Goal: Task Accomplishment & Management: Manage account settings

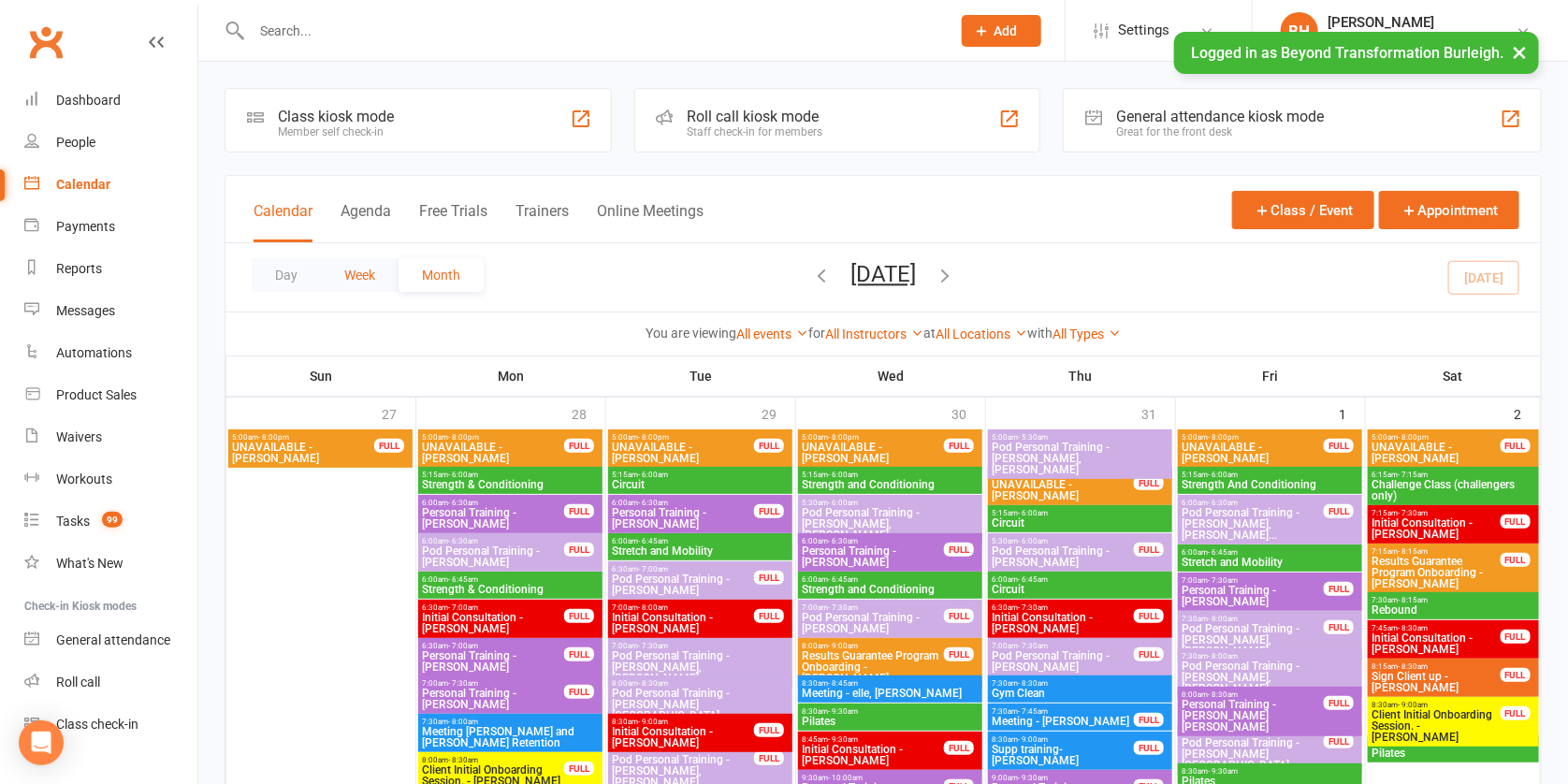
click at [354, 272] on button "Week" at bounding box center [359, 275] width 78 height 34
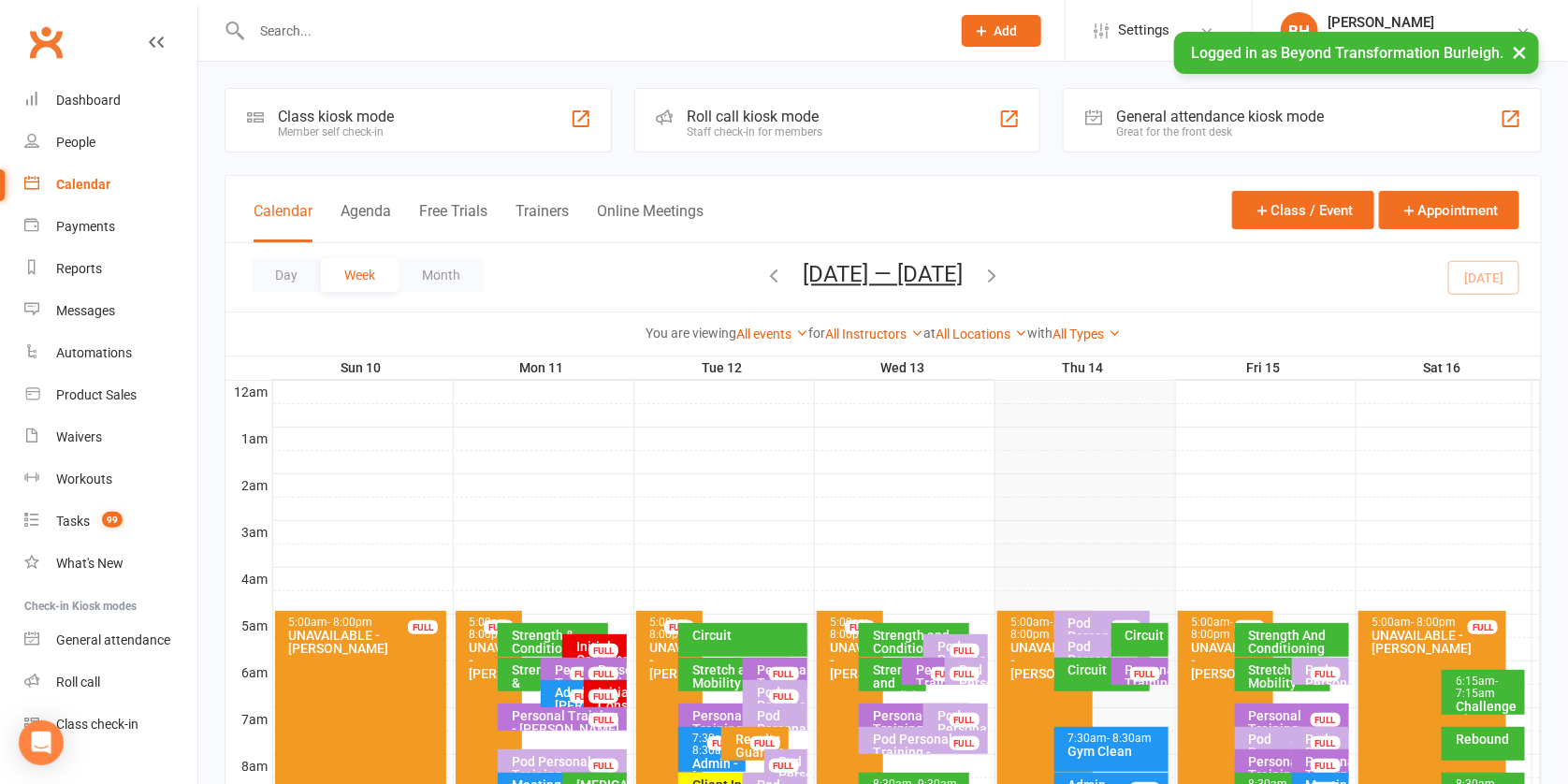
click at [851, 273] on button "[DATE] — [DATE]" at bounding box center [884, 274] width 160 height 26
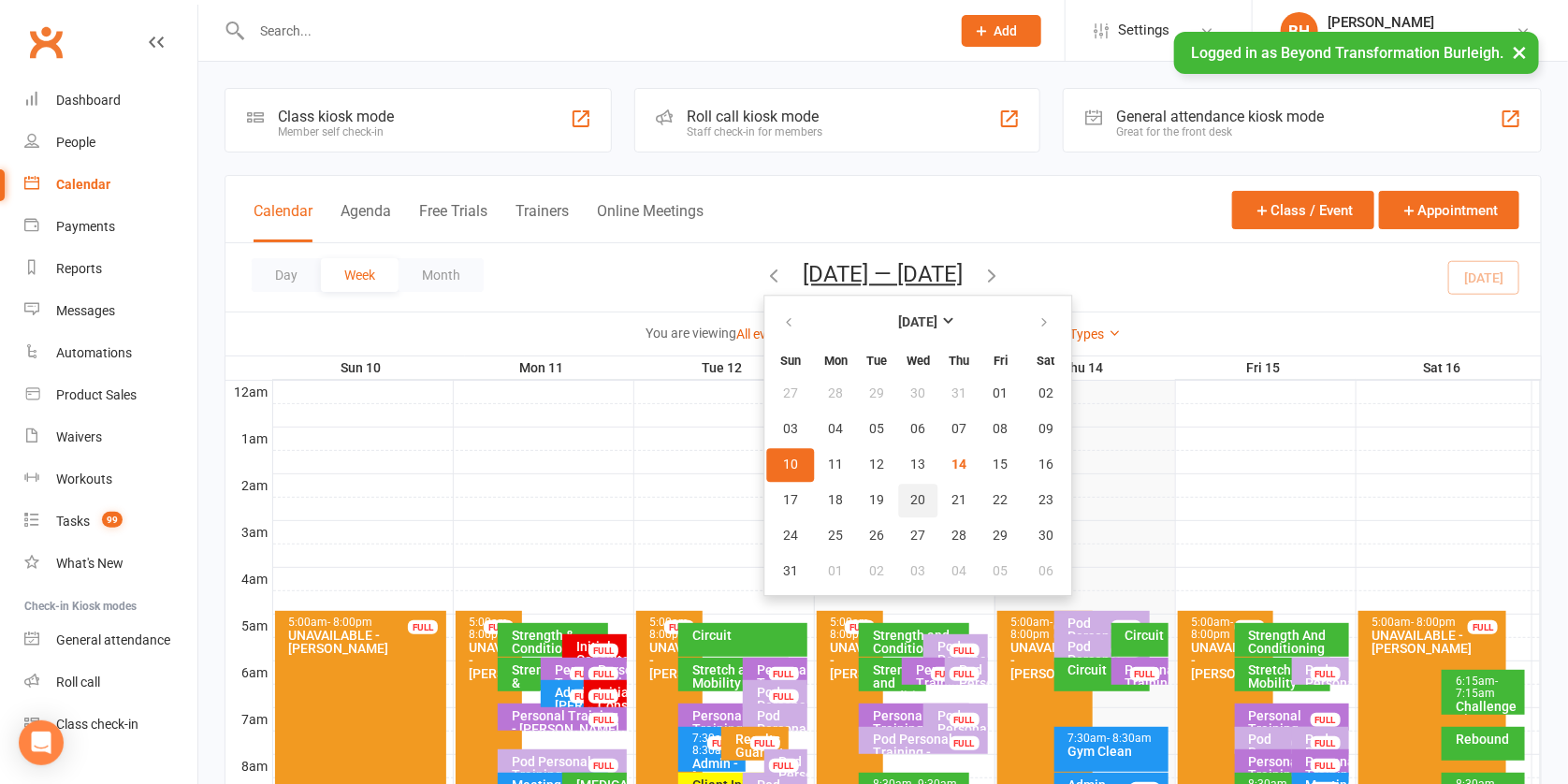
click at [899, 491] on button "20" at bounding box center [919, 501] width 39 height 34
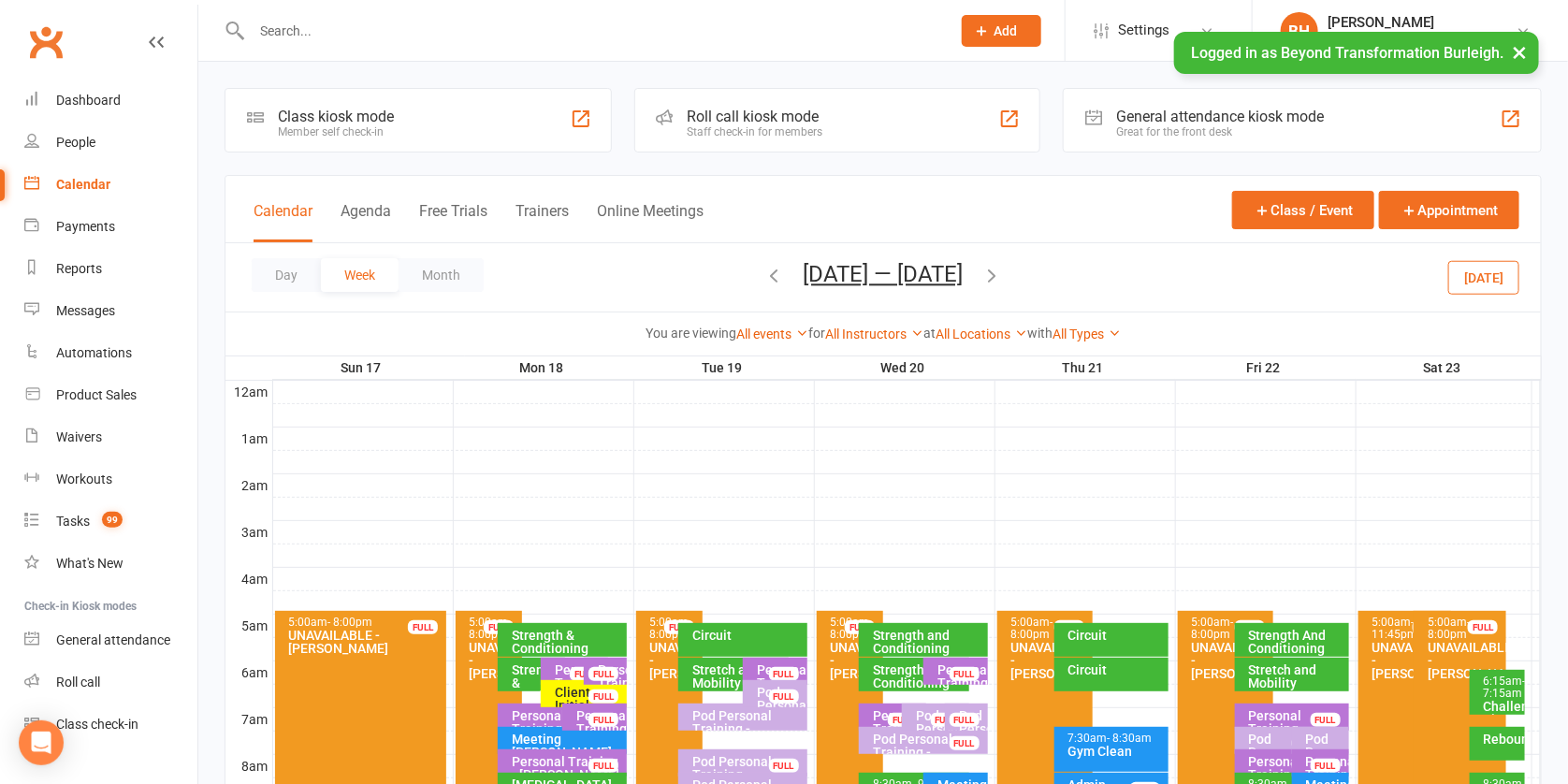
click at [991, 646] on div at bounding box center [907, 649] width 1268 height 22
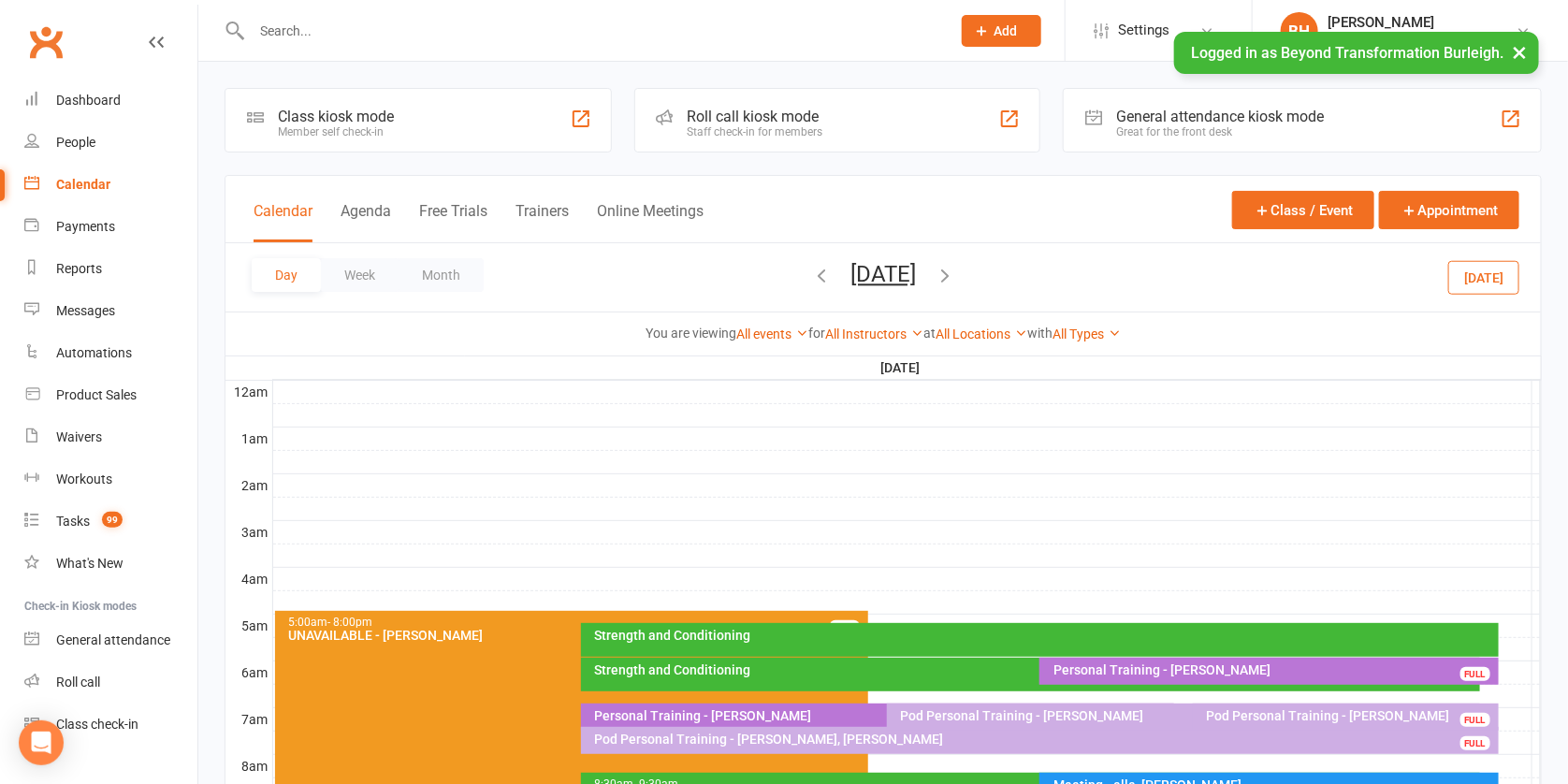
click at [1512, 645] on div at bounding box center [907, 649] width 1268 height 22
click at [1471, 600] on button "Add Appointment" at bounding box center [1510, 614] width 86 height 45
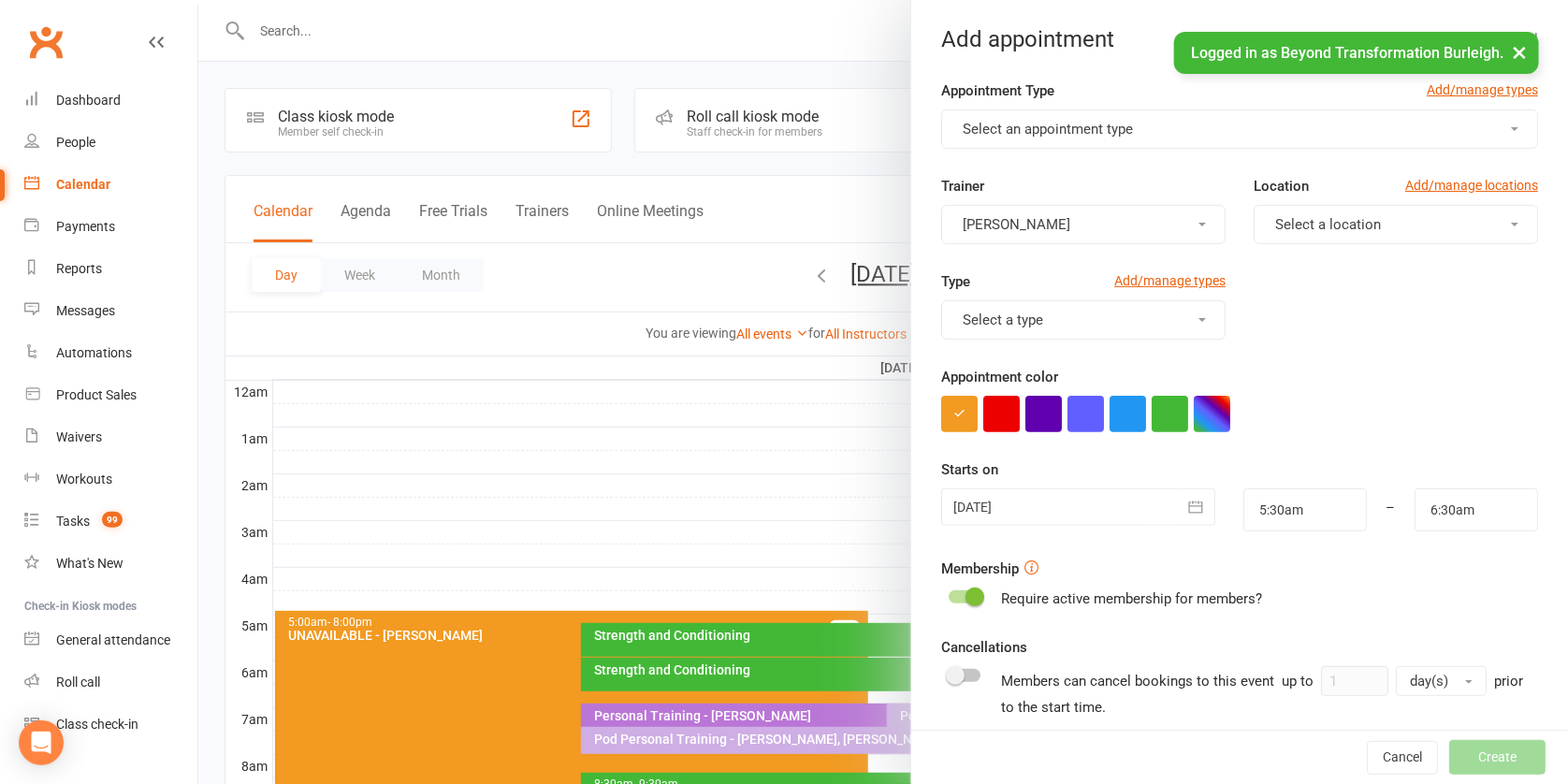
click at [1066, 111] on button "Select an appointment type" at bounding box center [1239, 129] width 597 height 39
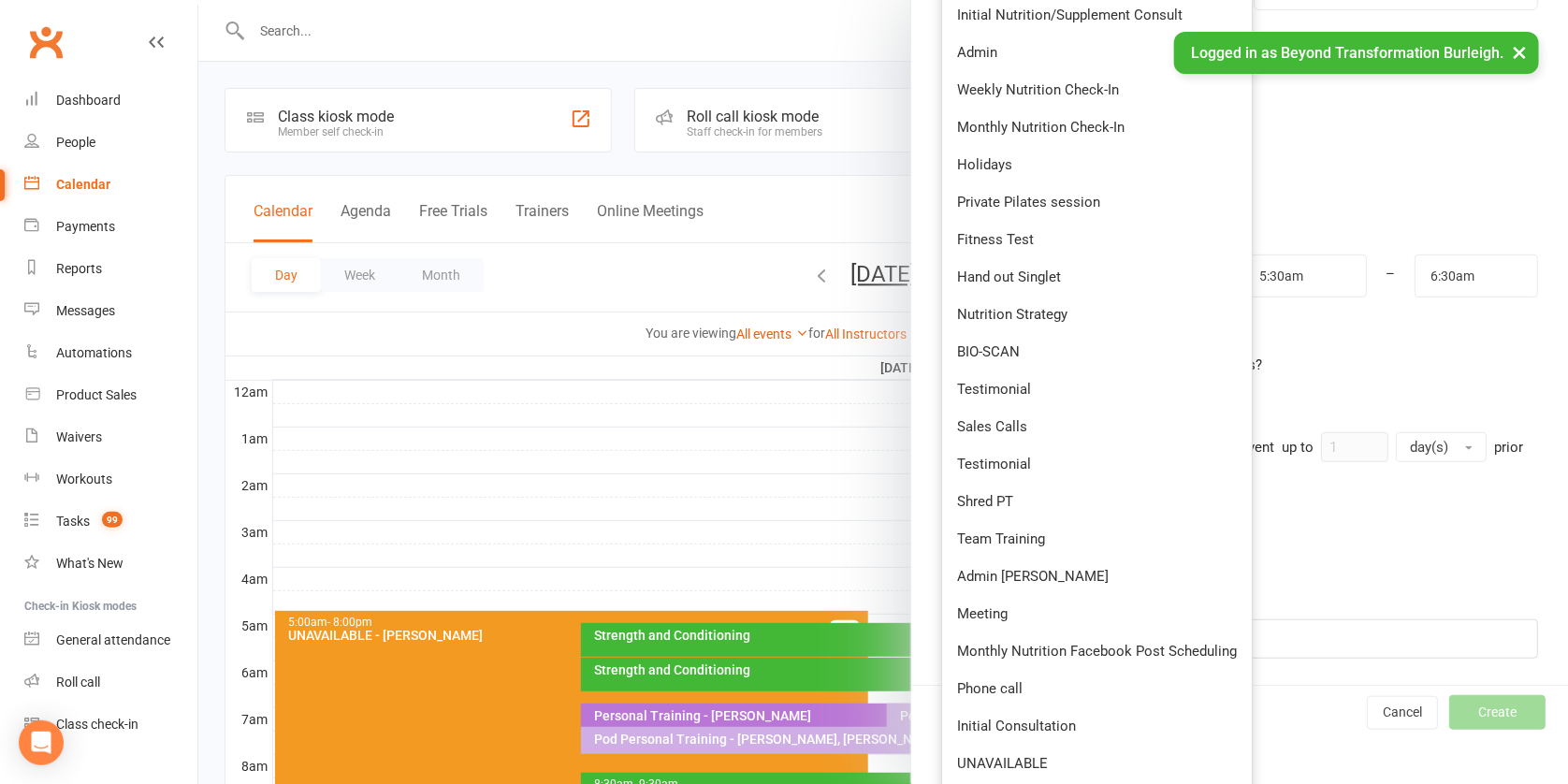
scroll to position [522, 0]
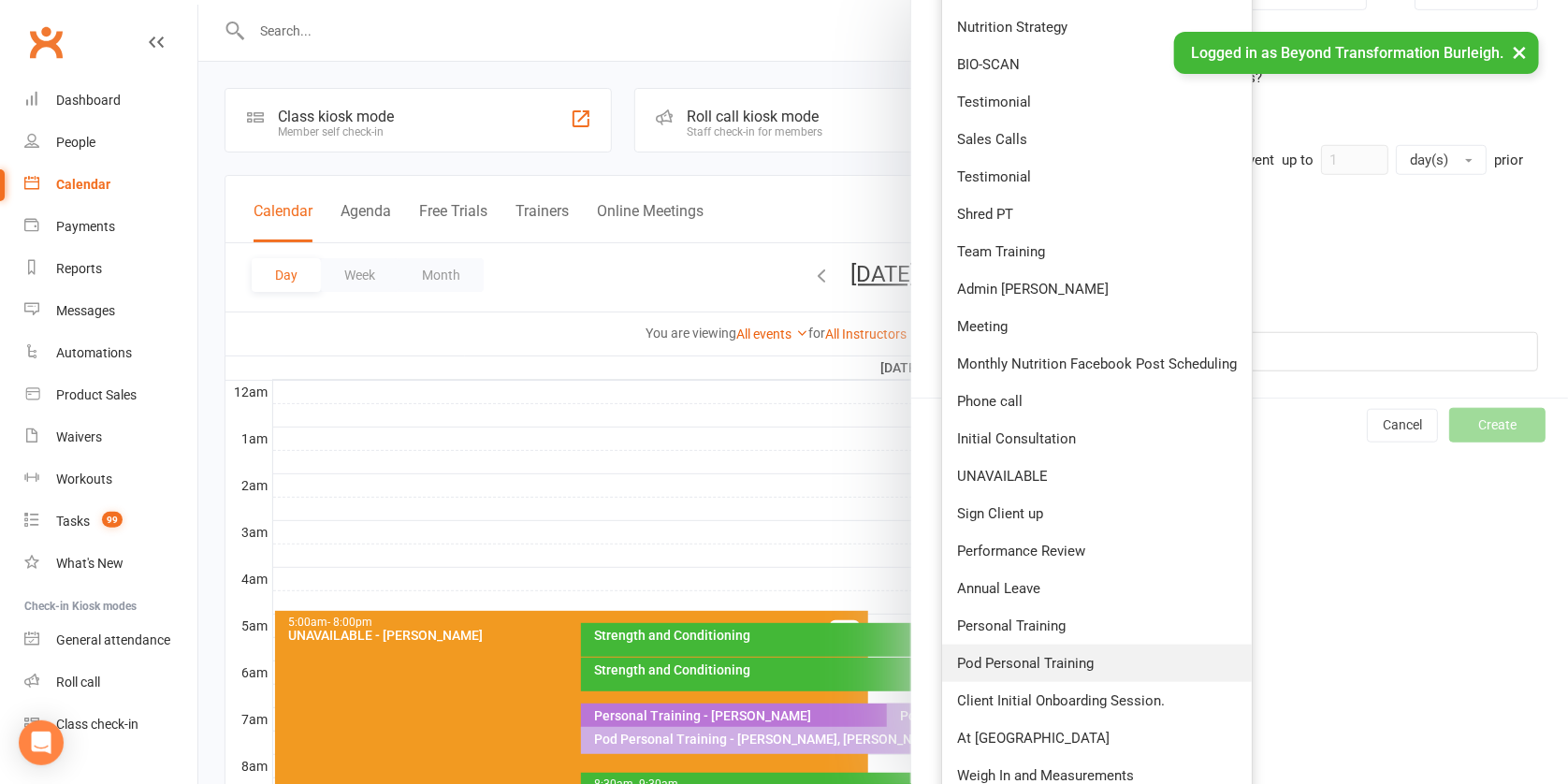
click at [1042, 655] on span "Pod Personal Training" at bounding box center [1025, 664] width 136 height 17
type input "6:00am"
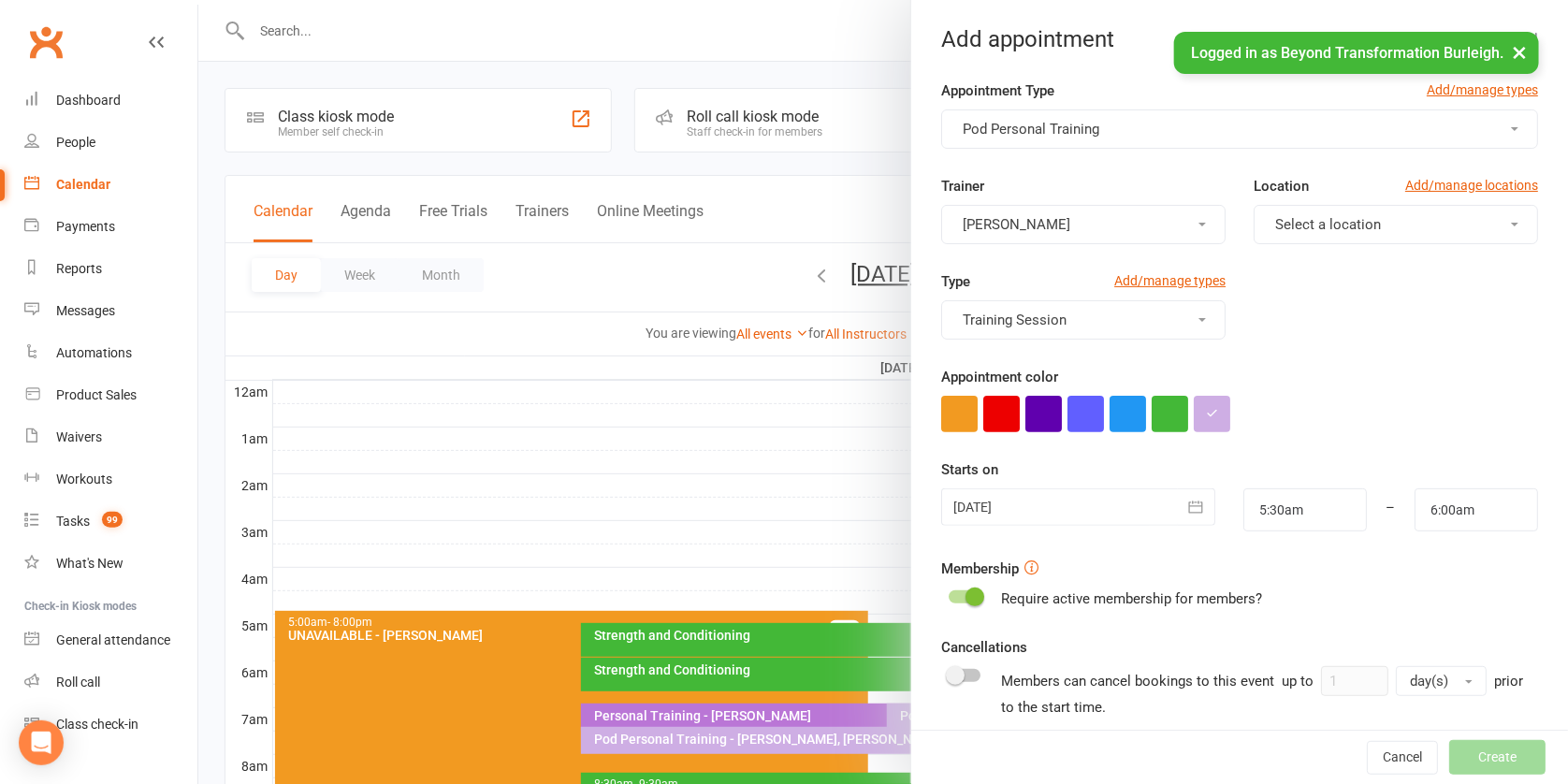
scroll to position [774, 0]
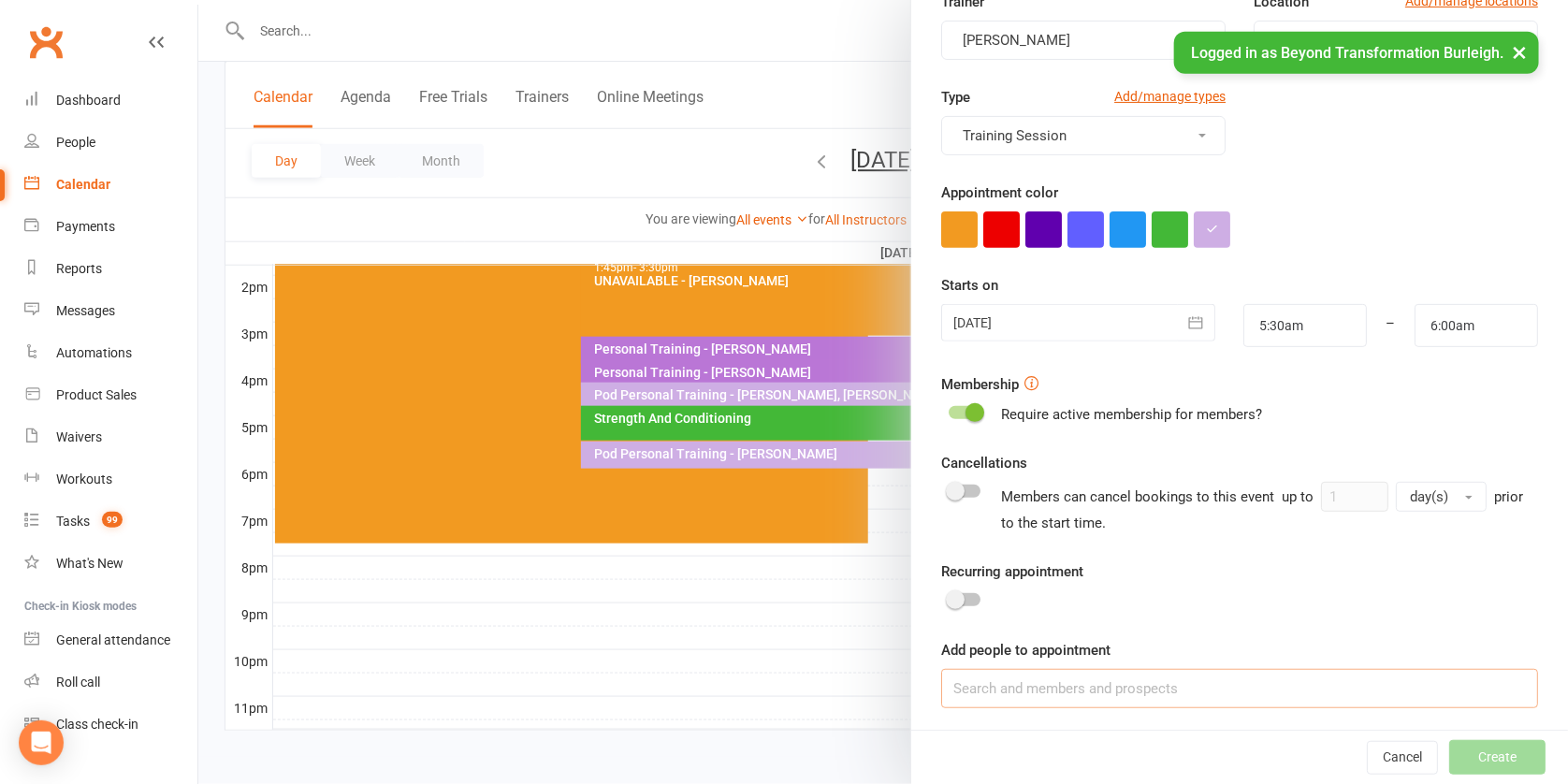
click at [1131, 689] on input at bounding box center [1239, 688] width 597 height 39
type input "a"
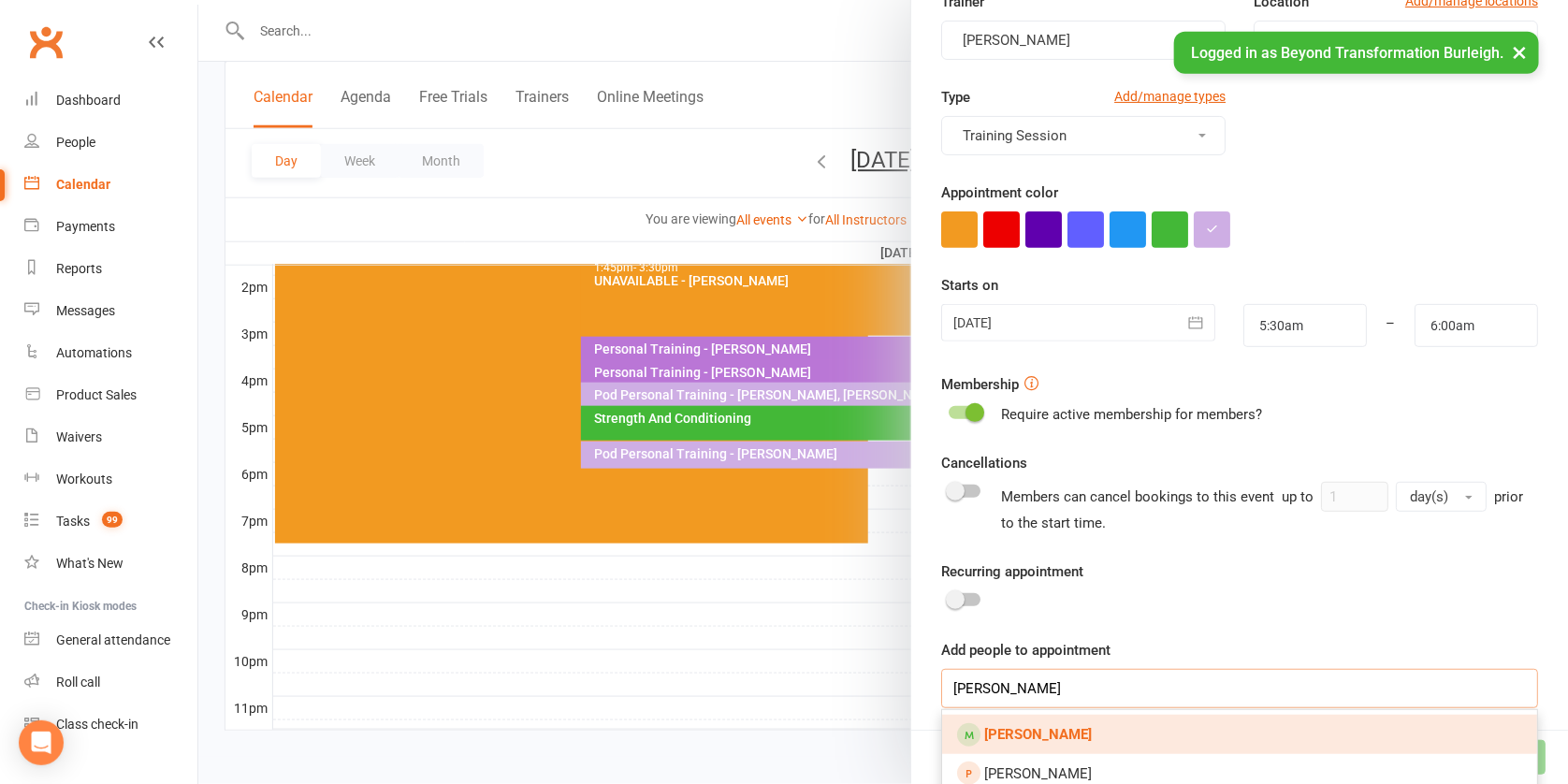
type input "[PERSON_NAME]"
click at [1044, 728] on strong "[PERSON_NAME]" at bounding box center [1039, 735] width 108 height 17
type input "[PERSON_NAME]"
click at [1038, 732] on strong "[PERSON_NAME]" at bounding box center [1039, 735] width 108 height 17
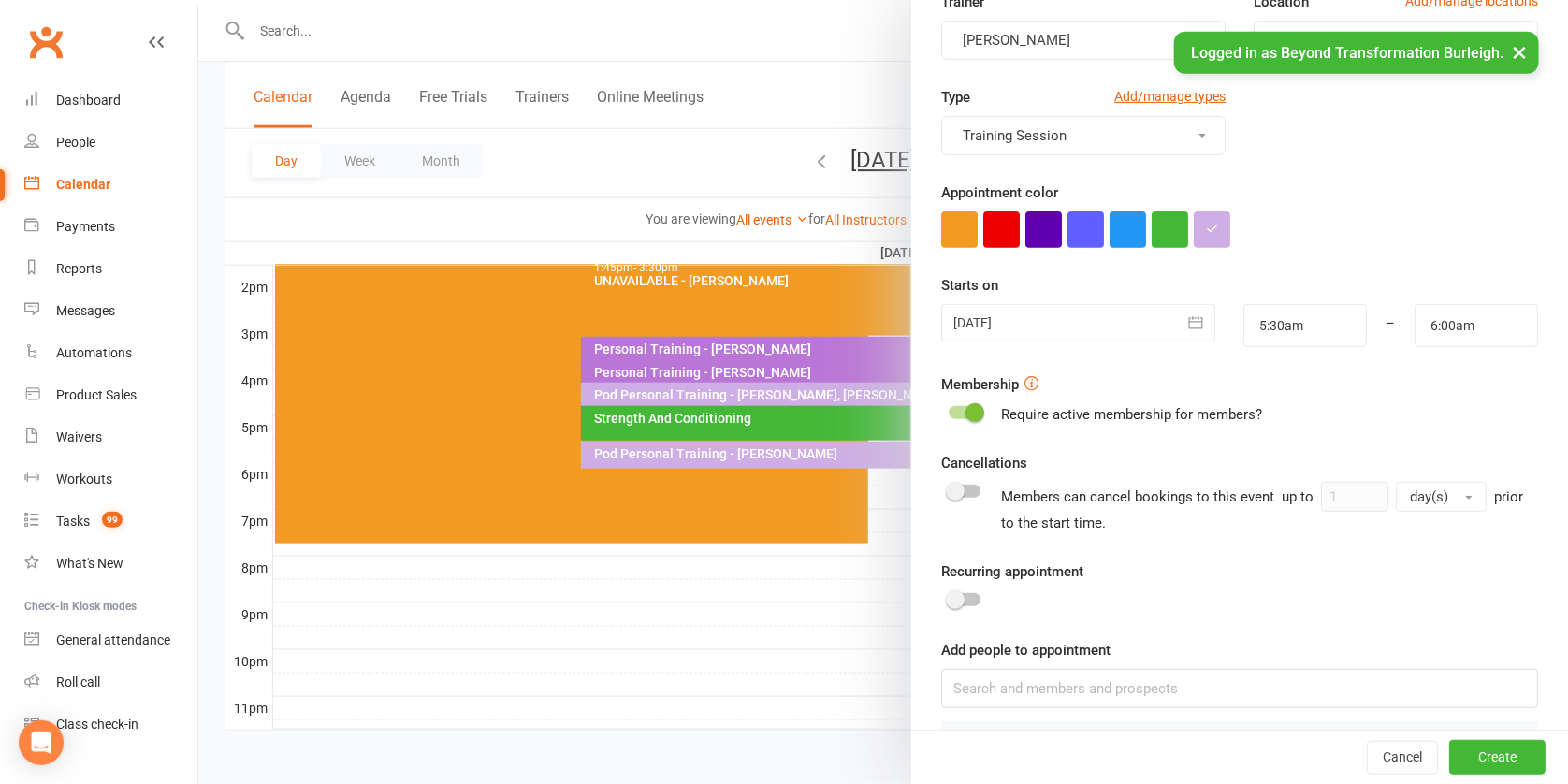
click at [954, 606] on div "Recurring appointment" at bounding box center [1239, 586] width 597 height 53
click at [955, 595] on span at bounding box center [955, 600] width 18 height 18
click at [949, 597] on input "checkbox" at bounding box center [949, 597] width 0 height 0
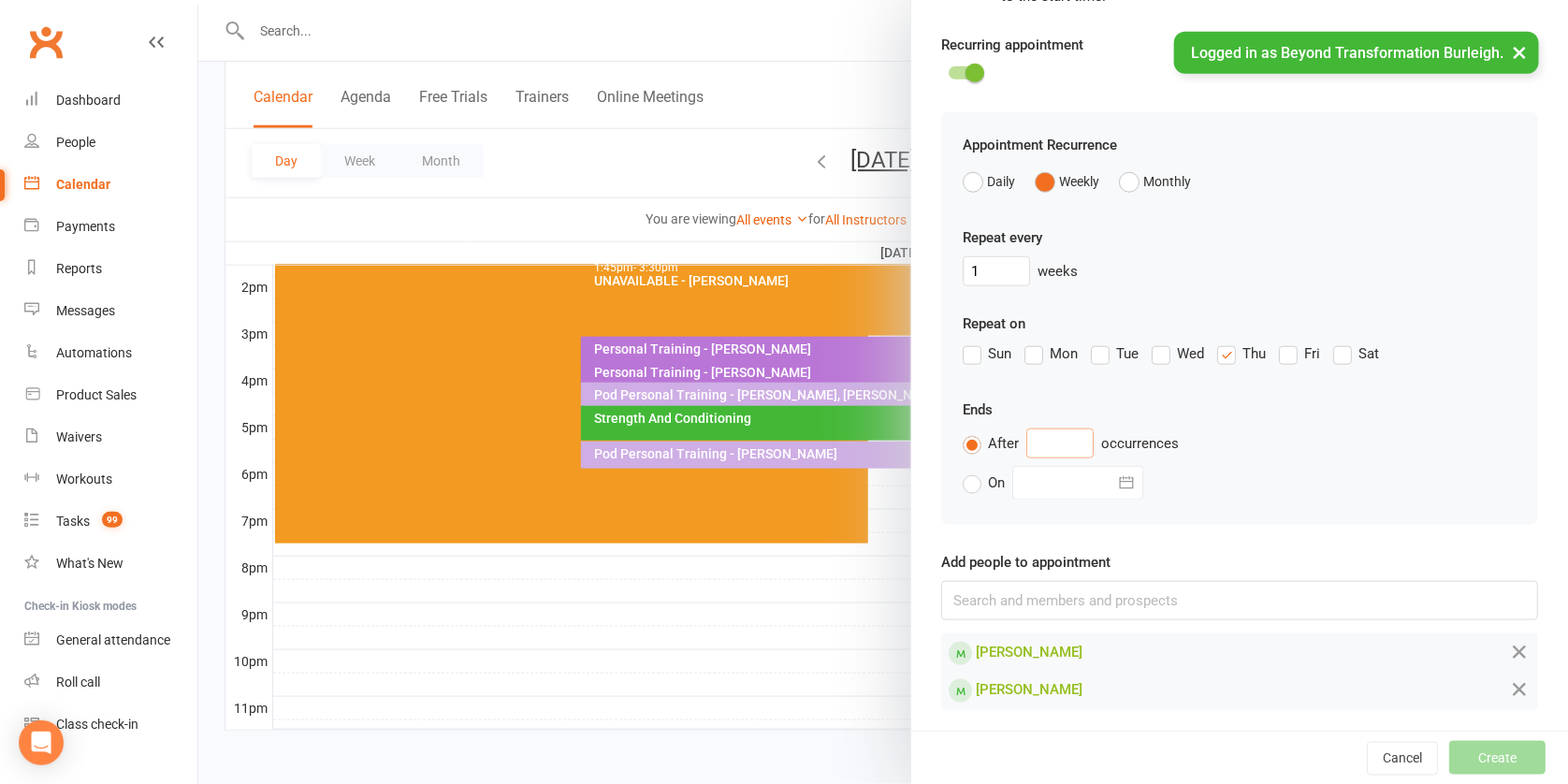
click at [1041, 440] on input "text" at bounding box center [1061, 443] width 67 height 30
type input "10"
click at [1493, 764] on button "Create" at bounding box center [1498, 757] width 96 height 34
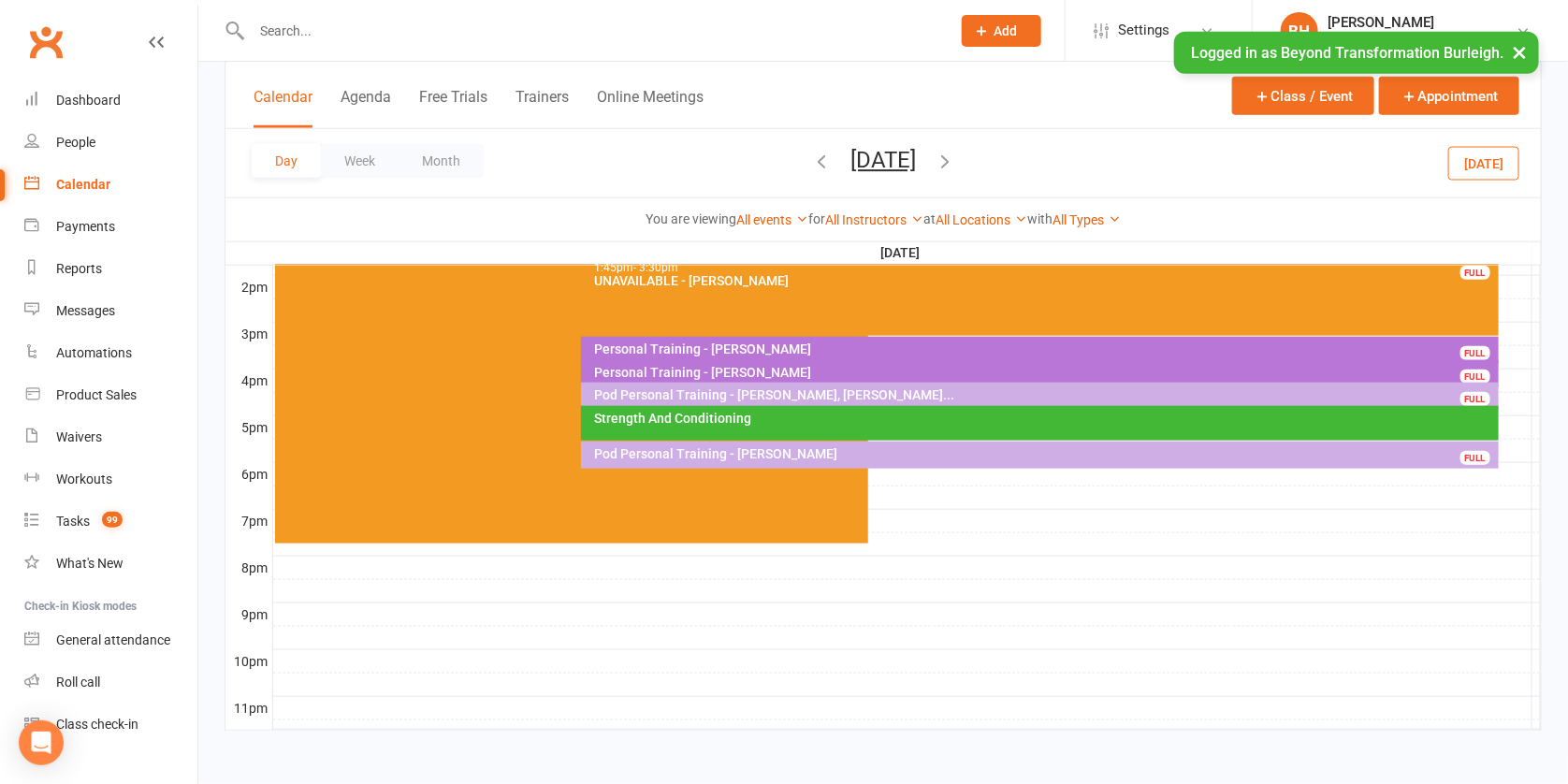
click at [952, 140] on div "Day Week Month [DATE] [DATE] Sun Mon Tue Wed Thu Fri Sat 27 28 29 30 31 01 02 0…" at bounding box center [884, 162] width 1316 height 68
click at [917, 158] on button "[DATE]" at bounding box center [883, 159] width 65 height 26
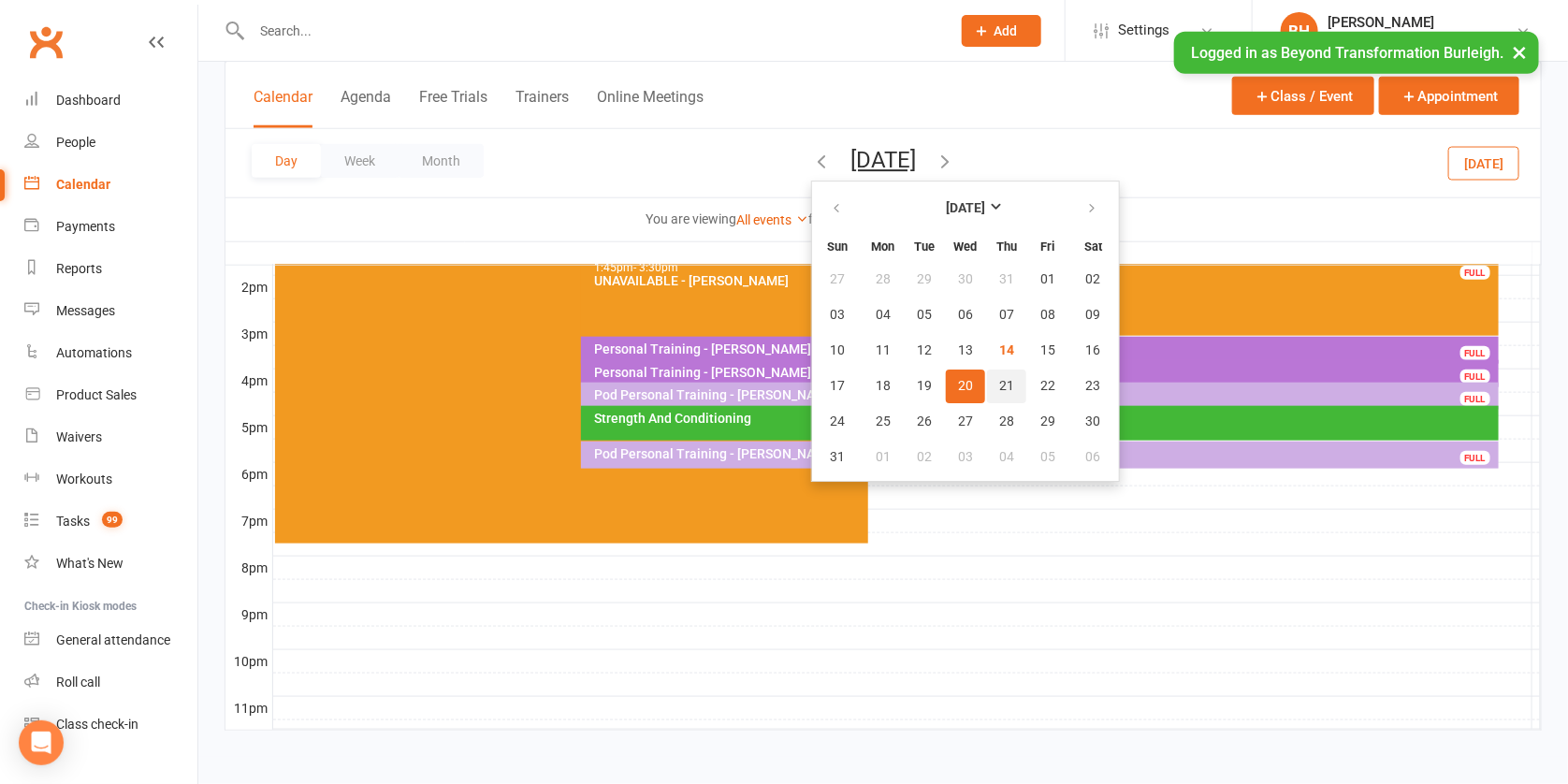
click at [999, 381] on span "21" at bounding box center [1007, 386] width 15 height 15
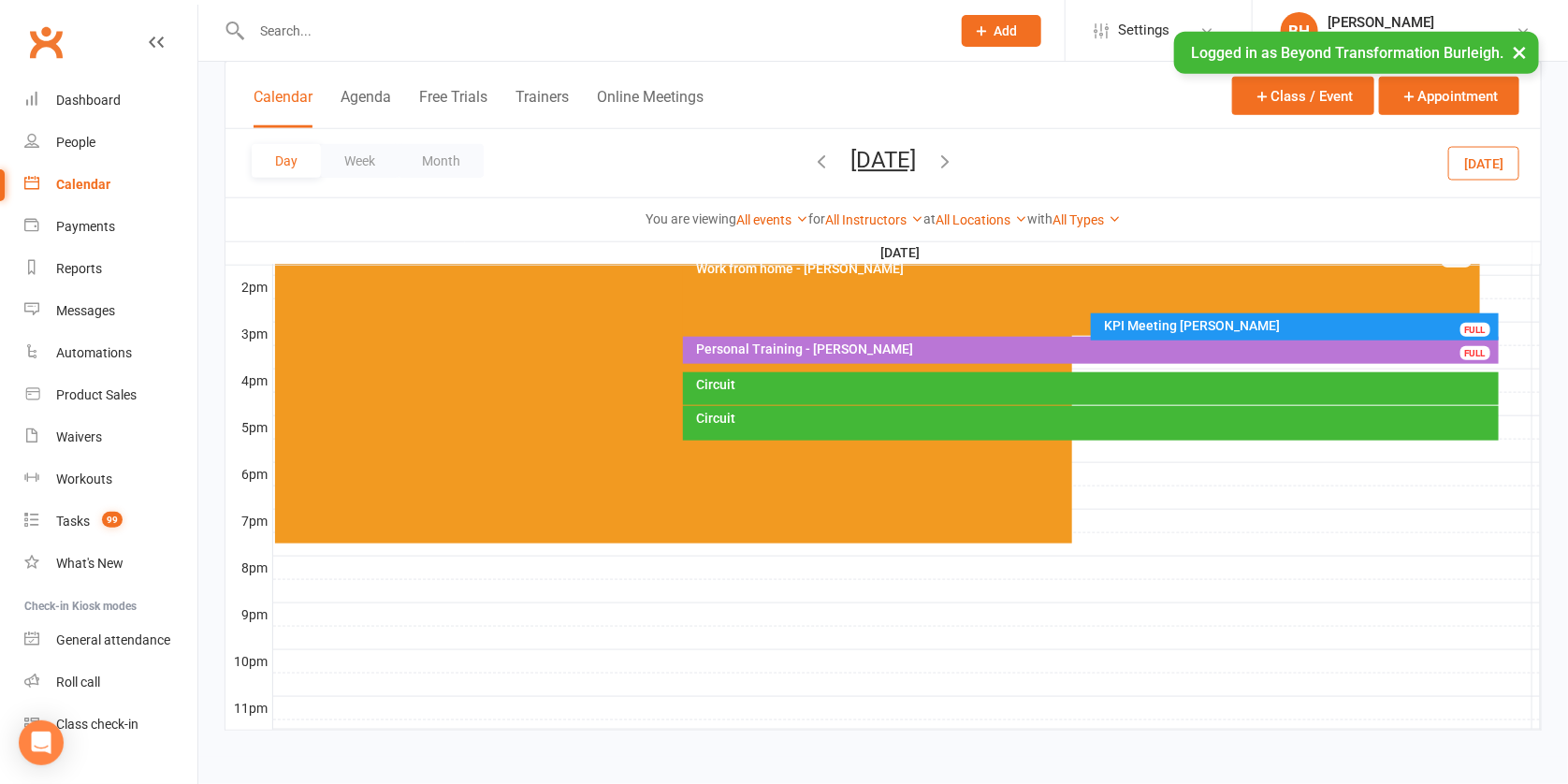
scroll to position [0, 0]
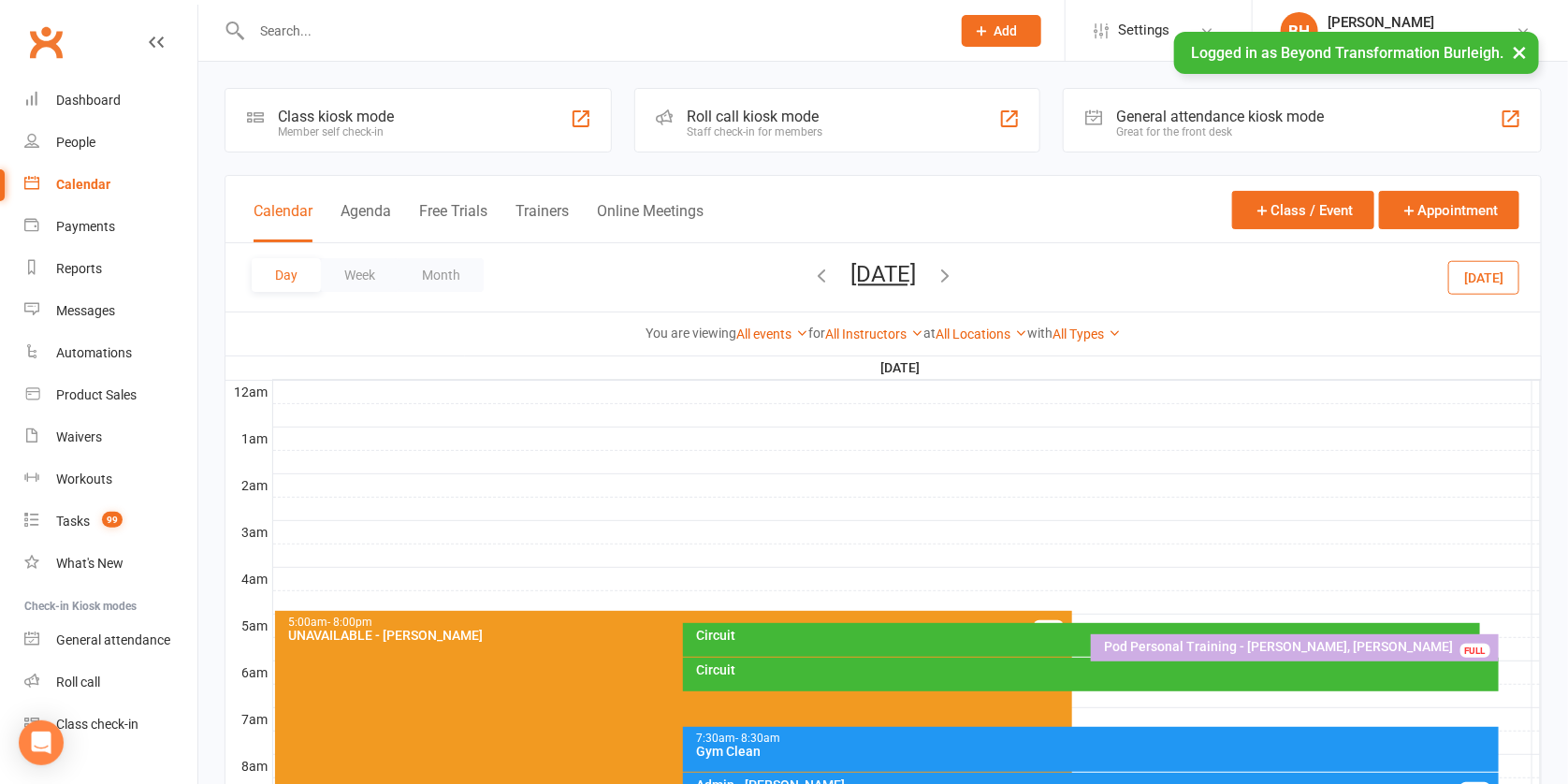
click at [1403, 640] on div "Pod Personal Training - [PERSON_NAME], [PERSON_NAME]" at bounding box center [1299, 647] width 391 height 13
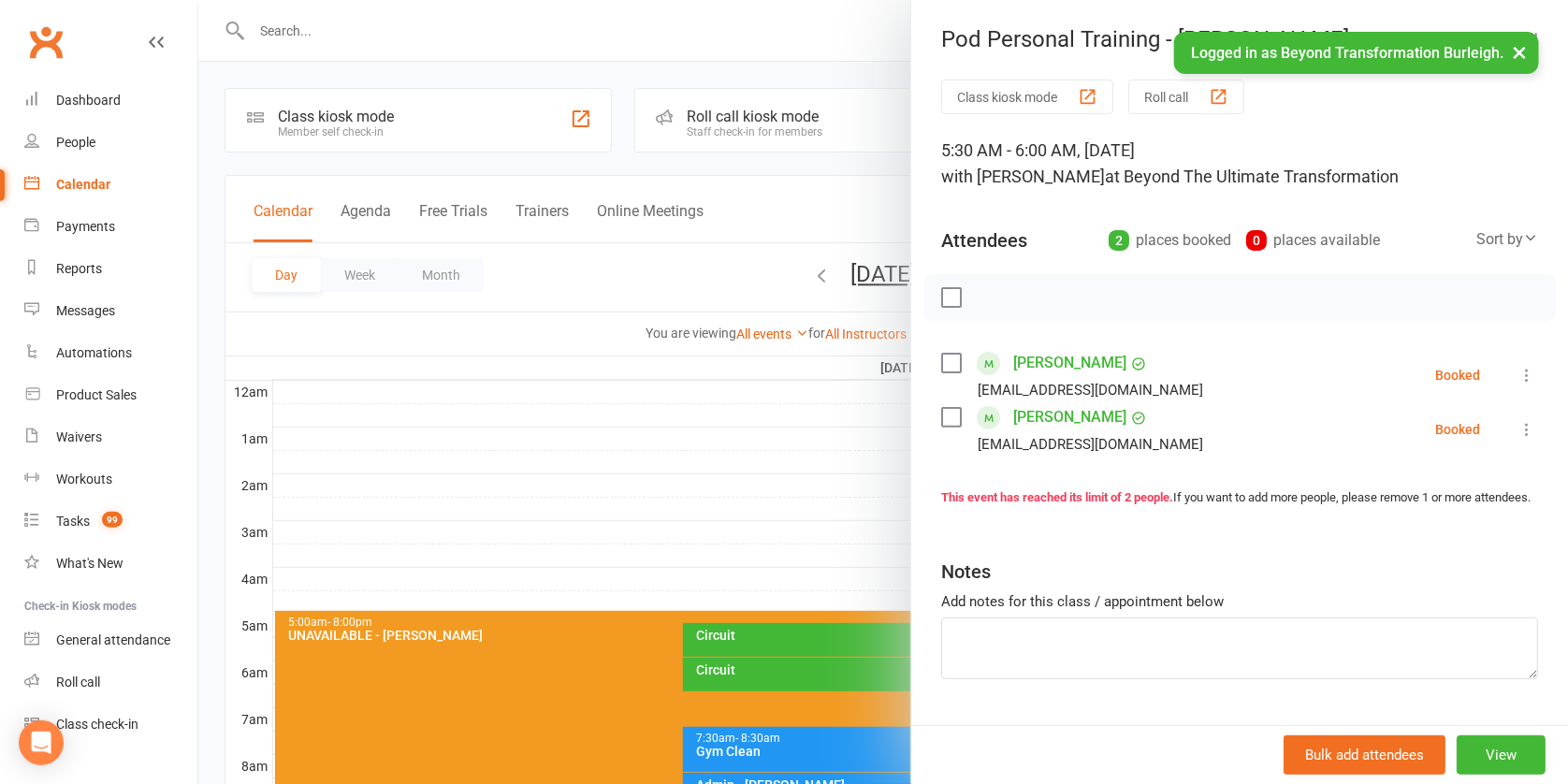
click at [757, 463] on div at bounding box center [883, 392] width 1370 height 784
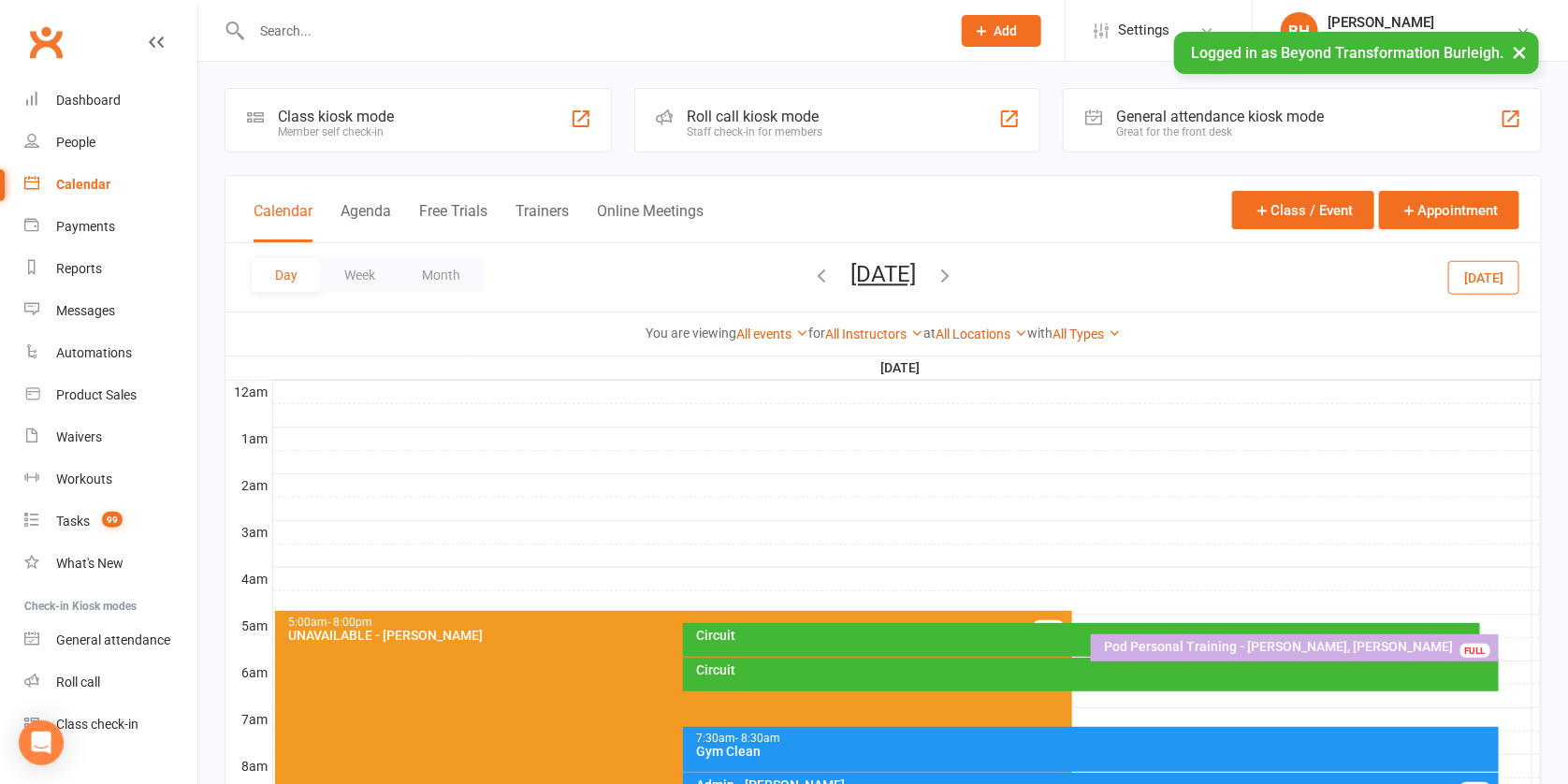
click at [1312, 641] on div "Pod Personal Training - [PERSON_NAME], [PERSON_NAME]" at bounding box center [1299, 647] width 391 height 13
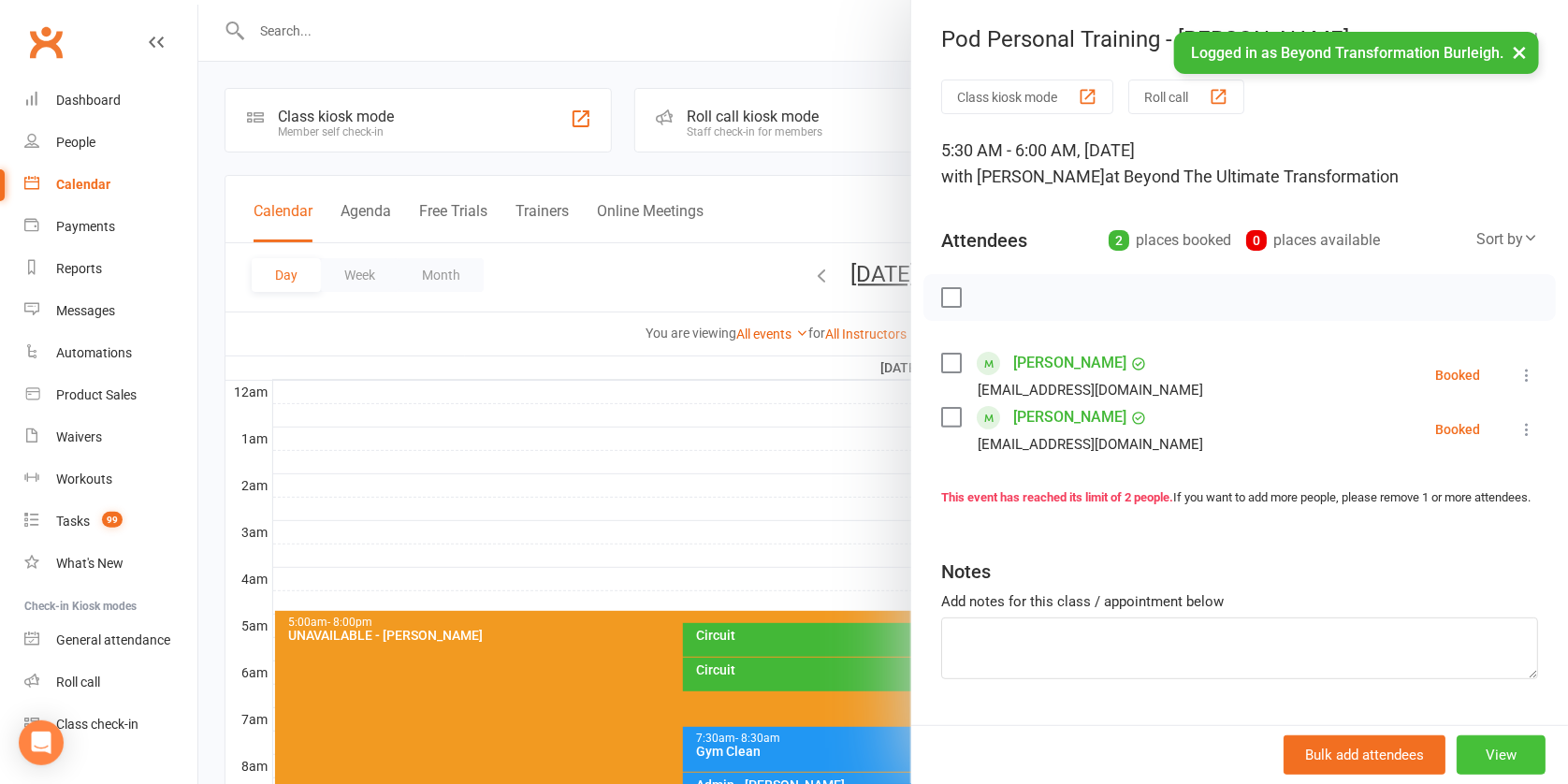
click at [1487, 747] on button "View" at bounding box center [1502, 755] width 89 height 39
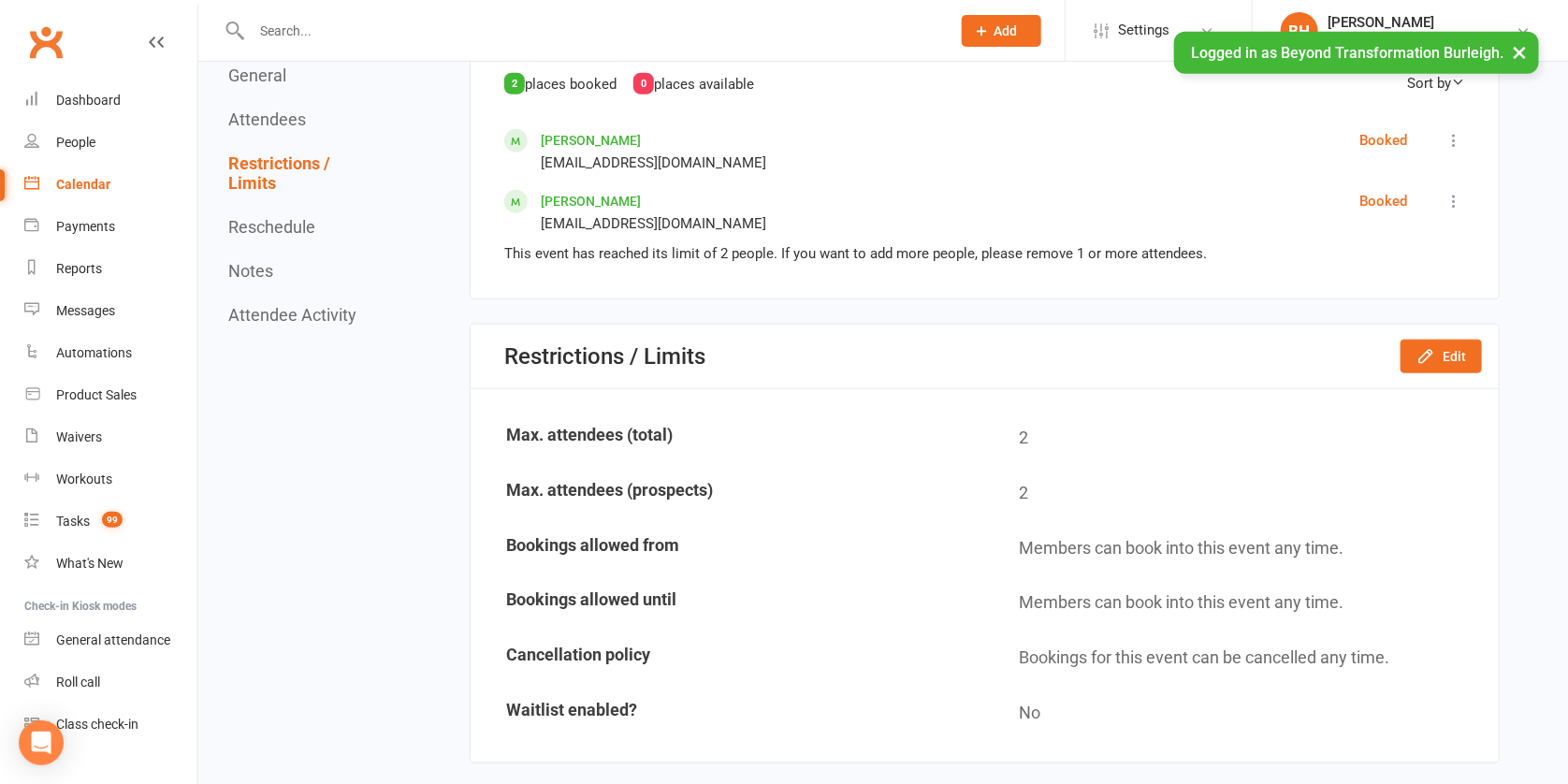
scroll to position [1158, 0]
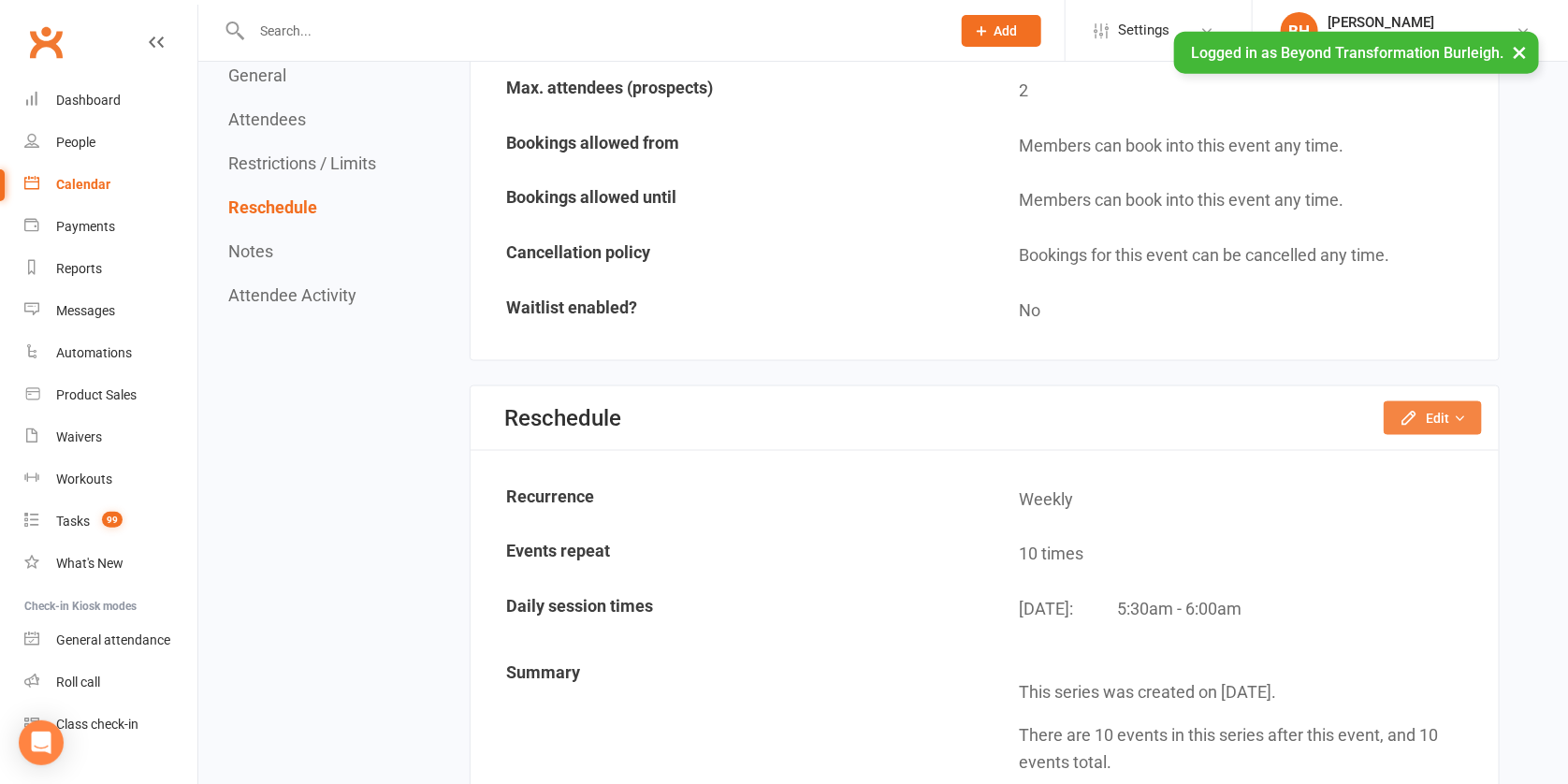
click at [1458, 402] on button "Edit" at bounding box center [1433, 418] width 98 height 34
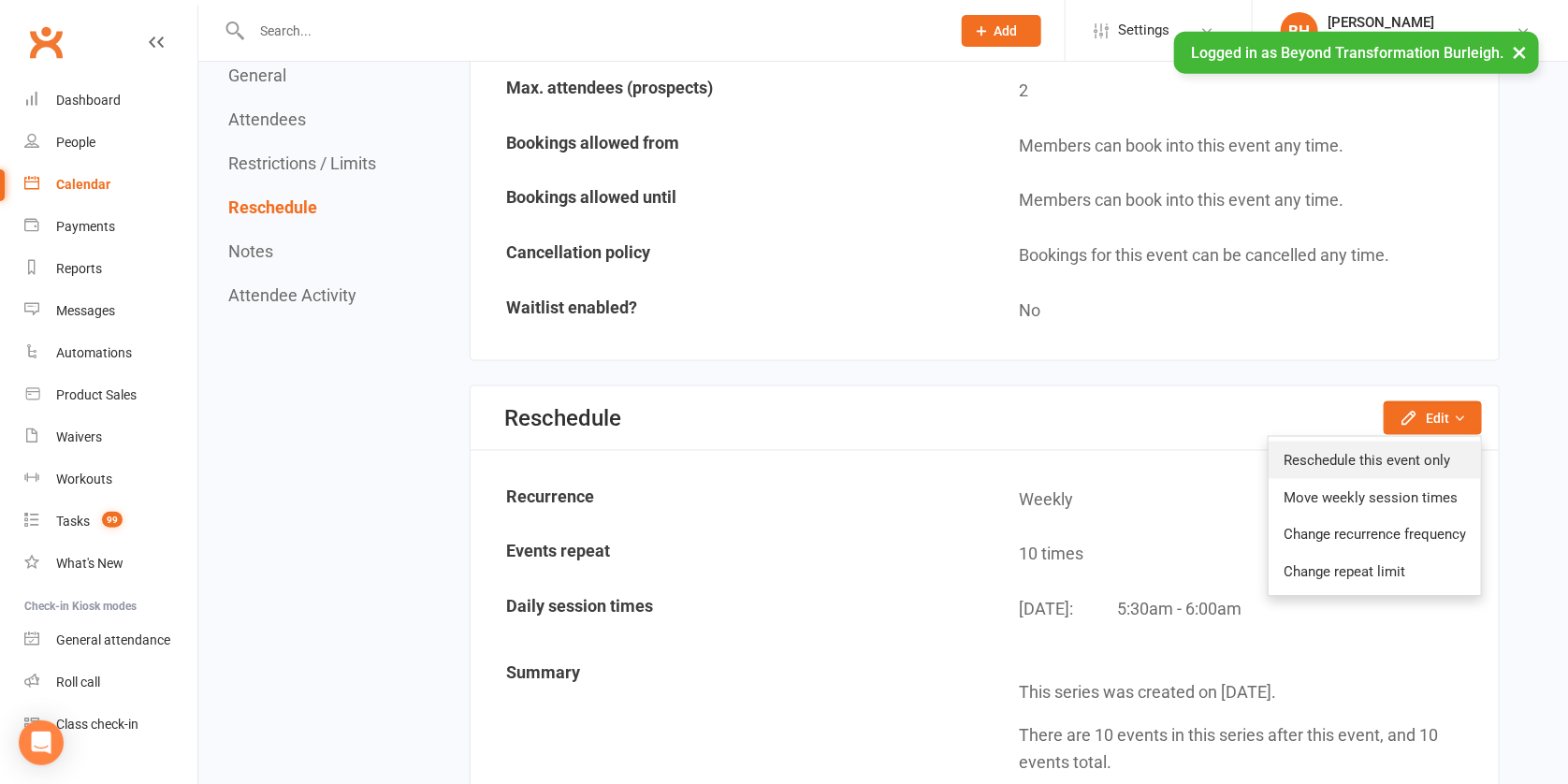
click at [1354, 442] on link "Reschedule this event only" at bounding box center [1375, 460] width 212 height 37
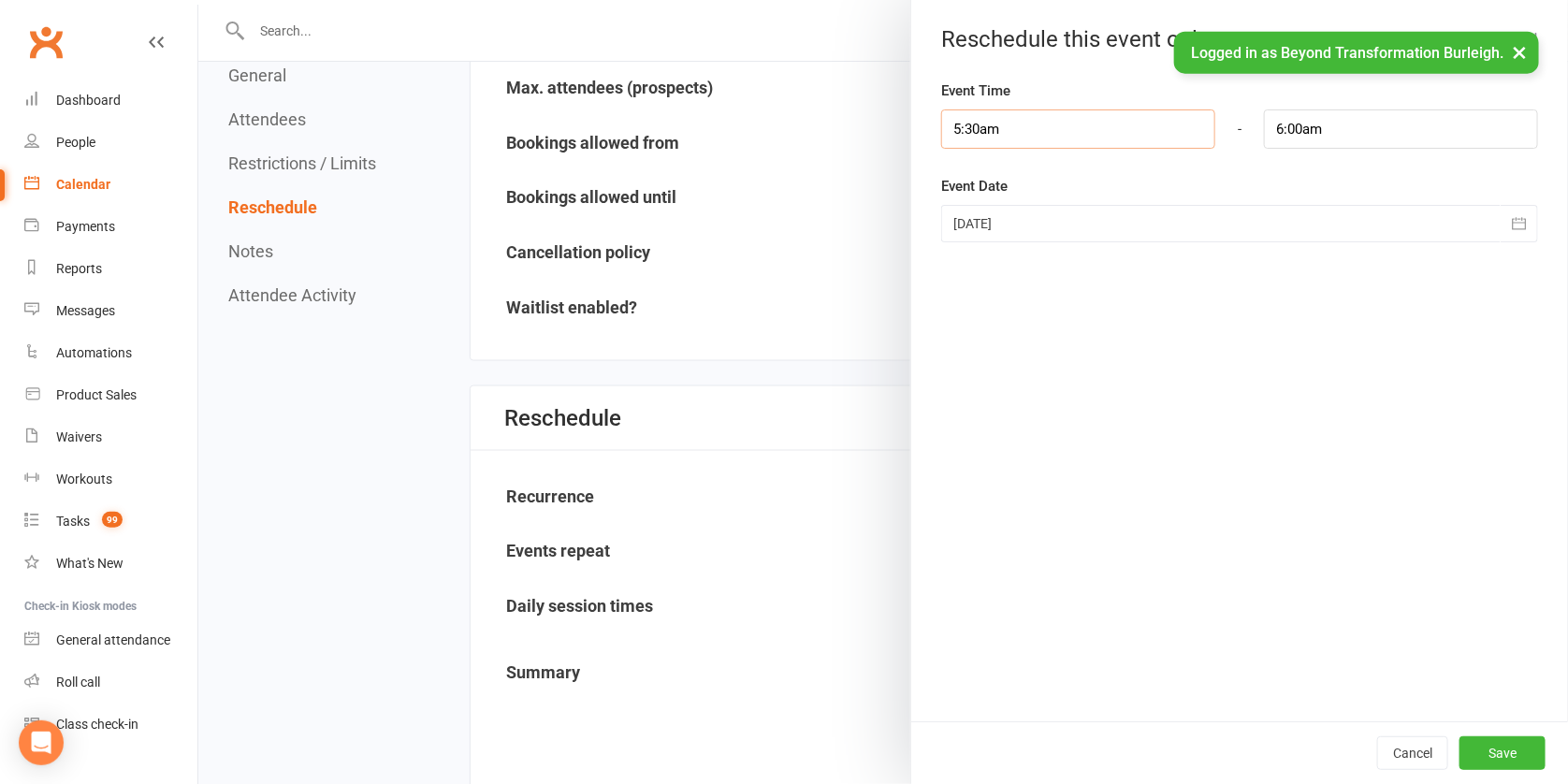
click at [1020, 119] on input "5:30am" at bounding box center [1078, 129] width 274 height 39
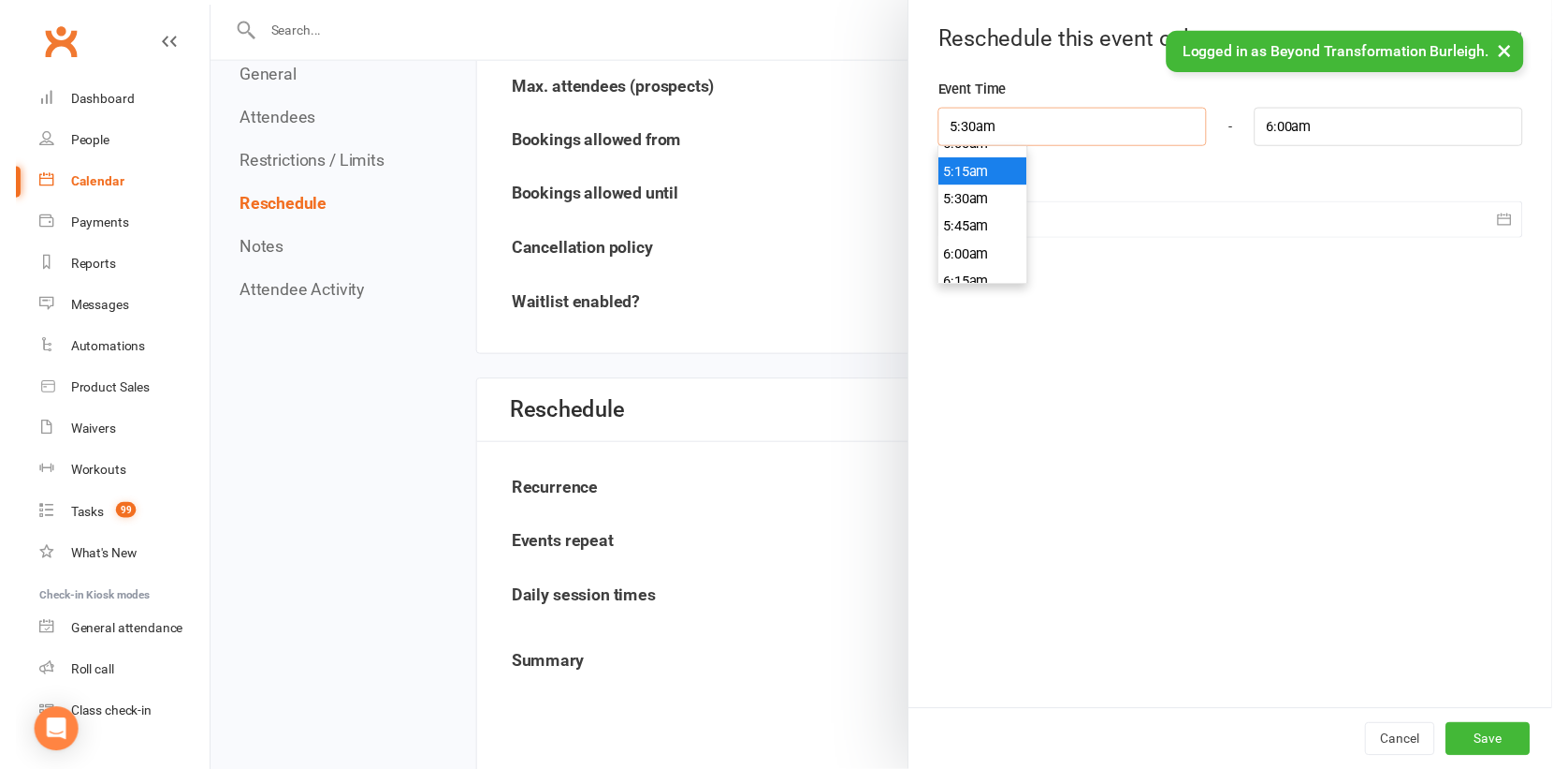
scroll to position [548, 0]
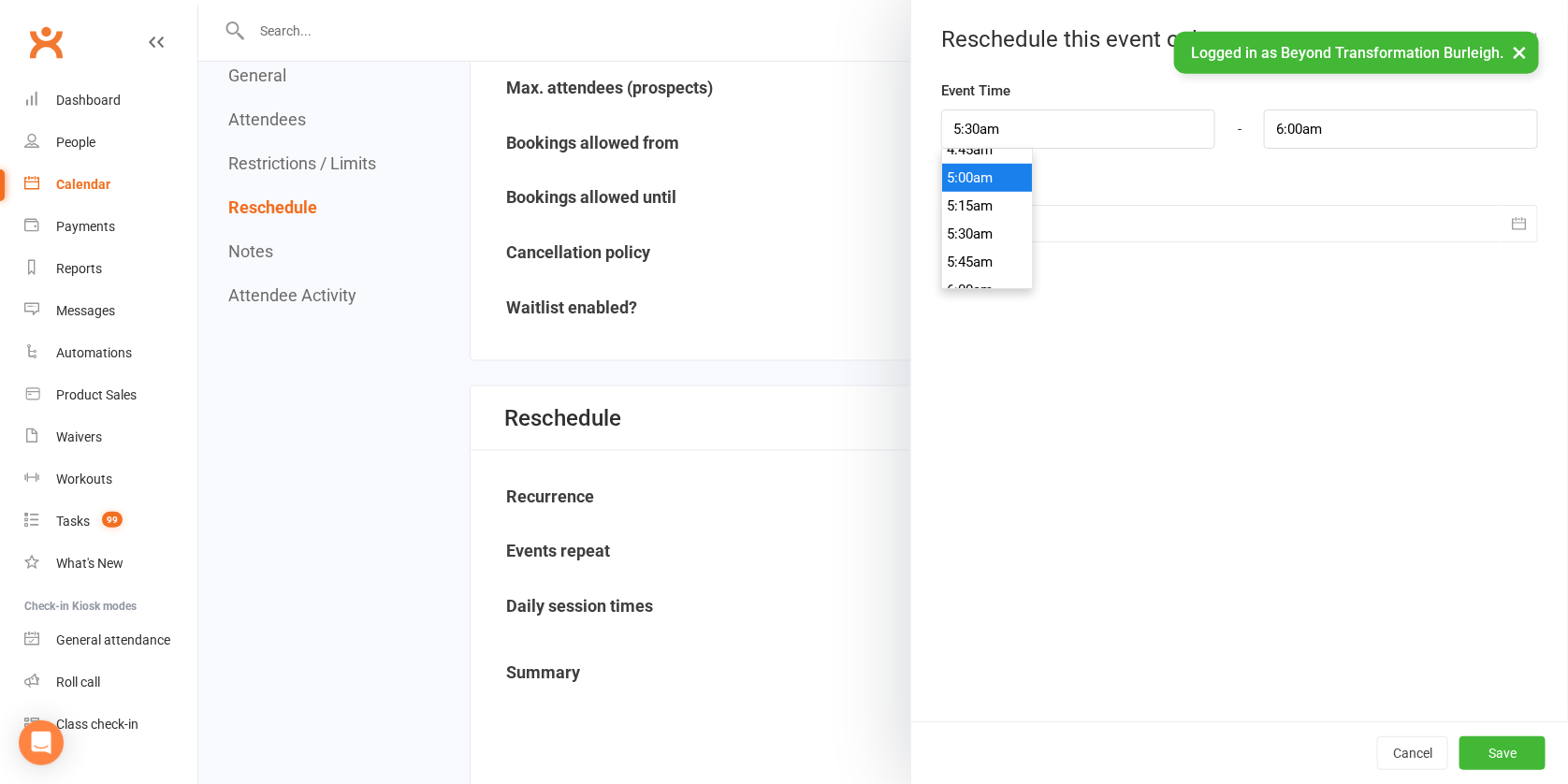
type input "5:00am"
type input "5:30am"
click at [974, 171] on li "5:00am" at bounding box center [988, 177] width 90 height 28
click at [1483, 756] on button "Save" at bounding box center [1504, 753] width 86 height 34
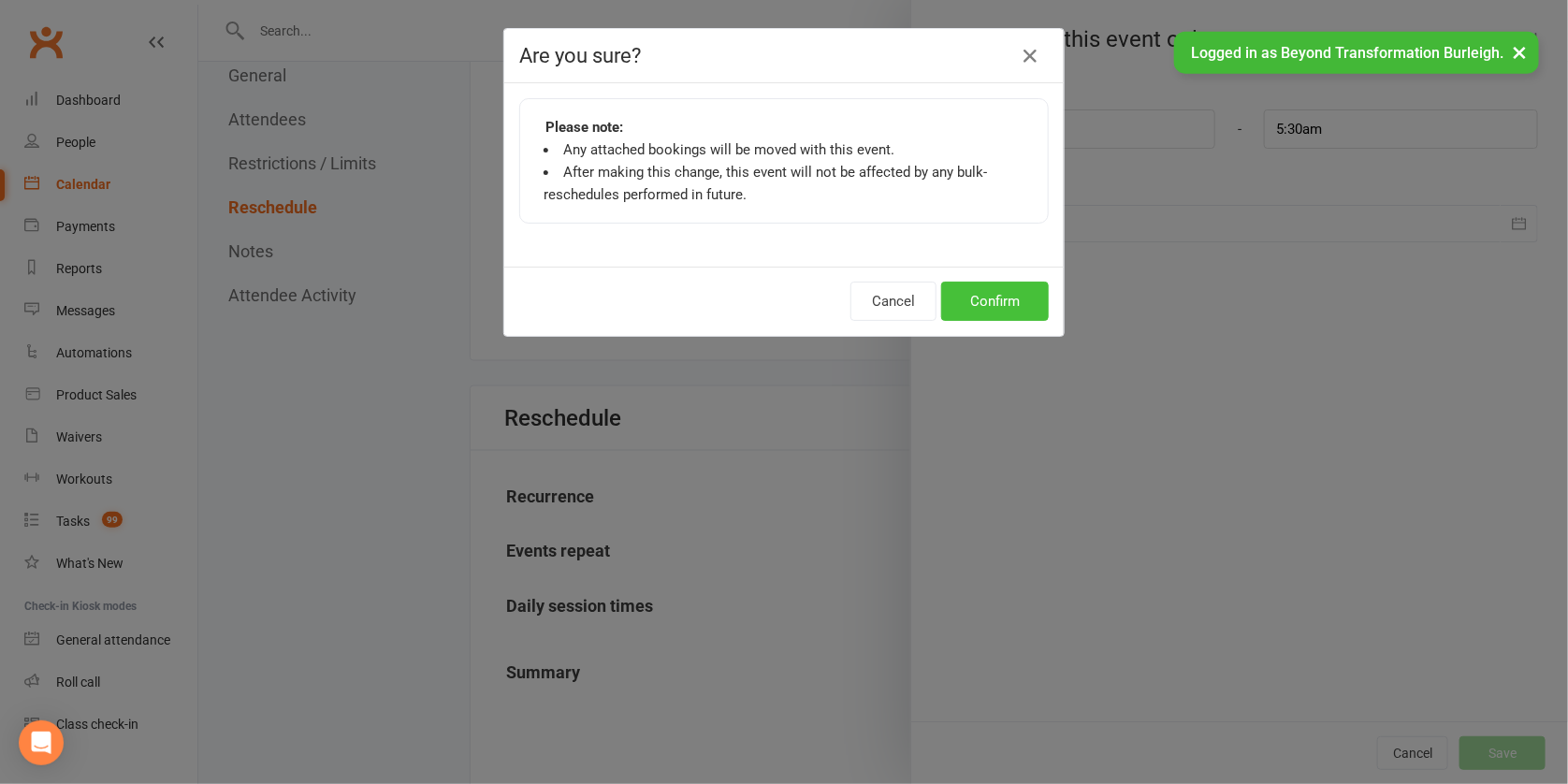
click at [994, 283] on button "Confirm" at bounding box center [995, 301] width 108 height 39
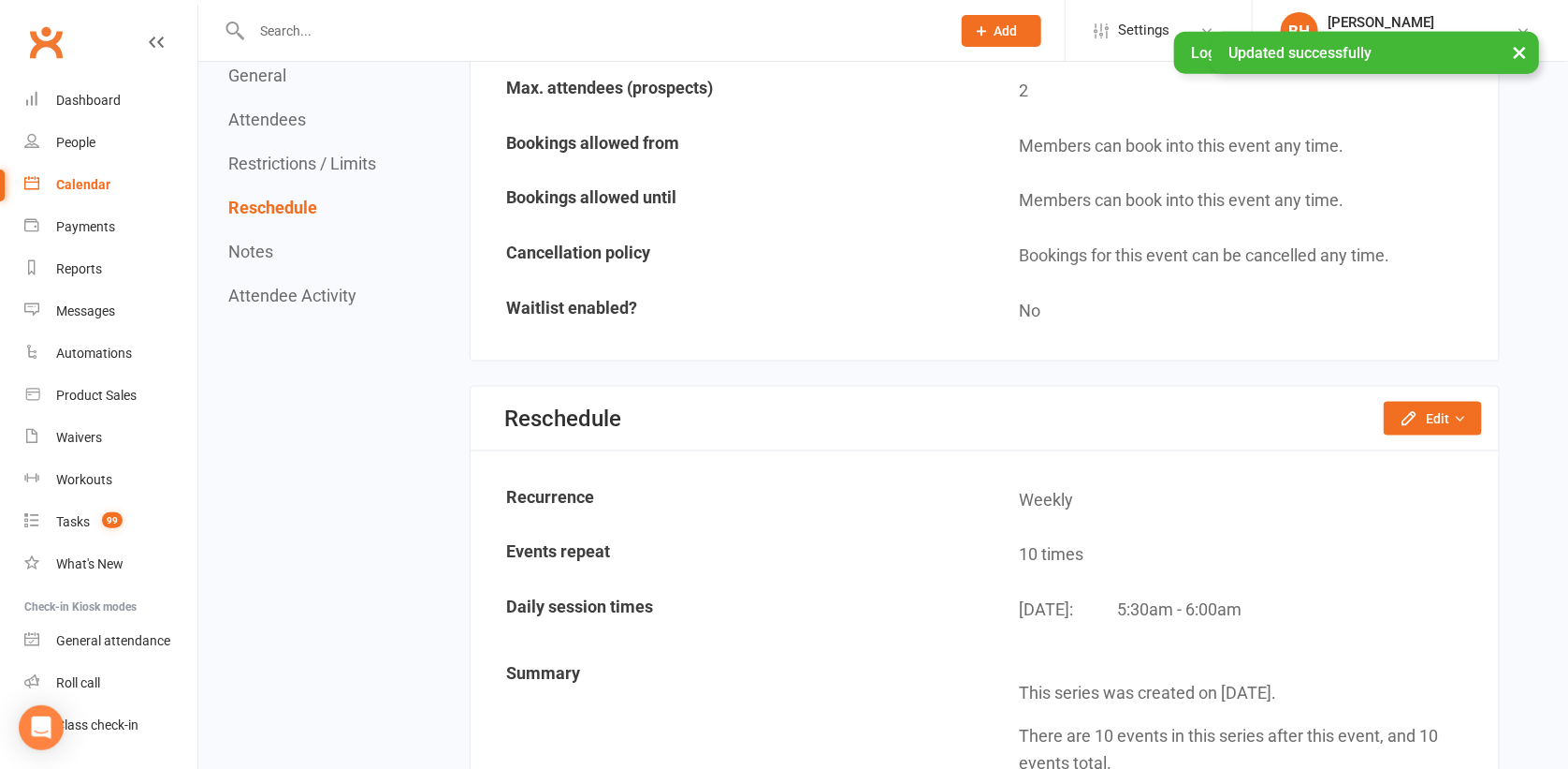
click at [80, 178] on div "Calendar" at bounding box center [83, 185] width 54 height 15
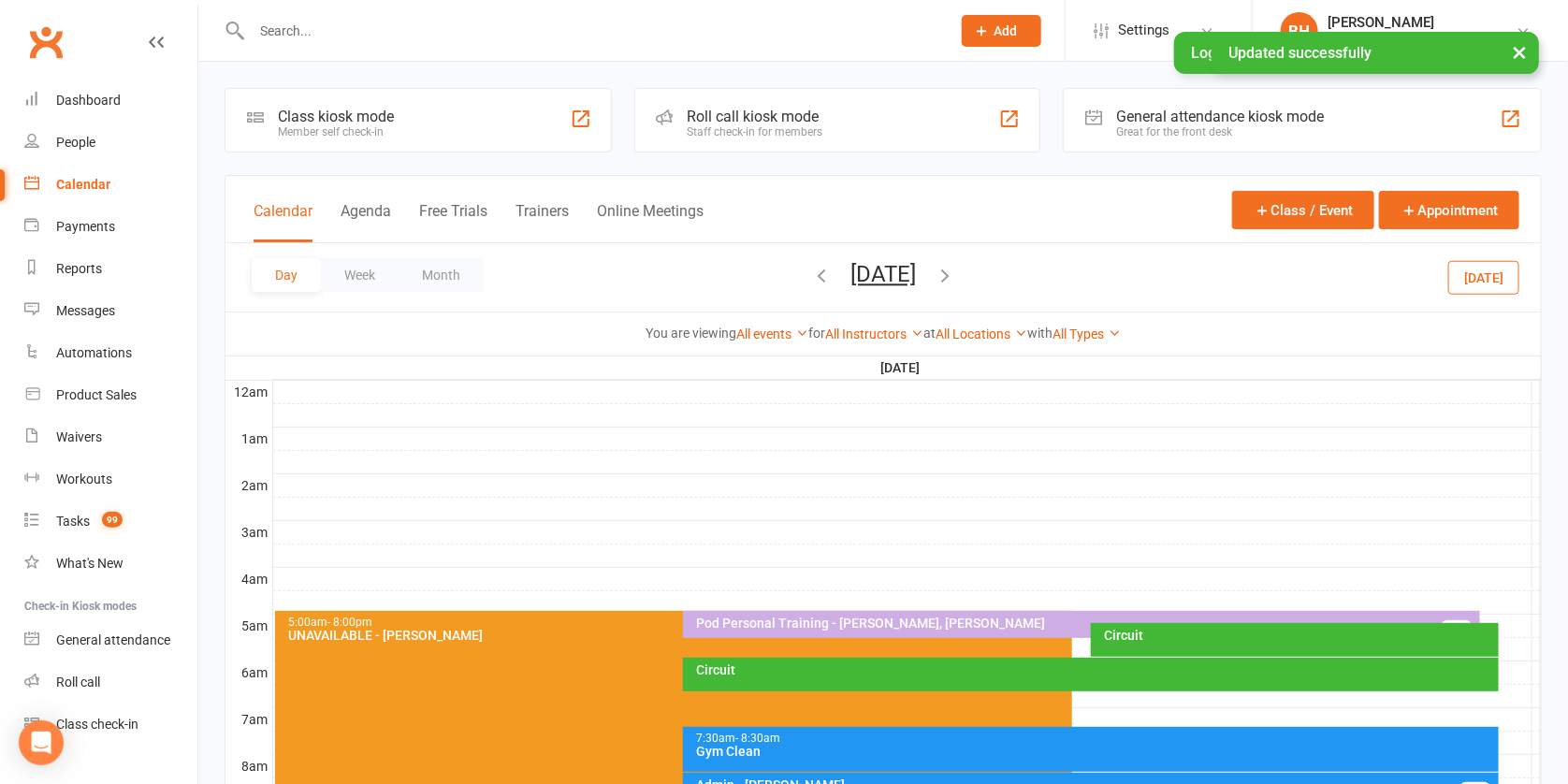
click at [860, 266] on button "[DATE]" at bounding box center [883, 274] width 65 height 26
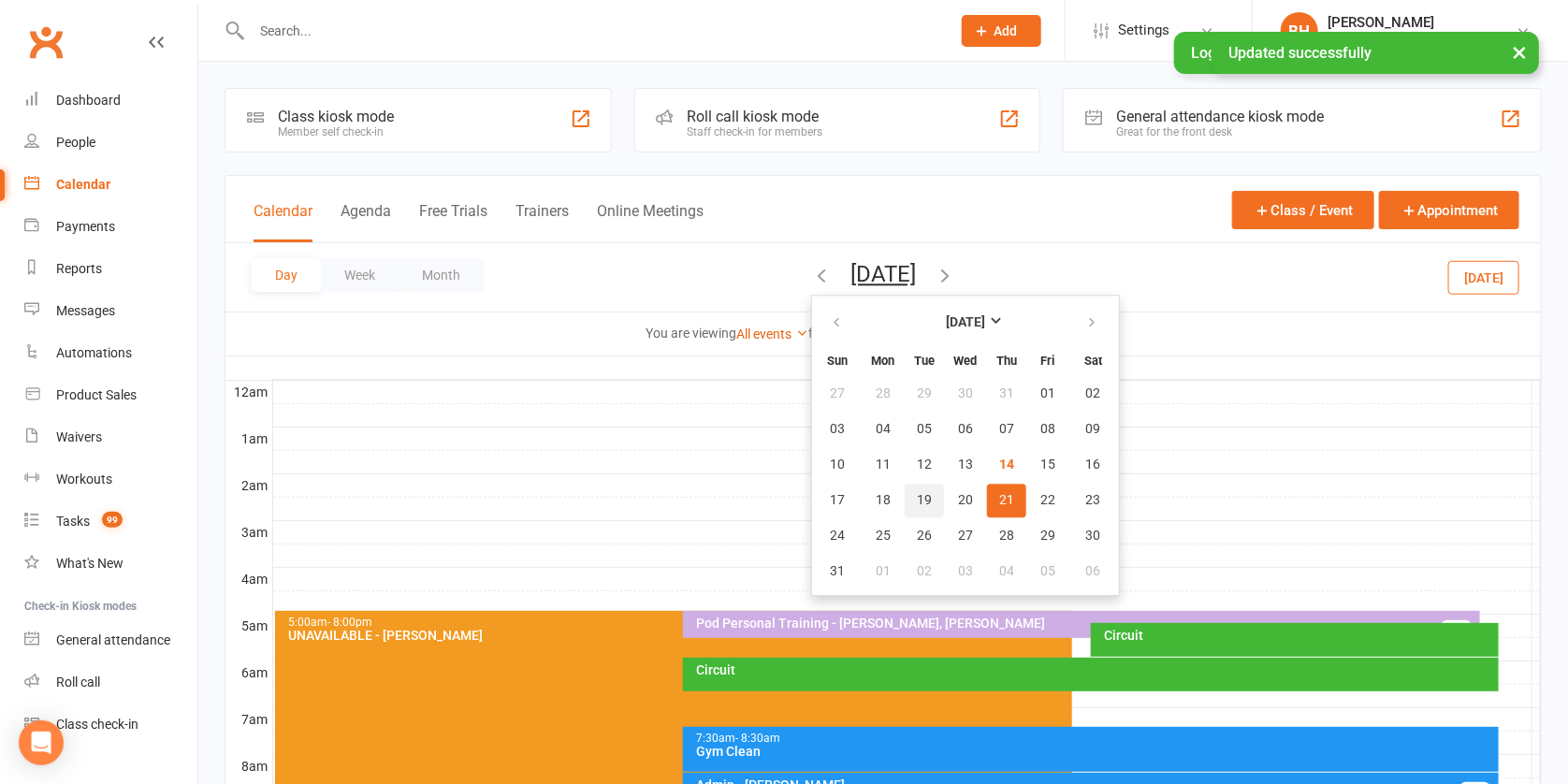
click at [918, 503] on span "19" at bounding box center [925, 501] width 15 height 15
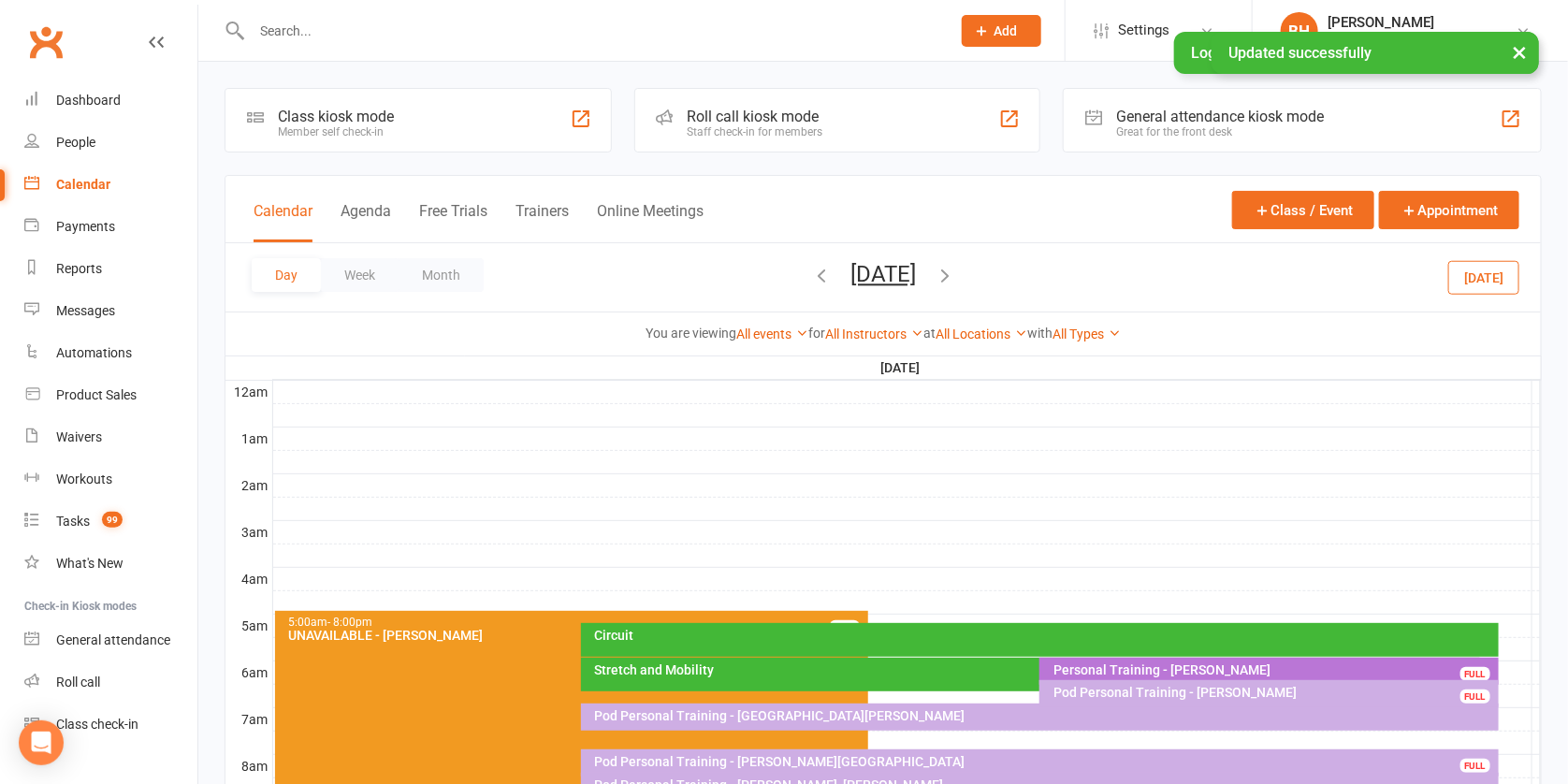
scroll to position [183, 0]
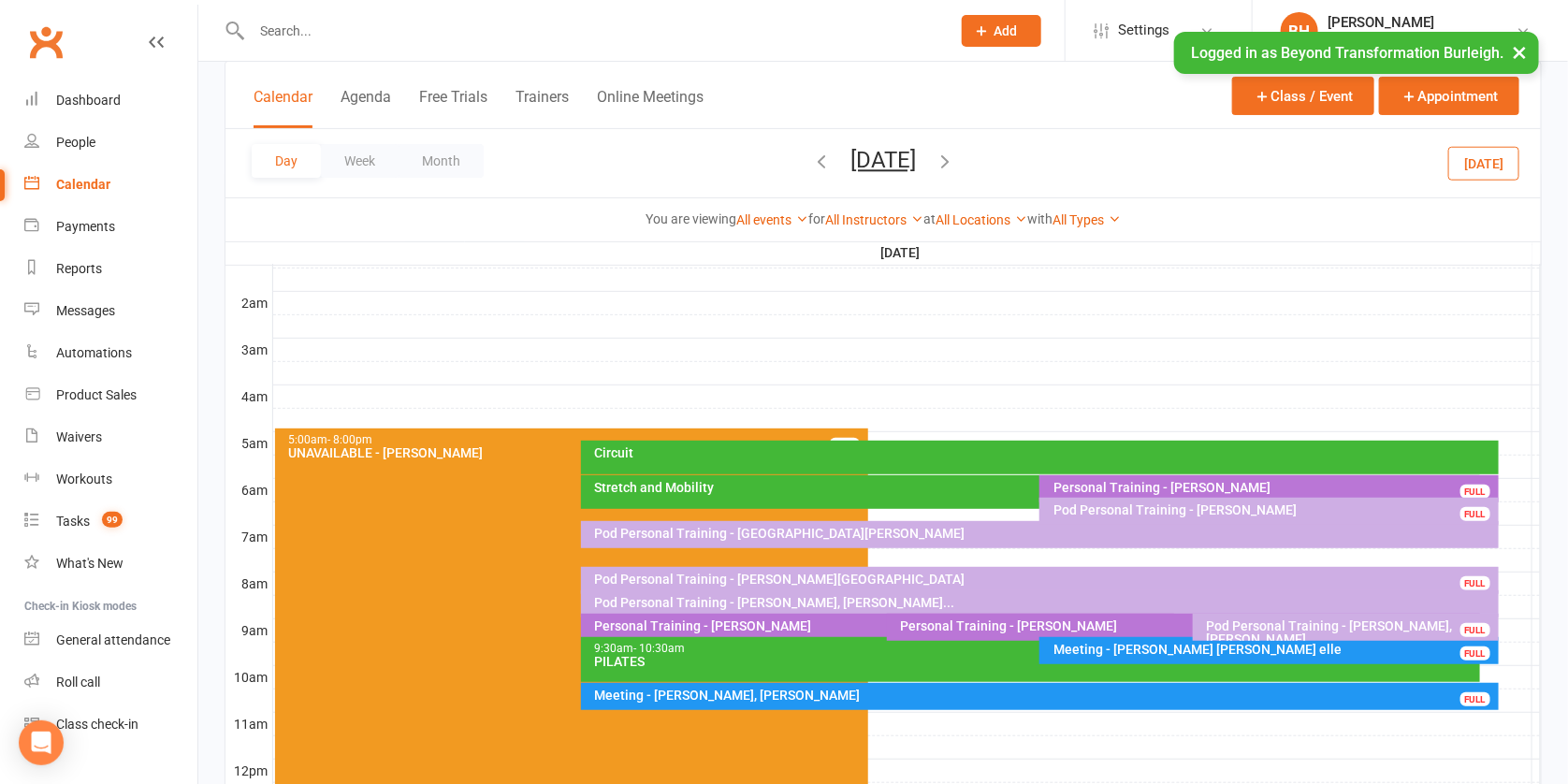
click at [1020, 621] on div "Personal Training - [PERSON_NAME]" at bounding box center [1188, 626] width 576 height 13
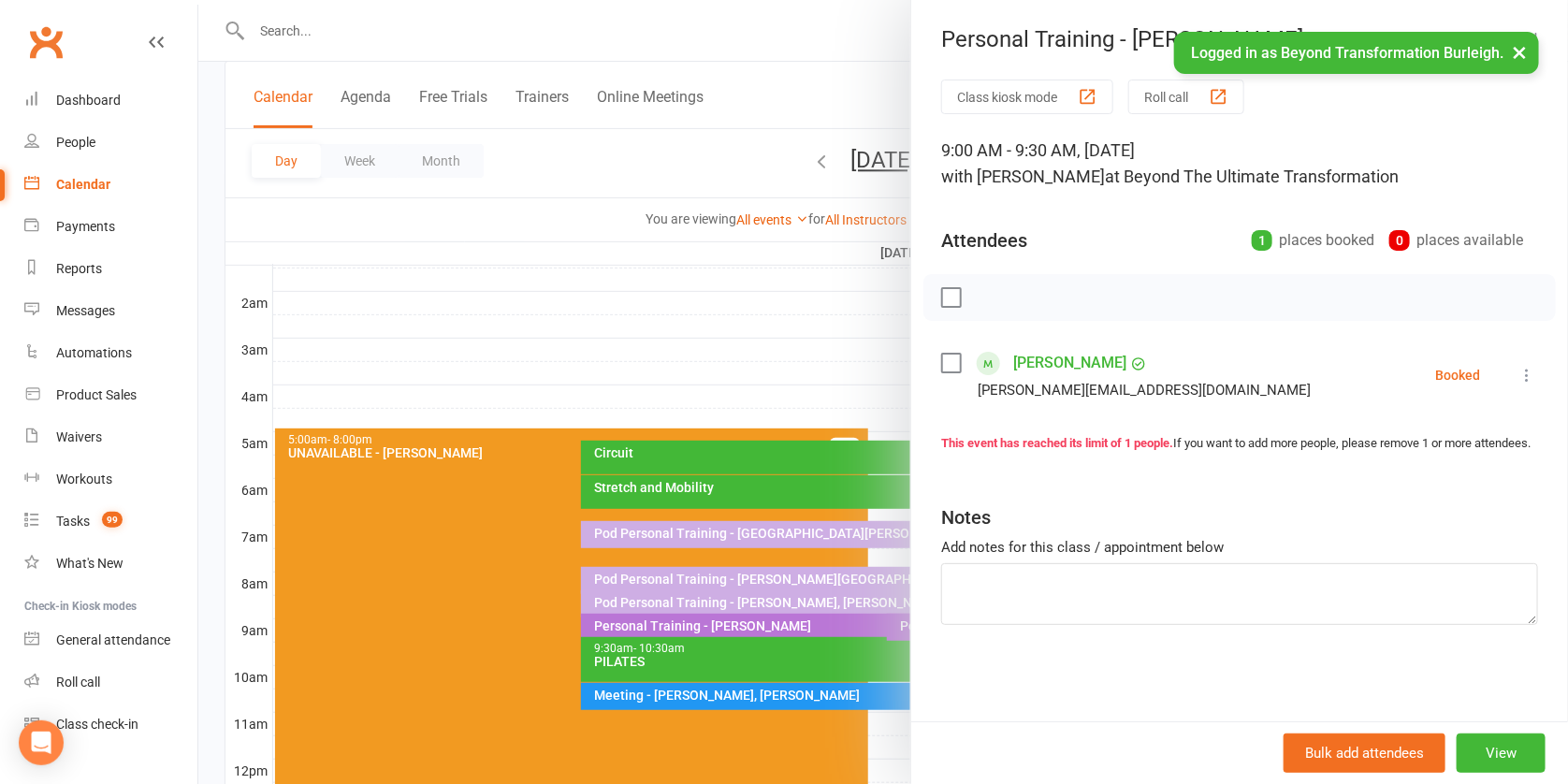
click at [1475, 756] on button "View" at bounding box center [1502, 753] width 89 height 39
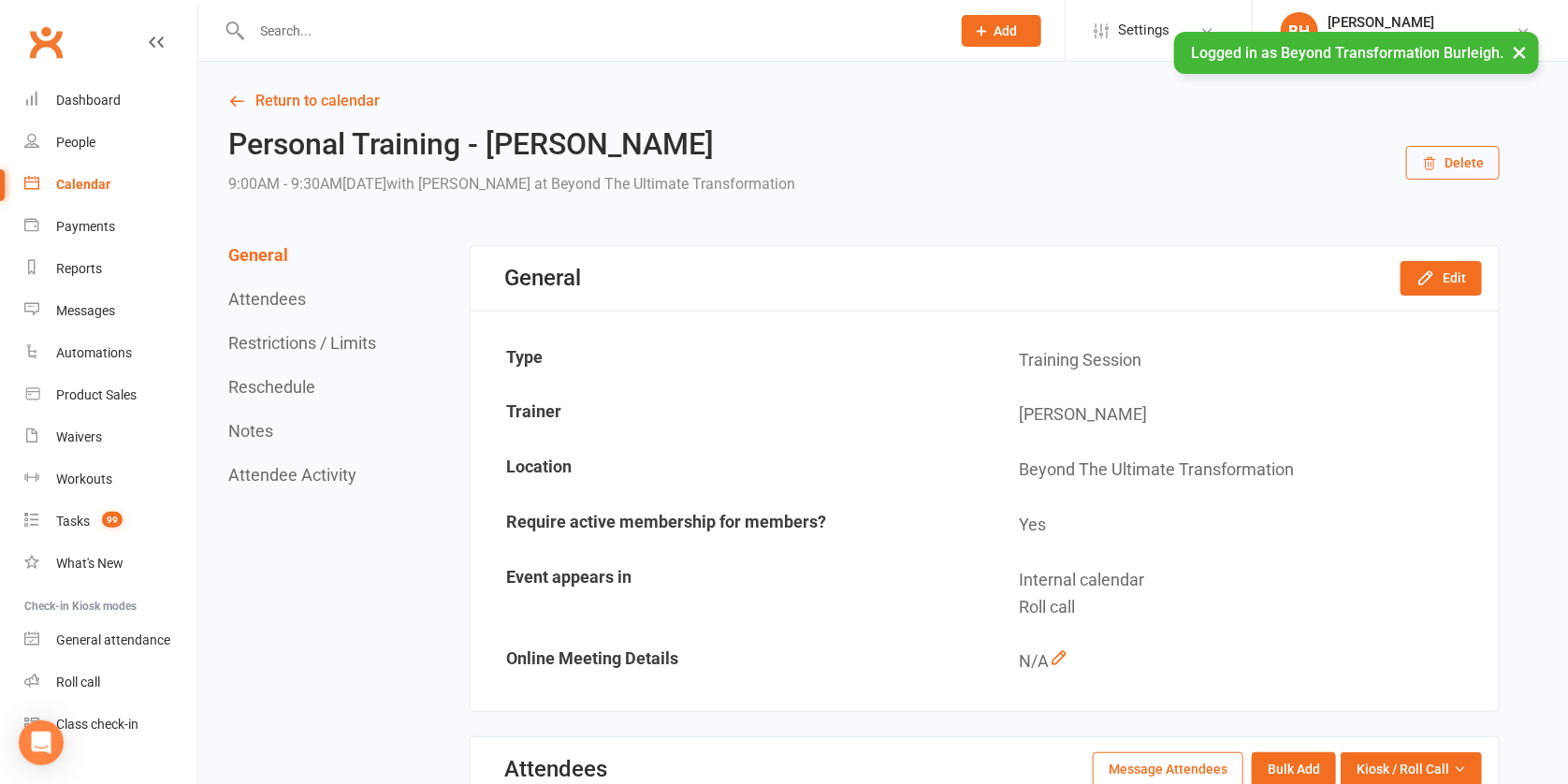
click at [1458, 159] on button "Delete" at bounding box center [1453, 162] width 93 height 34
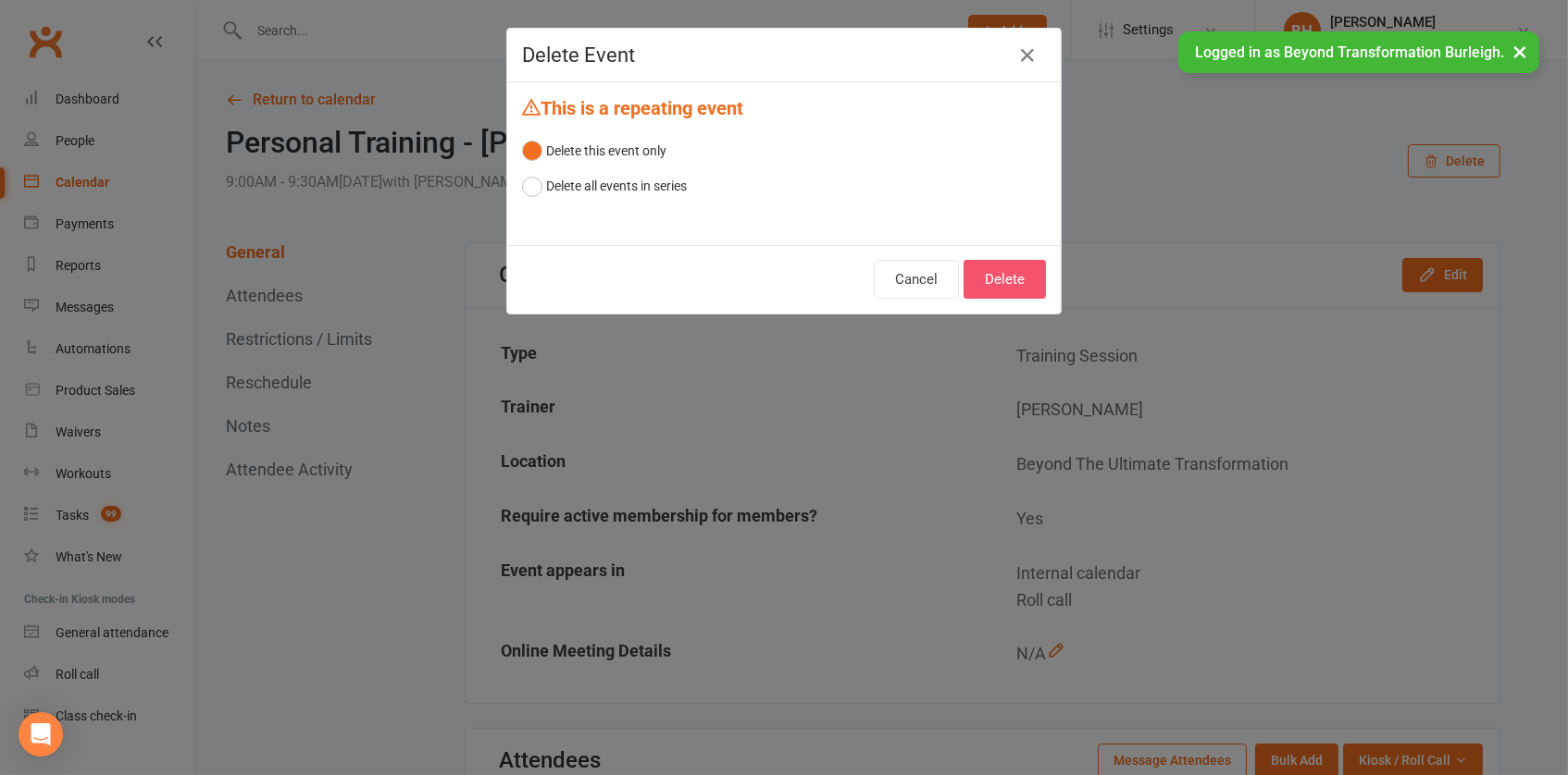
click at [1004, 274] on button "Delete" at bounding box center [1004, 279] width 83 height 39
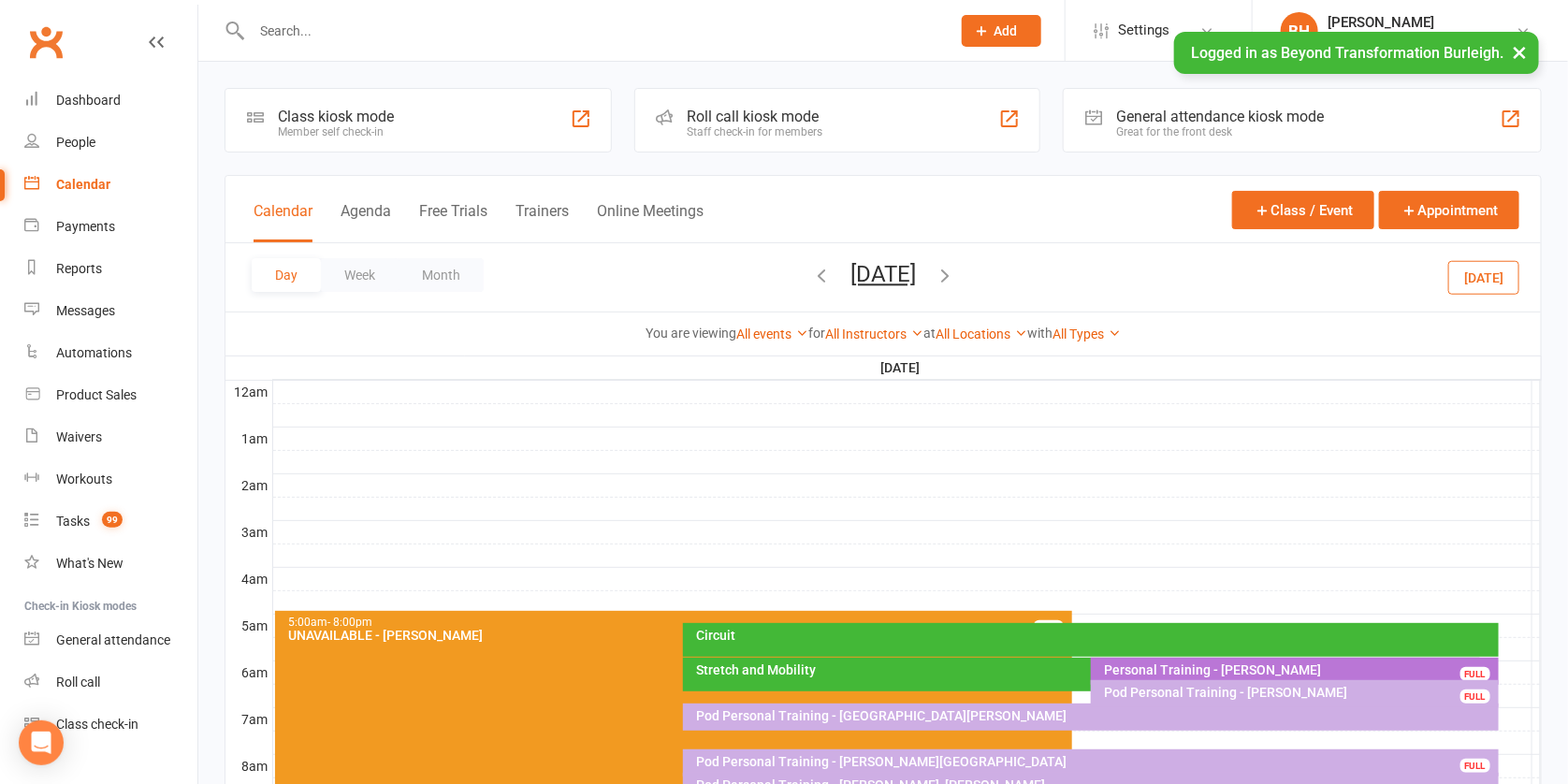
click at [402, 33] on input "text" at bounding box center [592, 31] width 692 height 26
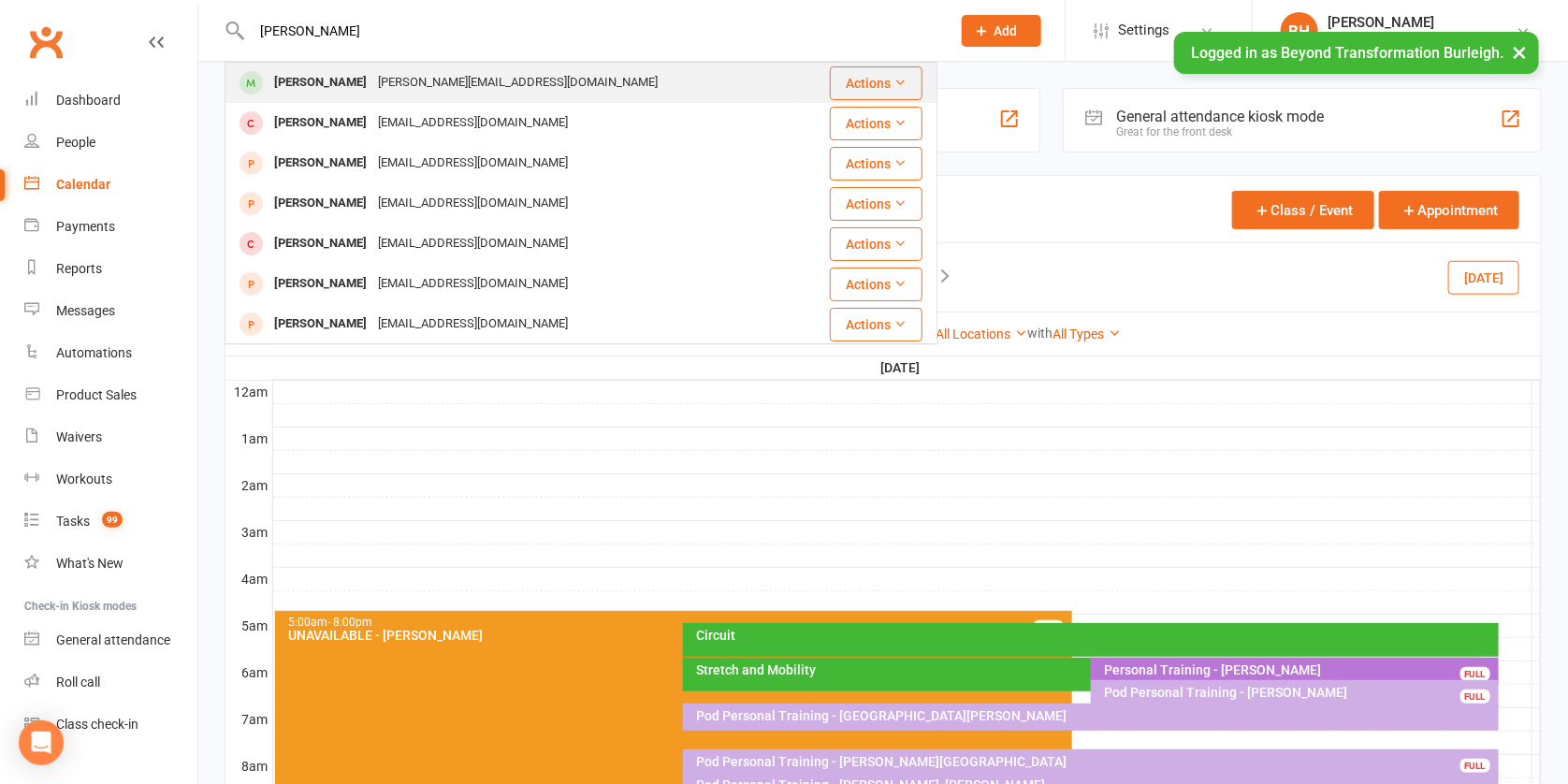
type input "[PERSON_NAME]"
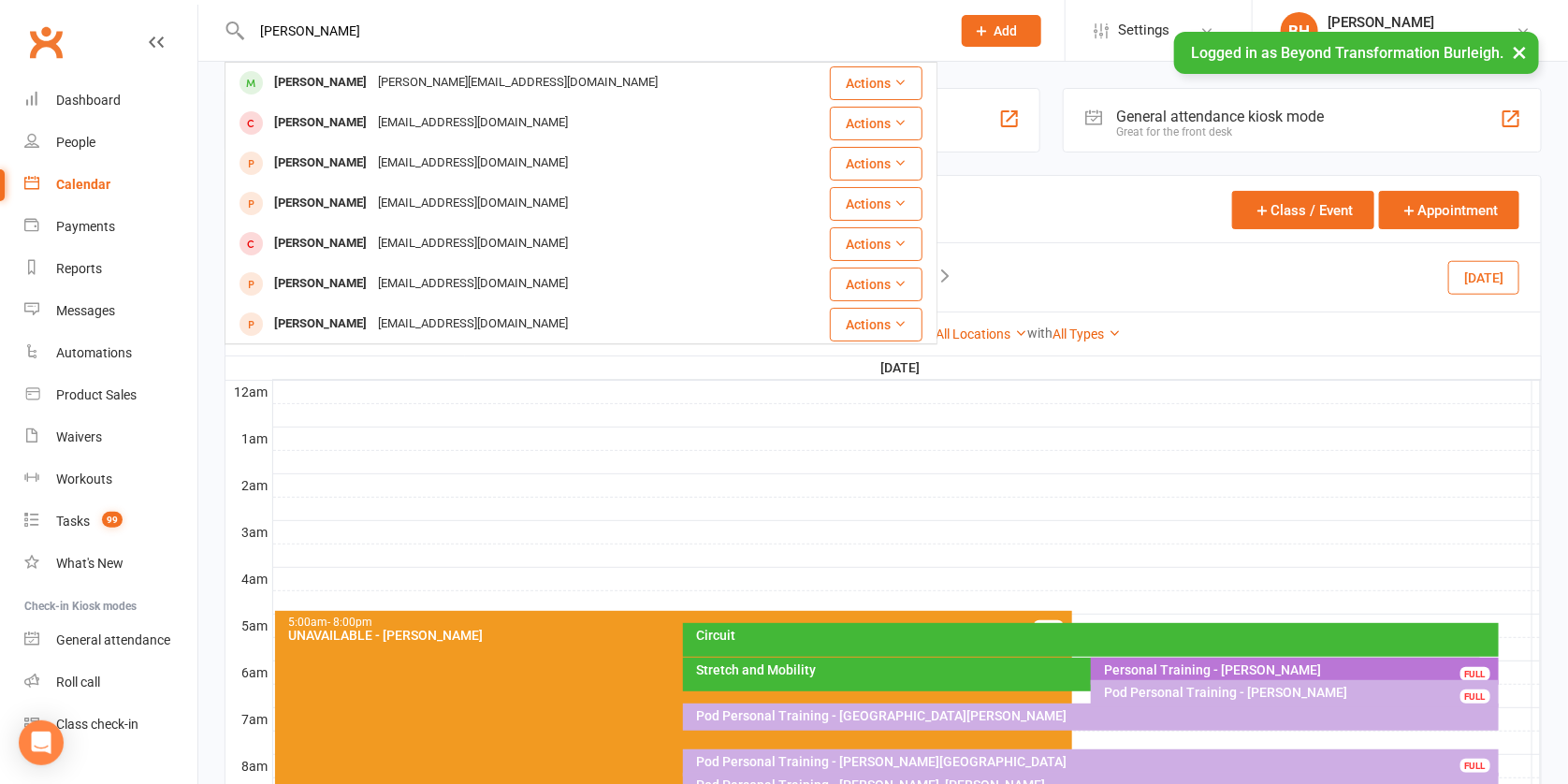
click at [317, 80] on div "[PERSON_NAME]" at bounding box center [321, 83] width 104 height 27
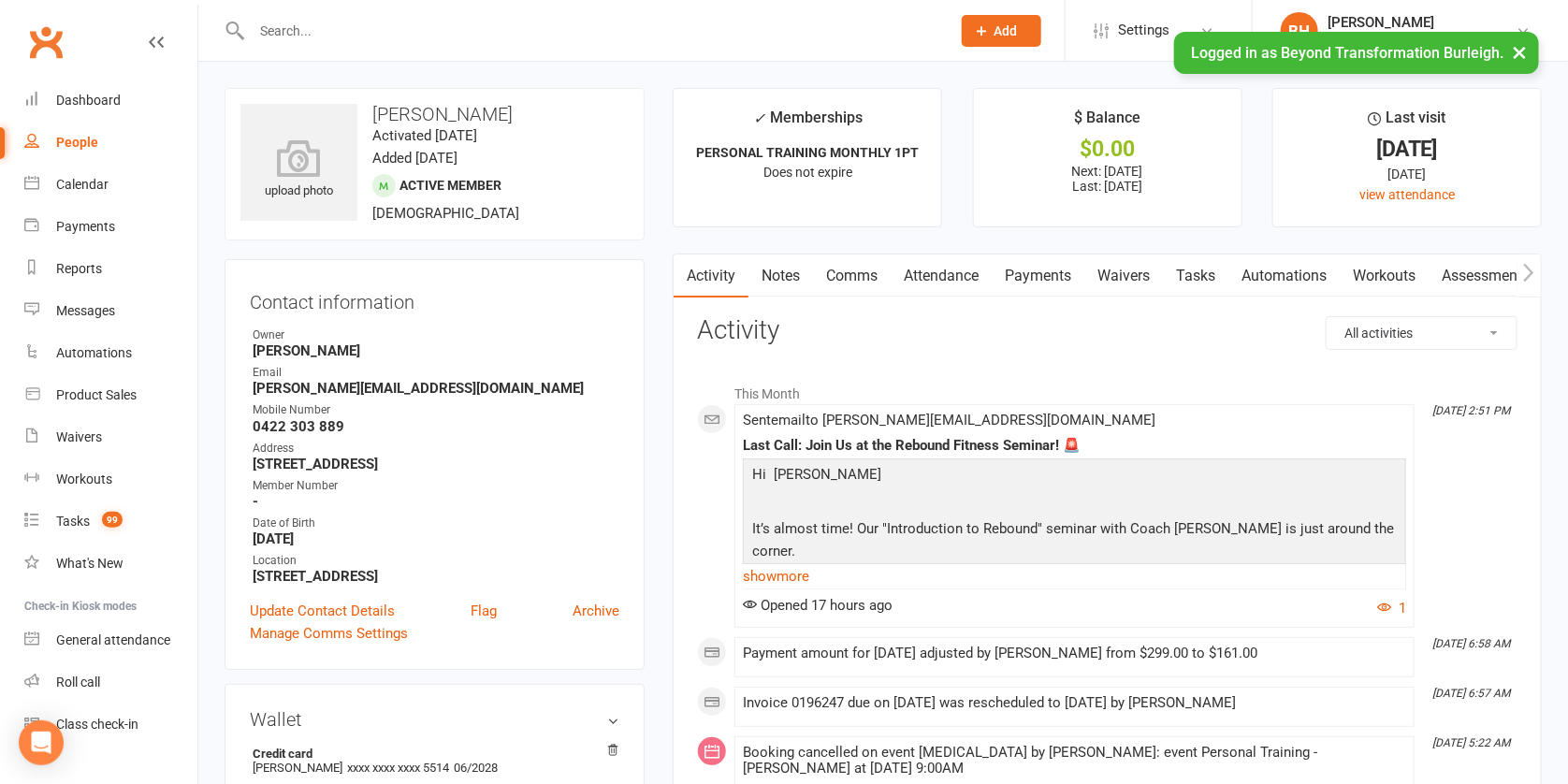
click at [1058, 279] on link "Payments" at bounding box center [1038, 276] width 92 height 43
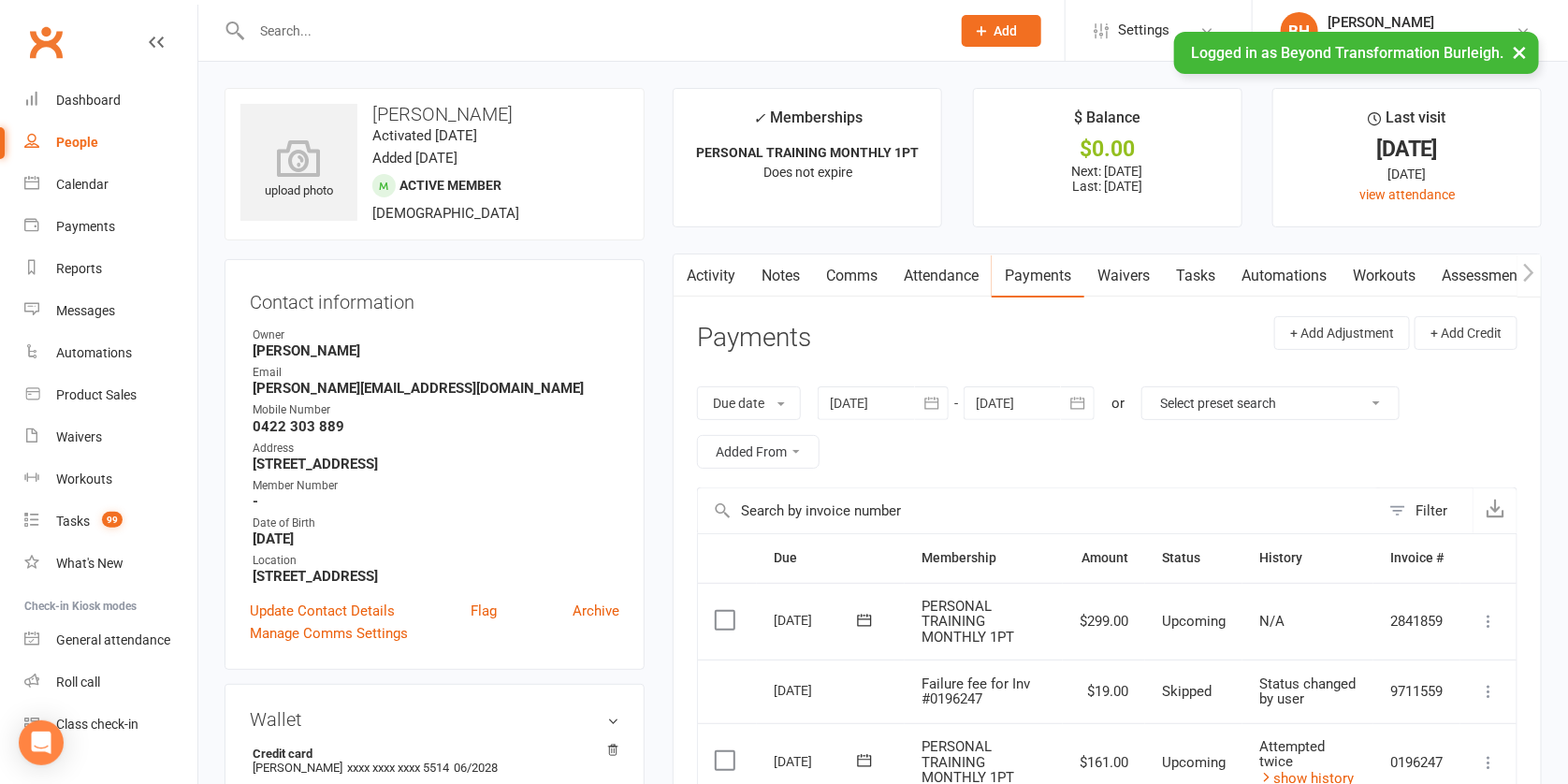
scroll to position [690, 0]
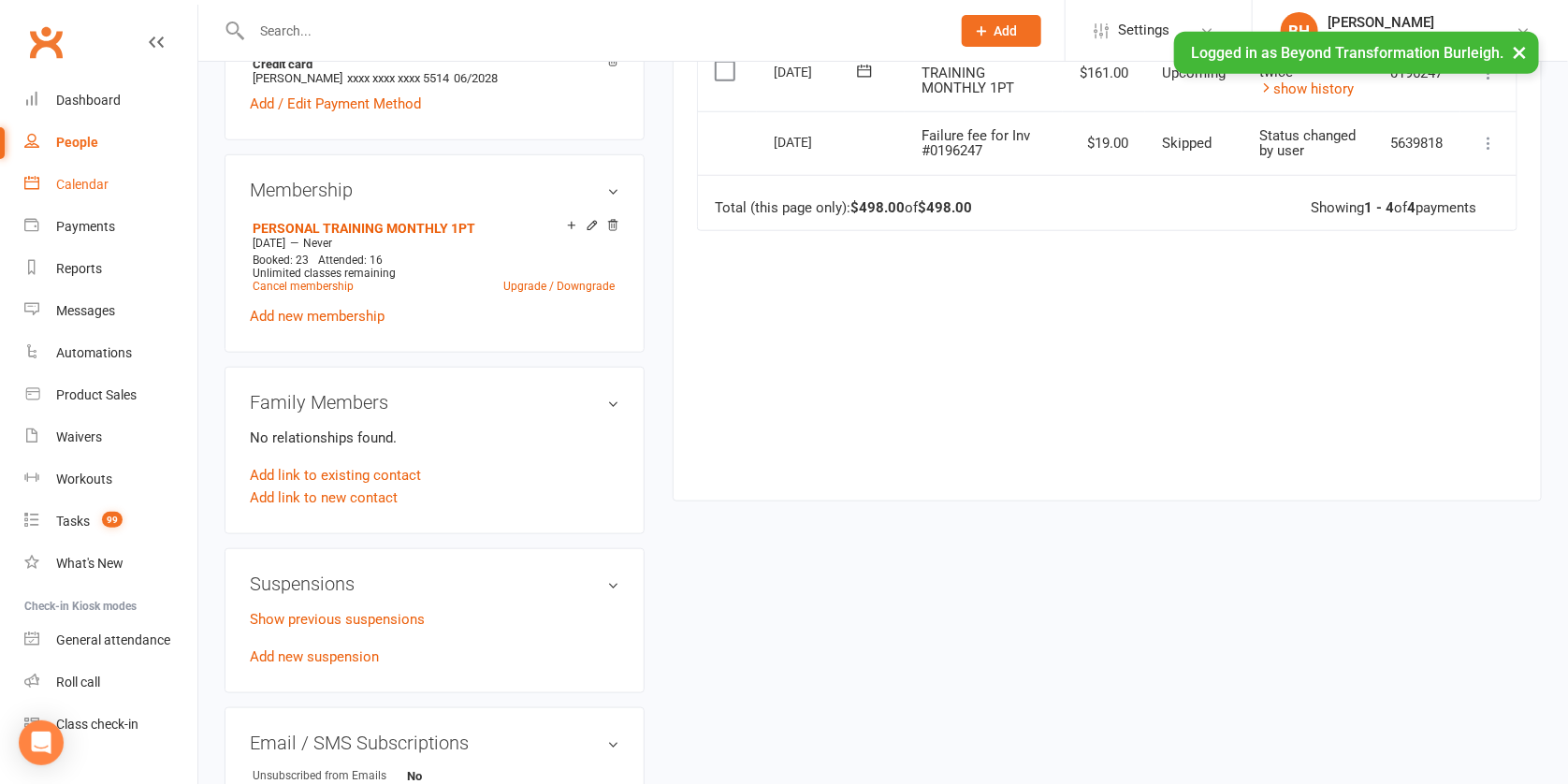
click at [103, 177] on div "Calendar" at bounding box center [82, 184] width 53 height 15
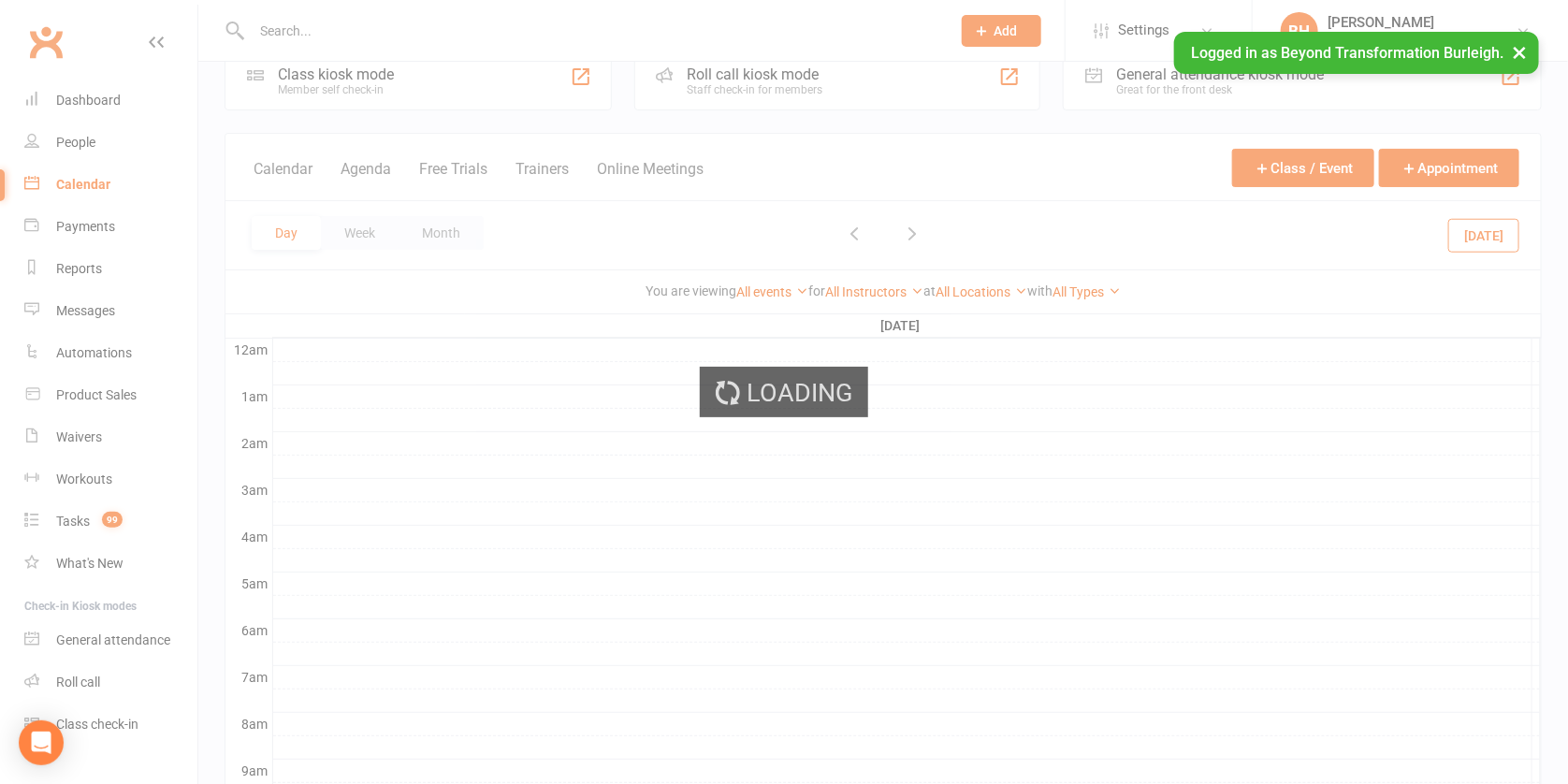
scroll to position [428, 0]
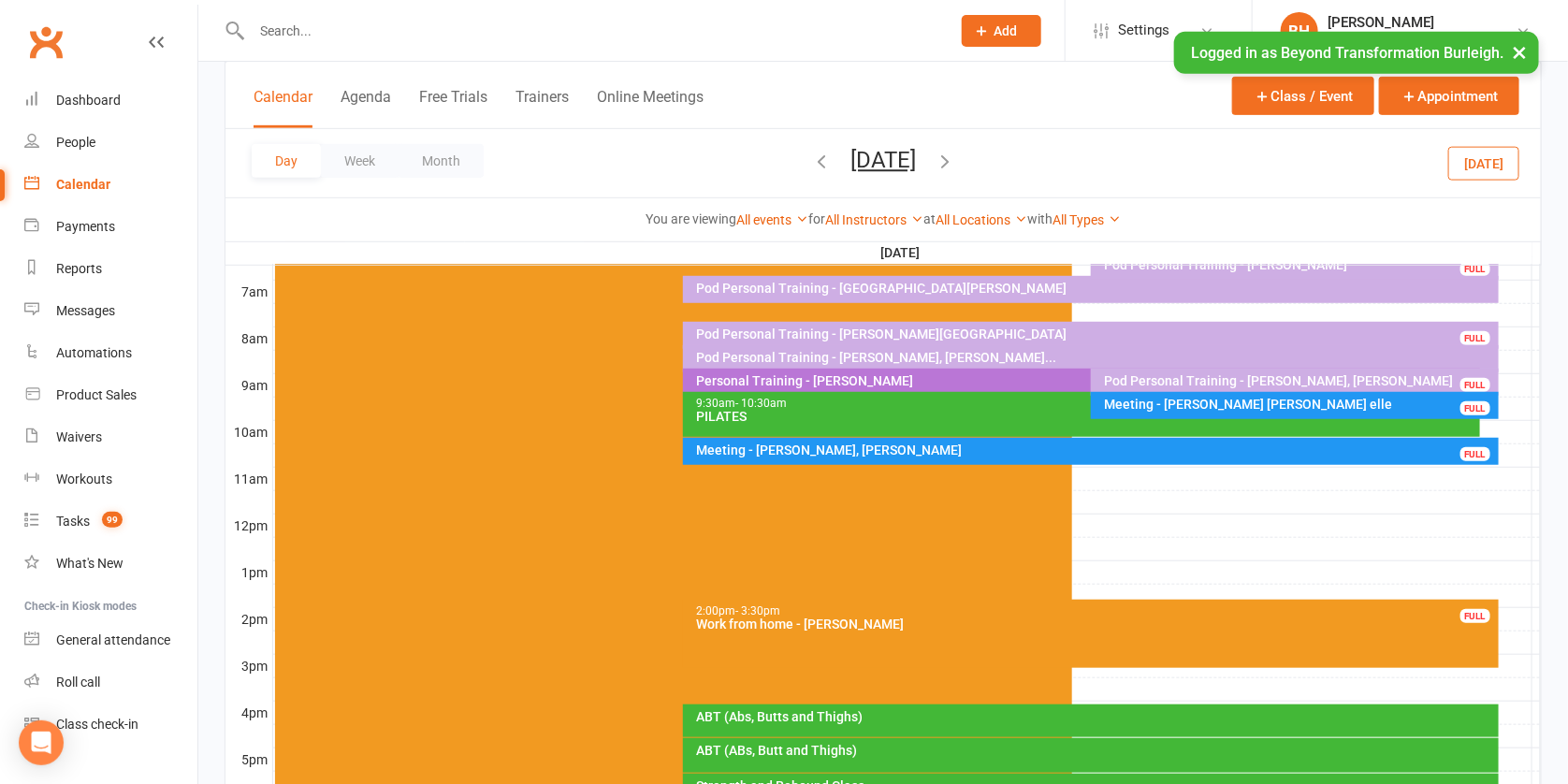
click at [925, 375] on div "Personal Training - [PERSON_NAME]" at bounding box center [1087, 381] width 780 height 13
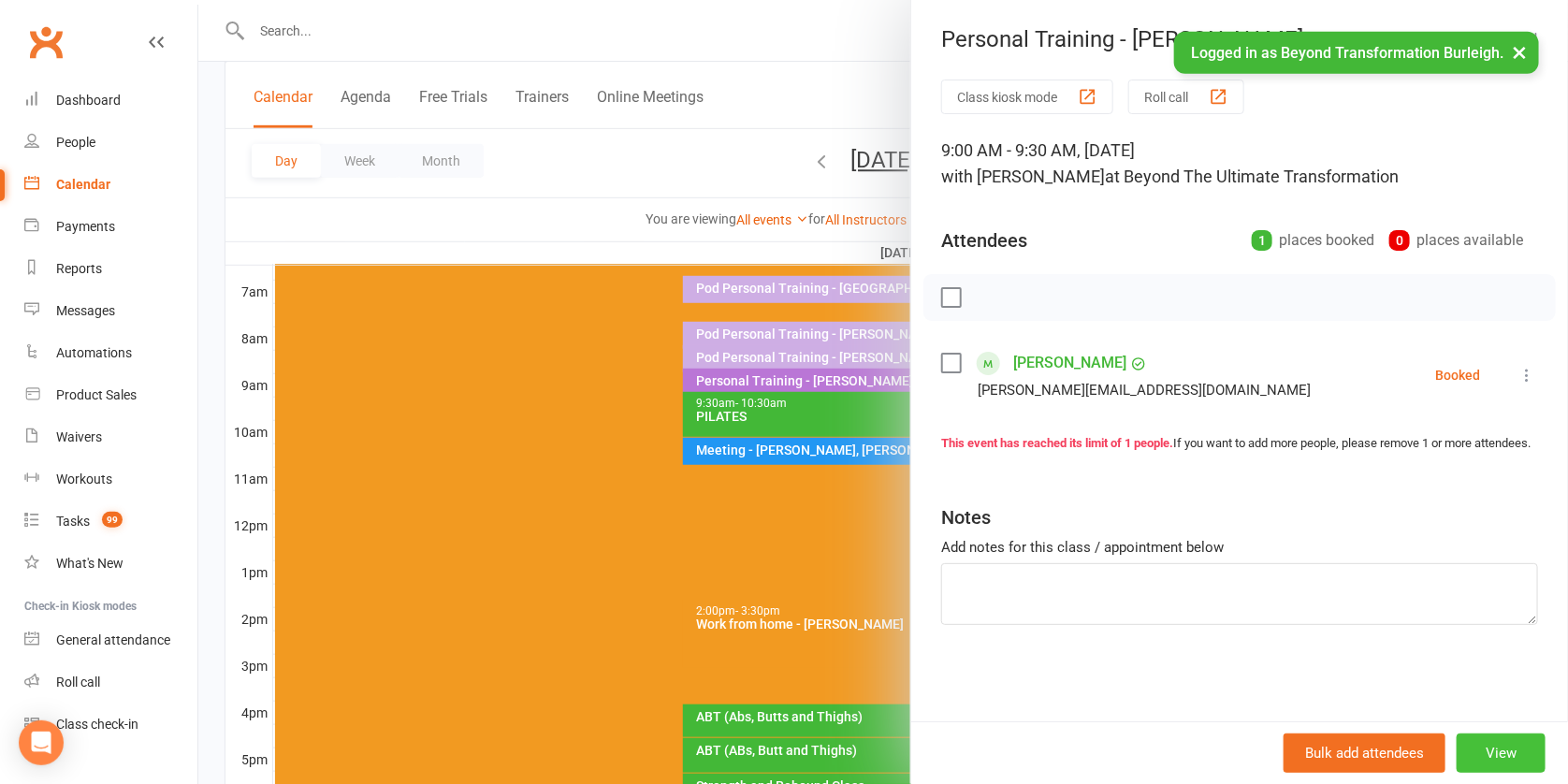
click at [1468, 769] on button "View" at bounding box center [1502, 753] width 89 height 39
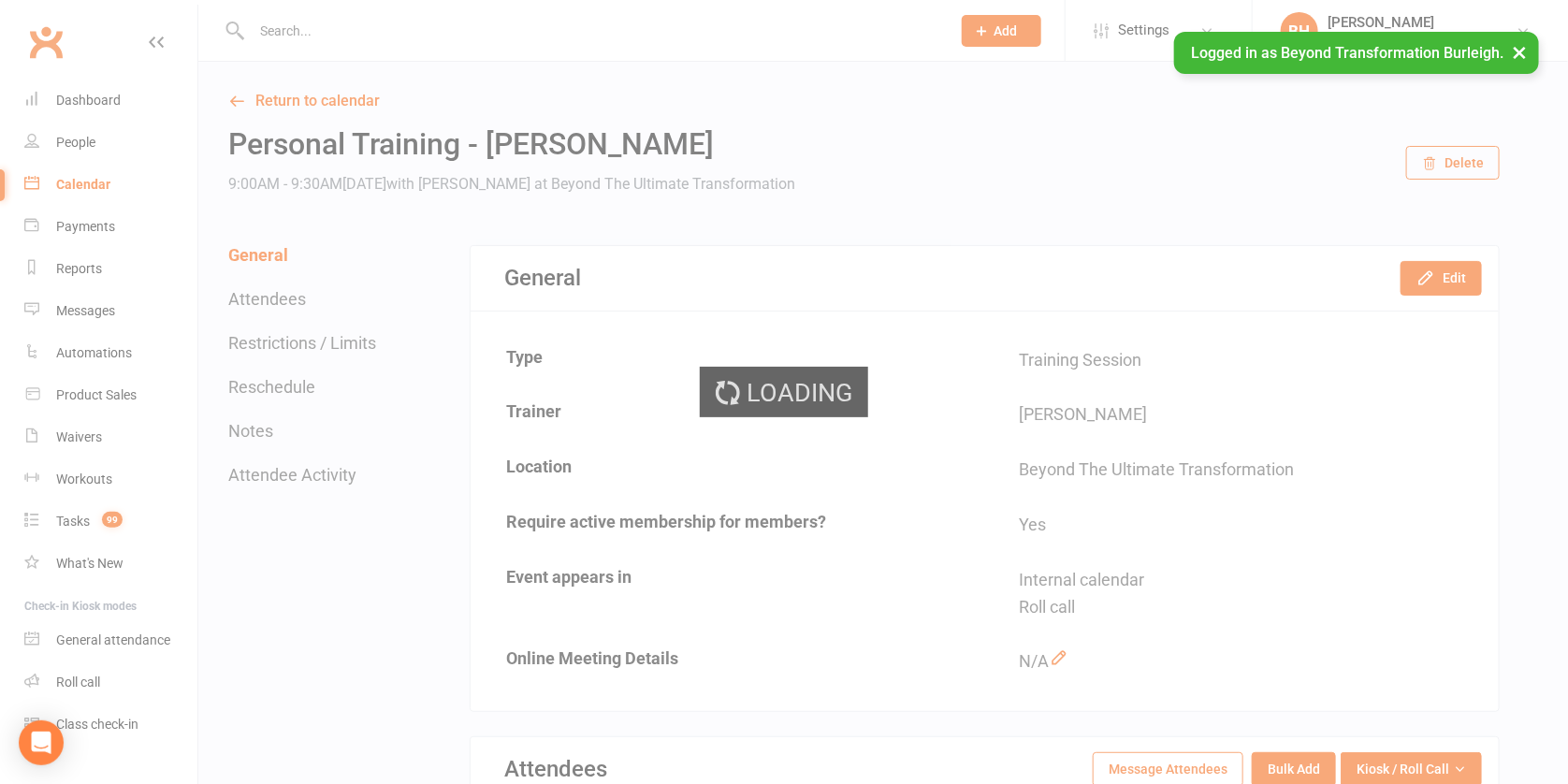
click at [1460, 167] on button "Delete" at bounding box center [1453, 162] width 93 height 34
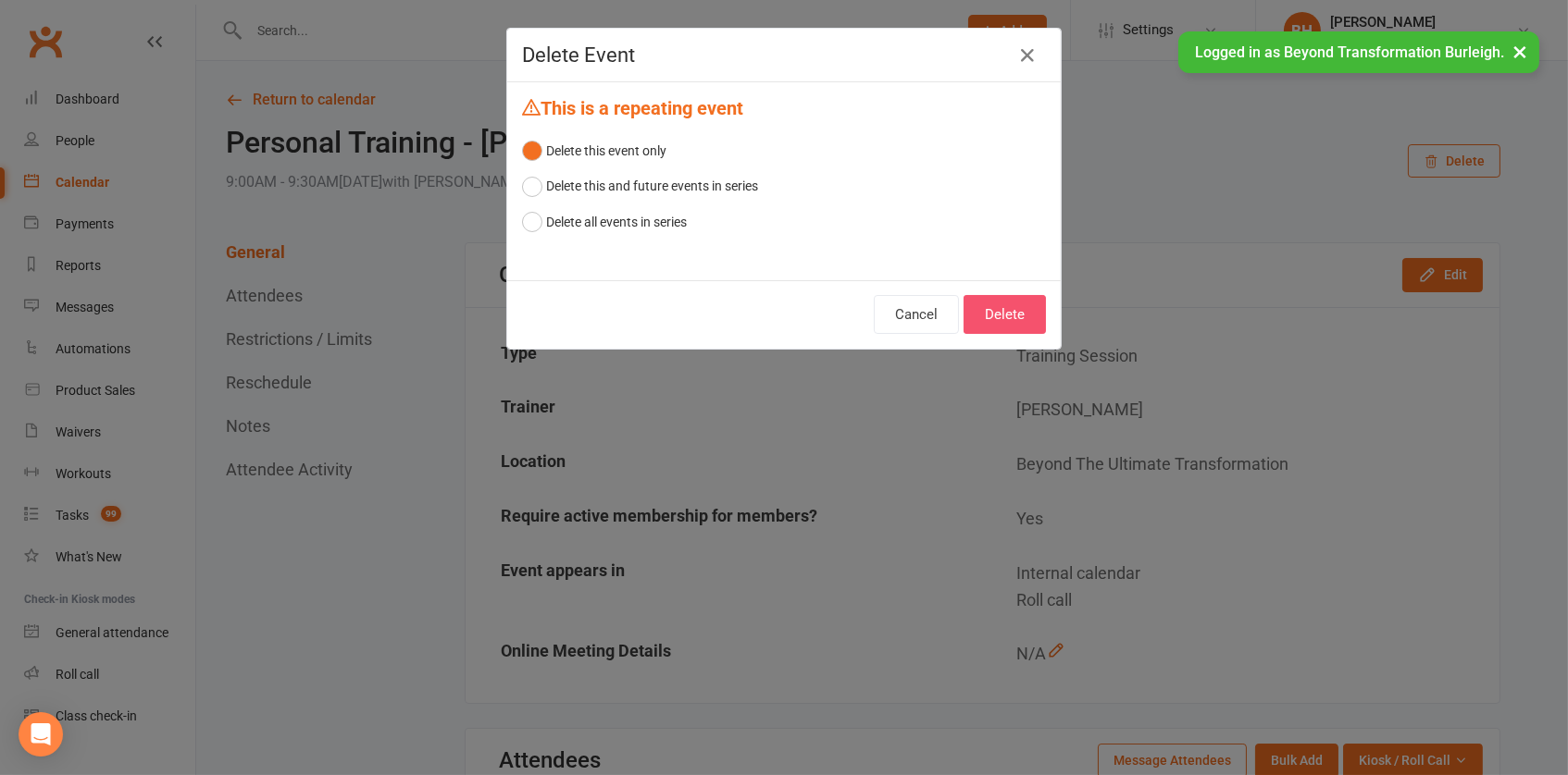
click at [1013, 310] on button "Delete" at bounding box center [1004, 314] width 83 height 39
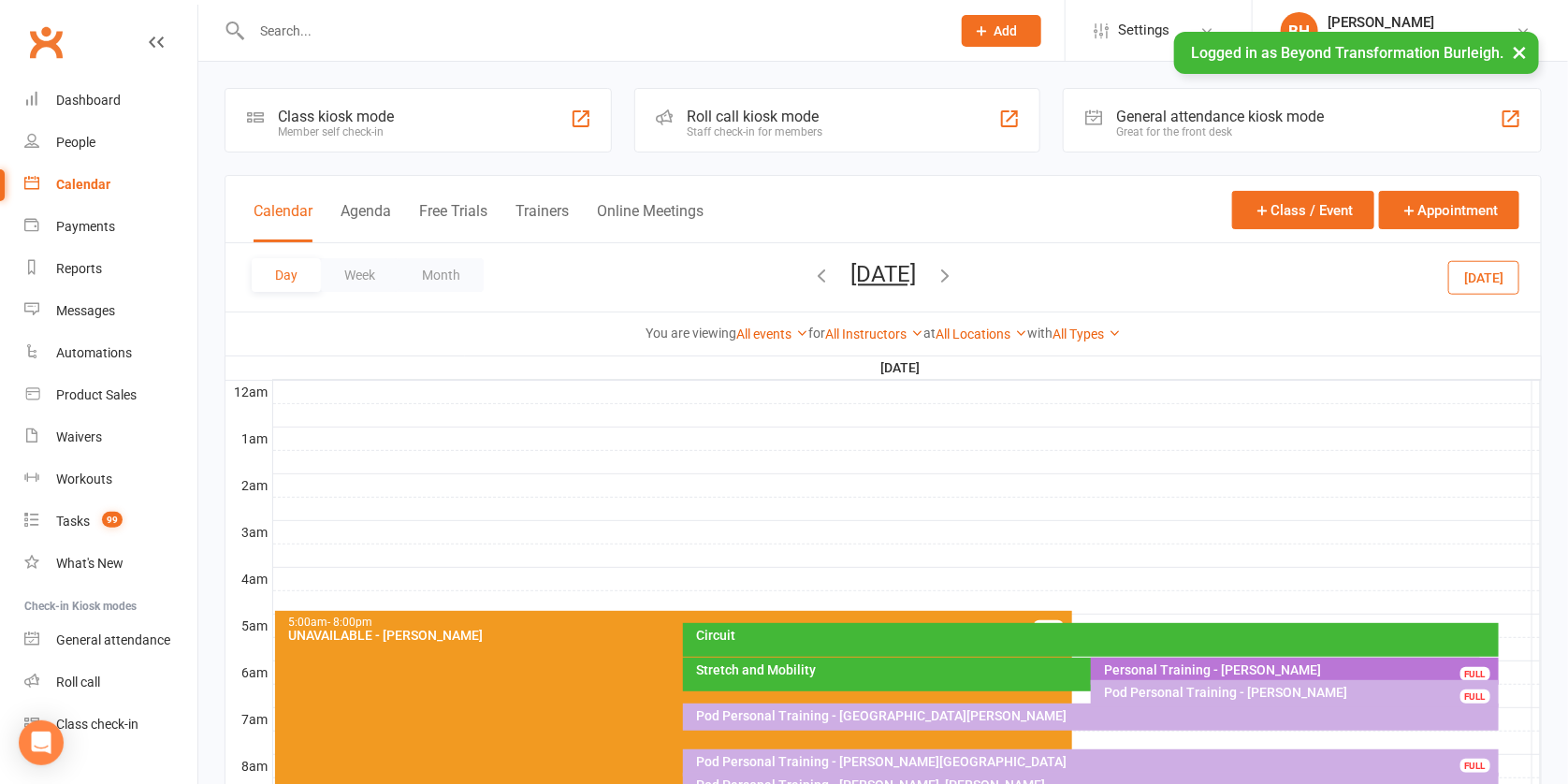
scroll to position [164, 0]
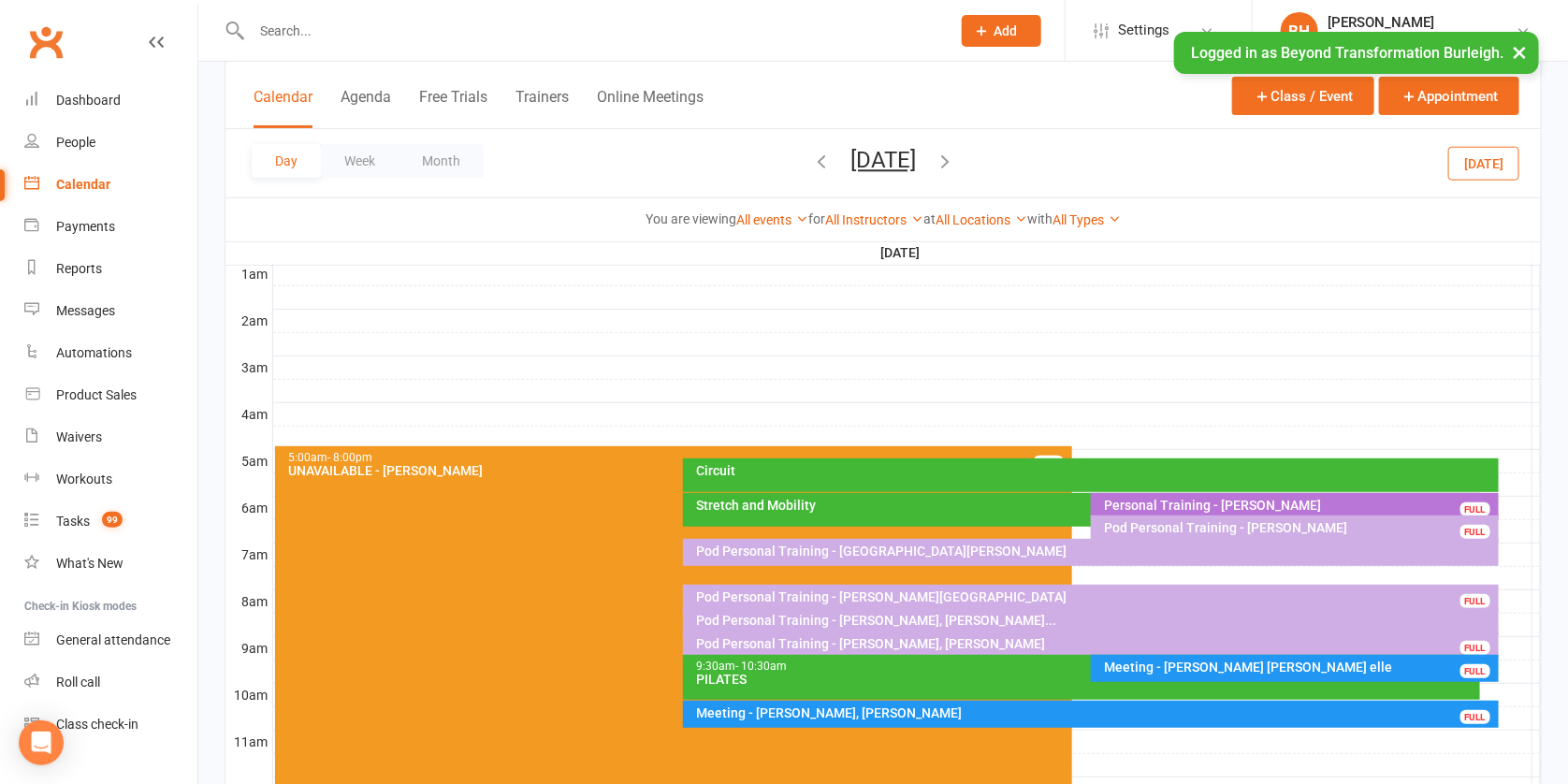
click at [914, 158] on button "[DATE]" at bounding box center [883, 159] width 65 height 26
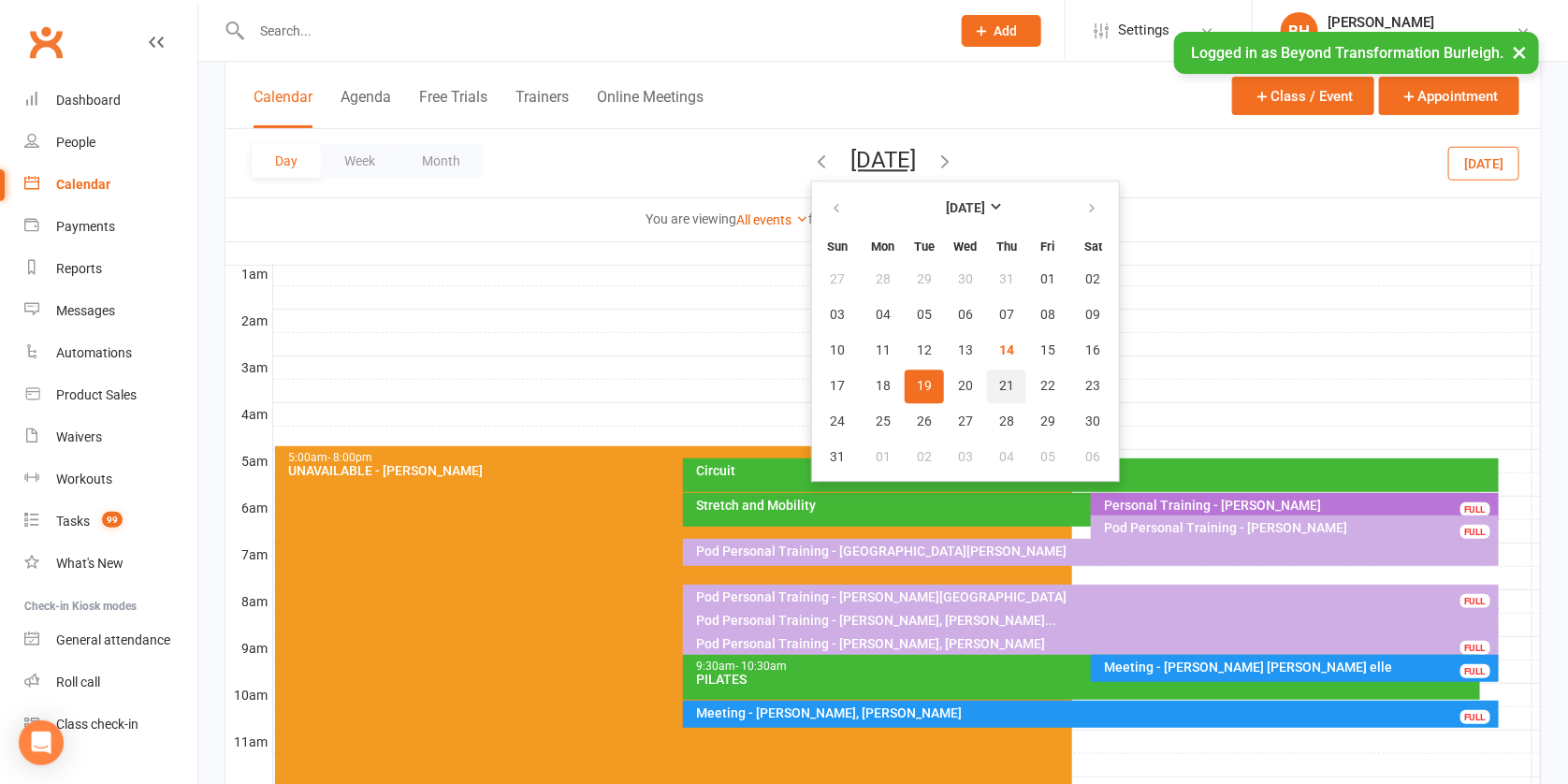
click at [999, 384] on span "21" at bounding box center [1007, 386] width 15 height 15
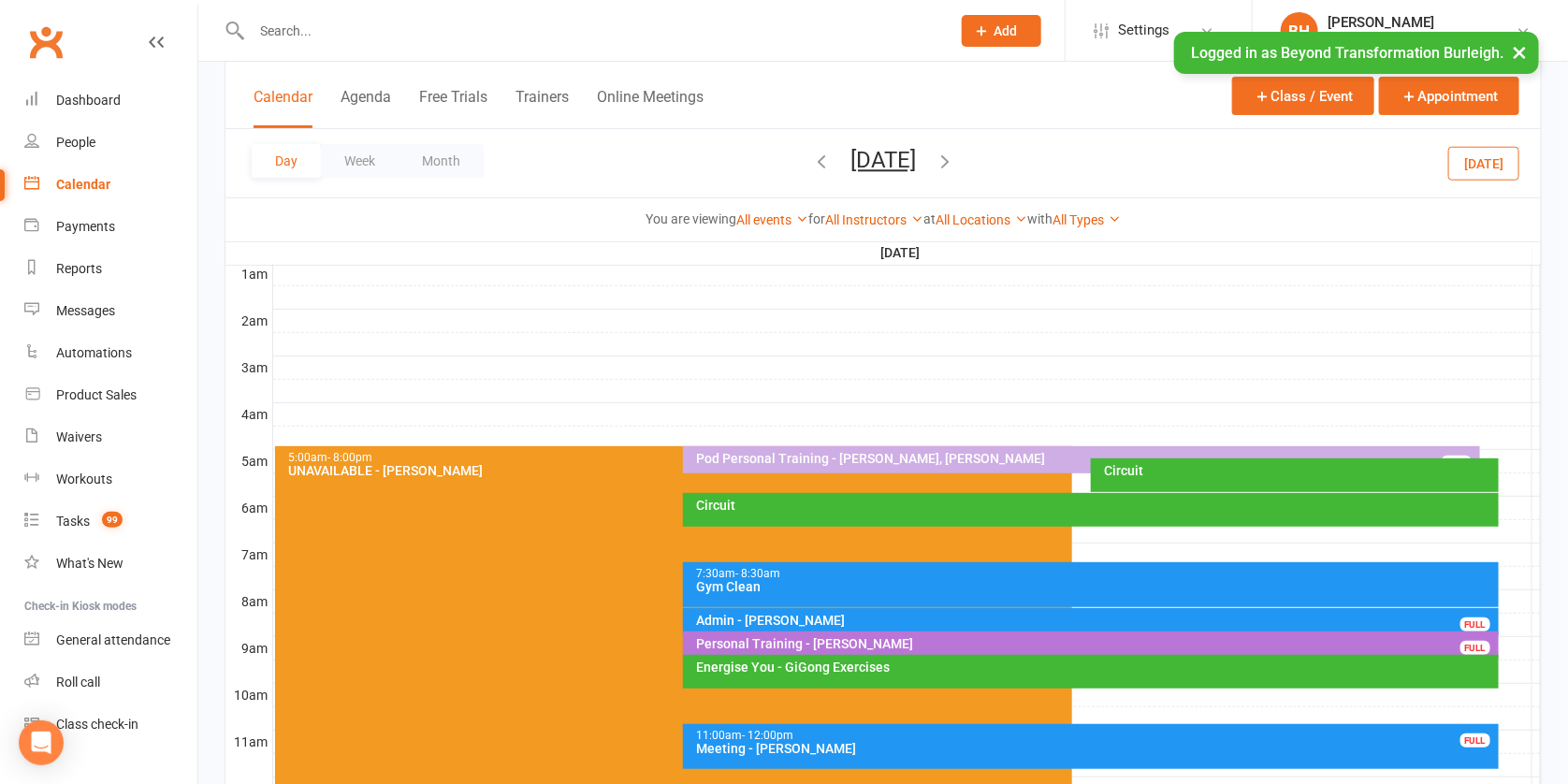
click at [917, 151] on button "[DATE]" at bounding box center [883, 159] width 65 height 26
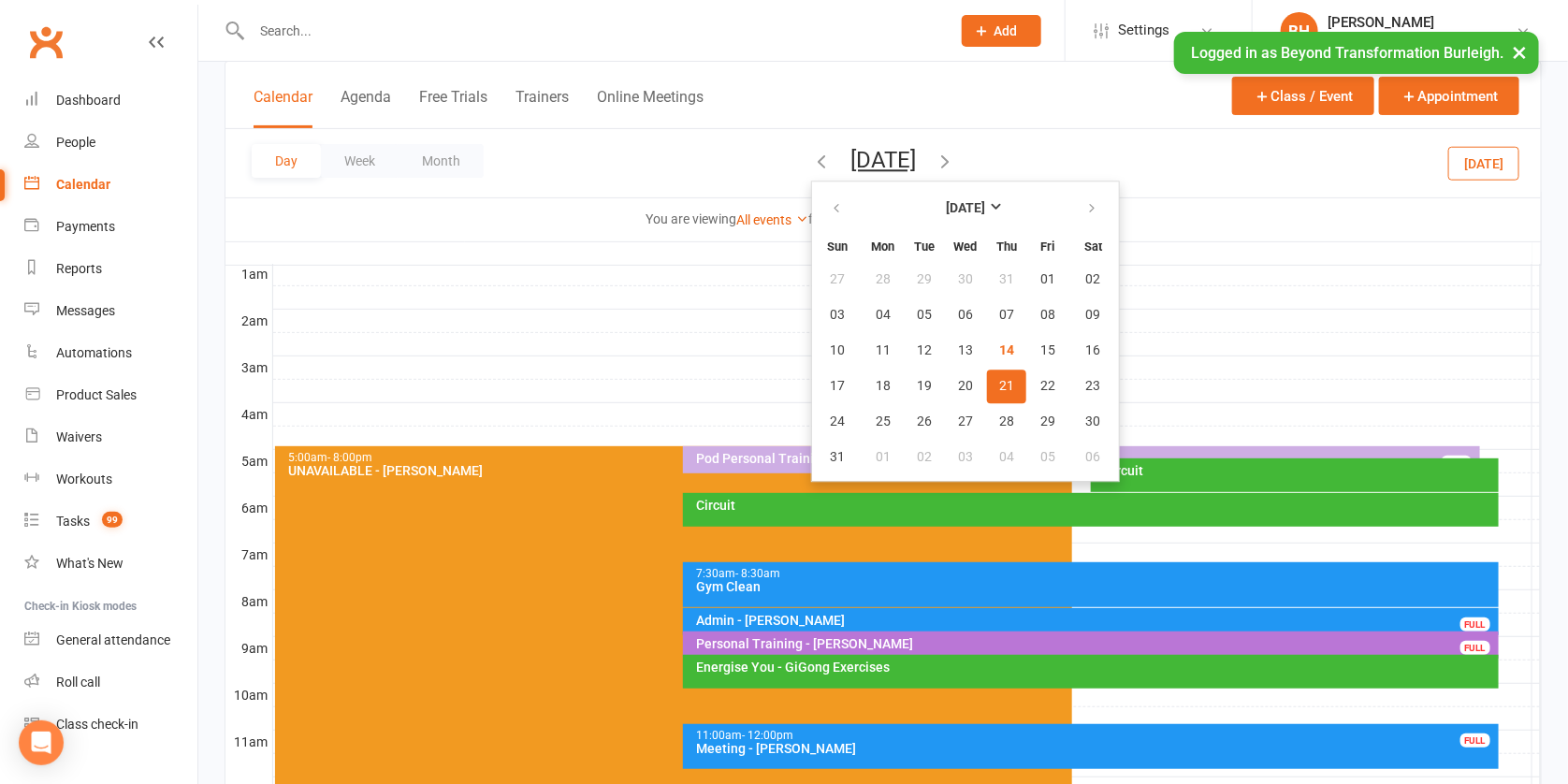
click at [502, 27] on input "text" at bounding box center [592, 31] width 692 height 26
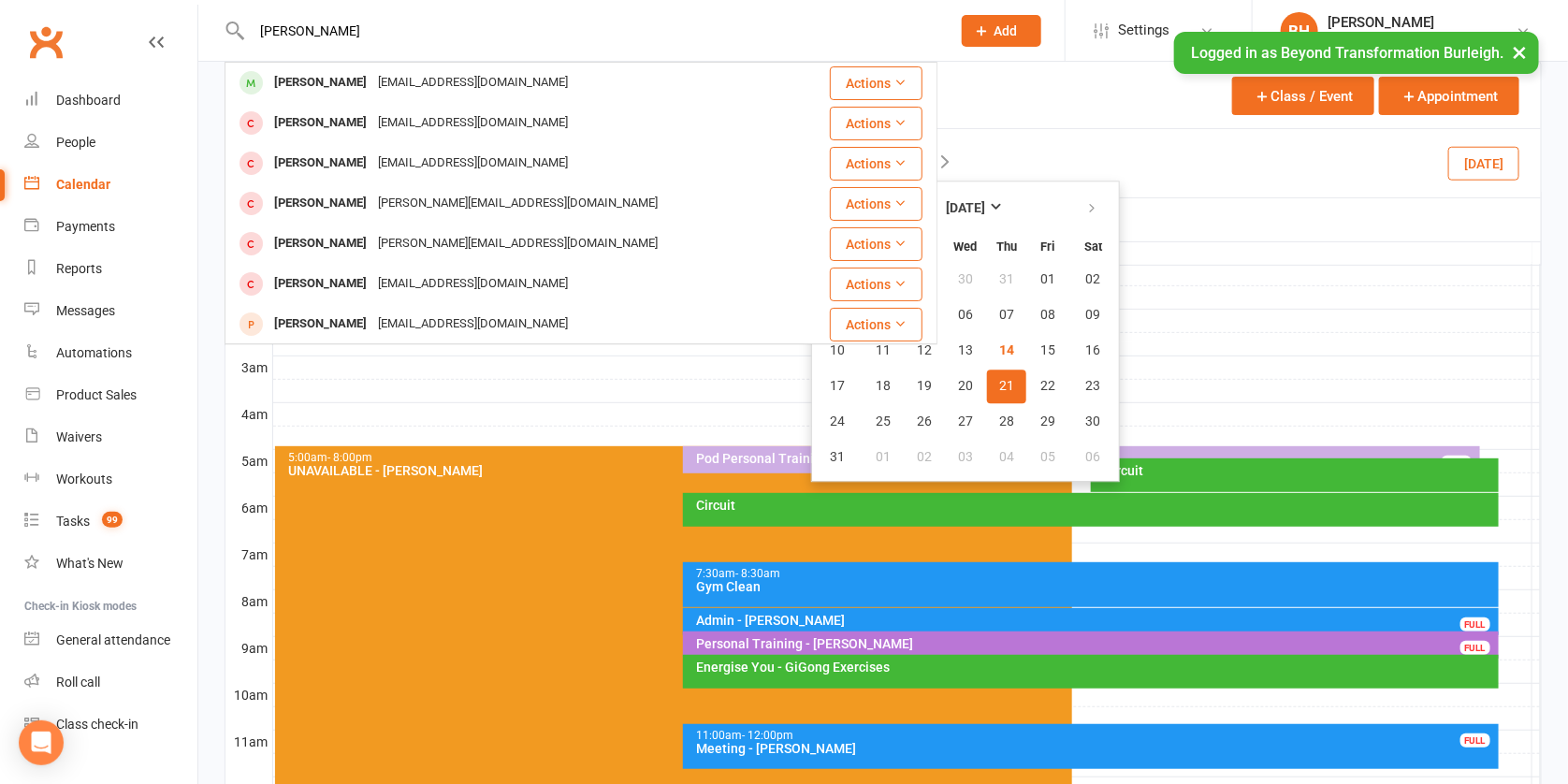
type input "[PERSON_NAME]"
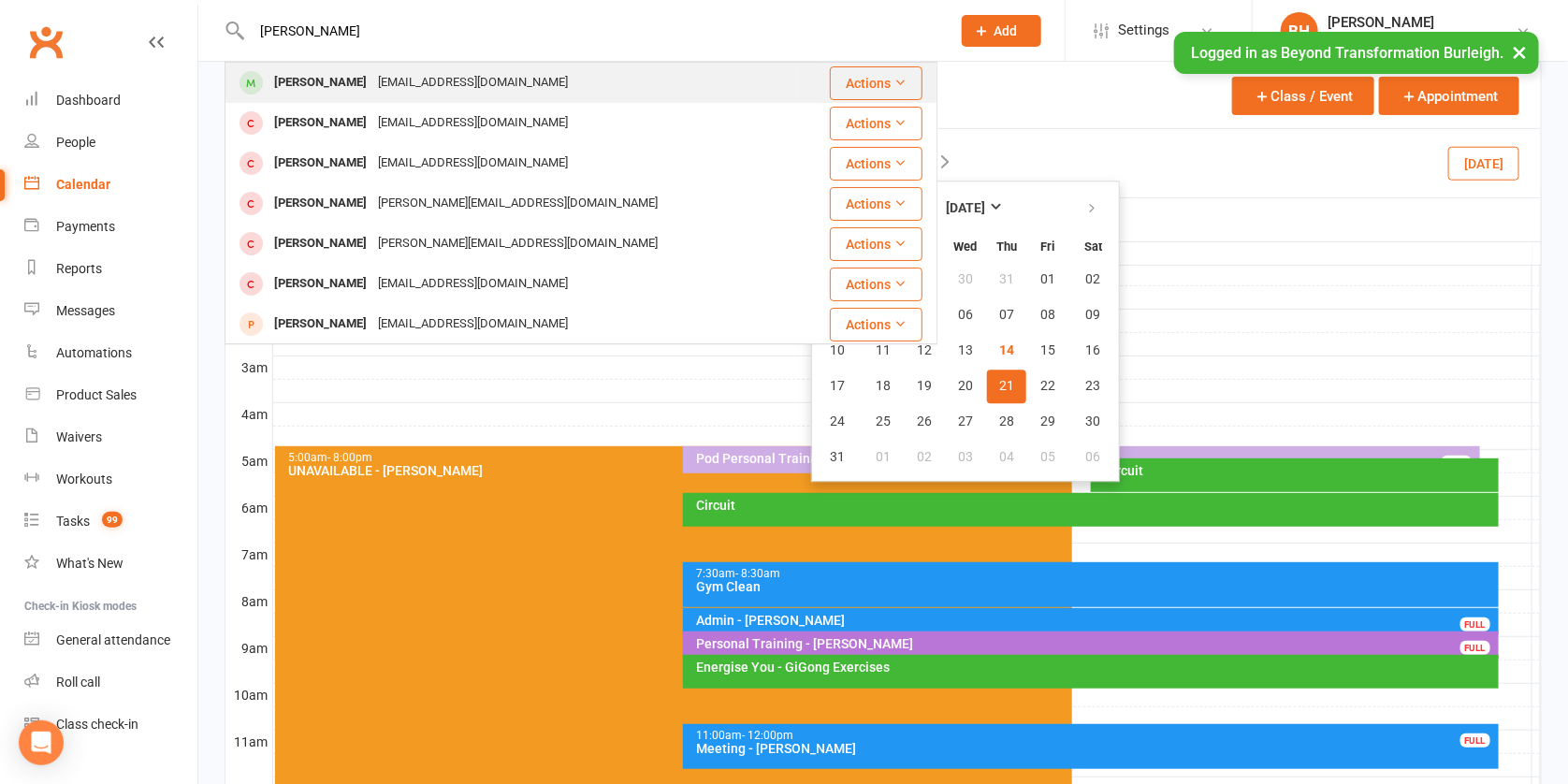
drag, startPoint x: 502, startPoint y: 27, endPoint x: 387, endPoint y: 86, distance: 129.3
click at [387, 86] on div "[EMAIL_ADDRESS][DOMAIN_NAME]" at bounding box center [473, 83] width 201 height 27
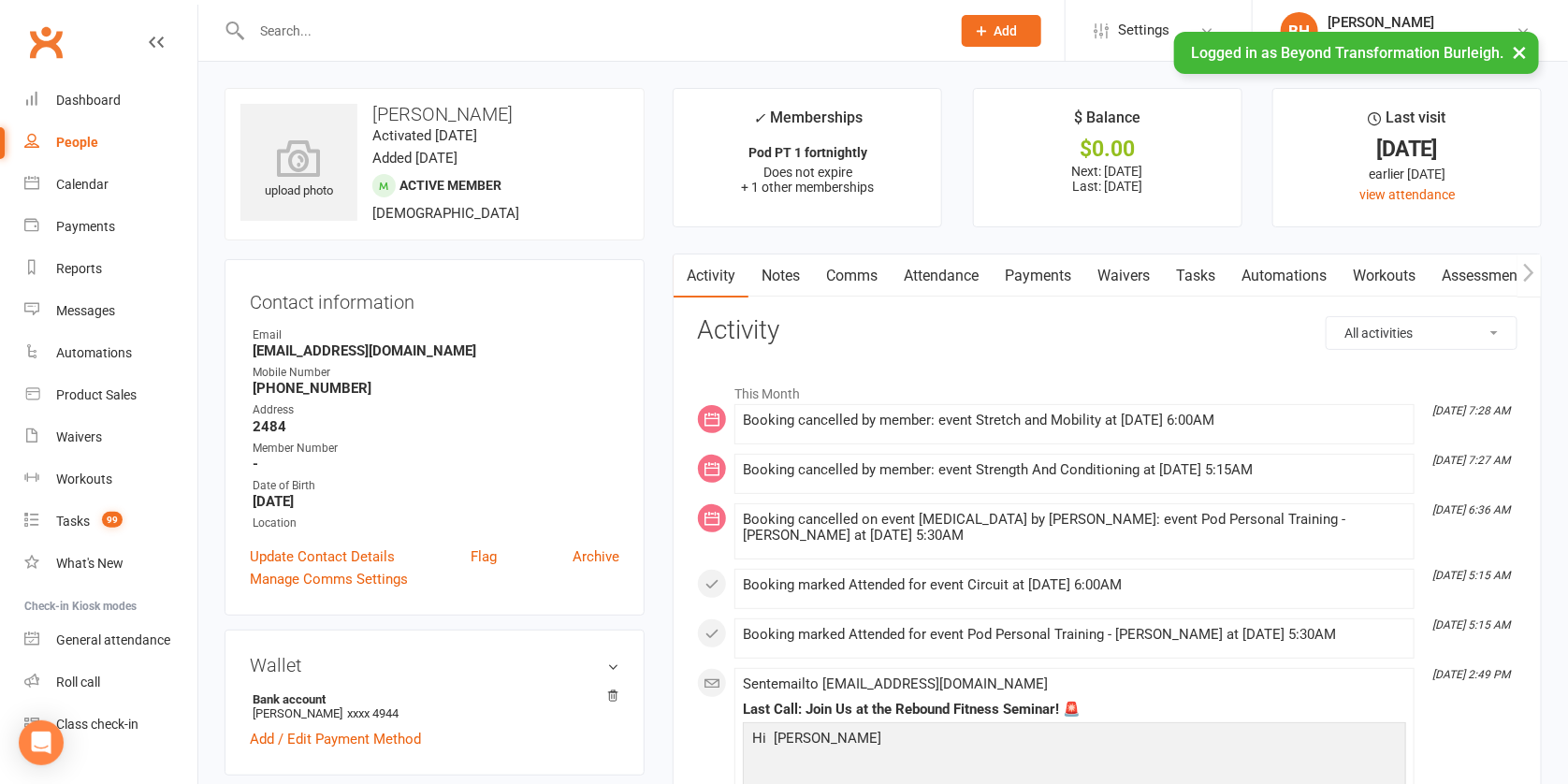
click at [1052, 271] on link "Payments" at bounding box center [1038, 276] width 92 height 43
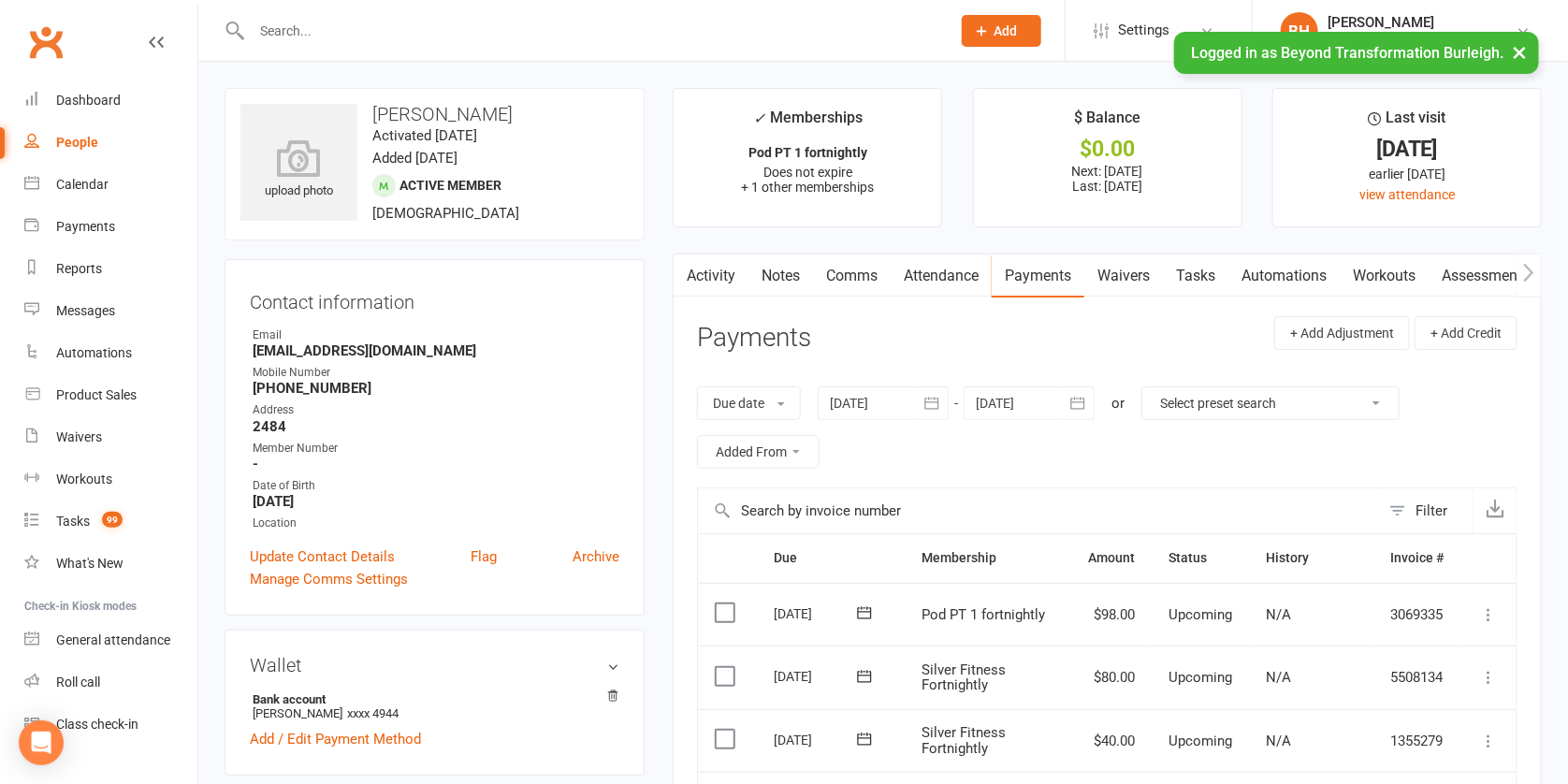
scroll to position [365, 0]
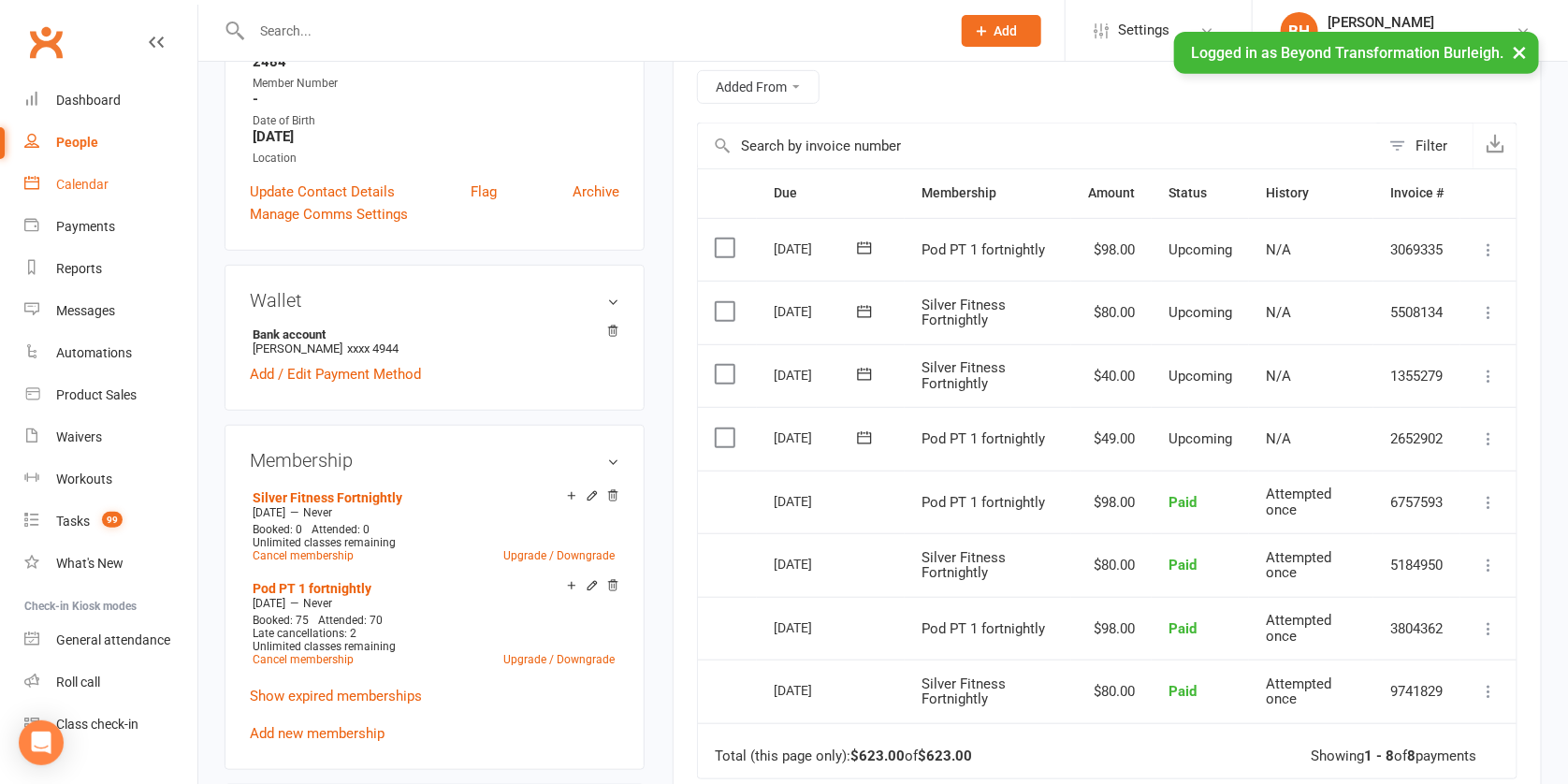
click at [91, 186] on div "Calendar" at bounding box center [82, 184] width 53 height 15
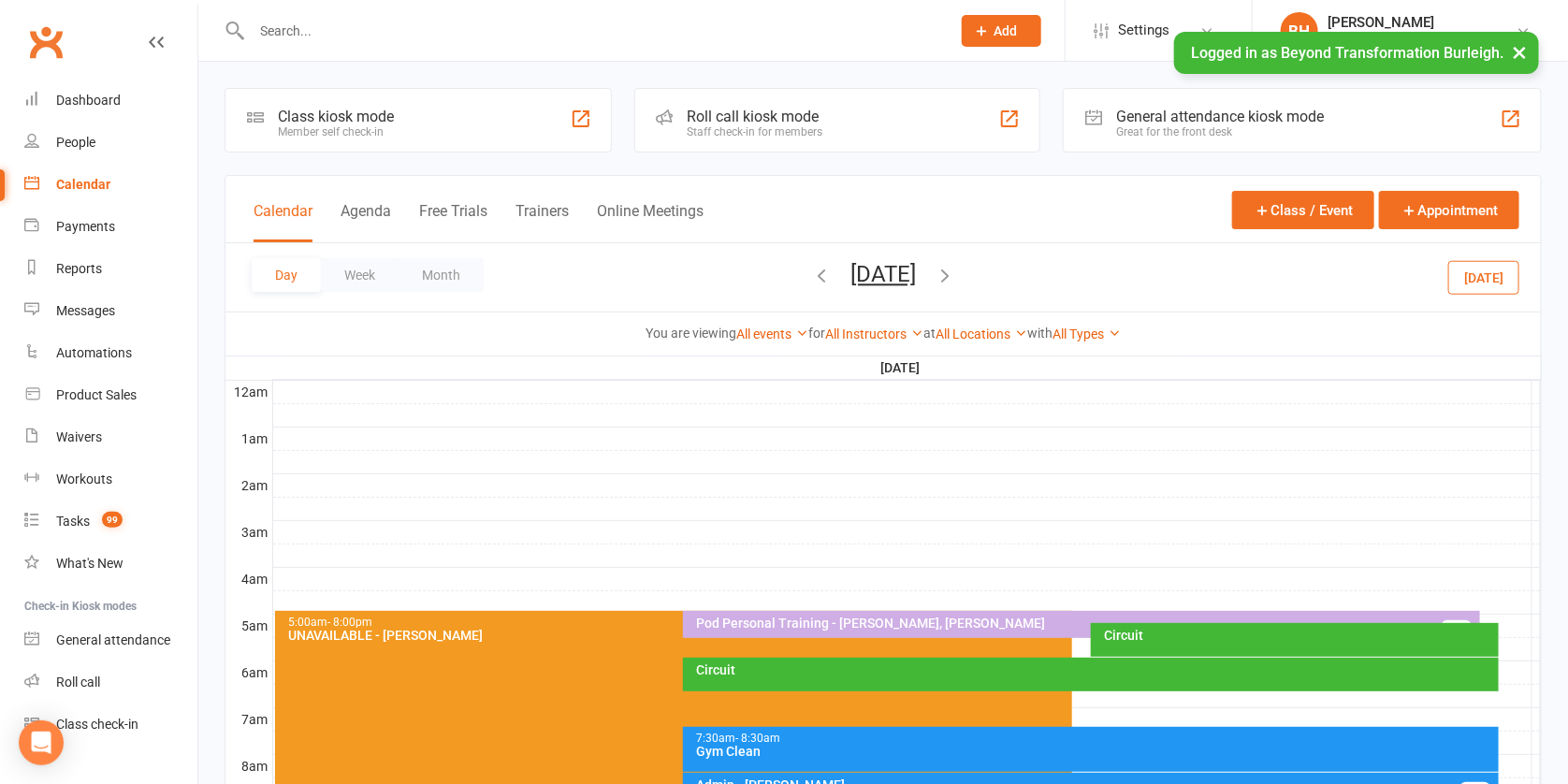
click at [905, 267] on button "[DATE]" at bounding box center [883, 274] width 65 height 26
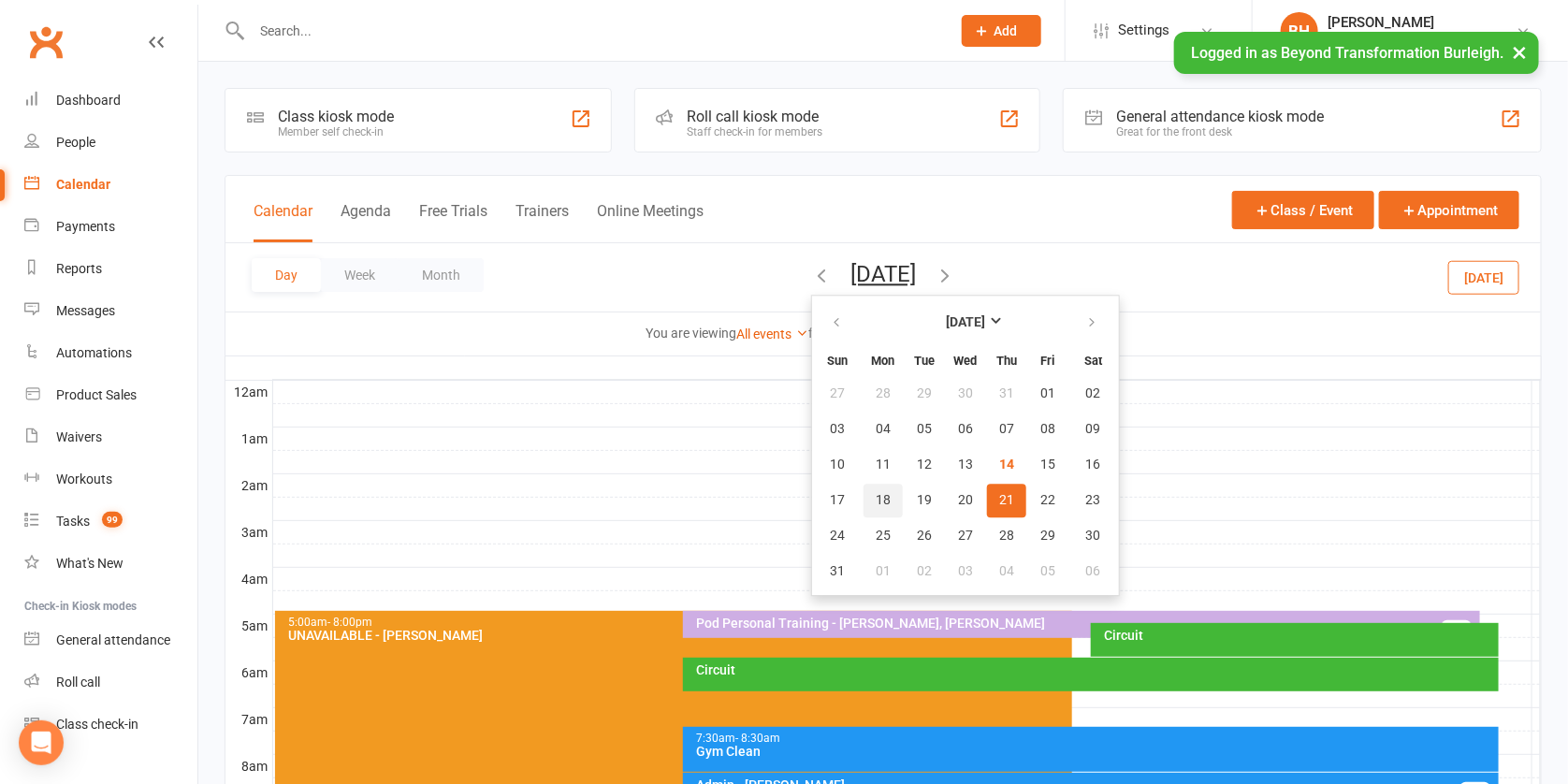
click at [876, 502] on span "18" at bounding box center [884, 501] width 15 height 15
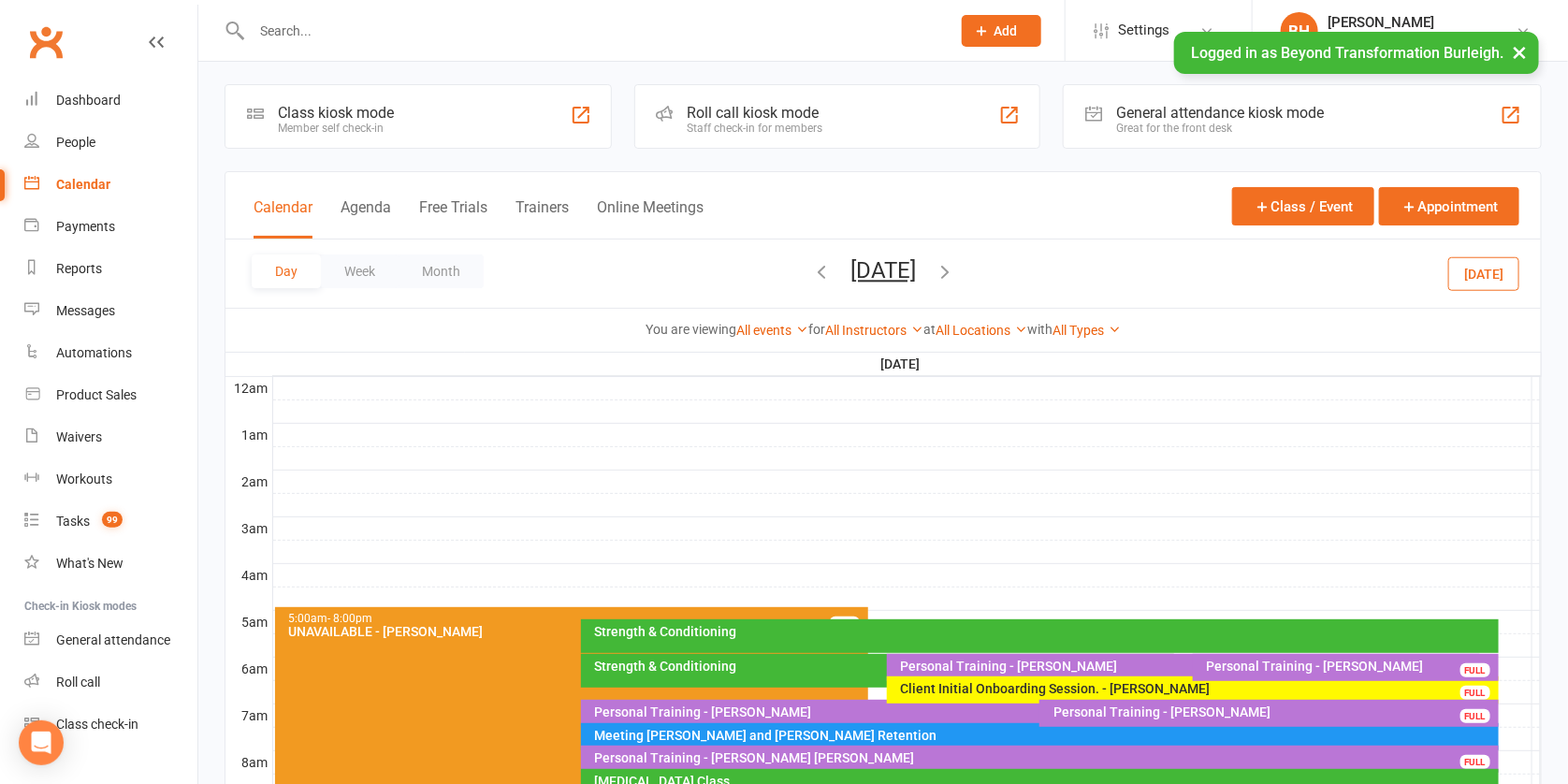
scroll to position [378, 0]
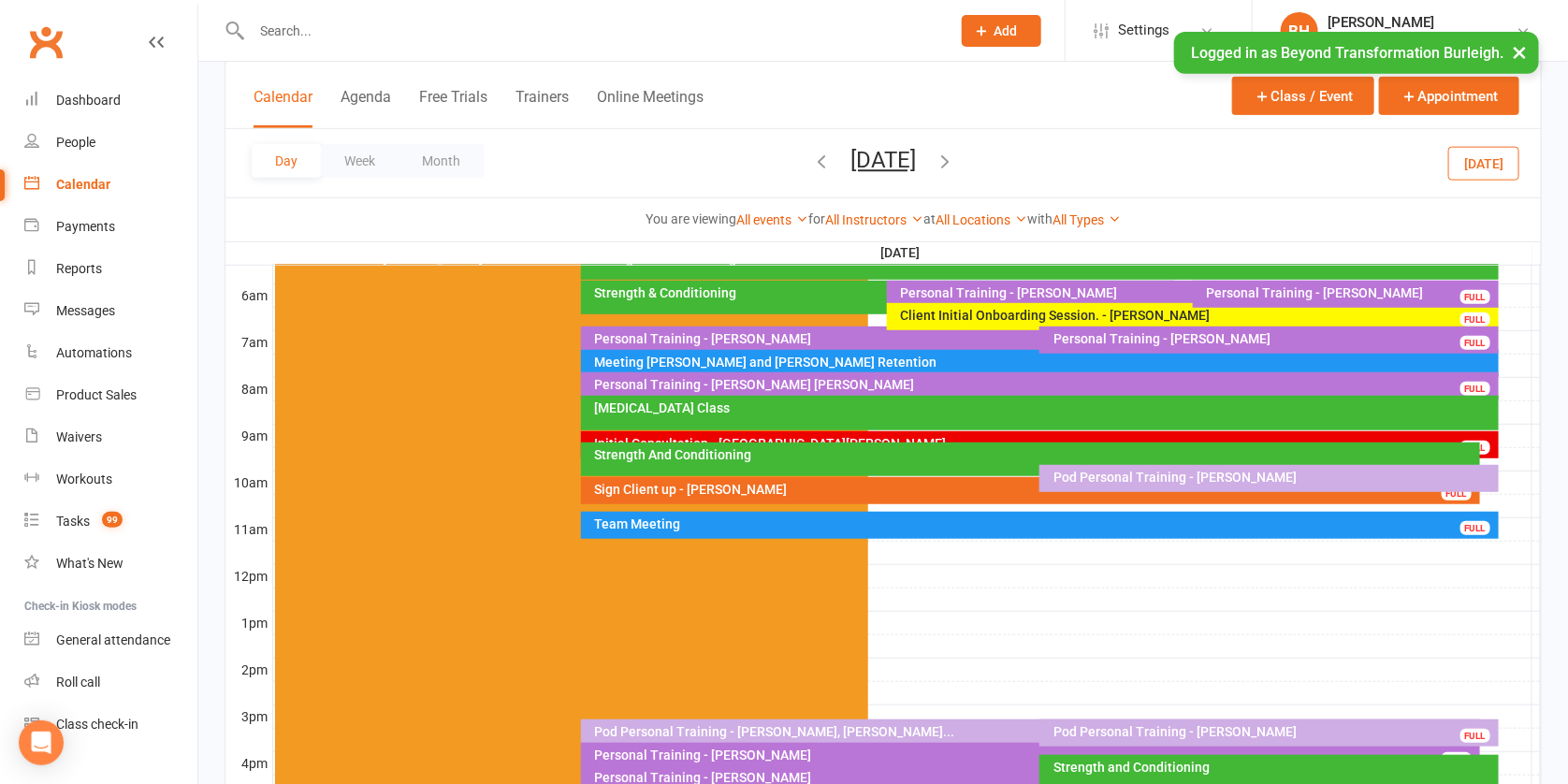
click at [811, 379] on div "Personal Training - [PERSON_NAME] [PERSON_NAME]" at bounding box center [1045, 385] width 901 height 13
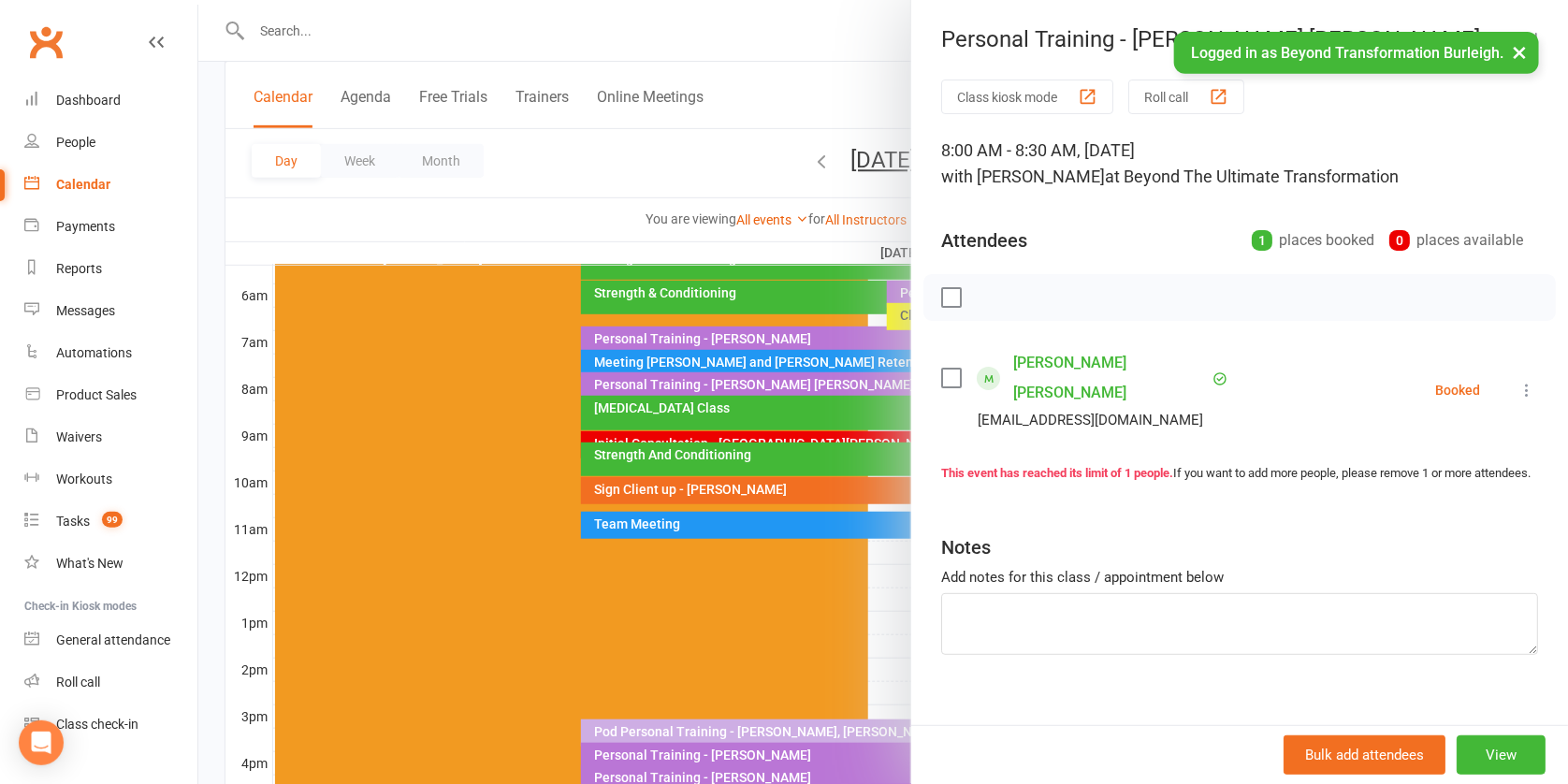
click at [811, 379] on div at bounding box center [883, 392] width 1370 height 784
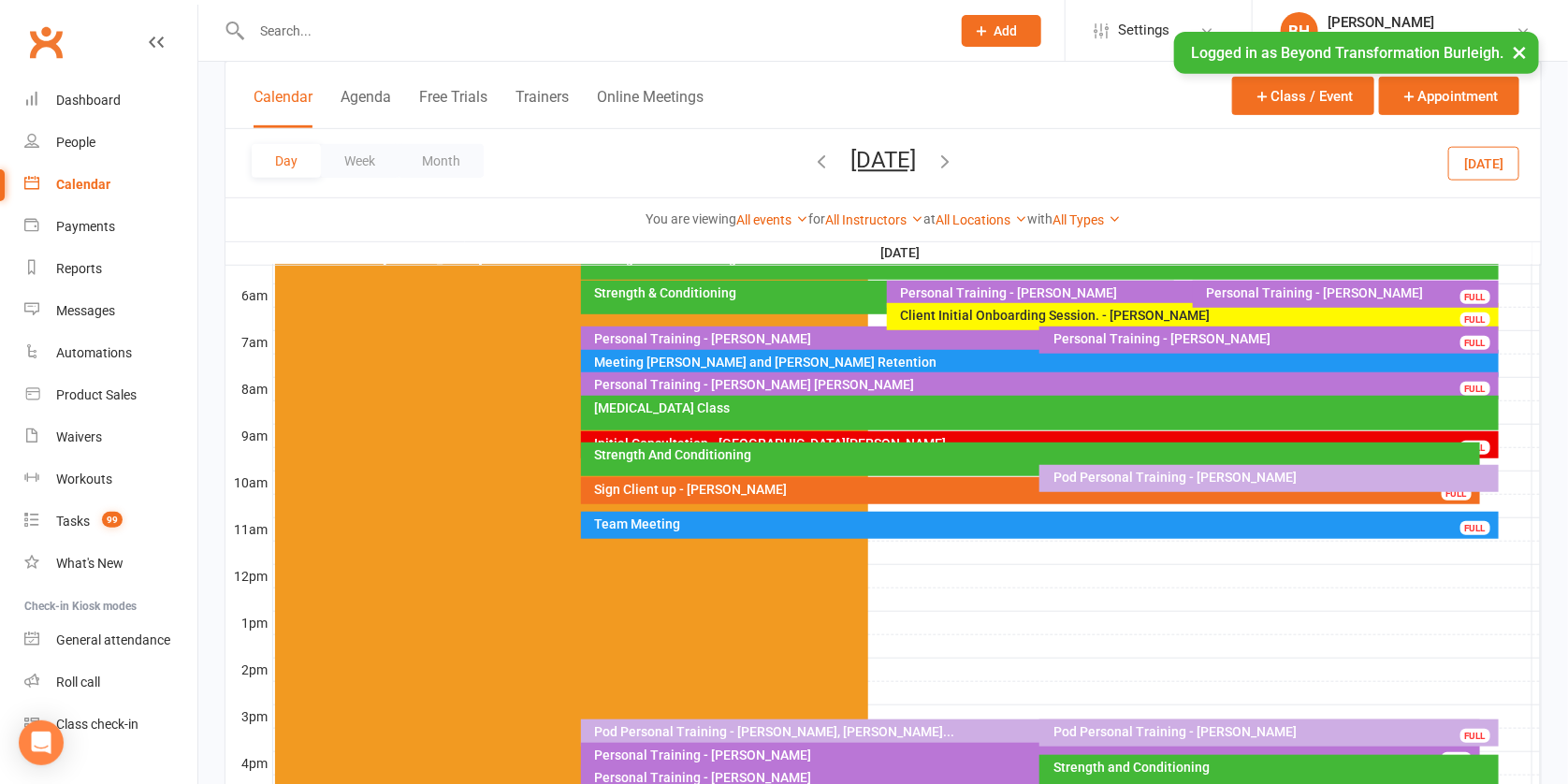
click at [871, 164] on button "[DATE]" at bounding box center [883, 159] width 65 height 26
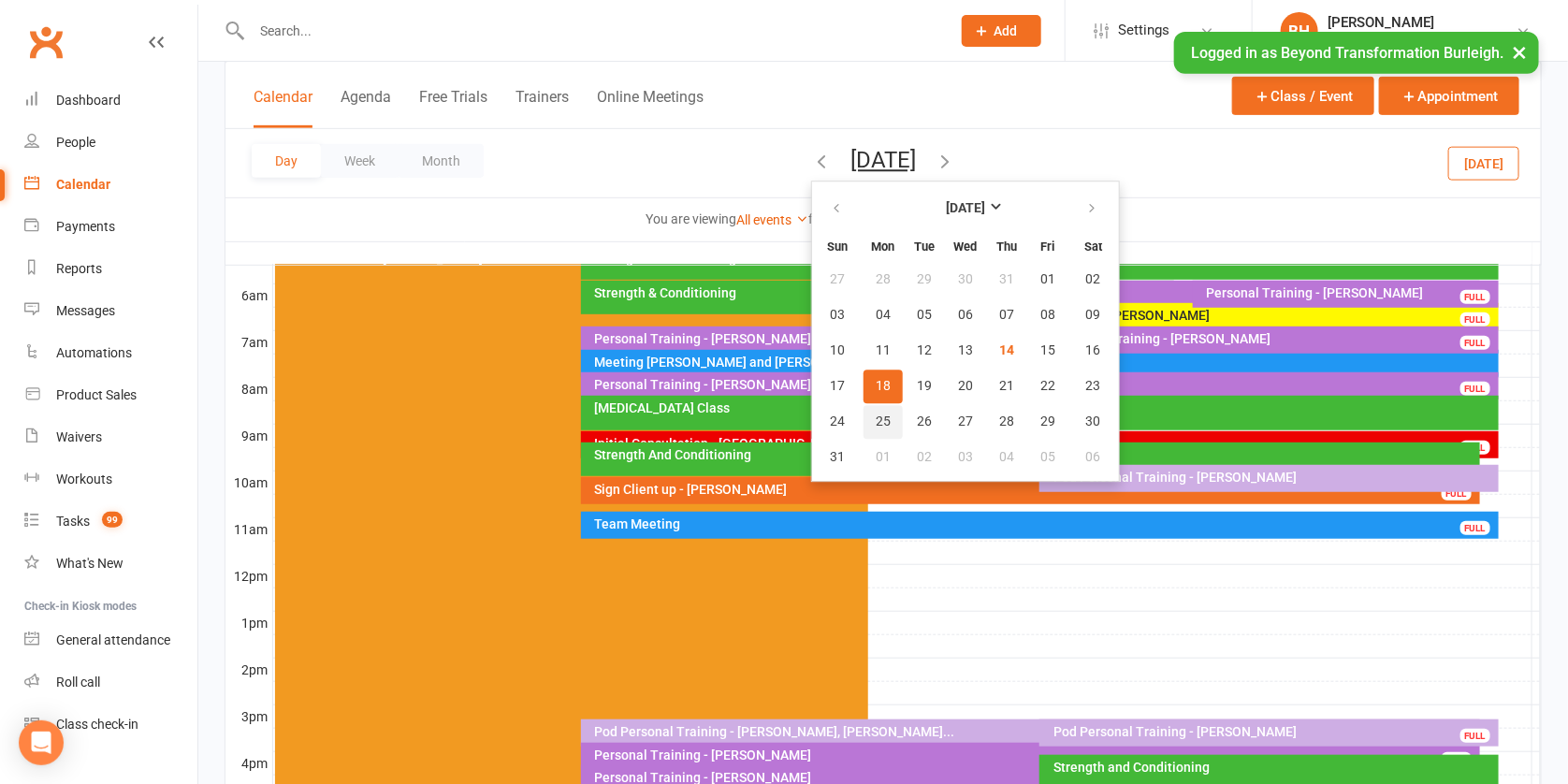
click at [876, 423] on span "25" at bounding box center [884, 423] width 15 height 15
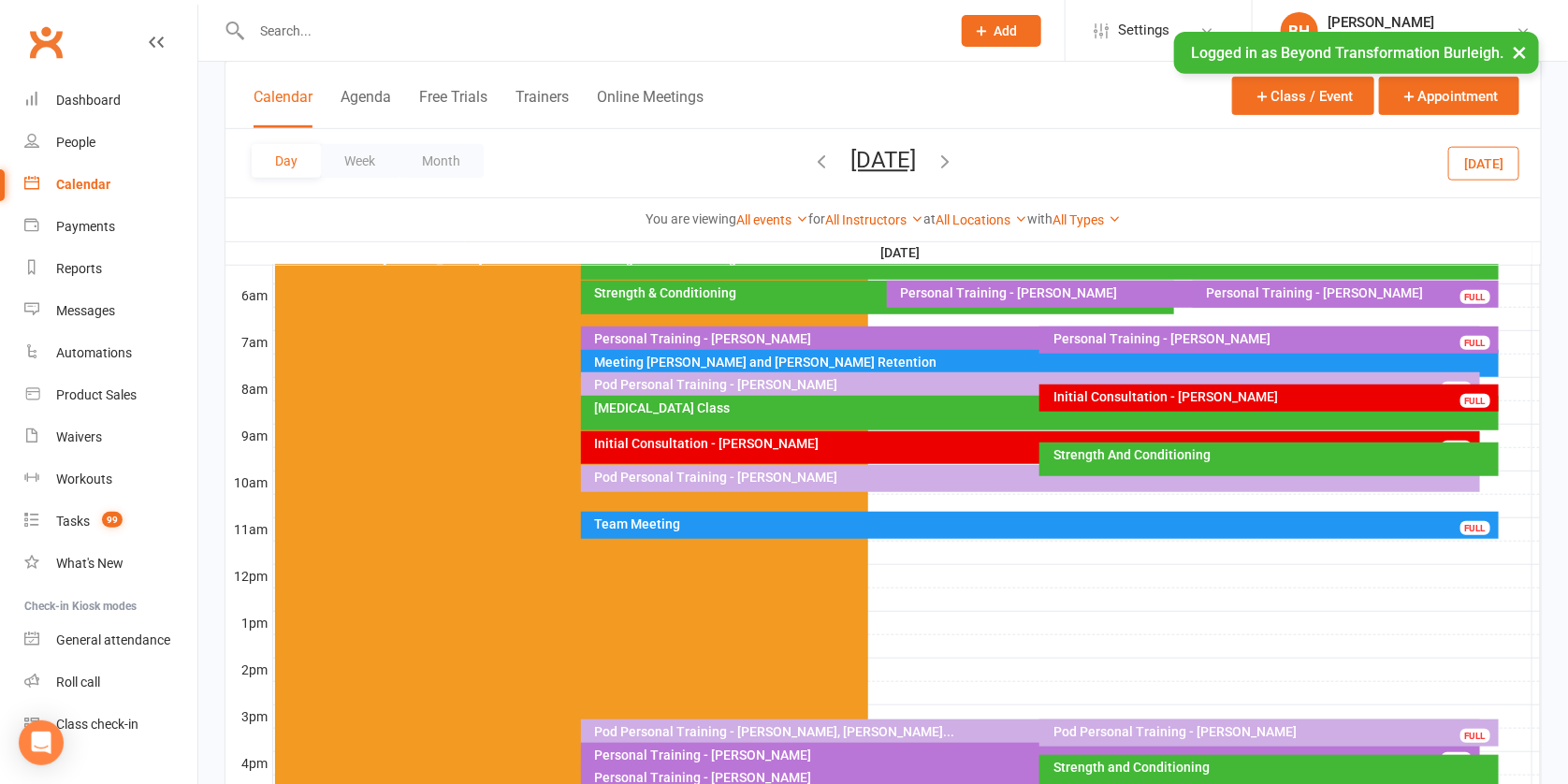
click at [1117, 391] on div "Initial Consultation - [PERSON_NAME]" at bounding box center [1274, 397] width 442 height 13
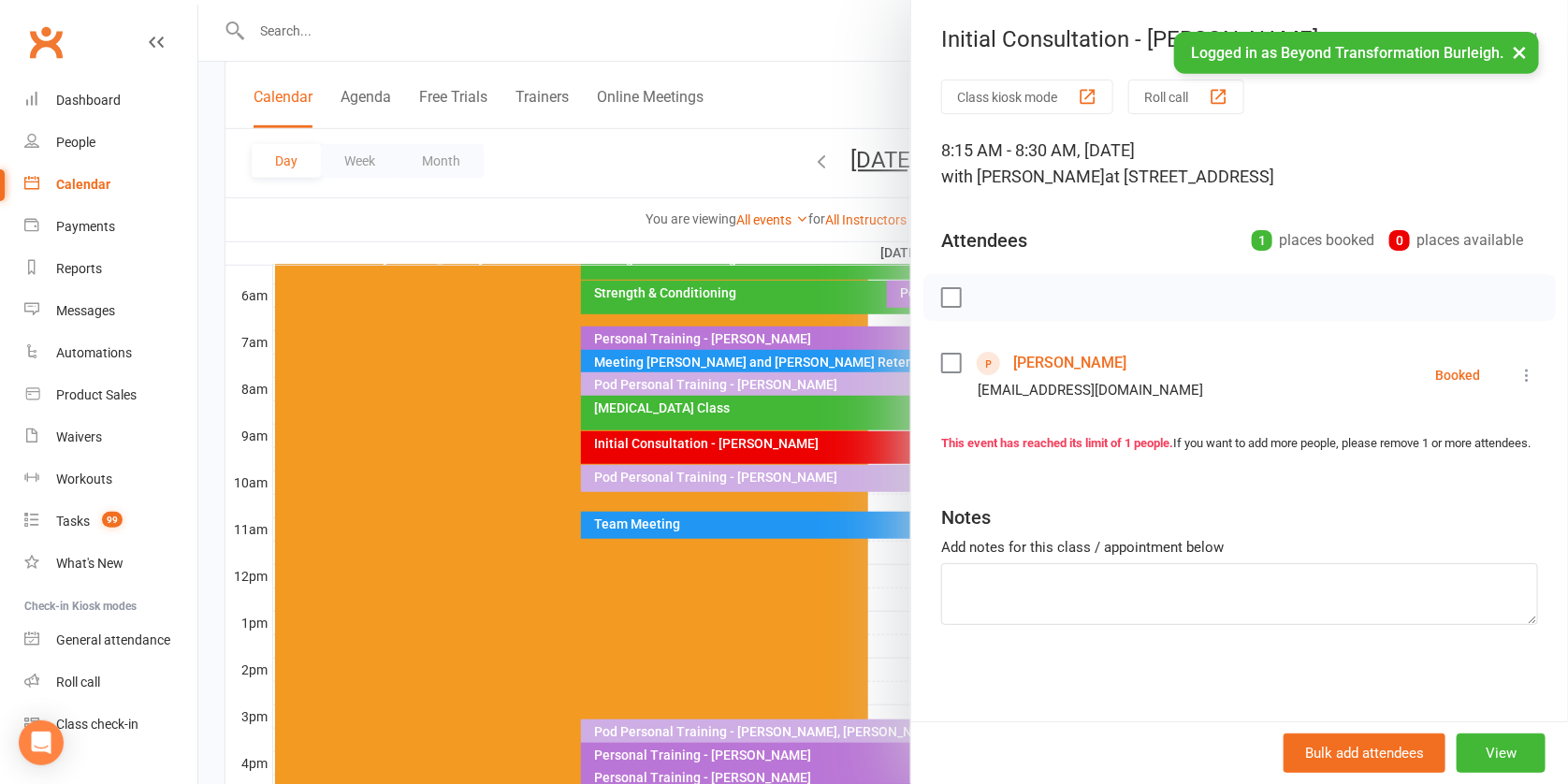
click at [796, 355] on div at bounding box center [883, 392] width 1370 height 784
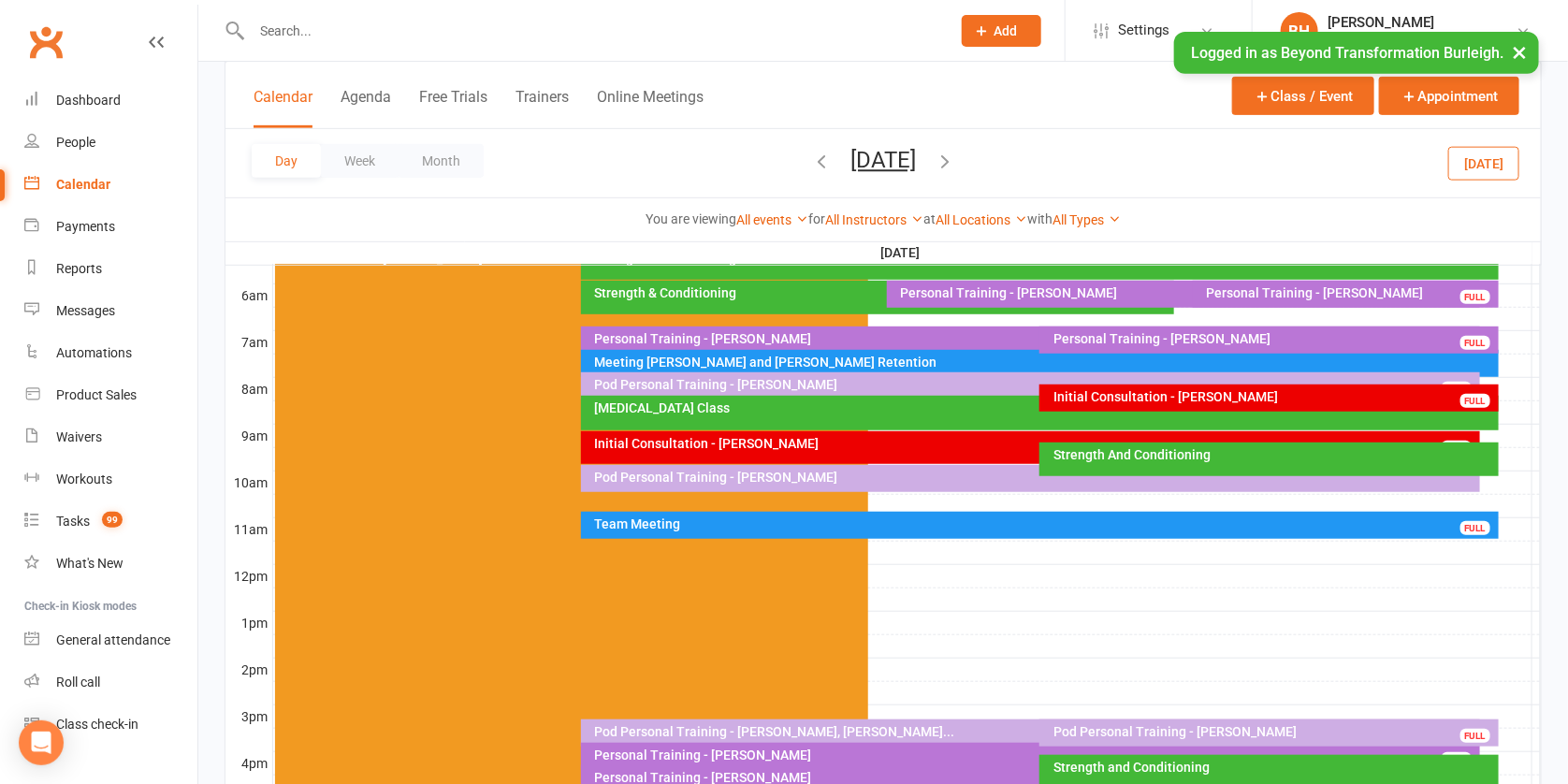
click at [1127, 391] on div "Initial Consultation - [PERSON_NAME]" at bounding box center [1274, 397] width 442 height 13
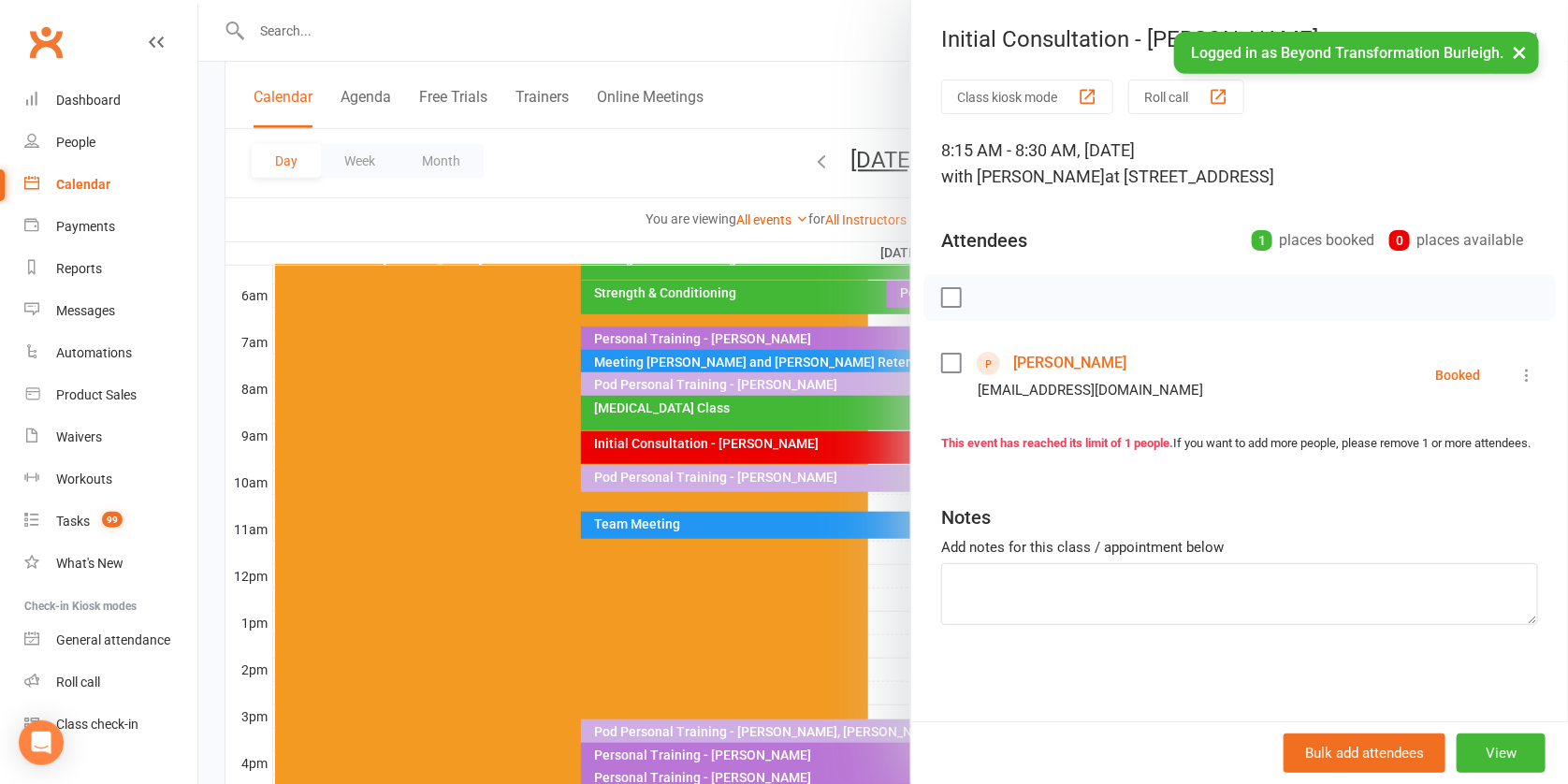
click at [815, 383] on div at bounding box center [883, 392] width 1370 height 784
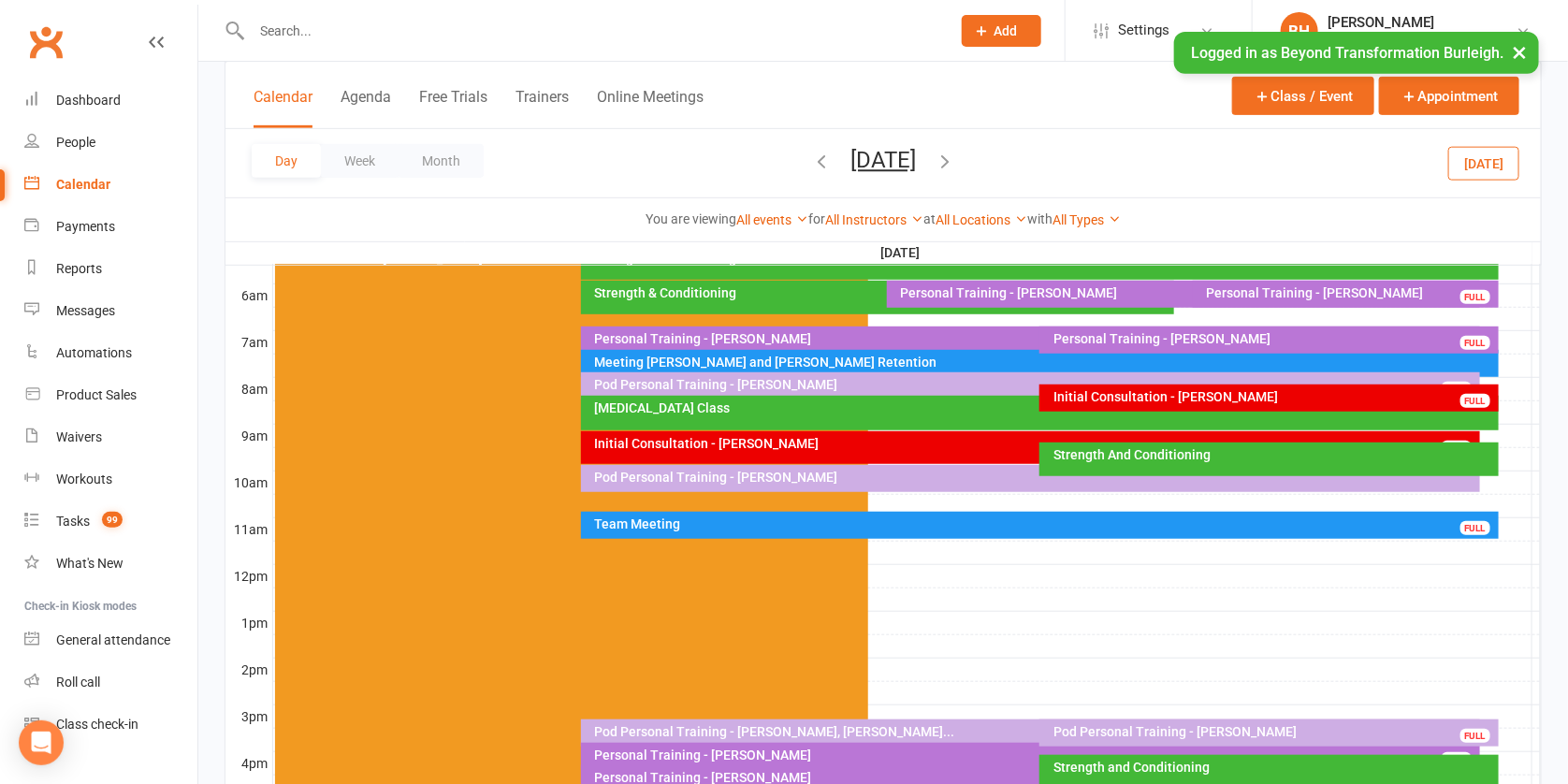
click at [1181, 395] on div "Initial Consultation - [PERSON_NAME]" at bounding box center [1274, 397] width 442 height 13
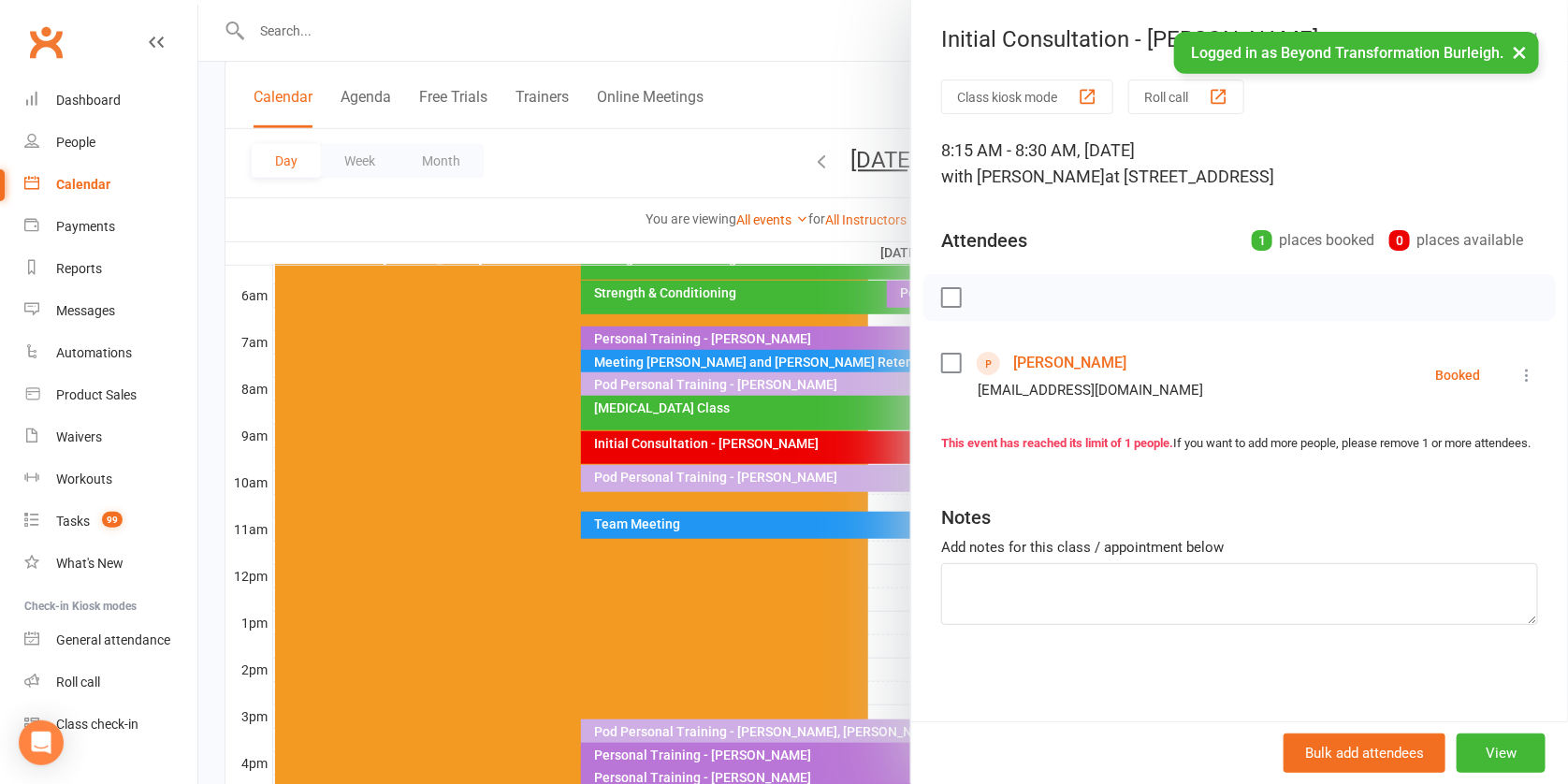
click at [882, 456] on div at bounding box center [883, 392] width 1370 height 784
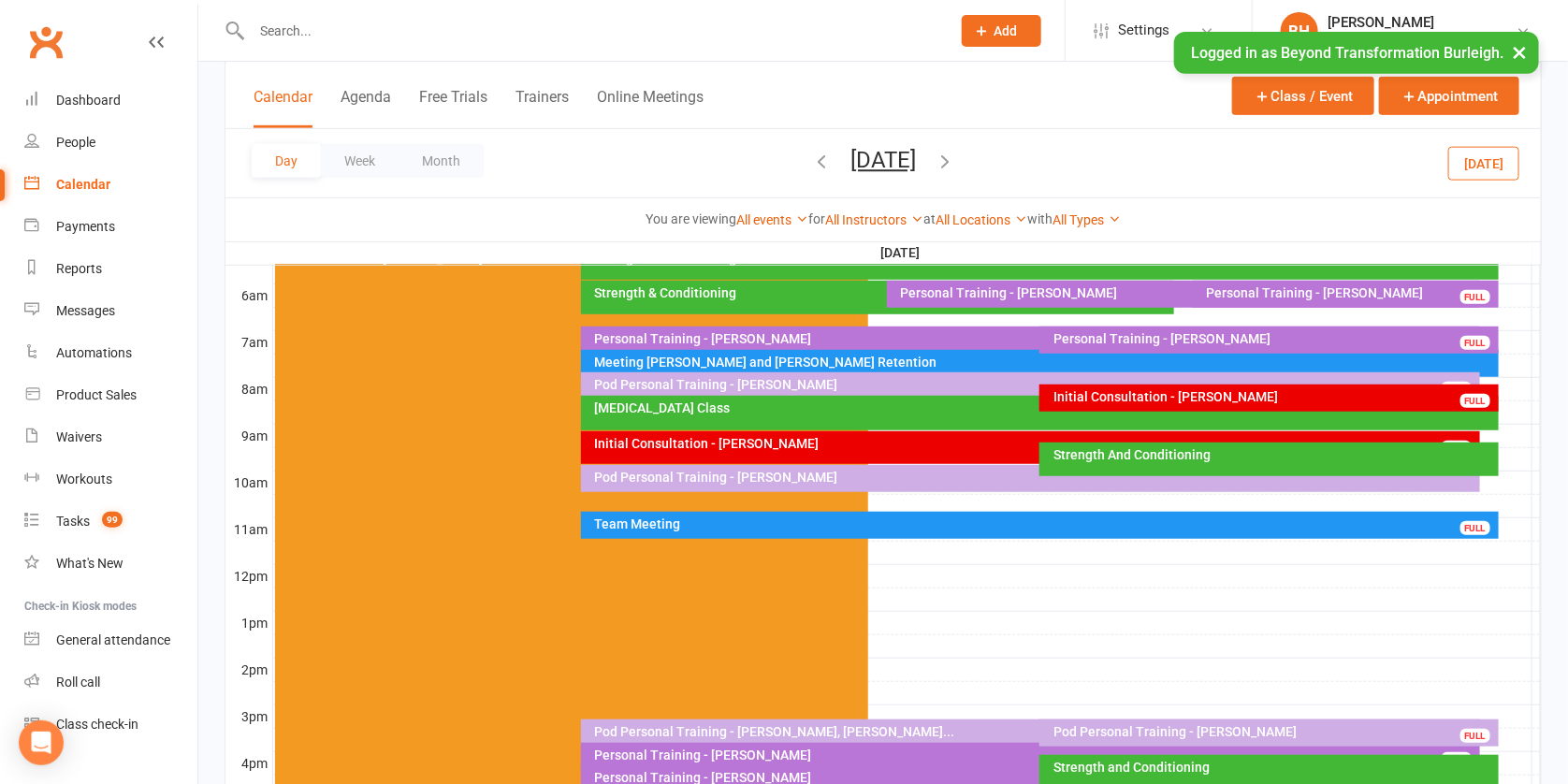
click at [988, 411] on div "[MEDICAL_DATA] Class" at bounding box center [1045, 408] width 901 height 13
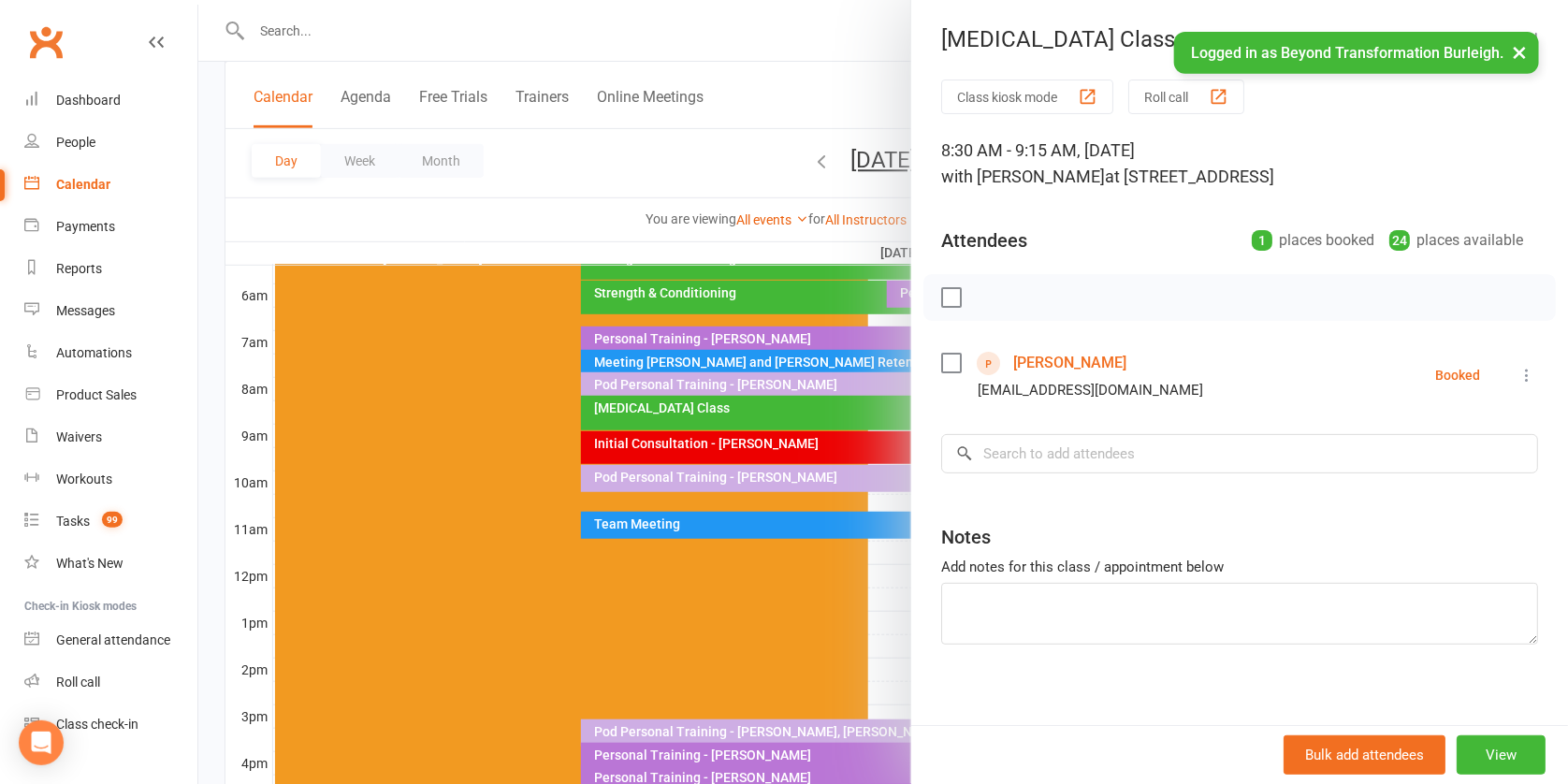
click at [837, 377] on div at bounding box center [883, 392] width 1370 height 784
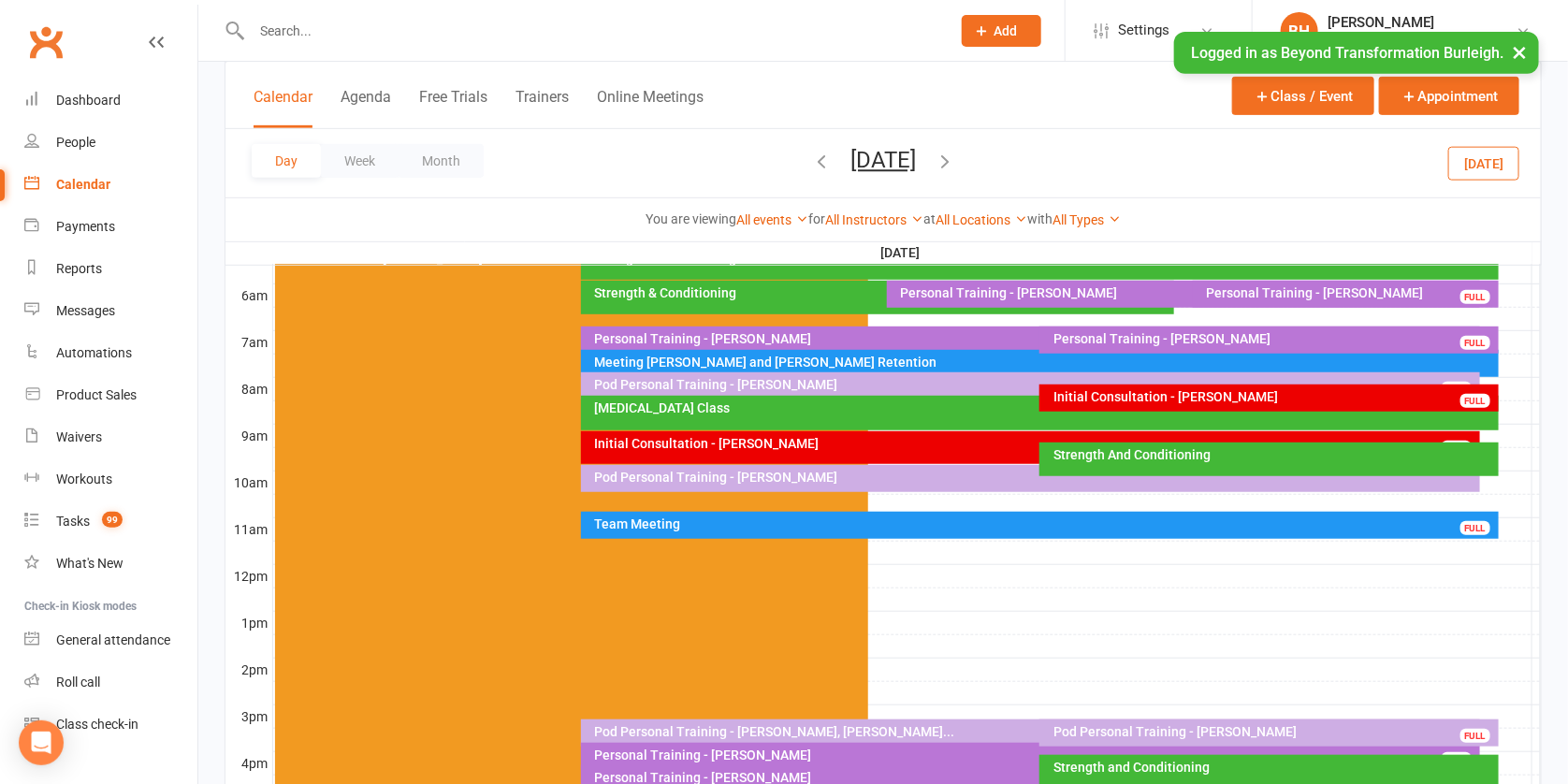
click at [815, 379] on div "Pod Personal Training - [PERSON_NAME]" at bounding box center [1036, 385] width 883 height 13
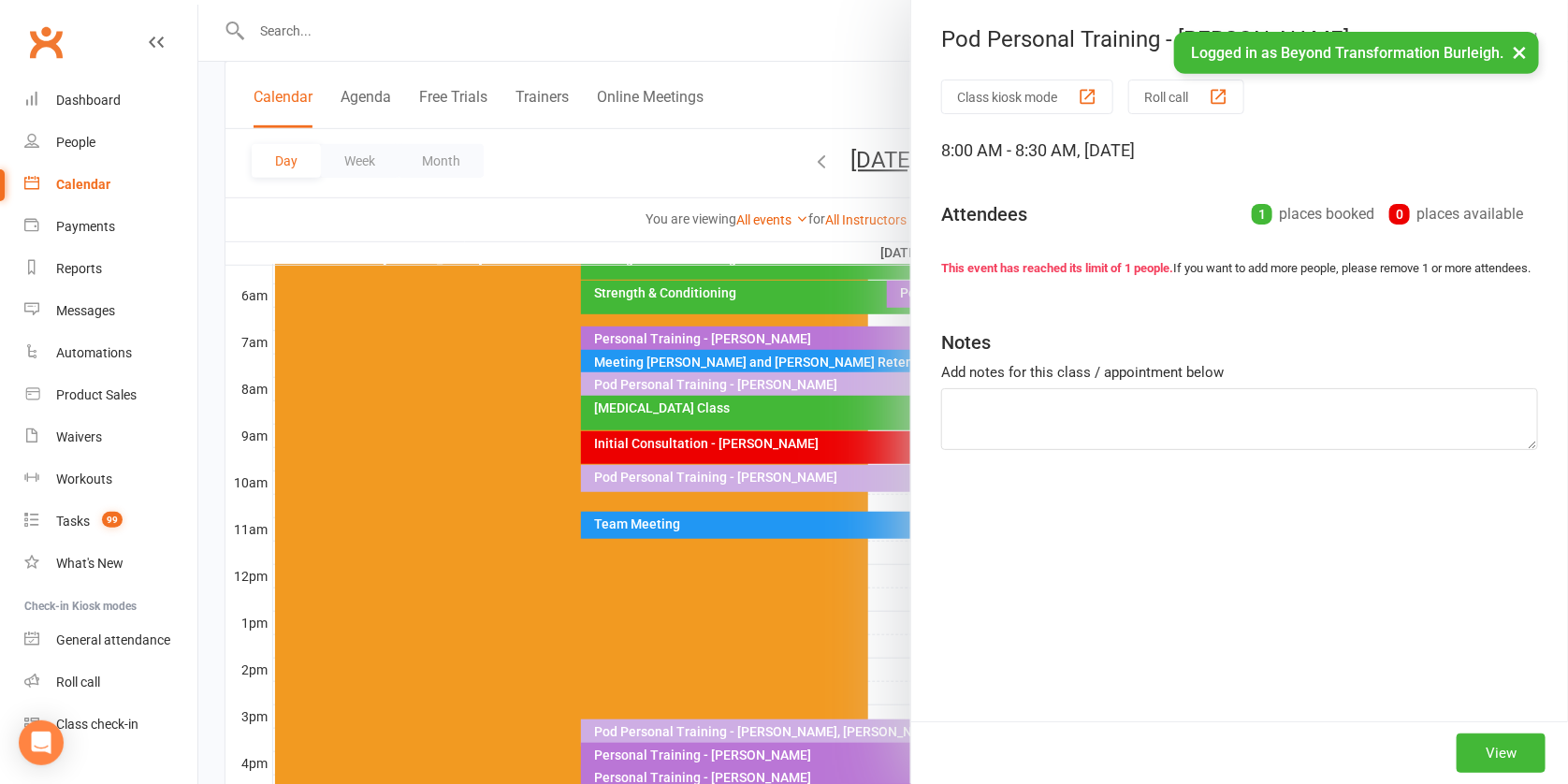
click at [859, 340] on div at bounding box center [883, 392] width 1370 height 784
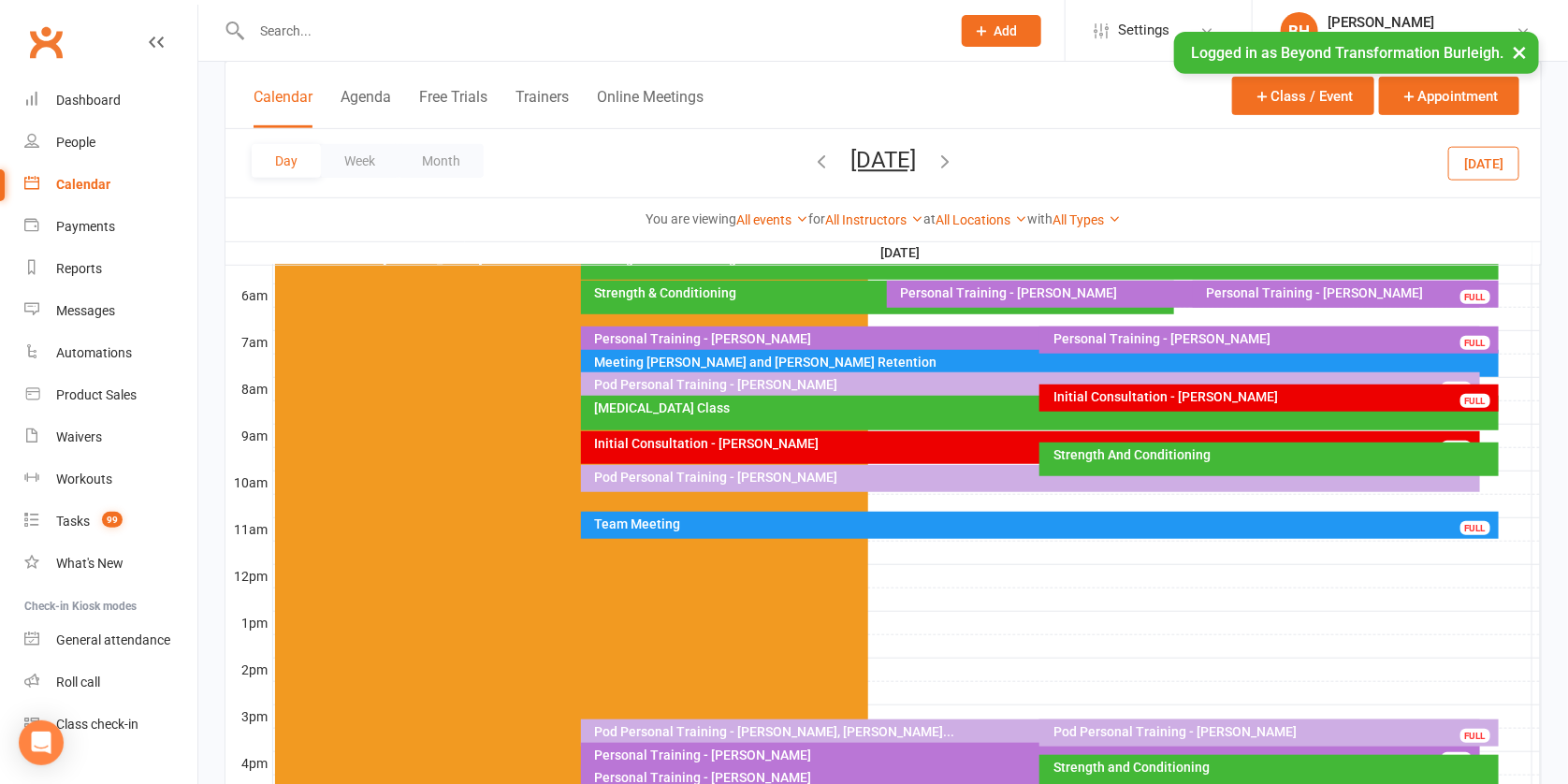
click at [879, 152] on button "[DATE]" at bounding box center [883, 159] width 65 height 26
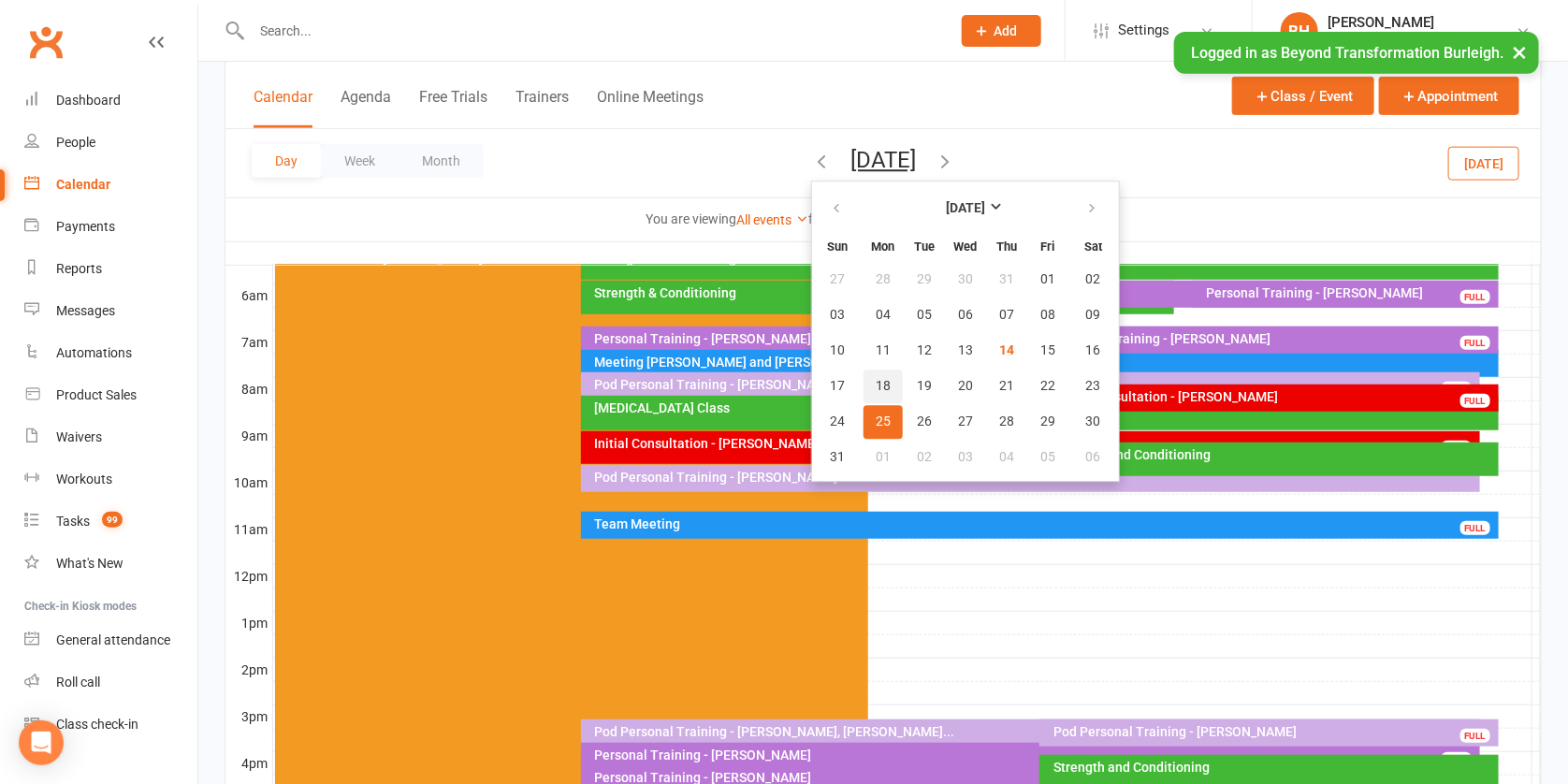
click at [876, 379] on span "18" at bounding box center [884, 386] width 15 height 15
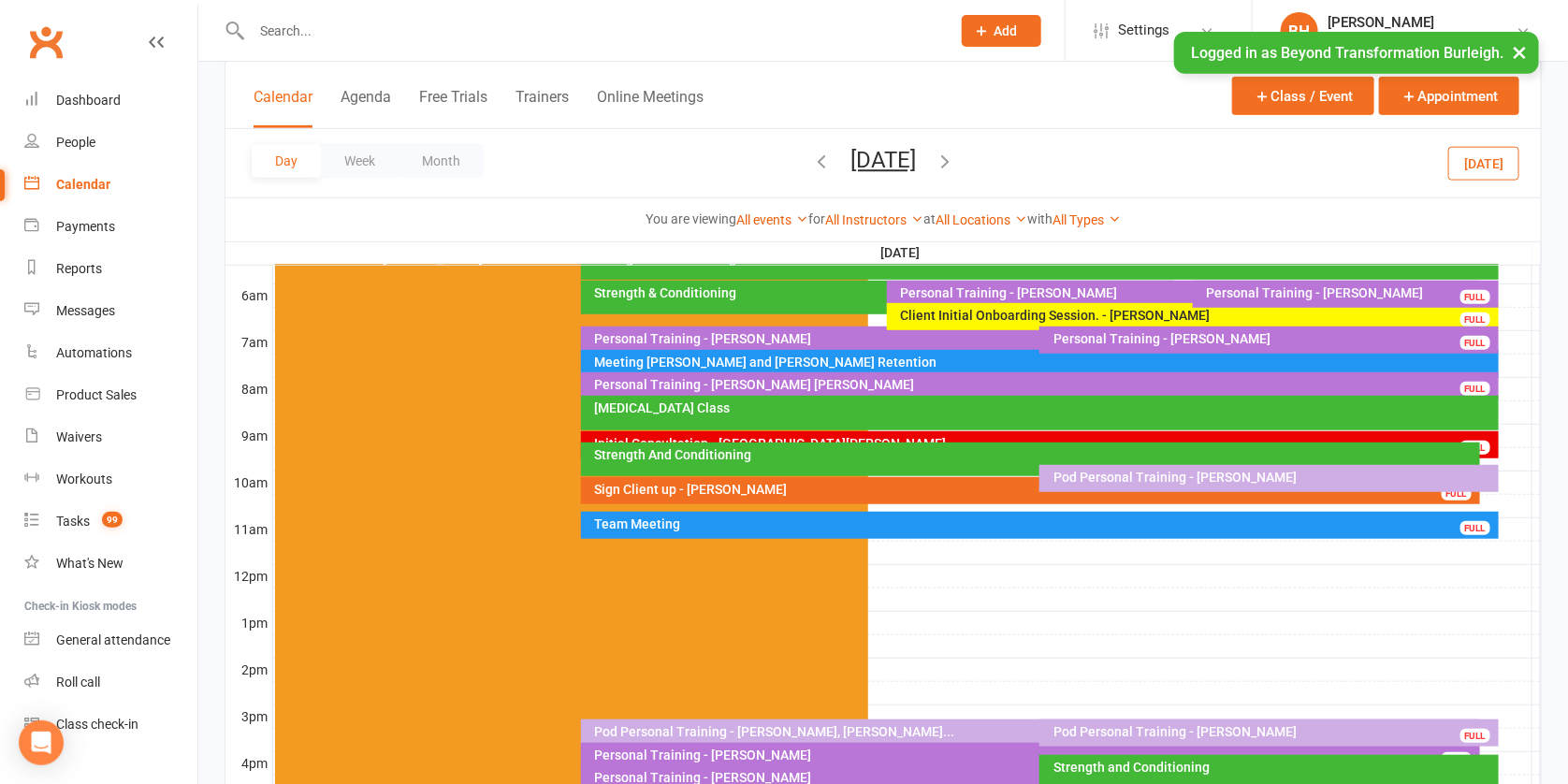
click at [772, 437] on div "Initial Consultation - [GEOGRAPHIC_DATA][PERSON_NAME]" at bounding box center [1045, 444] width 901 height 13
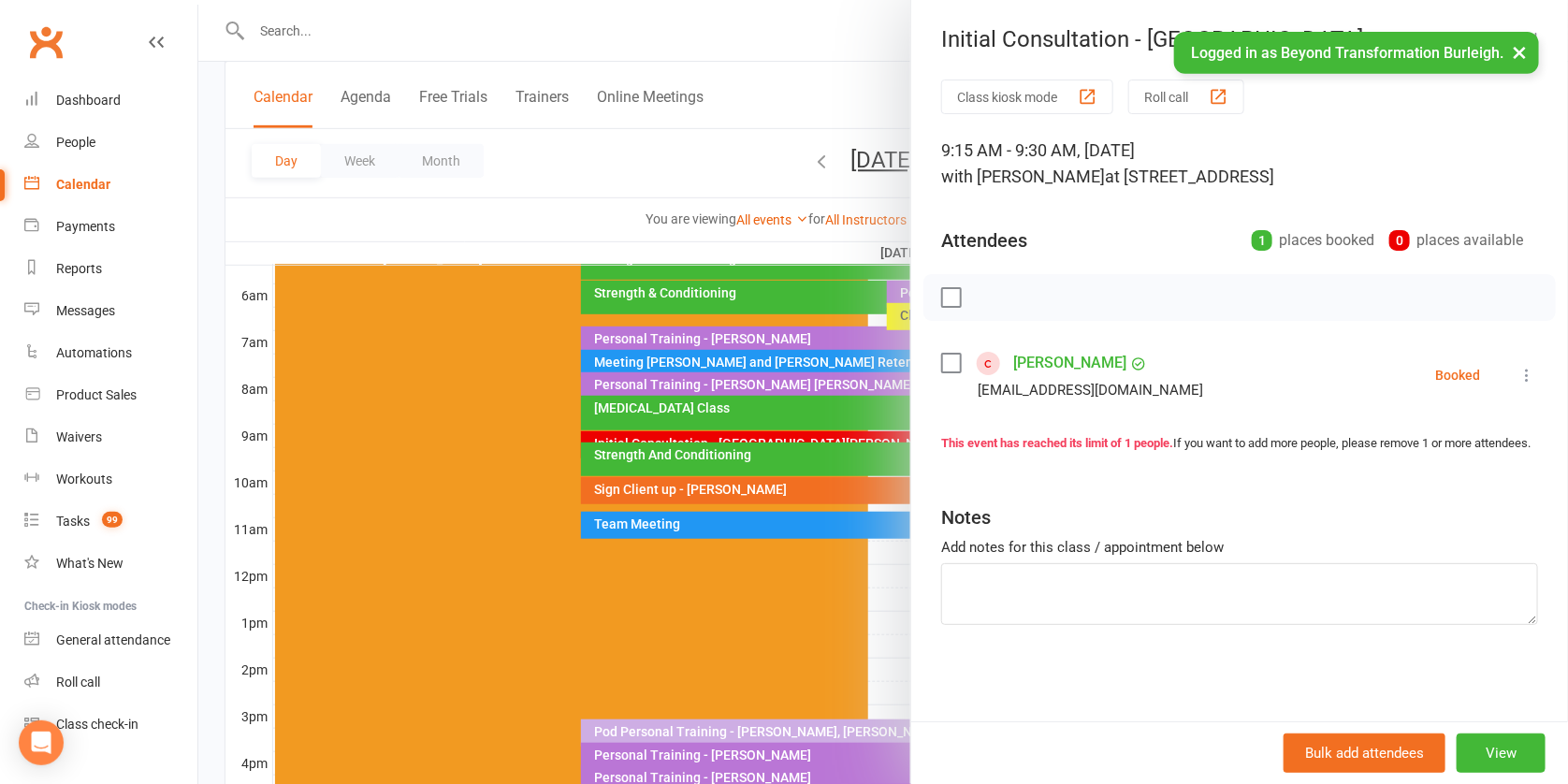
click at [842, 196] on div at bounding box center [883, 392] width 1370 height 784
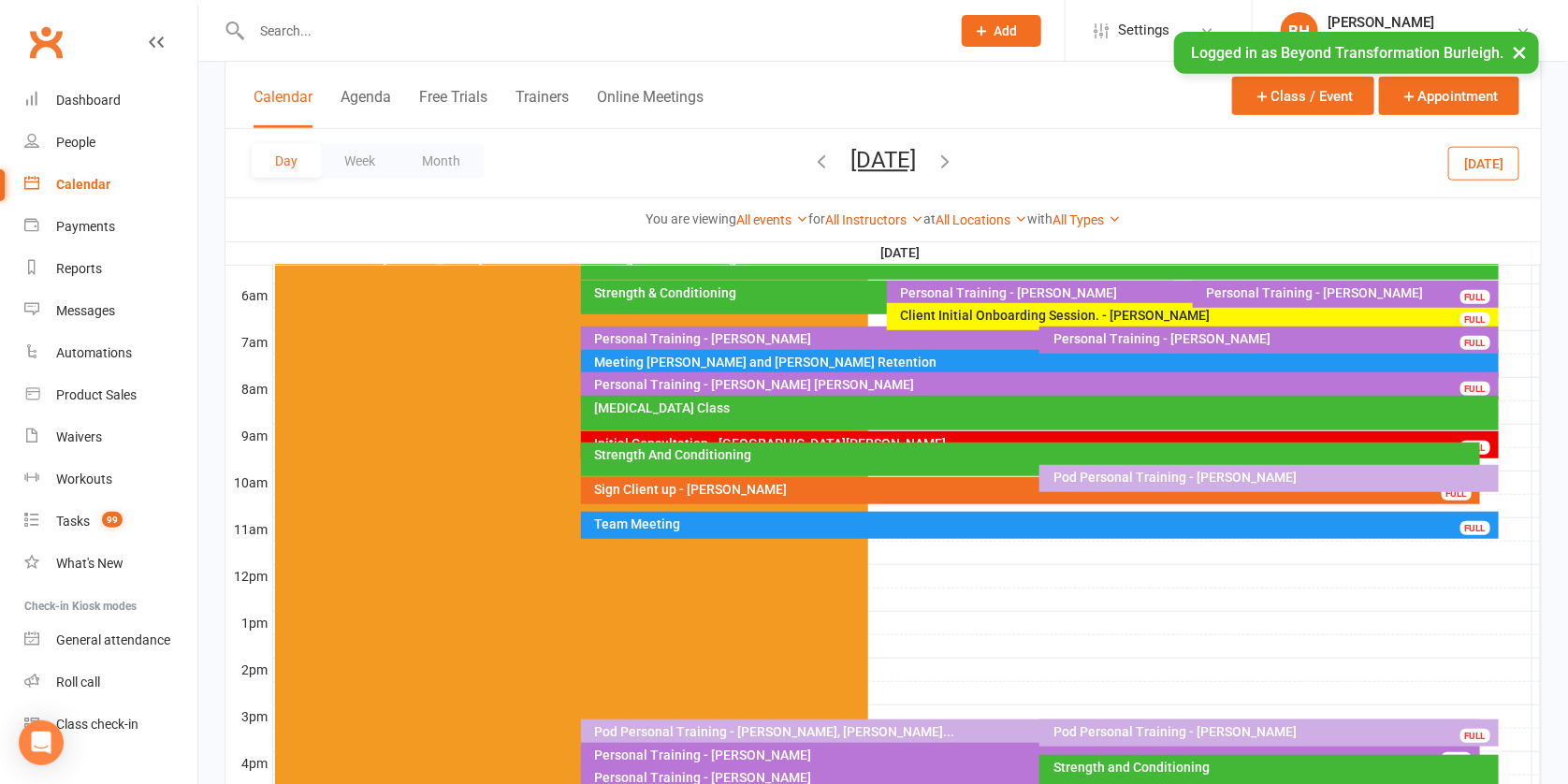
click at [865, 158] on button "[DATE]" at bounding box center [883, 159] width 65 height 26
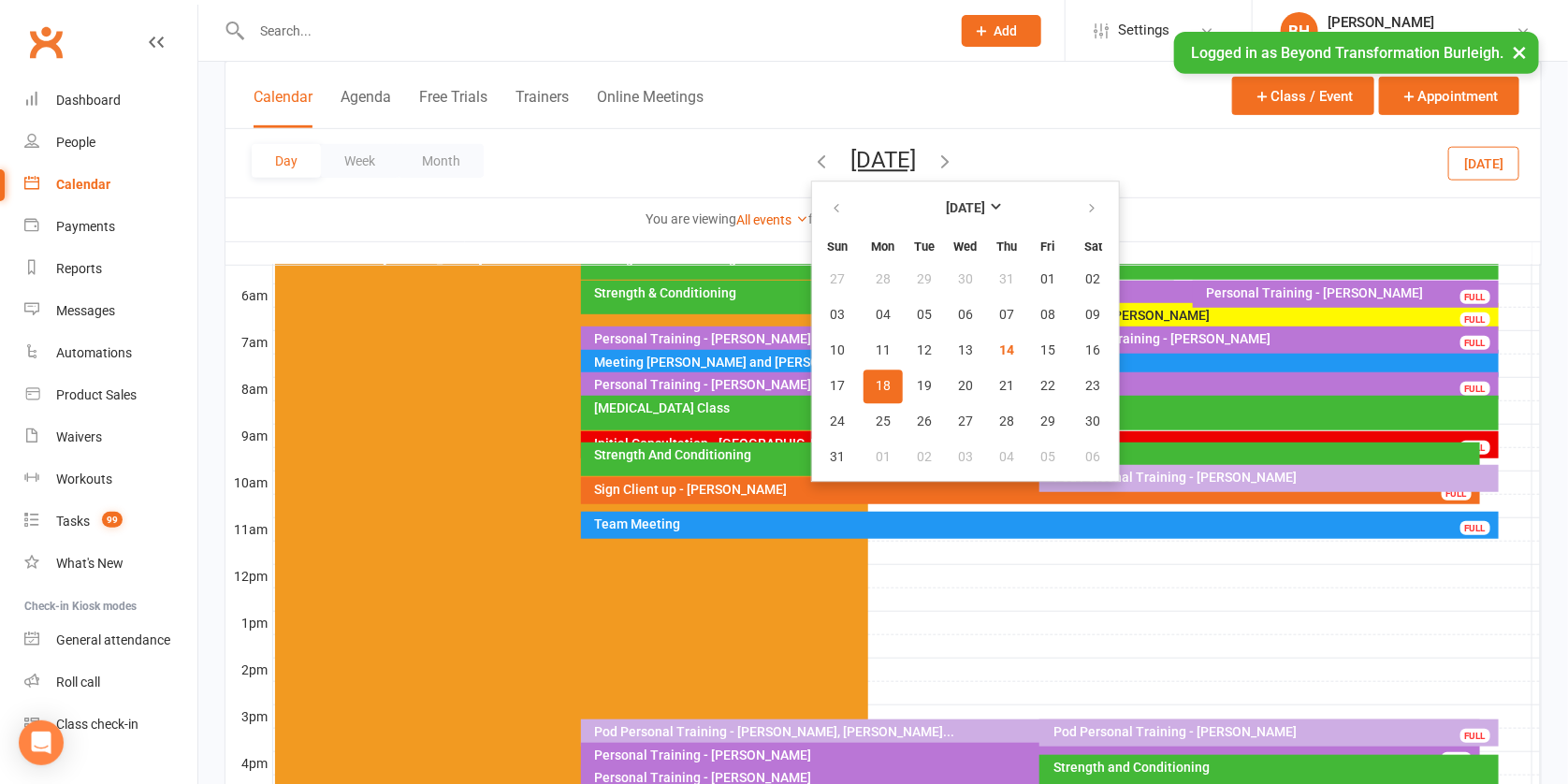
click at [876, 381] on span "18" at bounding box center [884, 386] width 15 height 15
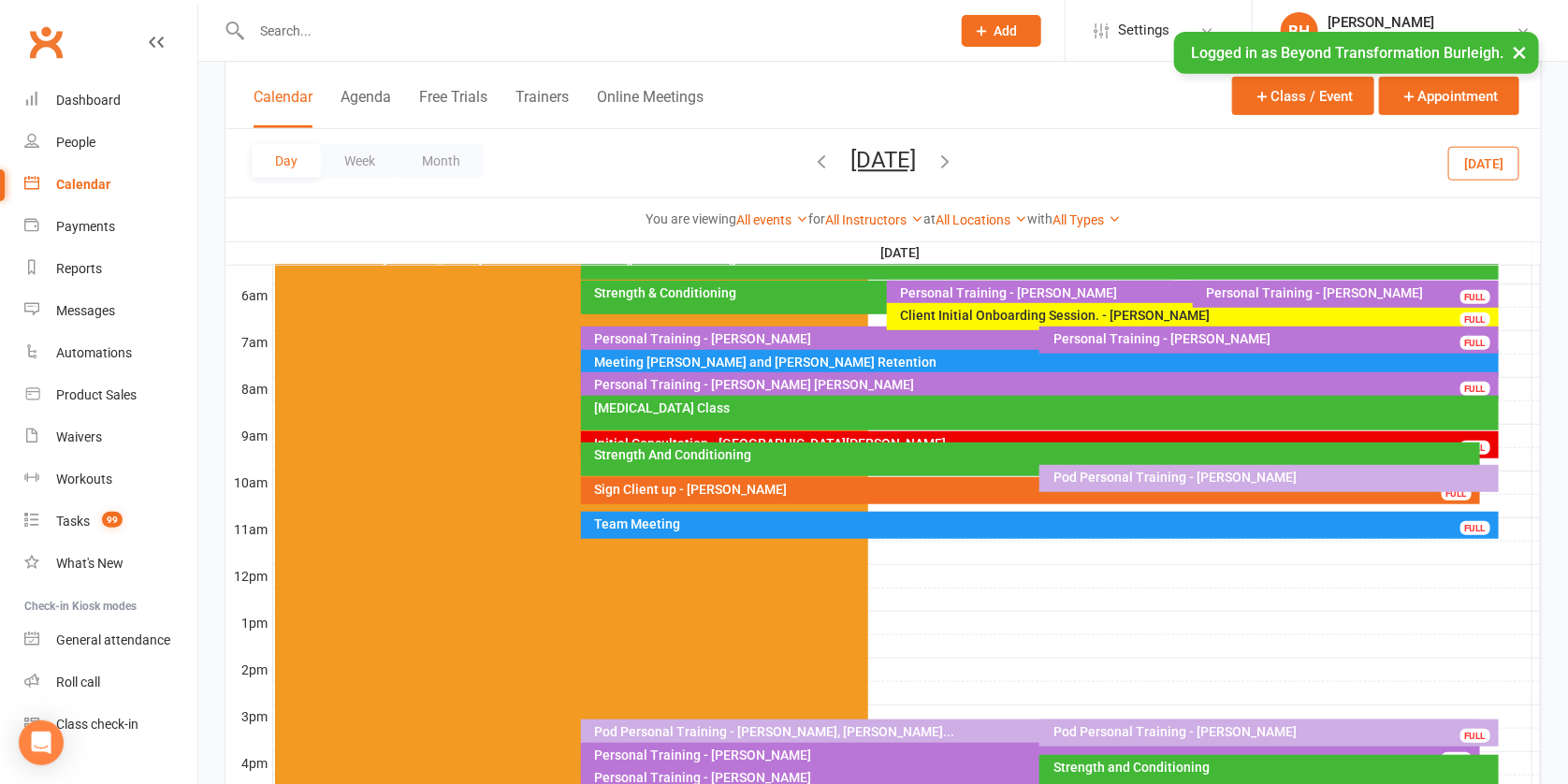
click at [1080, 313] on div "Client Initial Onboarding Session. - [PERSON_NAME]" at bounding box center [1197, 315] width 595 height 13
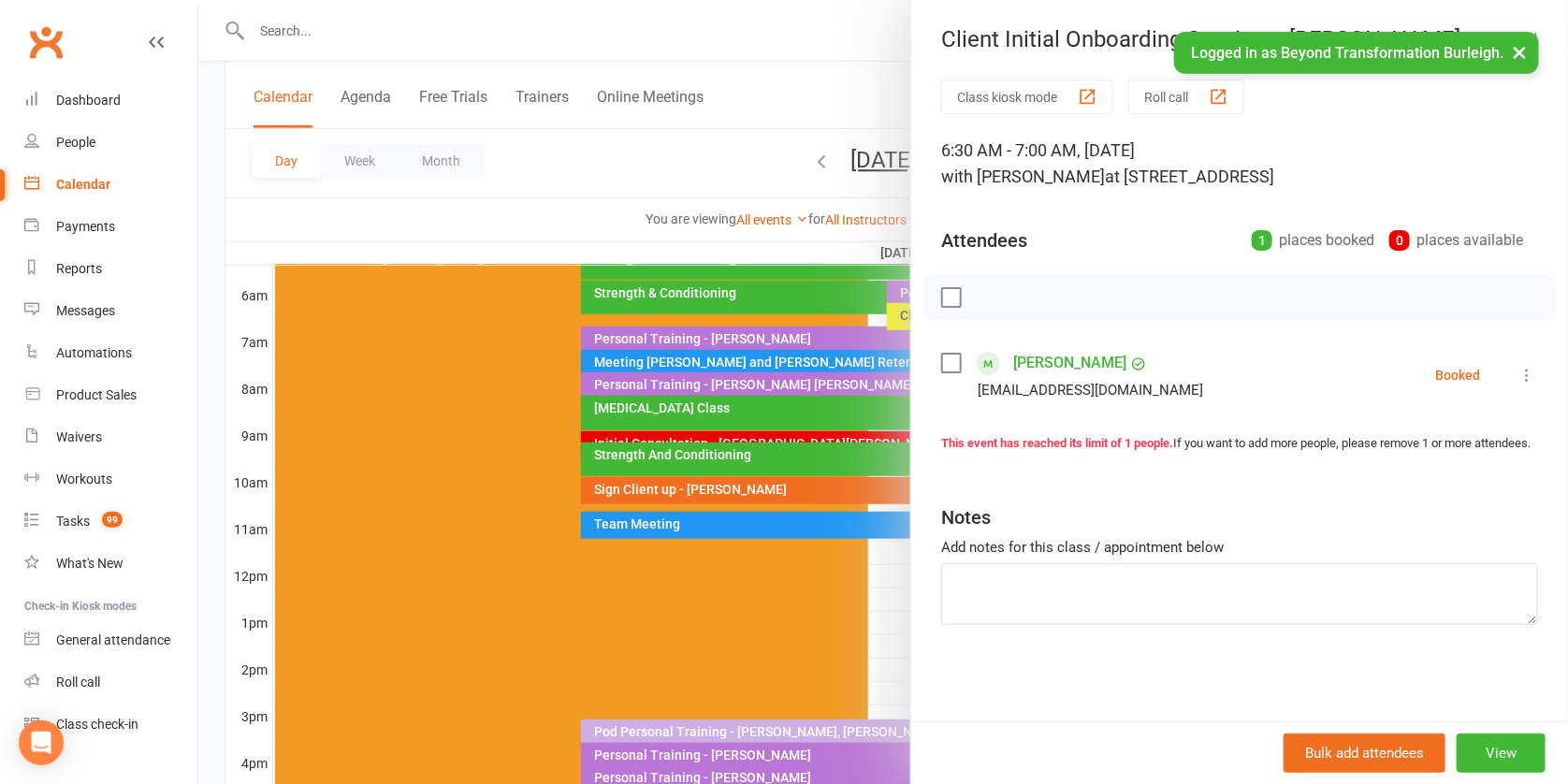
click at [788, 217] on div at bounding box center [883, 392] width 1370 height 784
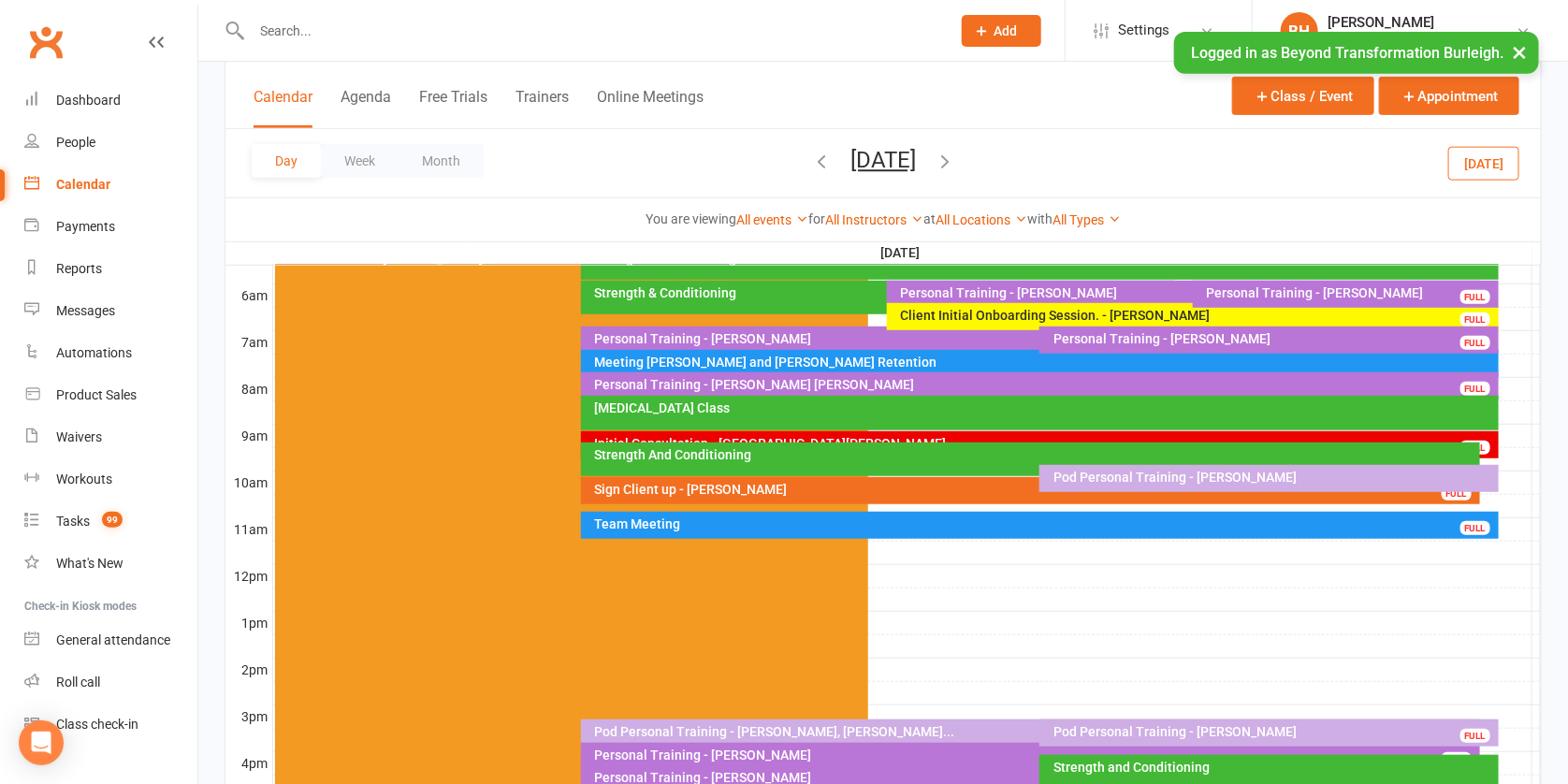
click at [910, 159] on button "[DATE]" at bounding box center [883, 159] width 65 height 26
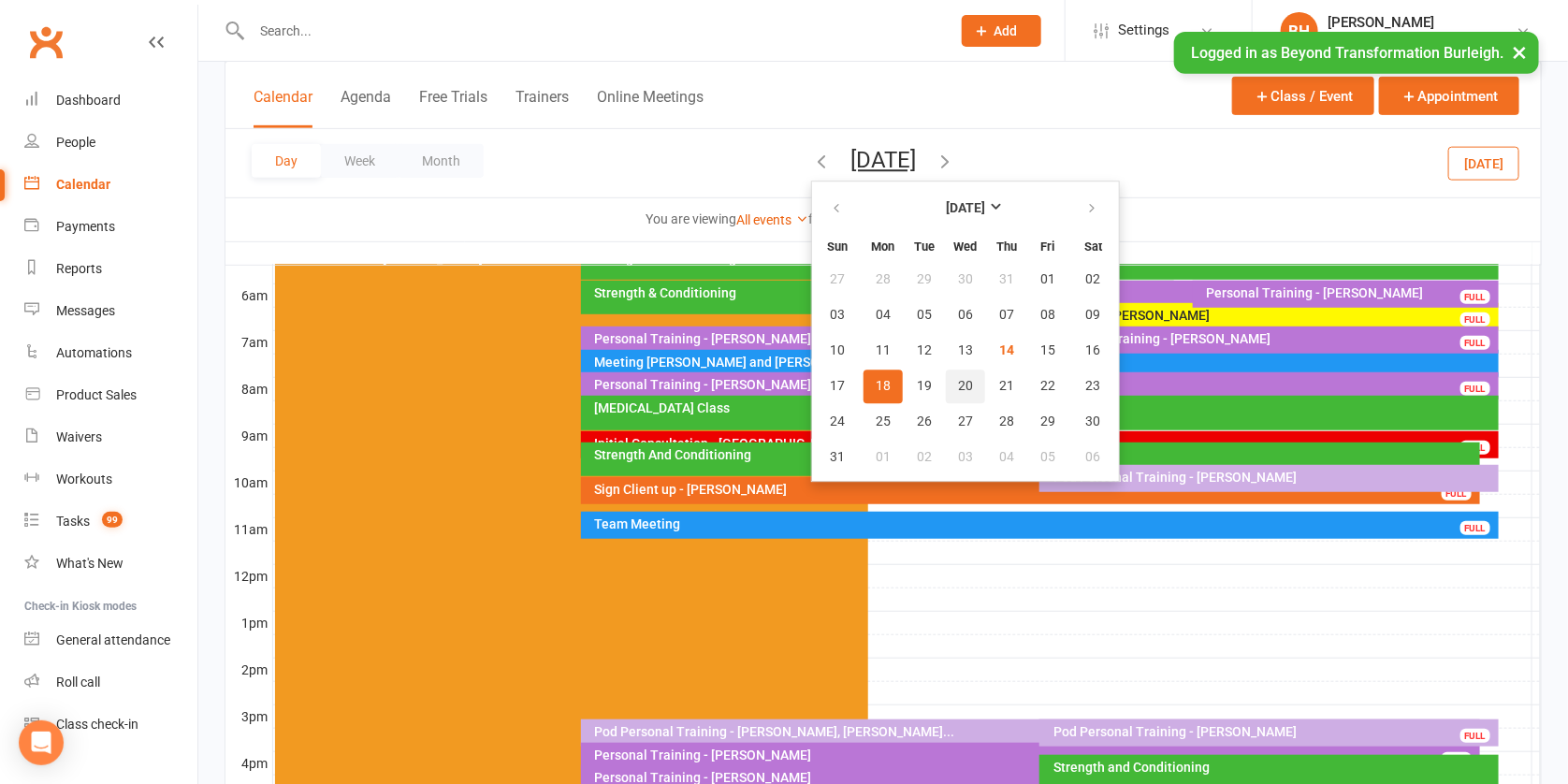
click at [958, 382] on span "20" at bounding box center [966, 386] width 15 height 15
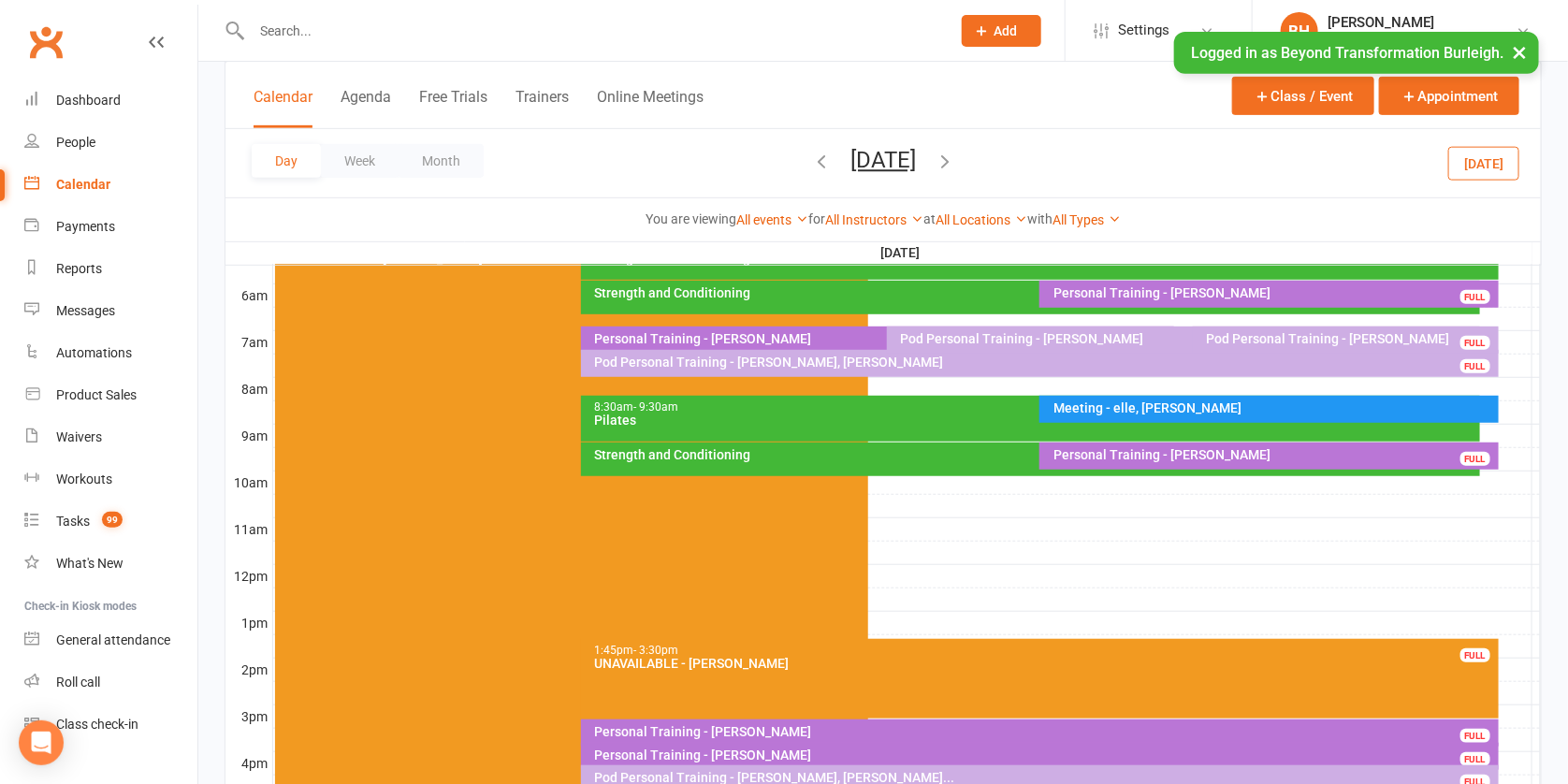
click at [905, 159] on button "[DATE]" at bounding box center [883, 159] width 65 height 26
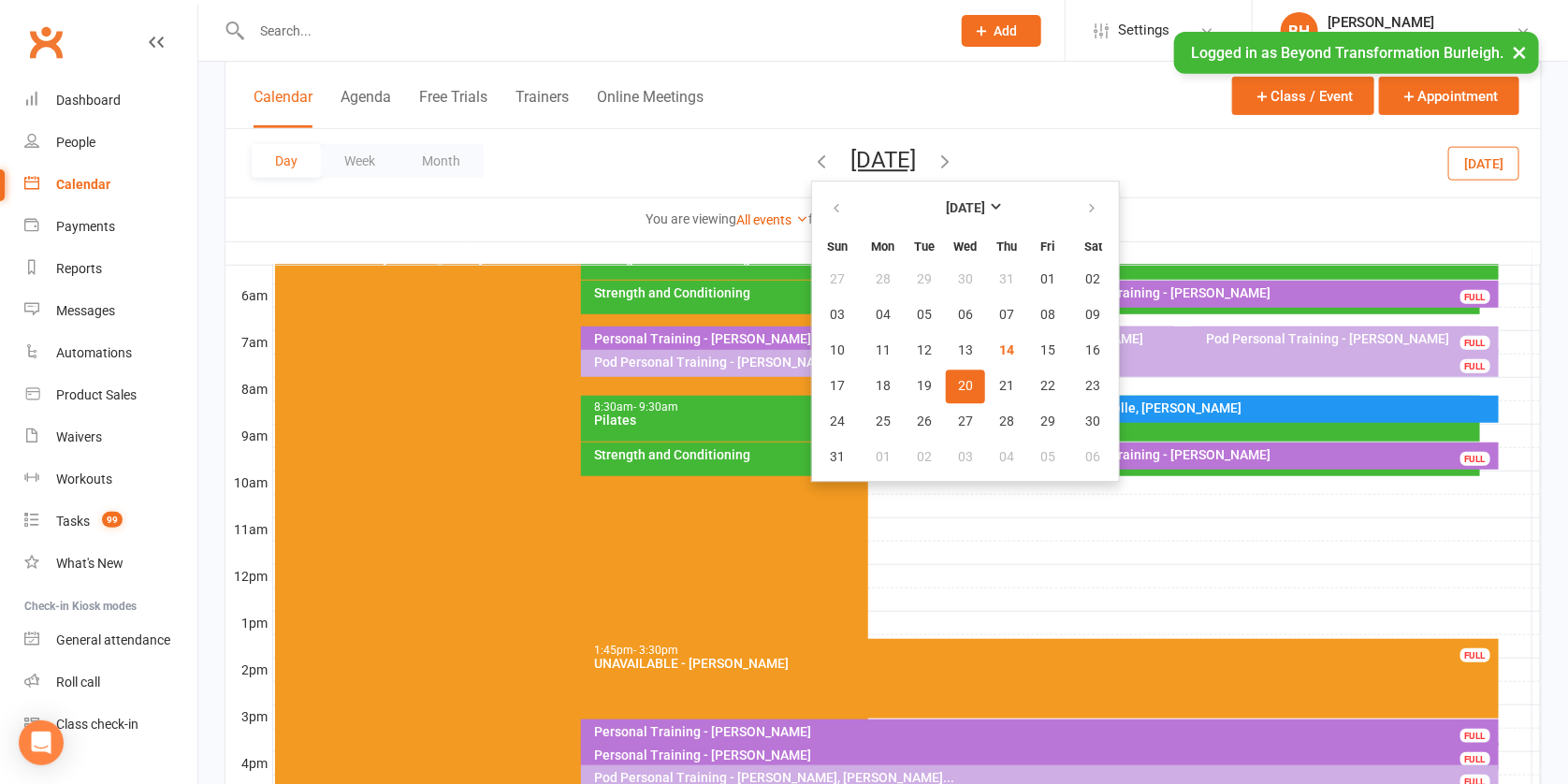
click at [1264, 322] on div at bounding box center [907, 318] width 1268 height 22
click at [1274, 336] on div "Pod Personal Training - [PERSON_NAME]" at bounding box center [1351, 339] width 289 height 13
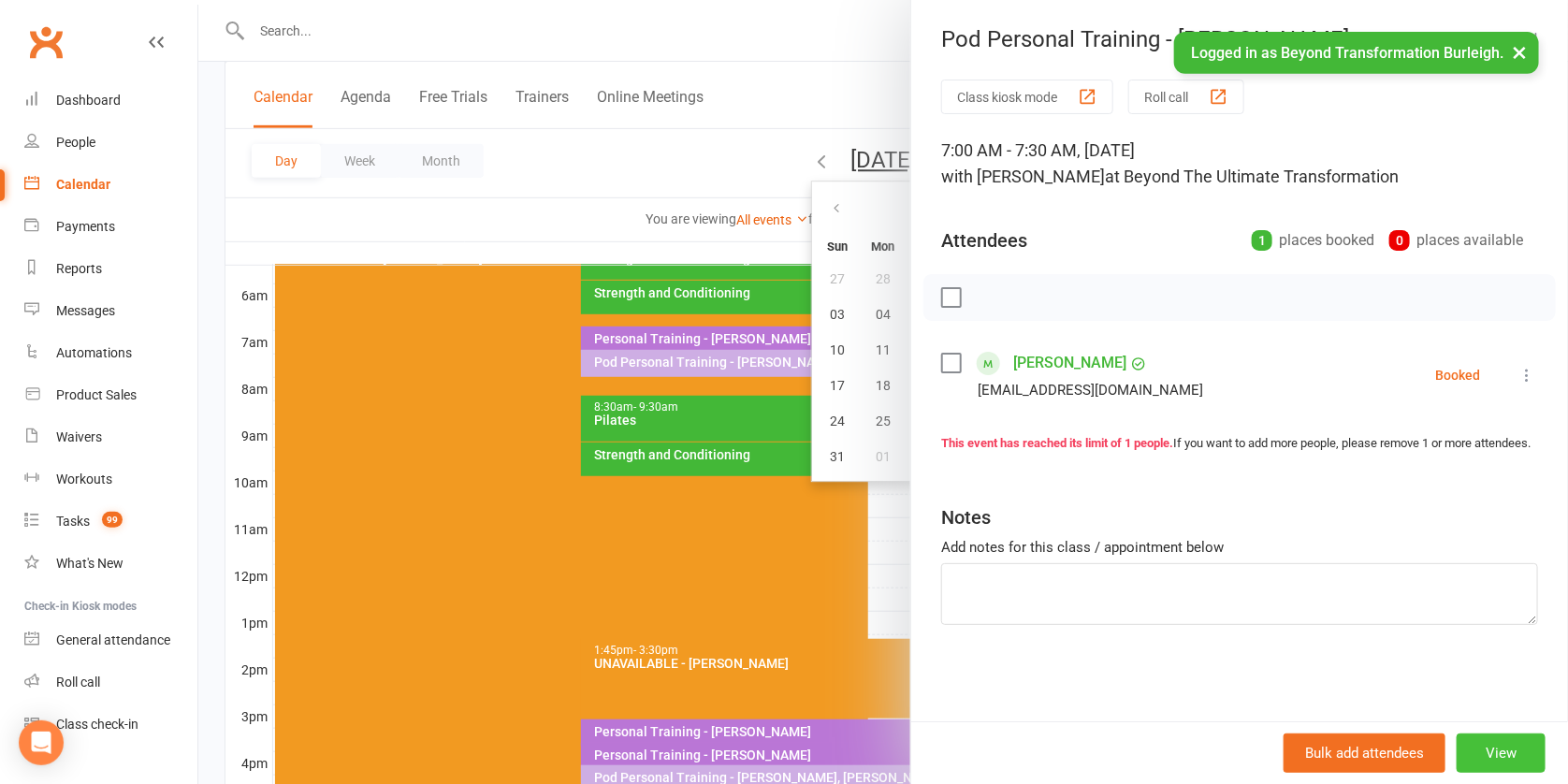
click at [1507, 749] on button "View" at bounding box center [1502, 753] width 89 height 39
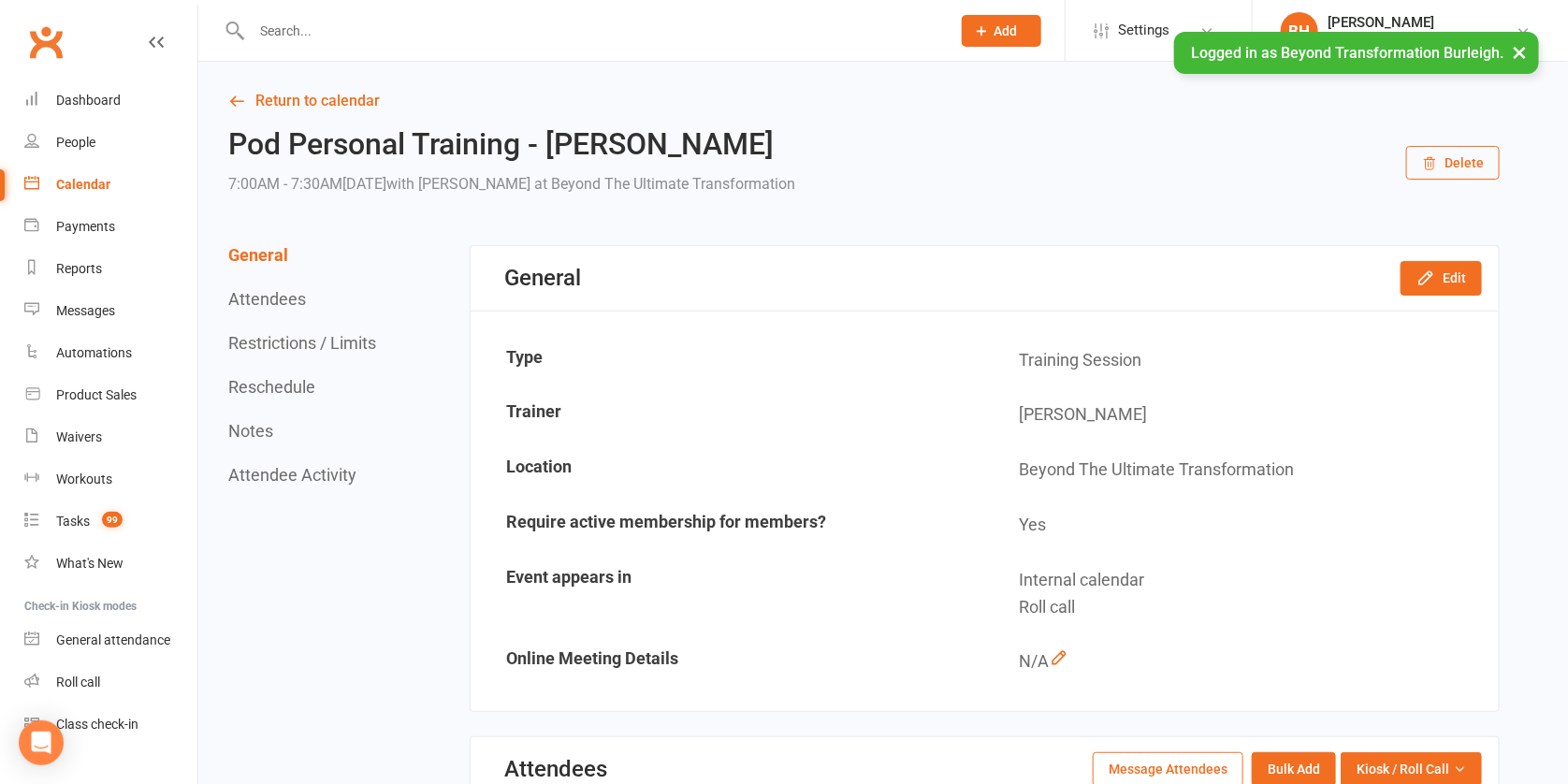
click at [1463, 159] on button "Delete" at bounding box center [1453, 162] width 93 height 34
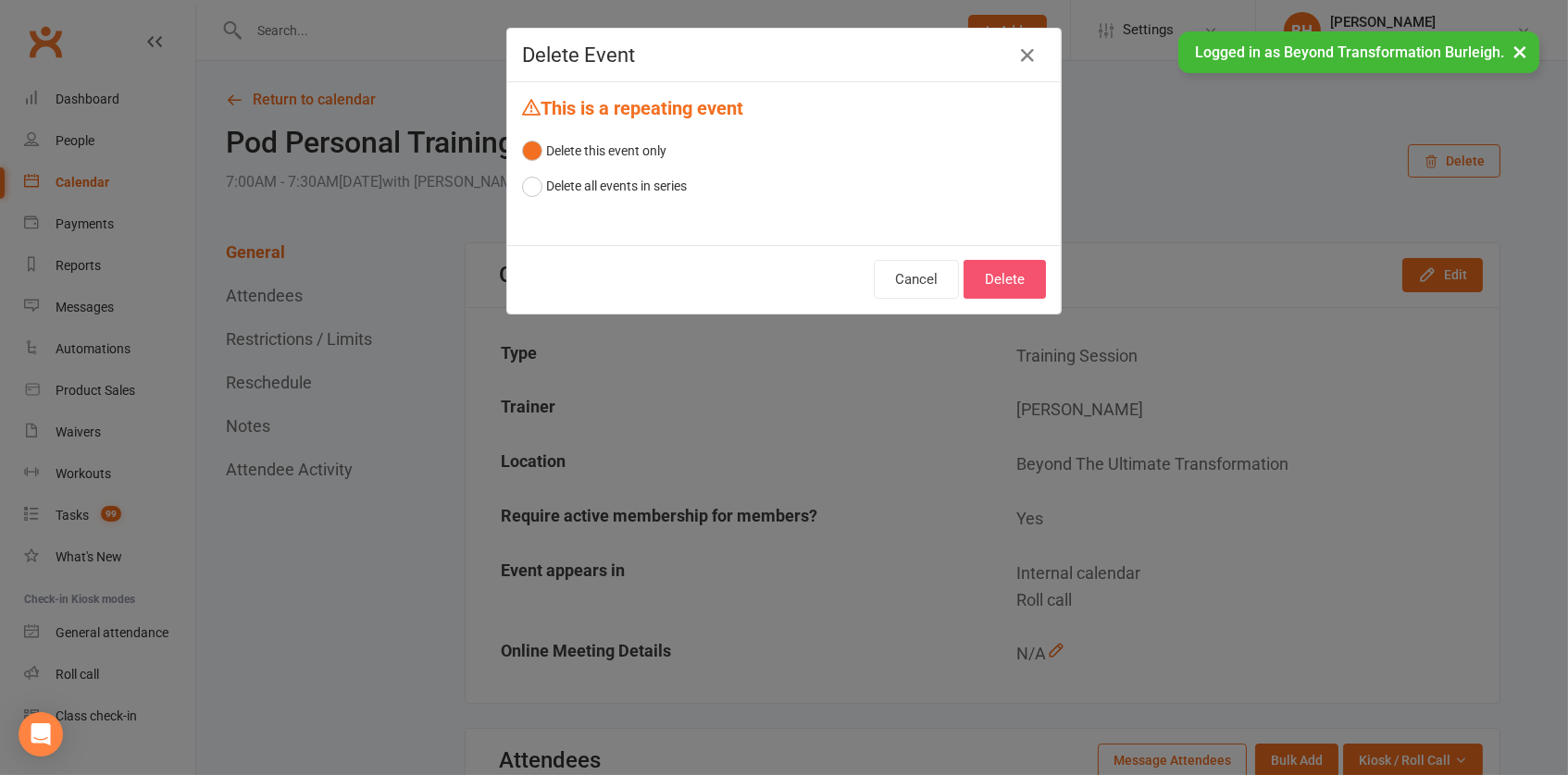
click at [999, 278] on button "Delete" at bounding box center [1004, 279] width 83 height 39
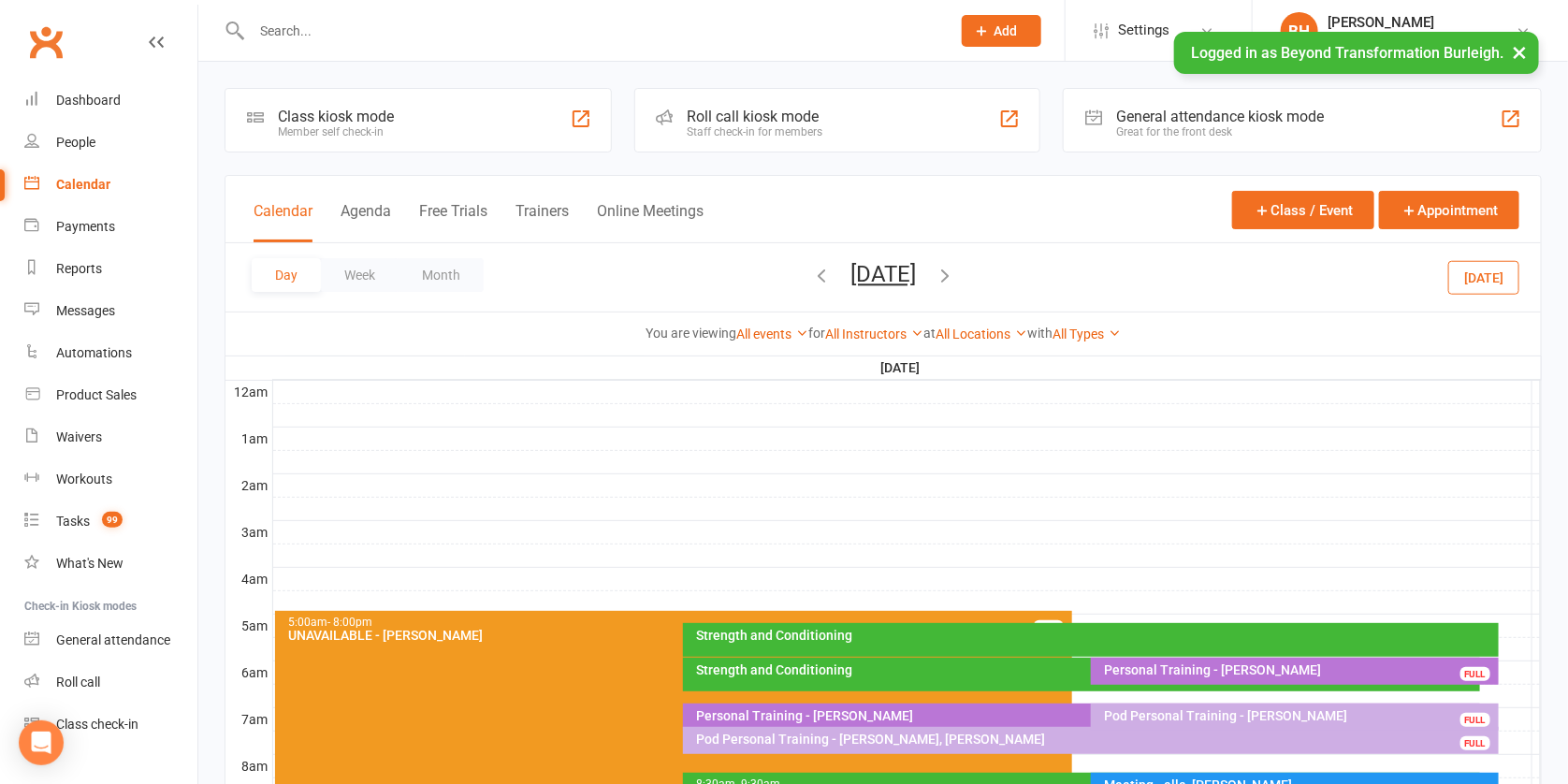
scroll to position [35, 0]
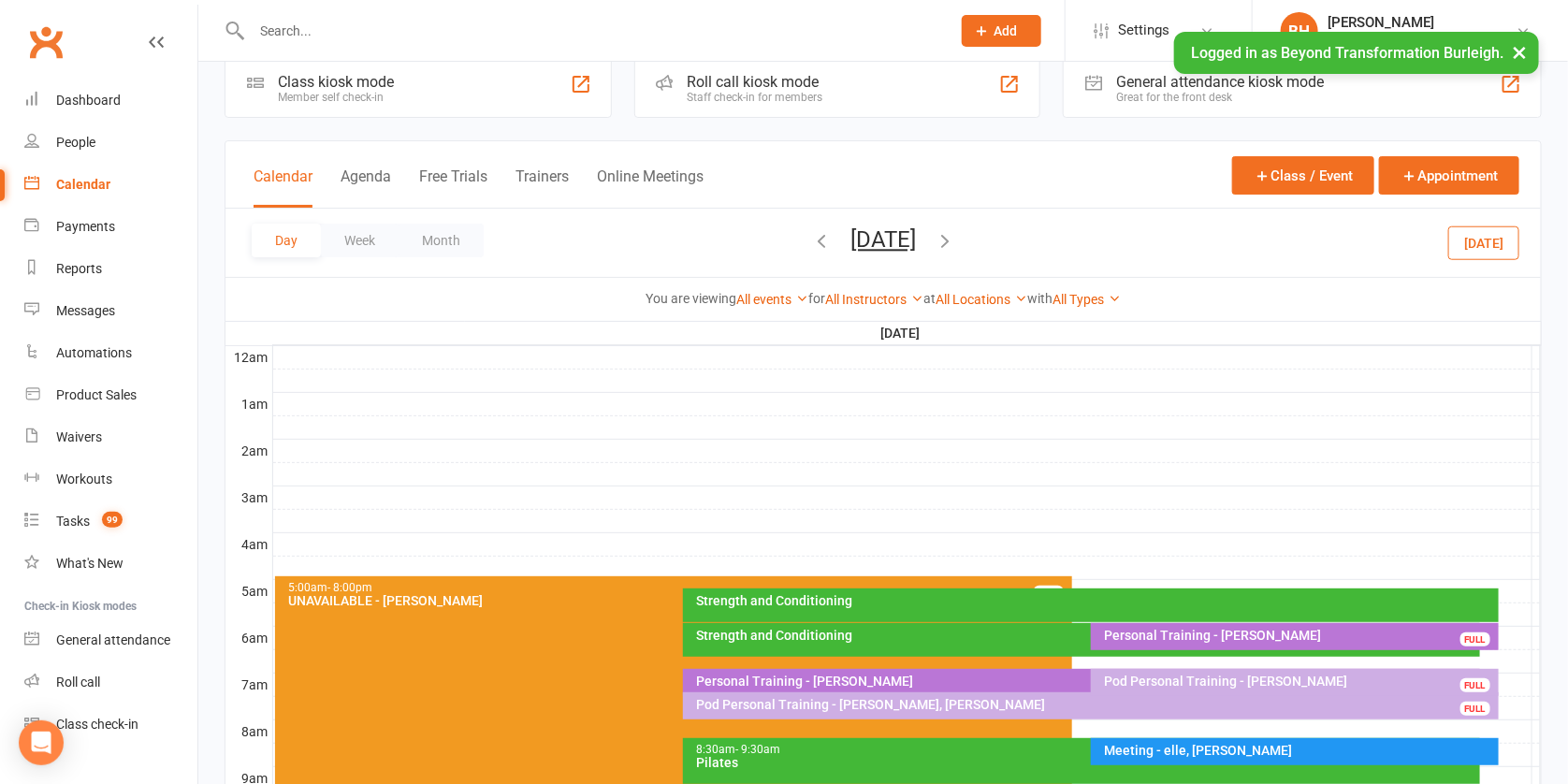
click at [902, 241] on button "[DATE]" at bounding box center [883, 239] width 65 height 26
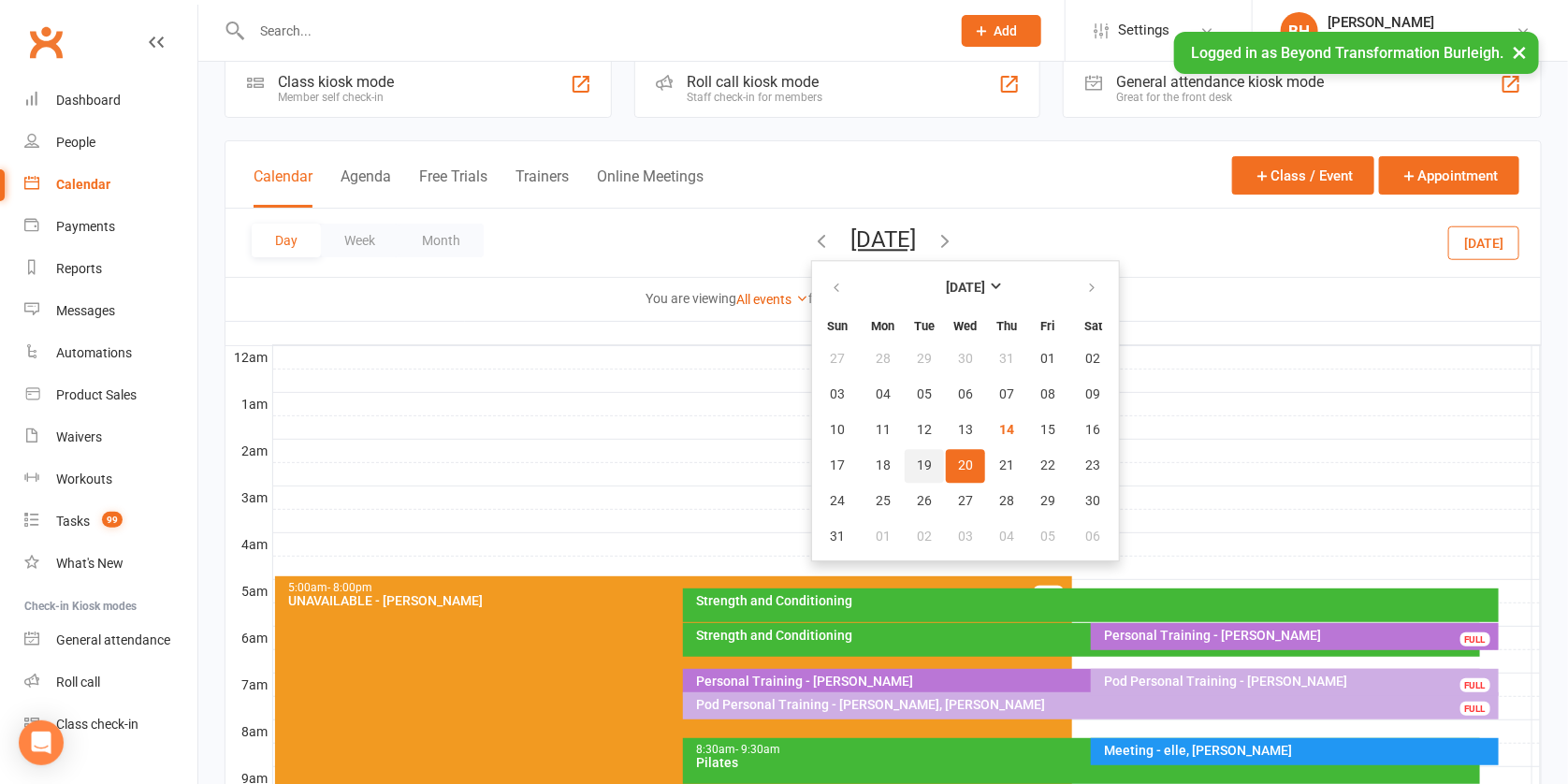
click at [918, 463] on span "19" at bounding box center [925, 466] width 15 height 15
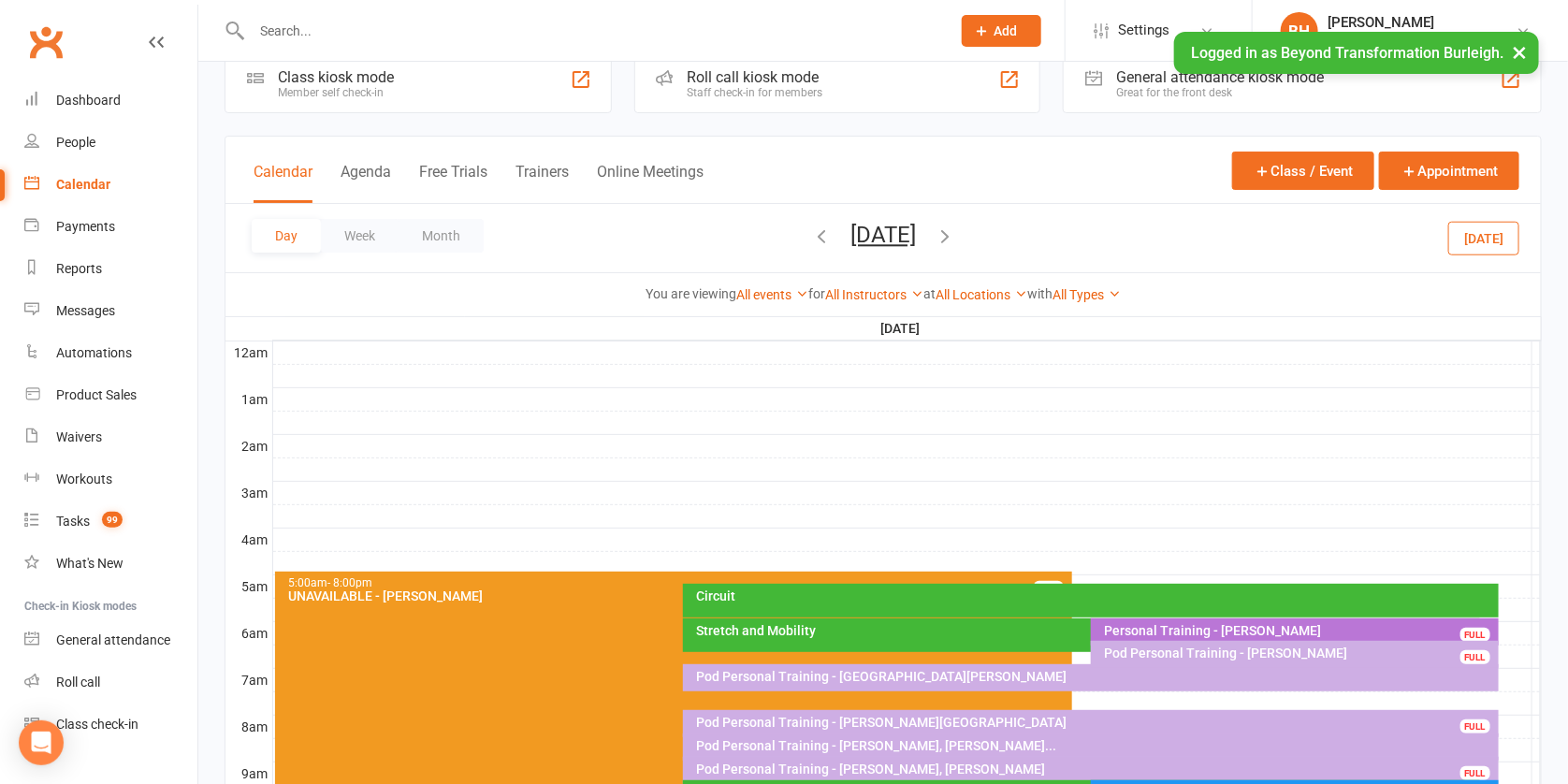
scroll to position [107, 0]
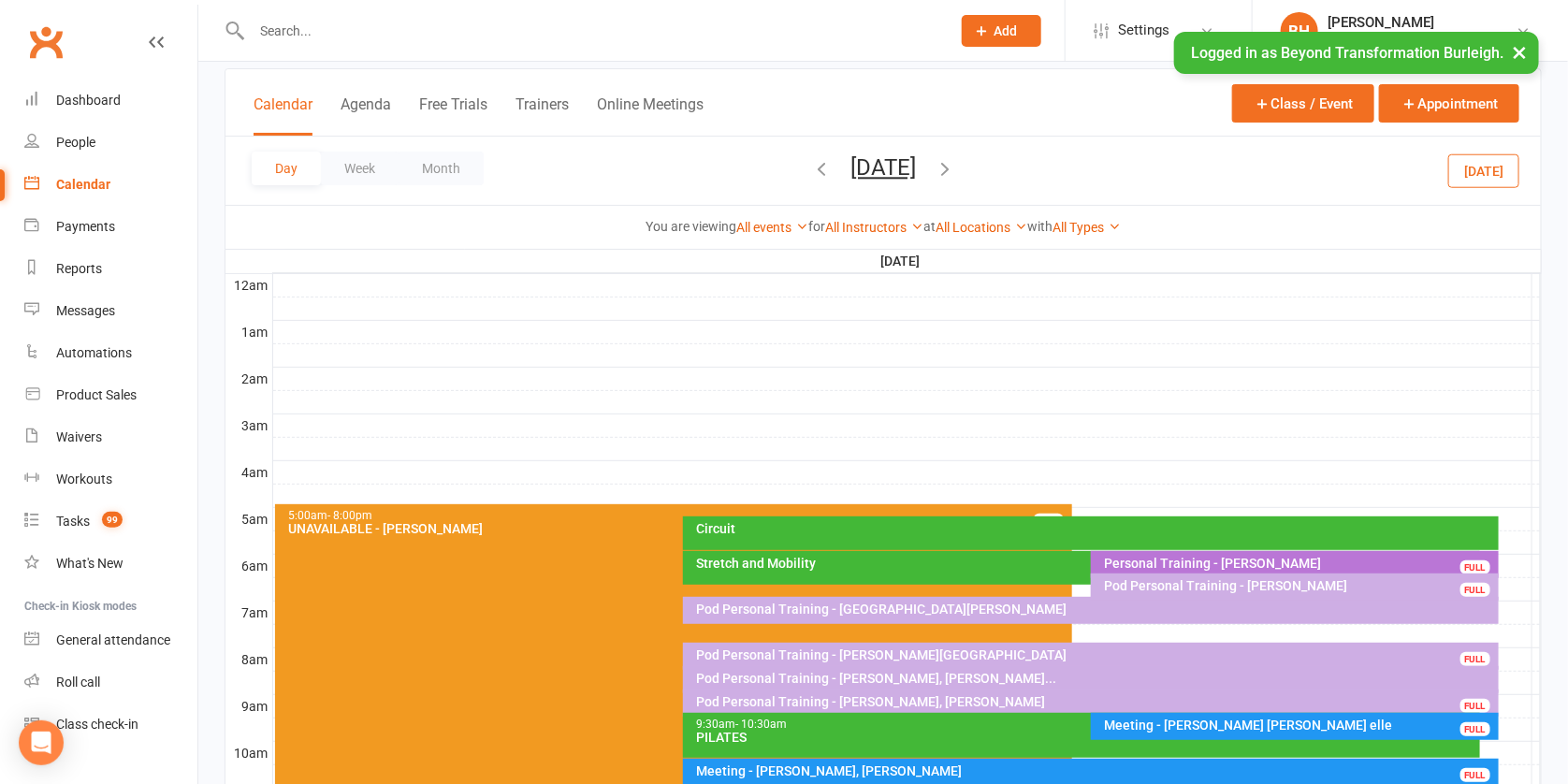
click at [976, 706] on div "Pod Personal Training - [PERSON_NAME], [PERSON_NAME]" at bounding box center [1096, 702] width 799 height 13
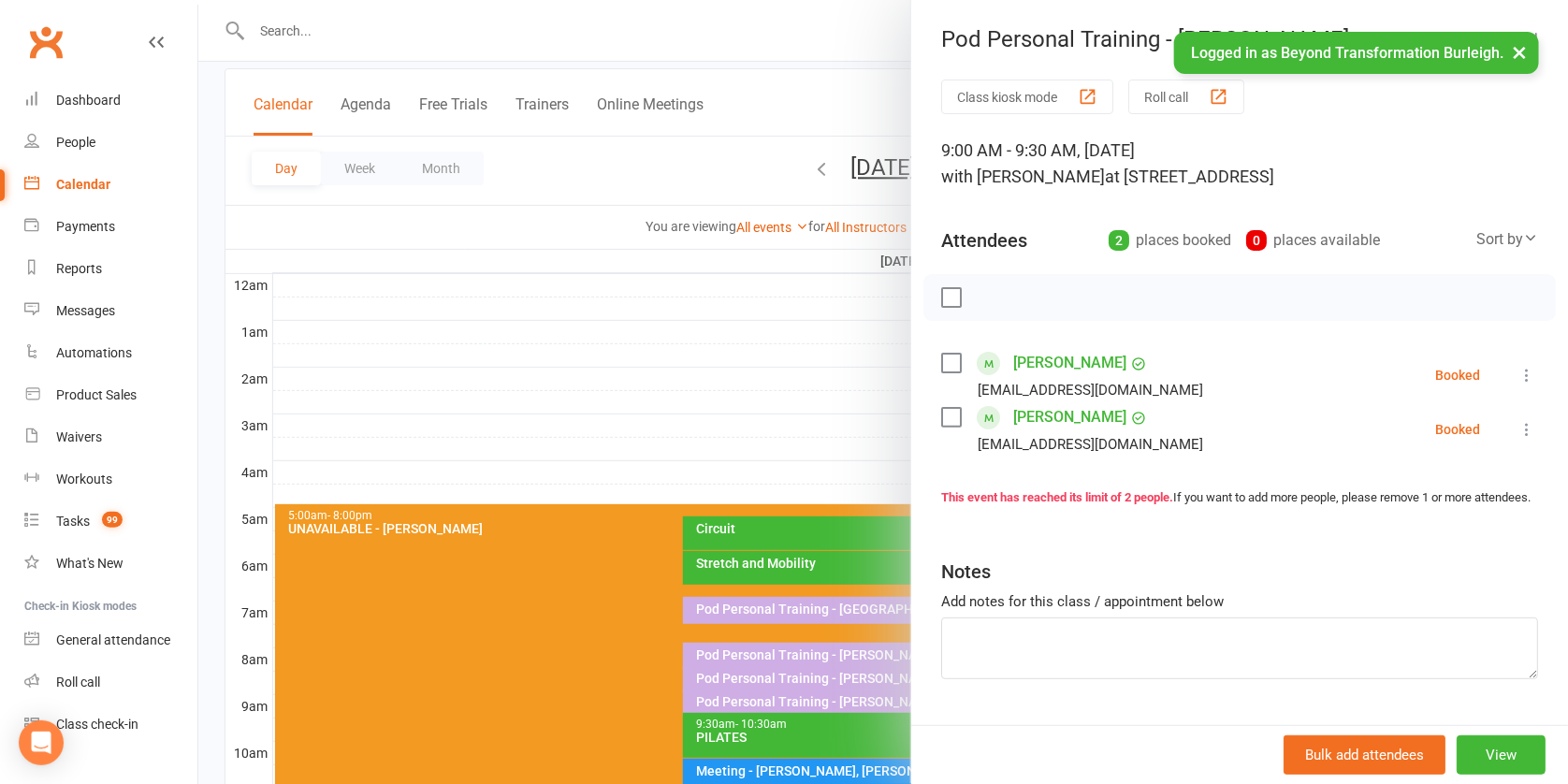
click at [832, 245] on div at bounding box center [883, 392] width 1370 height 784
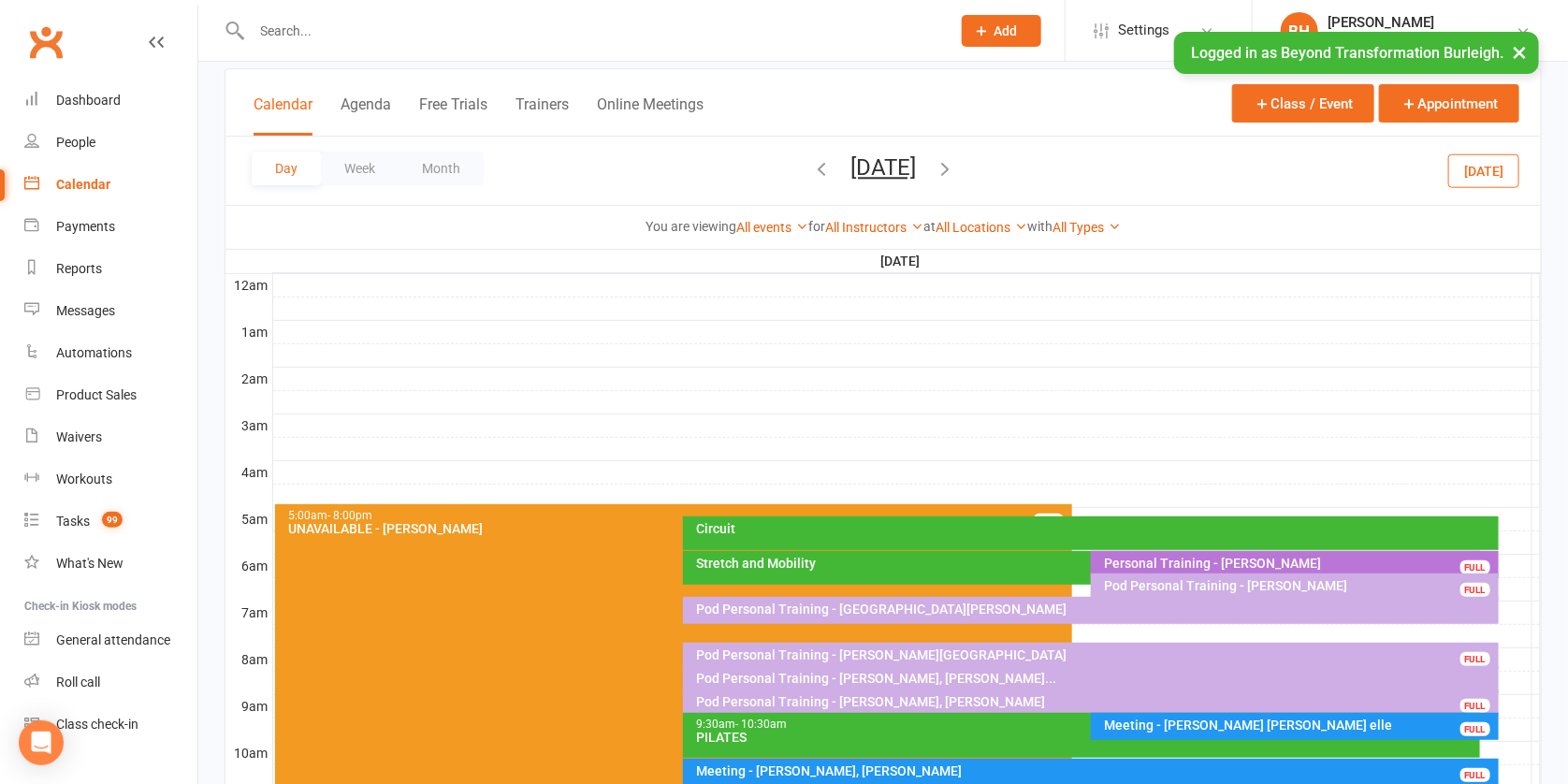
click at [951, 701] on div "Pod Personal Training - [PERSON_NAME], [PERSON_NAME]" at bounding box center [1096, 702] width 799 height 13
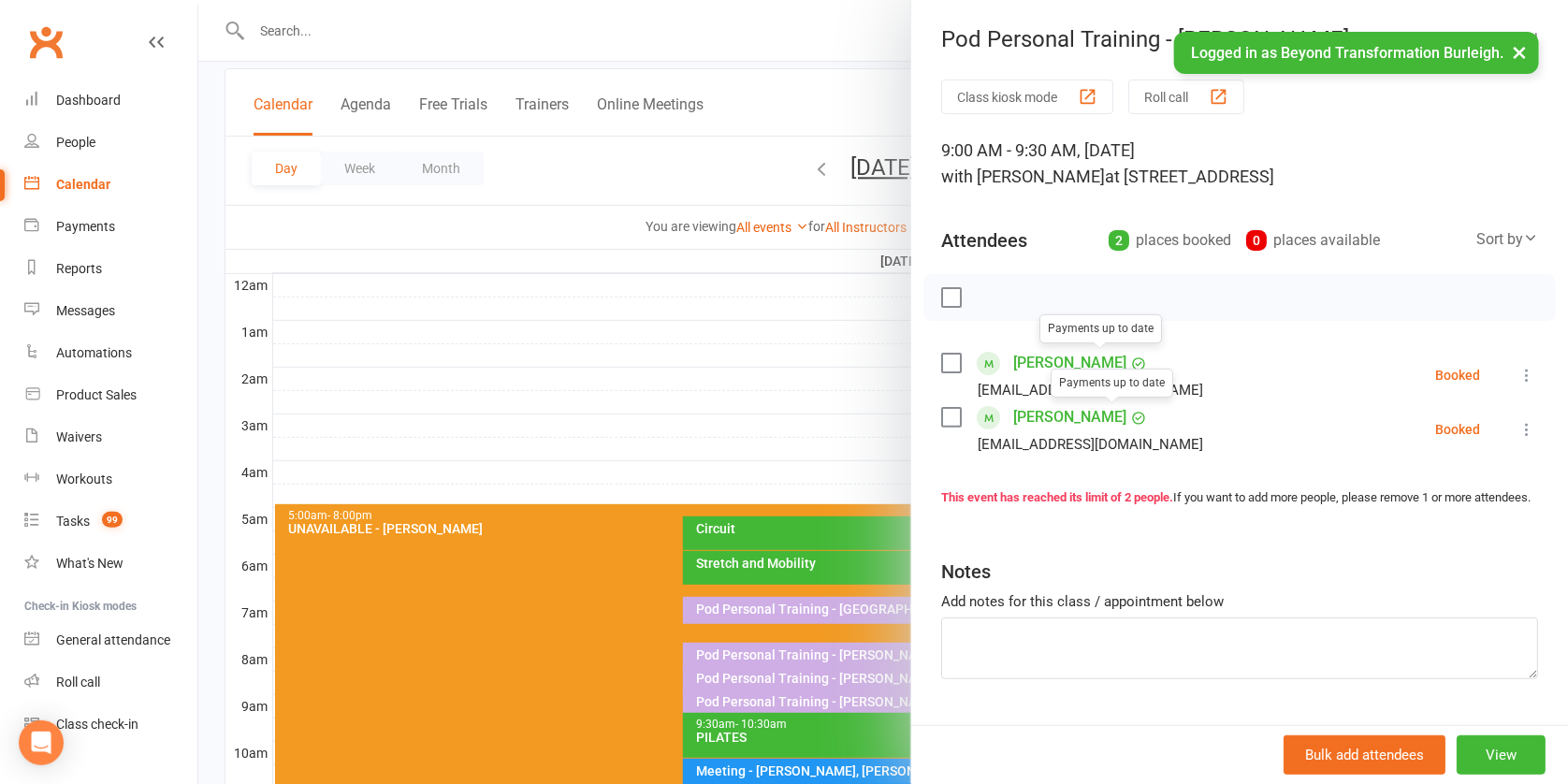
click at [859, 392] on div at bounding box center [883, 392] width 1370 height 784
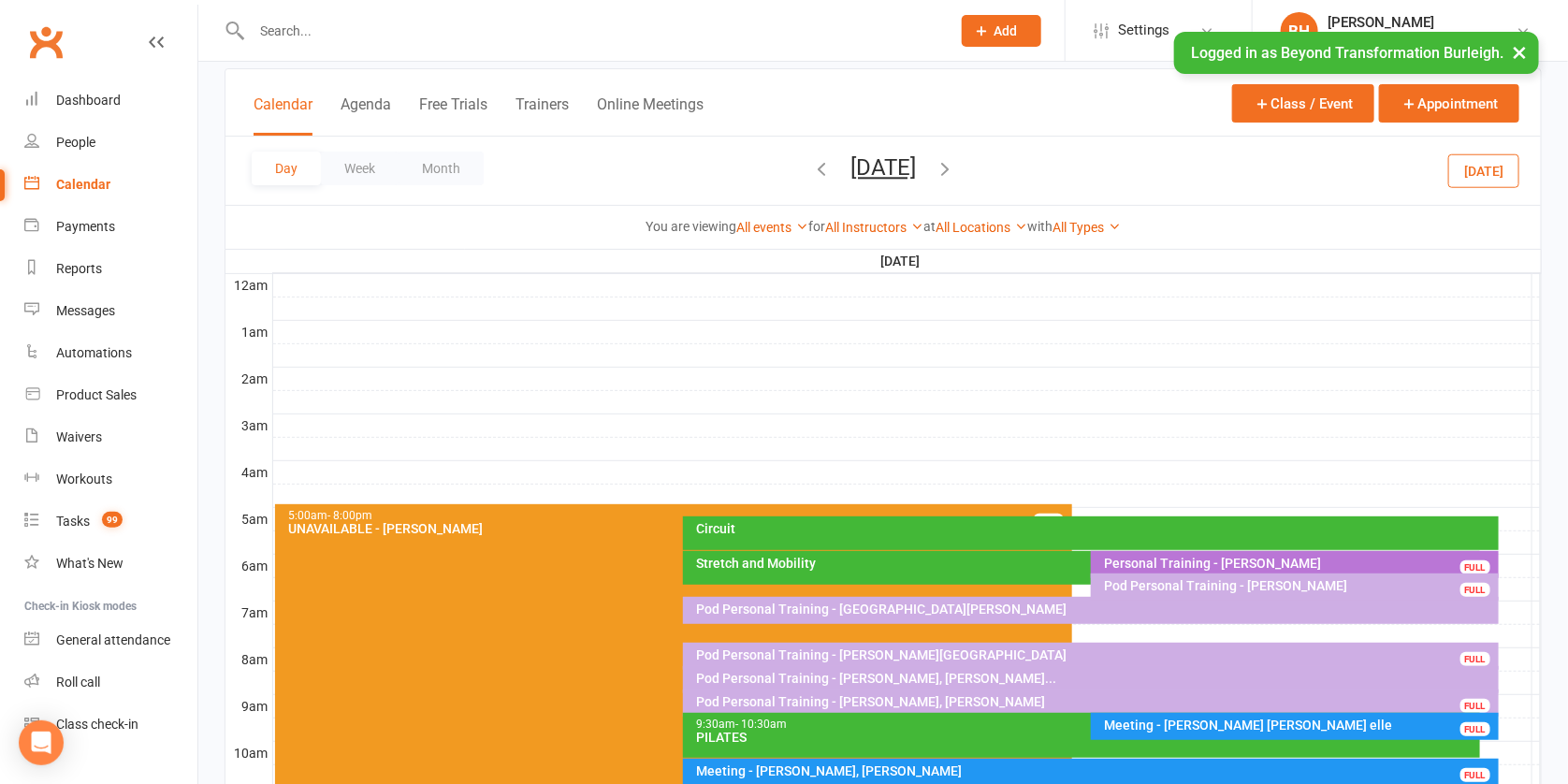
click at [903, 158] on button "[DATE]" at bounding box center [883, 167] width 65 height 26
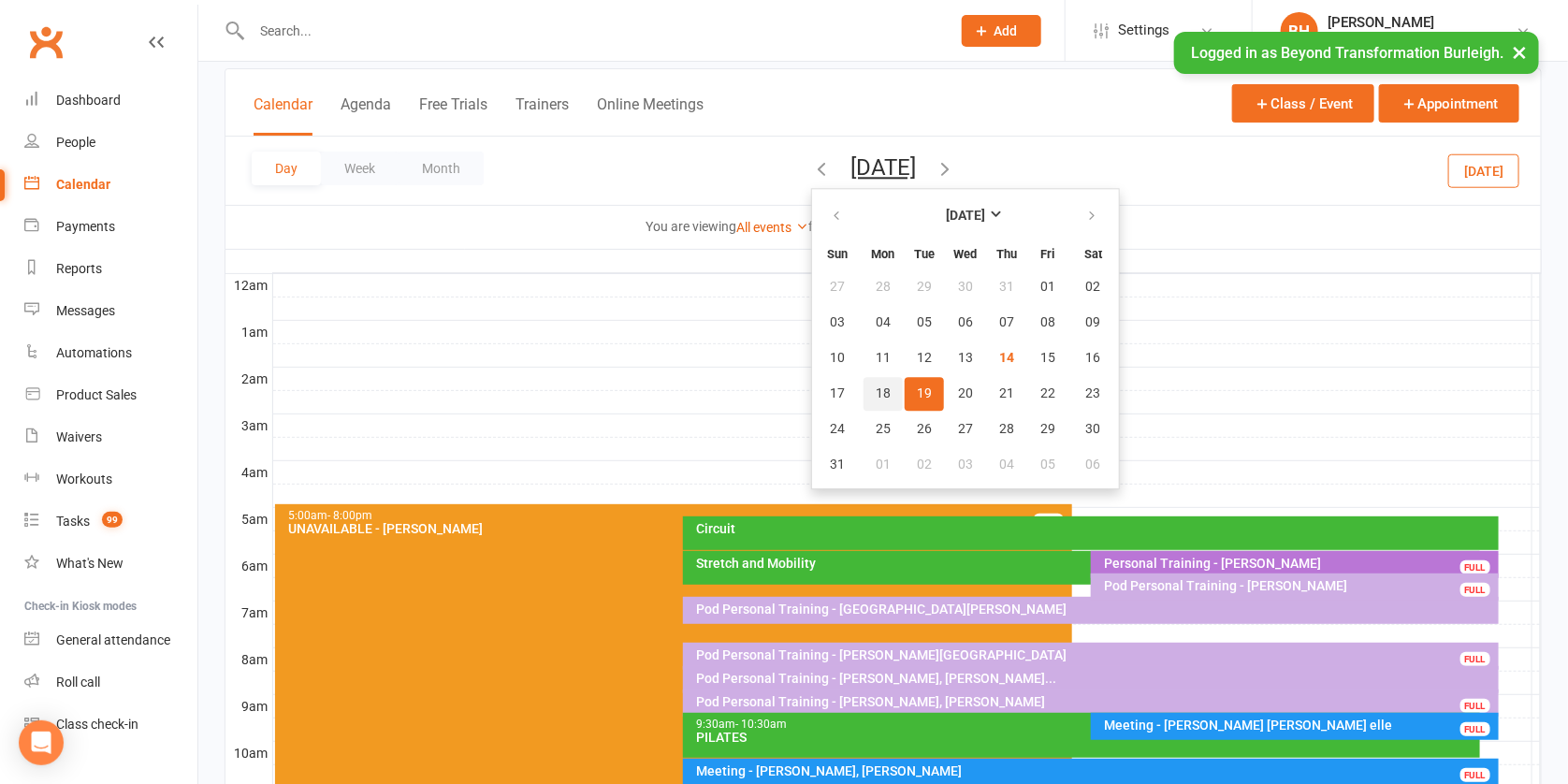
click at [876, 390] on span "18" at bounding box center [884, 394] width 15 height 15
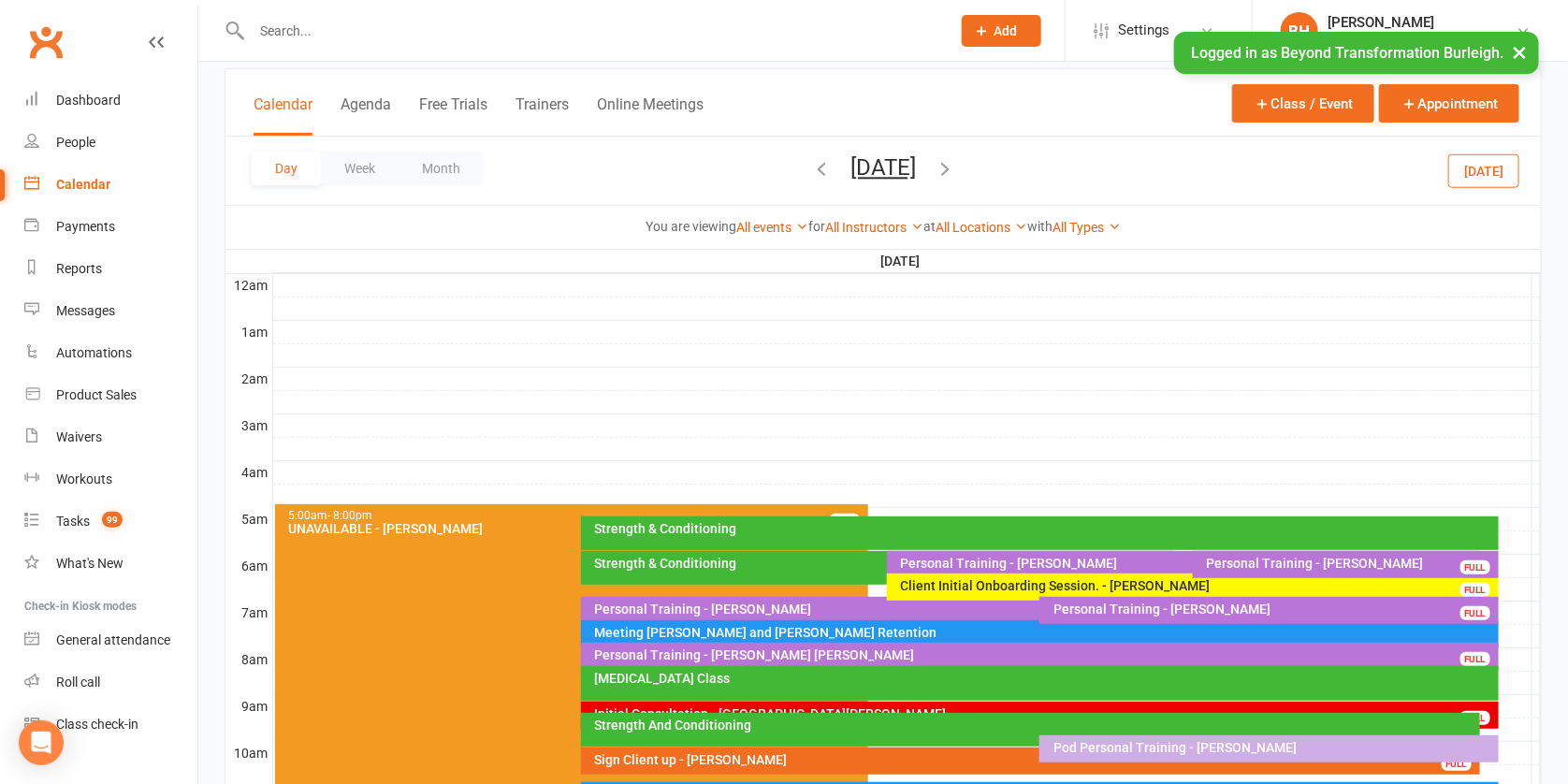
scroll to position [469, 0]
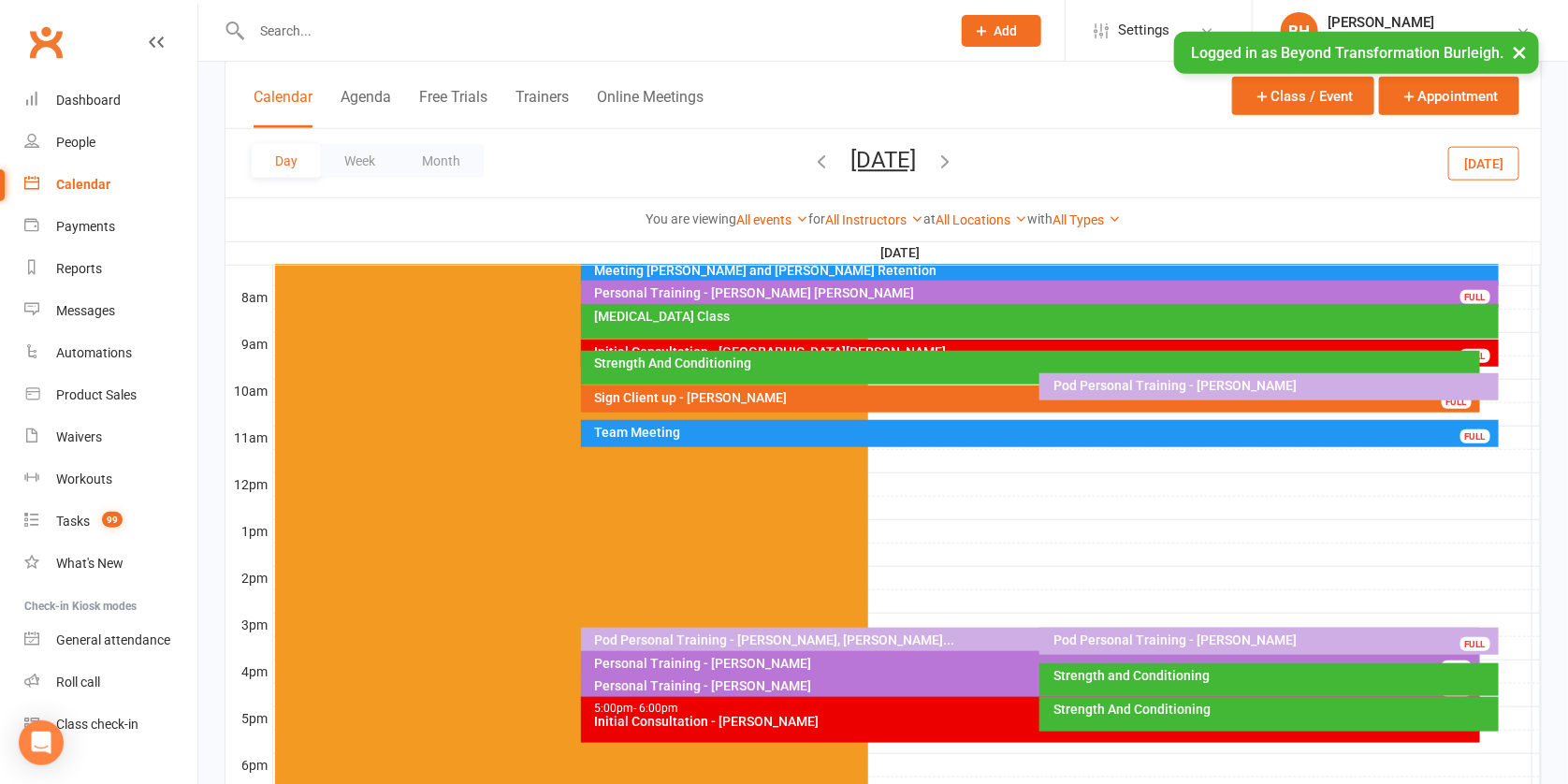
click at [1201, 635] on div "Pod Personal Training - [PERSON_NAME]" at bounding box center [1274, 640] width 442 height 13
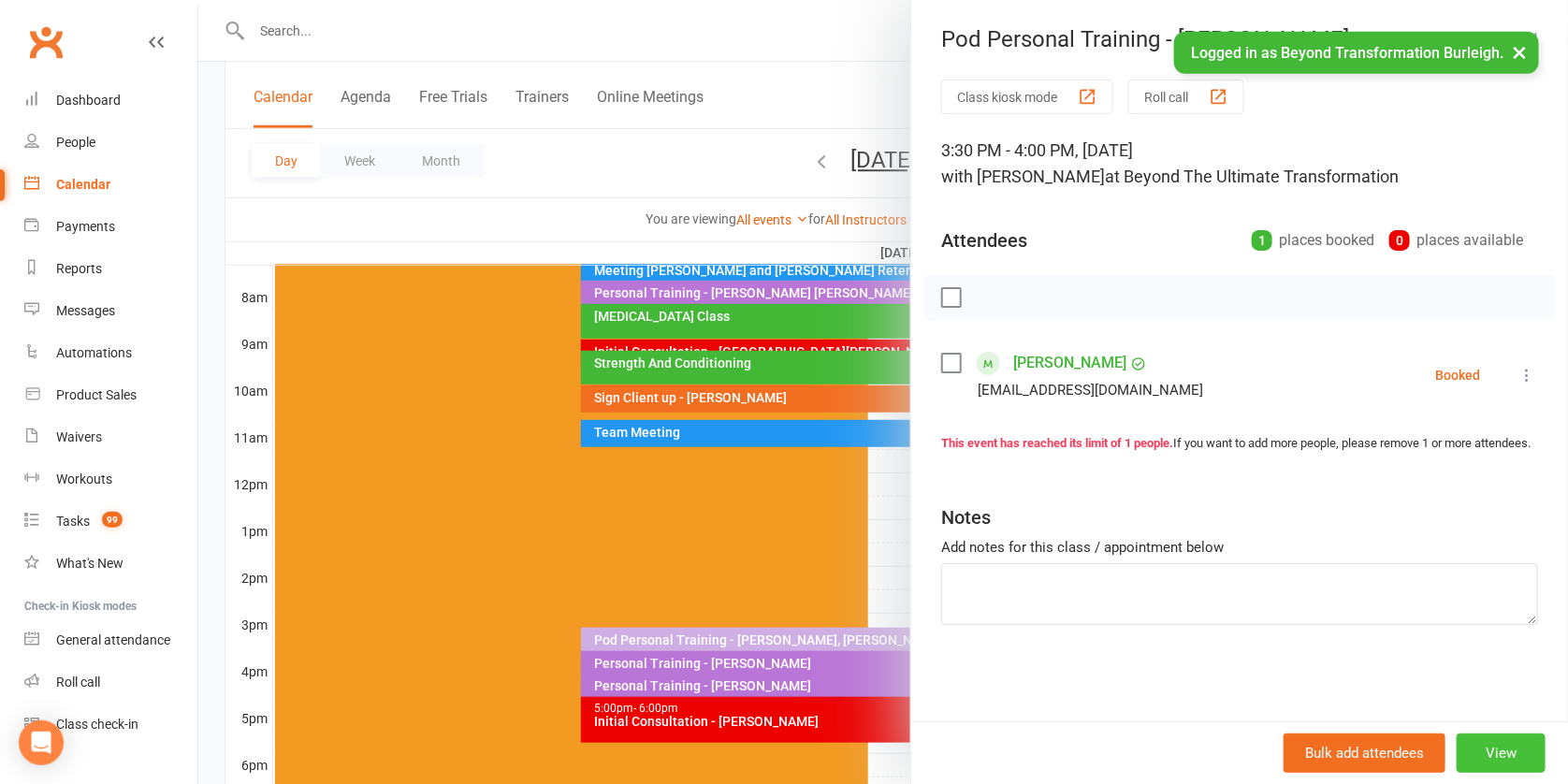
click at [1475, 747] on button "View" at bounding box center [1502, 753] width 89 height 39
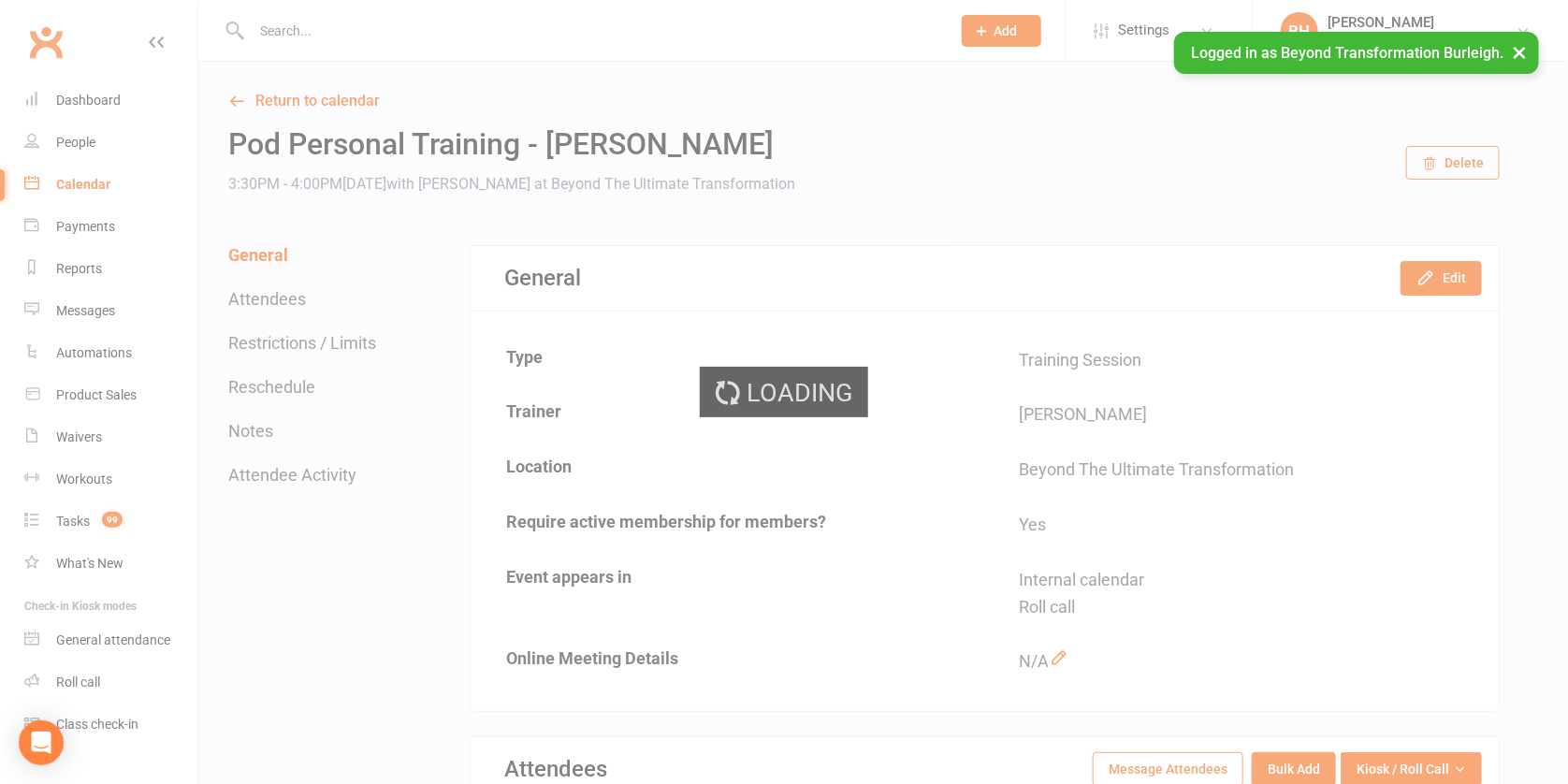
click at [1466, 165] on button "Delete" at bounding box center [1453, 162] width 93 height 34
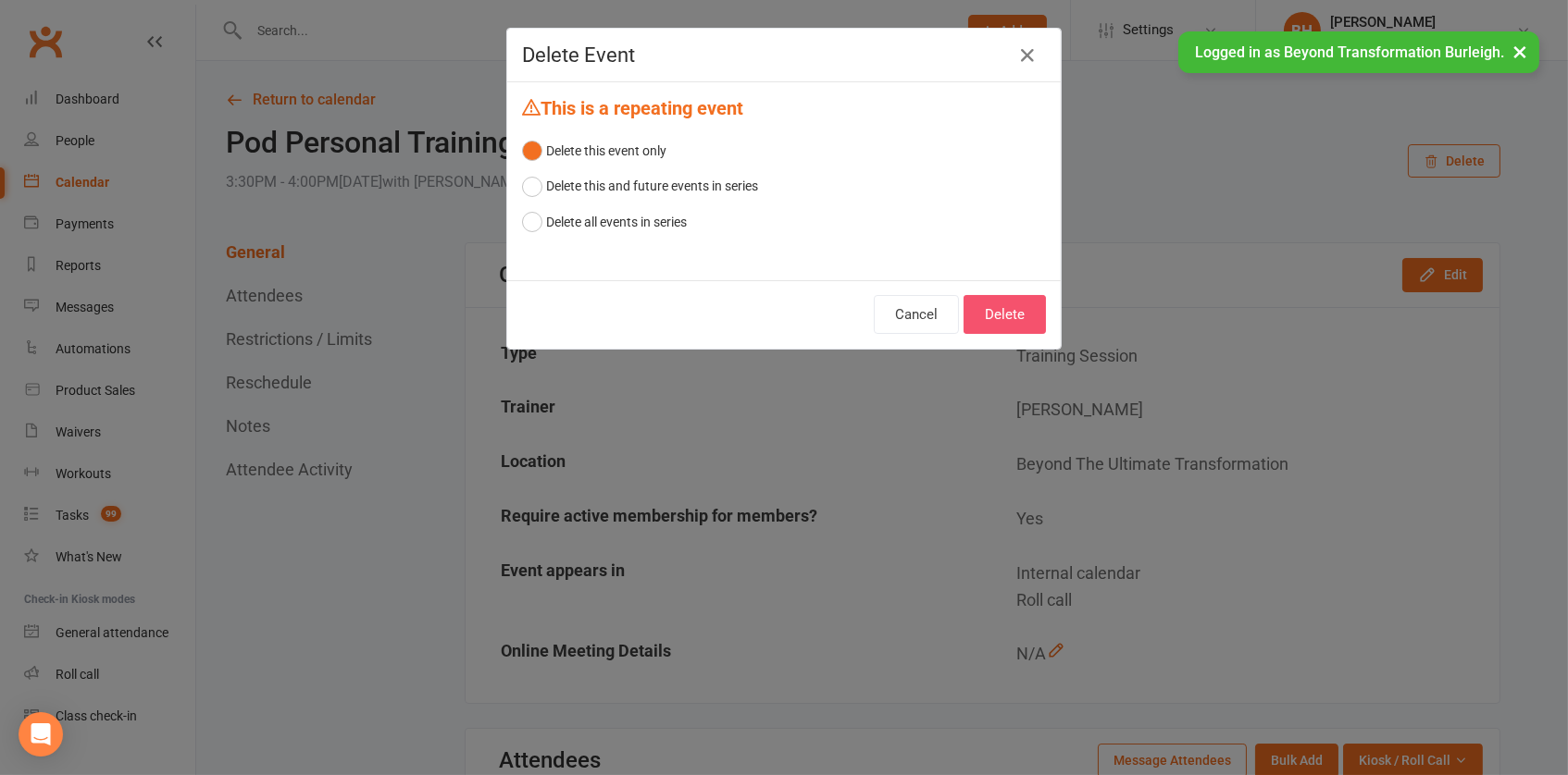
click at [1010, 306] on button "Delete" at bounding box center [1004, 314] width 83 height 39
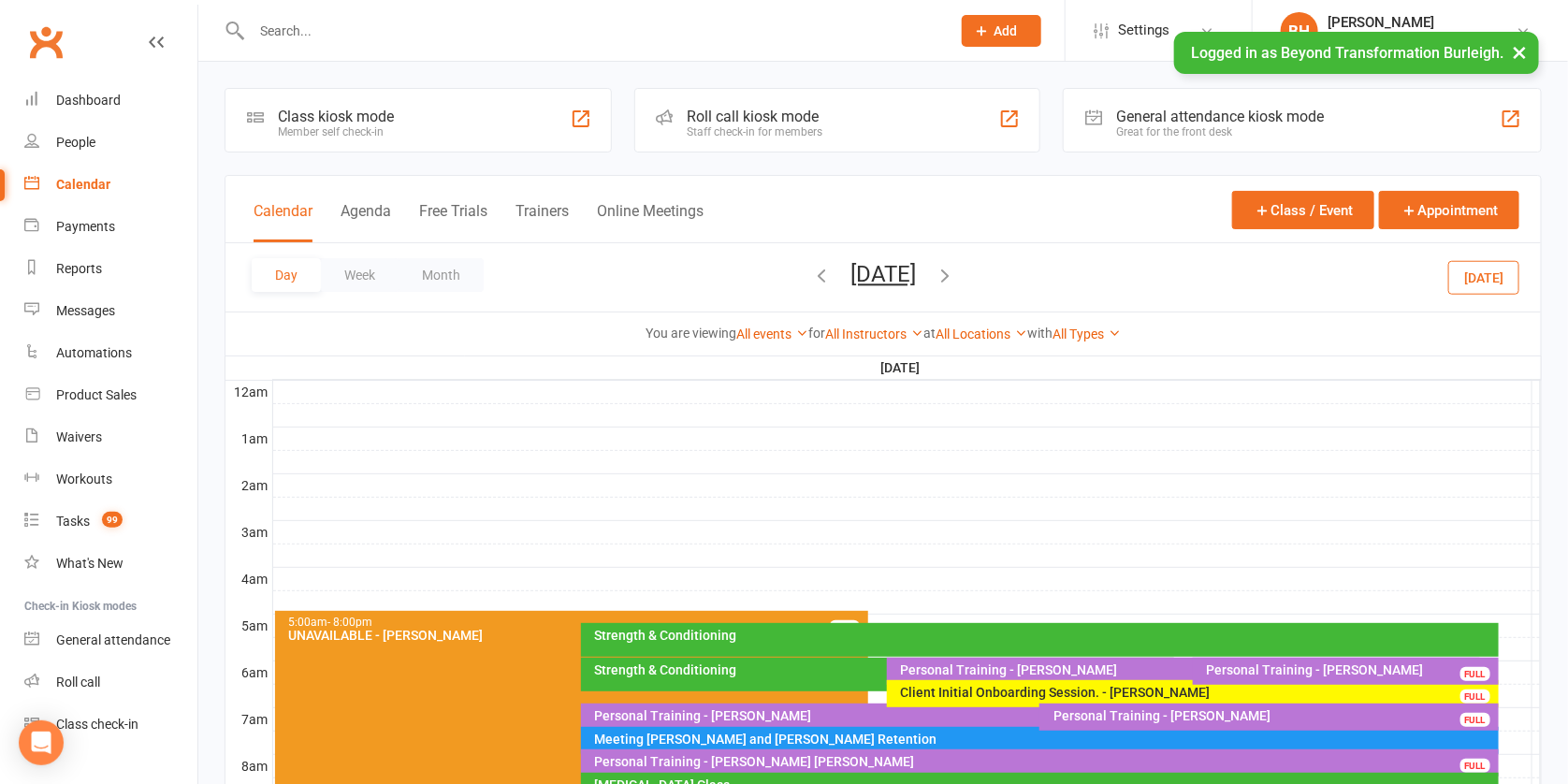
click at [855, 270] on button "[DATE]" at bounding box center [883, 274] width 65 height 26
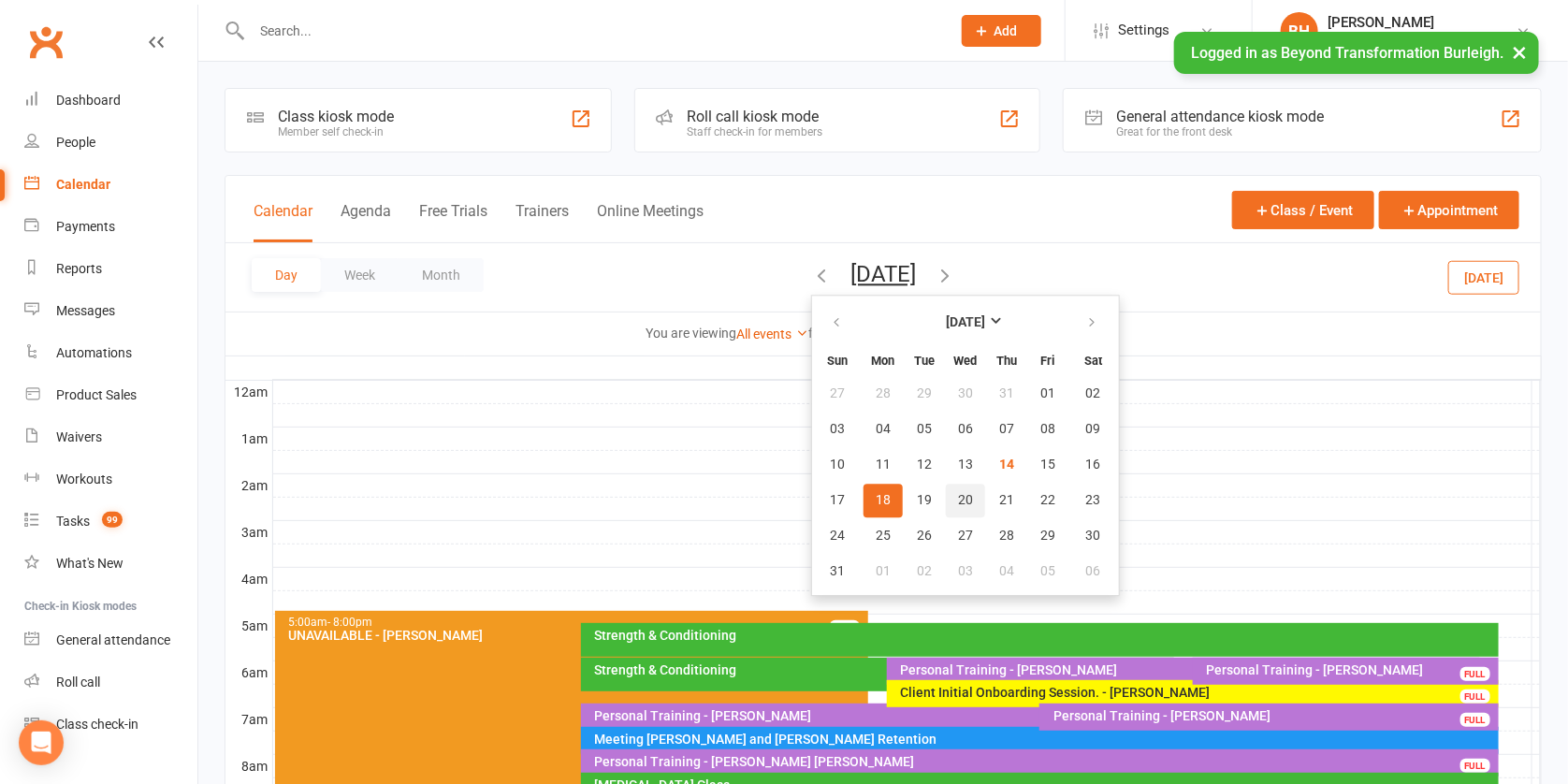
click at [946, 487] on button "20" at bounding box center [966, 501] width 39 height 34
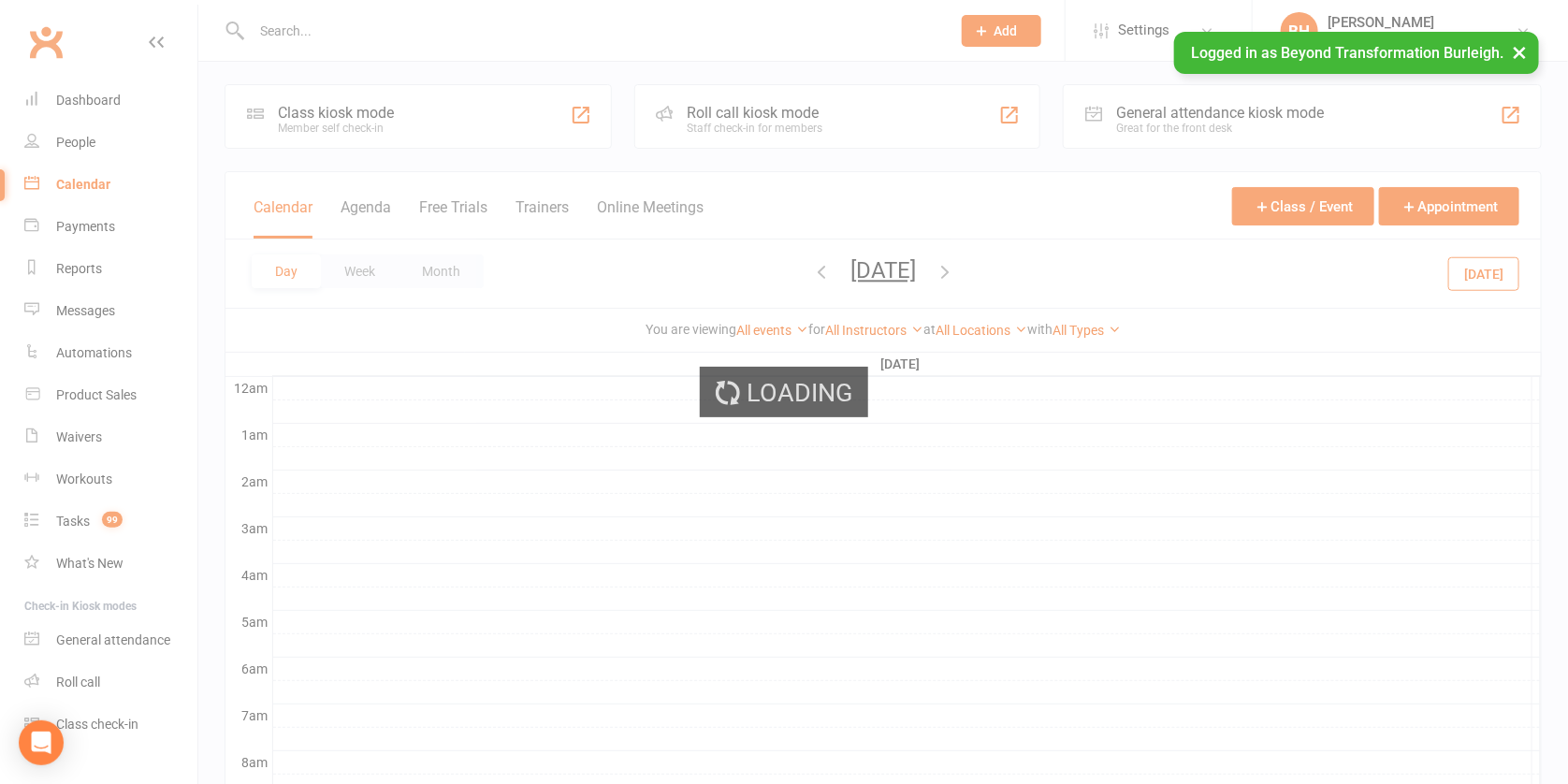
scroll to position [381, 0]
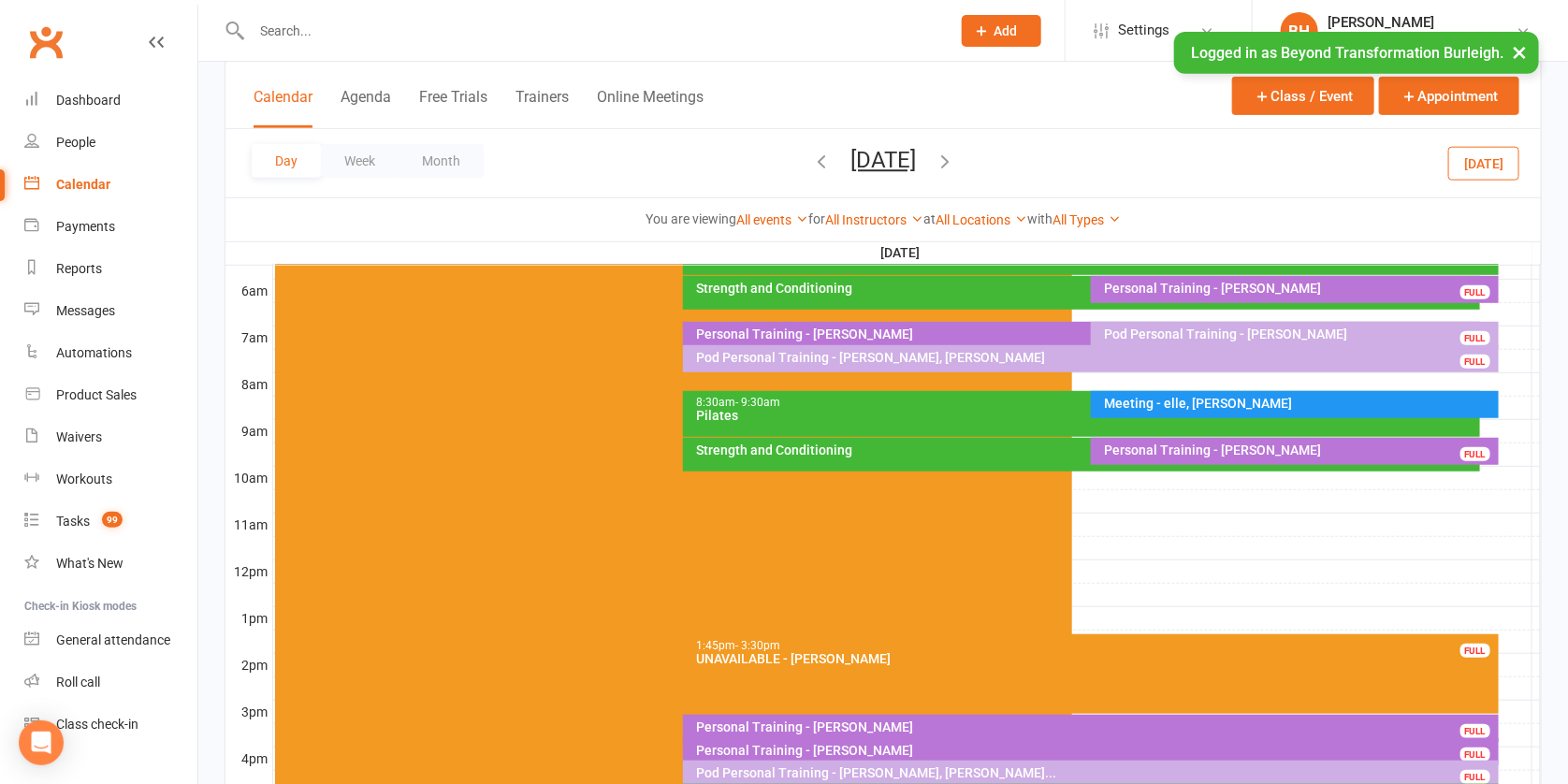
click at [882, 159] on button "[DATE]" at bounding box center [883, 159] width 65 height 26
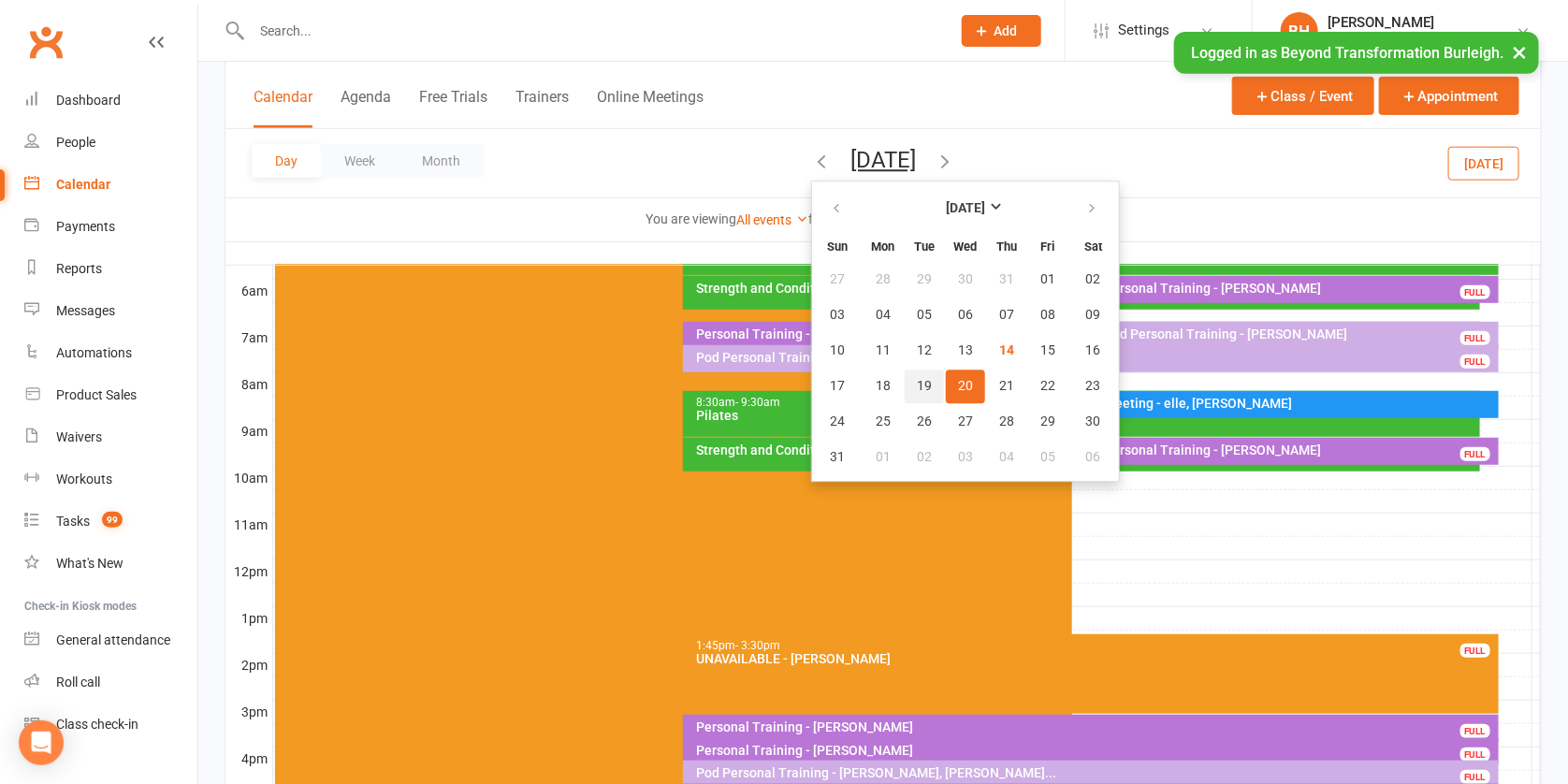
click at [918, 382] on span "19" at bounding box center [925, 386] width 15 height 15
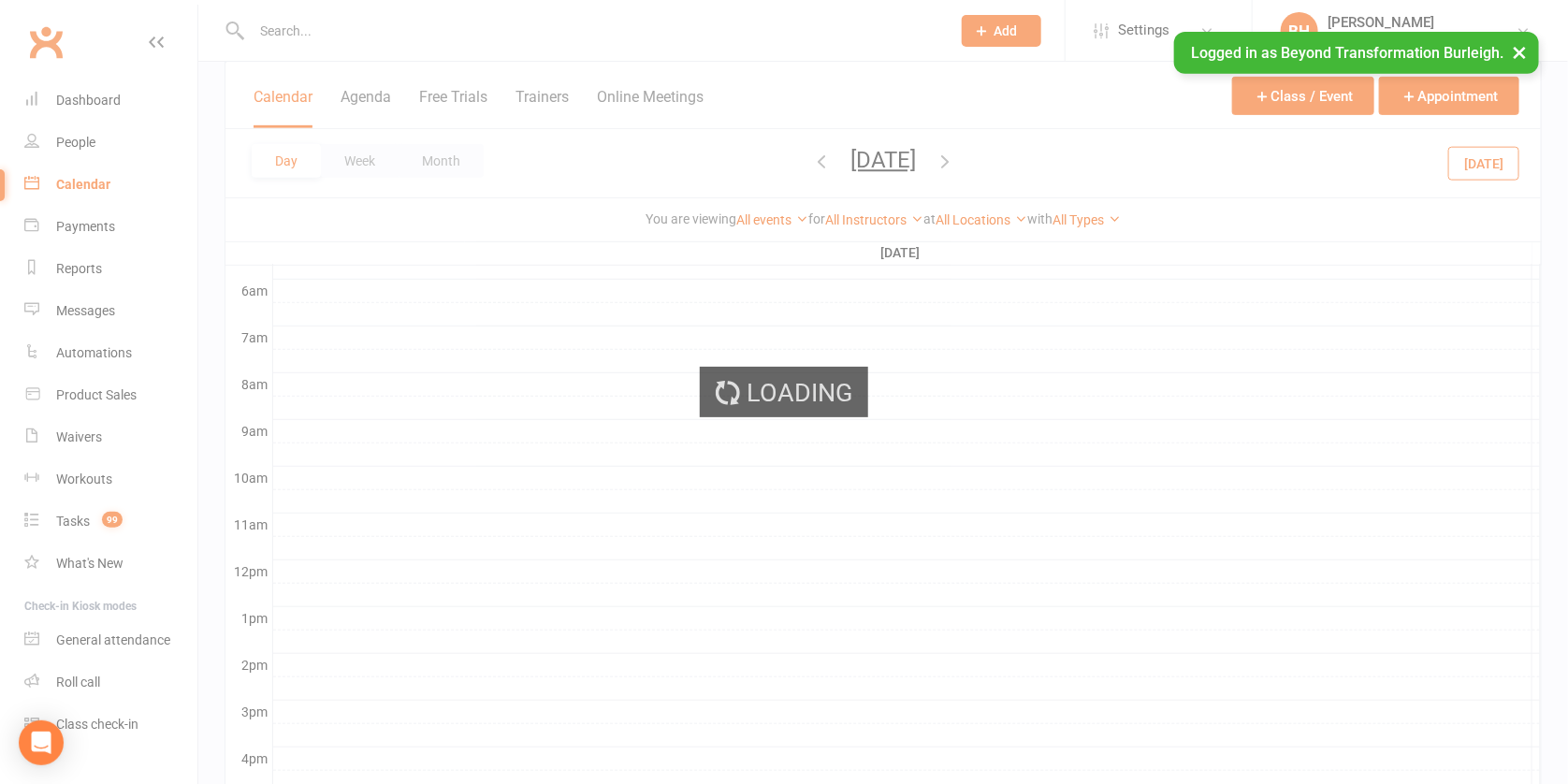
scroll to position [202, 0]
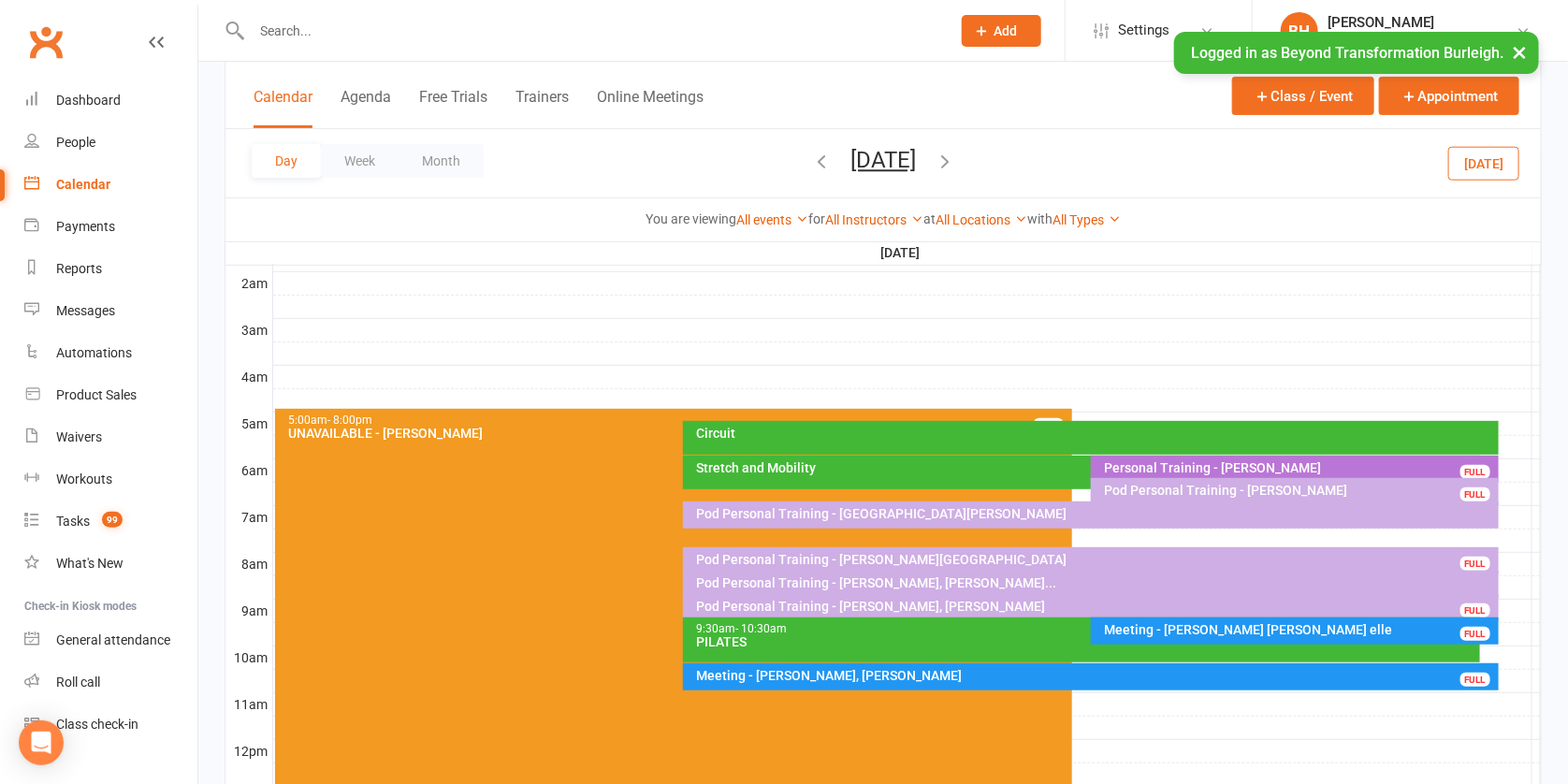
click at [1512, 509] on div at bounding box center [907, 517] width 1268 height 22
click at [1483, 466] on button "Add Appointment" at bounding box center [1510, 478] width 86 height 45
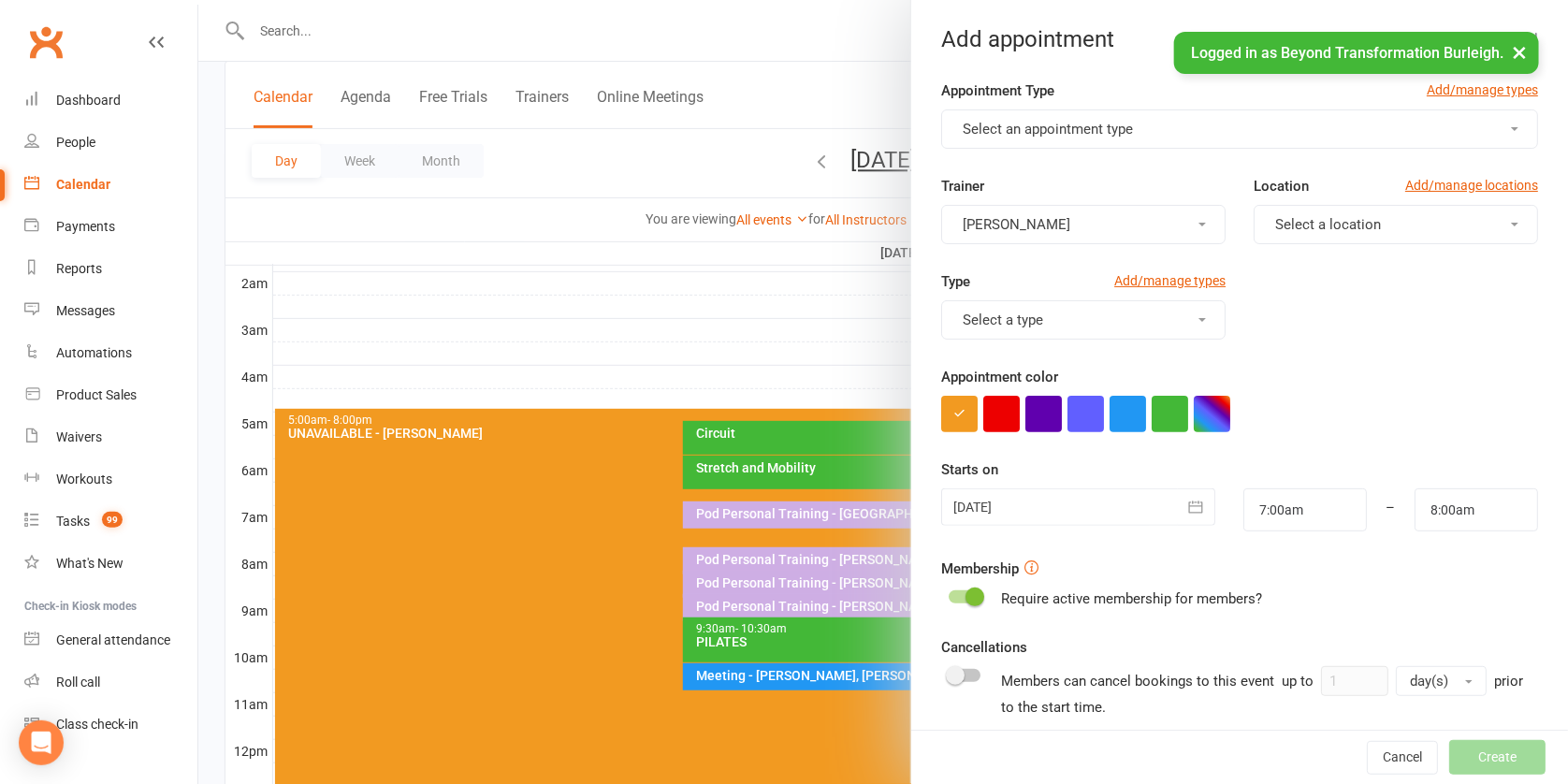
click at [1107, 110] on button "Select an appointment type" at bounding box center [1239, 129] width 597 height 39
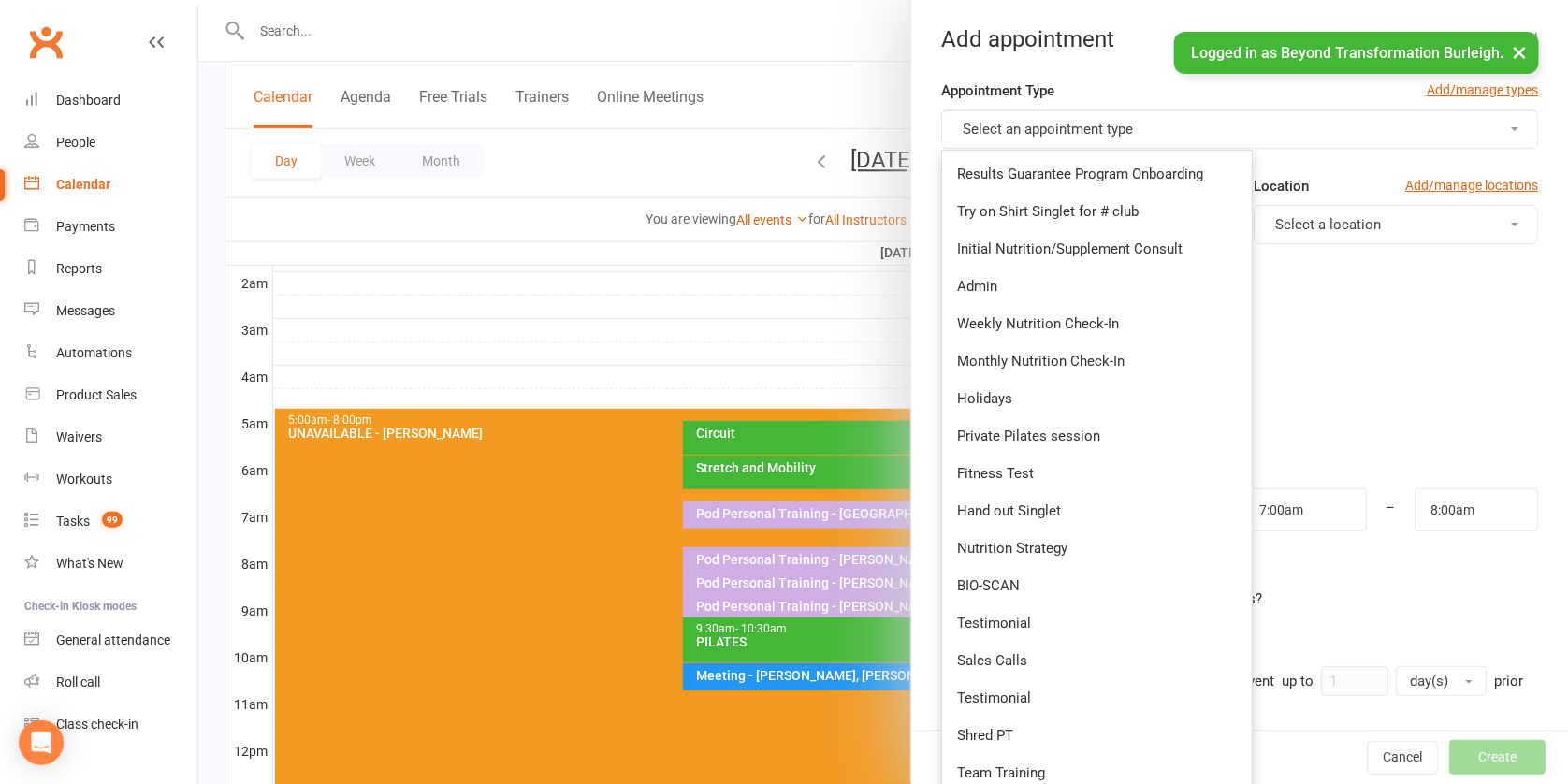
scroll to position [502, 0]
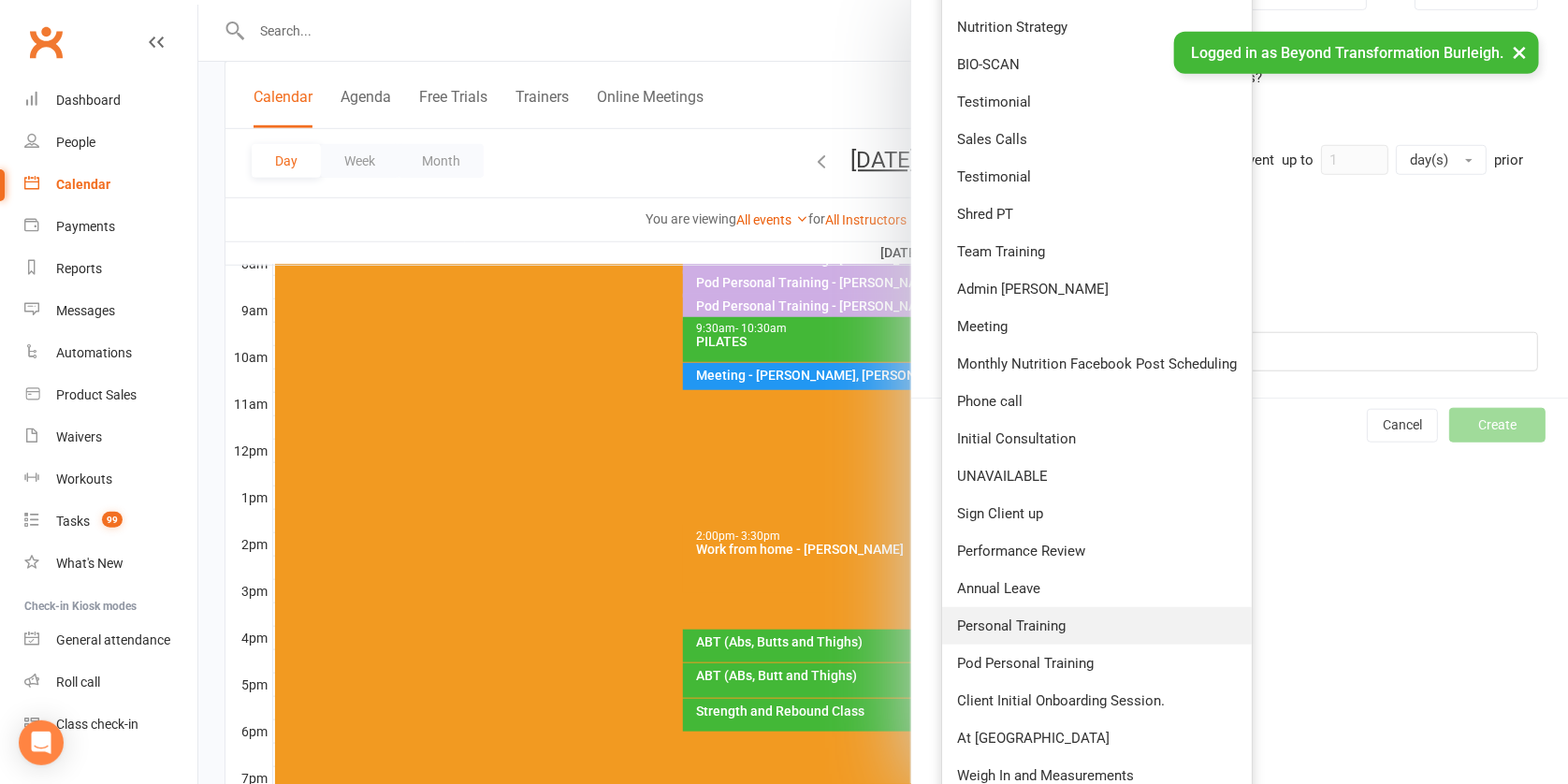
click at [1018, 618] on span "Personal Training" at bounding box center [1011, 626] width 109 height 17
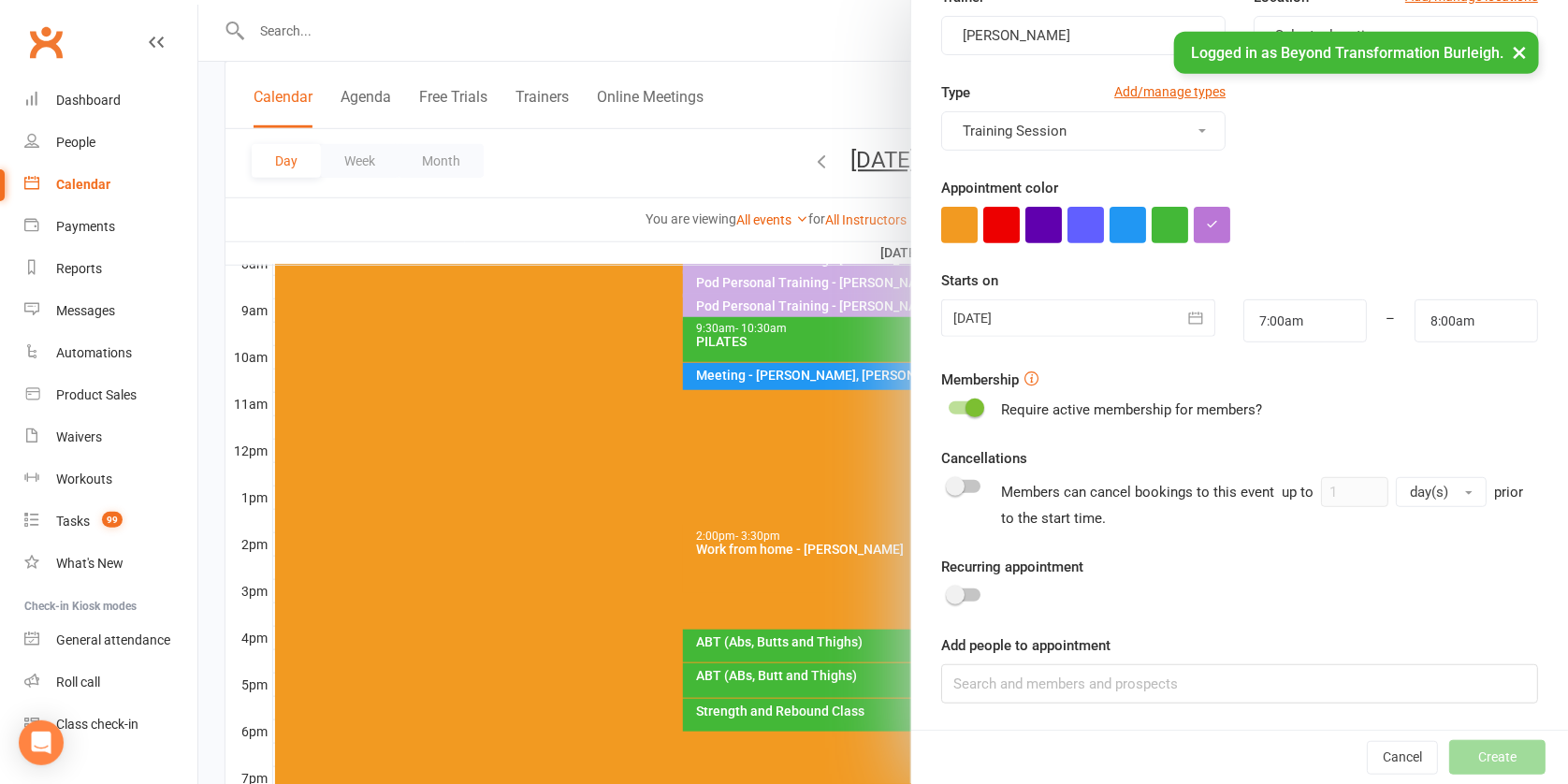
type input "7:30am"
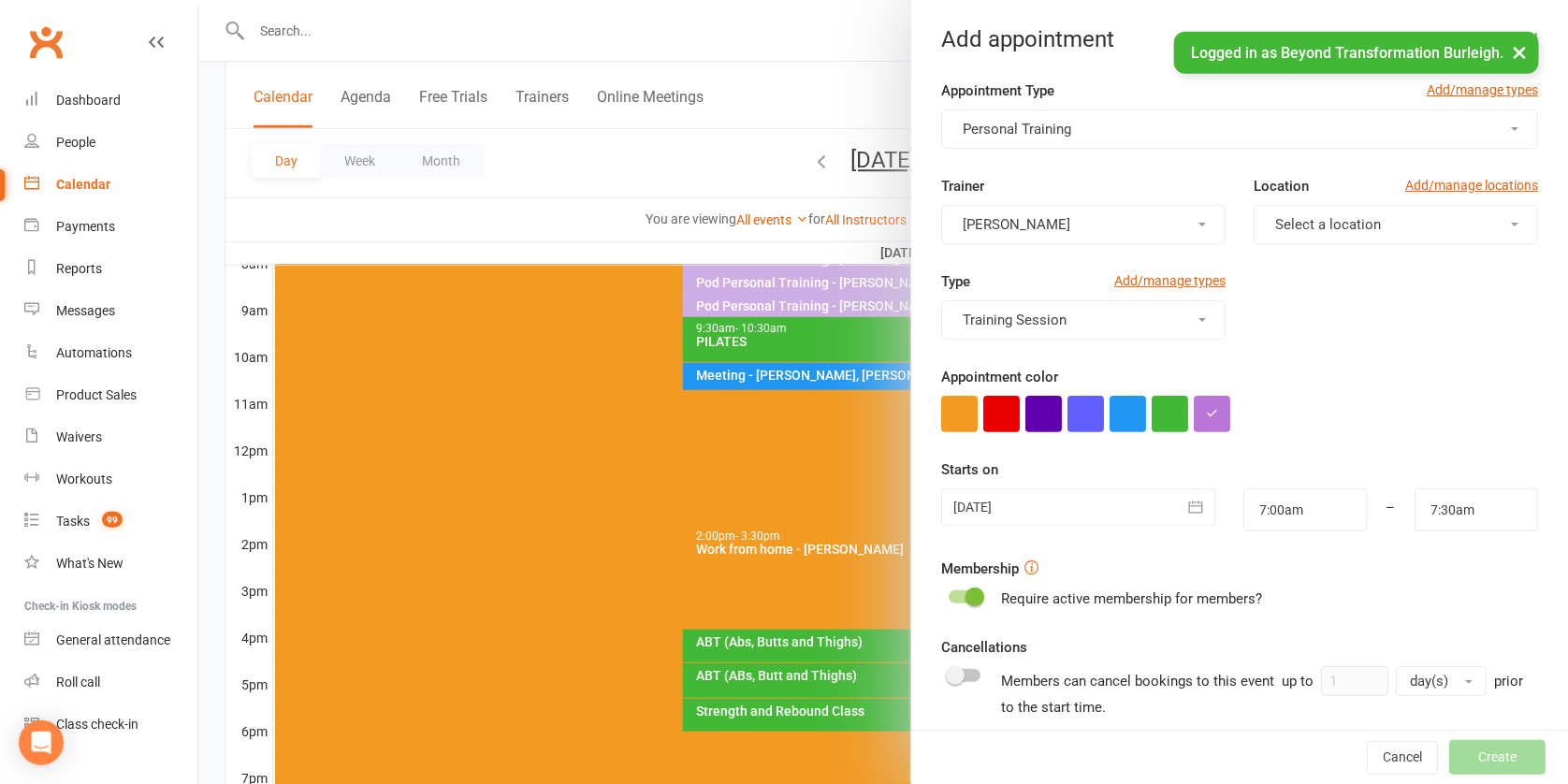
scroll to position [774, 0]
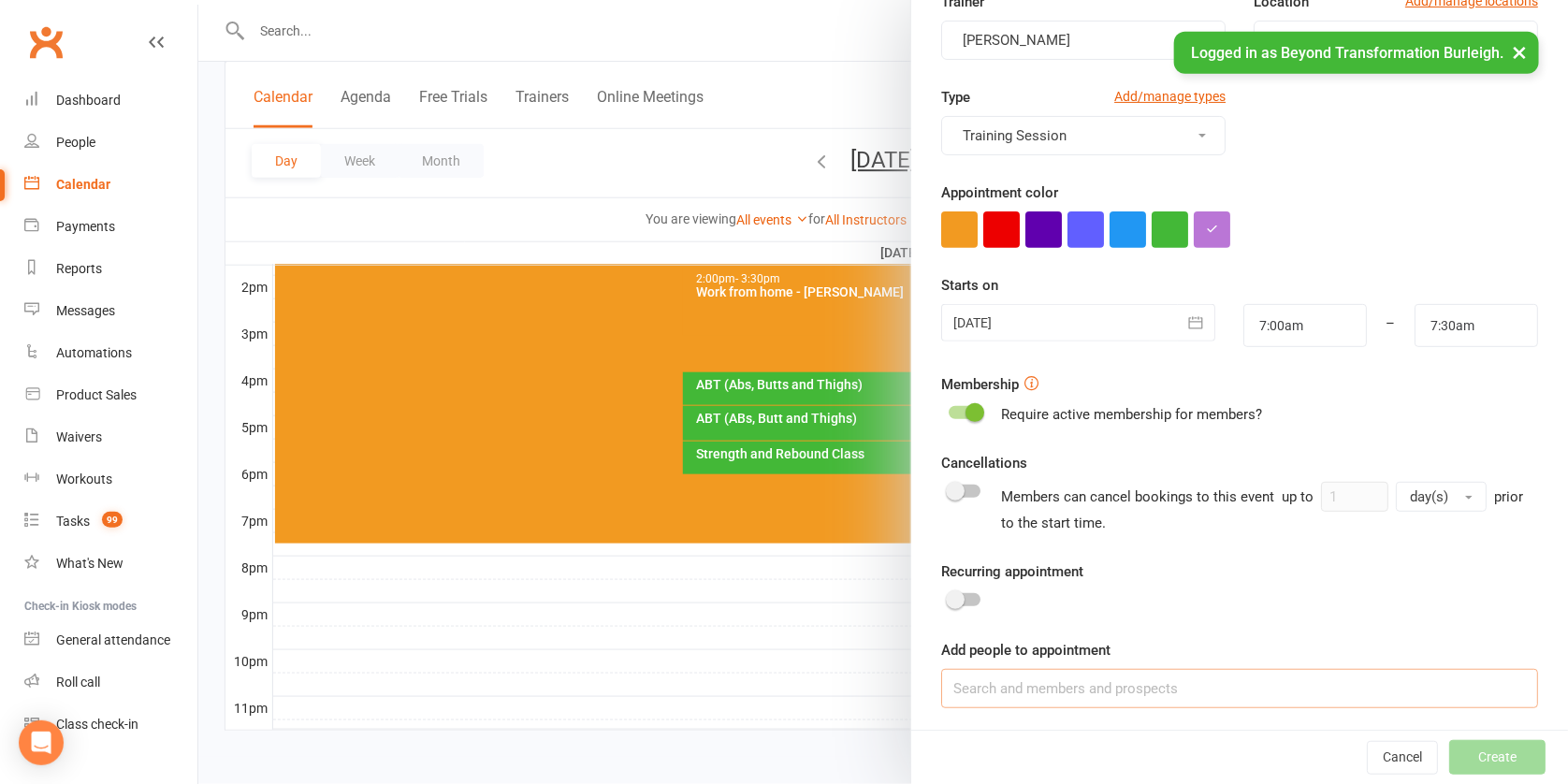
click at [1090, 690] on input at bounding box center [1239, 688] width 597 height 39
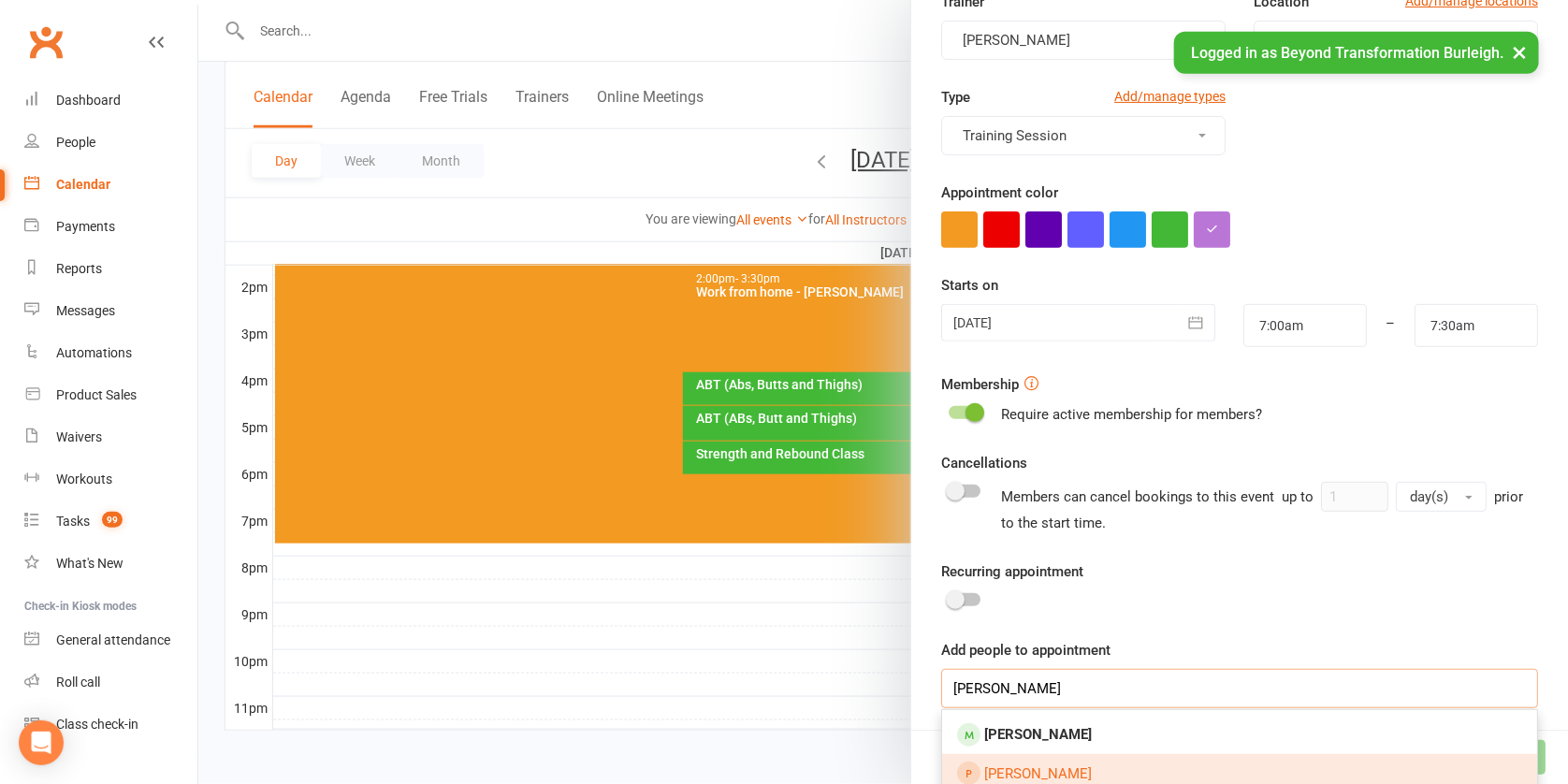
type input "[PERSON_NAME]"
click at [824, 572] on div at bounding box center [883, 392] width 1370 height 784
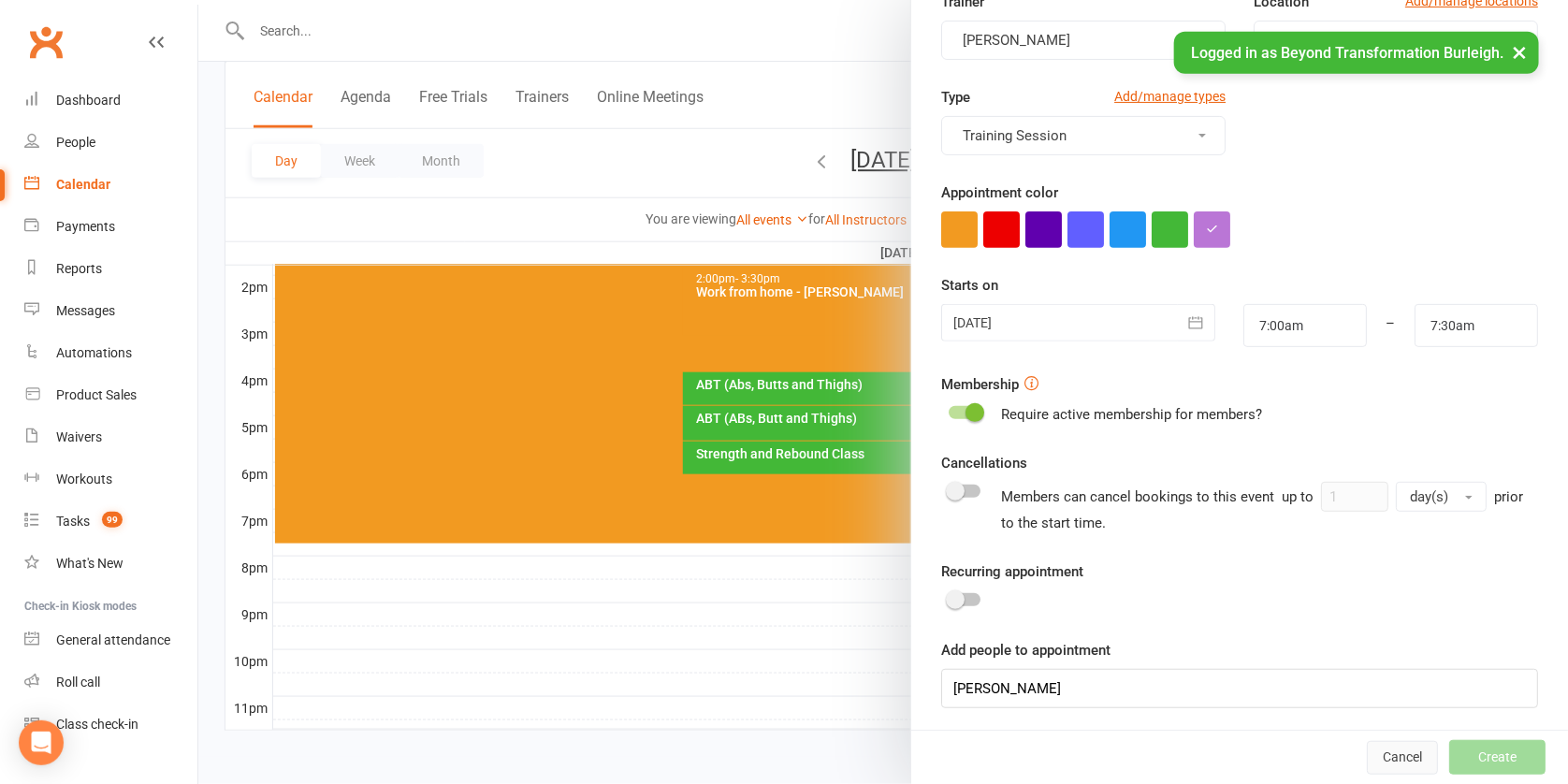
click at [1367, 749] on button "Cancel" at bounding box center [1403, 757] width 71 height 34
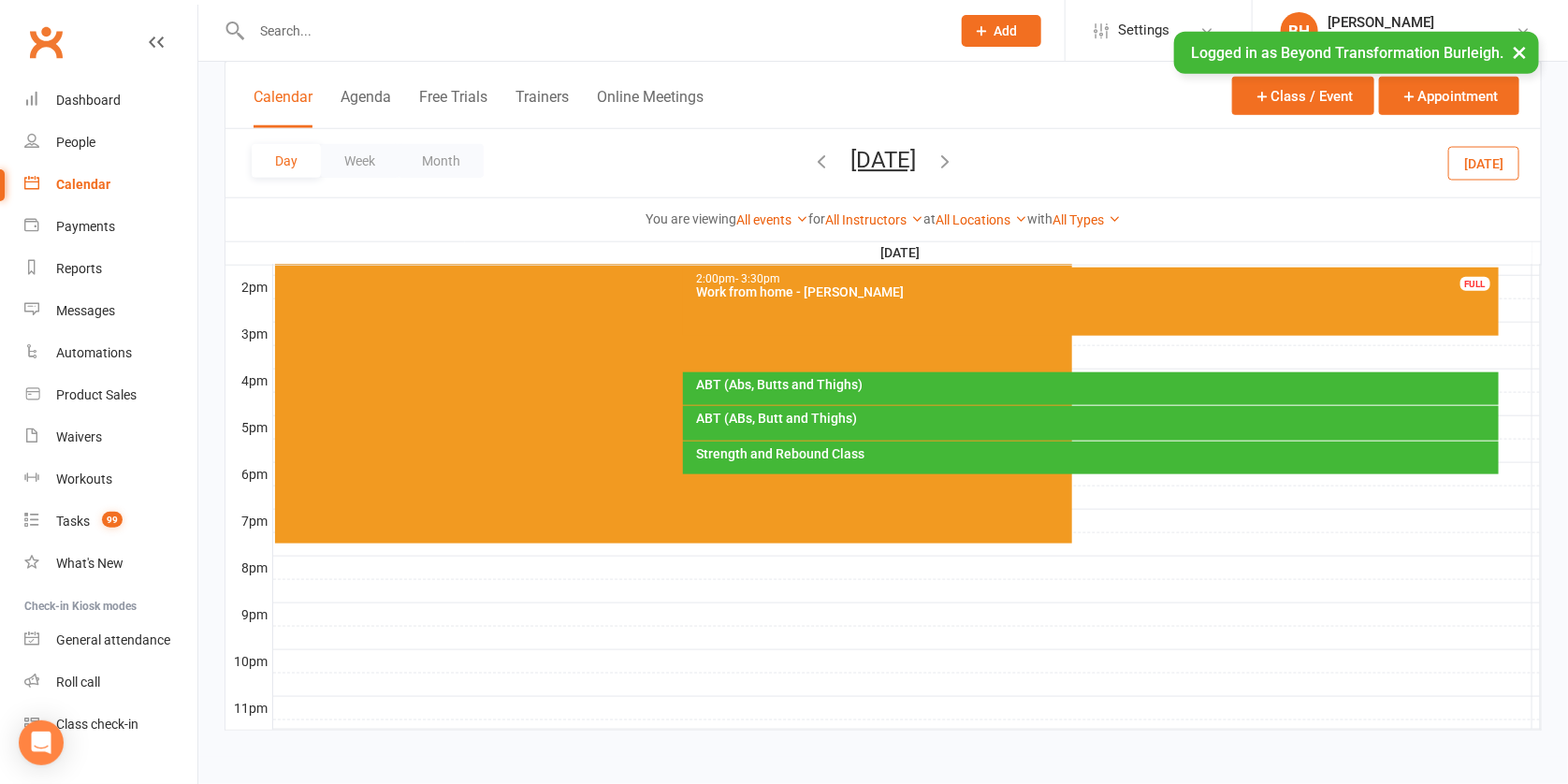
scroll to position [56, 0]
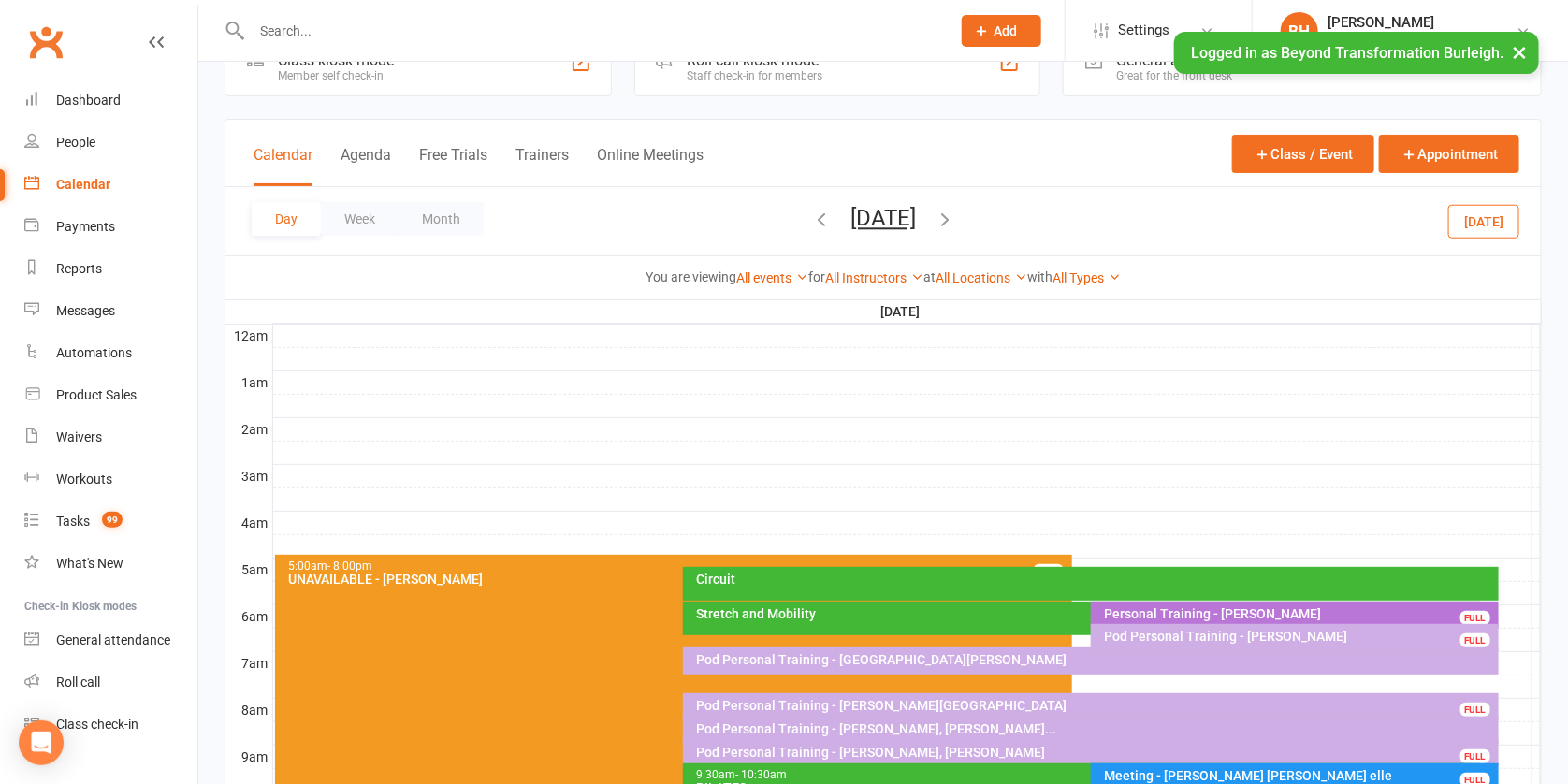
click at [864, 217] on button "[DATE]" at bounding box center [883, 217] width 65 height 26
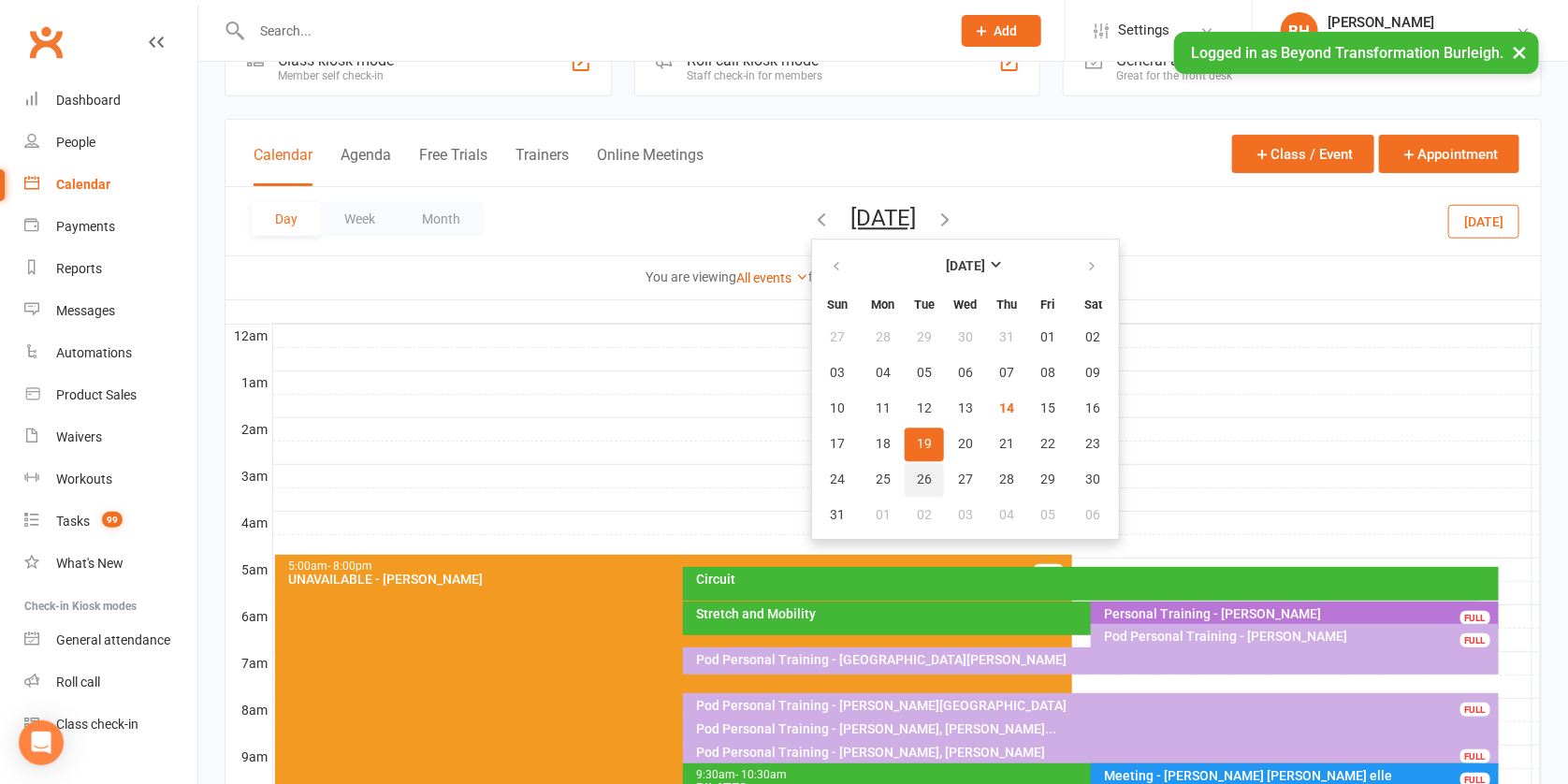
click at [918, 478] on span "26" at bounding box center [925, 480] width 15 height 15
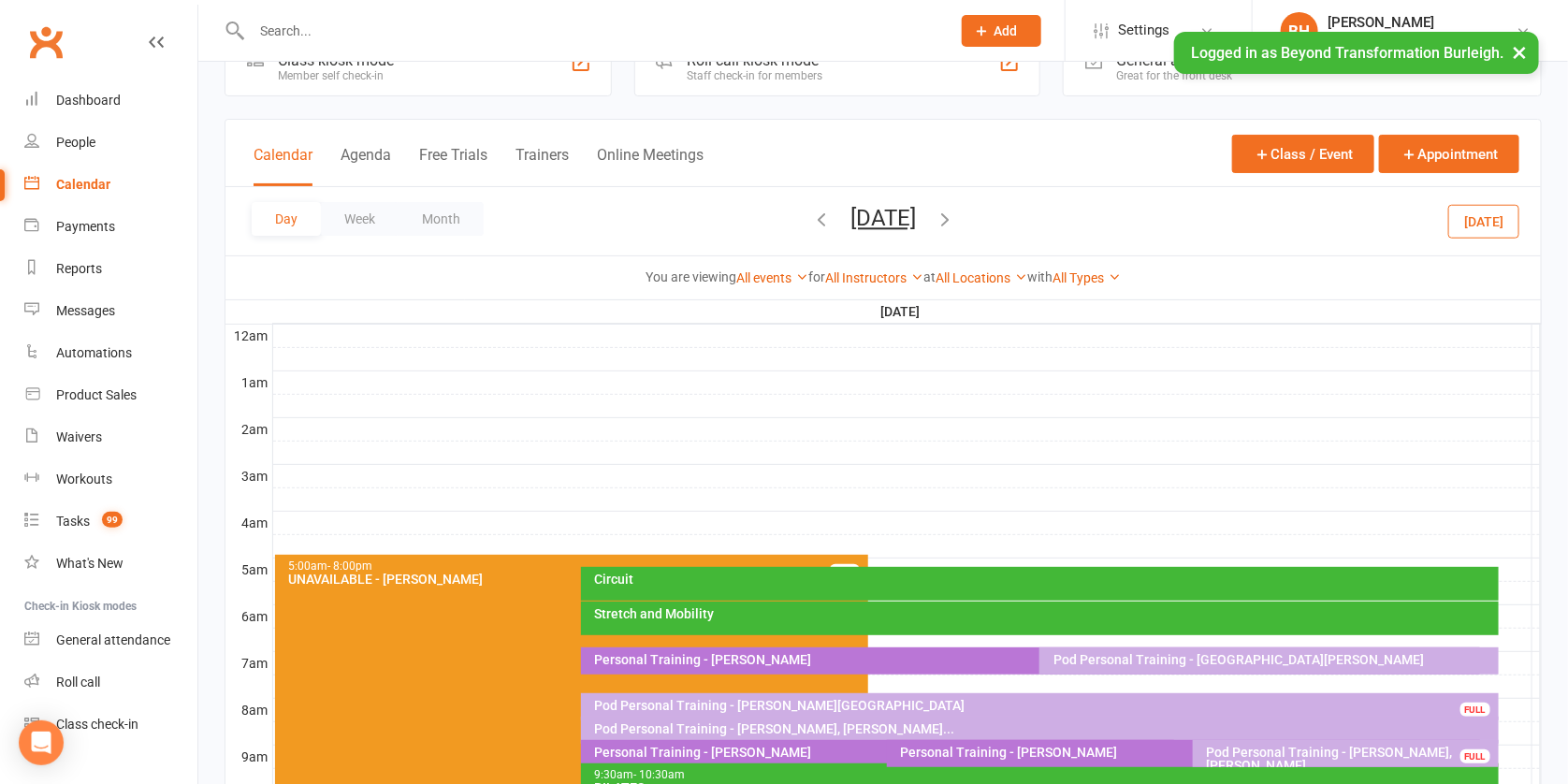
click at [890, 220] on button "[DATE]" at bounding box center [883, 217] width 65 height 26
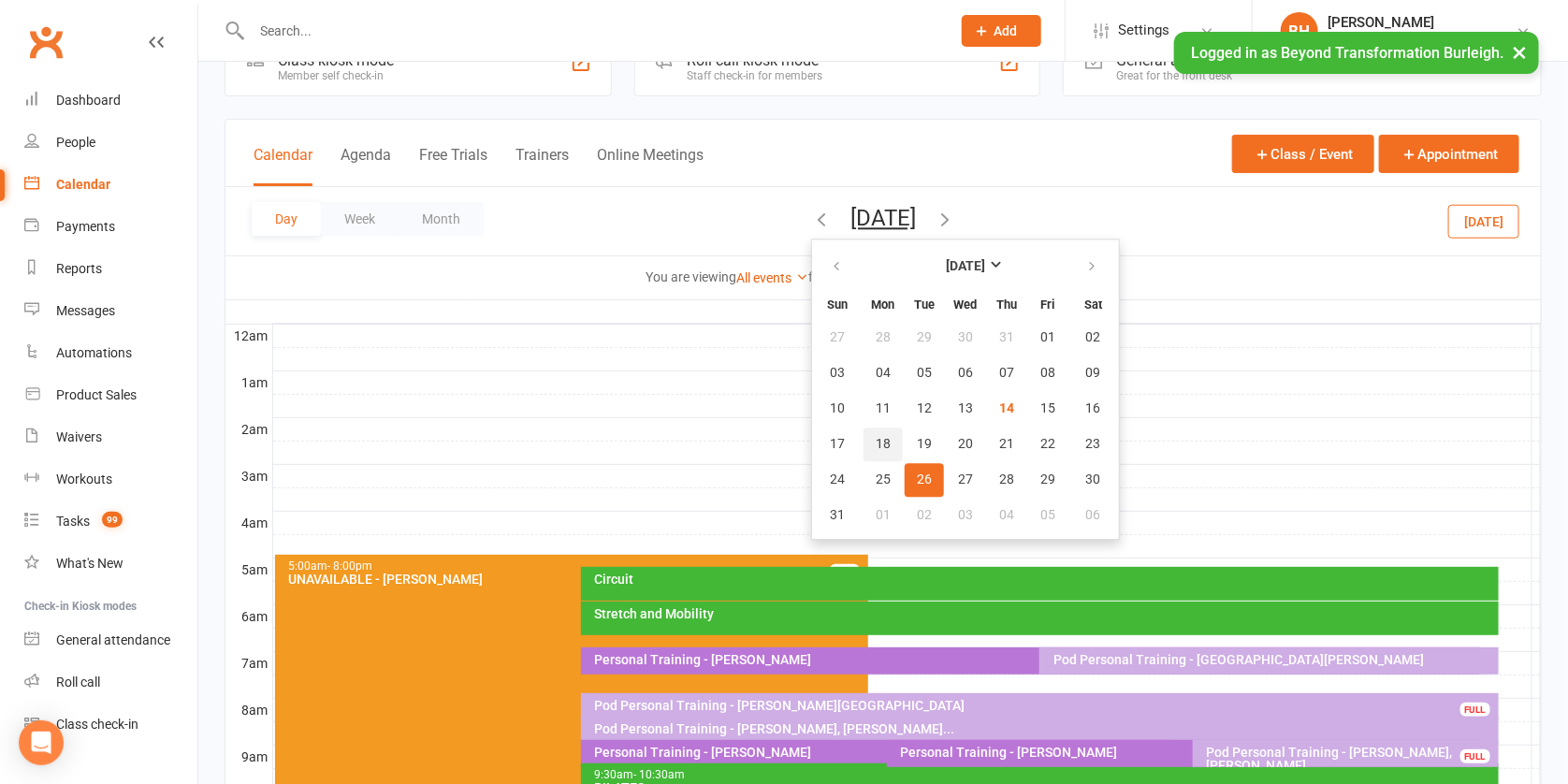
click at [876, 437] on span "18" at bounding box center [884, 445] width 15 height 15
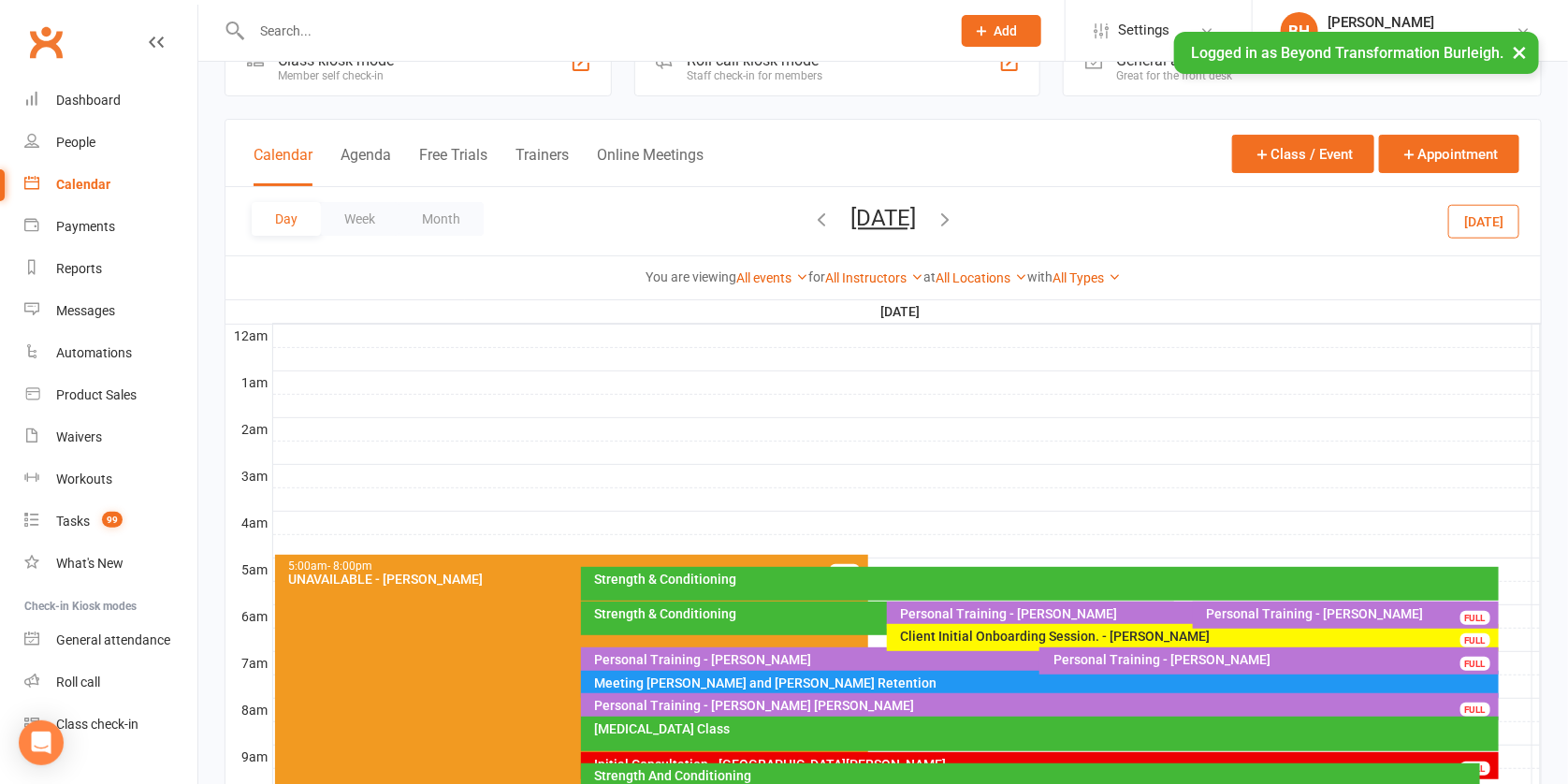
click at [907, 222] on button "[DATE]" at bounding box center [883, 217] width 65 height 26
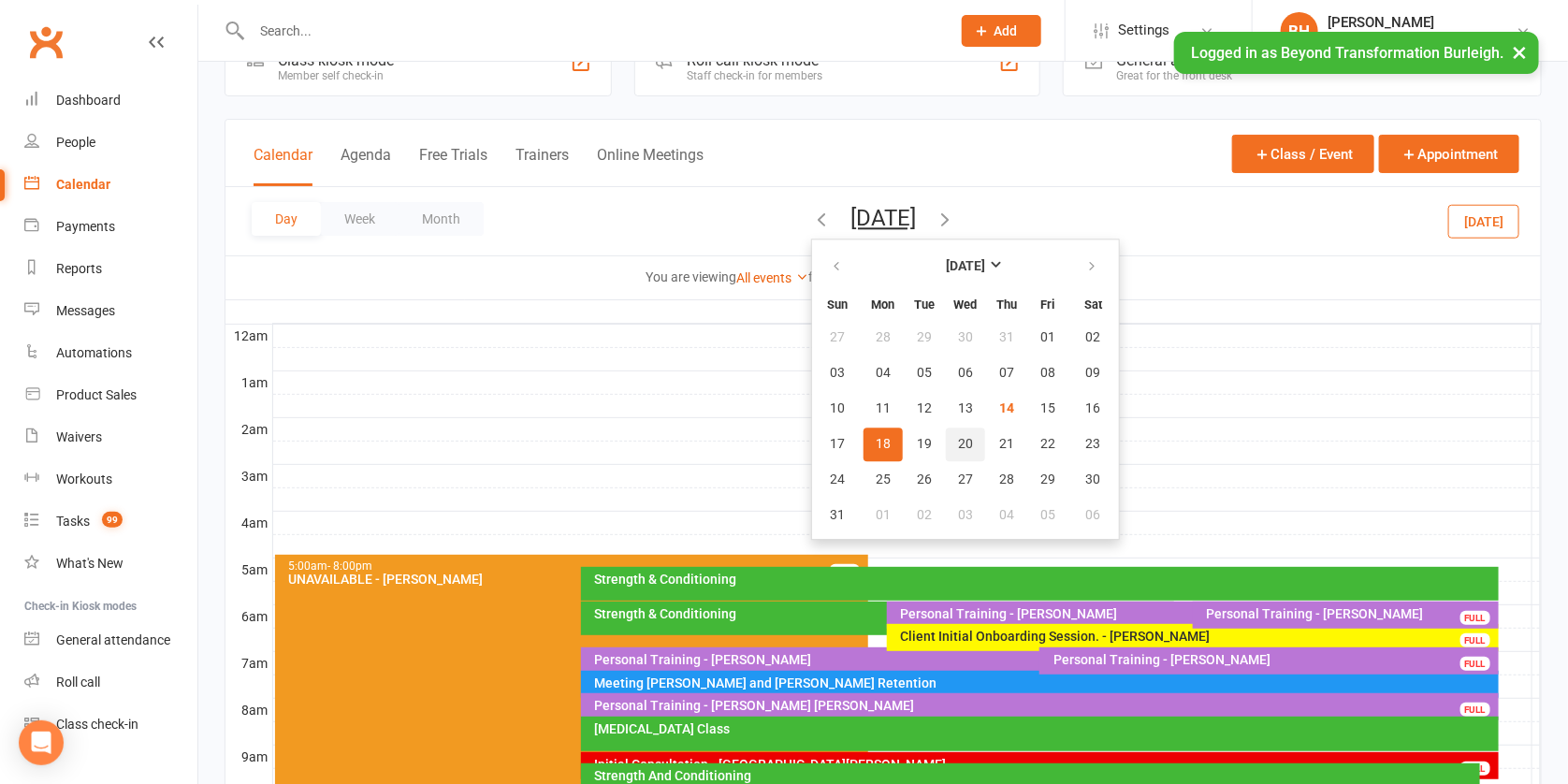
click at [958, 444] on span "20" at bounding box center [966, 445] width 15 height 15
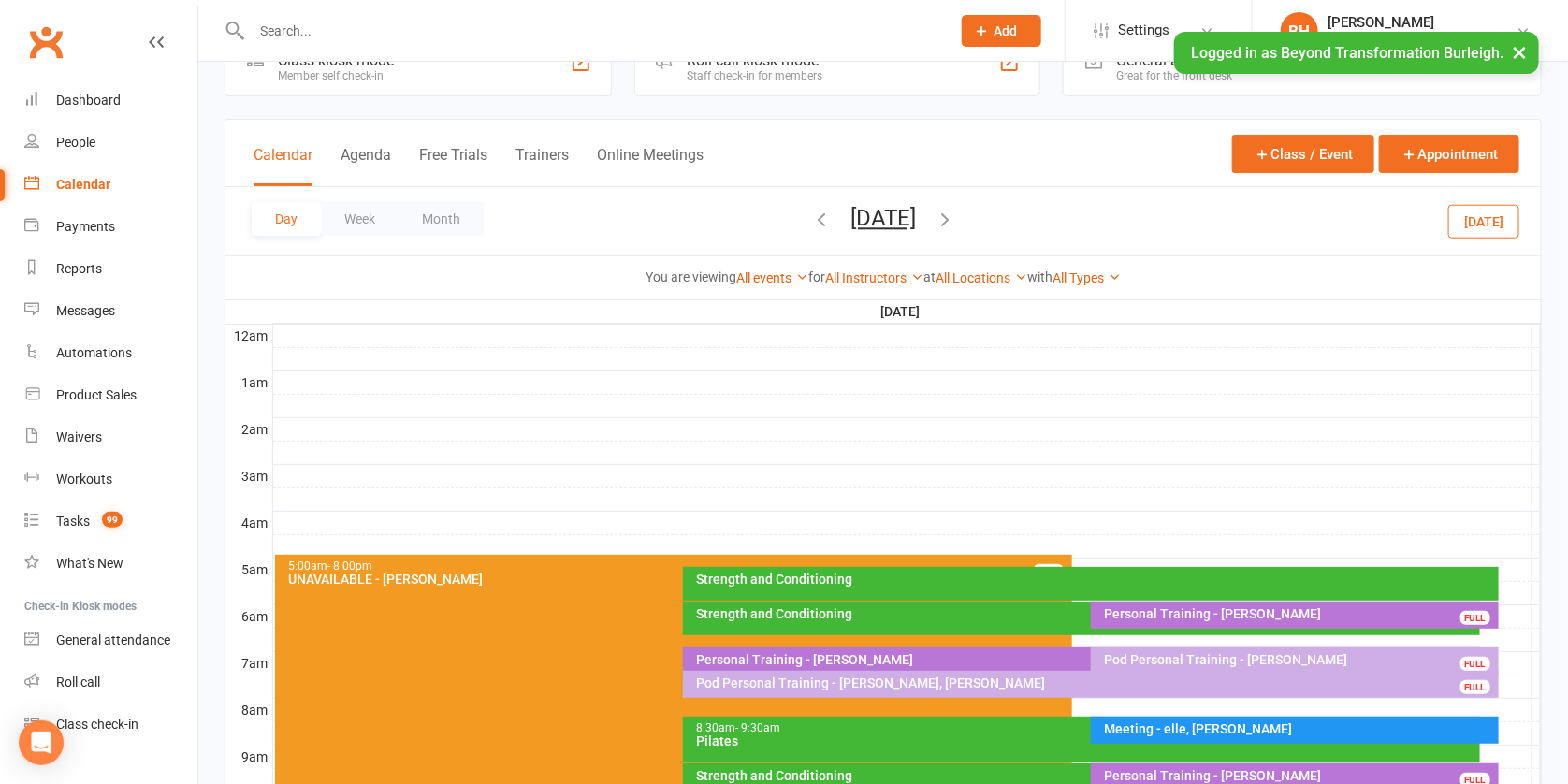
click at [890, 219] on button "[DATE]" at bounding box center [883, 217] width 65 height 26
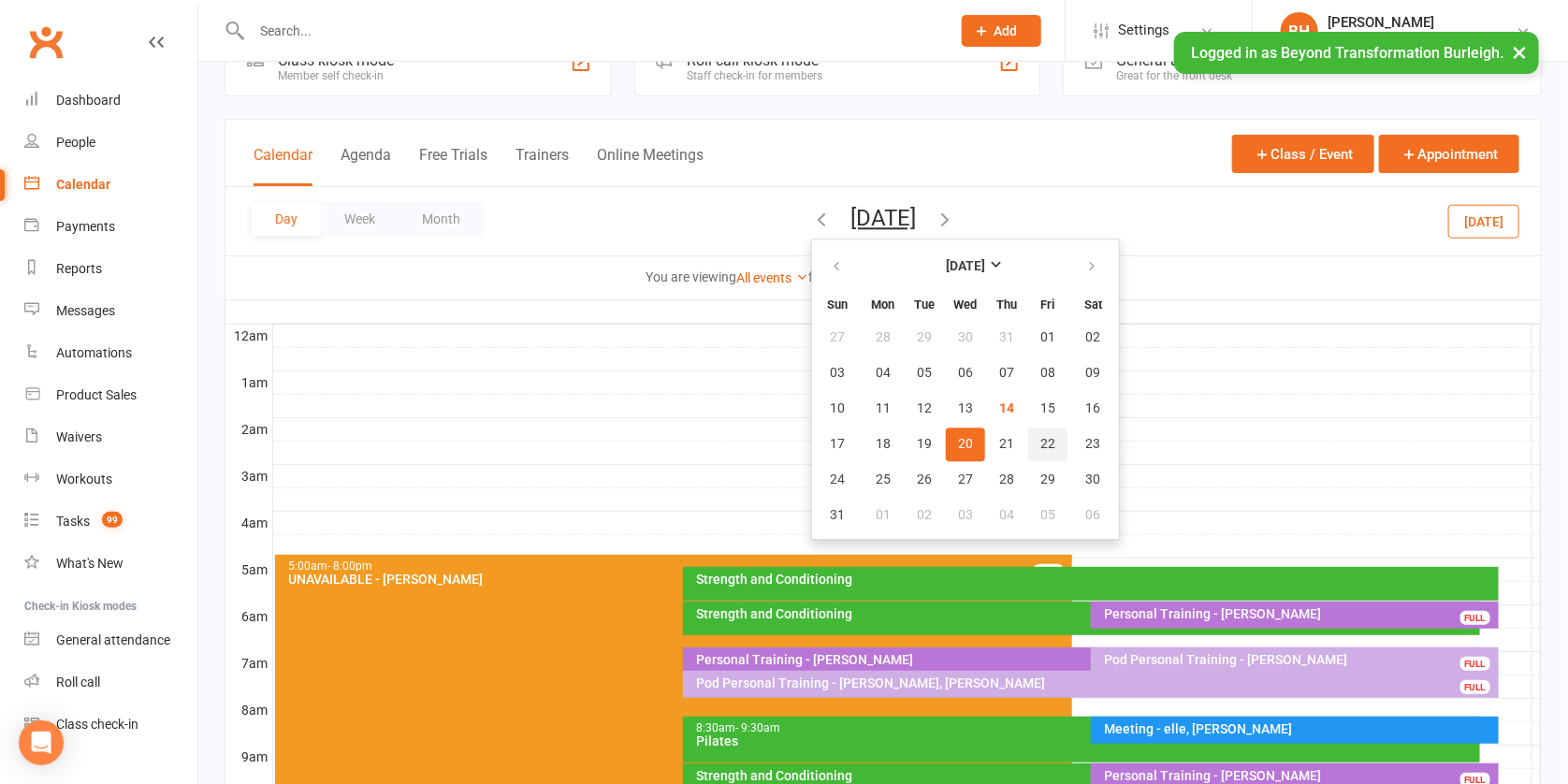
click at [1041, 439] on span "22" at bounding box center [1048, 445] width 15 height 15
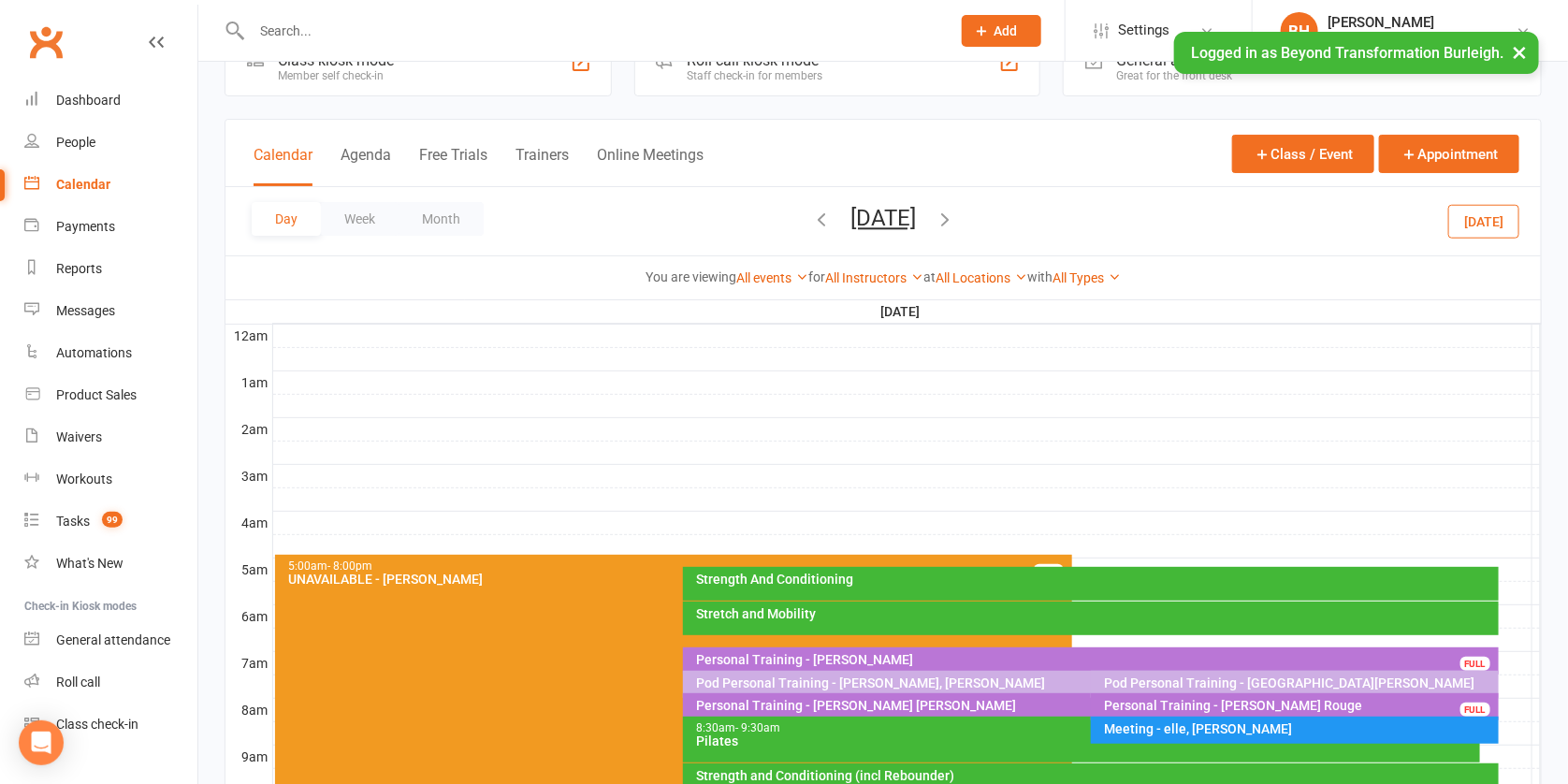
click at [874, 217] on button "[DATE]" at bounding box center [883, 217] width 65 height 26
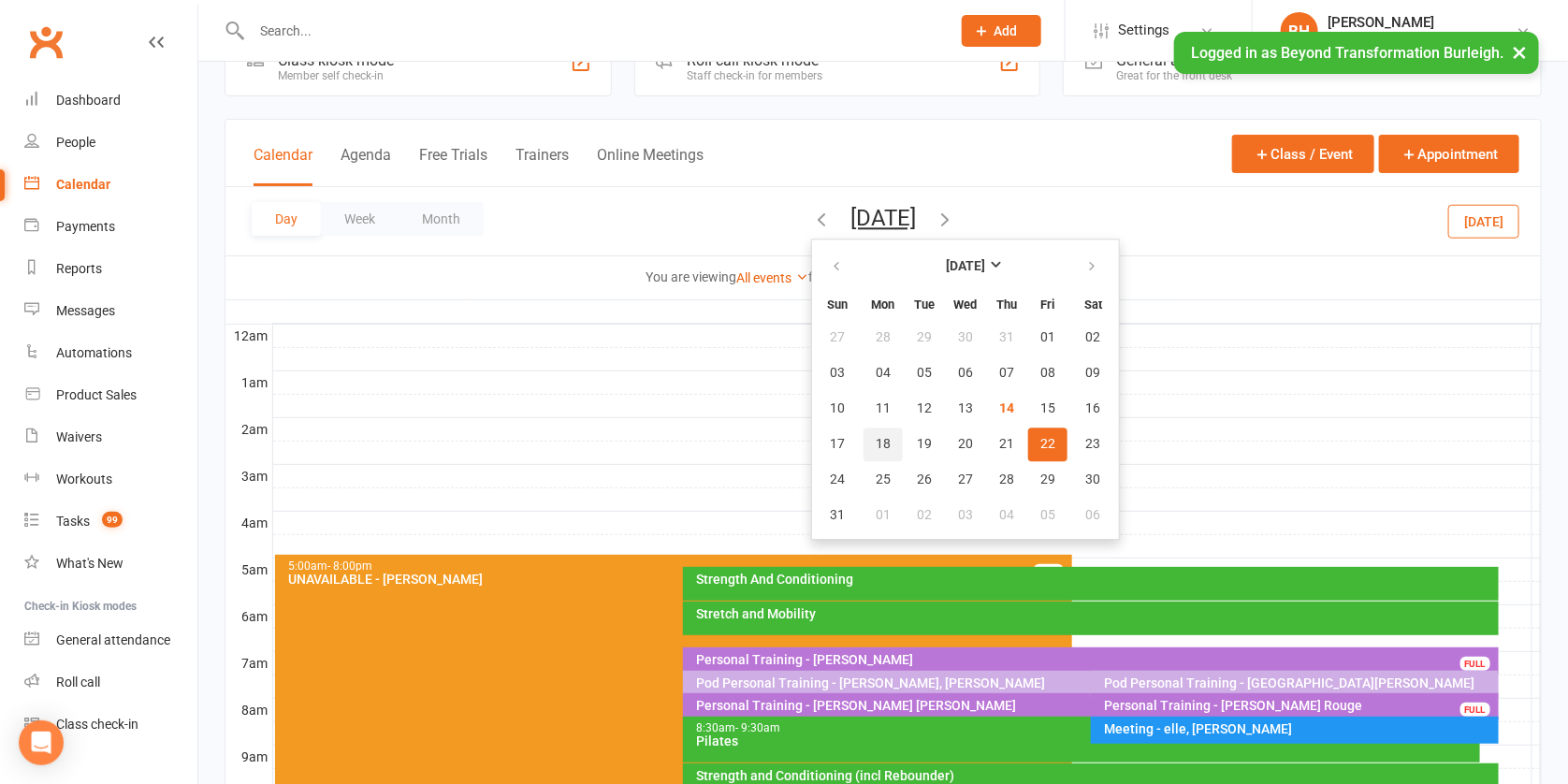
click at [876, 438] on span "18" at bounding box center [884, 445] width 15 height 15
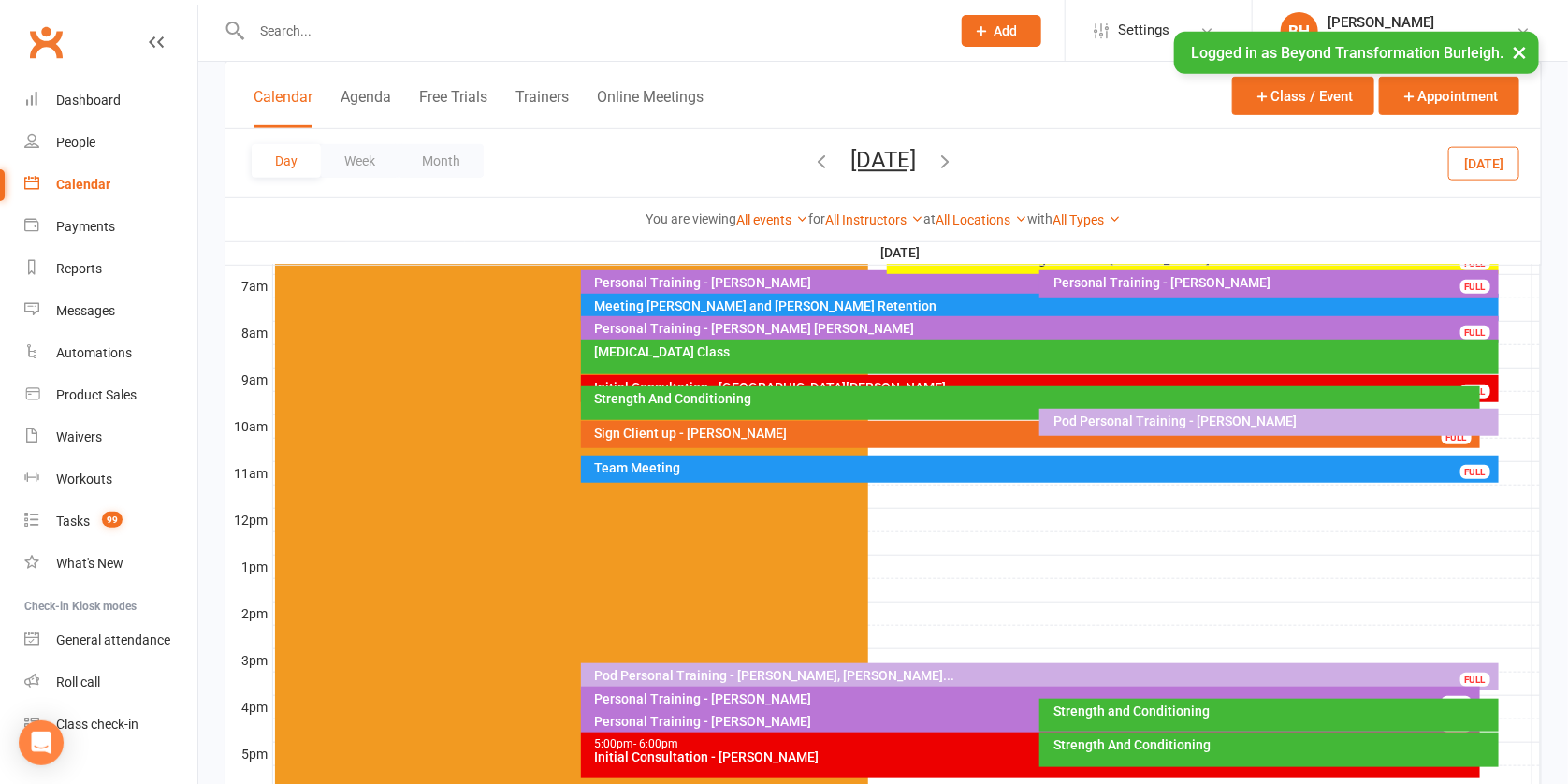
scroll to position [626, 0]
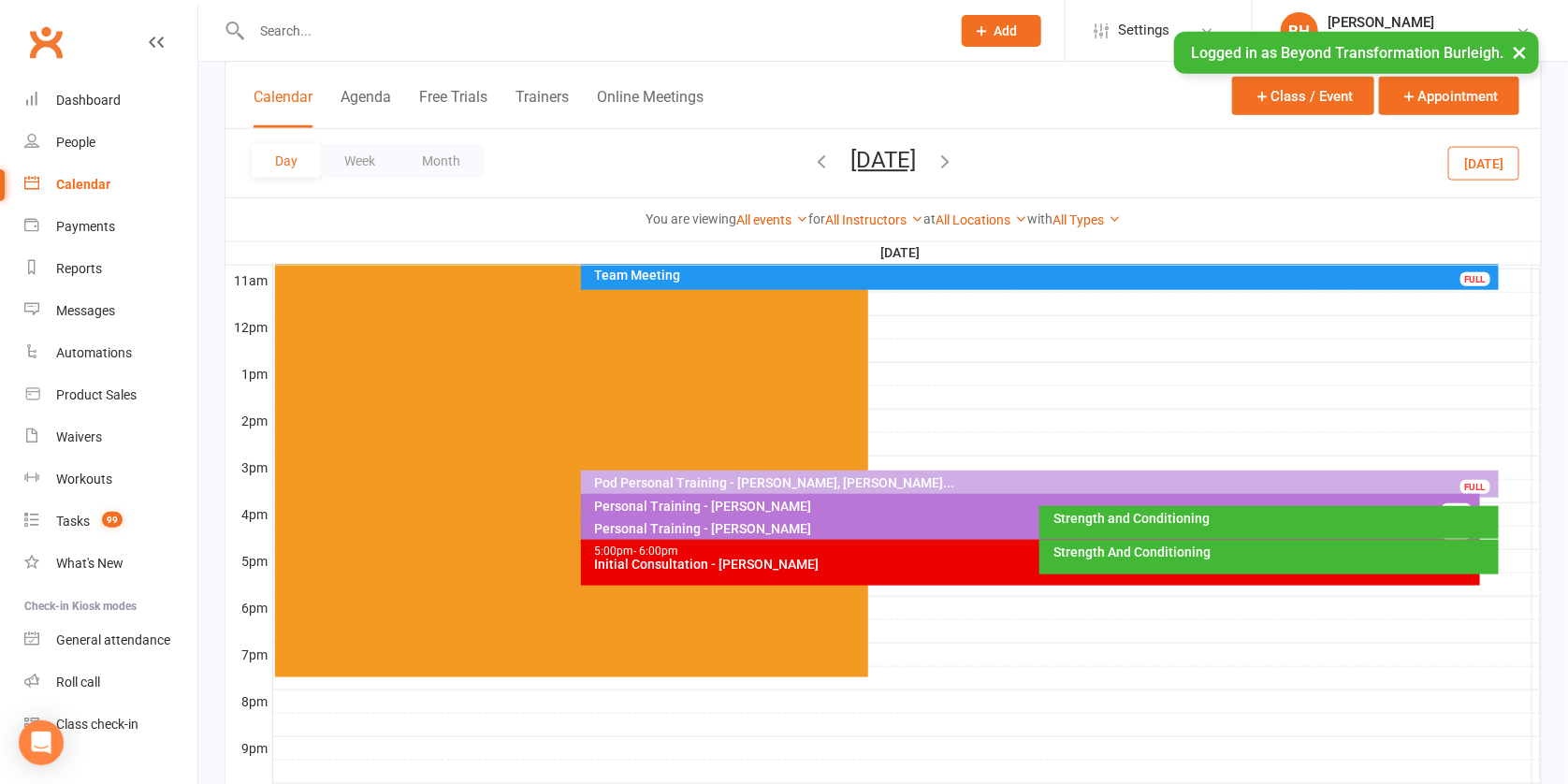
click at [764, 501] on div "Personal Training - [PERSON_NAME]" at bounding box center [1036, 506] width 883 height 13
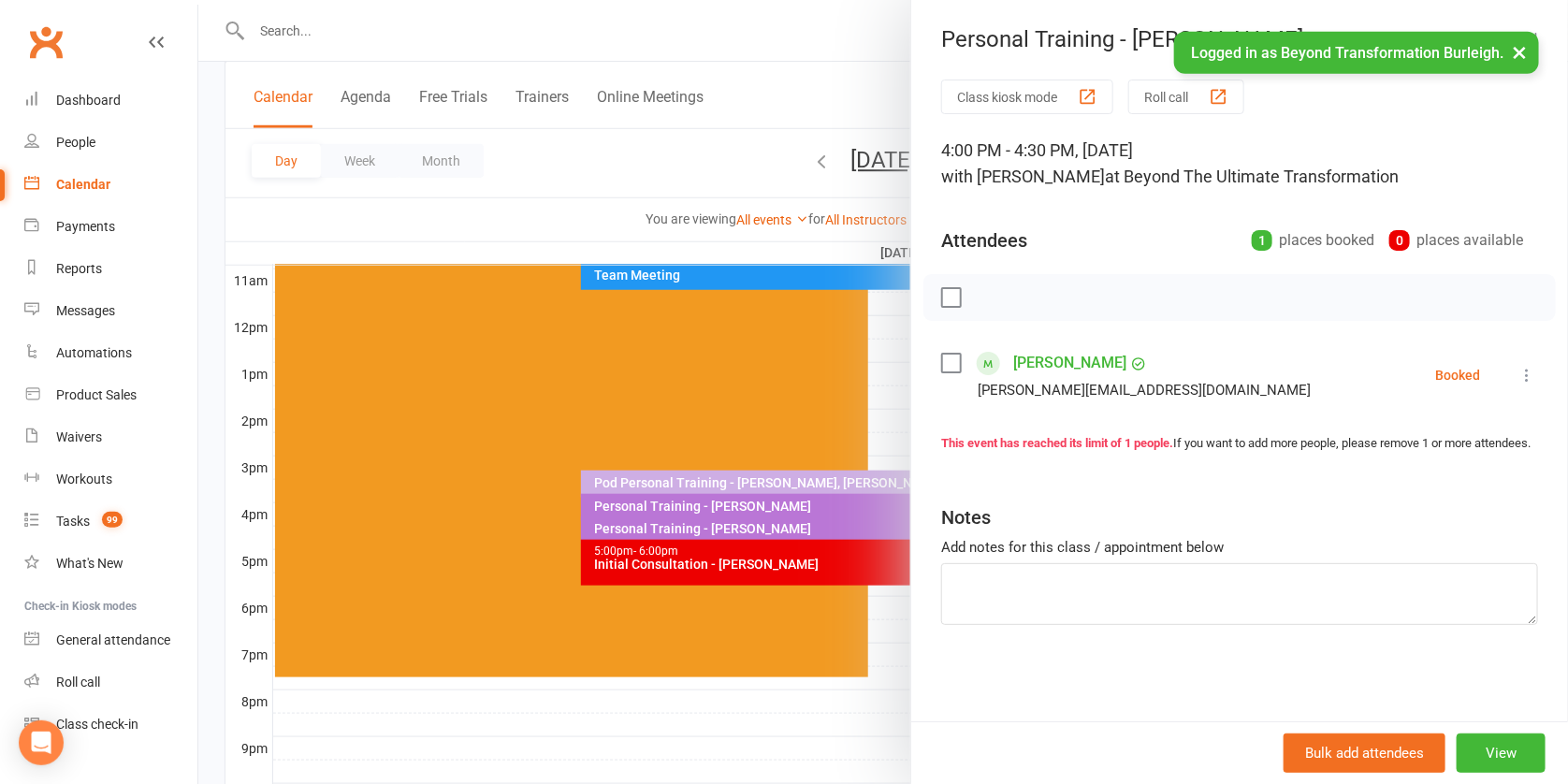
click at [795, 357] on div at bounding box center [883, 392] width 1370 height 784
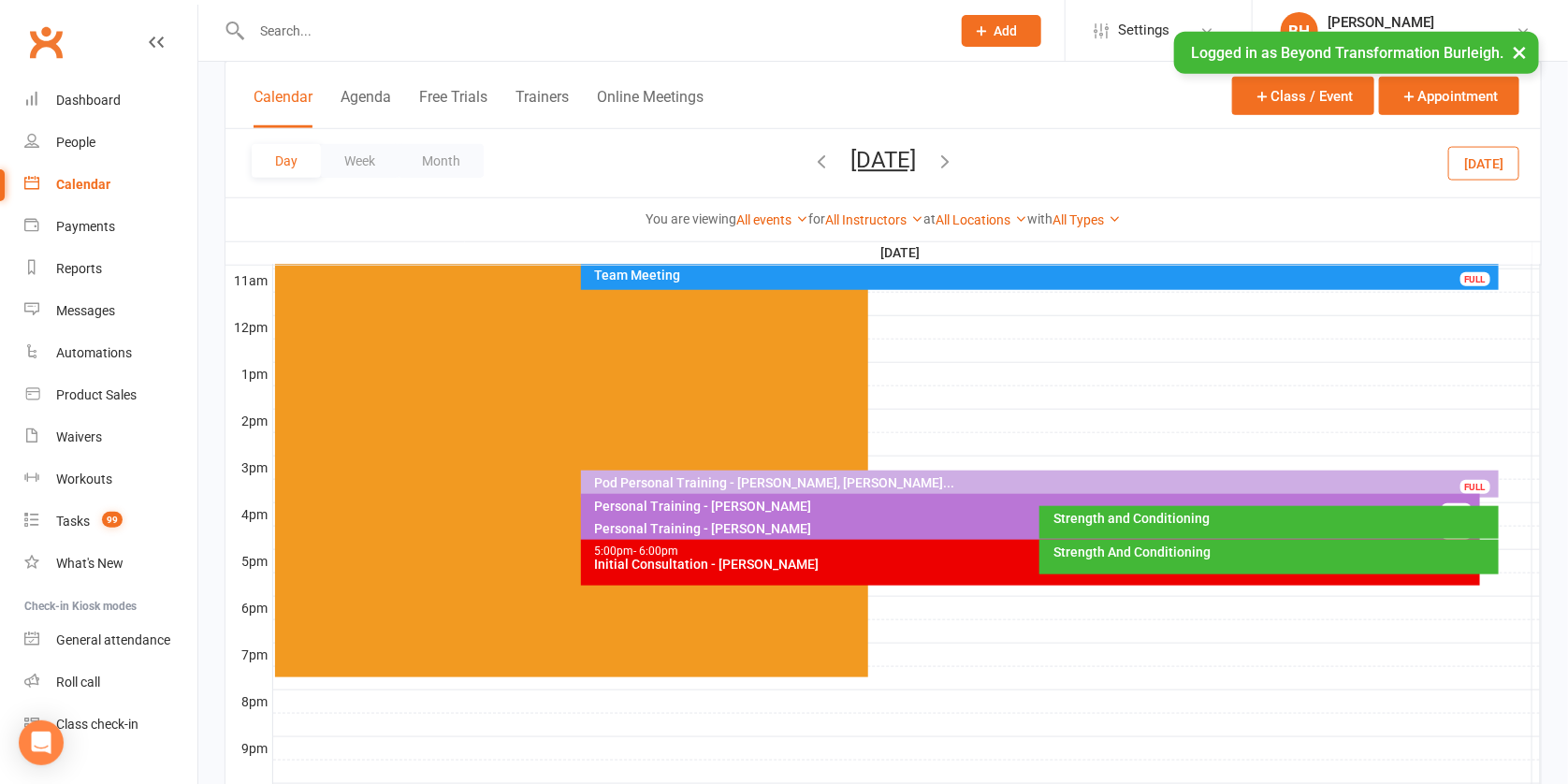
click at [887, 160] on button "[DATE]" at bounding box center [883, 159] width 65 height 26
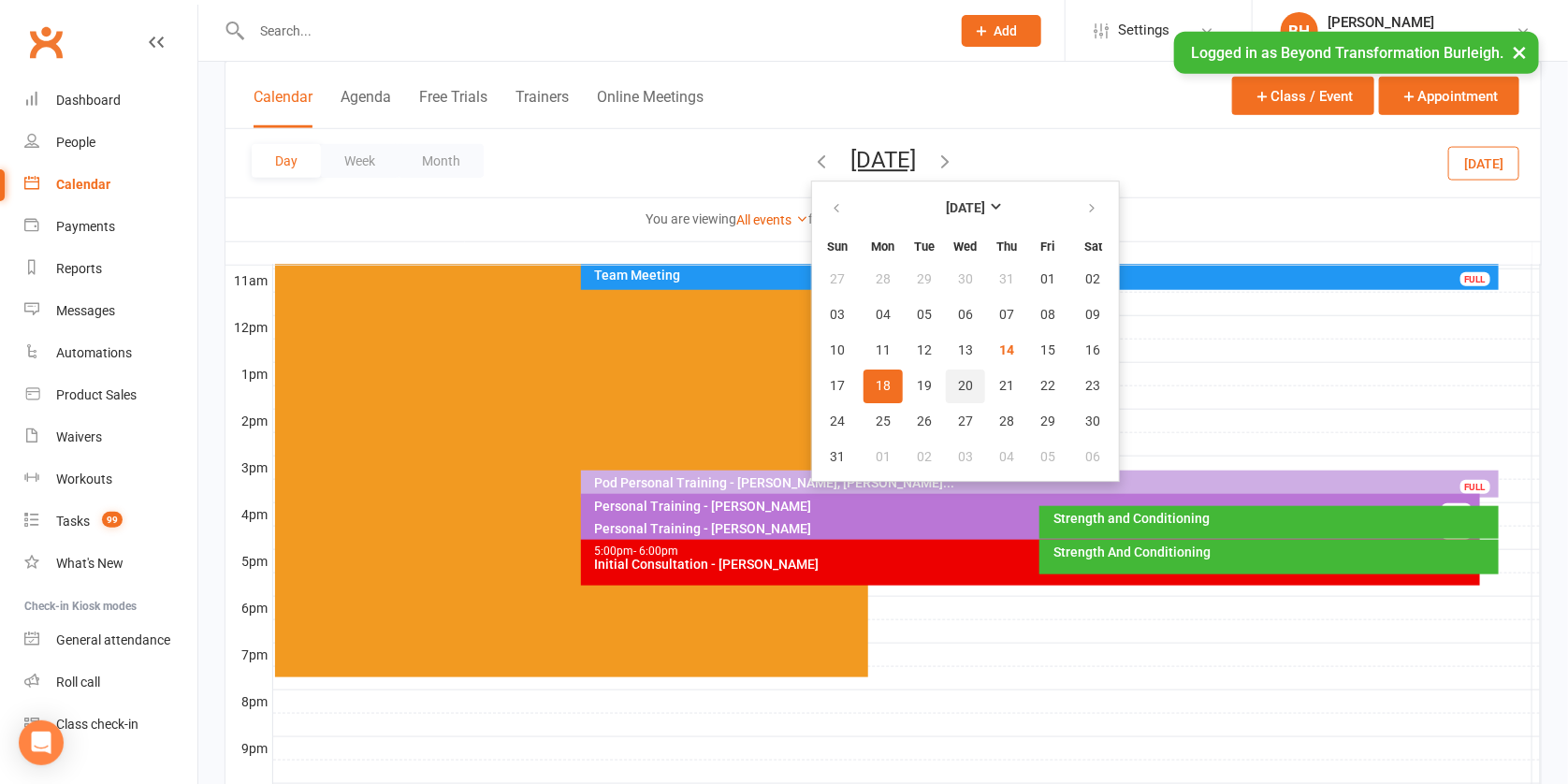
click at [958, 382] on span "20" at bounding box center [966, 386] width 15 height 15
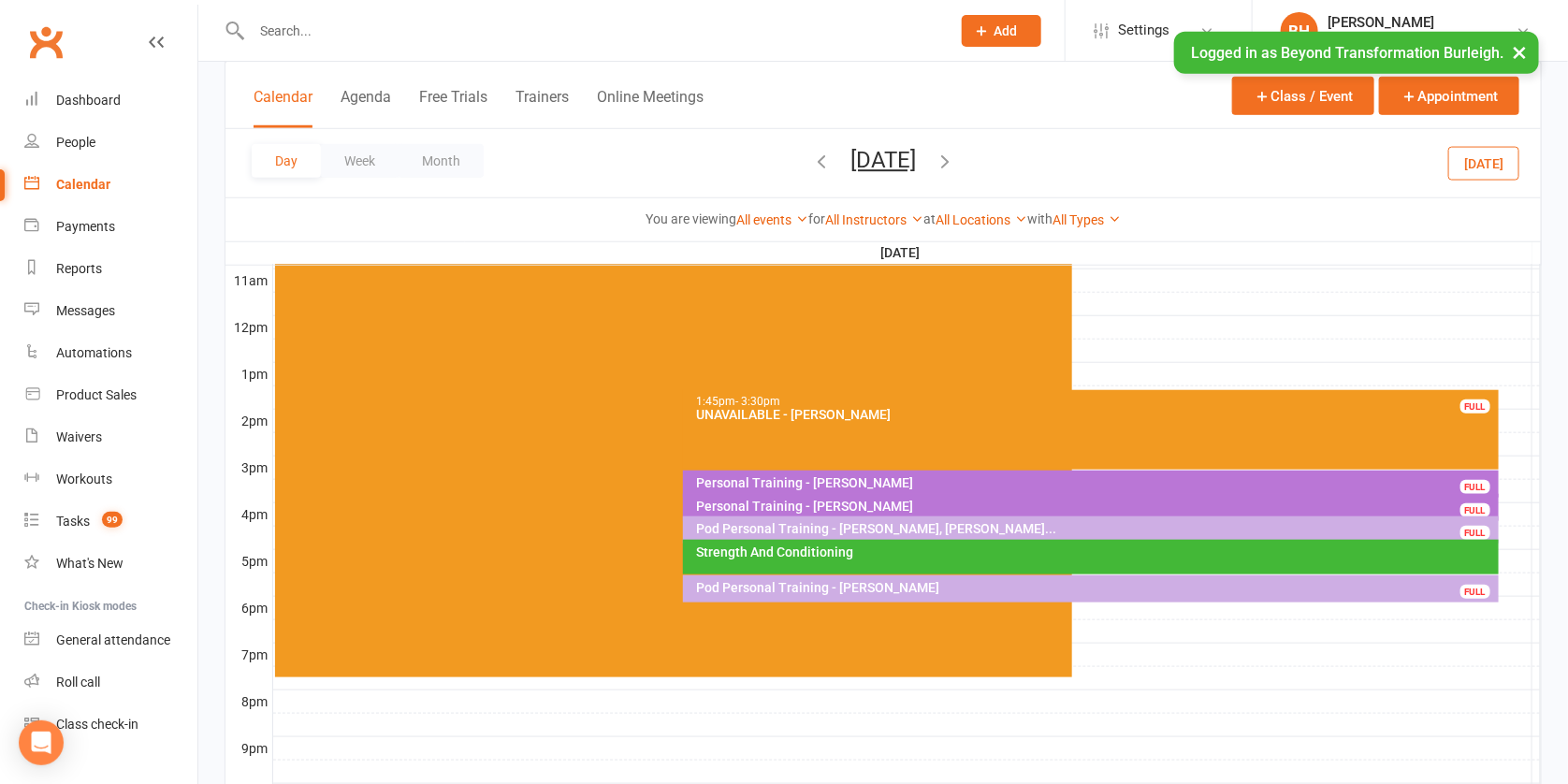
click at [678, 35] on input "text" at bounding box center [592, 31] width 692 height 26
drag, startPoint x: 875, startPoint y: 154, endPoint x: 849, endPoint y: 167, distance: 29.1
click at [875, 154] on button "[DATE]" at bounding box center [883, 159] width 65 height 26
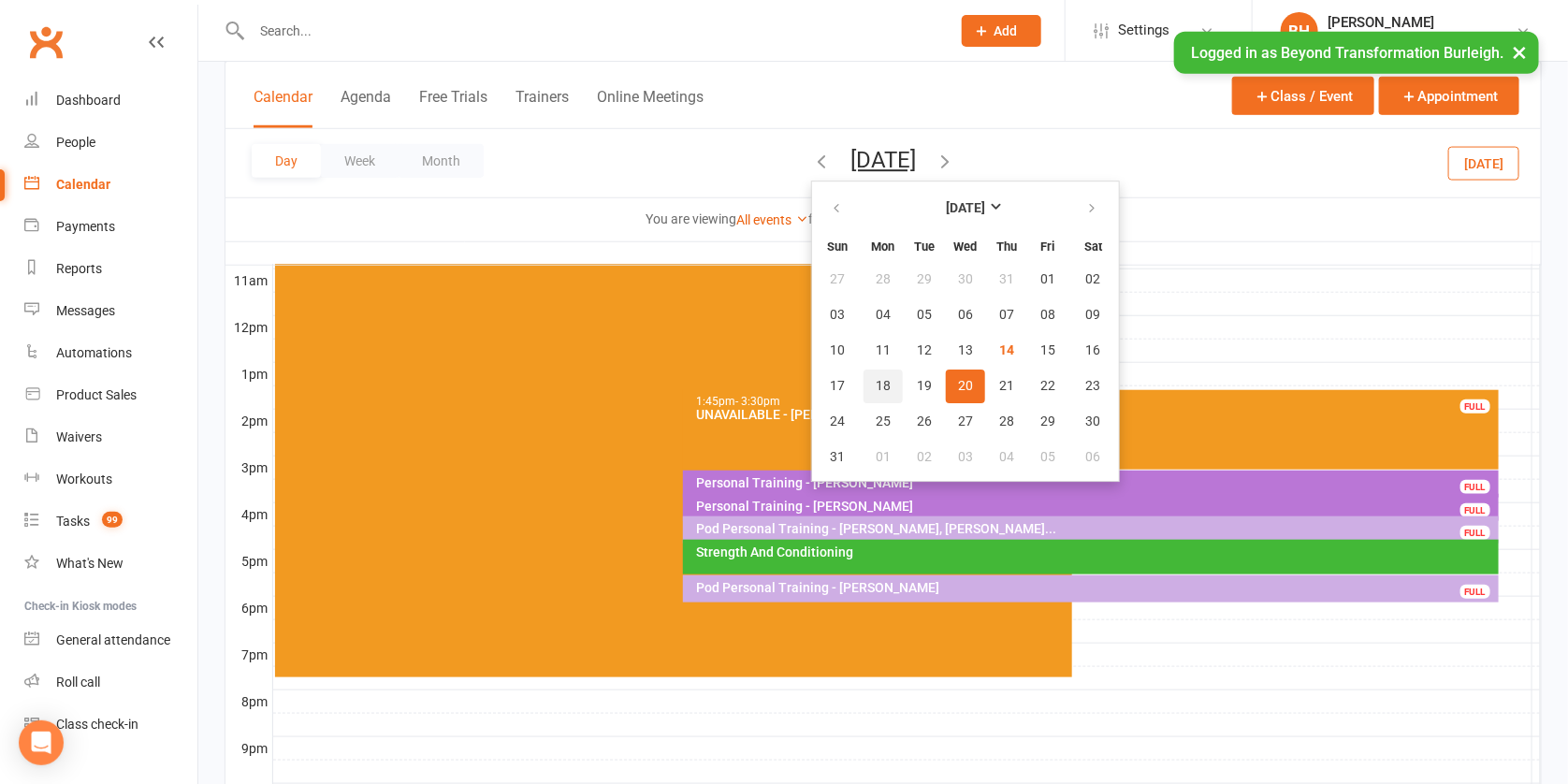
click at [876, 382] on span "18" at bounding box center [884, 386] width 15 height 15
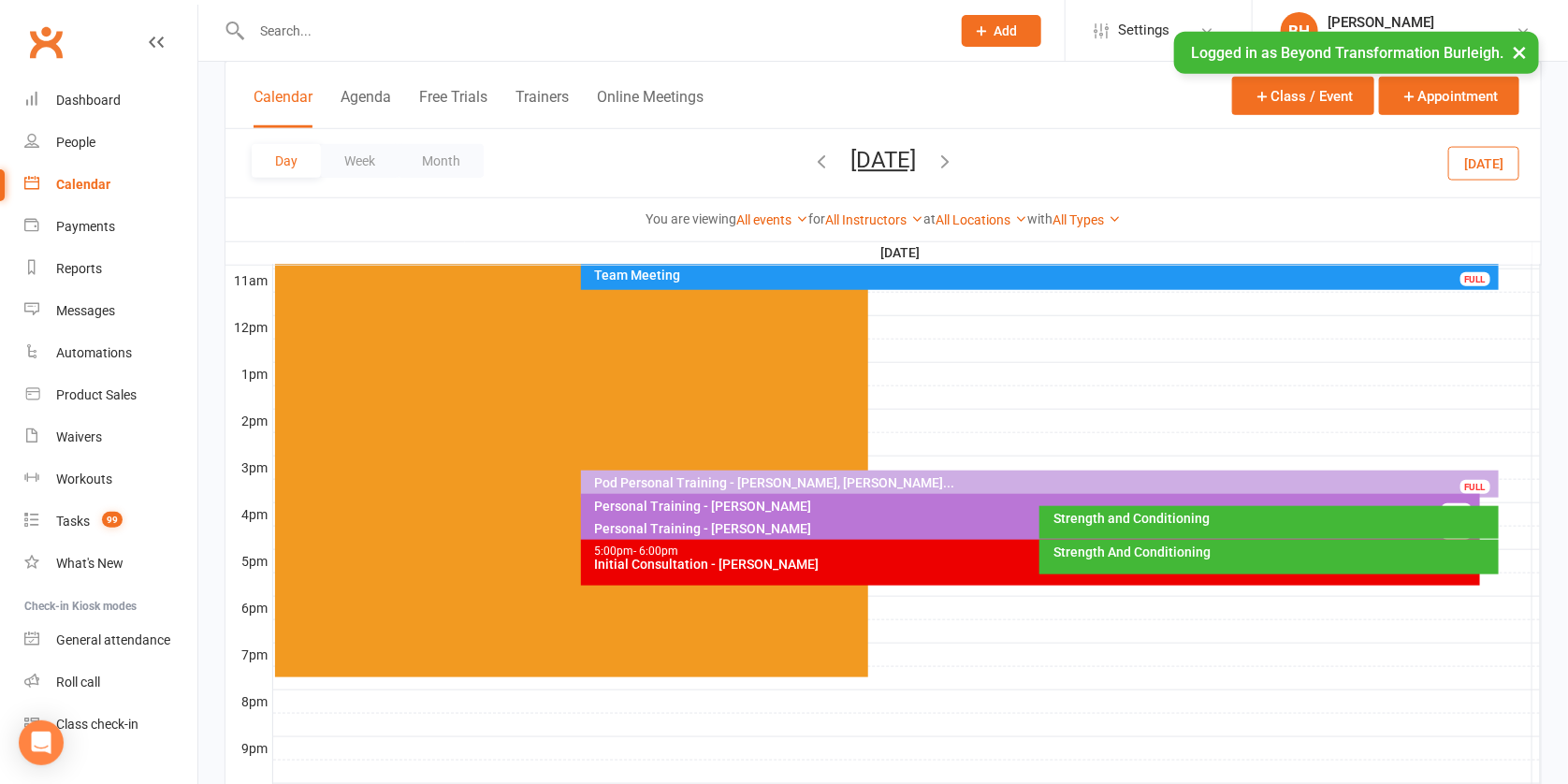
click at [802, 500] on div "Personal Training - [PERSON_NAME]" at bounding box center [1036, 506] width 883 height 13
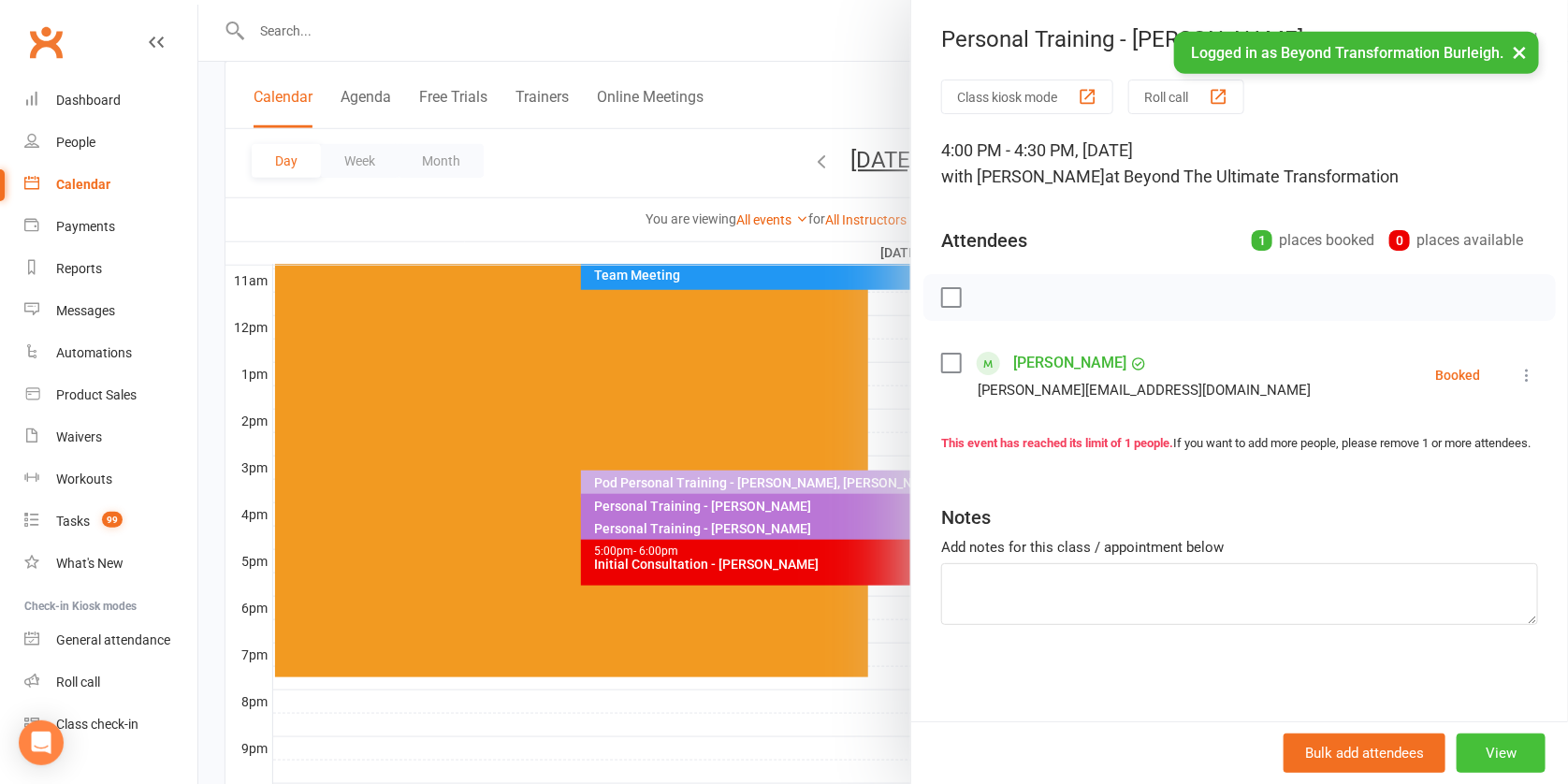
click at [1483, 753] on button "View" at bounding box center [1502, 753] width 89 height 39
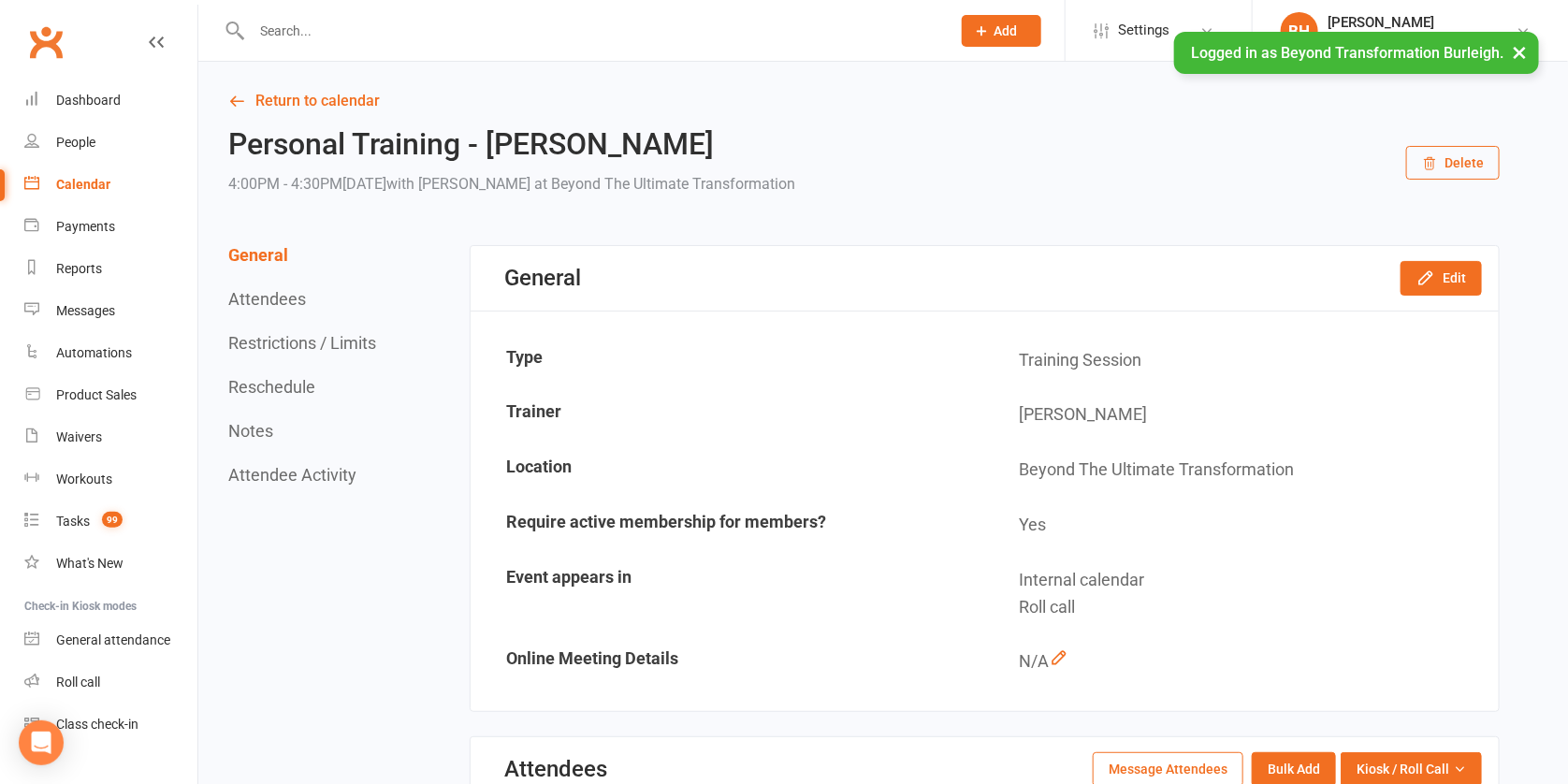
click at [1451, 161] on button "Delete" at bounding box center [1453, 162] width 93 height 34
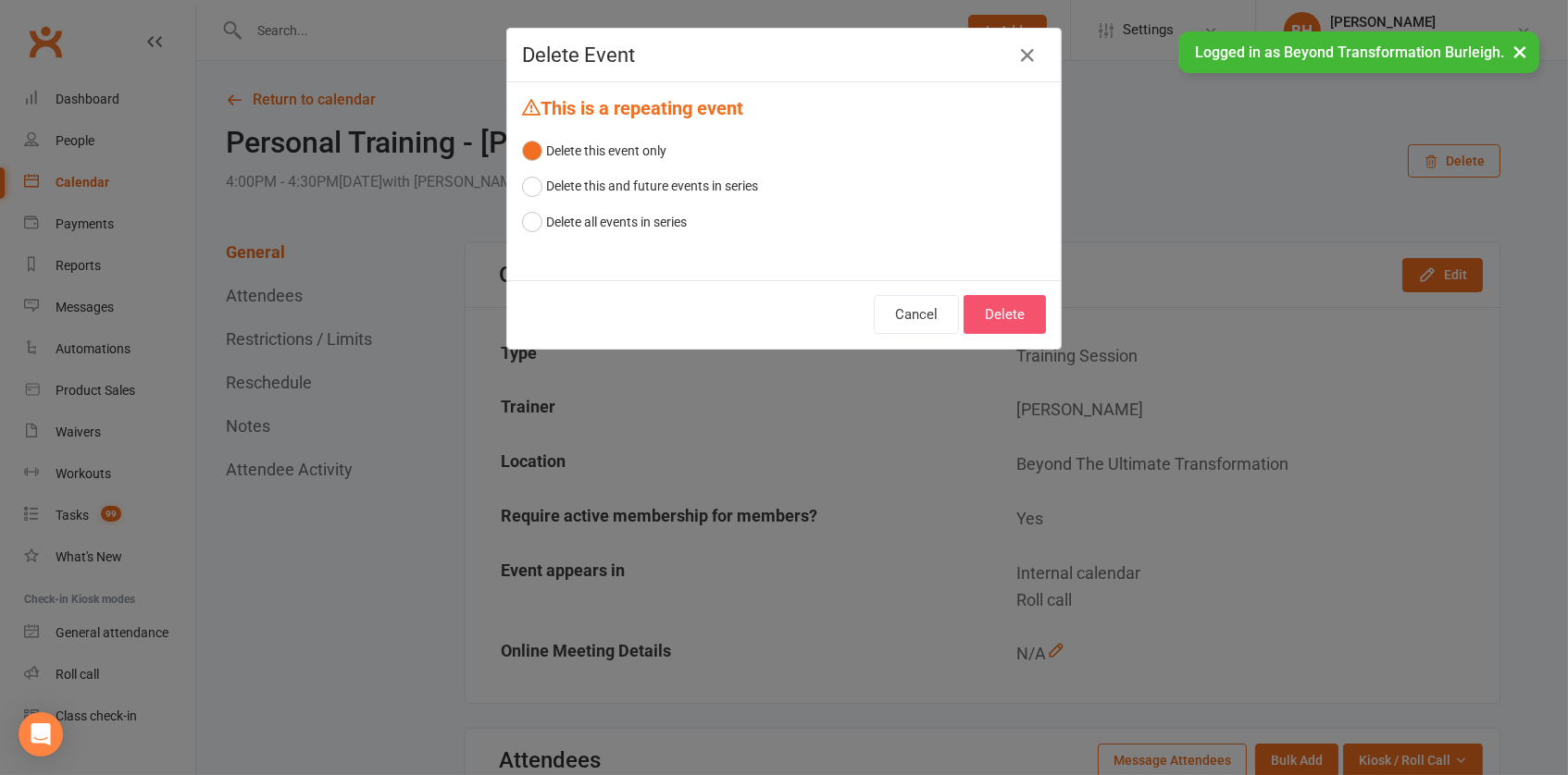
click at [1008, 316] on button "Delete" at bounding box center [1004, 314] width 83 height 39
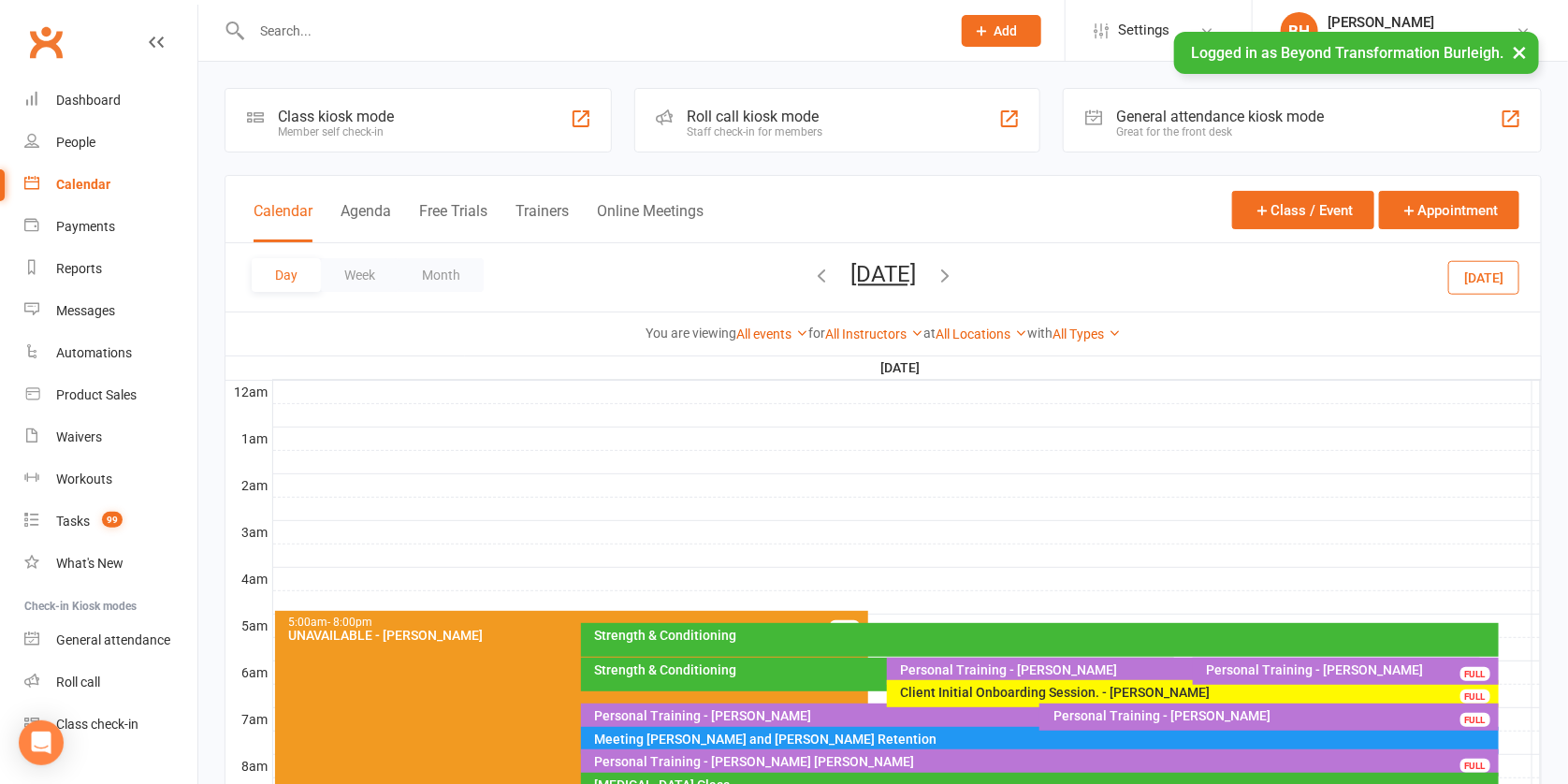
click at [857, 265] on button "[DATE]" at bounding box center [883, 274] width 65 height 26
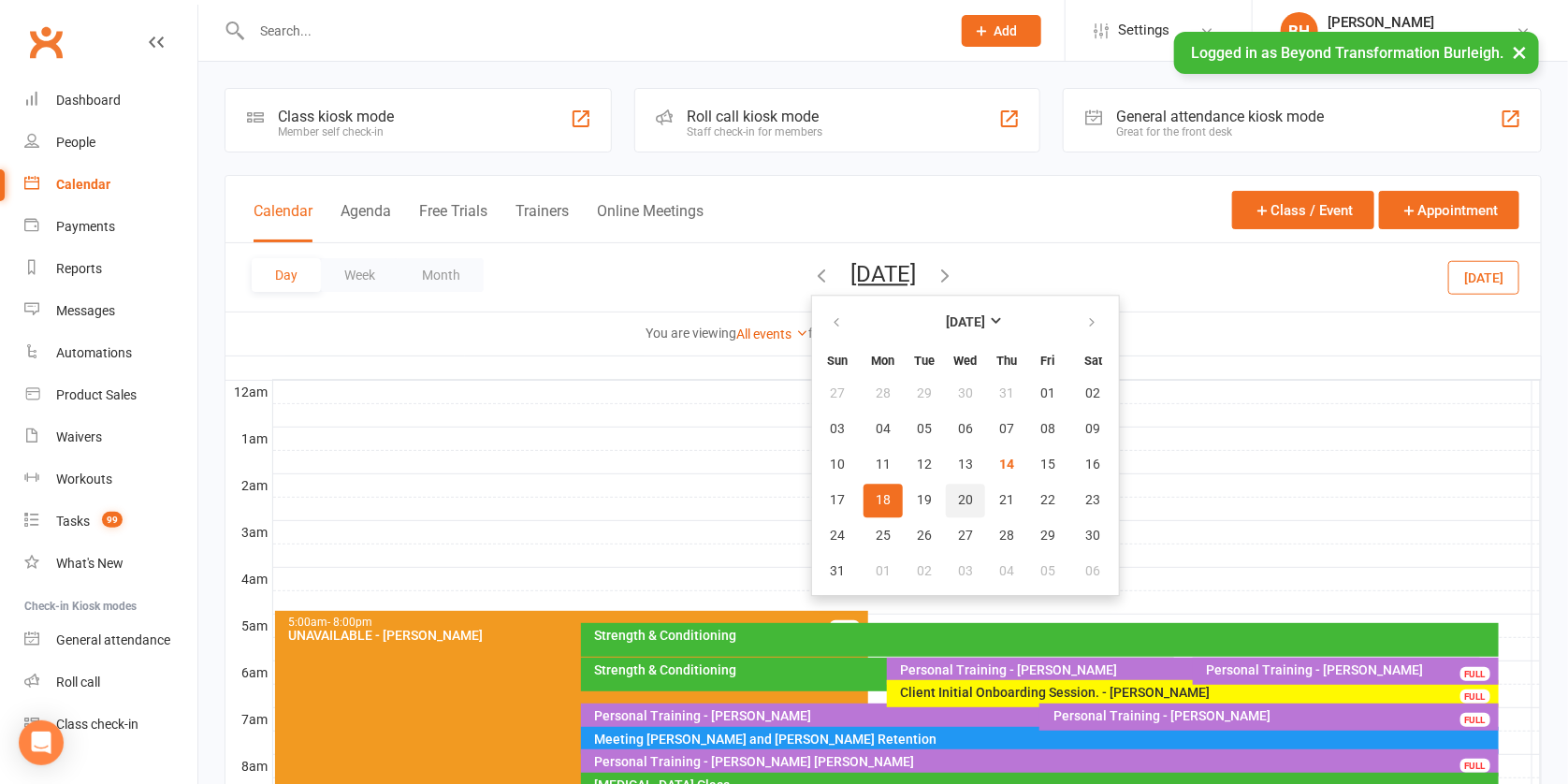
click at [946, 498] on button "20" at bounding box center [966, 501] width 39 height 34
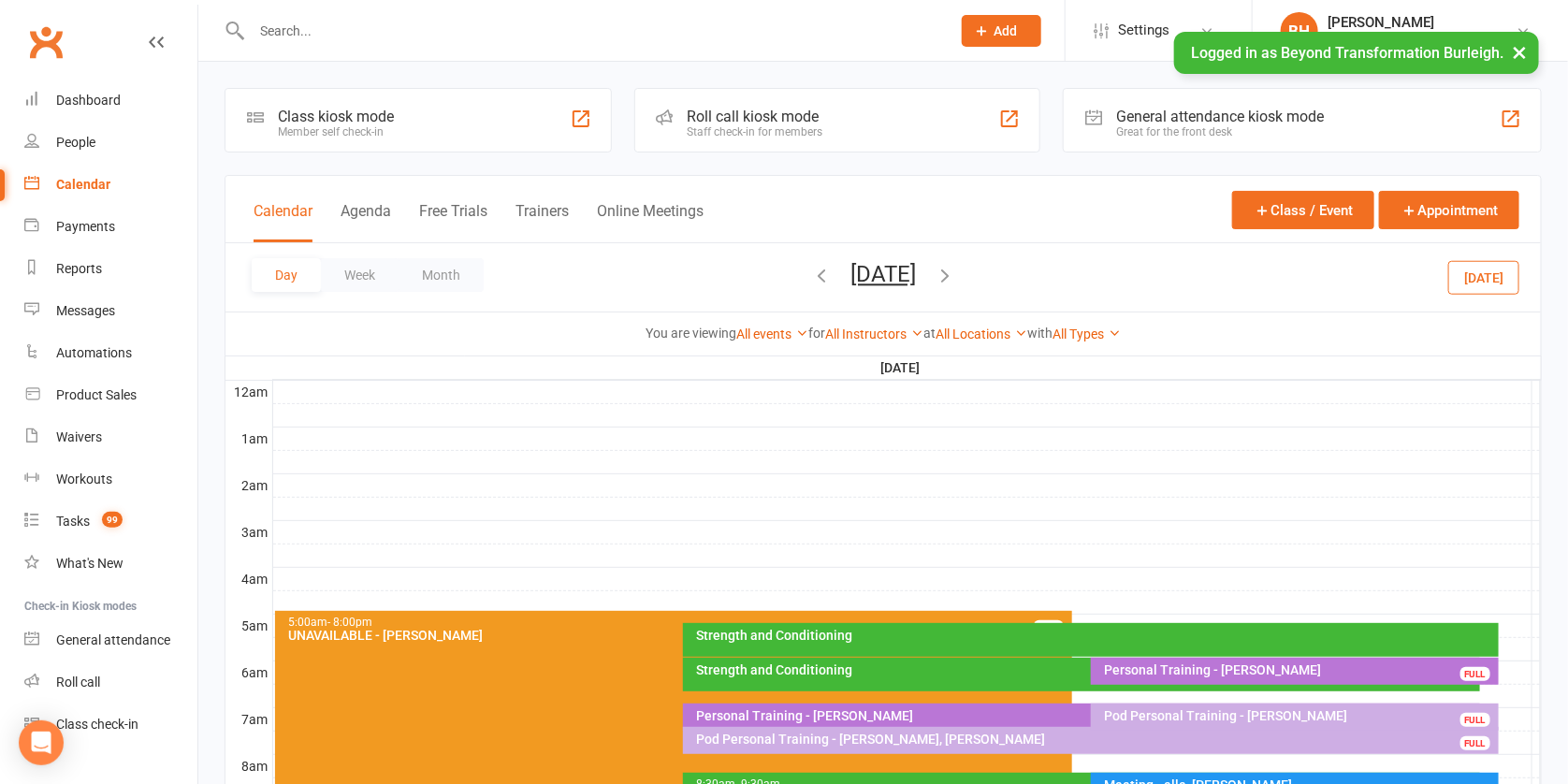
click at [917, 273] on button "[DATE]" at bounding box center [883, 274] width 65 height 26
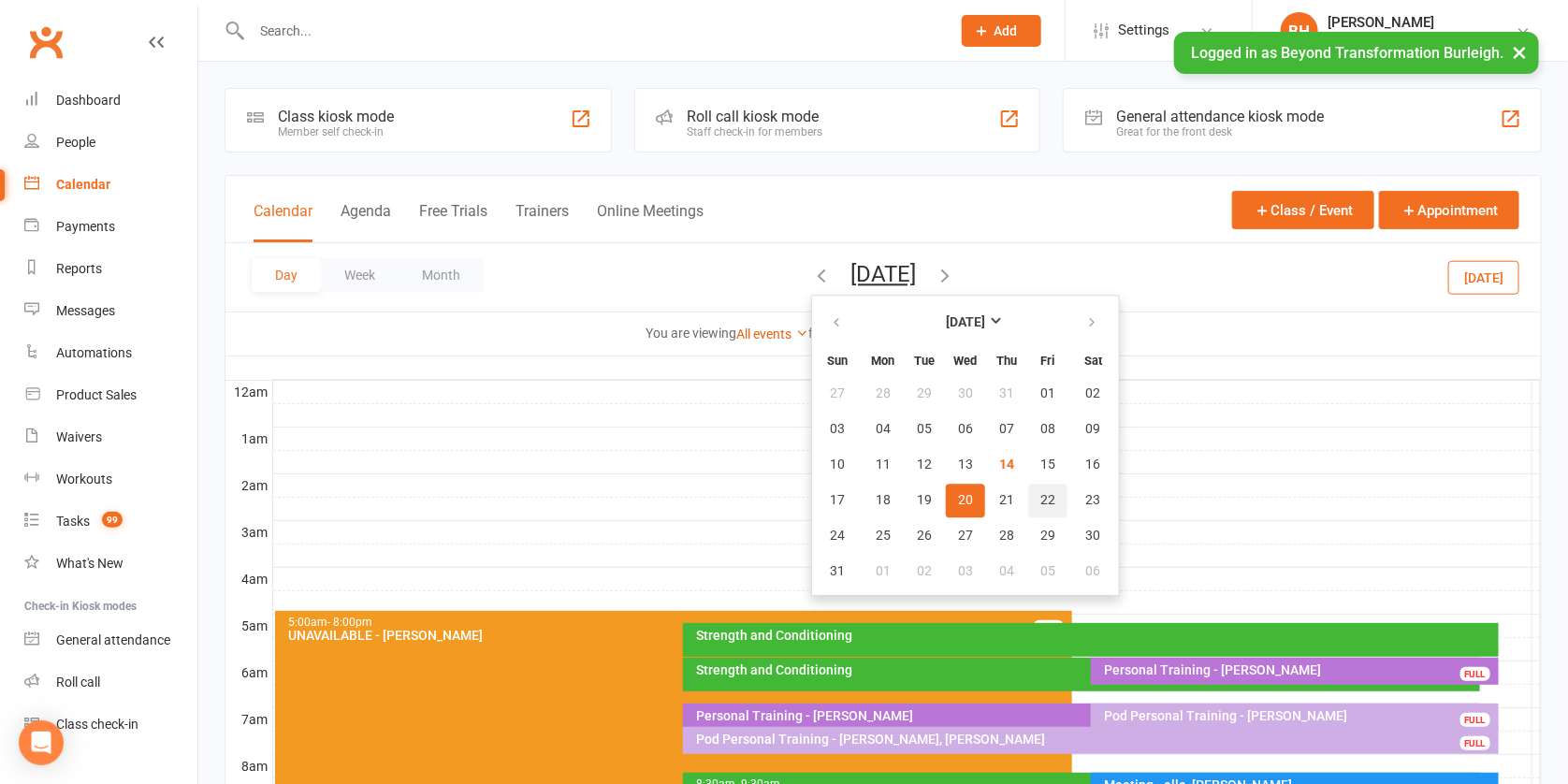
click at [1041, 502] on span "22" at bounding box center [1048, 501] width 15 height 15
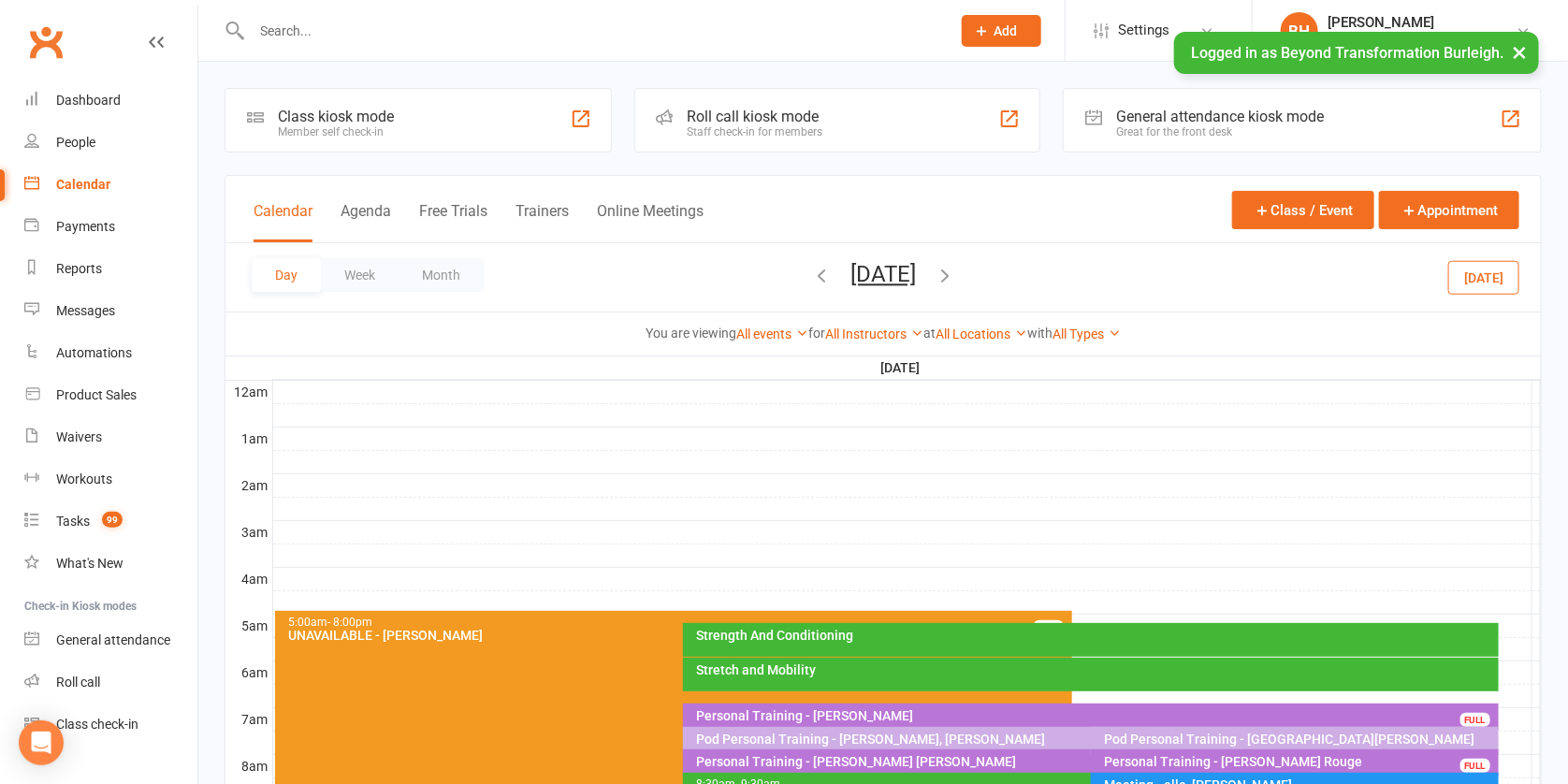
click at [877, 278] on button "[DATE]" at bounding box center [883, 274] width 65 height 26
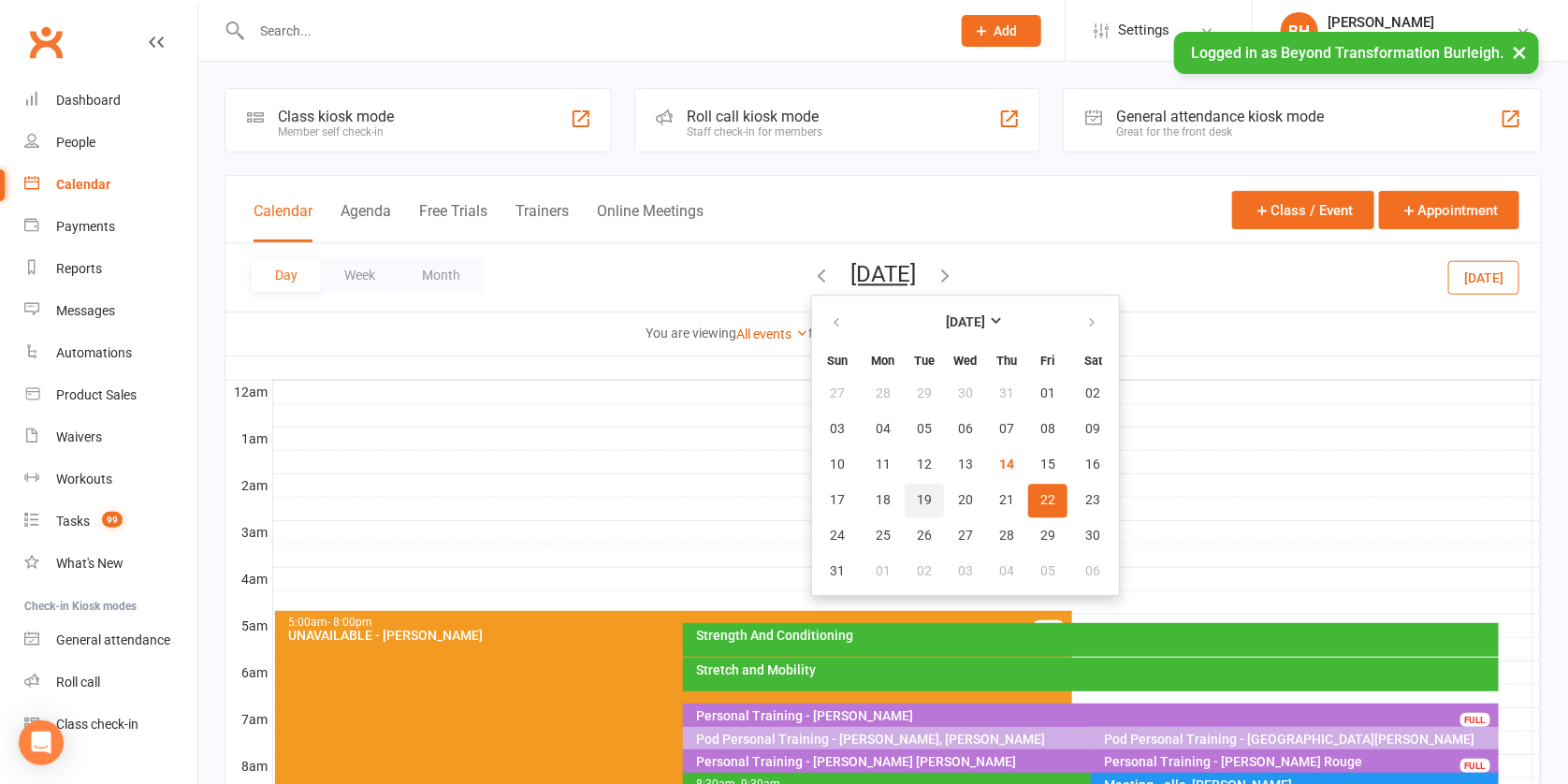
click at [905, 496] on button "19" at bounding box center [924, 501] width 39 height 34
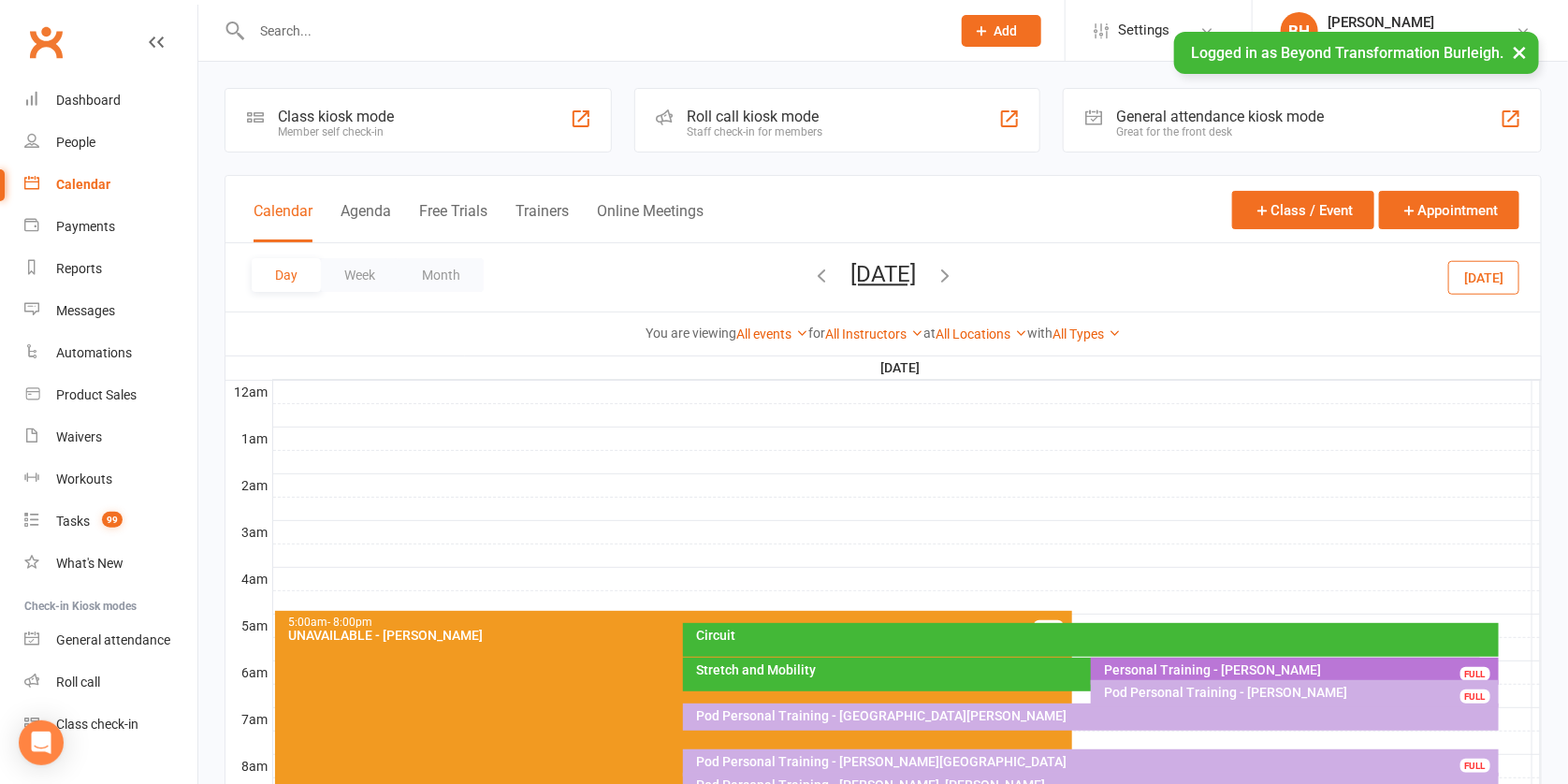
scroll to position [177, 0]
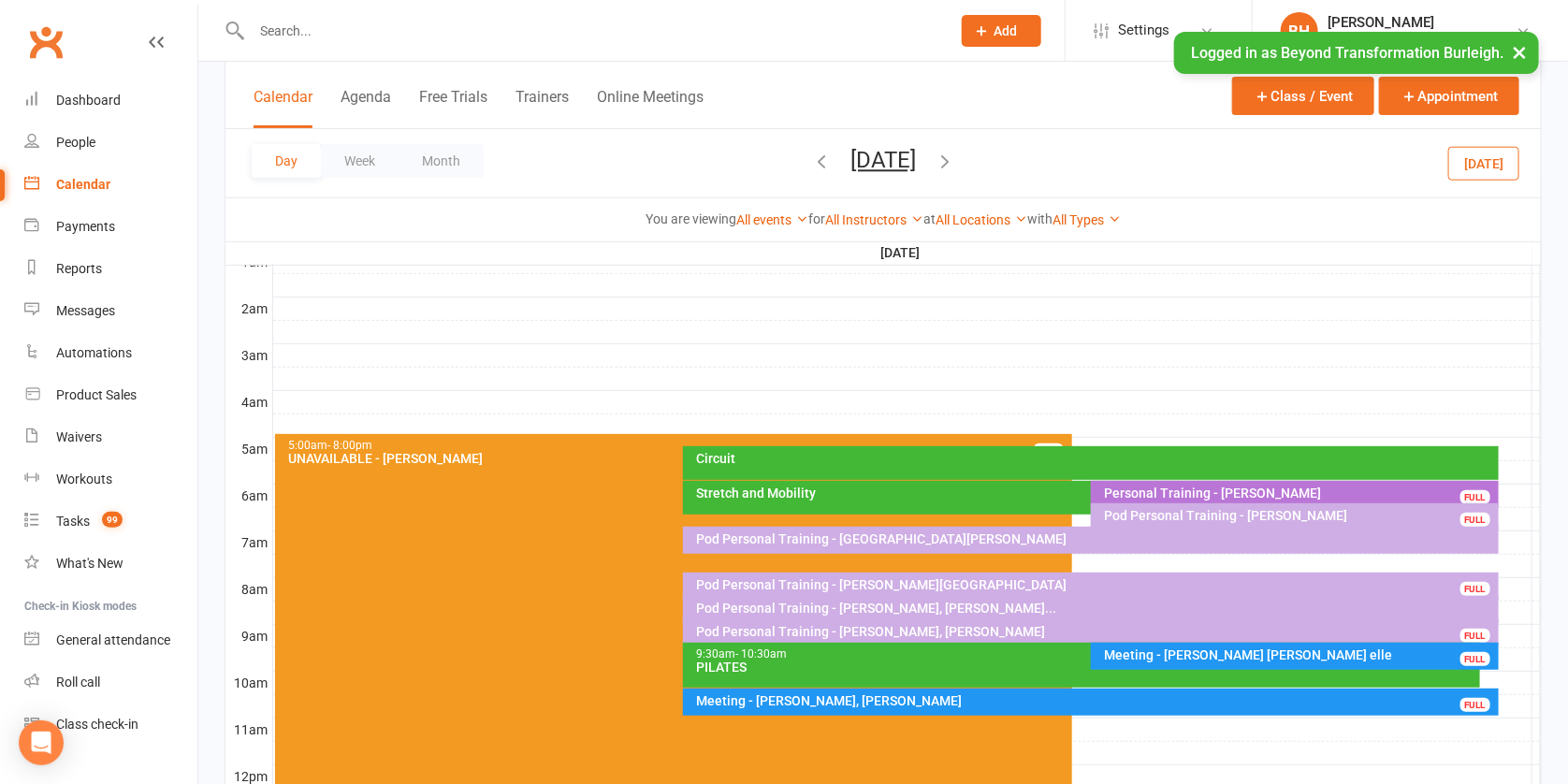
click at [955, 159] on icon "button" at bounding box center [944, 160] width 20 height 20
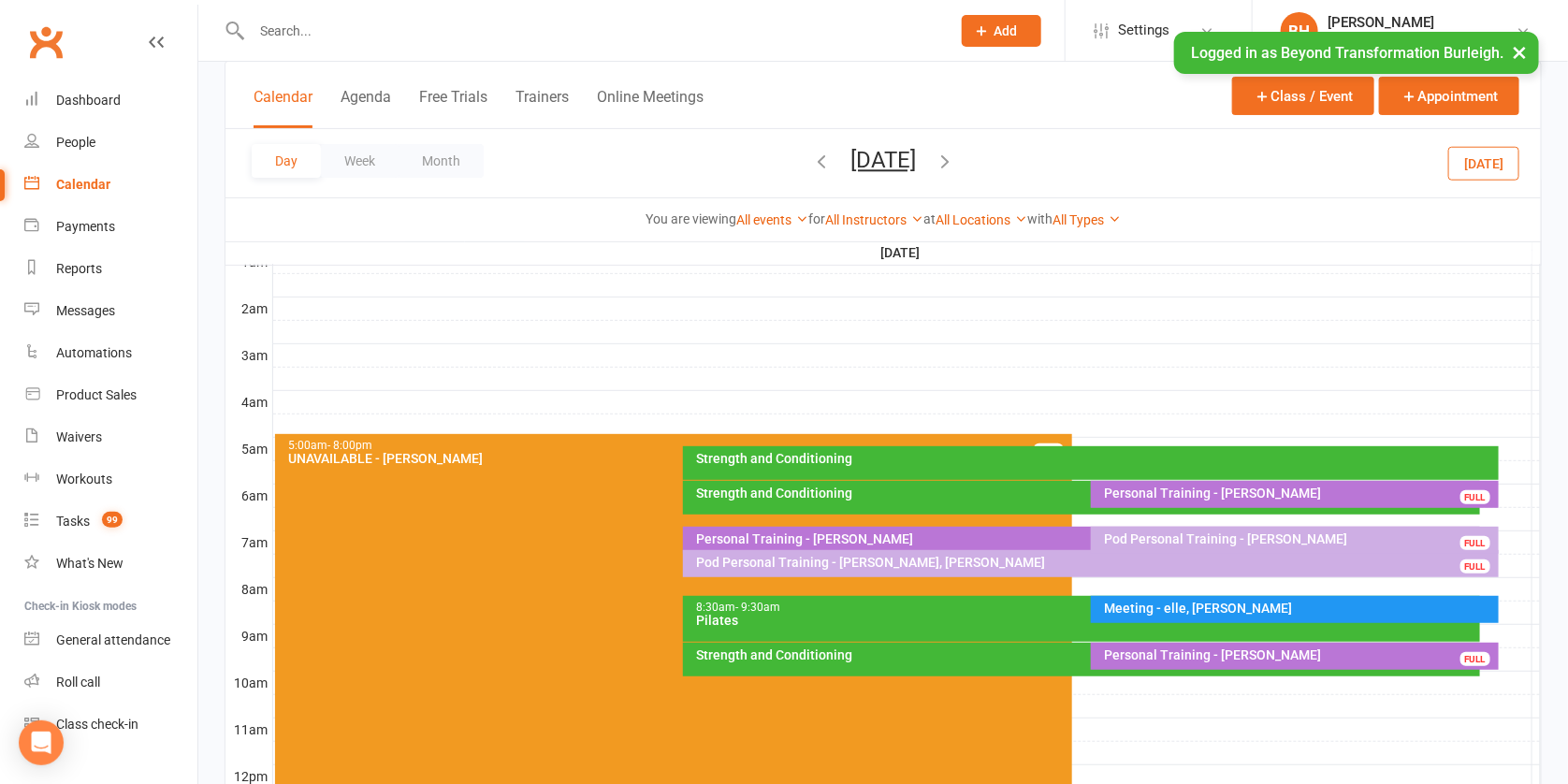
click at [955, 157] on icon "button" at bounding box center [944, 160] width 20 height 20
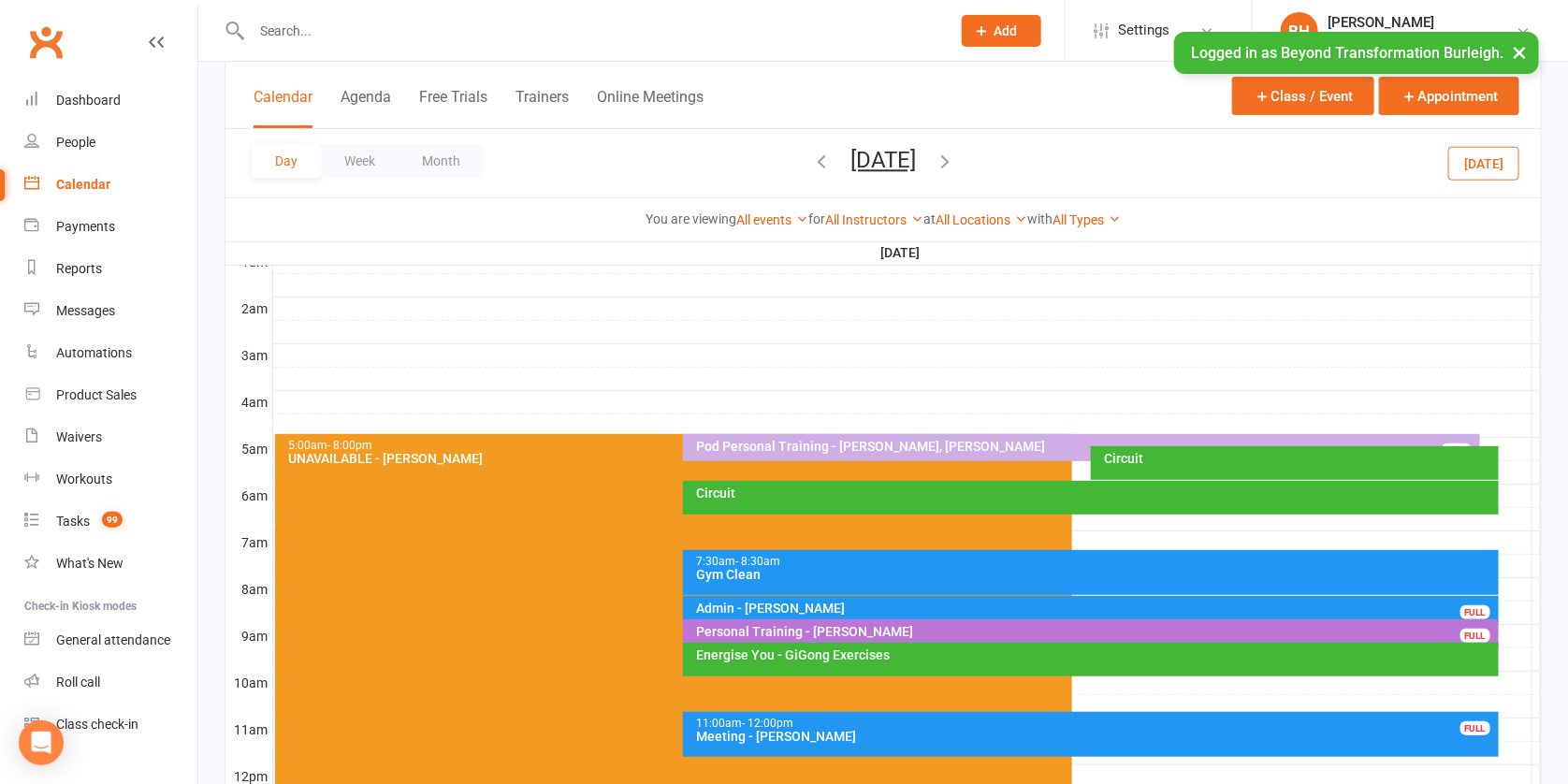
click at [874, 164] on button "[DATE]" at bounding box center [883, 159] width 65 height 26
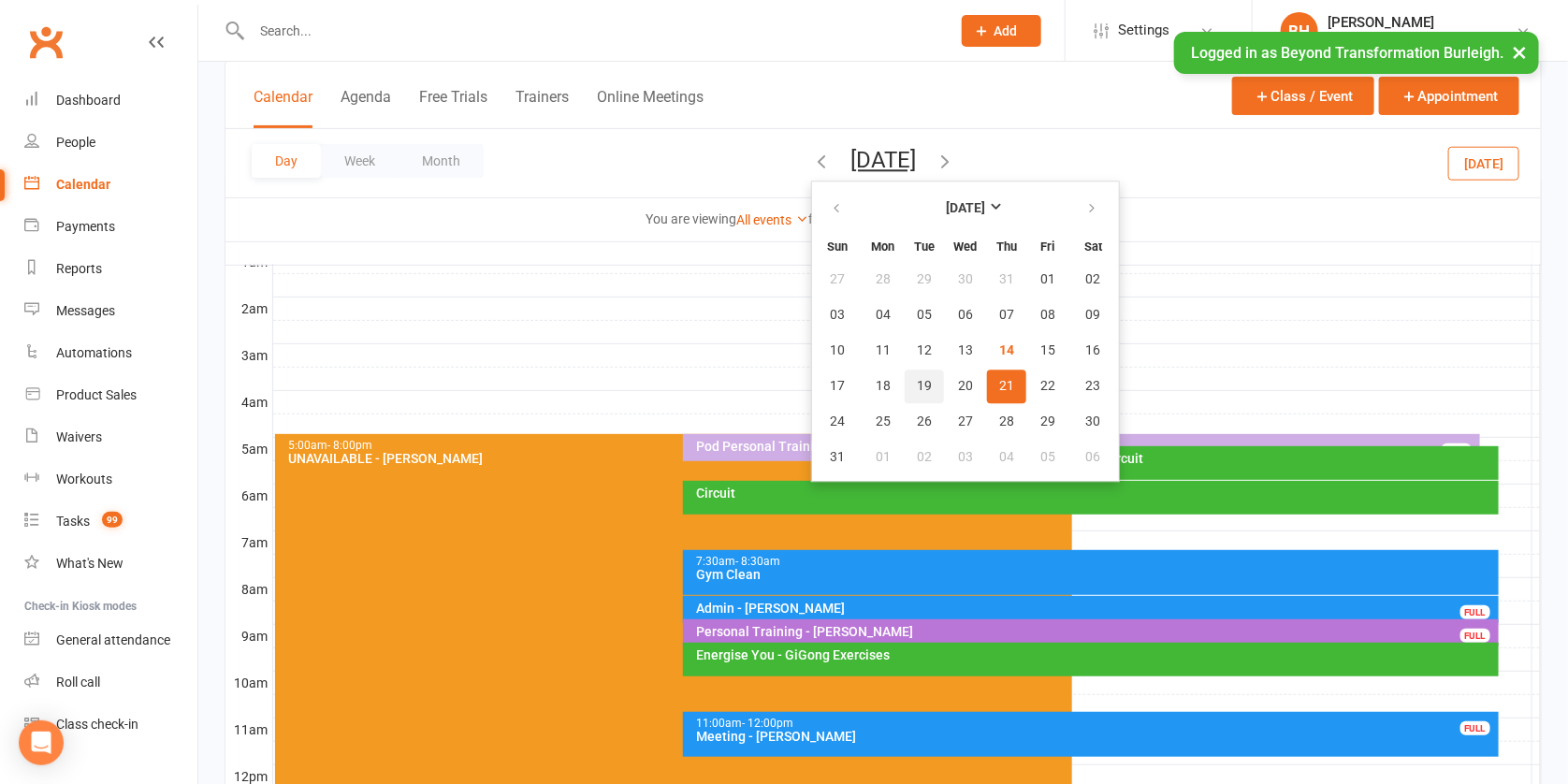
click at [918, 383] on span "19" at bounding box center [925, 386] width 15 height 15
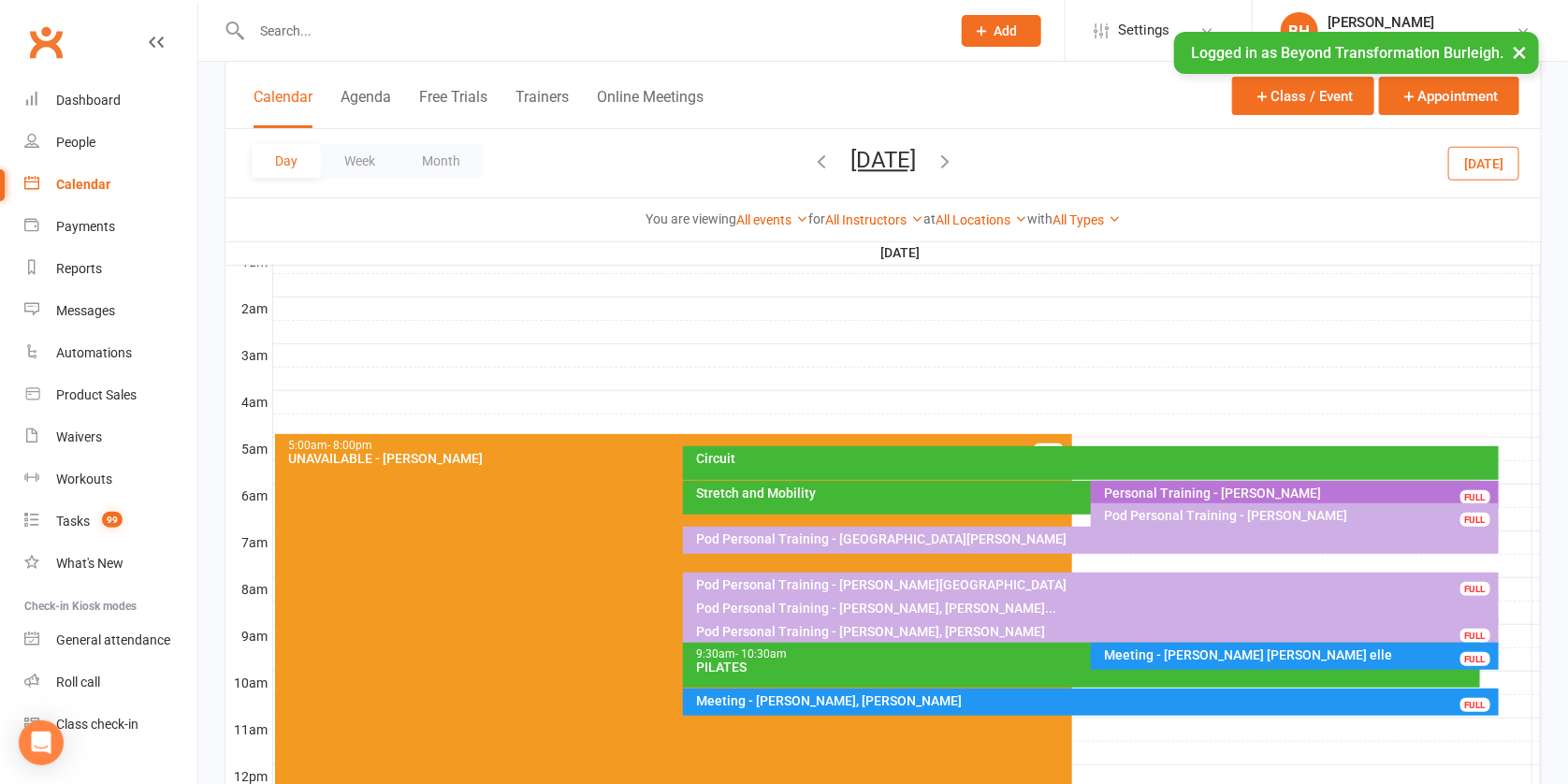
click at [934, 578] on div "Pod Personal Training - [PERSON_NAME][GEOGRAPHIC_DATA]" at bounding box center [1096, 585] width 799 height 13
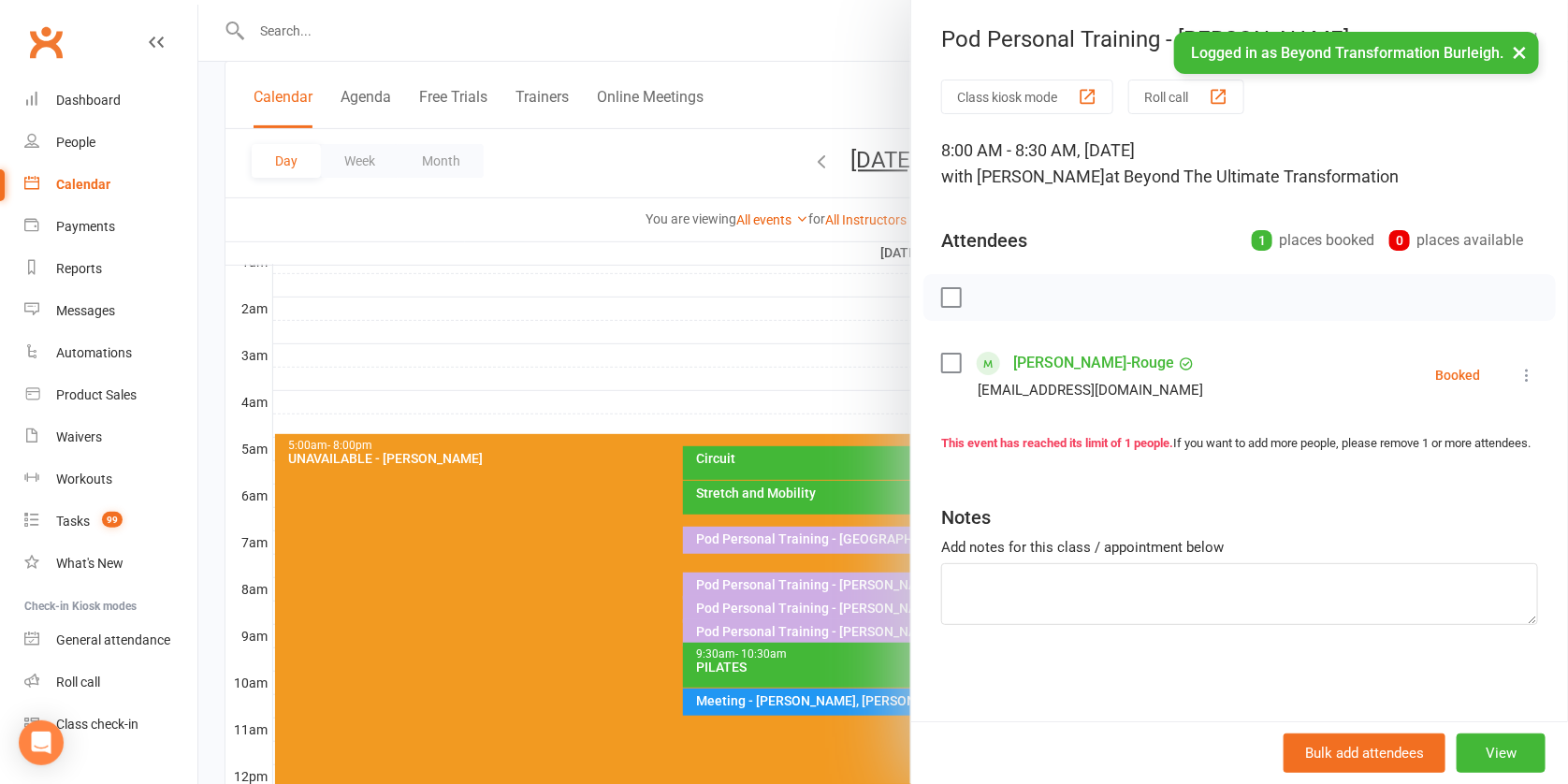
click at [883, 333] on div at bounding box center [883, 392] width 1370 height 784
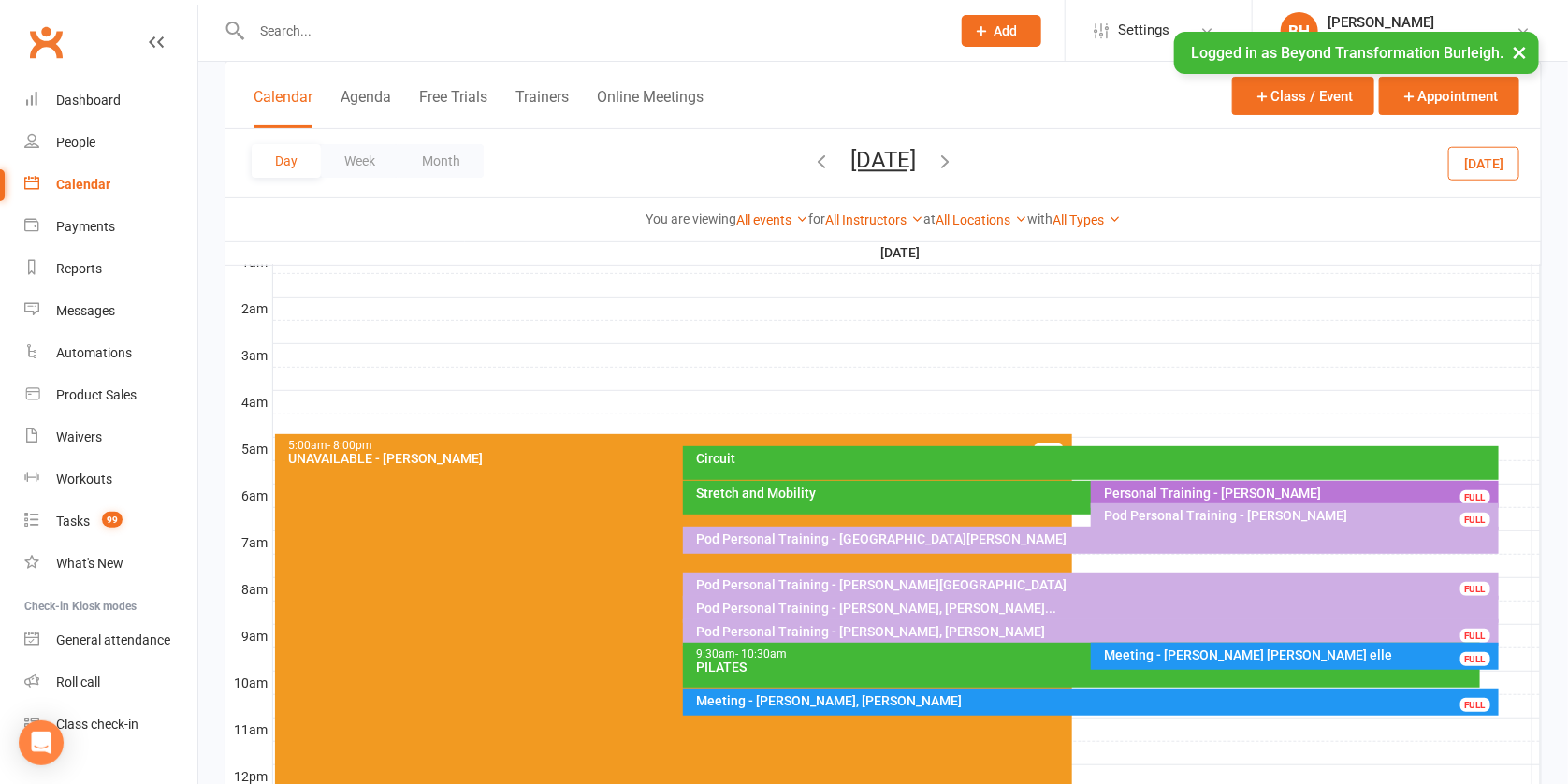
click at [917, 152] on button "[DATE]" at bounding box center [883, 159] width 65 height 26
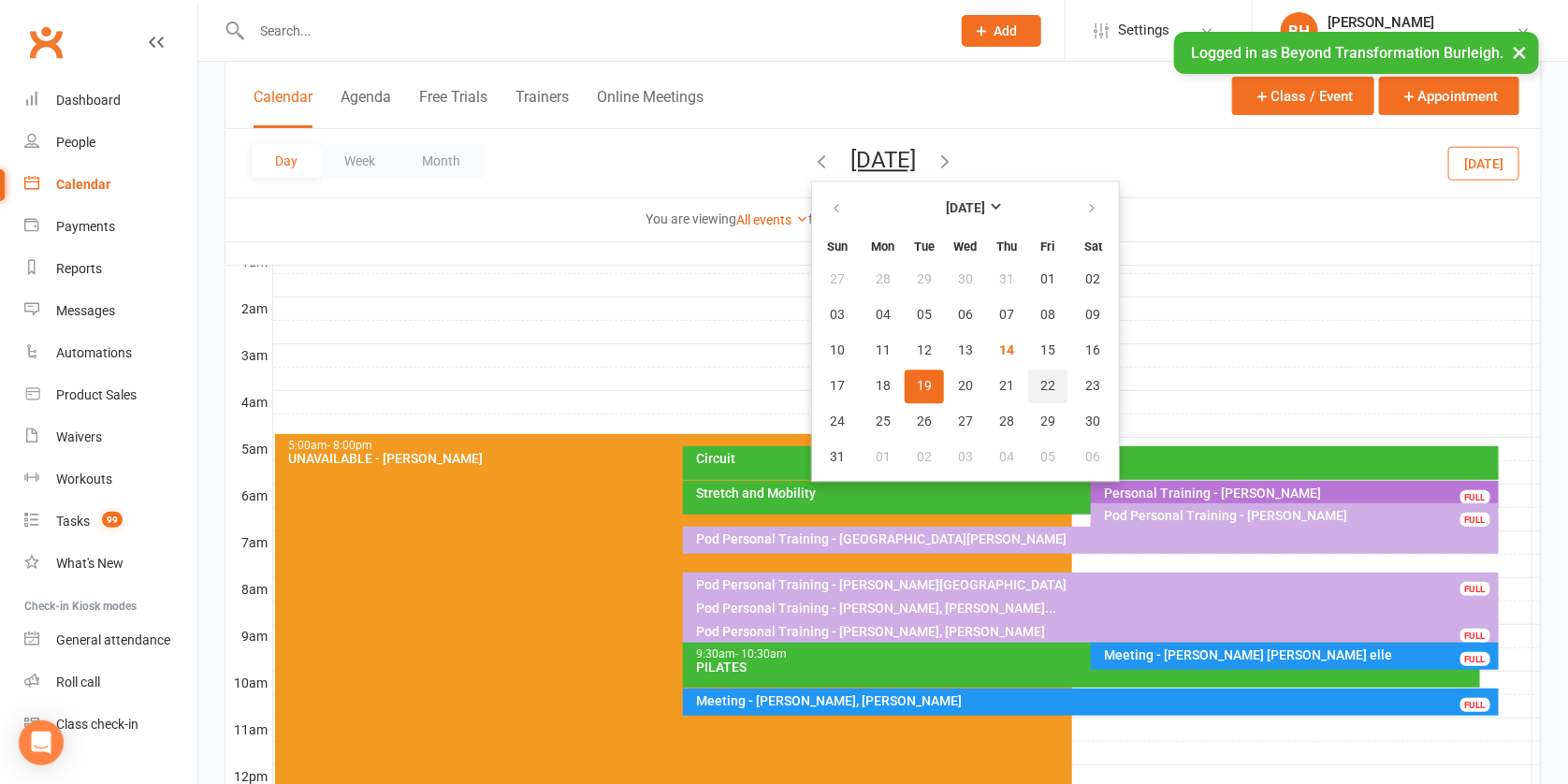
click at [1041, 379] on span "22" at bounding box center [1048, 386] width 15 height 15
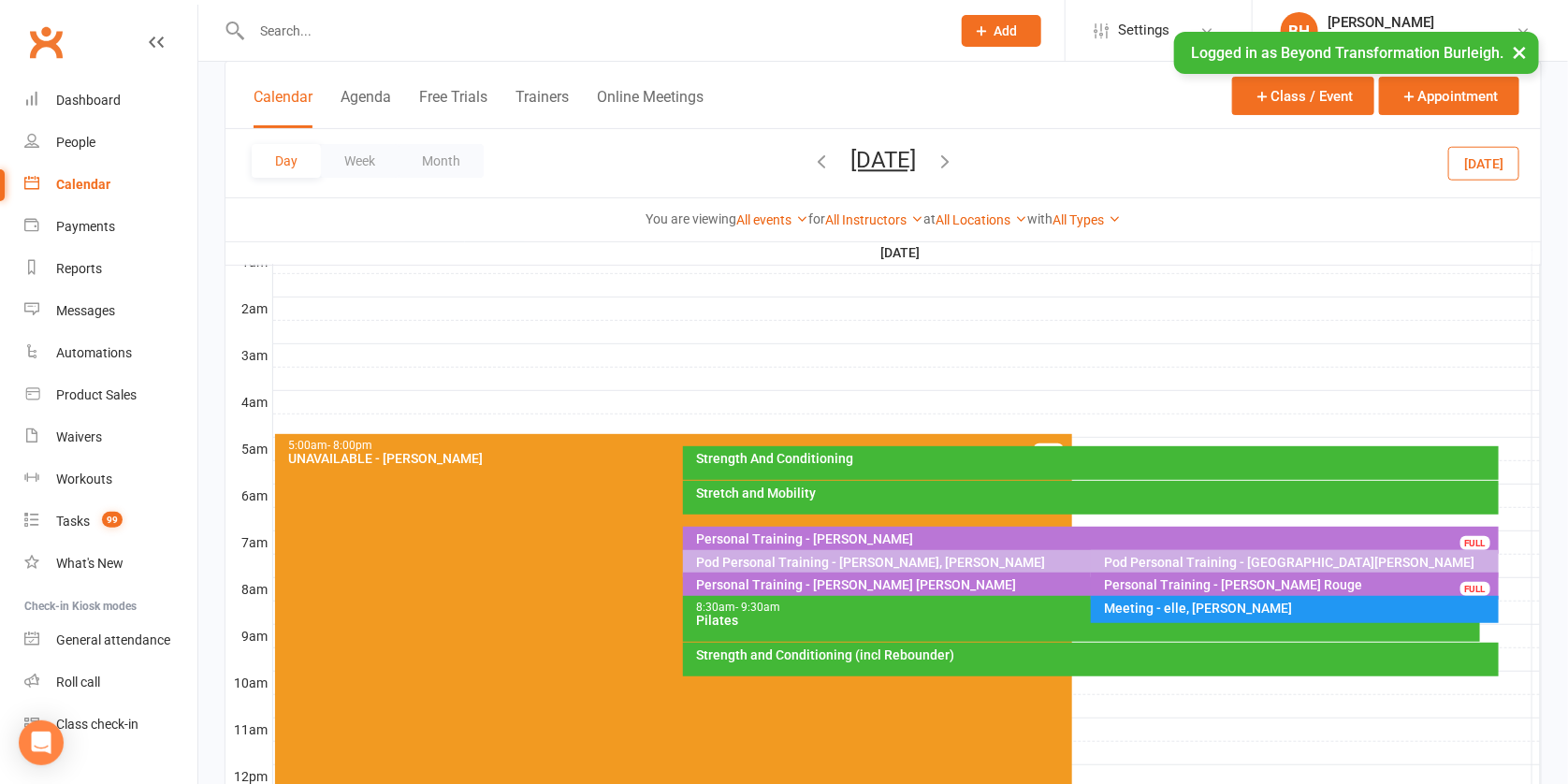
click at [895, 153] on button "[DATE]" at bounding box center [883, 159] width 65 height 26
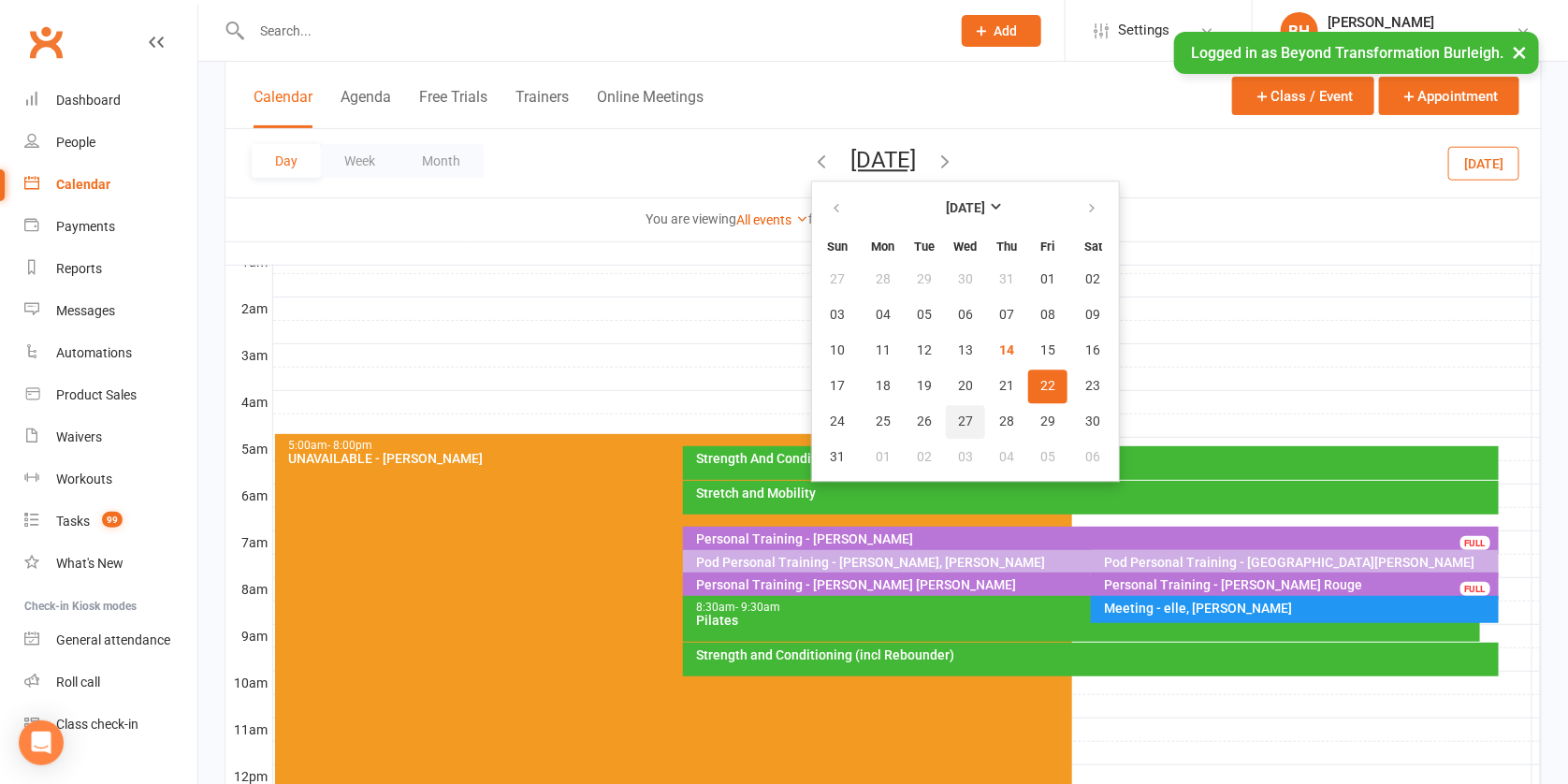
click at [958, 422] on span "27" at bounding box center [966, 423] width 15 height 15
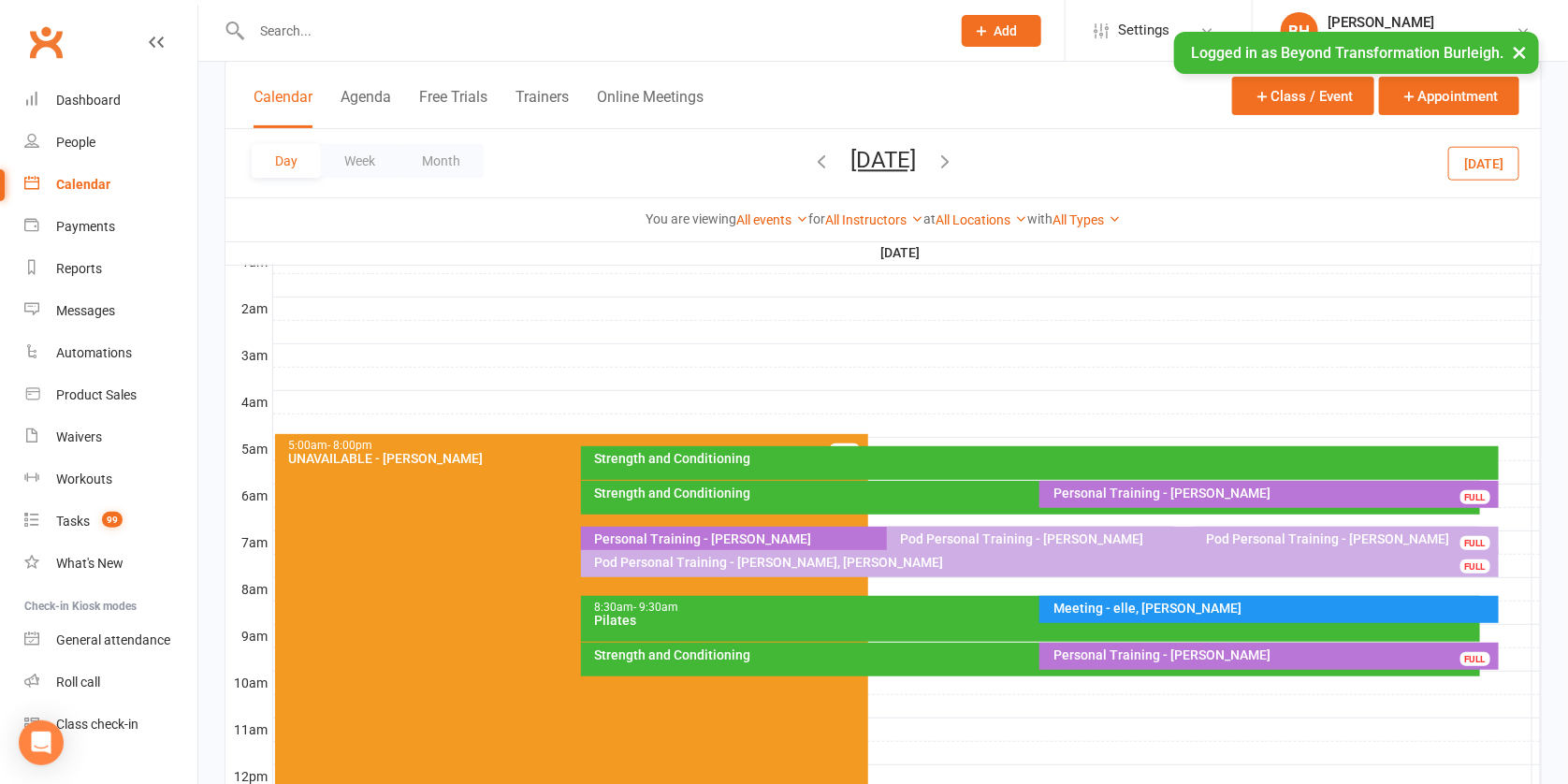
scroll to position [616, 0]
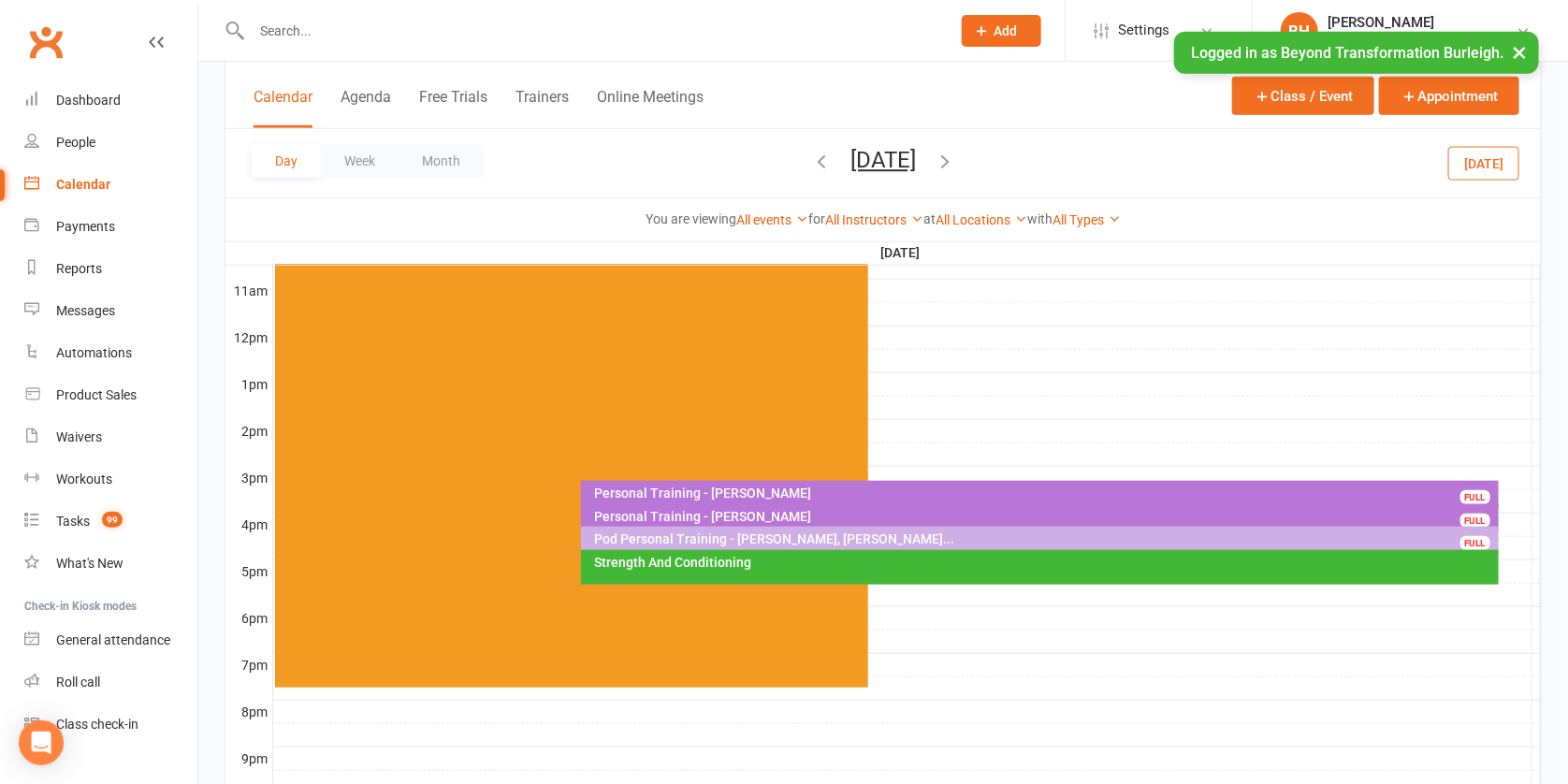
click at [780, 532] on div "Pod Personal Training - [PERSON_NAME], [PERSON_NAME]..." at bounding box center [1045, 539] width 901 height 13
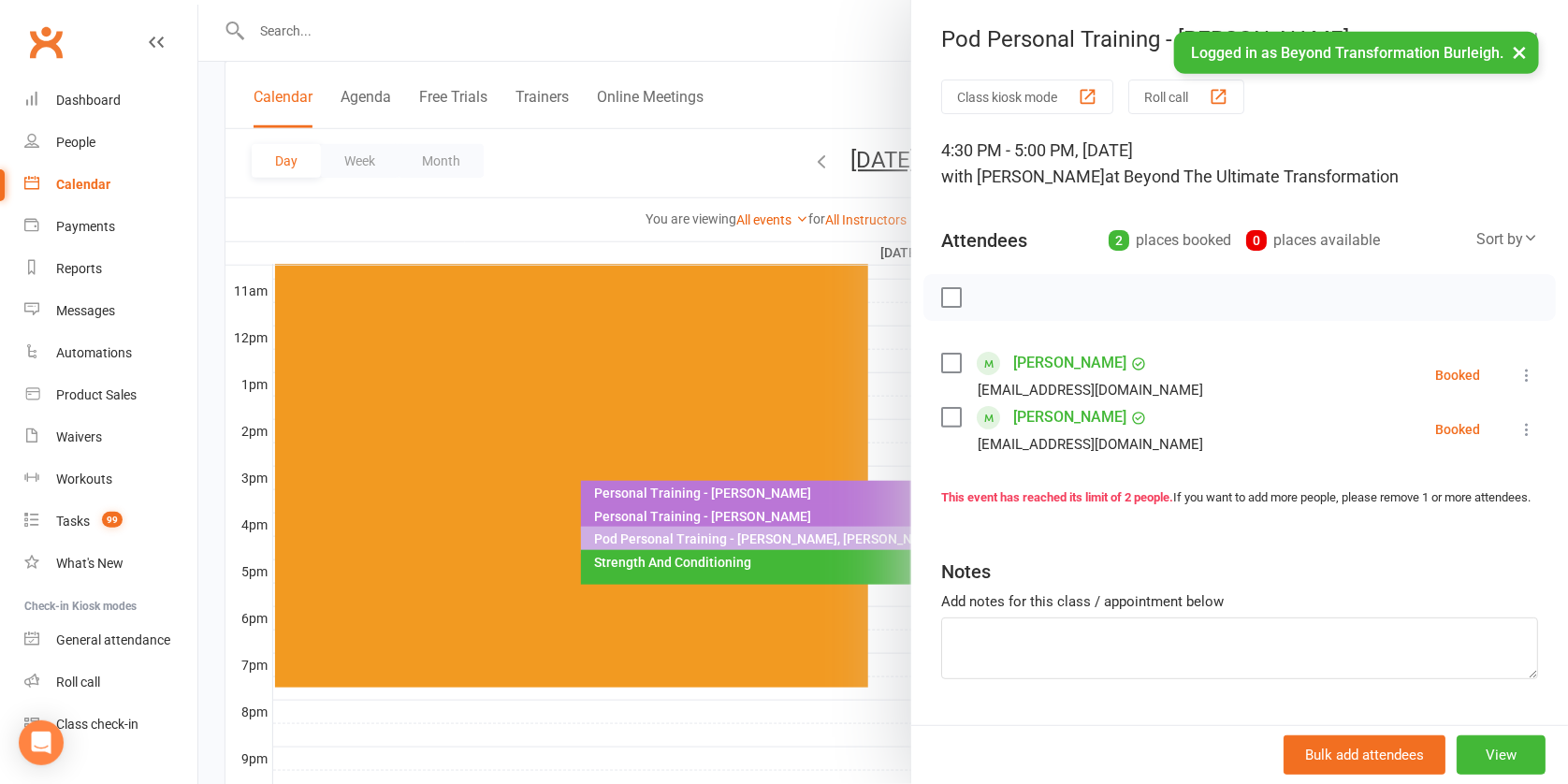
click at [1051, 416] on link "[PERSON_NAME]" at bounding box center [1070, 417] width 113 height 30
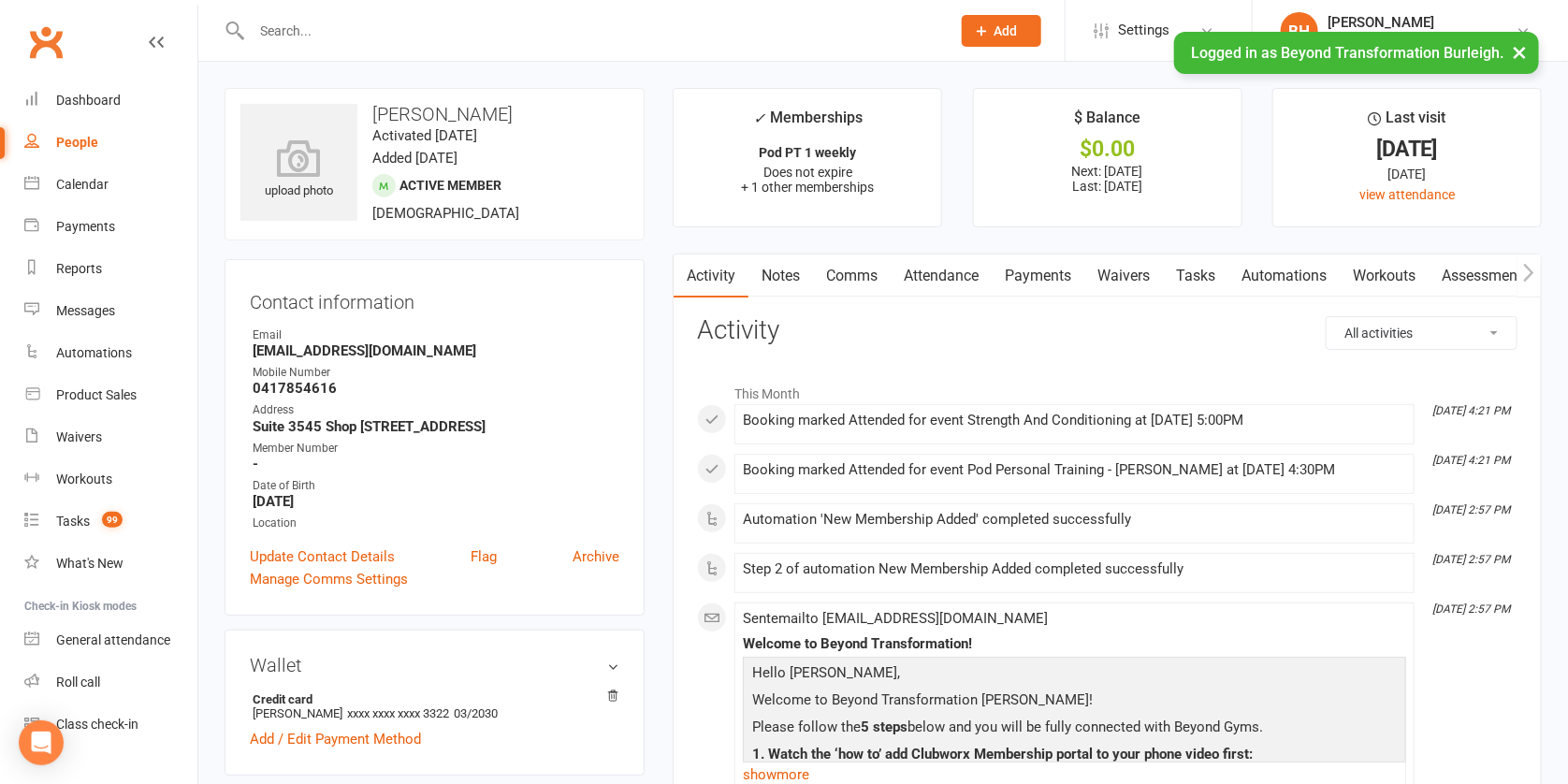
click at [1033, 270] on link "Payments" at bounding box center [1038, 276] width 92 height 43
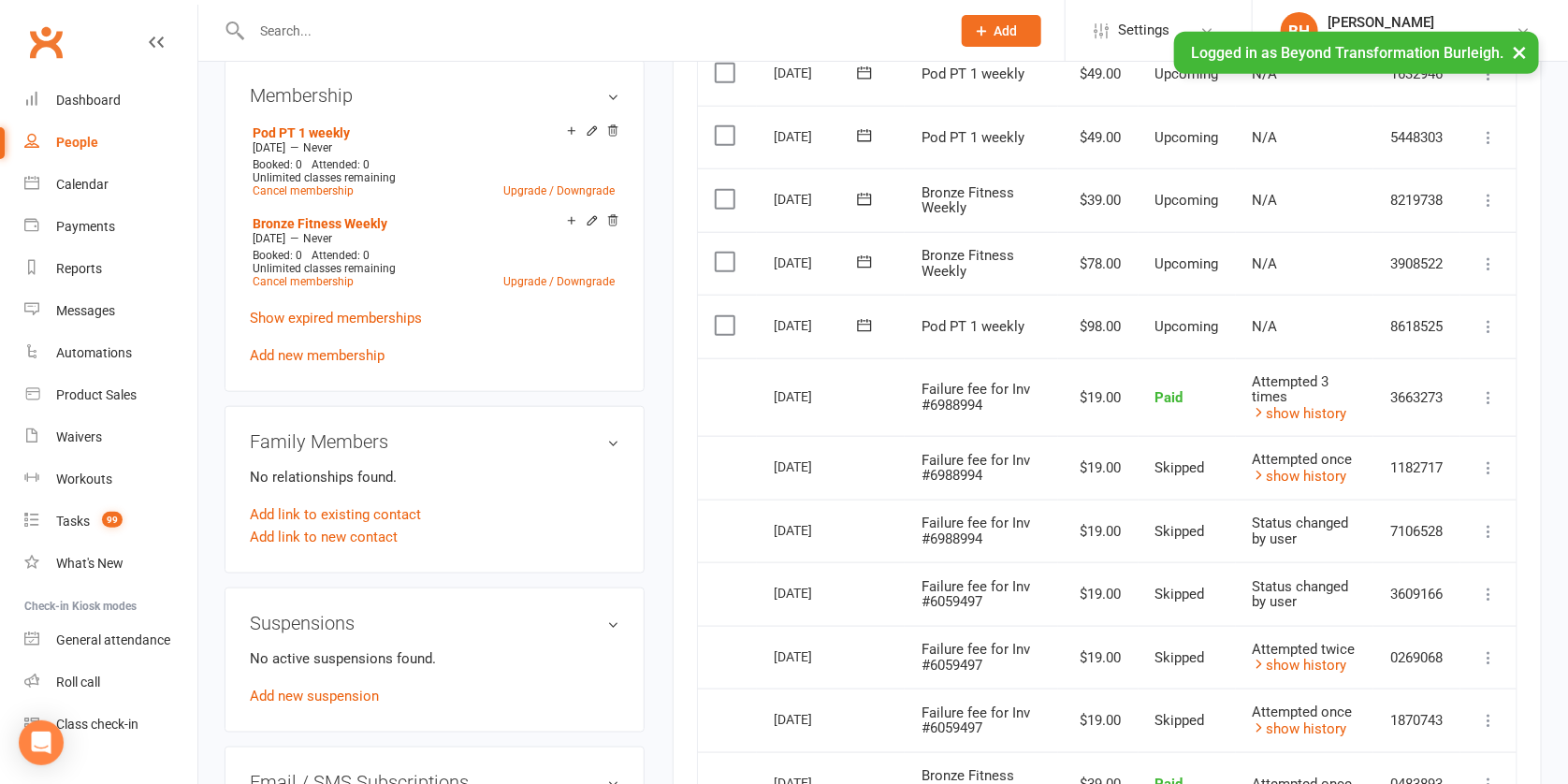
scroll to position [696, 0]
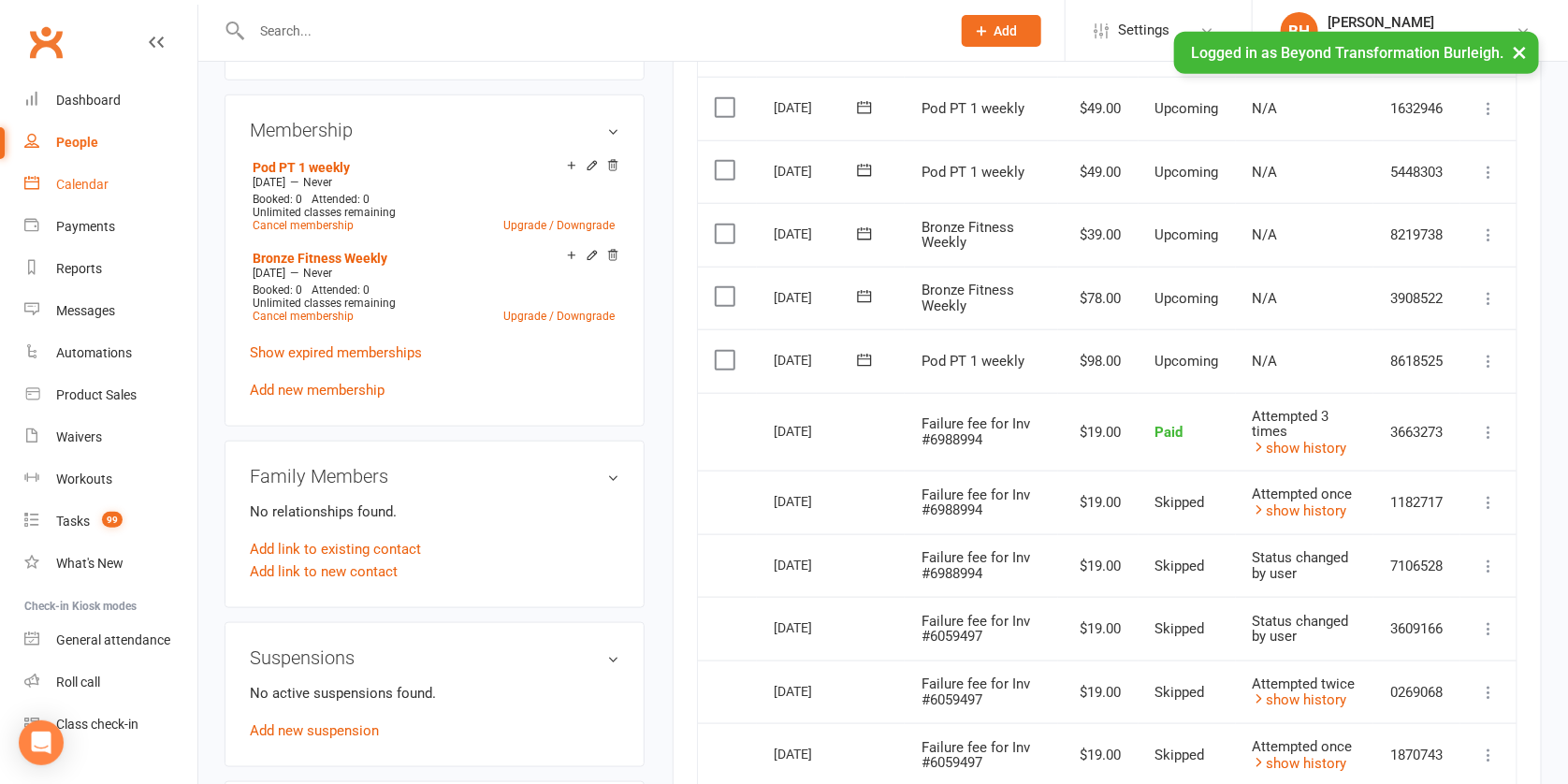
click at [83, 185] on div "Calendar" at bounding box center [82, 184] width 53 height 15
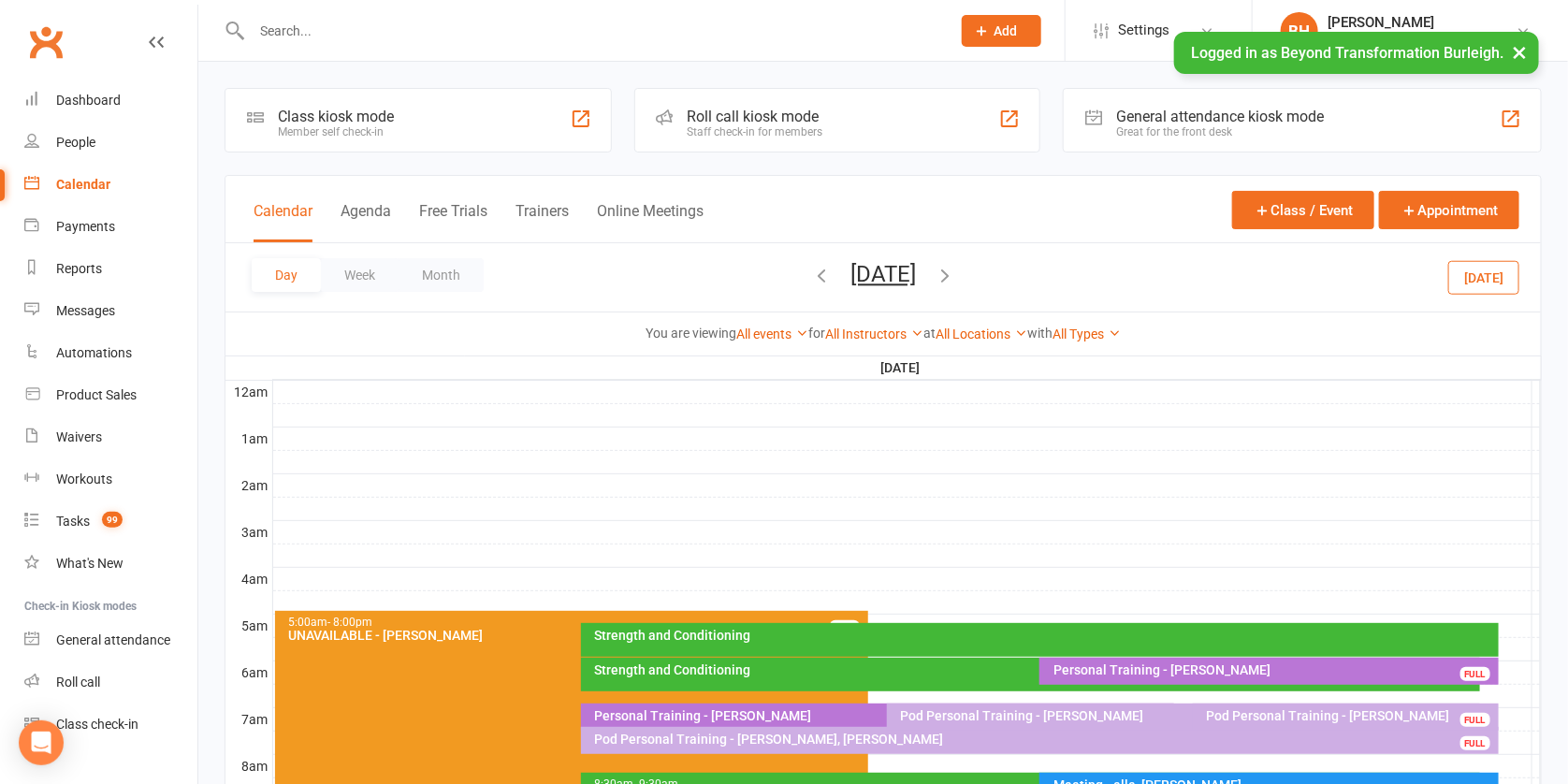
scroll to position [187, 0]
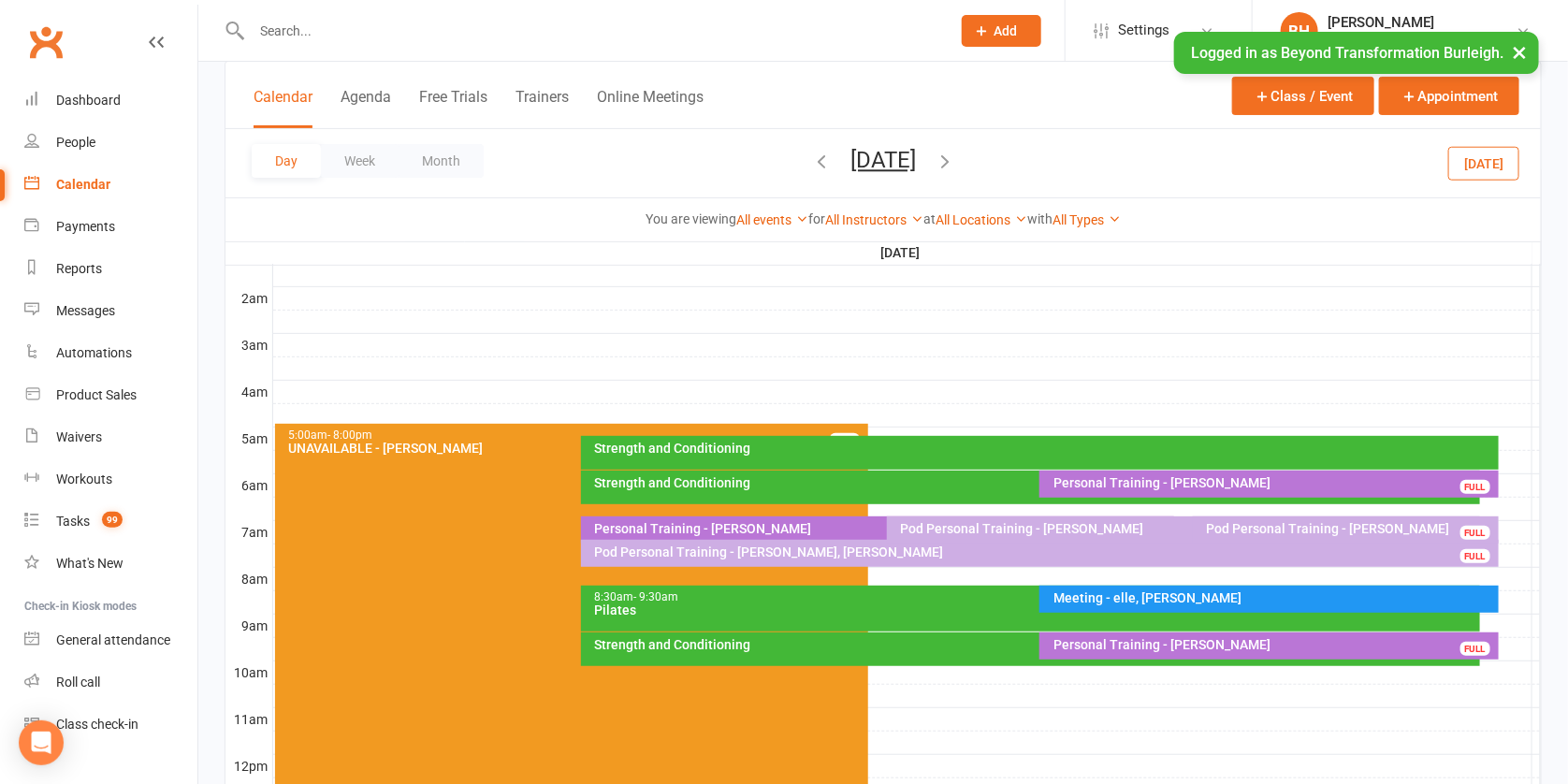
click at [915, 158] on button "[DATE]" at bounding box center [883, 159] width 65 height 26
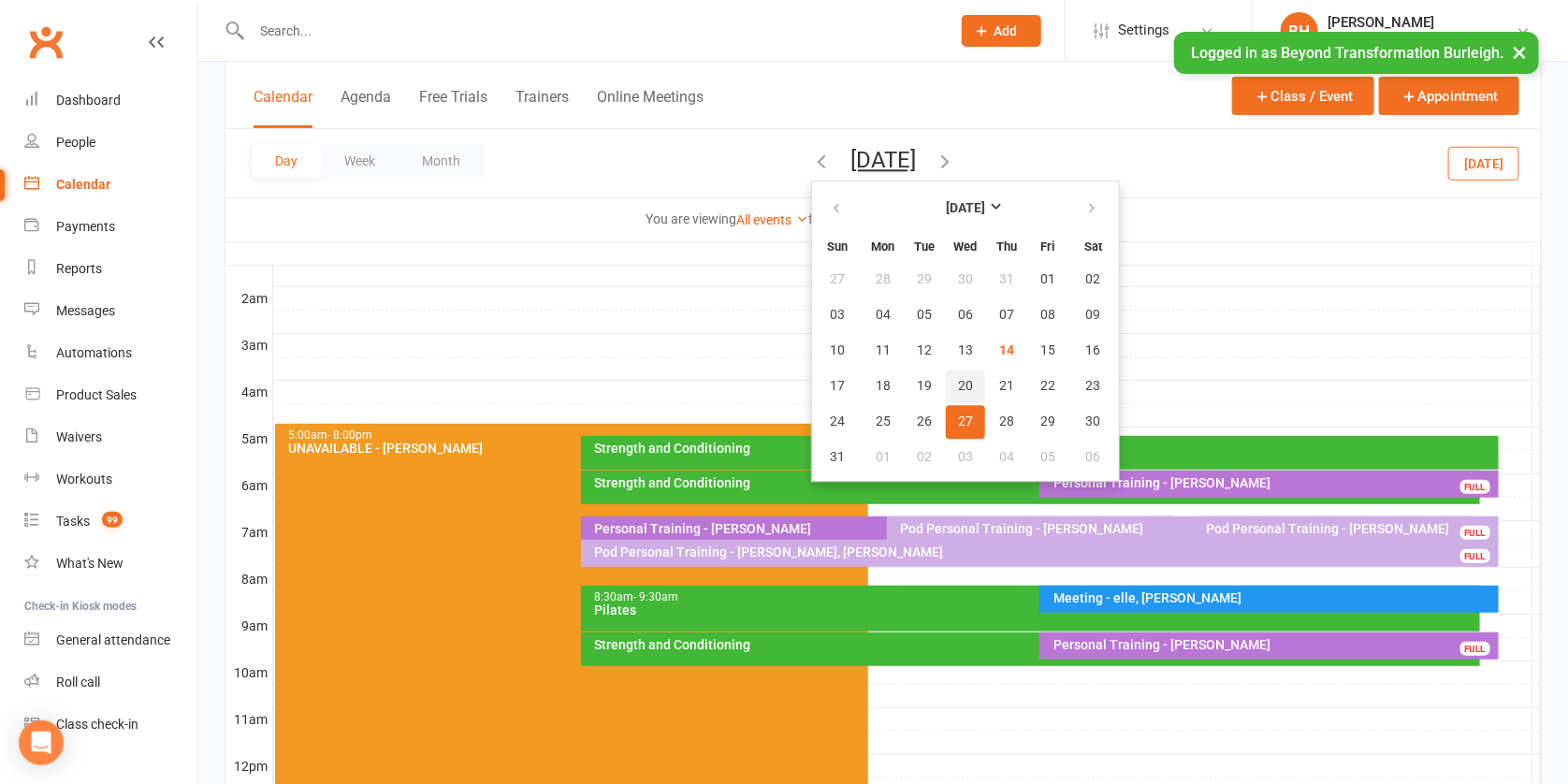
click at [958, 379] on span "20" at bounding box center [966, 386] width 15 height 15
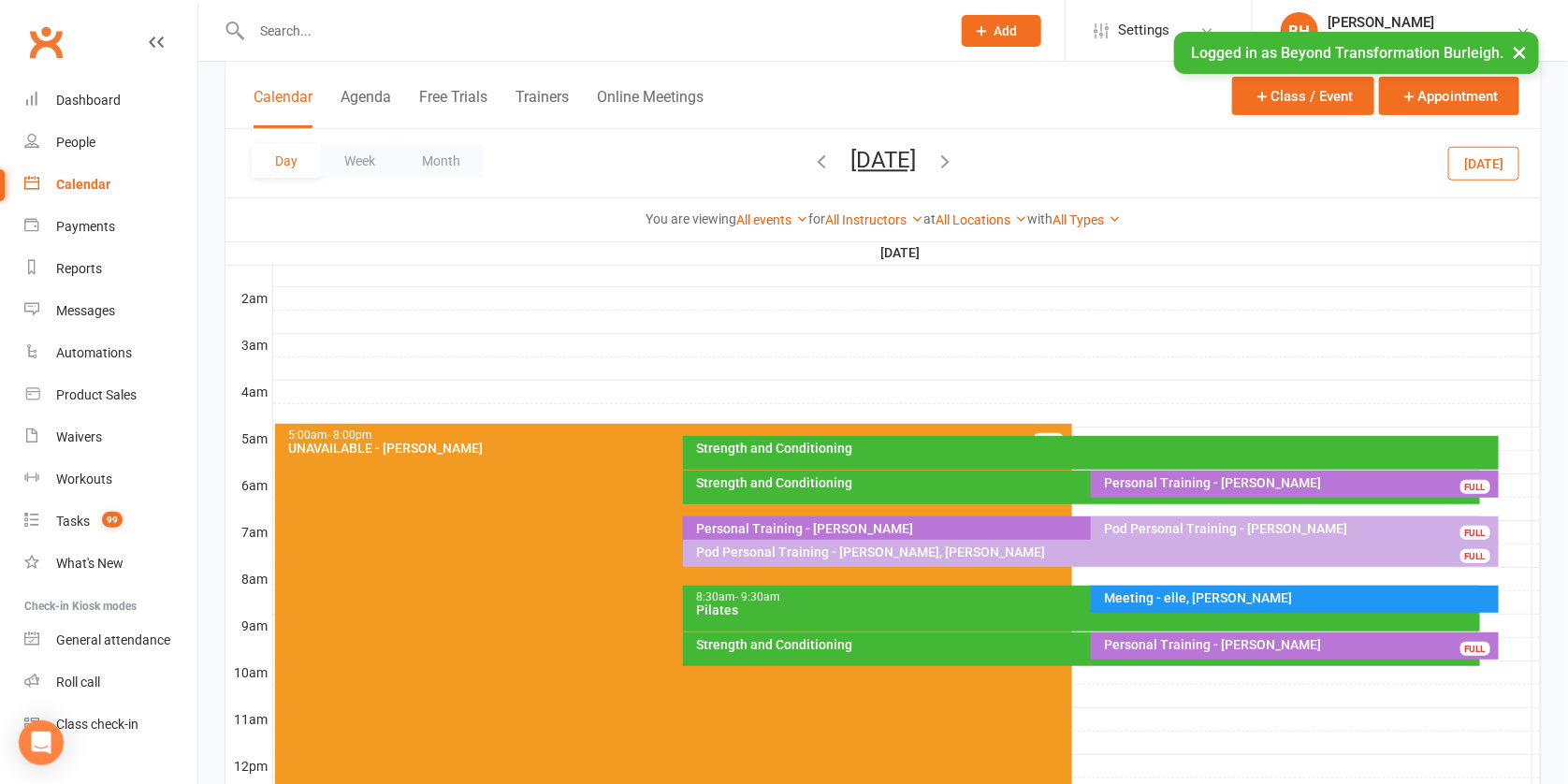
scroll to position [580, 0]
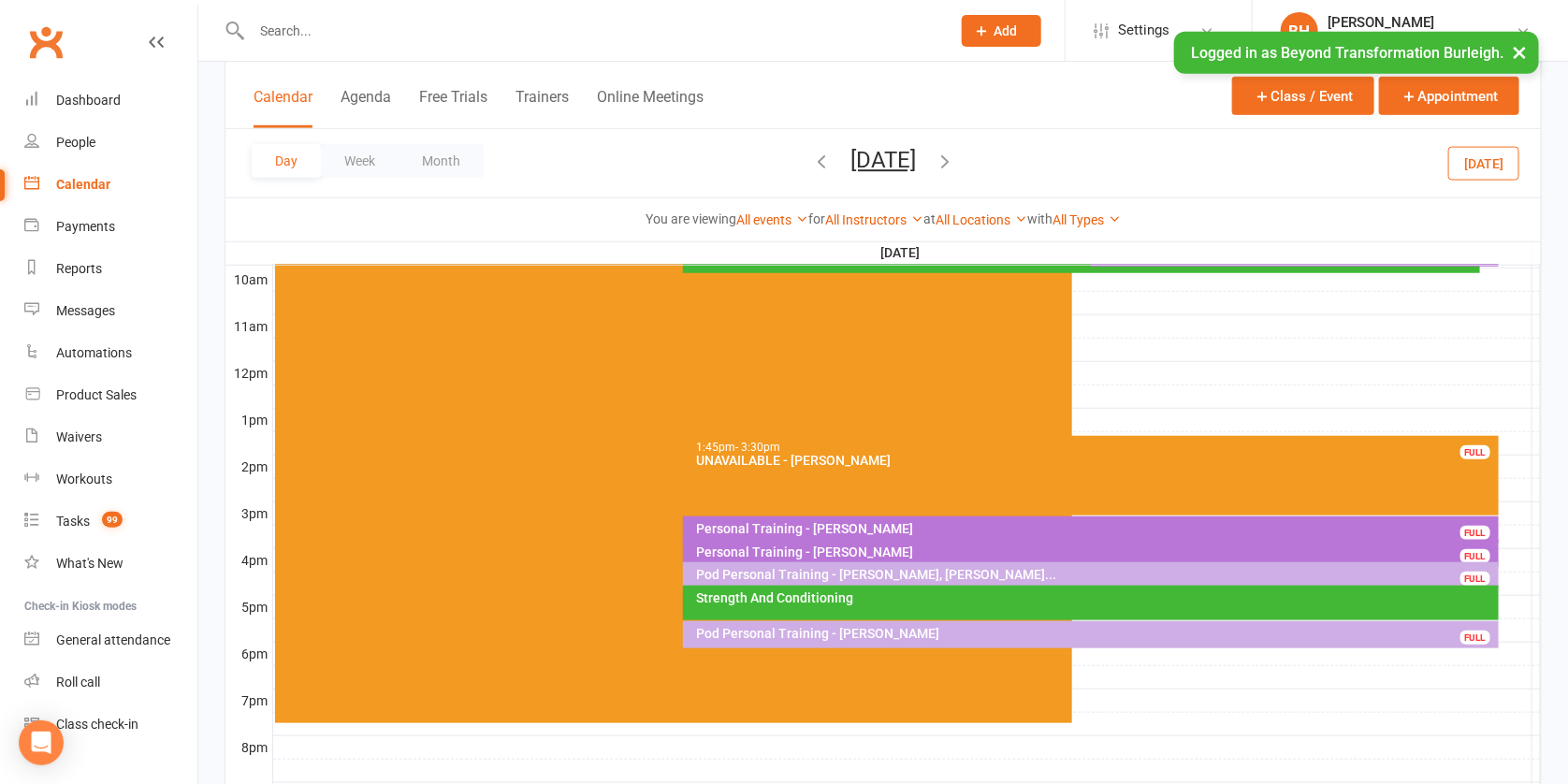
click at [959, 576] on div "Pod Personal Training - [PERSON_NAME], [PERSON_NAME]..." at bounding box center [1096, 575] width 799 height 13
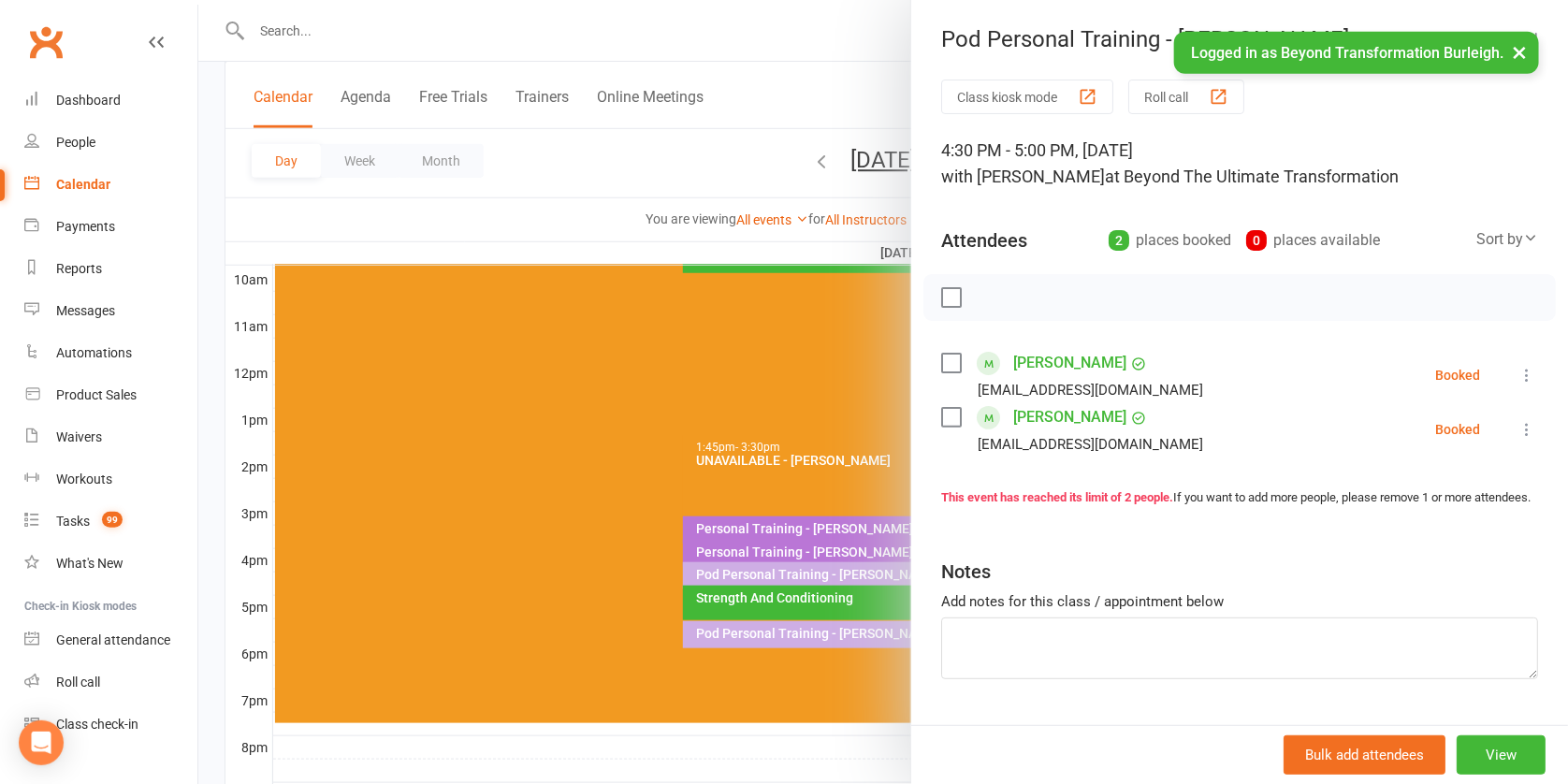
click at [794, 458] on div at bounding box center [883, 392] width 1370 height 784
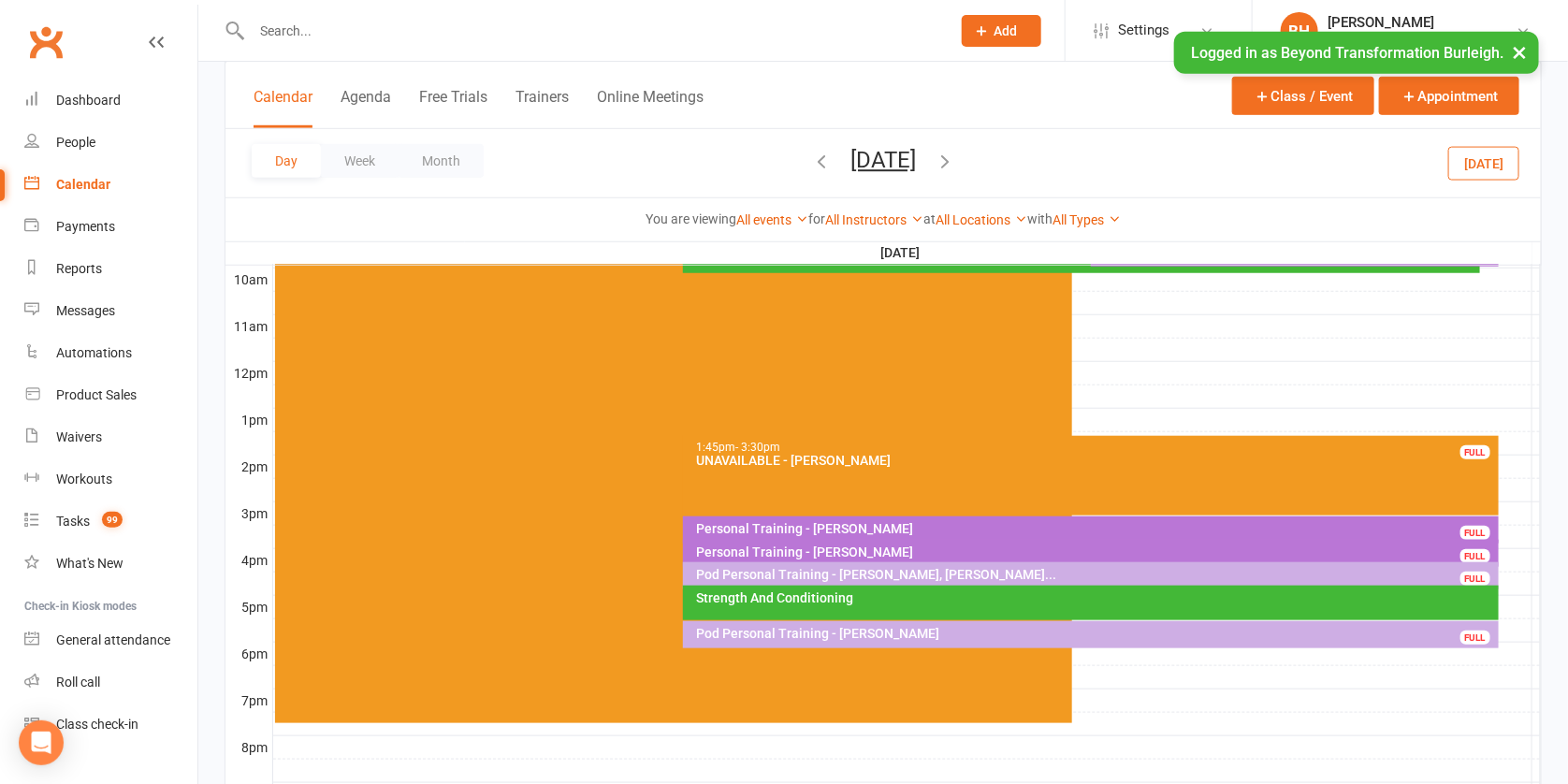
click at [868, 151] on button "[DATE]" at bounding box center [883, 159] width 65 height 26
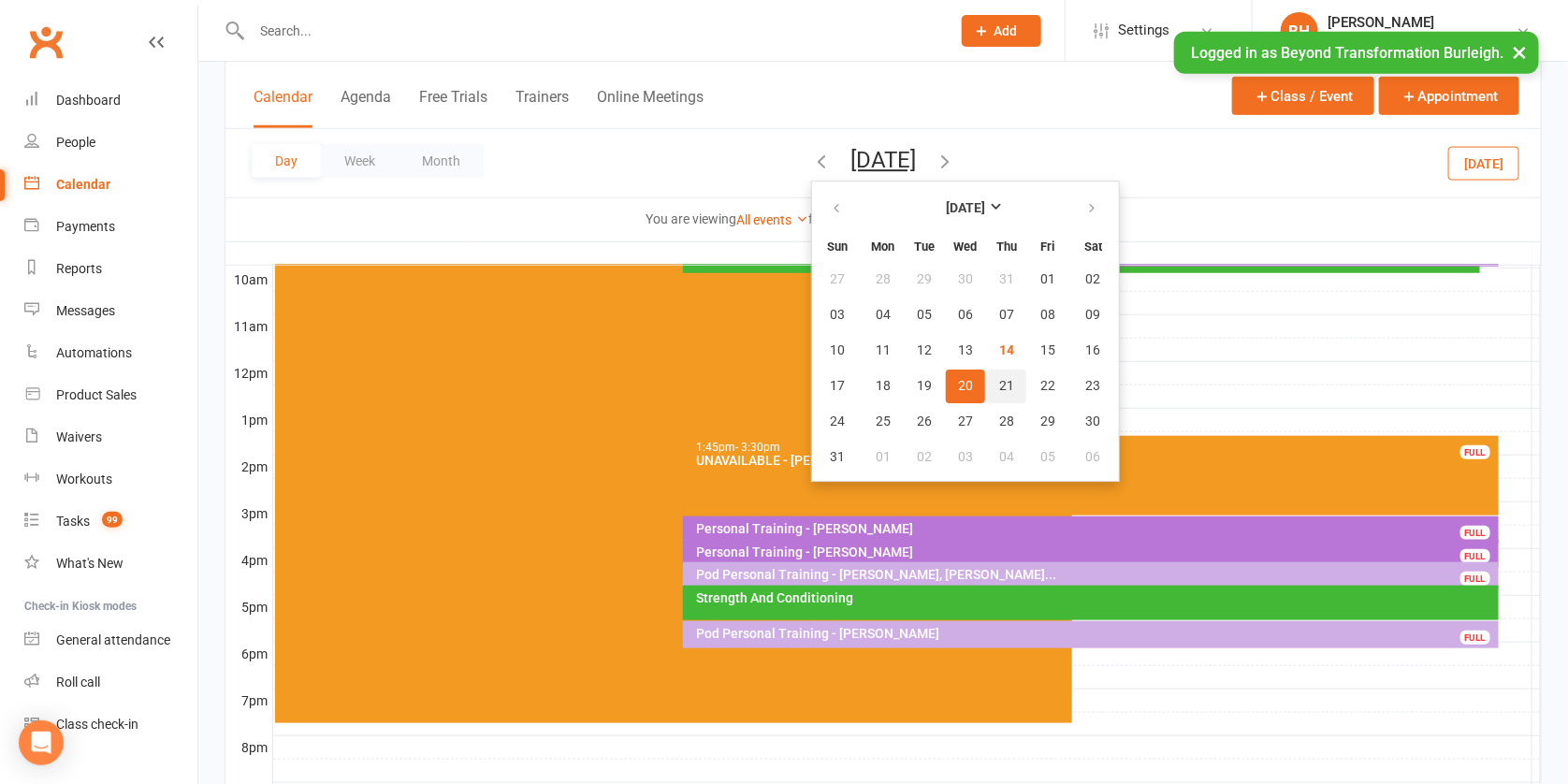
click at [999, 379] on span "21" at bounding box center [1007, 386] width 15 height 15
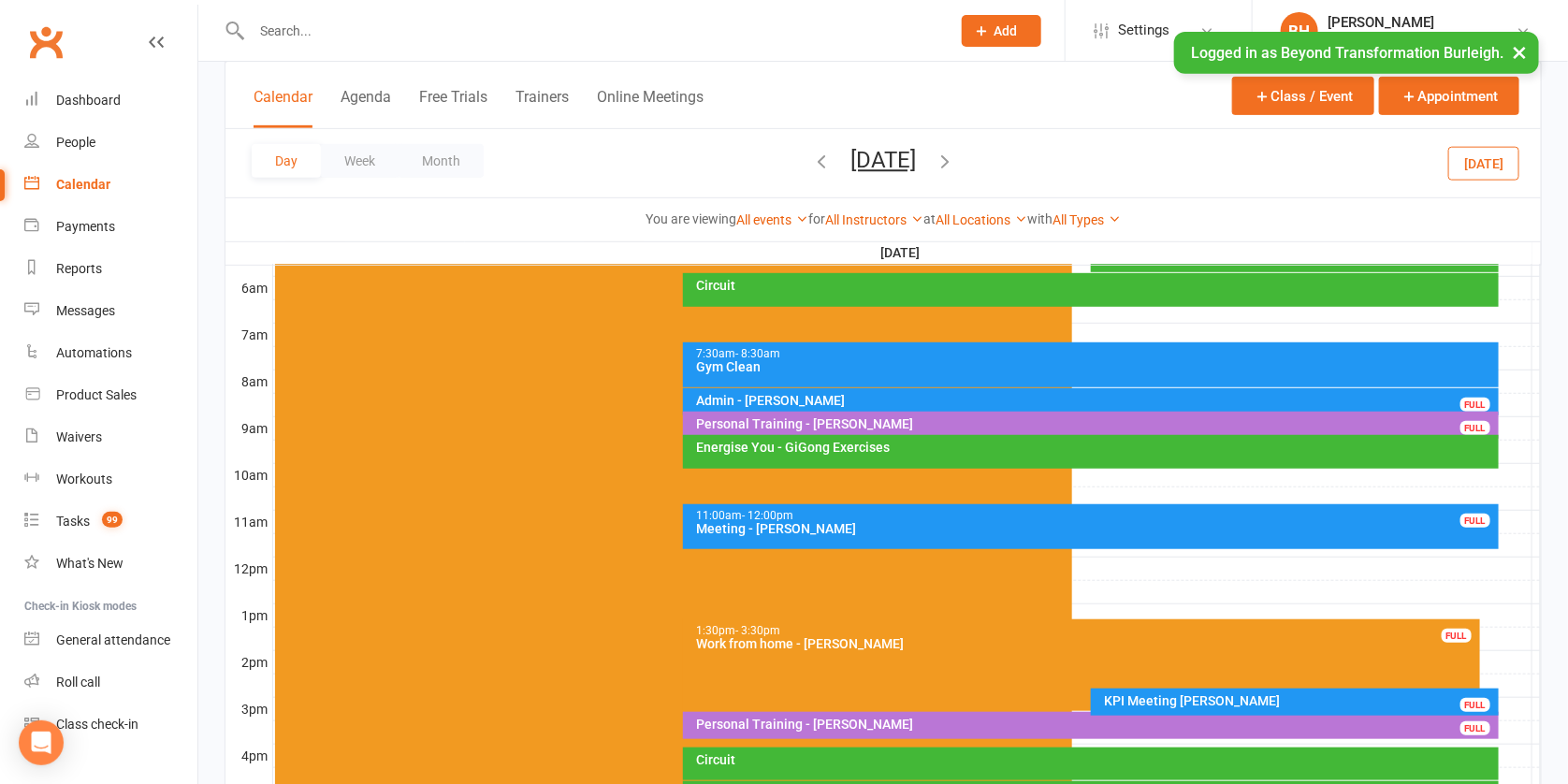
scroll to position [545, 0]
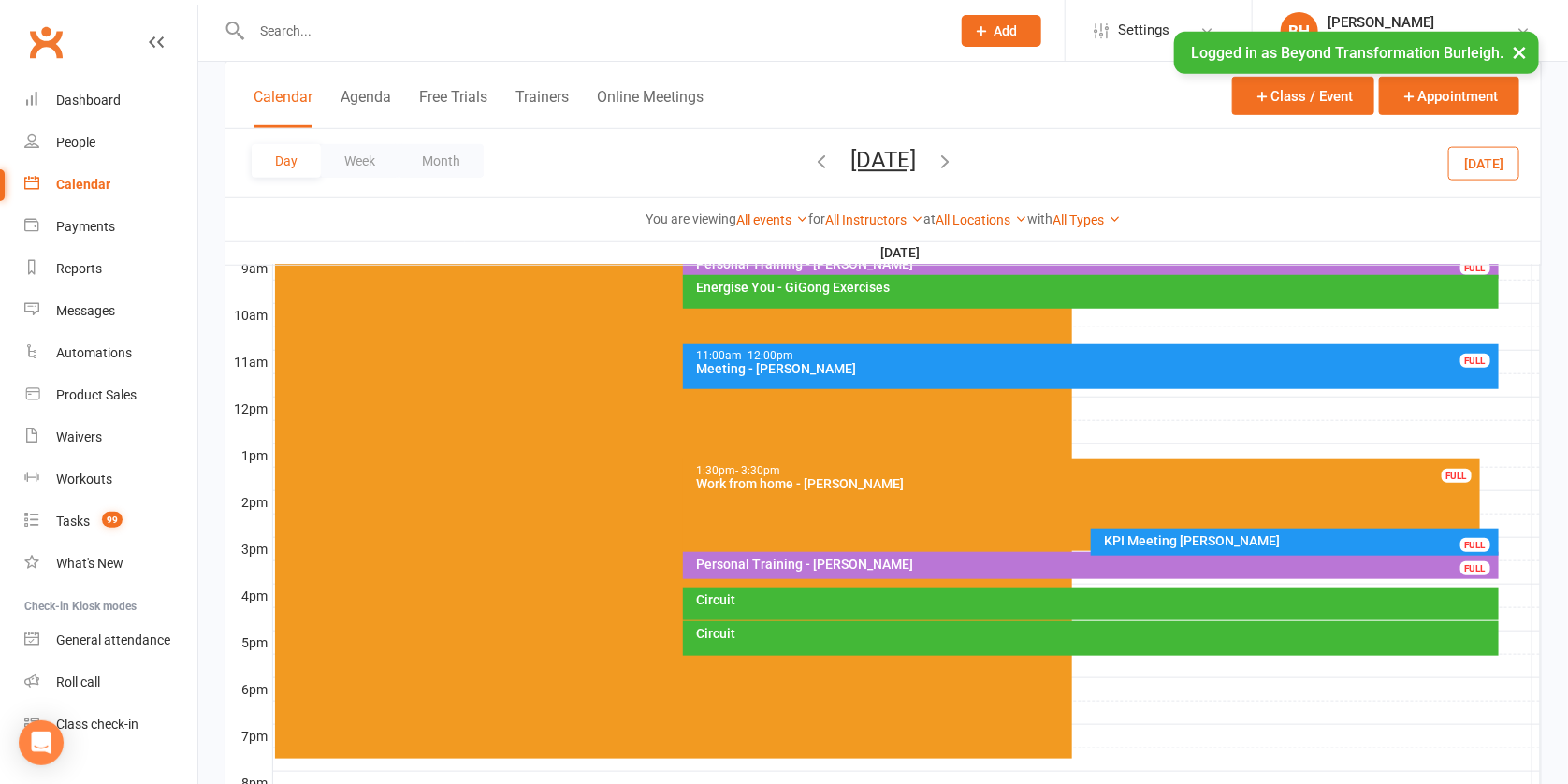
click at [870, 151] on button "[DATE]" at bounding box center [883, 159] width 65 height 26
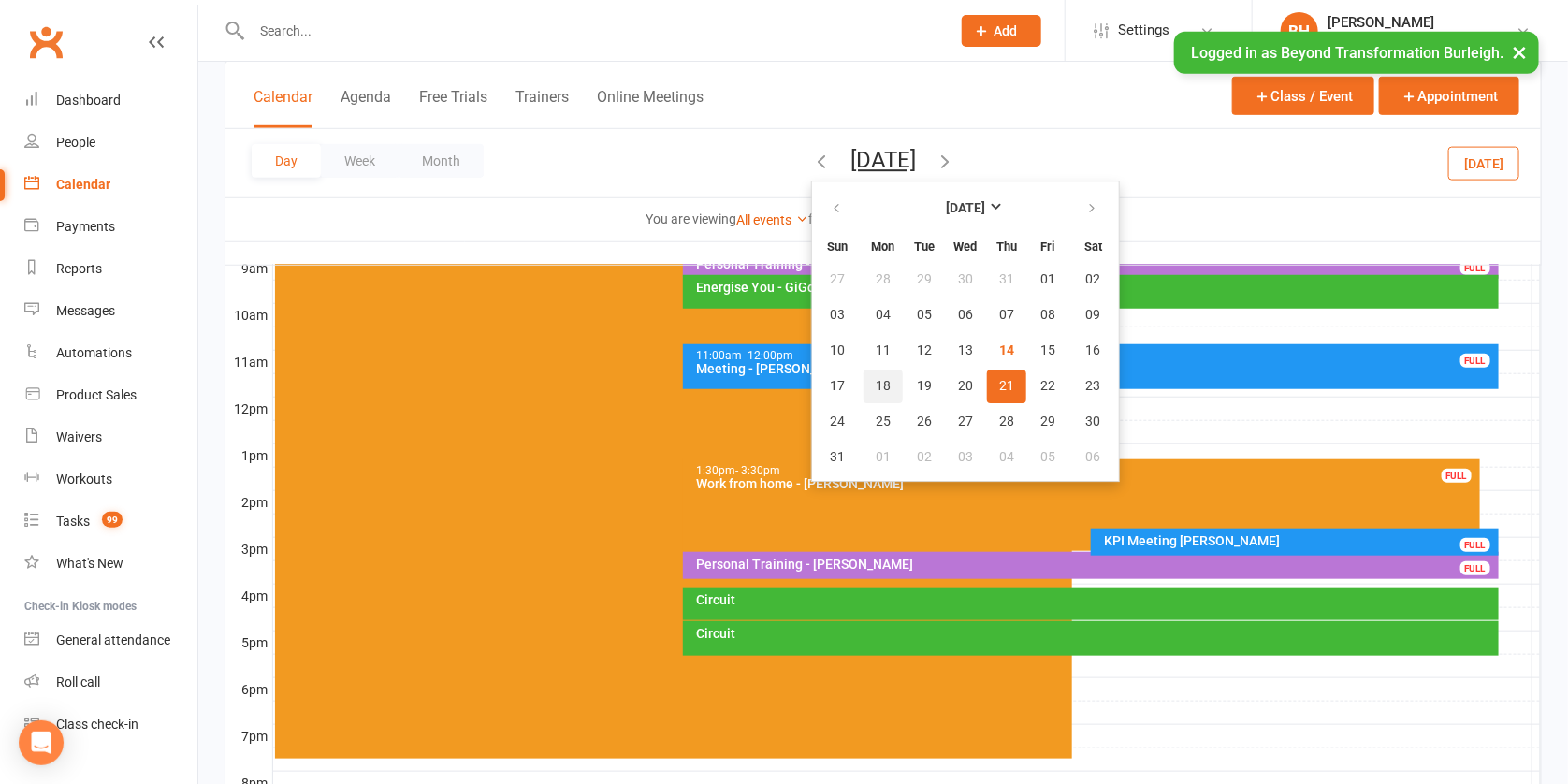
click at [864, 384] on button "18" at bounding box center [883, 386] width 39 height 34
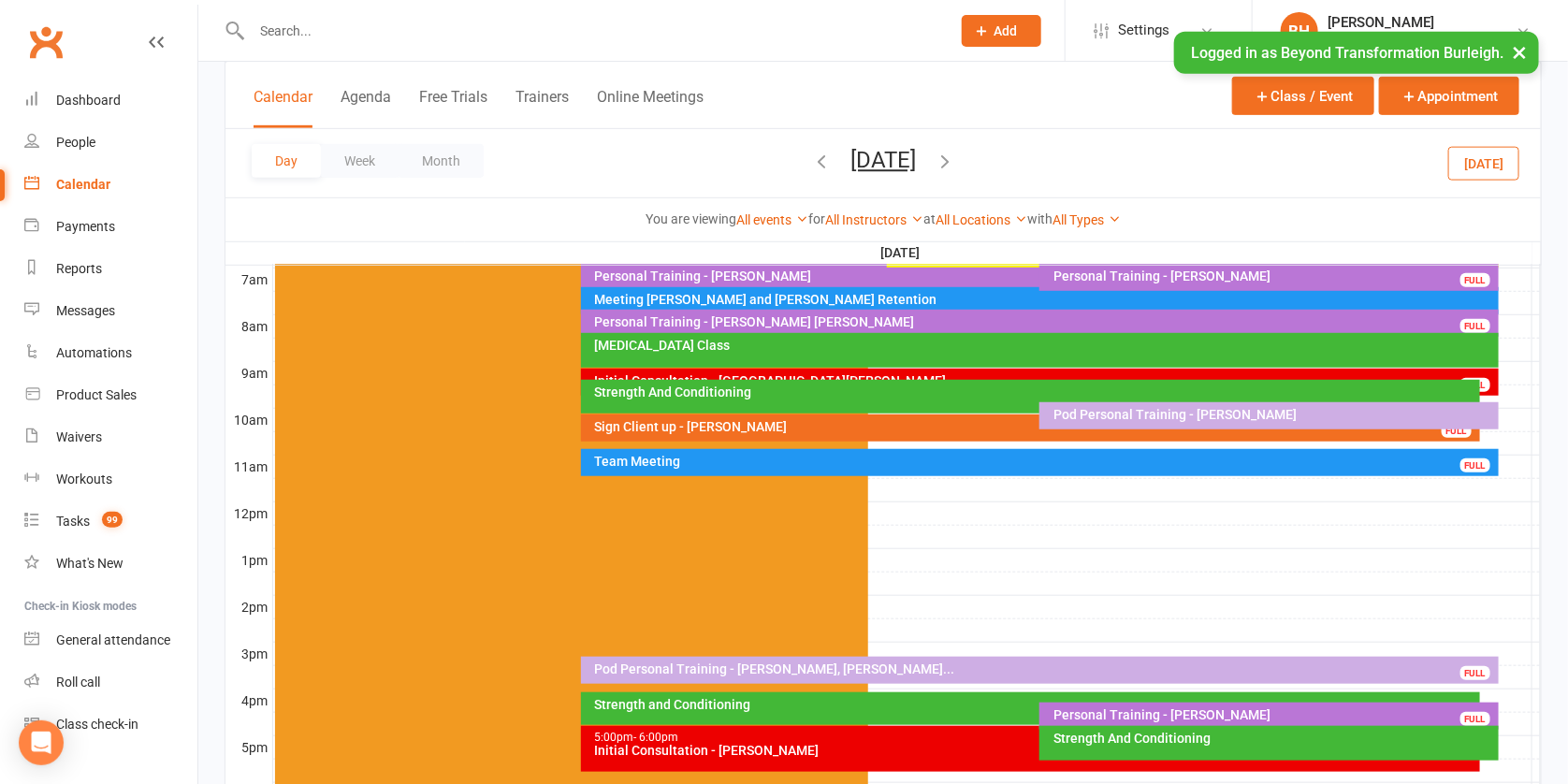
scroll to position [406, 0]
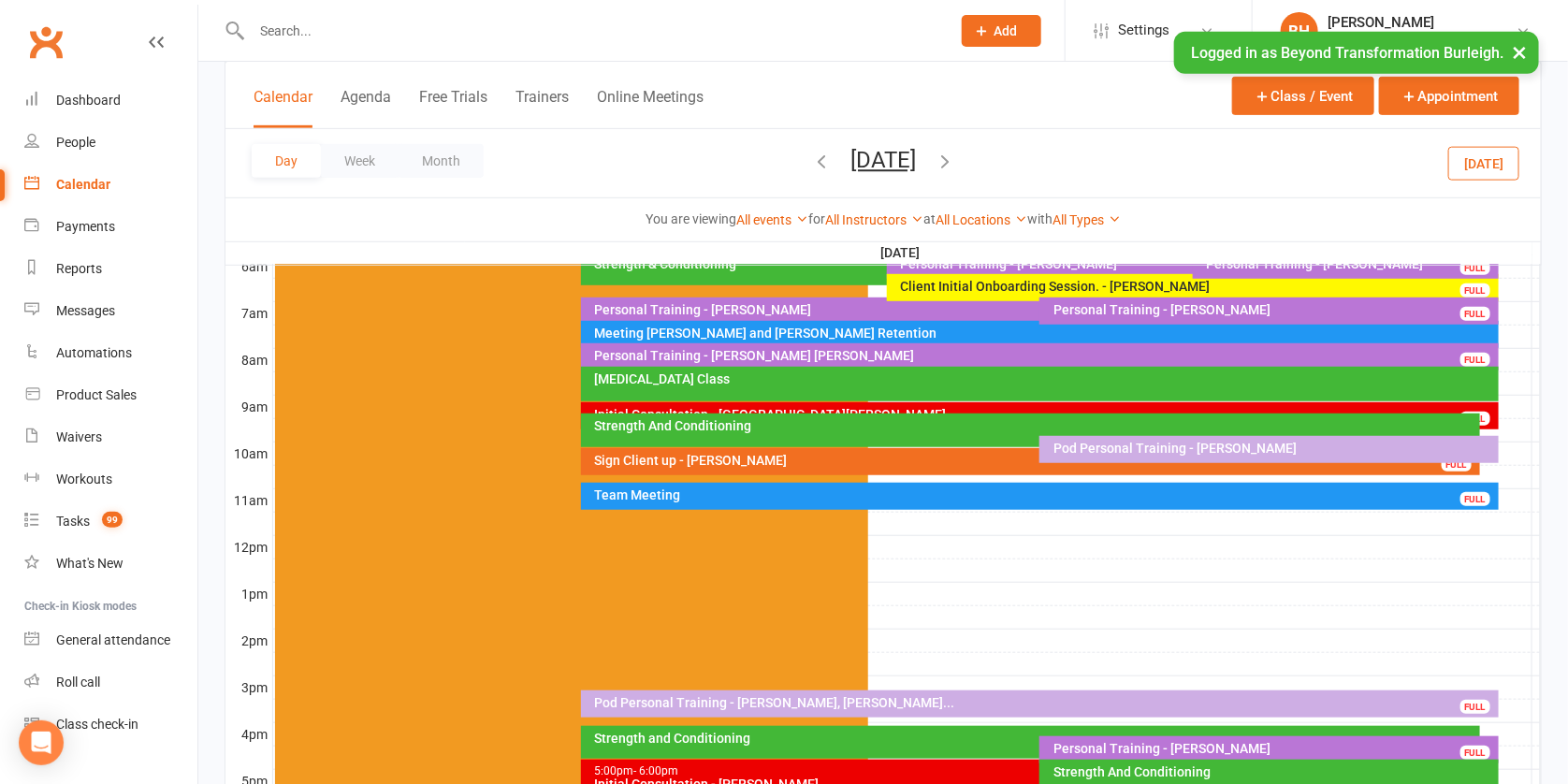
click at [1520, 350] on div at bounding box center [907, 359] width 1268 height 22
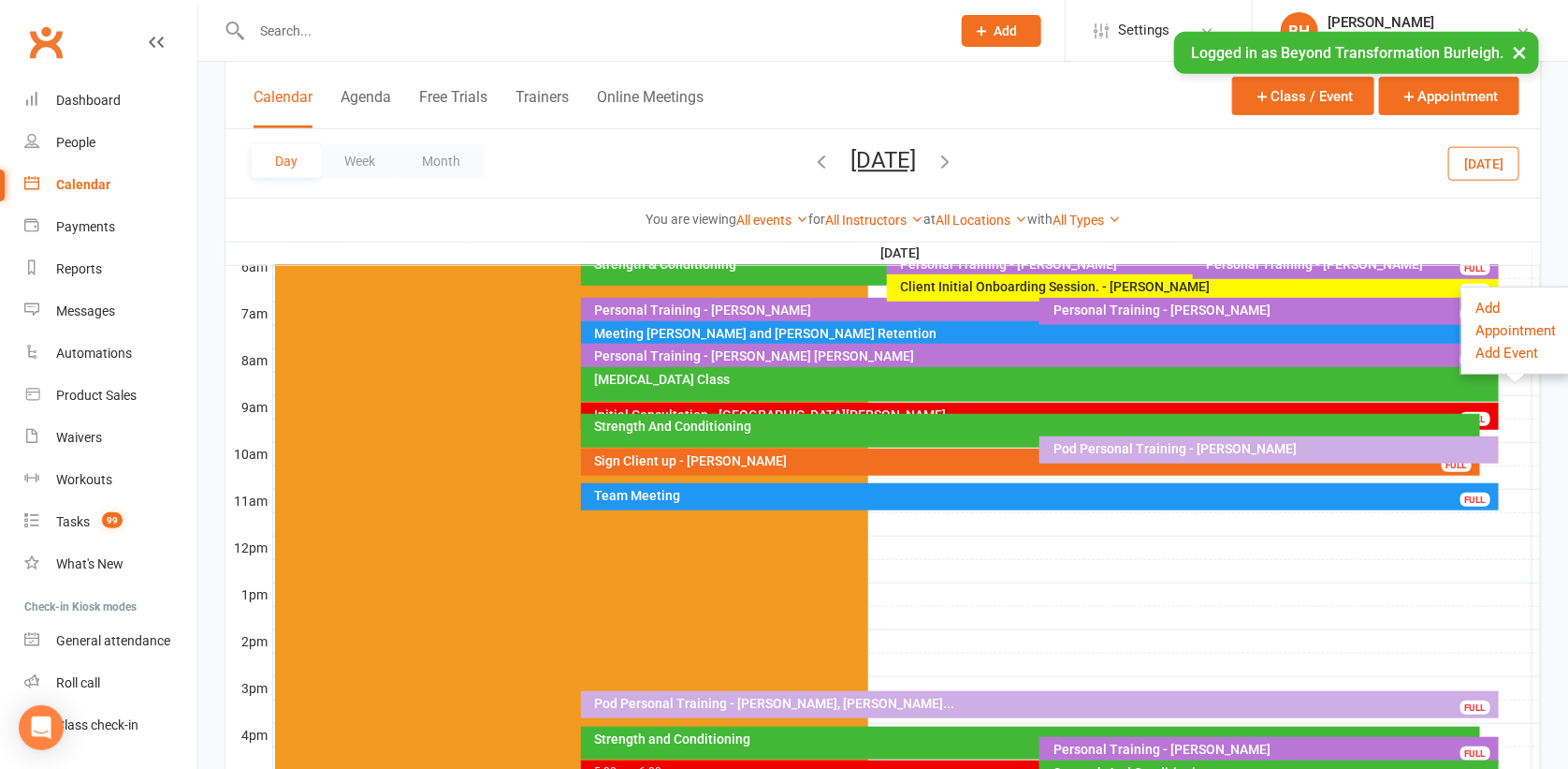
click at [917, 157] on button "[DATE]" at bounding box center [883, 160] width 65 height 26
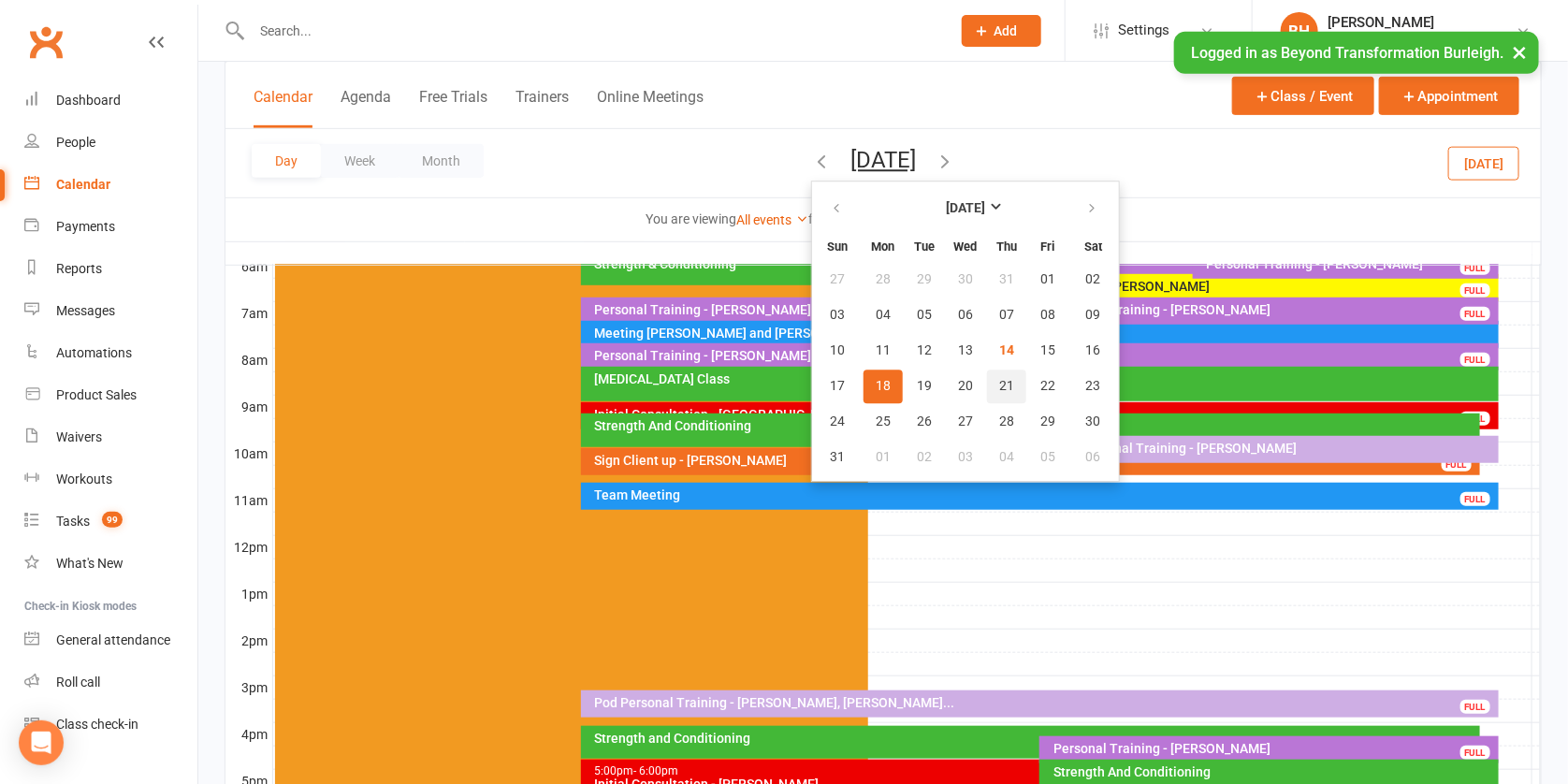
click at [999, 379] on span "21" at bounding box center [1007, 386] width 15 height 15
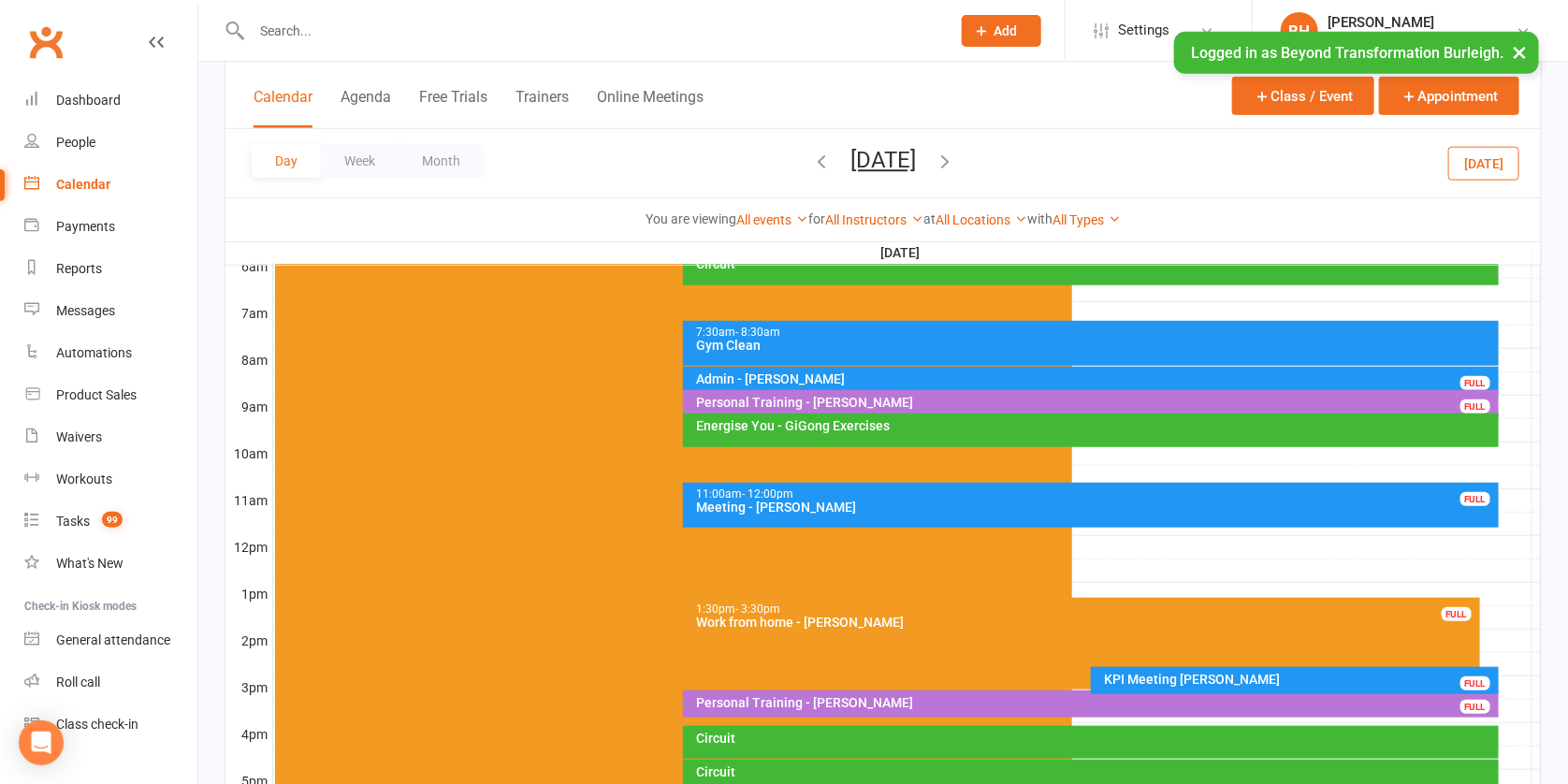
scroll to position [234, 0]
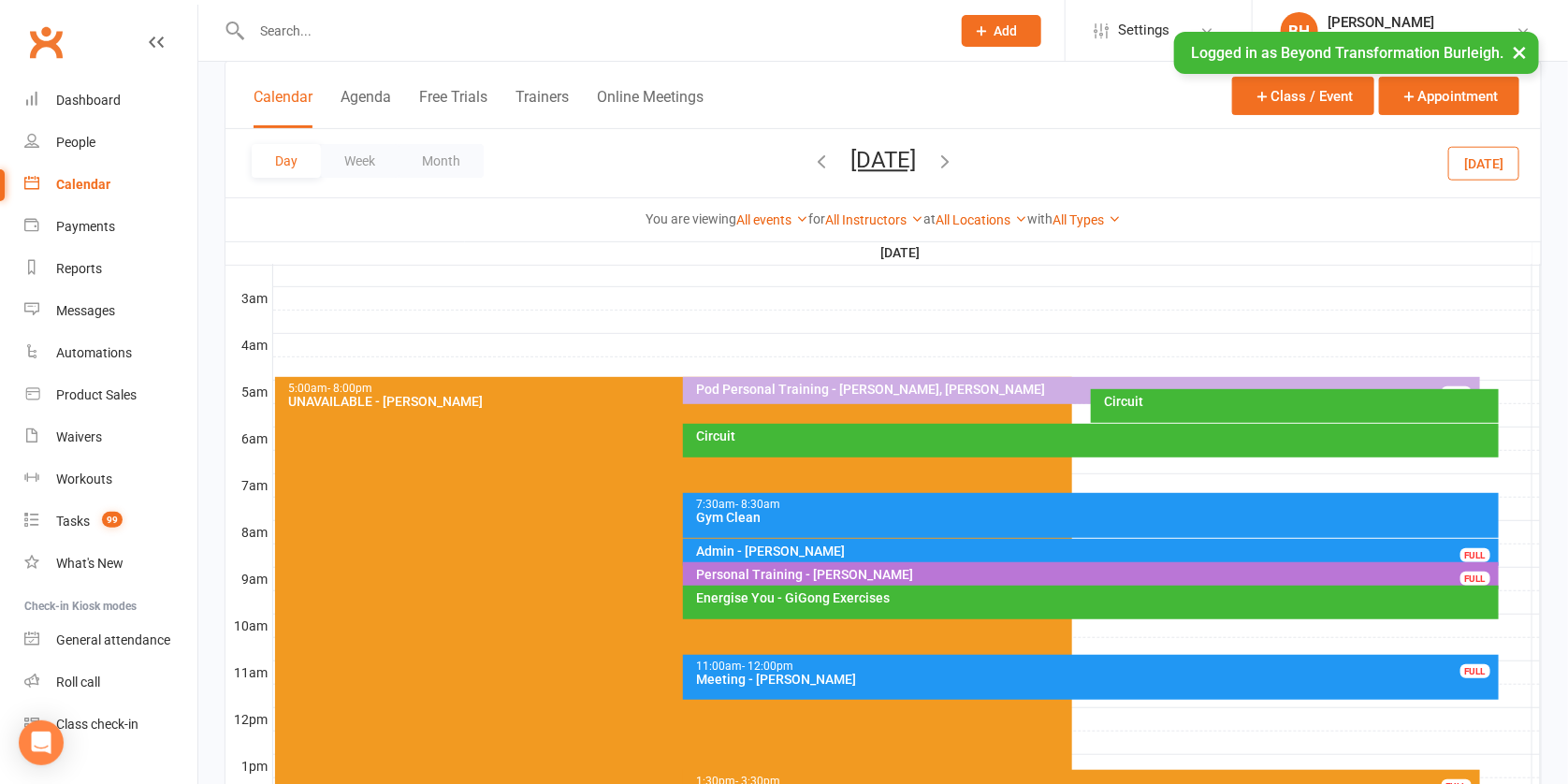
click at [887, 160] on button "[DATE]" at bounding box center [883, 159] width 65 height 26
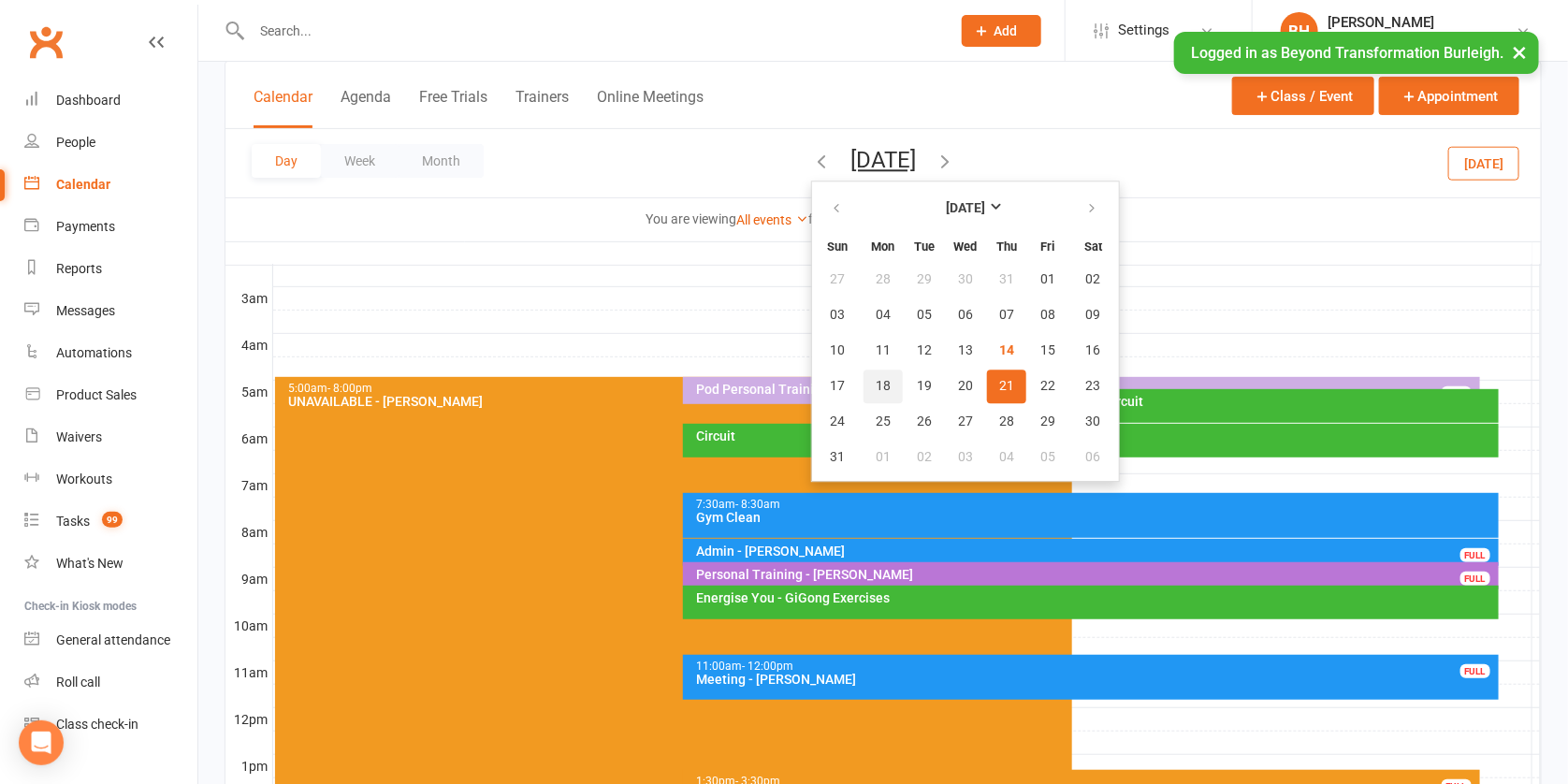
click at [876, 379] on span "18" at bounding box center [884, 386] width 15 height 15
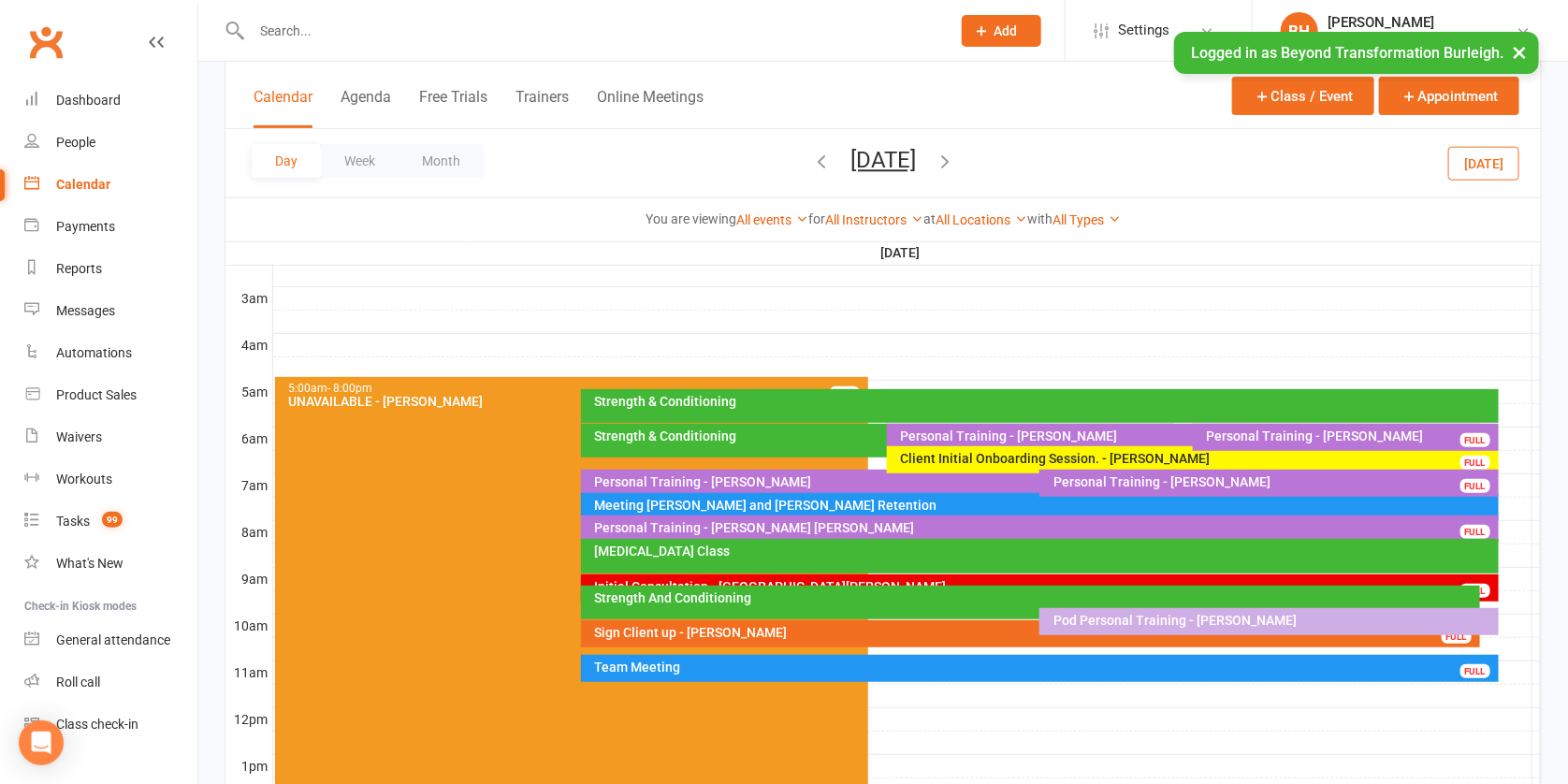
click at [1508, 522] on div at bounding box center [907, 532] width 1268 height 22
click at [1473, 476] on button "Add Appointment" at bounding box center [1508, 488] width 89 height 45
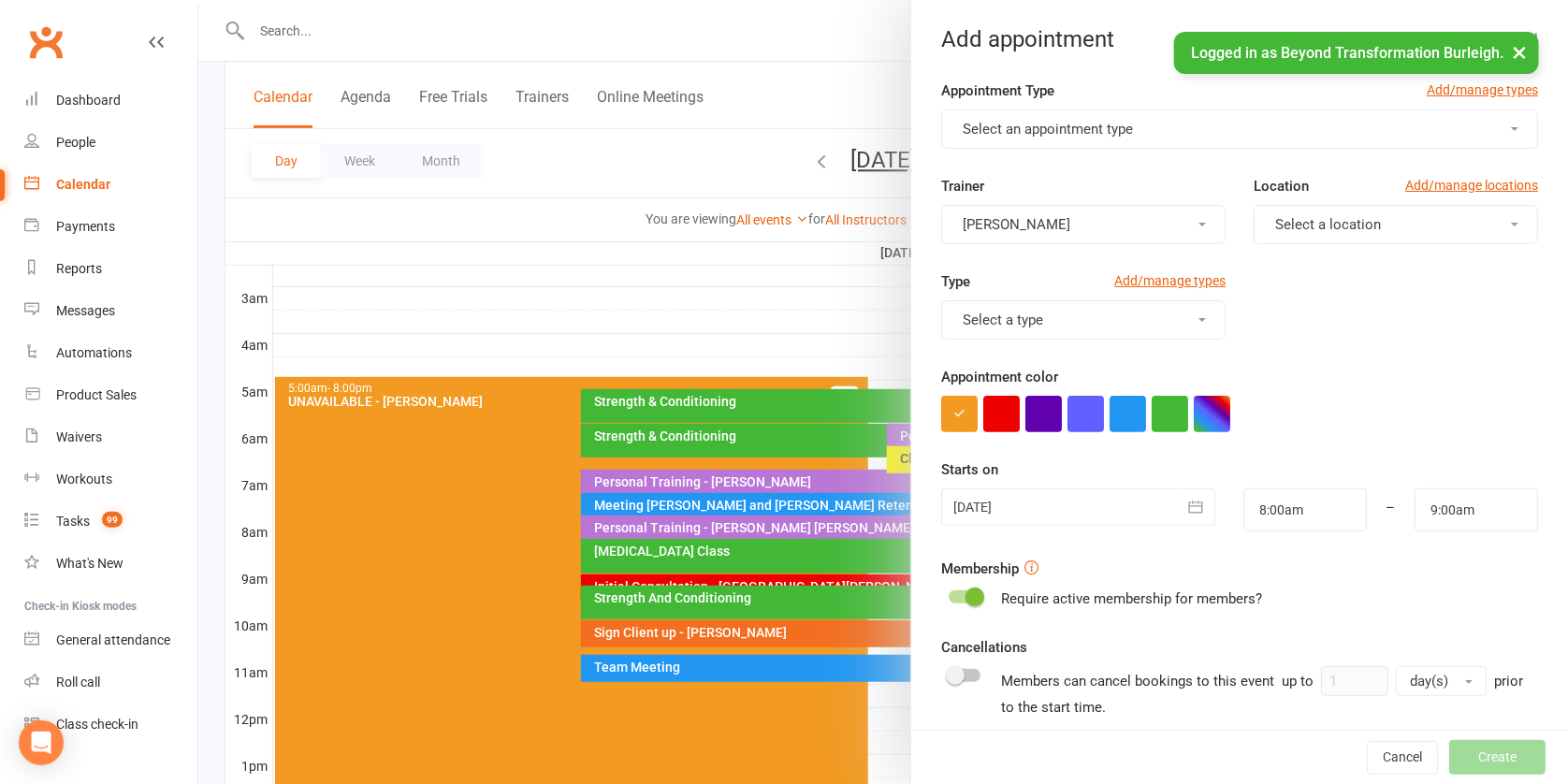
click at [1081, 117] on button "Select an appointment type" at bounding box center [1239, 129] width 597 height 39
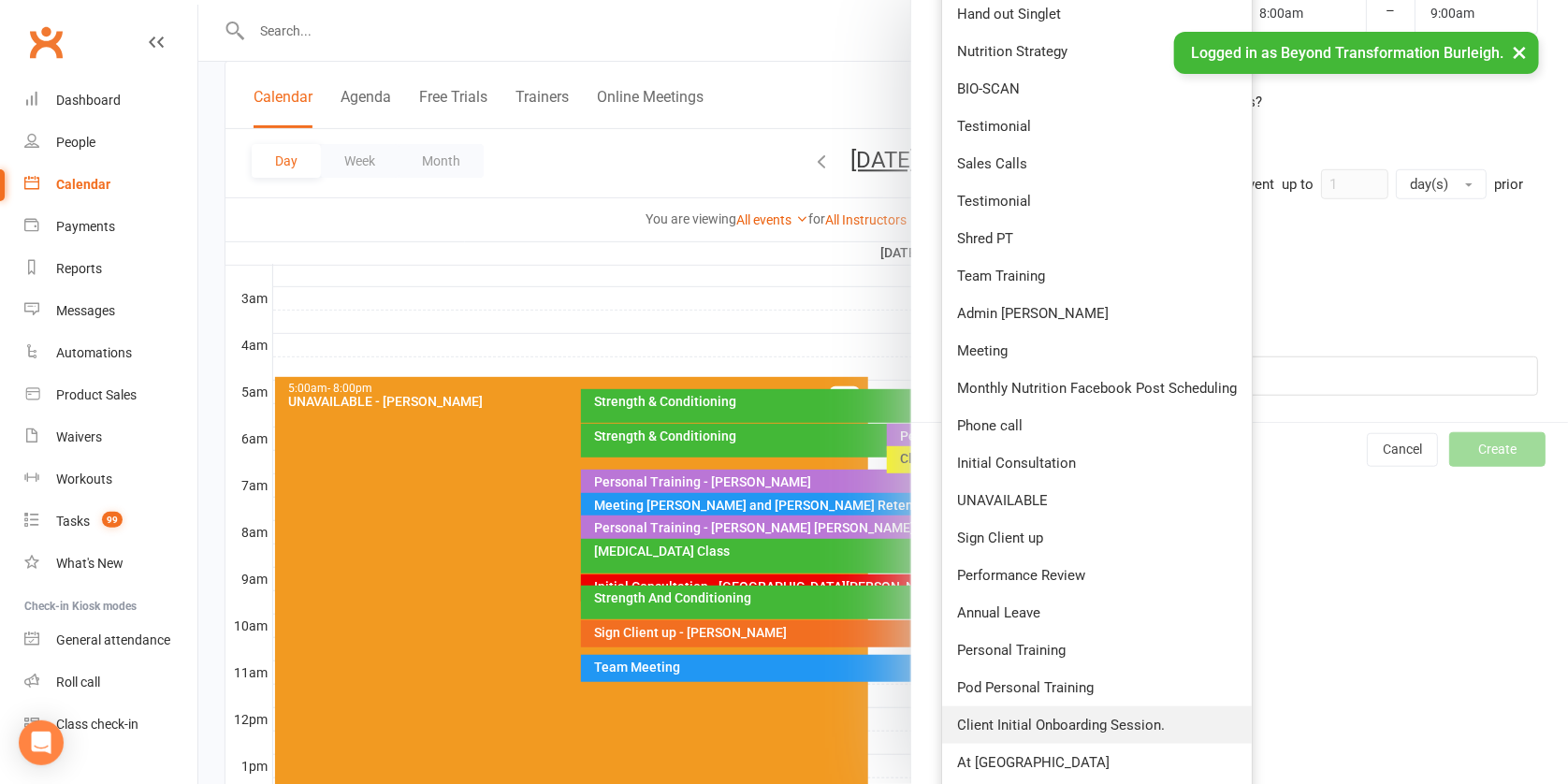
scroll to position [522, 0]
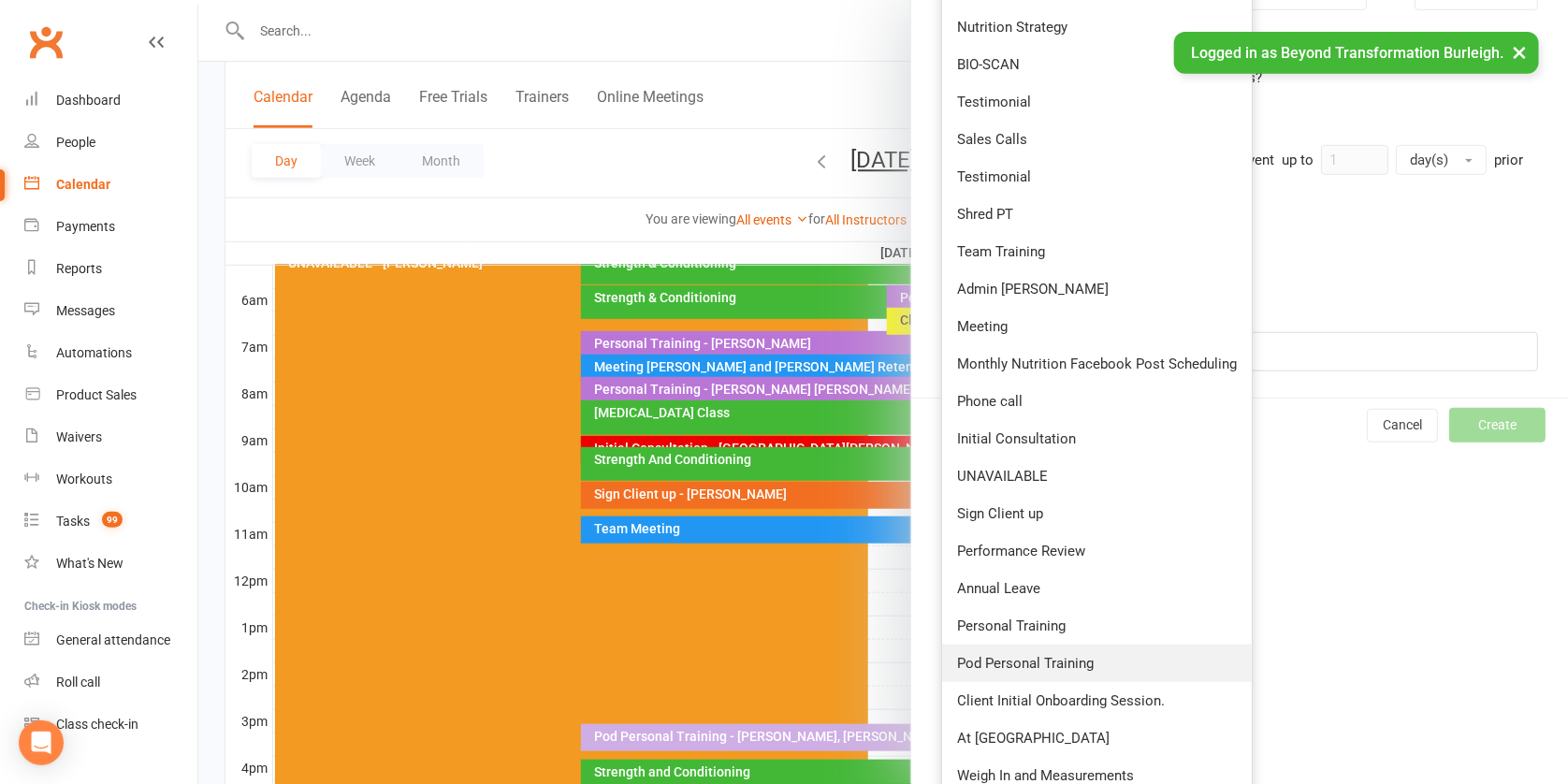
click at [1025, 645] on link "Pod Personal Training" at bounding box center [1097, 663] width 309 height 37
type input "8:30am"
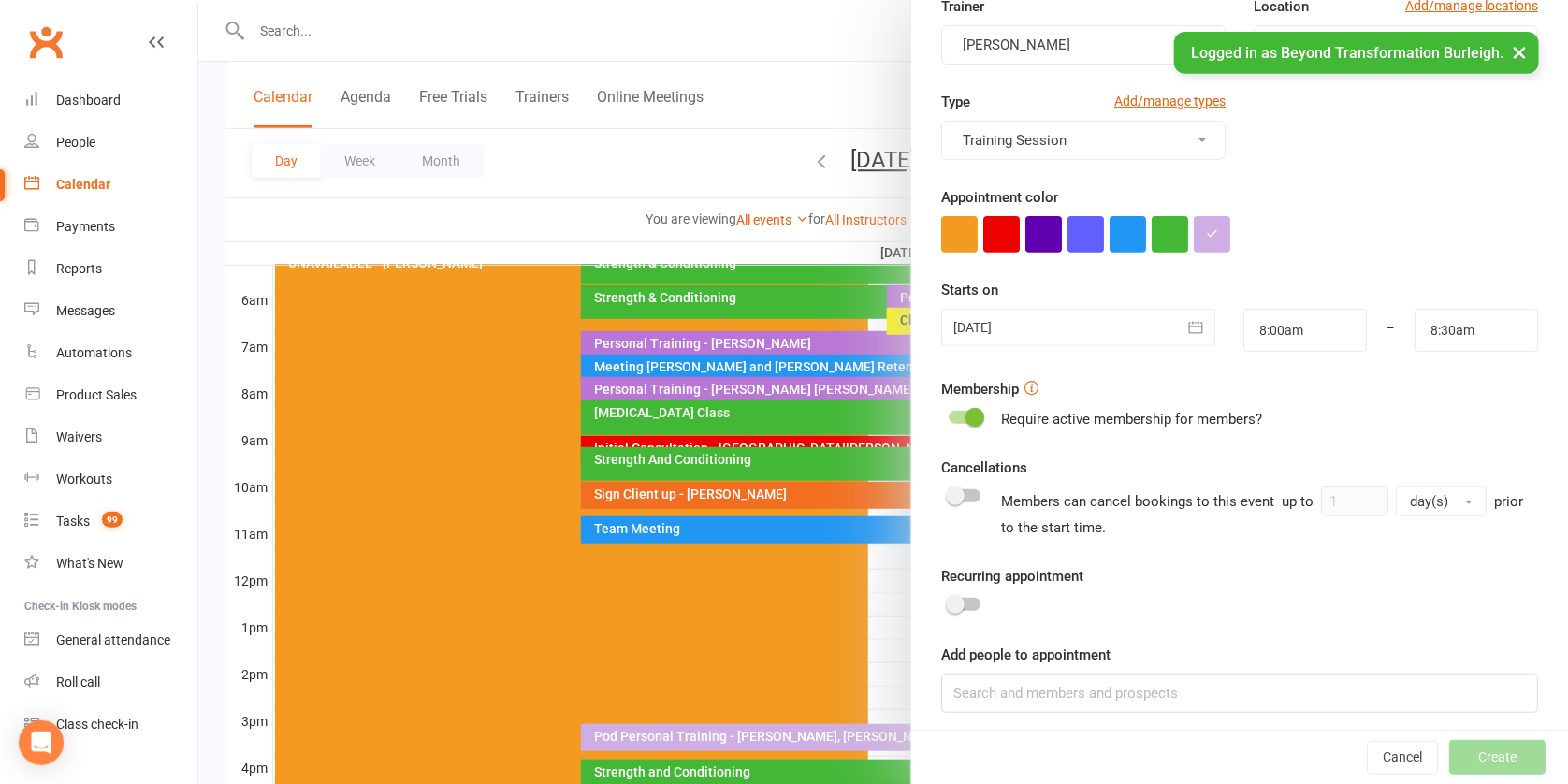
scroll to position [0, 0]
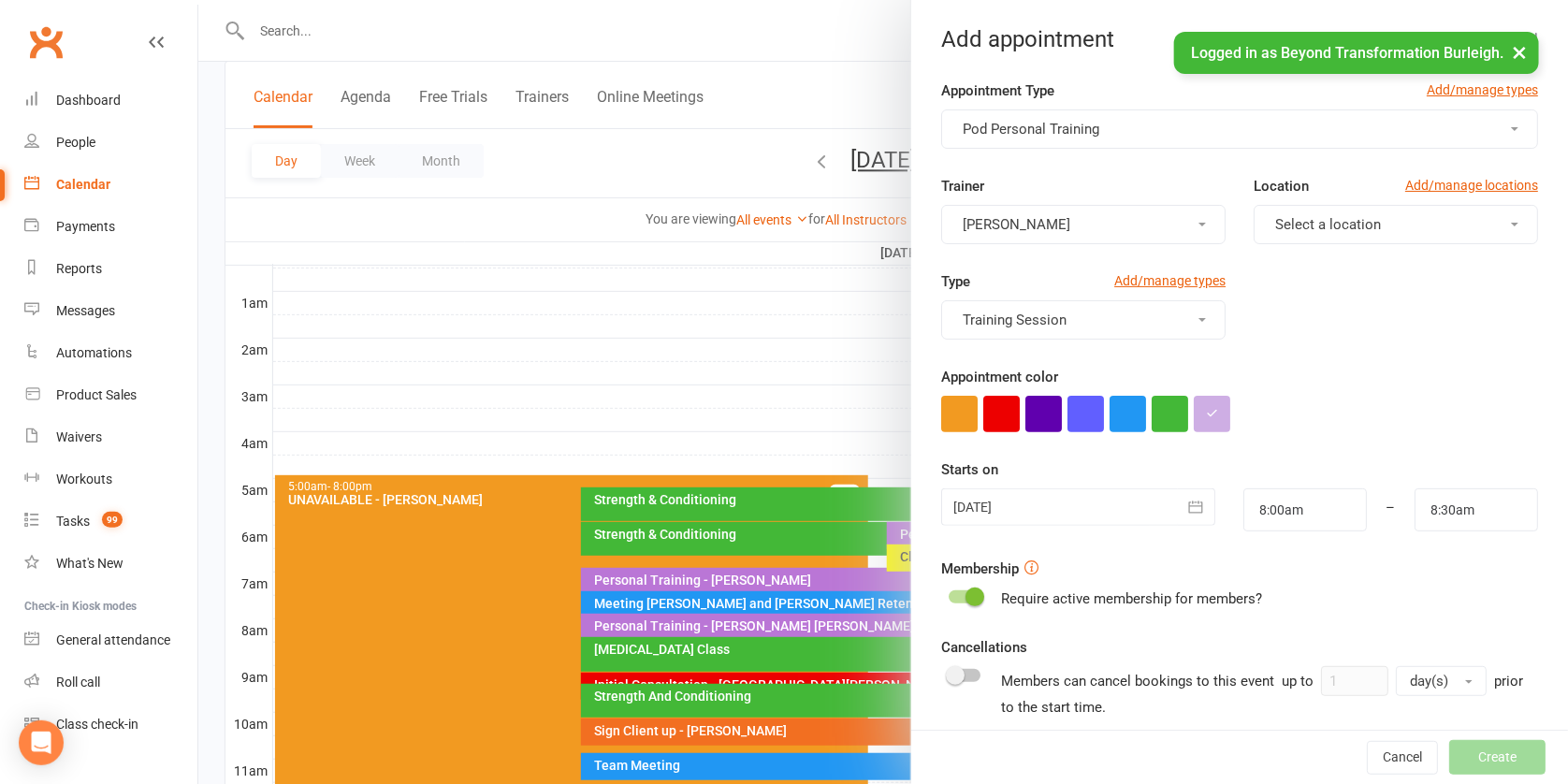
click at [1063, 220] on button "[PERSON_NAME]" at bounding box center [1084, 224] width 284 height 39
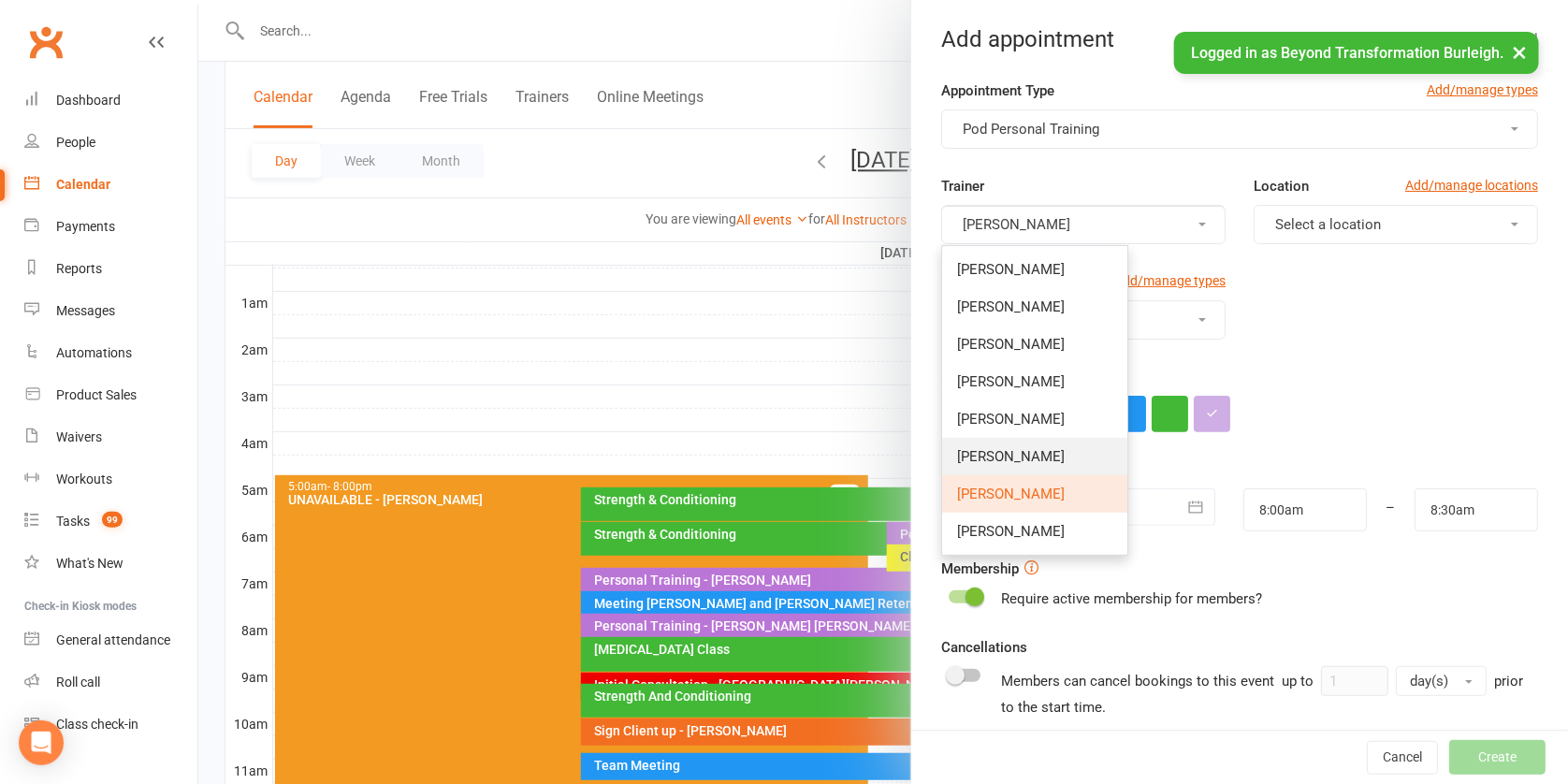
click at [1015, 449] on span "[PERSON_NAME]" at bounding box center [1011, 457] width 108 height 17
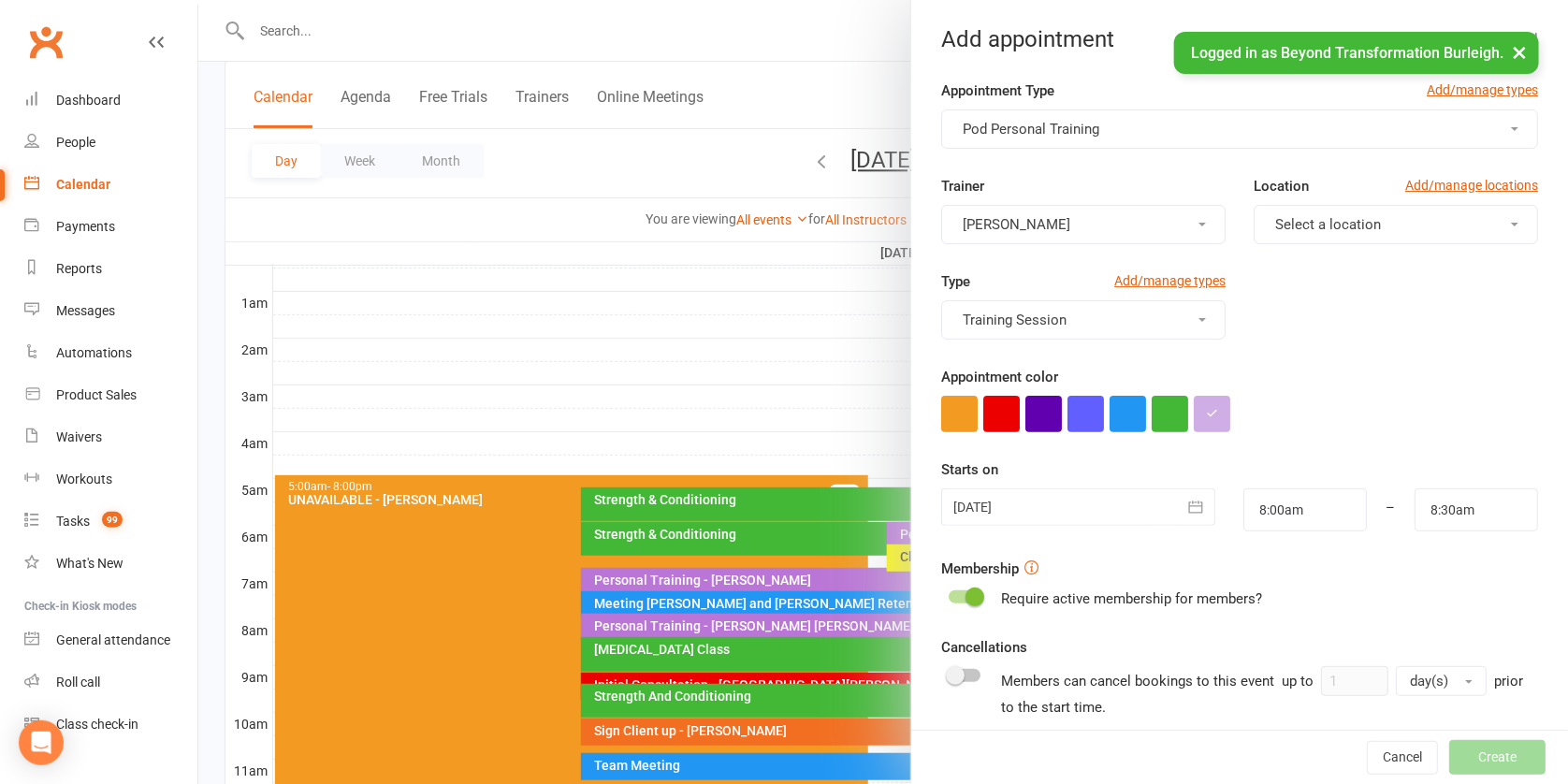
scroll to position [184, 0]
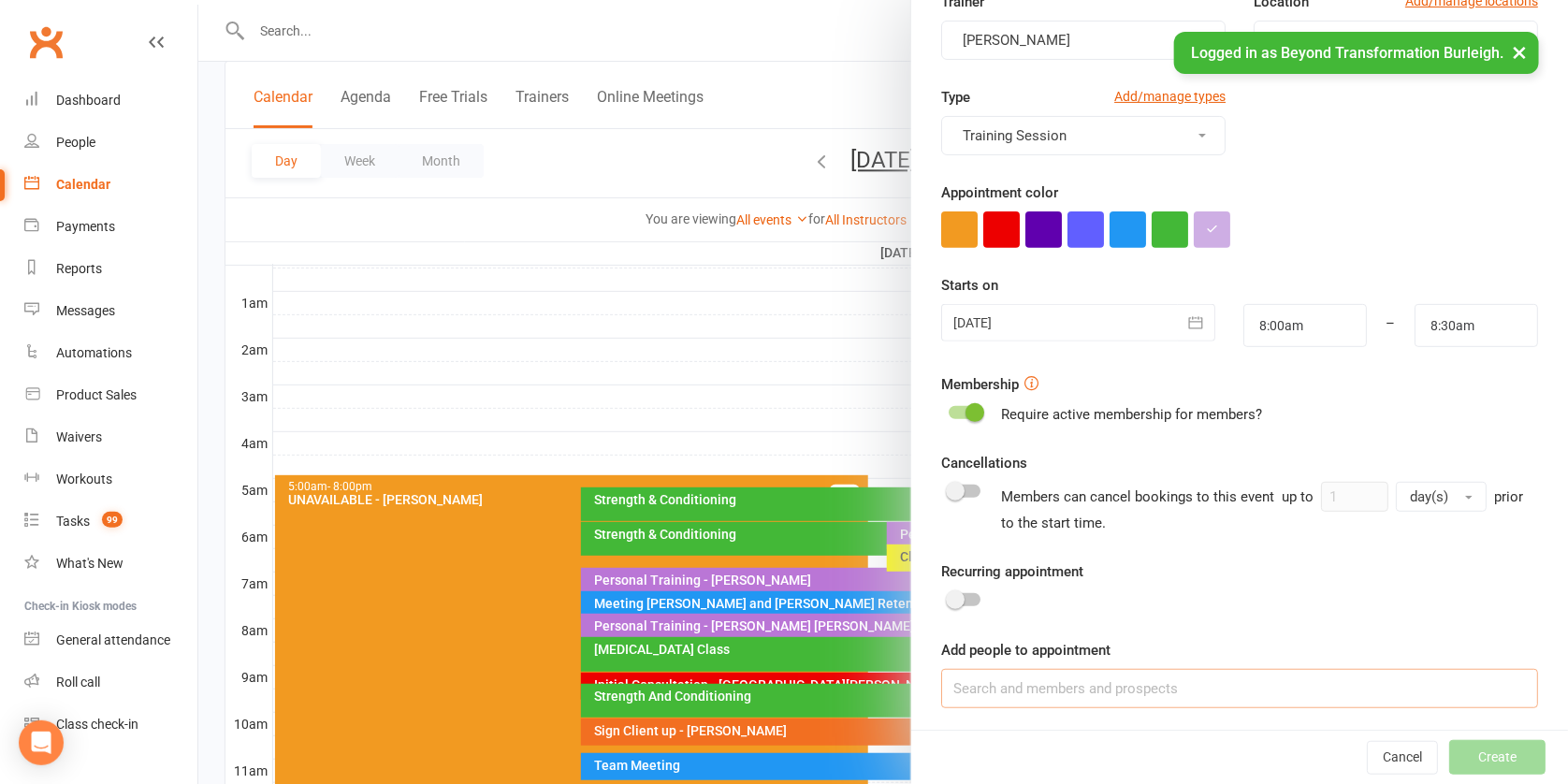
click at [1174, 690] on input at bounding box center [1239, 688] width 597 height 39
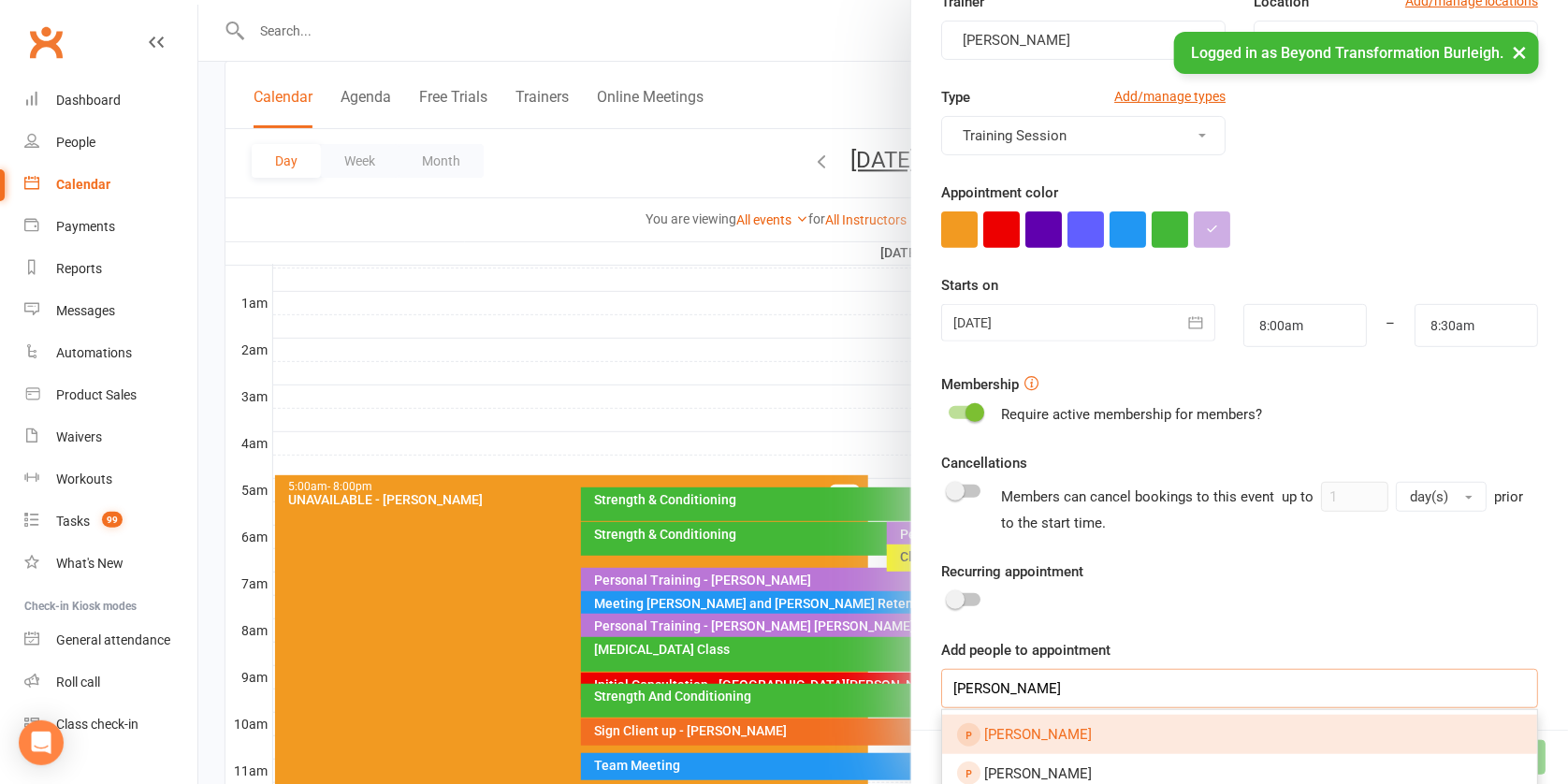
scroll to position [600, 0]
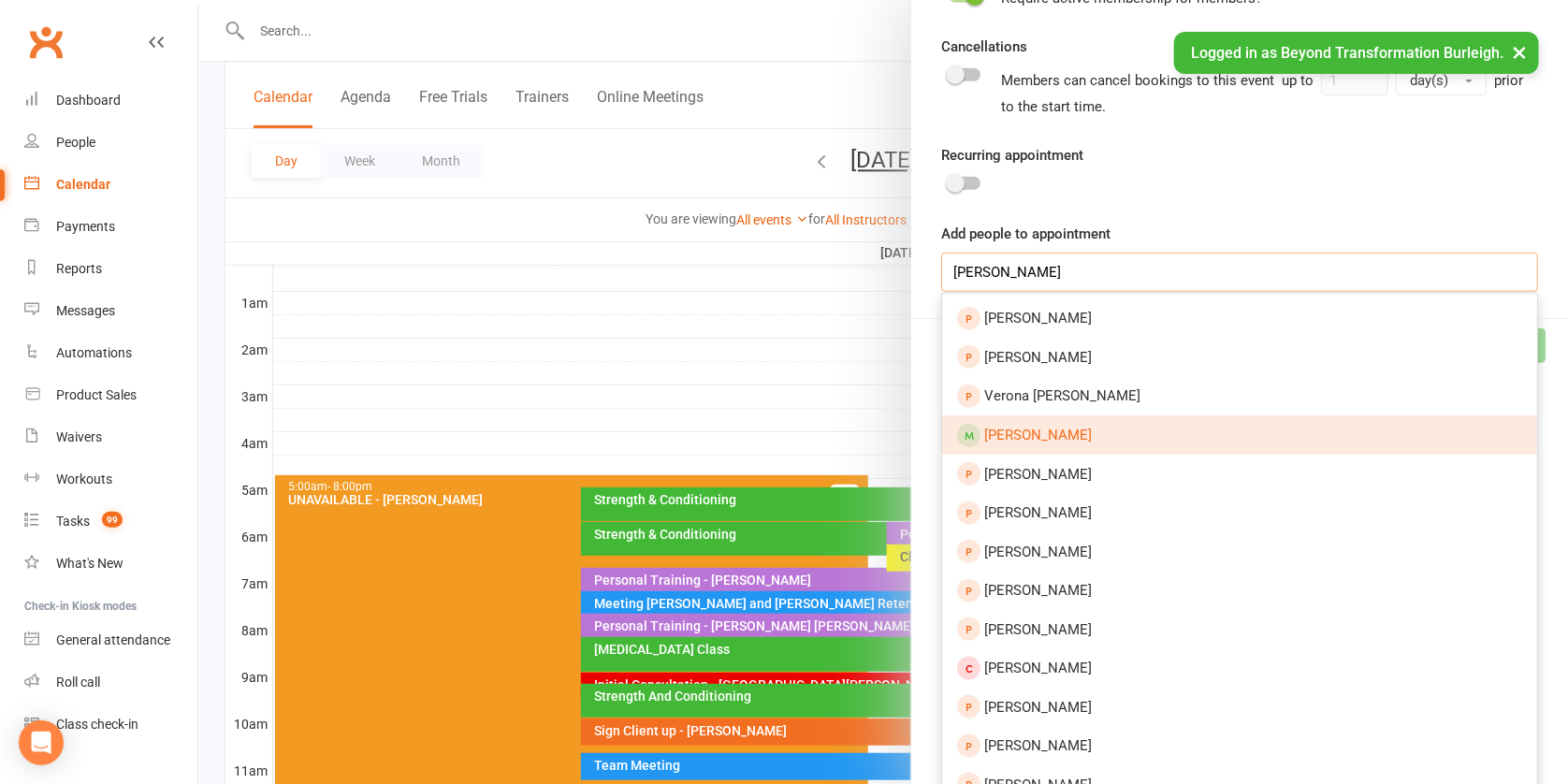
type input "[PERSON_NAME]"
click at [1059, 428] on span "[PERSON_NAME]" at bounding box center [1039, 435] width 108 height 17
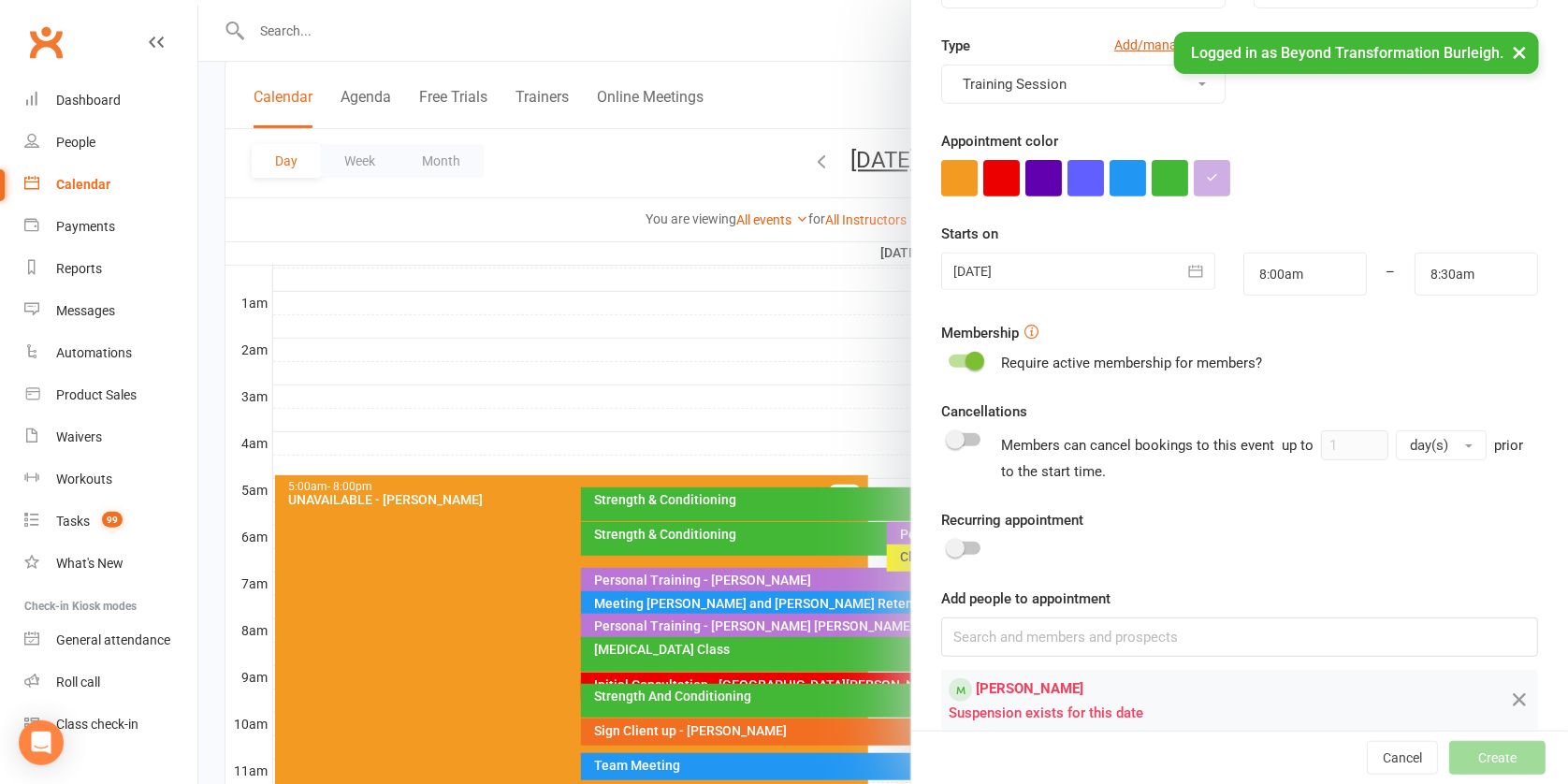
click at [438, 26] on div at bounding box center [883, 392] width 1370 height 784
click at [1518, 54] on button "×" at bounding box center [1519, 52] width 34 height 40
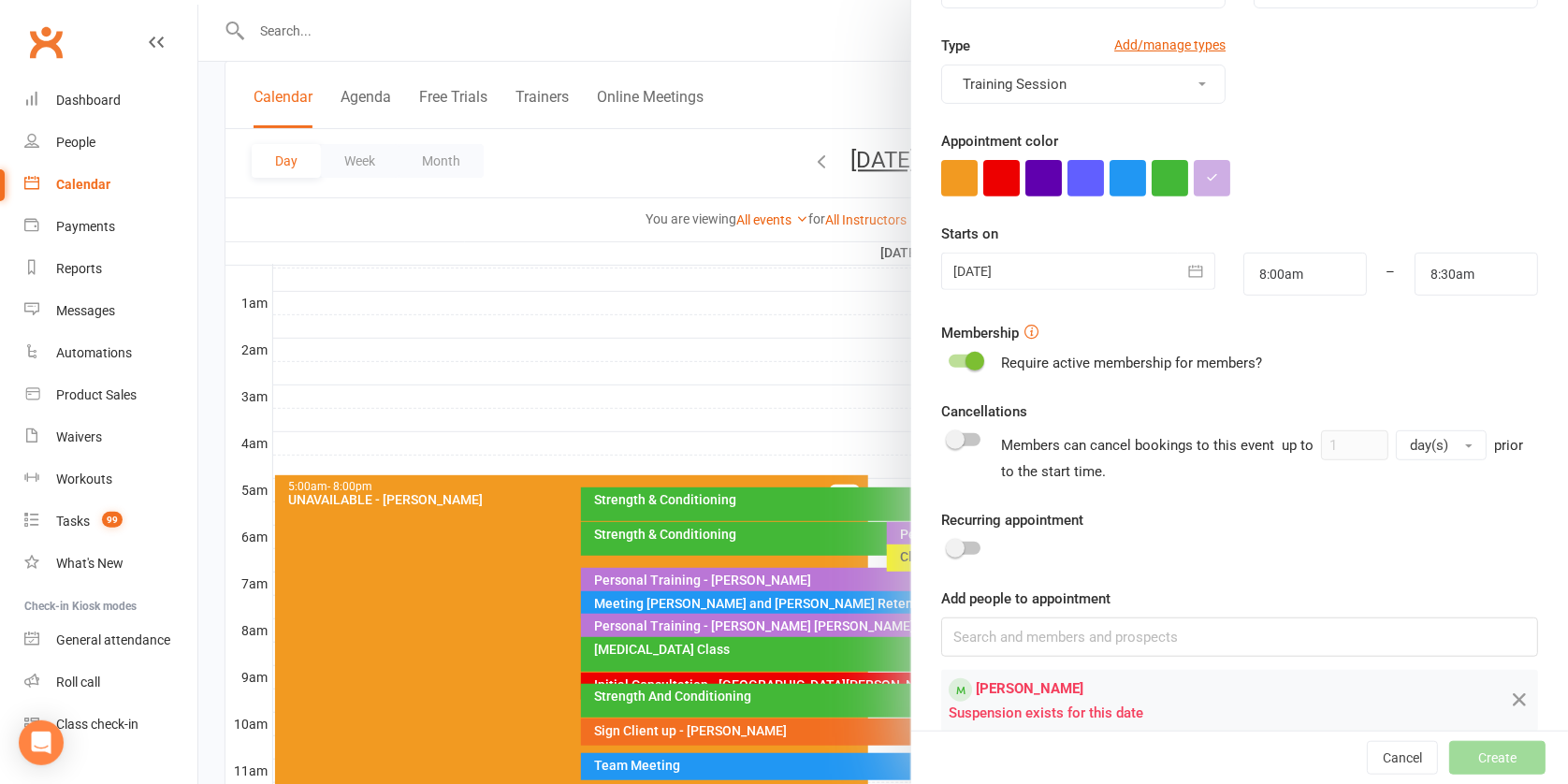
scroll to position [0, 0]
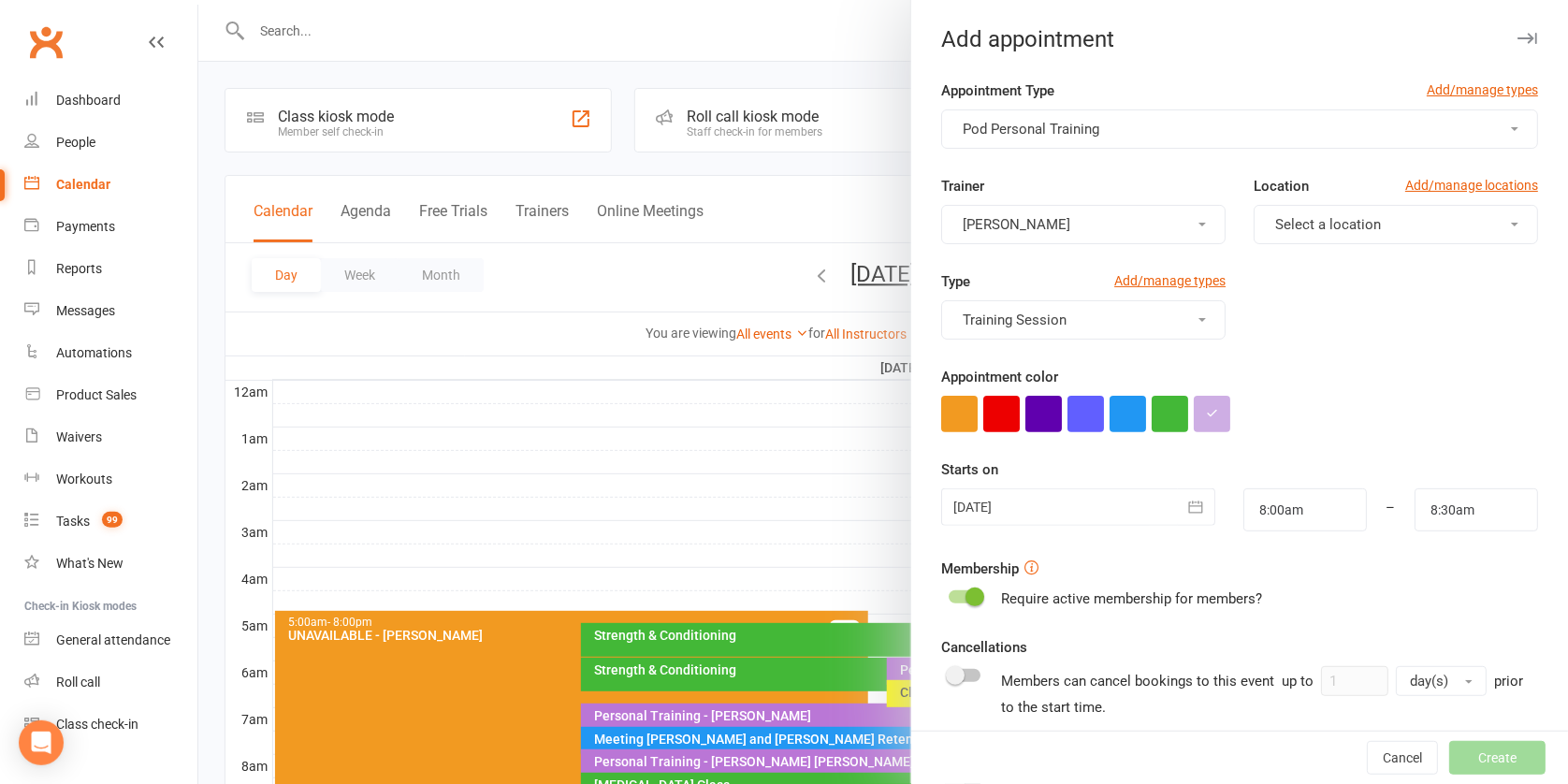
click at [648, 379] on div at bounding box center [883, 392] width 1370 height 784
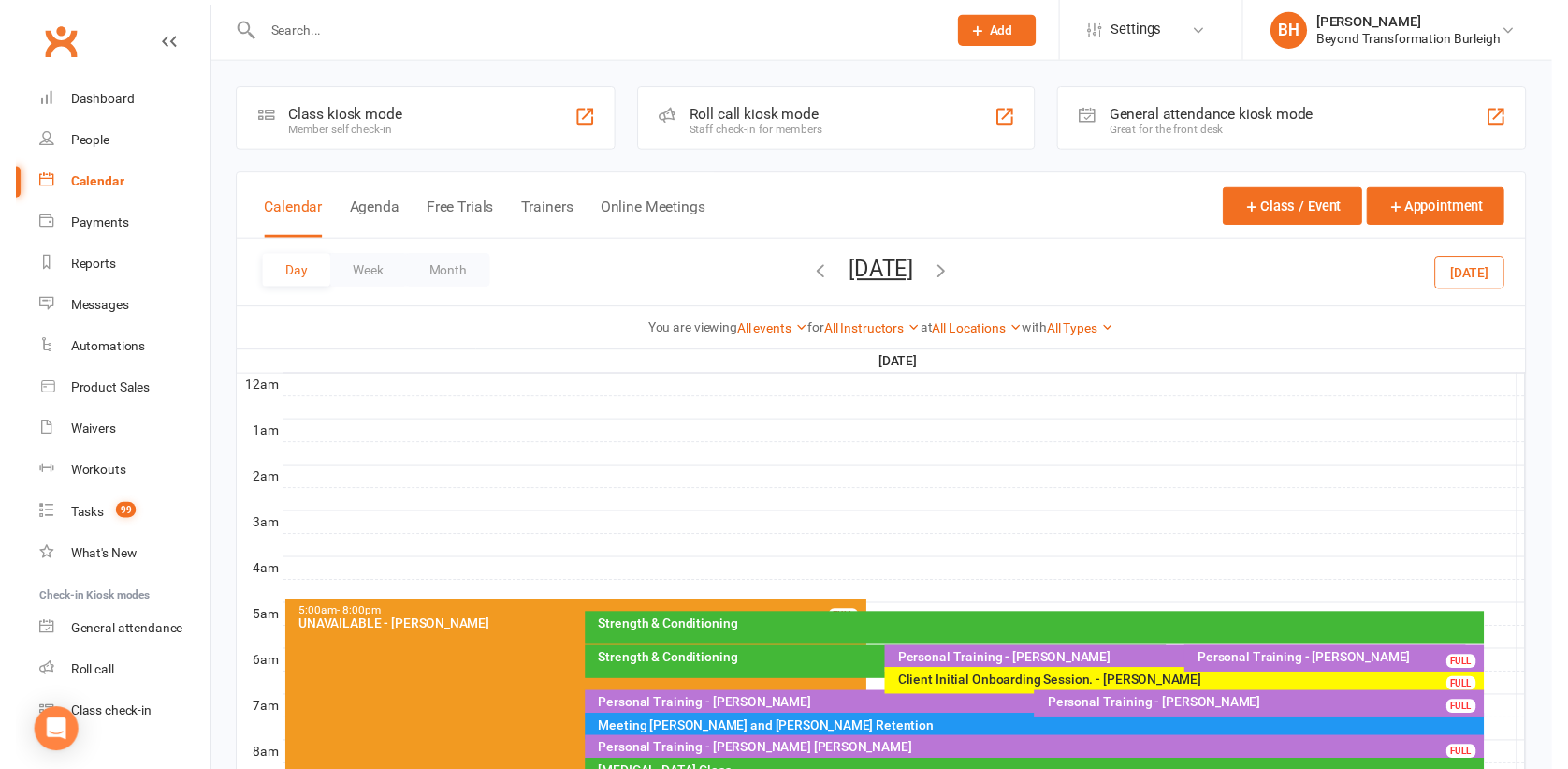
scroll to position [175, 0]
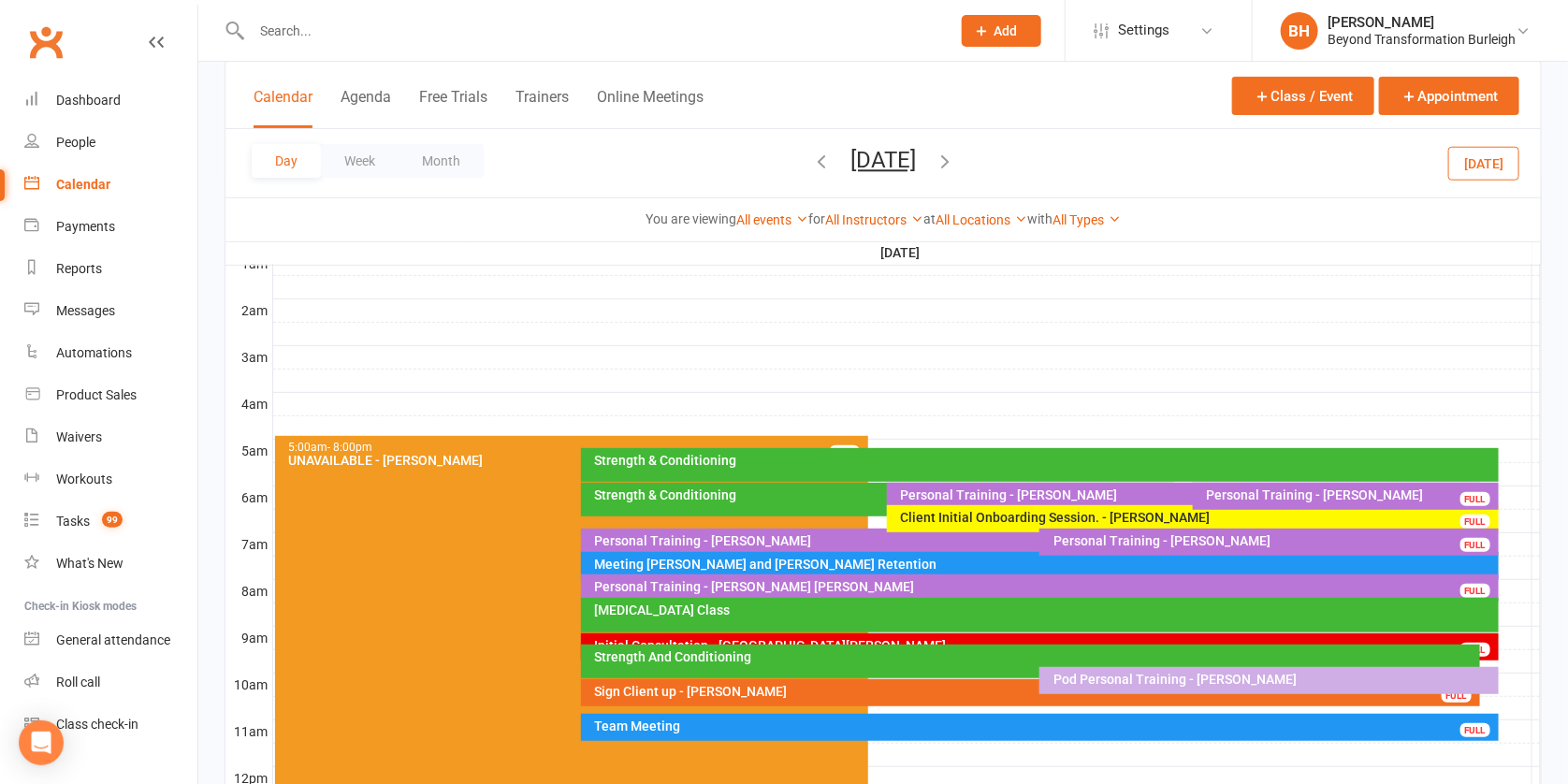
click at [883, 158] on button "[DATE]" at bounding box center [883, 159] width 65 height 26
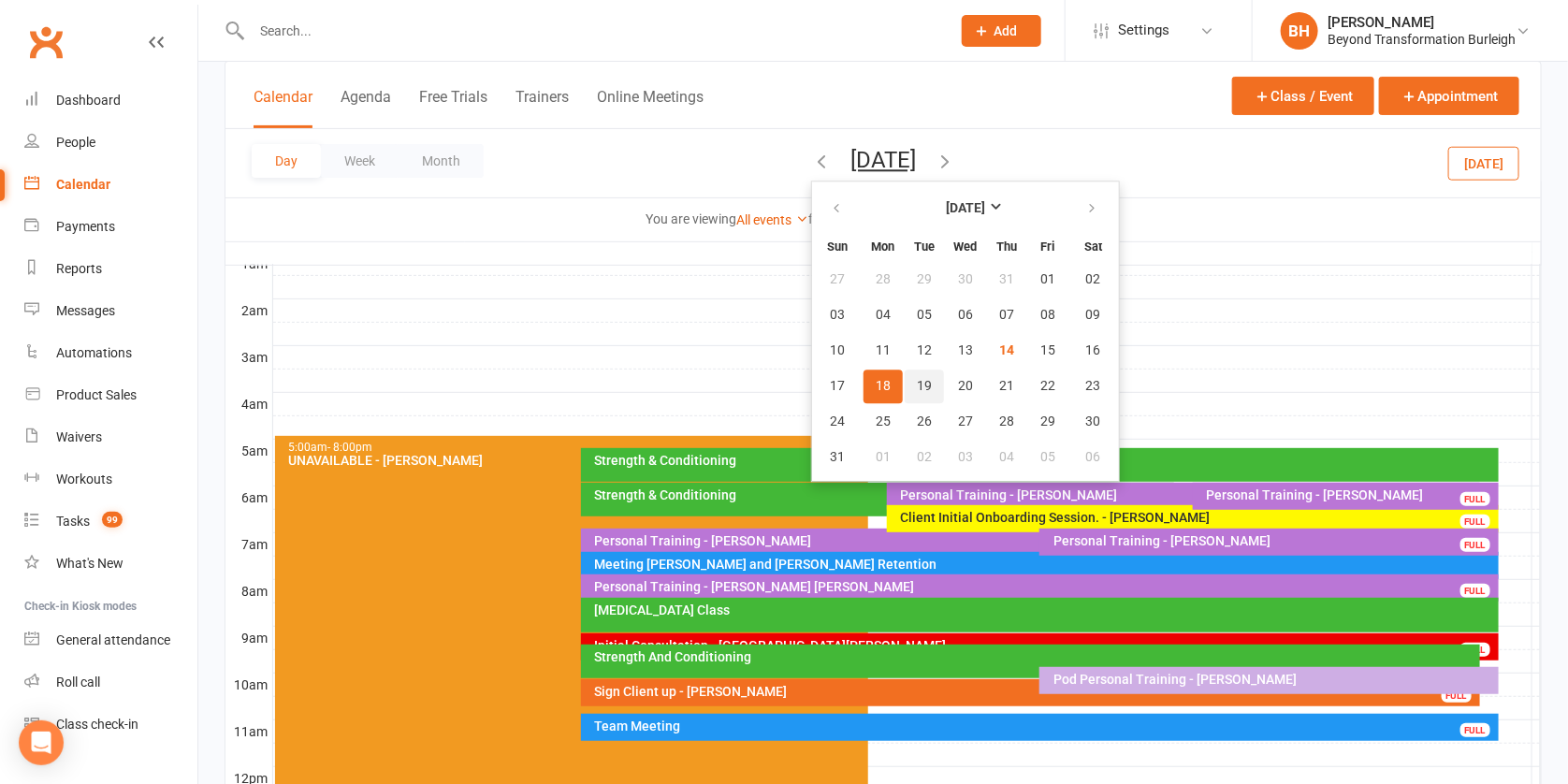
click at [918, 383] on span "19" at bounding box center [925, 386] width 15 height 15
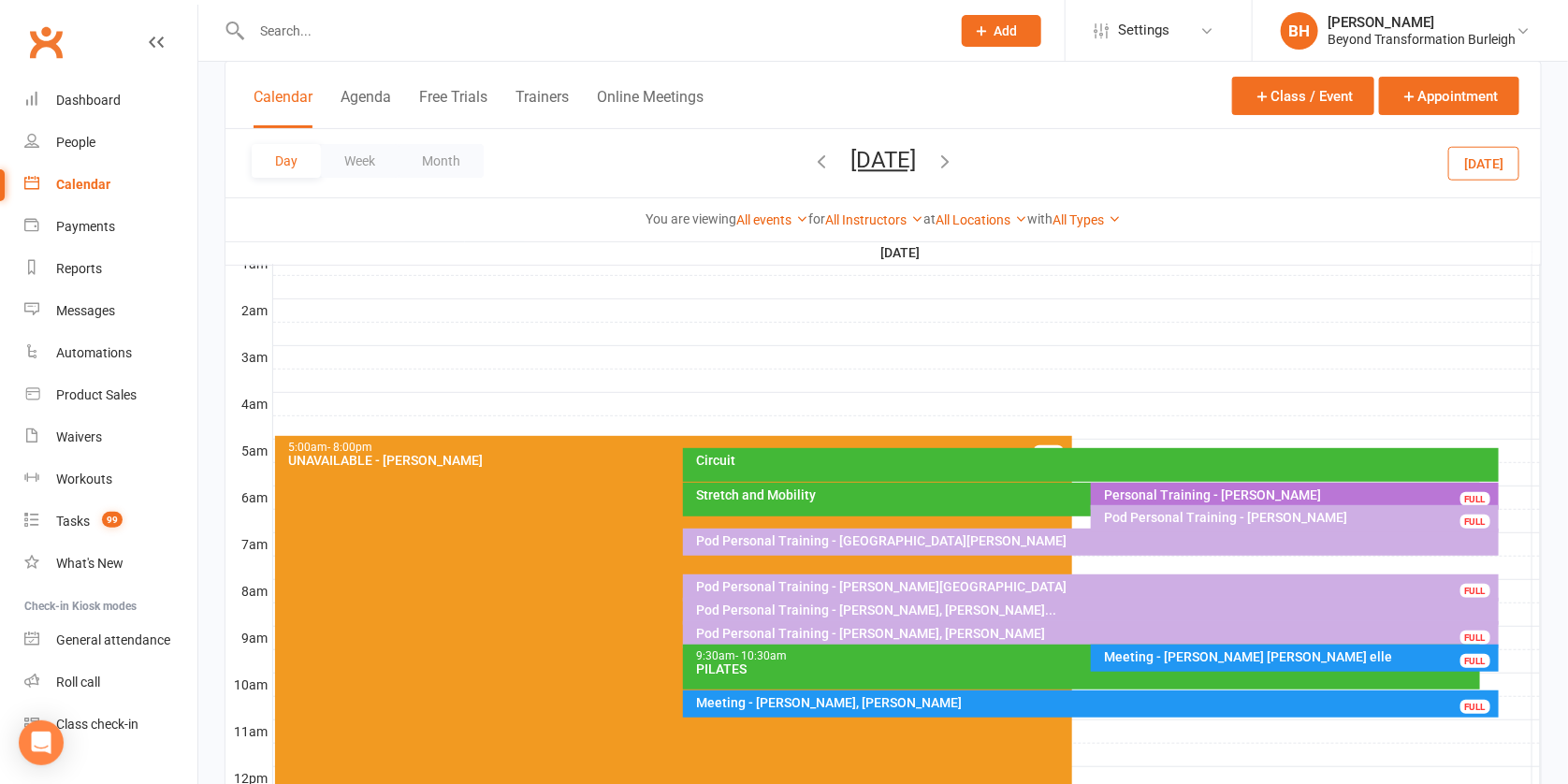
click at [914, 547] on div "Pod Personal Training - [GEOGRAPHIC_DATA][PERSON_NAME]" at bounding box center [1090, 542] width 816 height 27
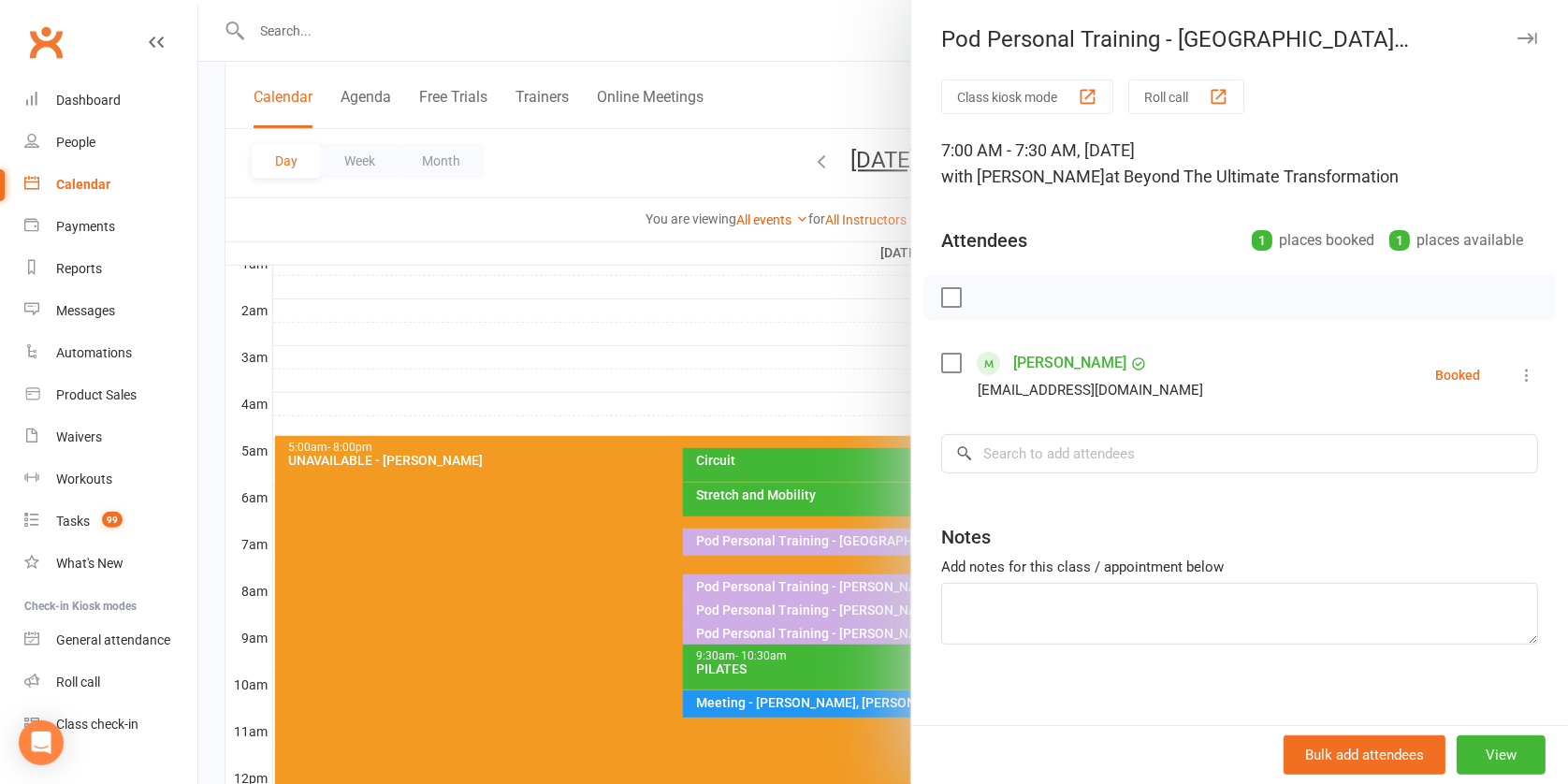
click at [795, 237] on div at bounding box center [883, 392] width 1370 height 784
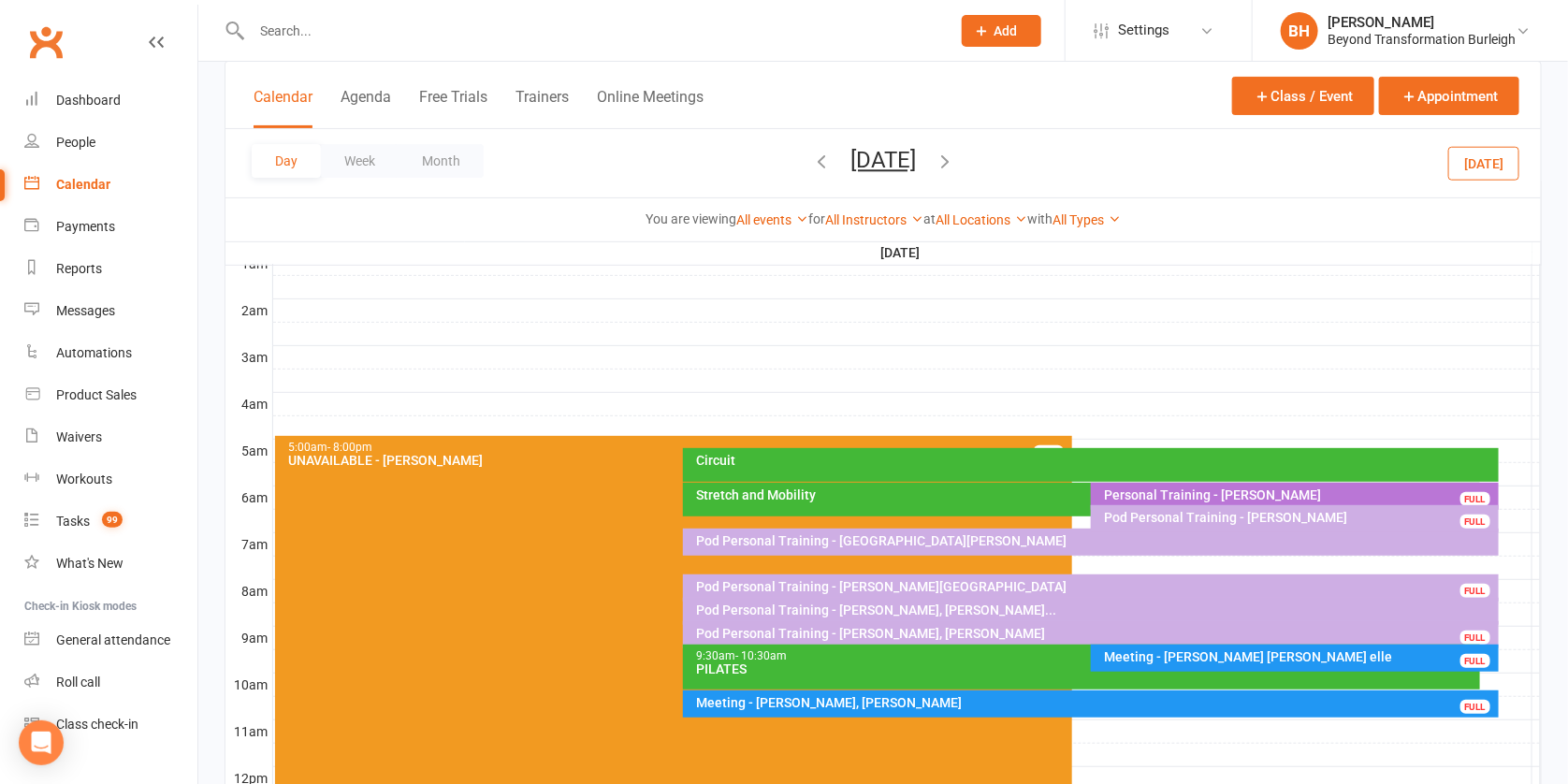
click at [856, 158] on button "[DATE]" at bounding box center [883, 159] width 65 height 26
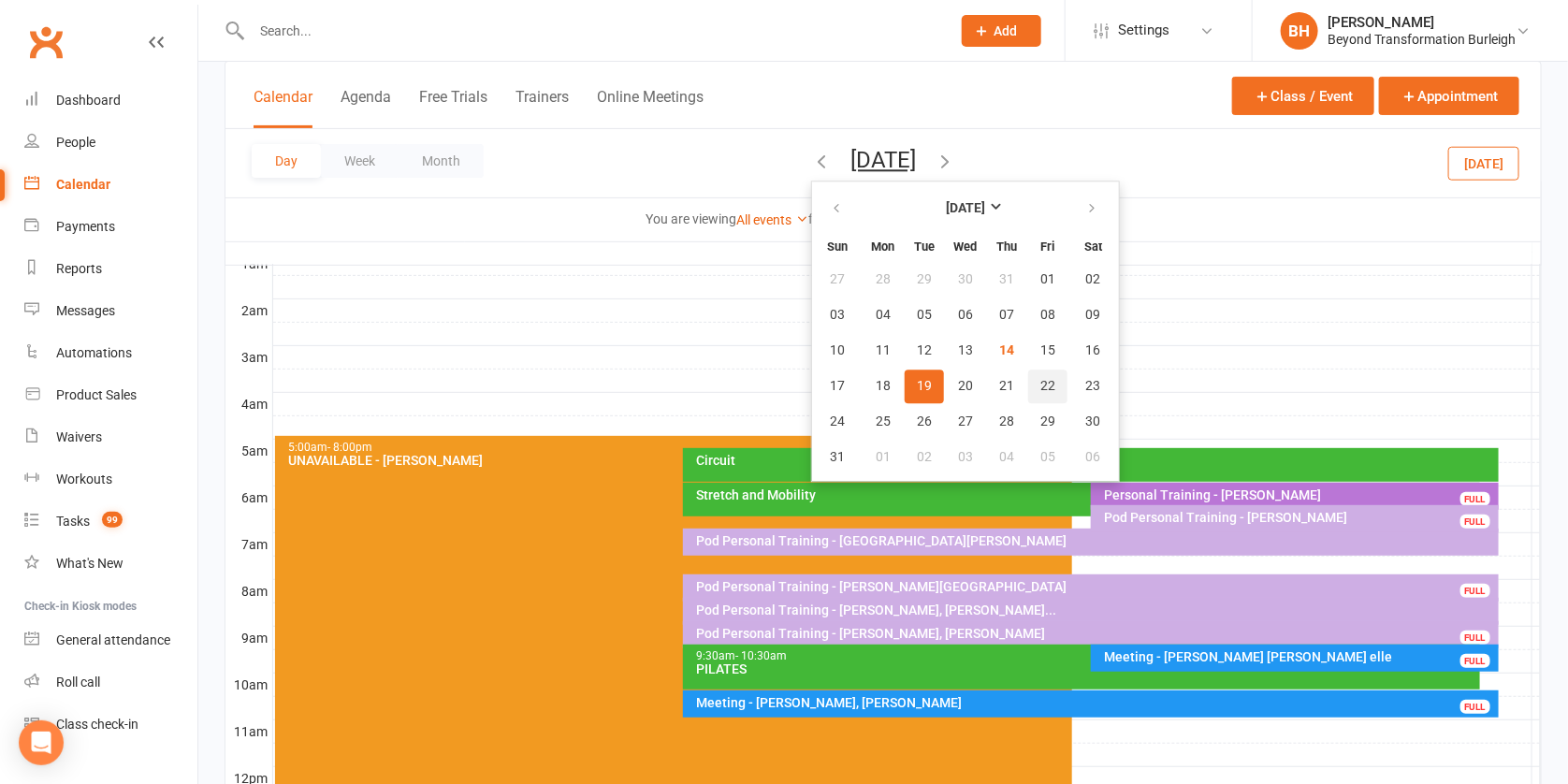
click at [1041, 379] on span "22" at bounding box center [1048, 386] width 15 height 15
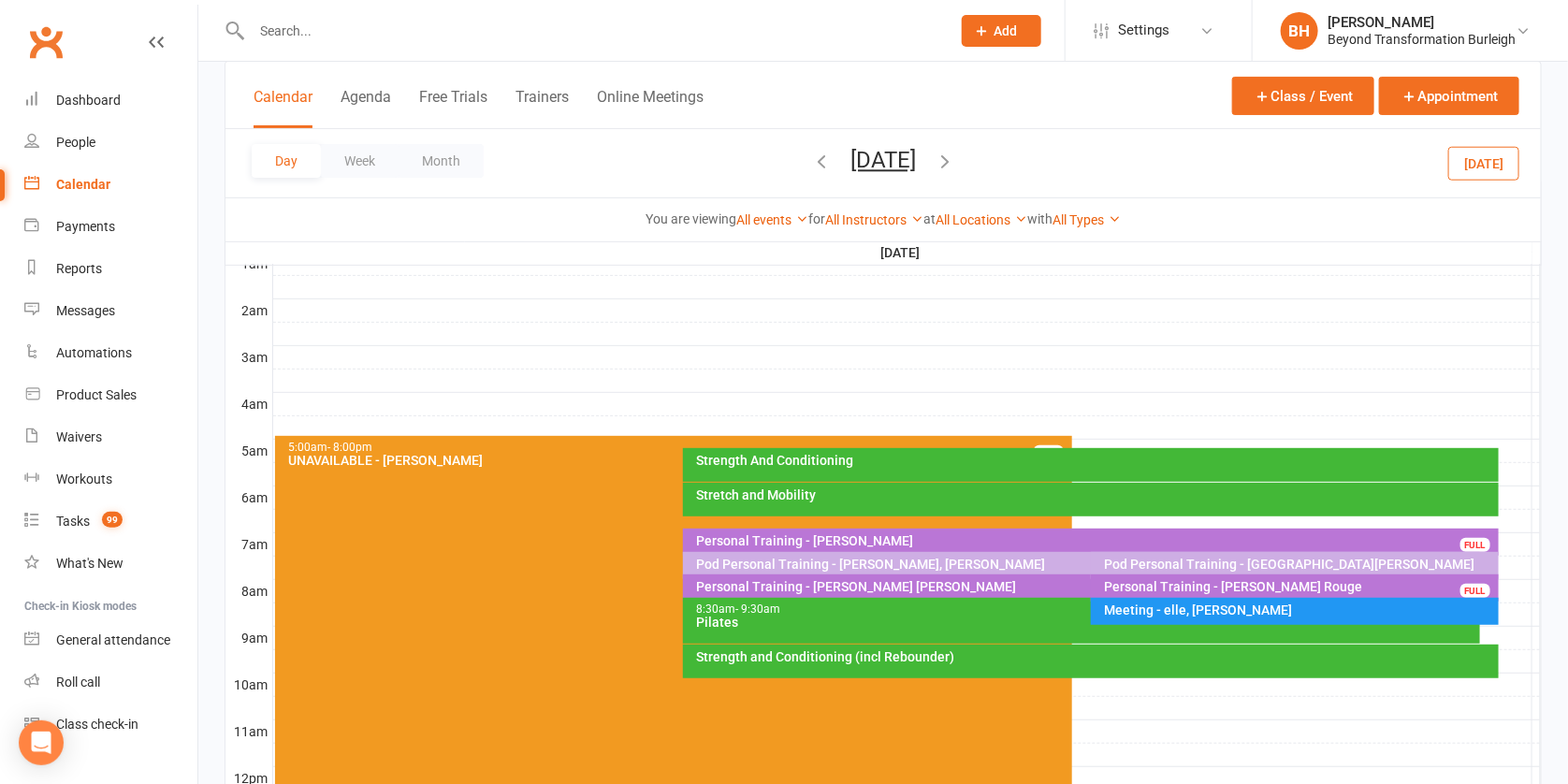
click at [626, 22] on input "text" at bounding box center [592, 31] width 692 height 26
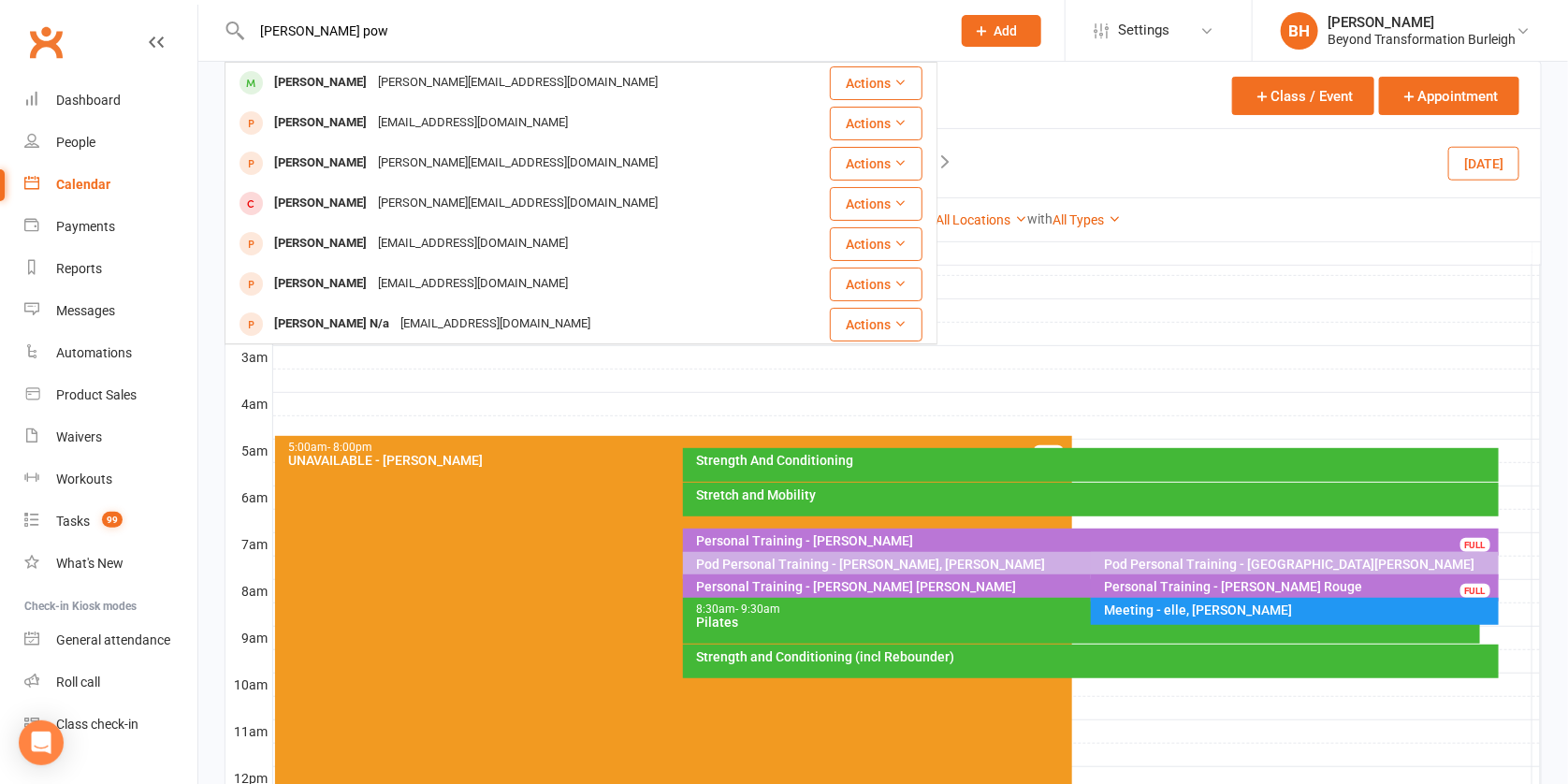
type input "[PERSON_NAME] pow"
click at [1333, 563] on div "Pod Personal Training - [GEOGRAPHIC_DATA][PERSON_NAME]" at bounding box center [1299, 565] width 391 height 13
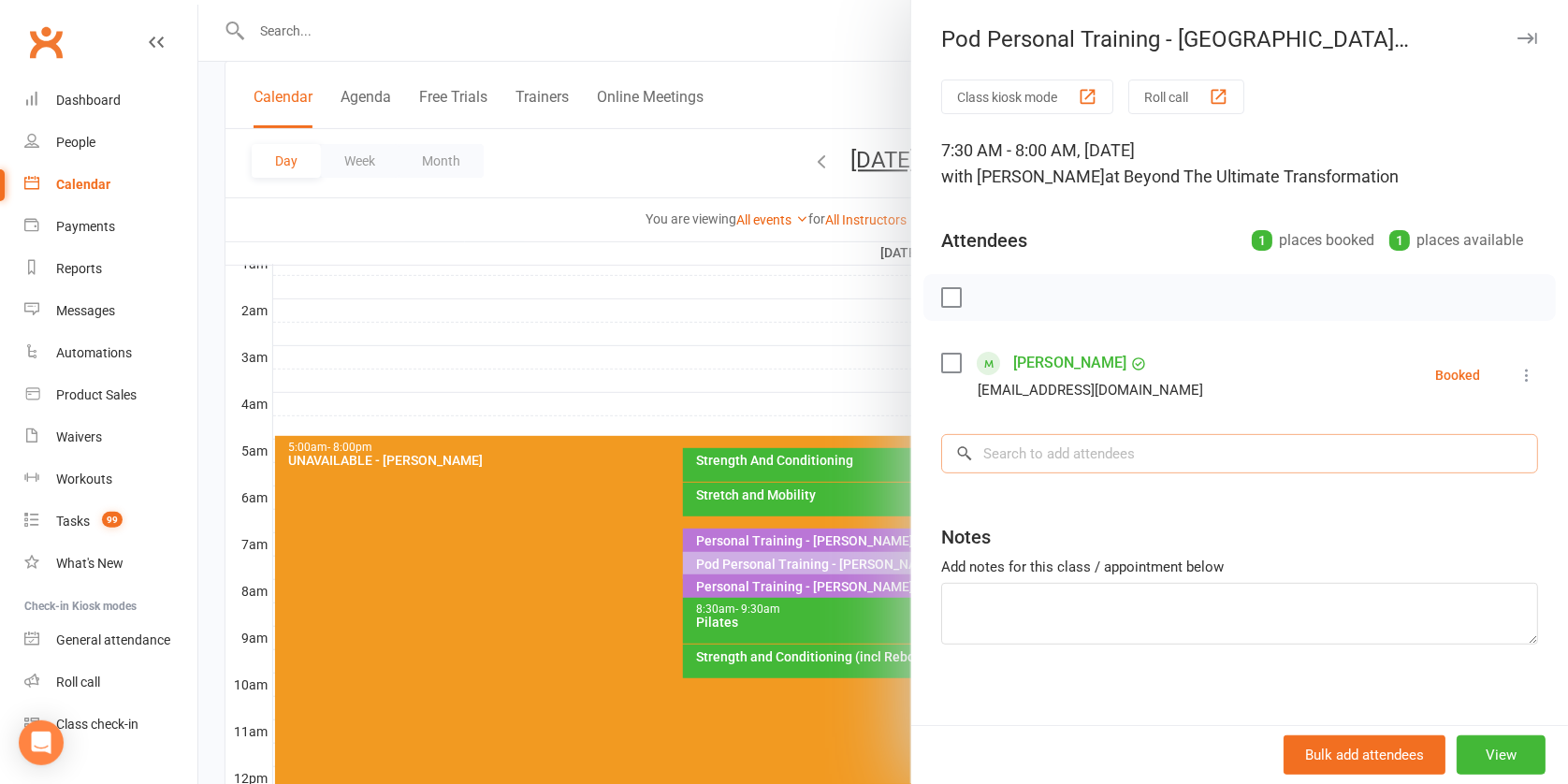
click at [1099, 438] on input "search" at bounding box center [1239, 453] width 597 height 39
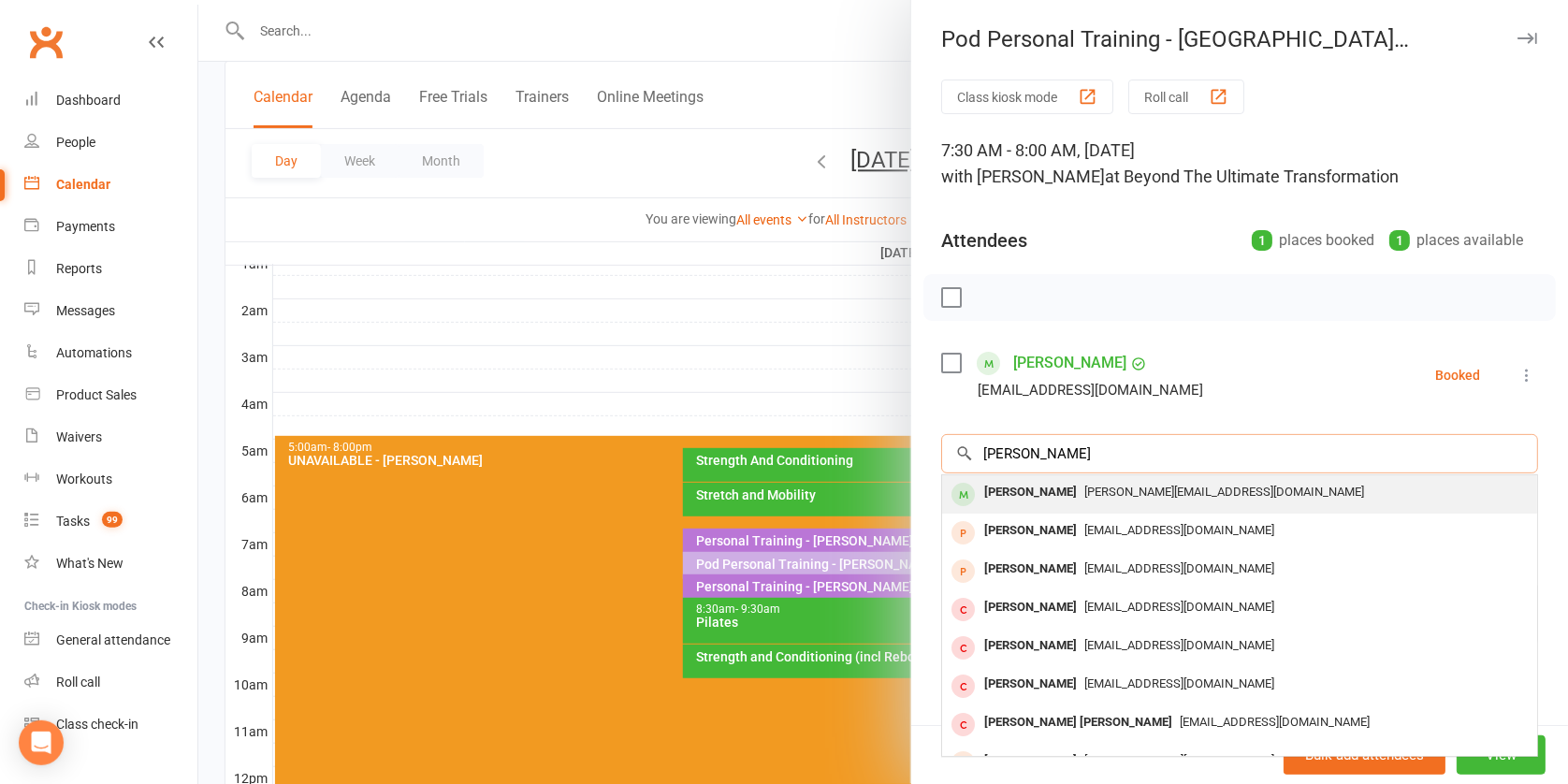
type input "[PERSON_NAME]"
click at [1085, 493] on span "[PERSON_NAME][EMAIL_ADDRESS][DOMAIN_NAME]" at bounding box center [1224, 492] width 280 height 14
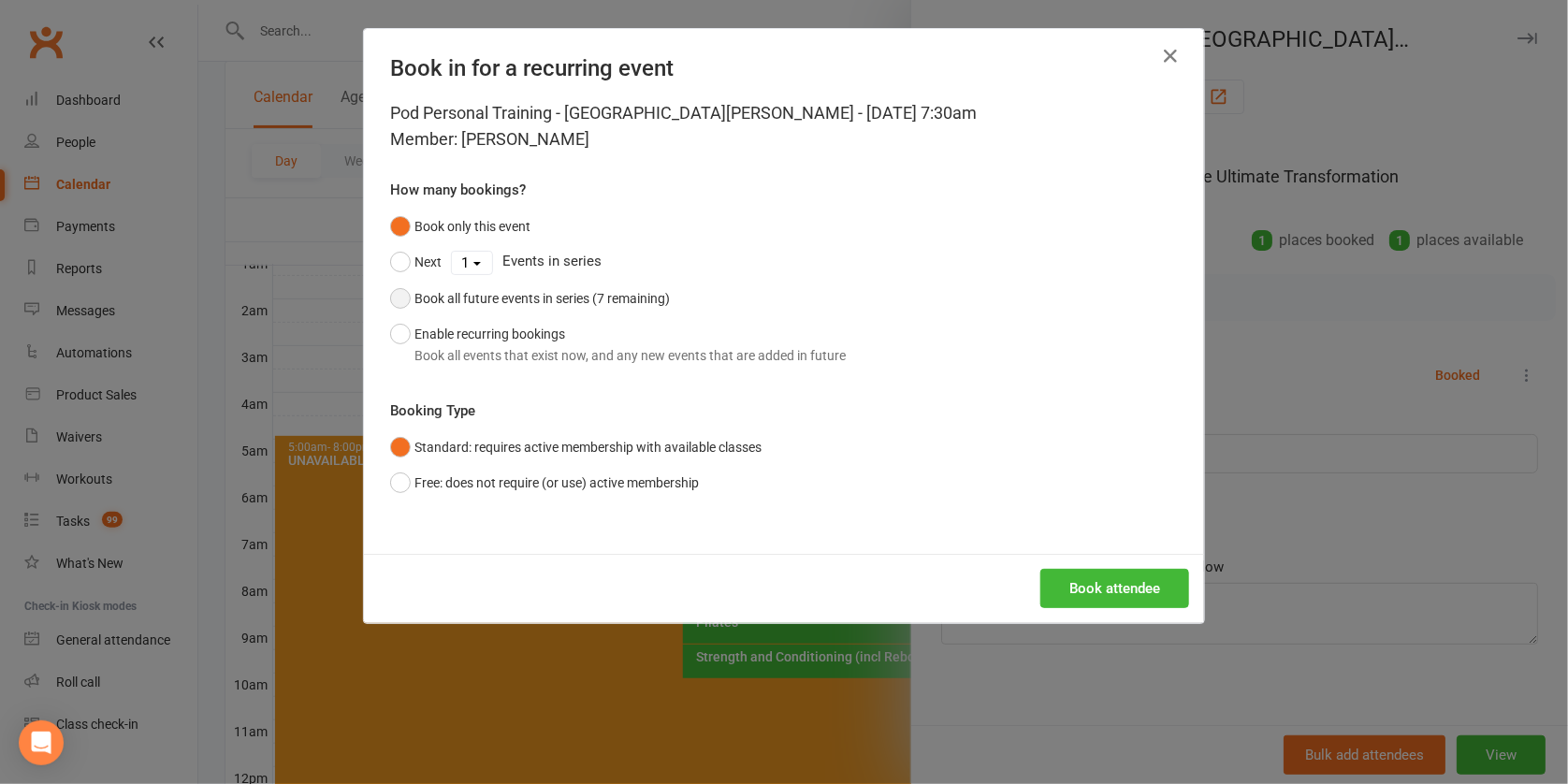
click at [455, 295] on div "Book all future events in series (7 remaining)" at bounding box center [543, 298] width 256 height 20
click at [1136, 581] on button "Book attendee" at bounding box center [1115, 588] width 149 height 39
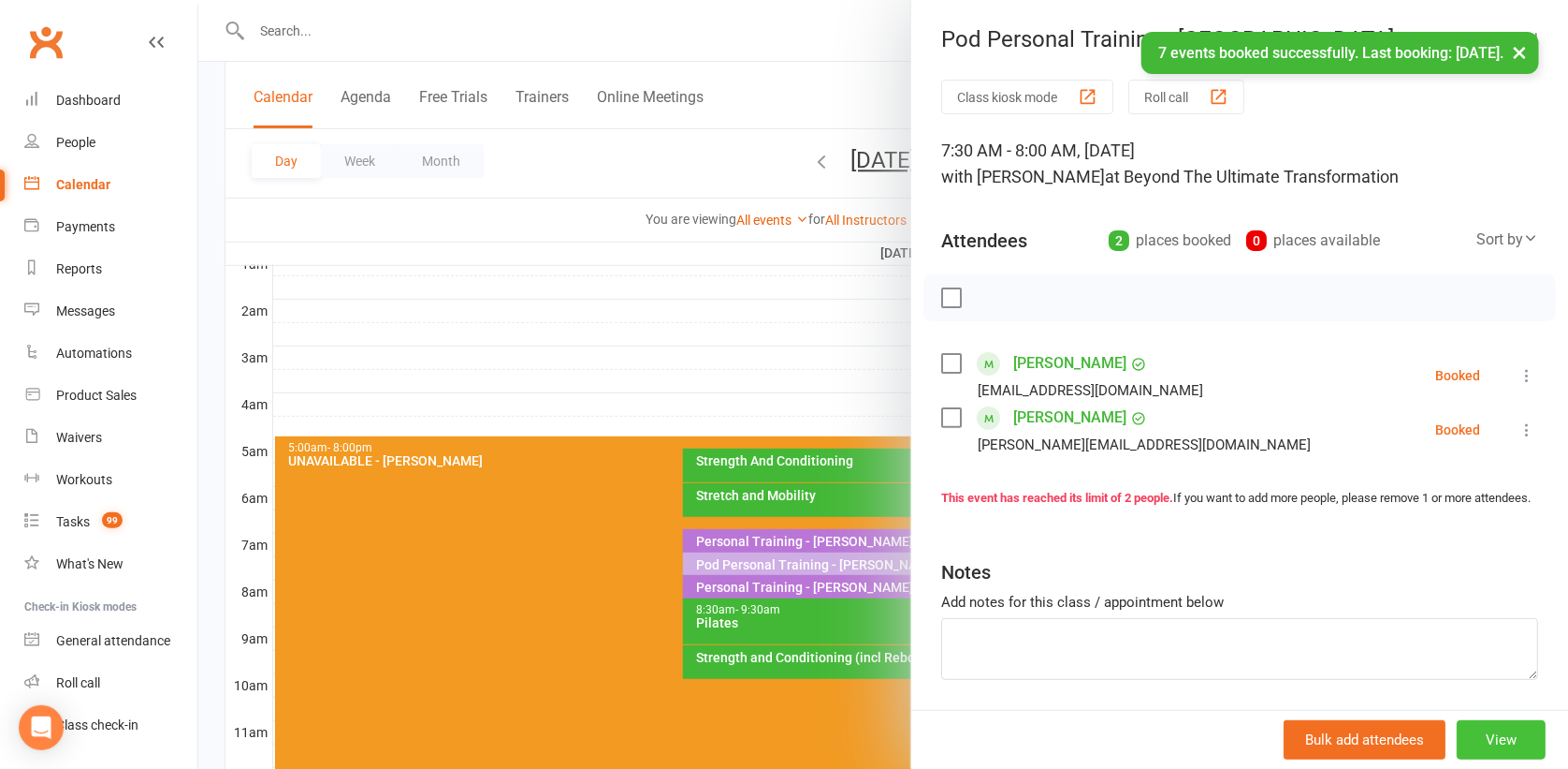
click at [1482, 730] on button "View" at bounding box center [1502, 739] width 89 height 39
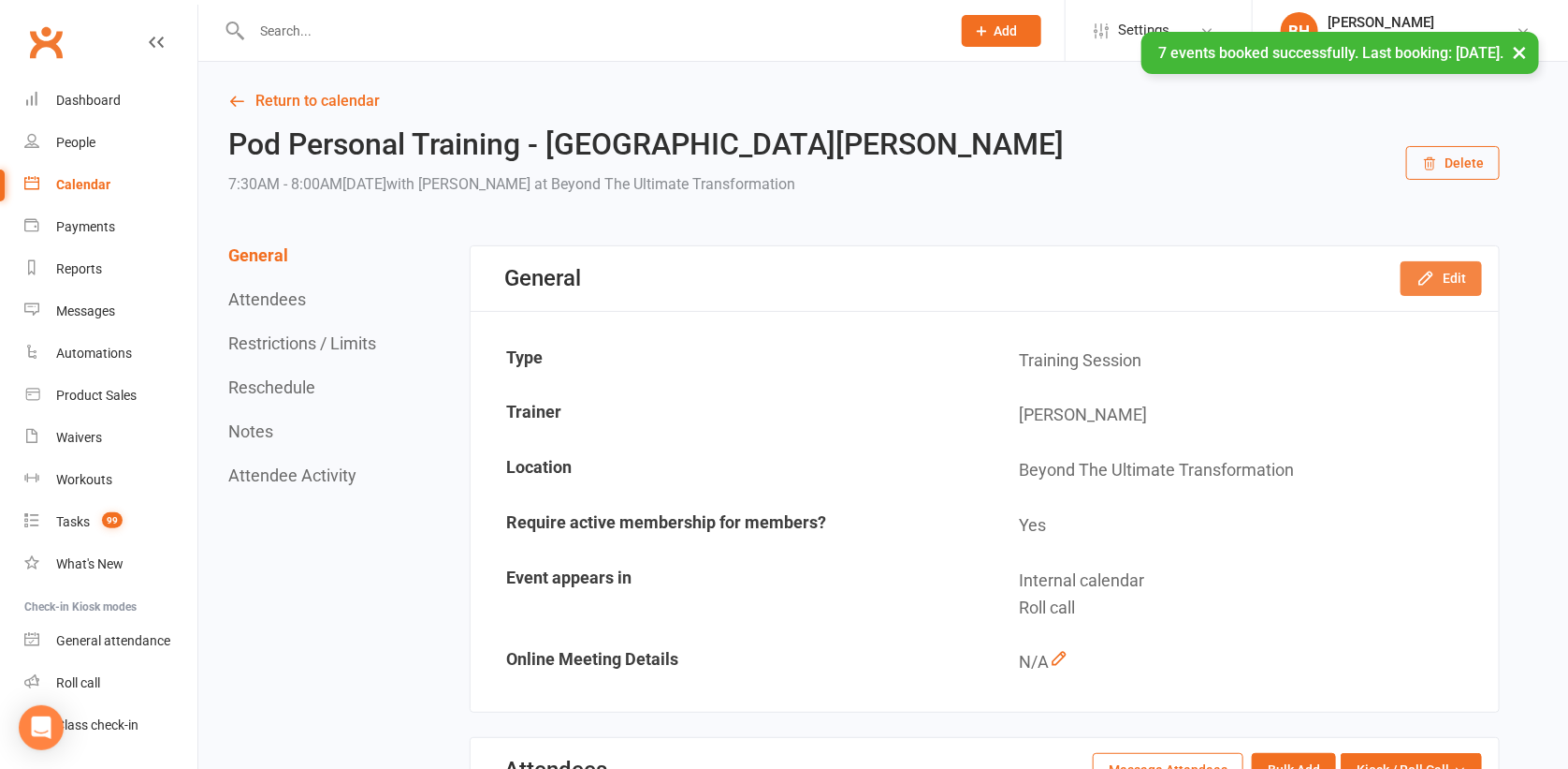
click at [1443, 267] on button "Edit" at bounding box center [1441, 278] width 82 height 34
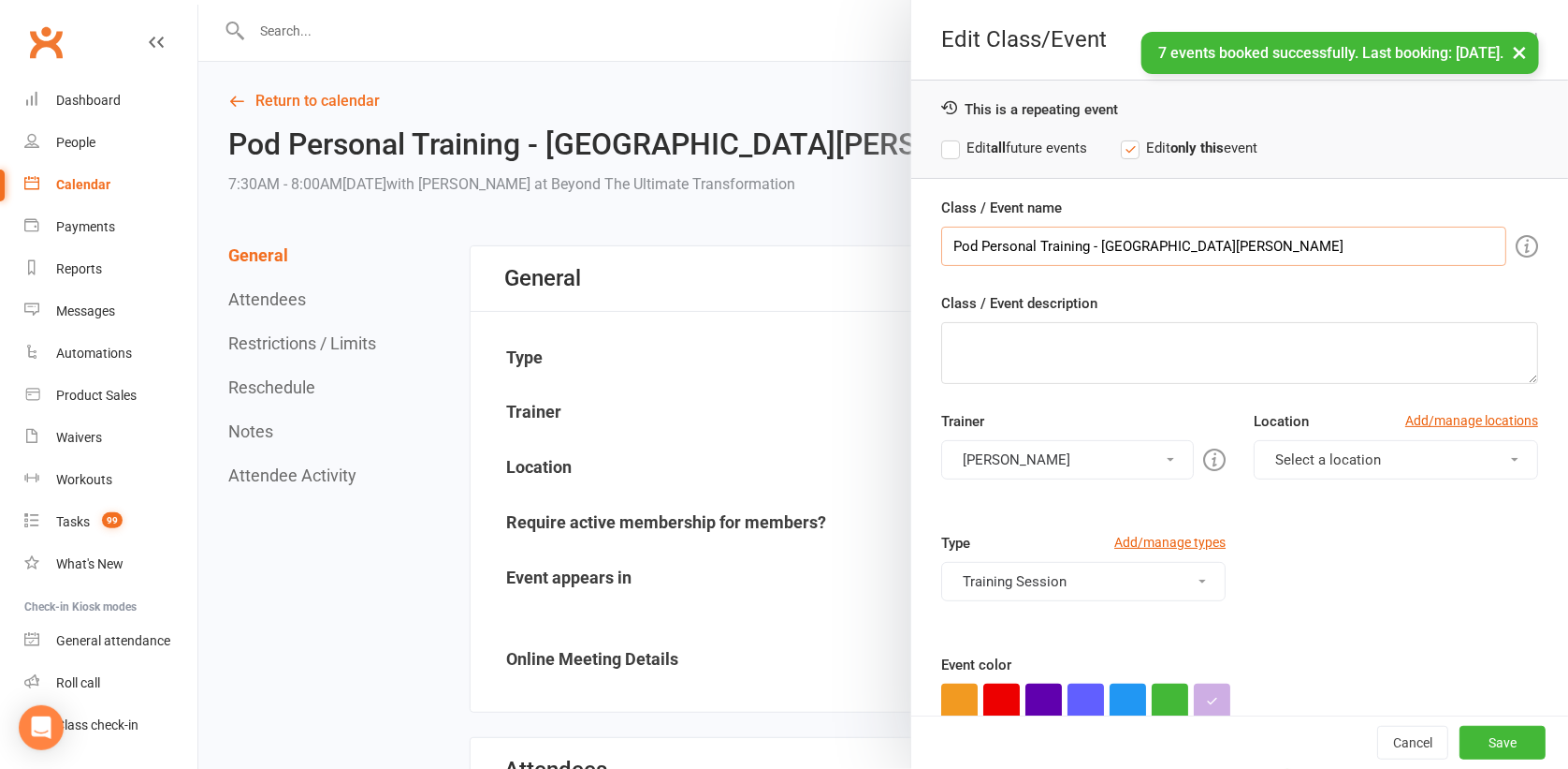
click at [1207, 241] on input "Pod Personal Training - [GEOGRAPHIC_DATA][PERSON_NAME]" at bounding box center [1224, 246] width 565 height 39
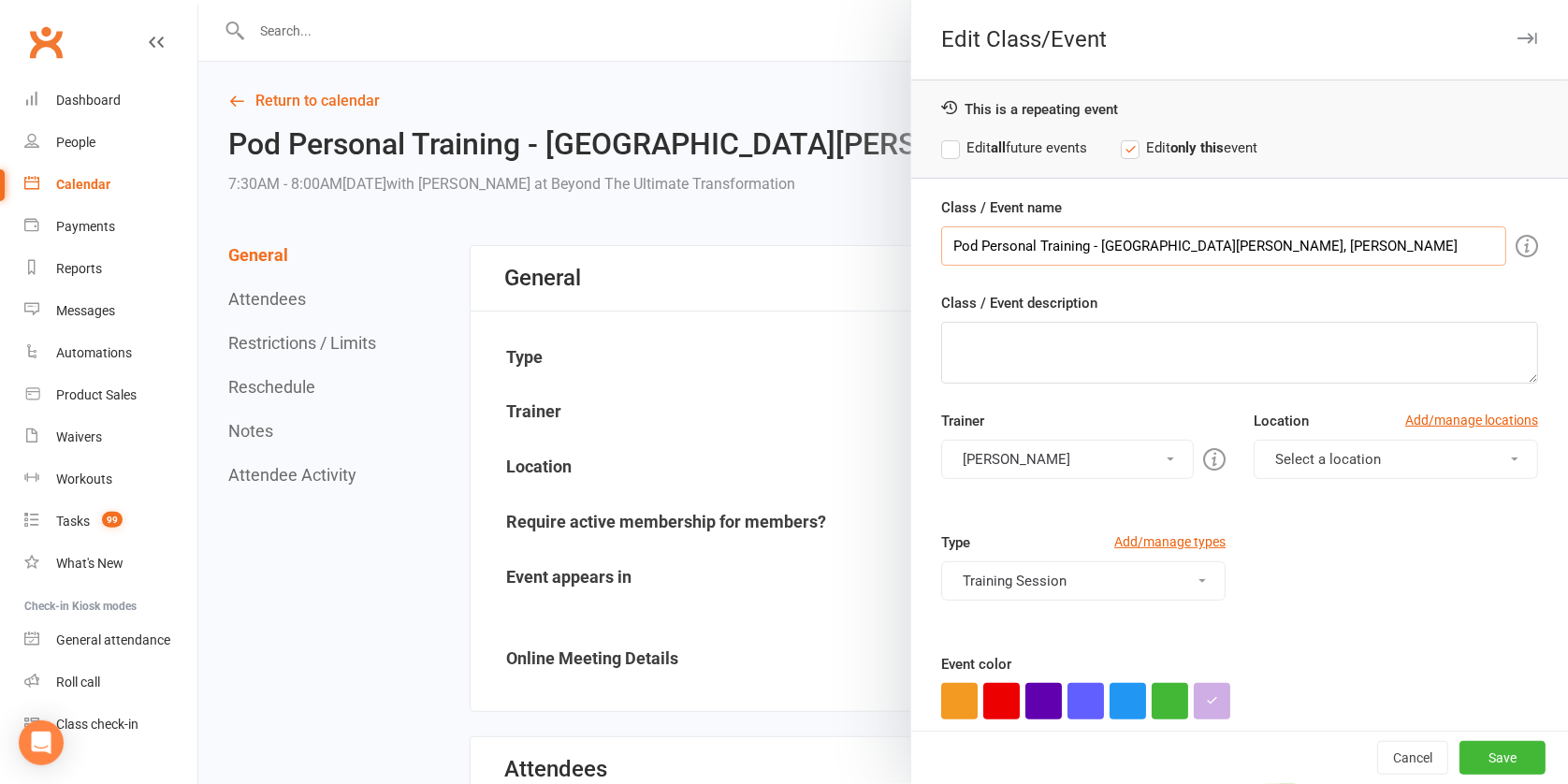
type input "Pod Personal Training - [GEOGRAPHIC_DATA][PERSON_NAME], [PERSON_NAME]"
click at [1037, 153] on label "Edit all future events" at bounding box center [1015, 147] width 146 height 22
click at [1476, 753] on button "Save" at bounding box center [1504, 757] width 86 height 34
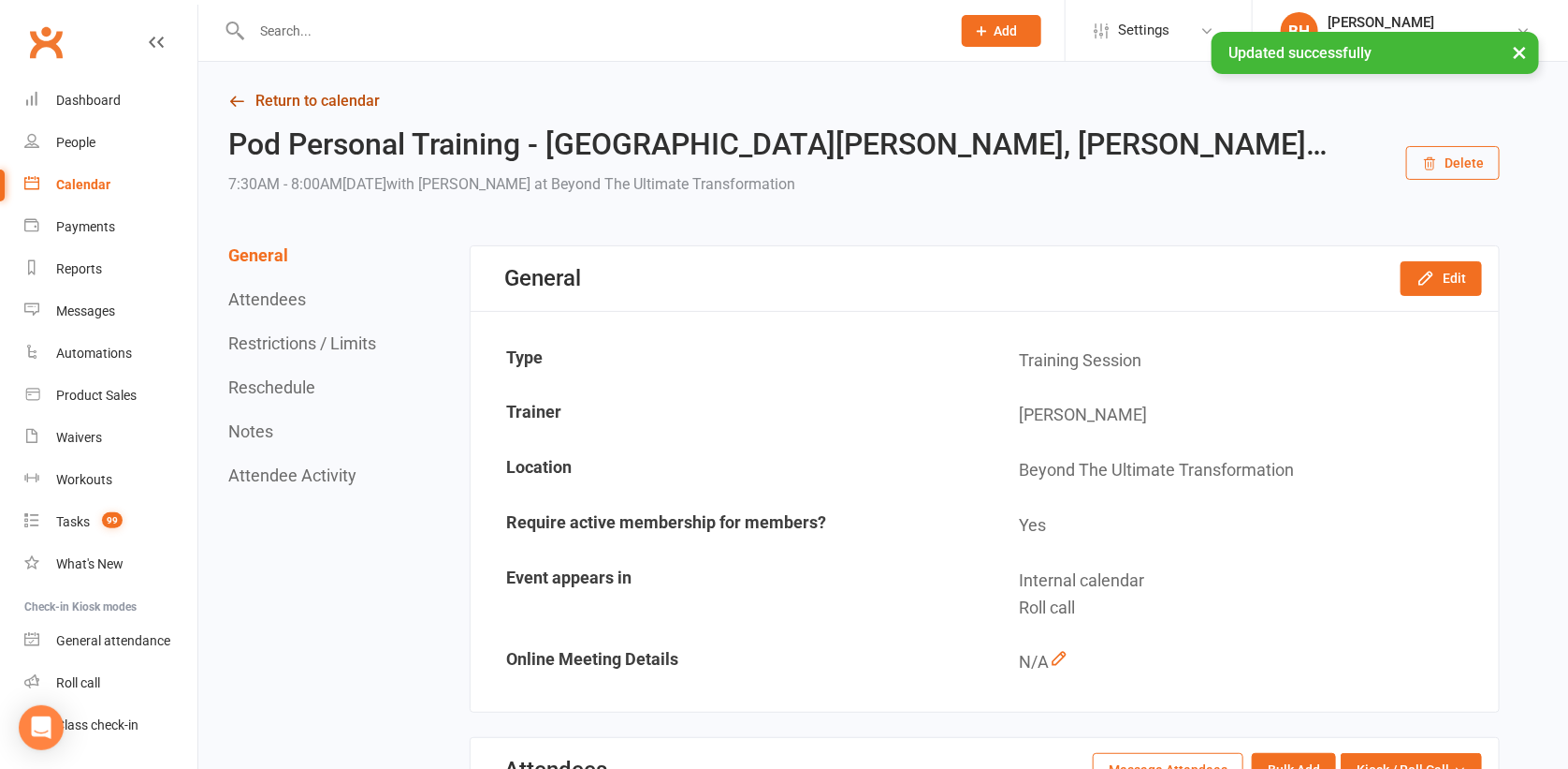
click at [327, 95] on link "Return to calendar" at bounding box center [865, 101] width 1272 height 26
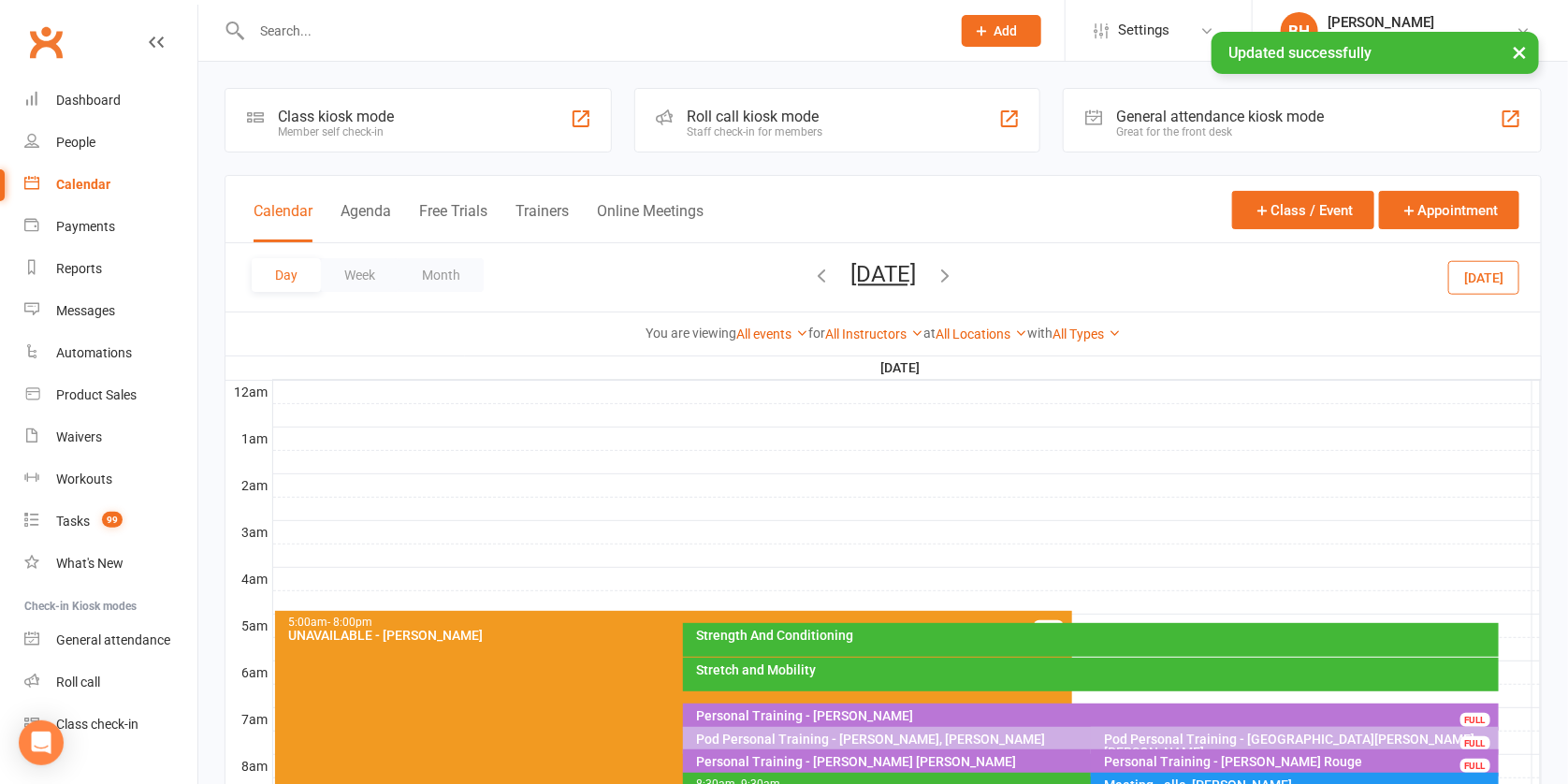
scroll to position [177, 0]
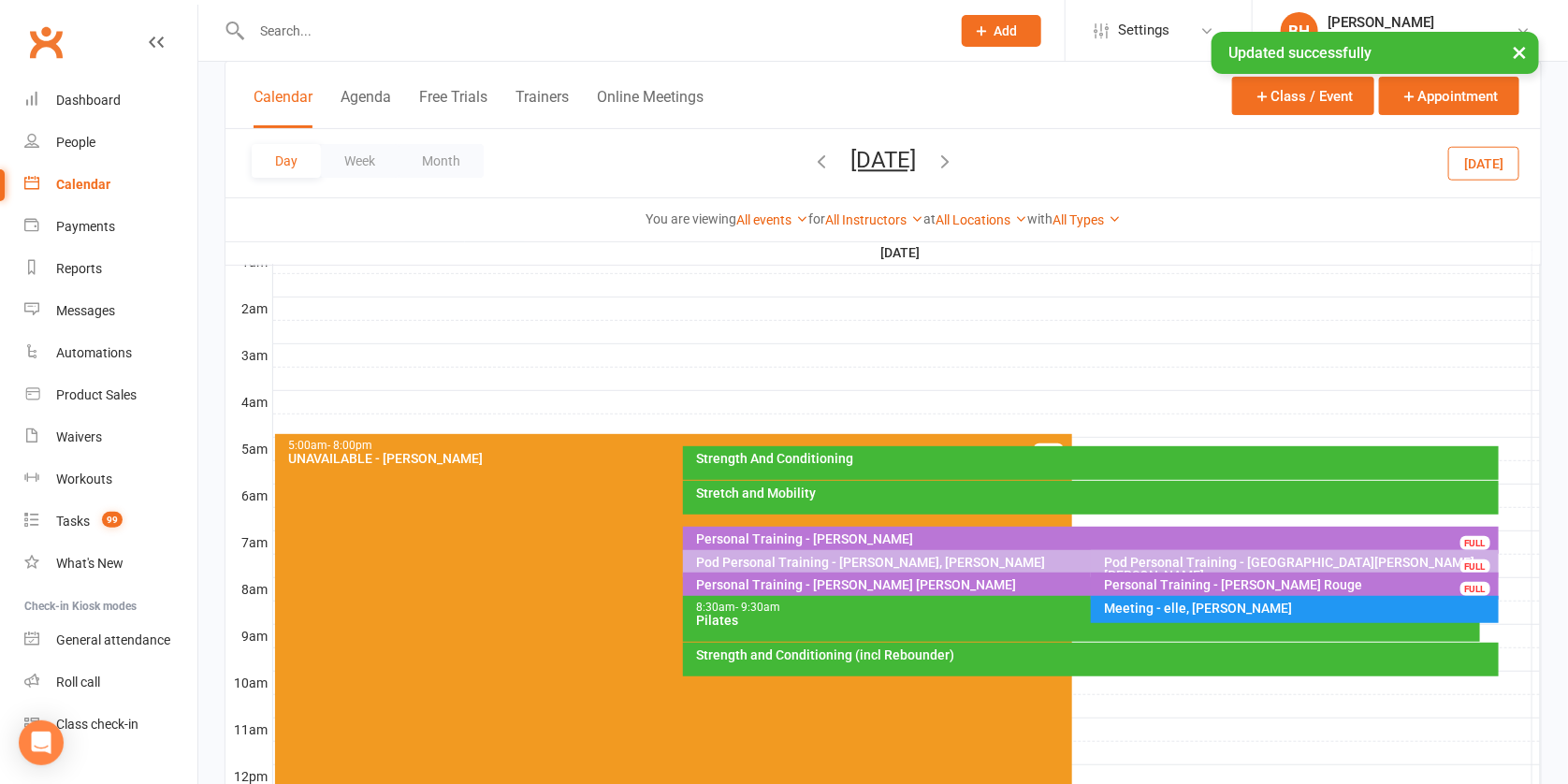
click at [872, 164] on button "[DATE]" at bounding box center [883, 159] width 65 height 26
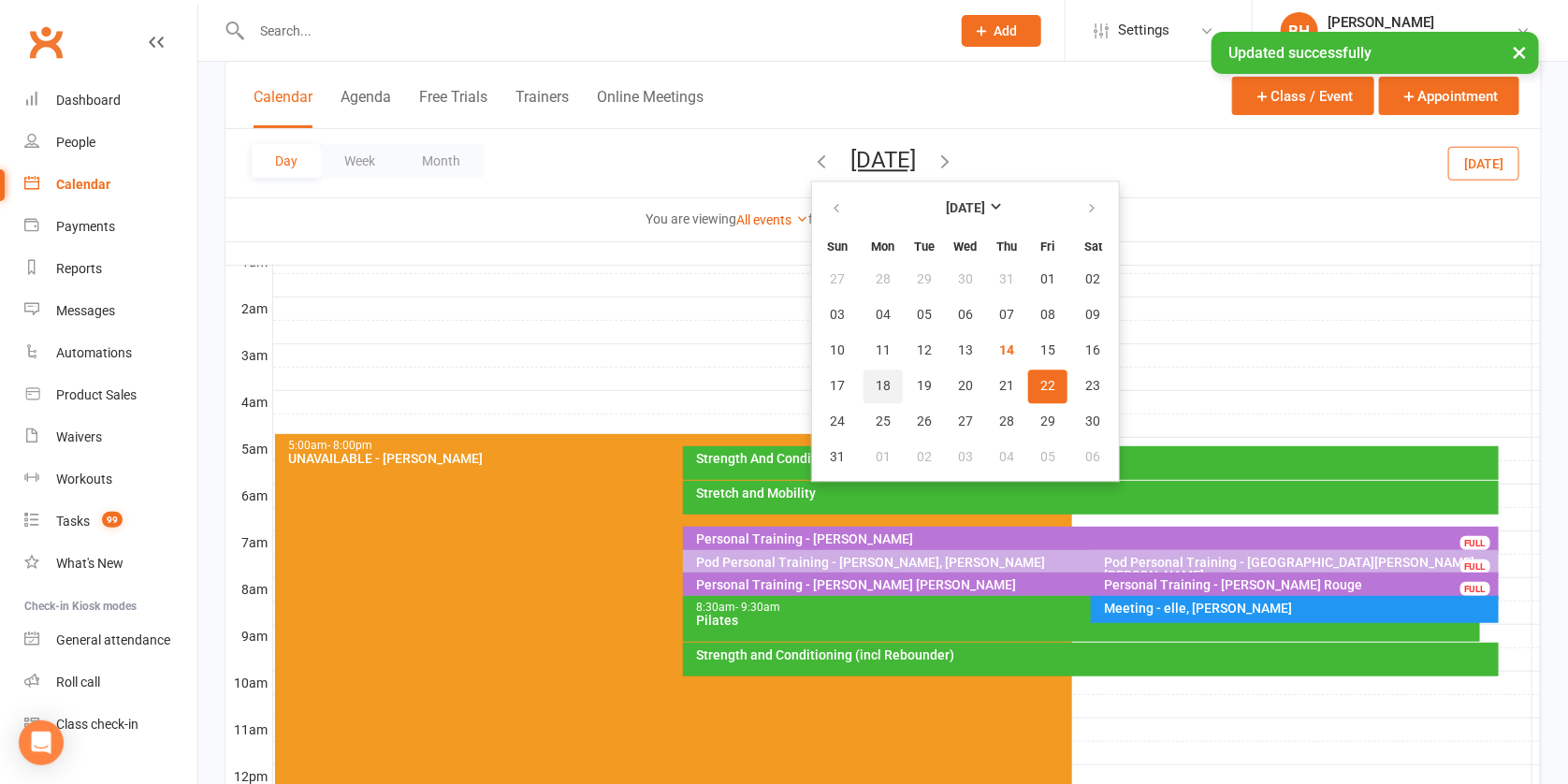
click at [876, 390] on span "18" at bounding box center [884, 386] width 15 height 15
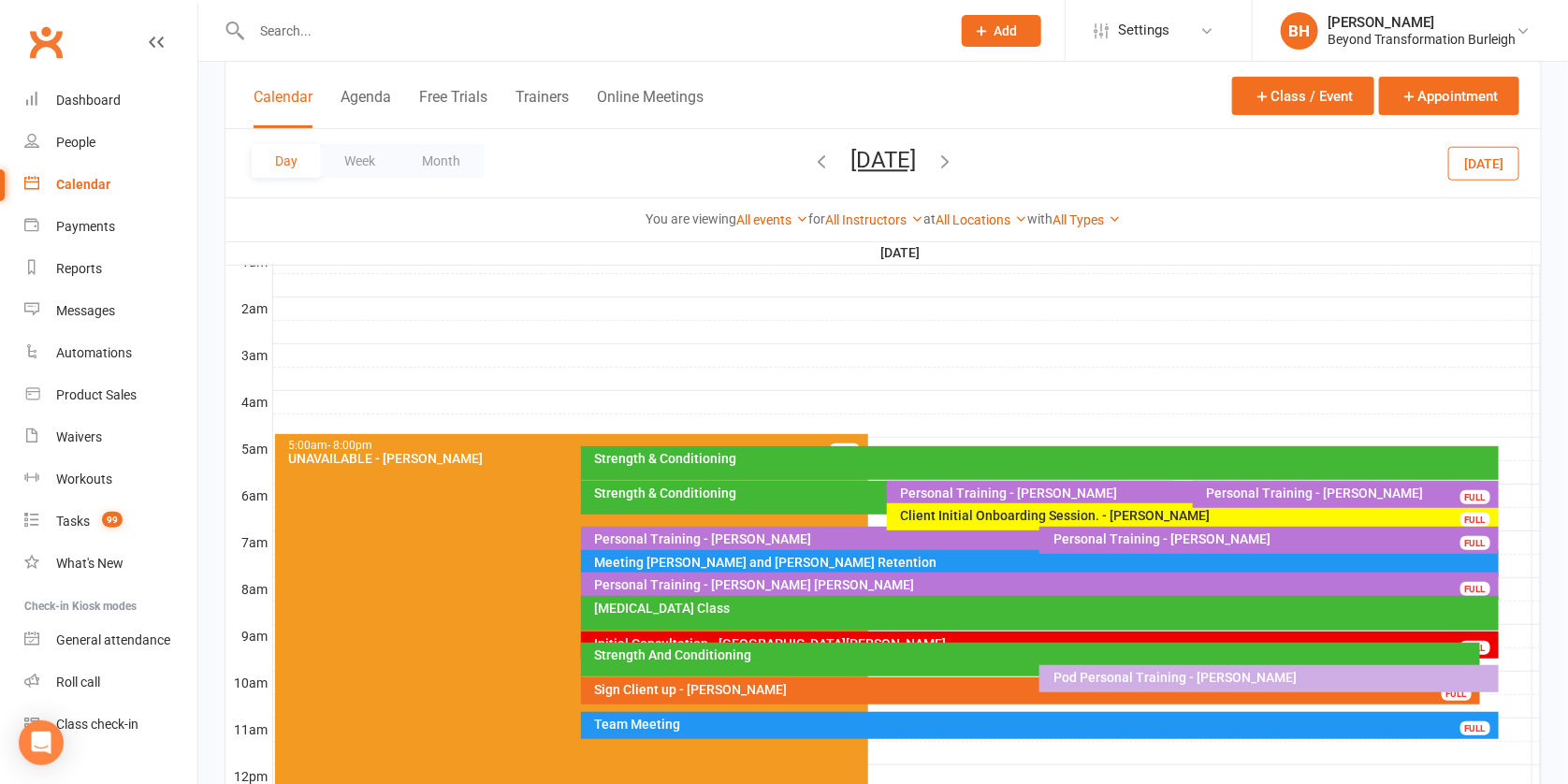
click at [874, 157] on button "[DATE]" at bounding box center [883, 159] width 65 height 26
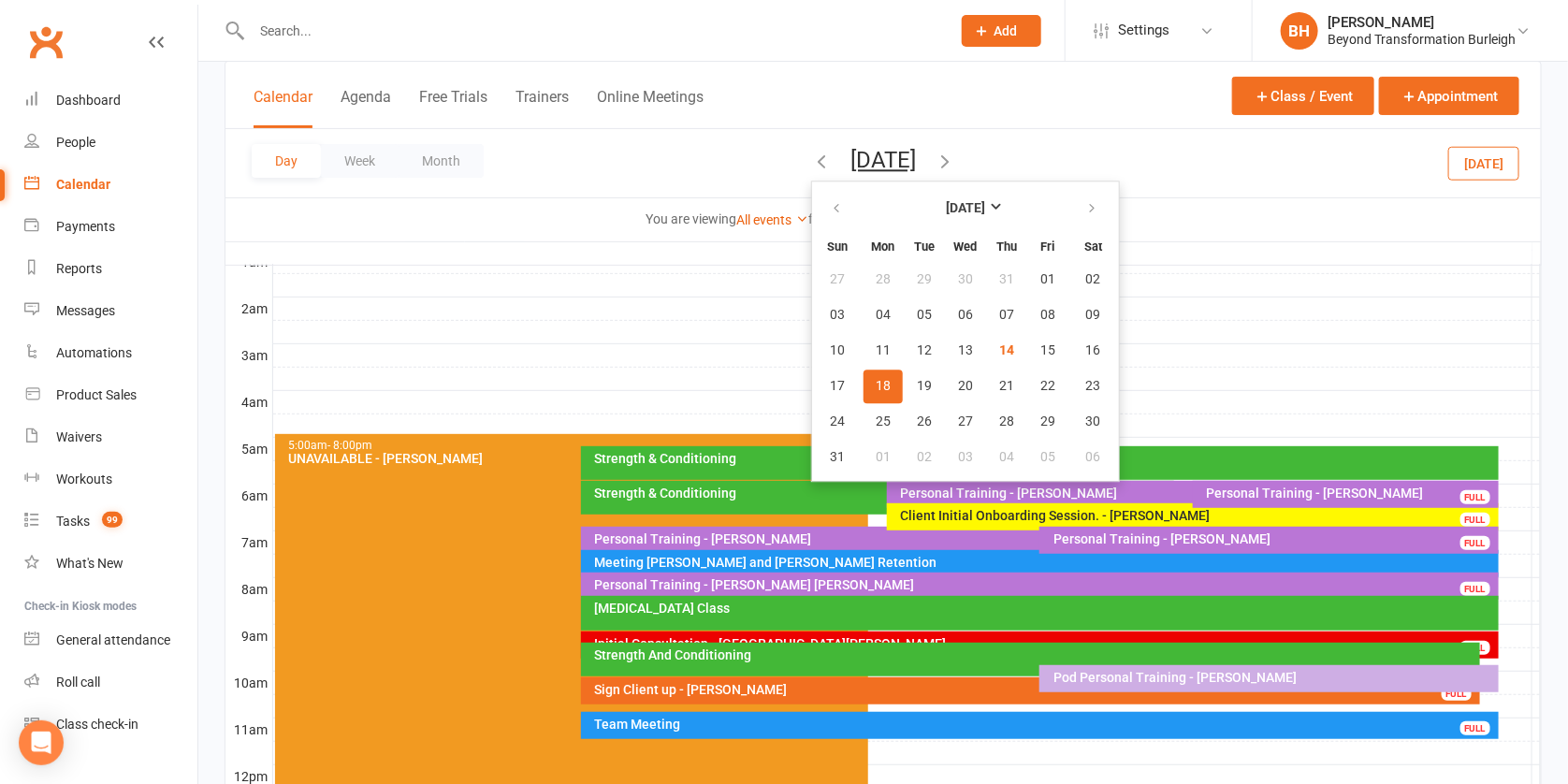
click at [876, 379] on span "18" at bounding box center [884, 386] width 15 height 15
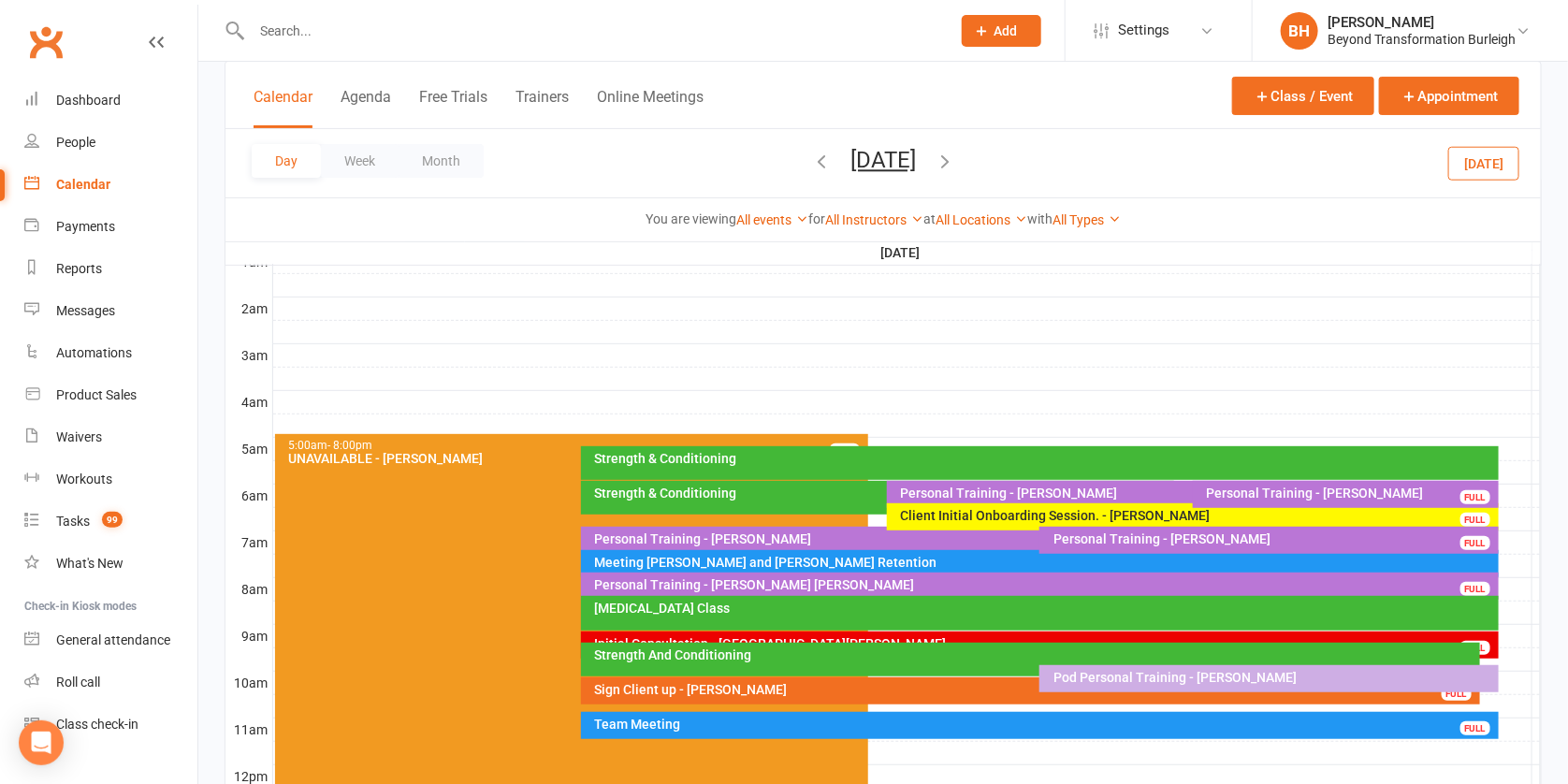
scroll to position [774, 0]
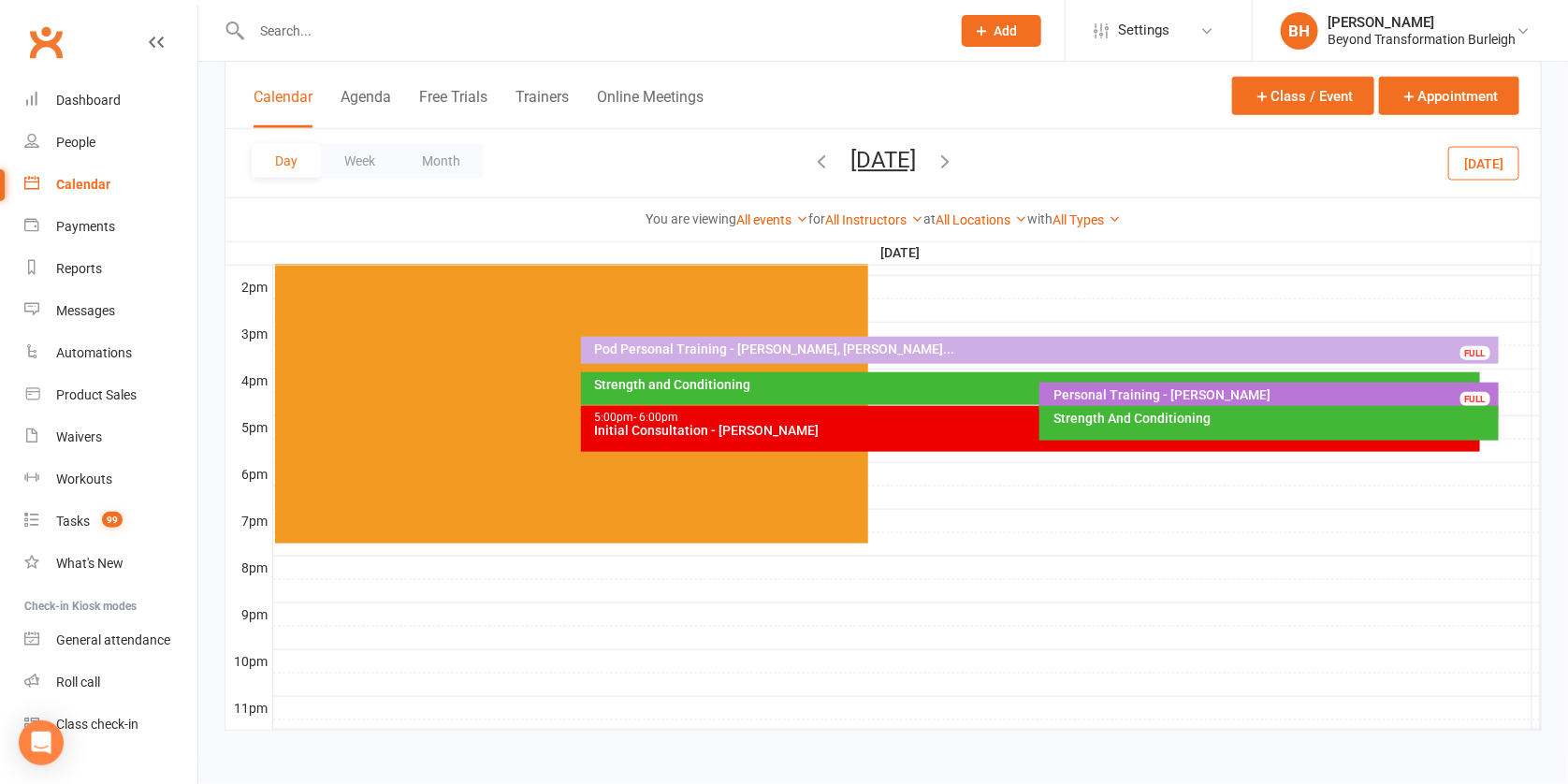
click at [872, 412] on div "5:00pm - 6:00pm" at bounding box center [1036, 418] width 883 height 12
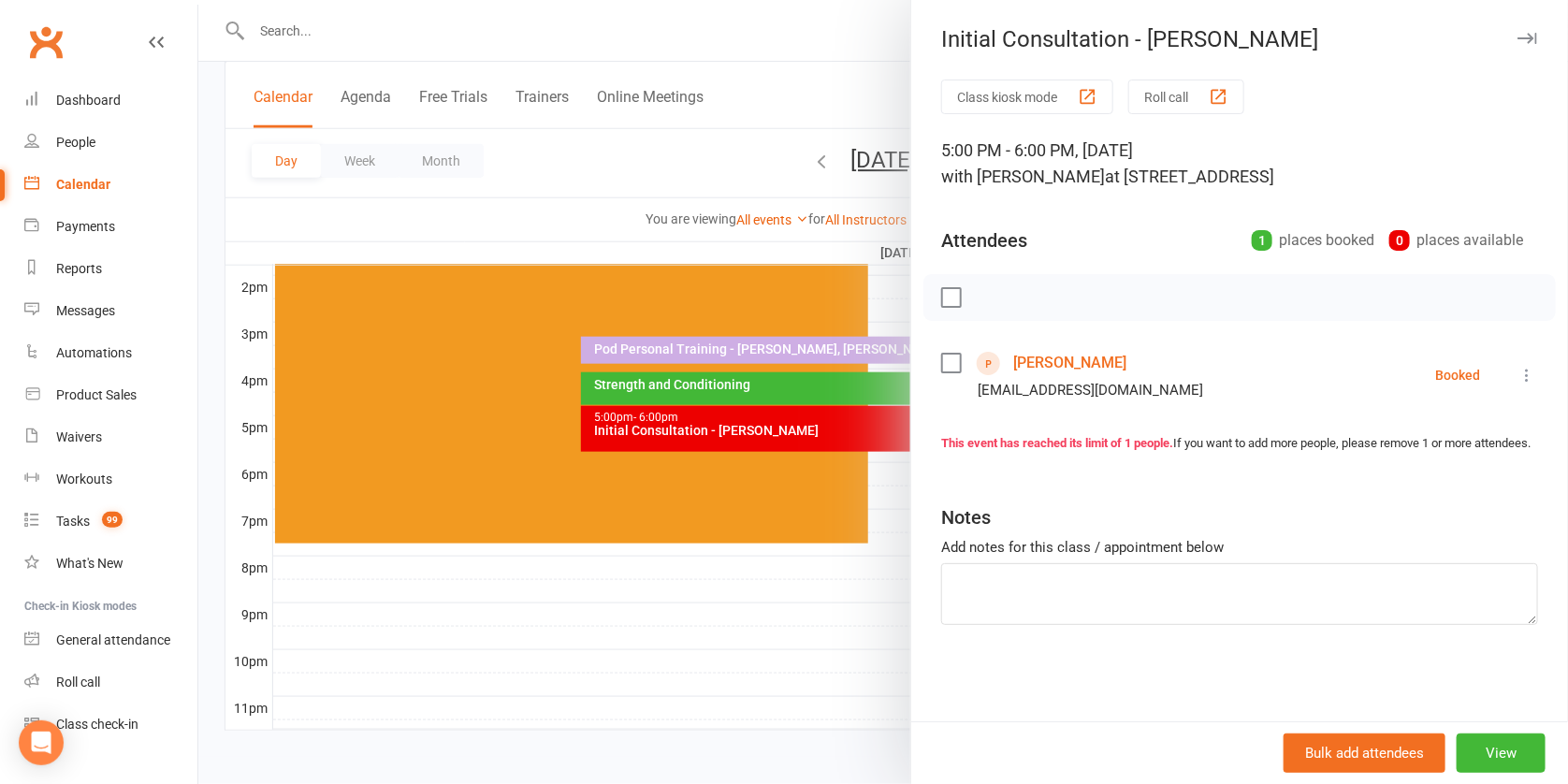
click at [741, 257] on div at bounding box center [883, 392] width 1370 height 784
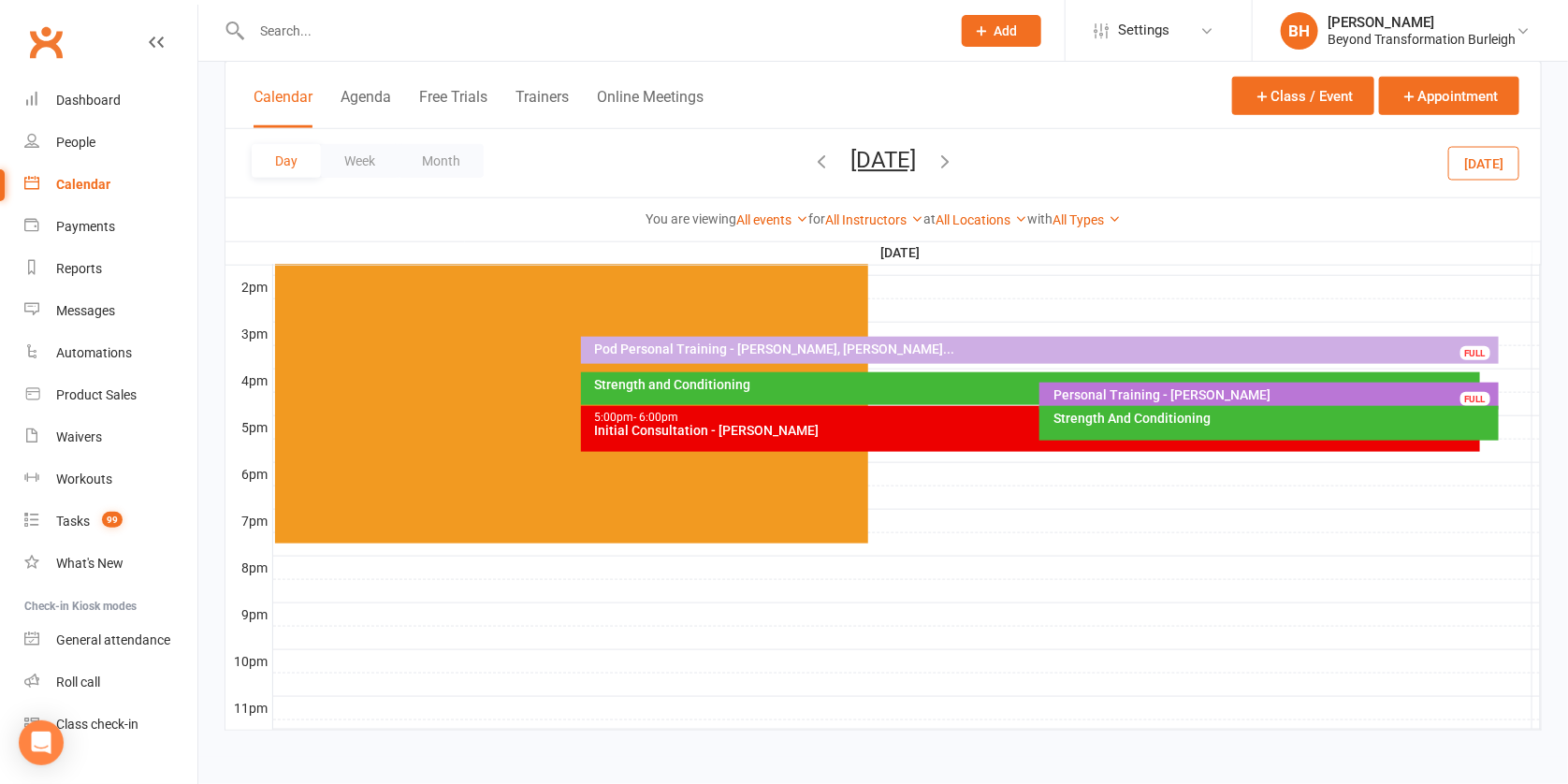
click at [878, 154] on button "[DATE]" at bounding box center [883, 159] width 65 height 26
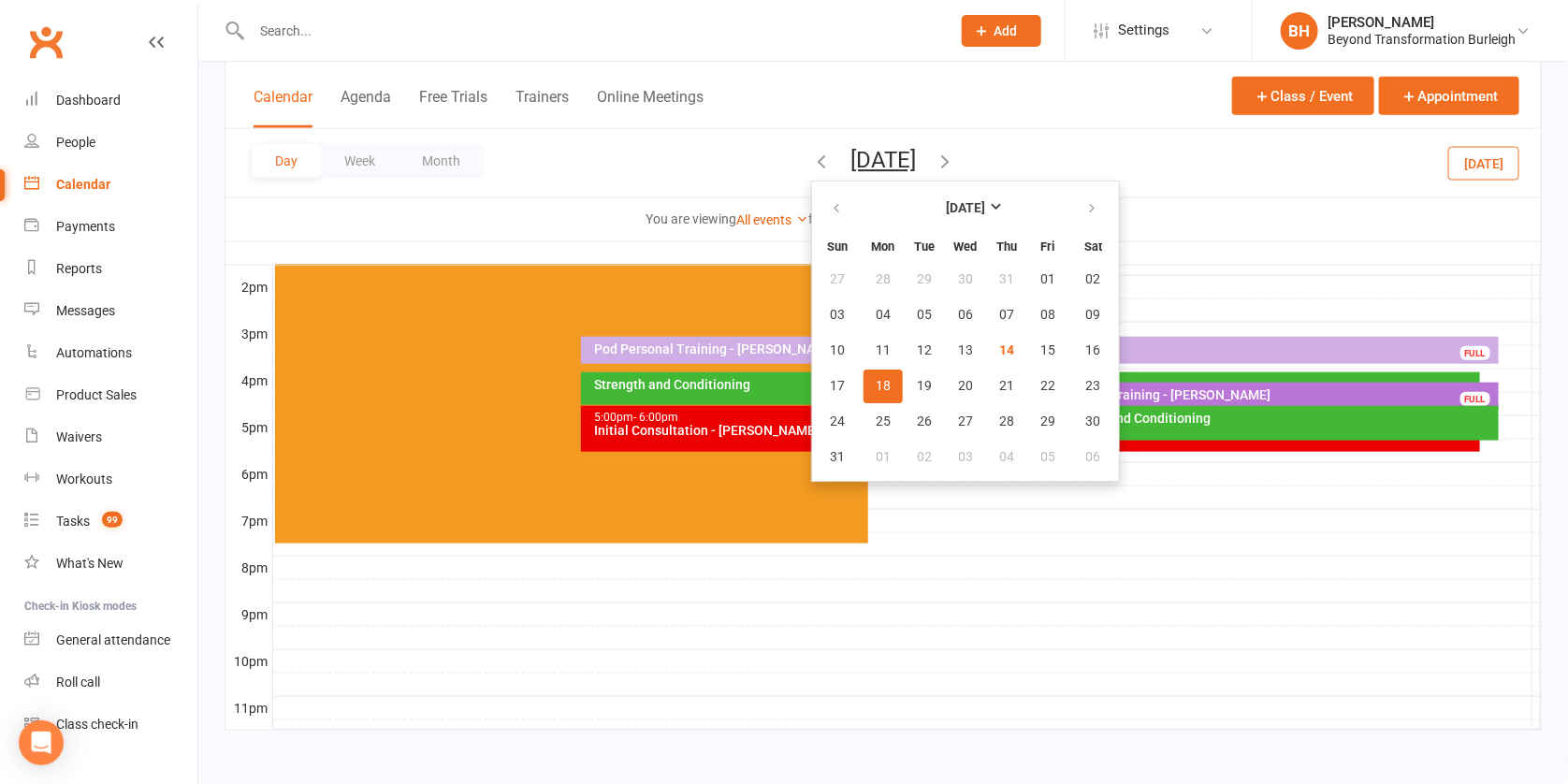
click at [864, 377] on button "18" at bounding box center [883, 386] width 39 height 34
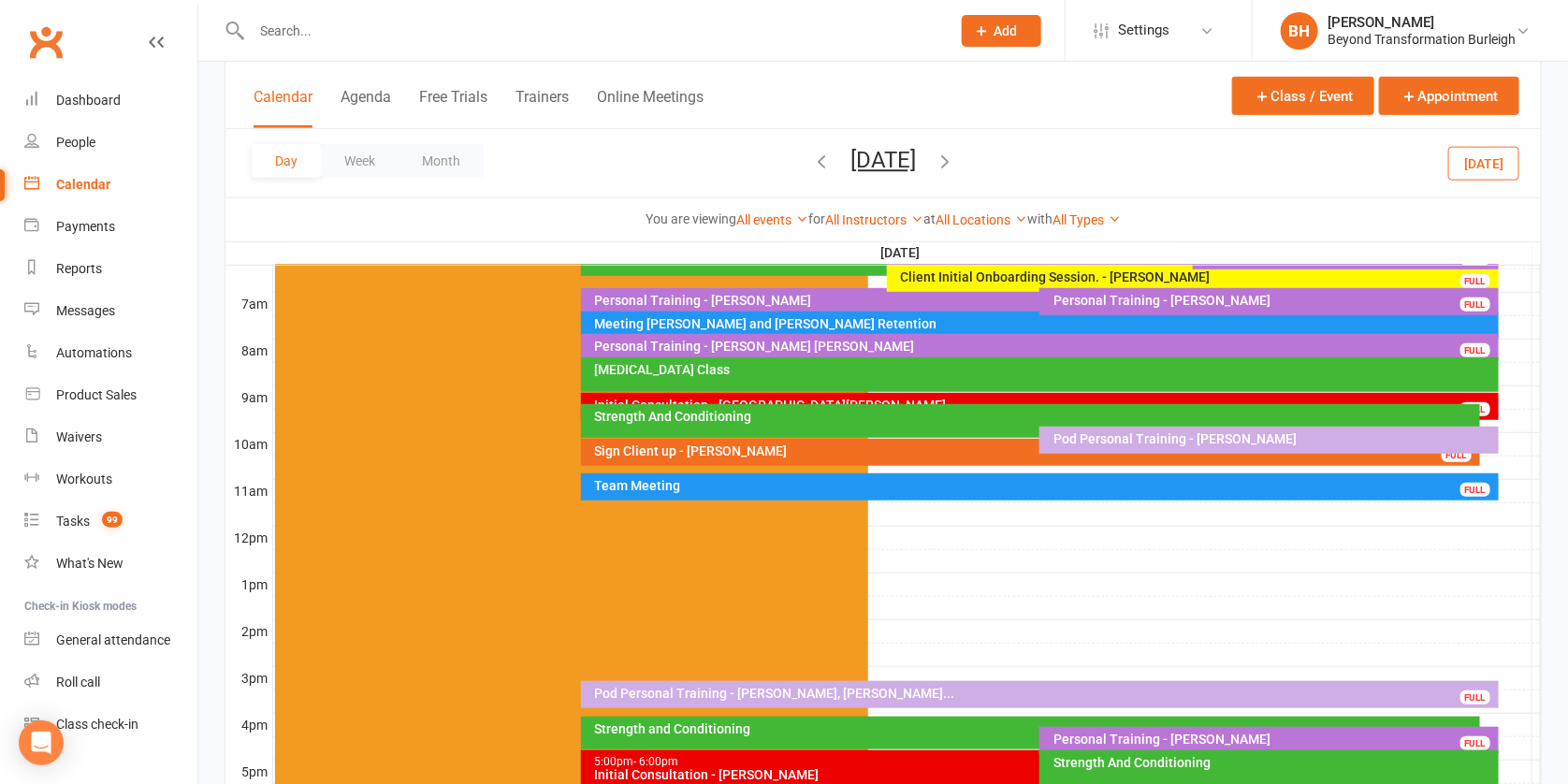
scroll to position [412, 0]
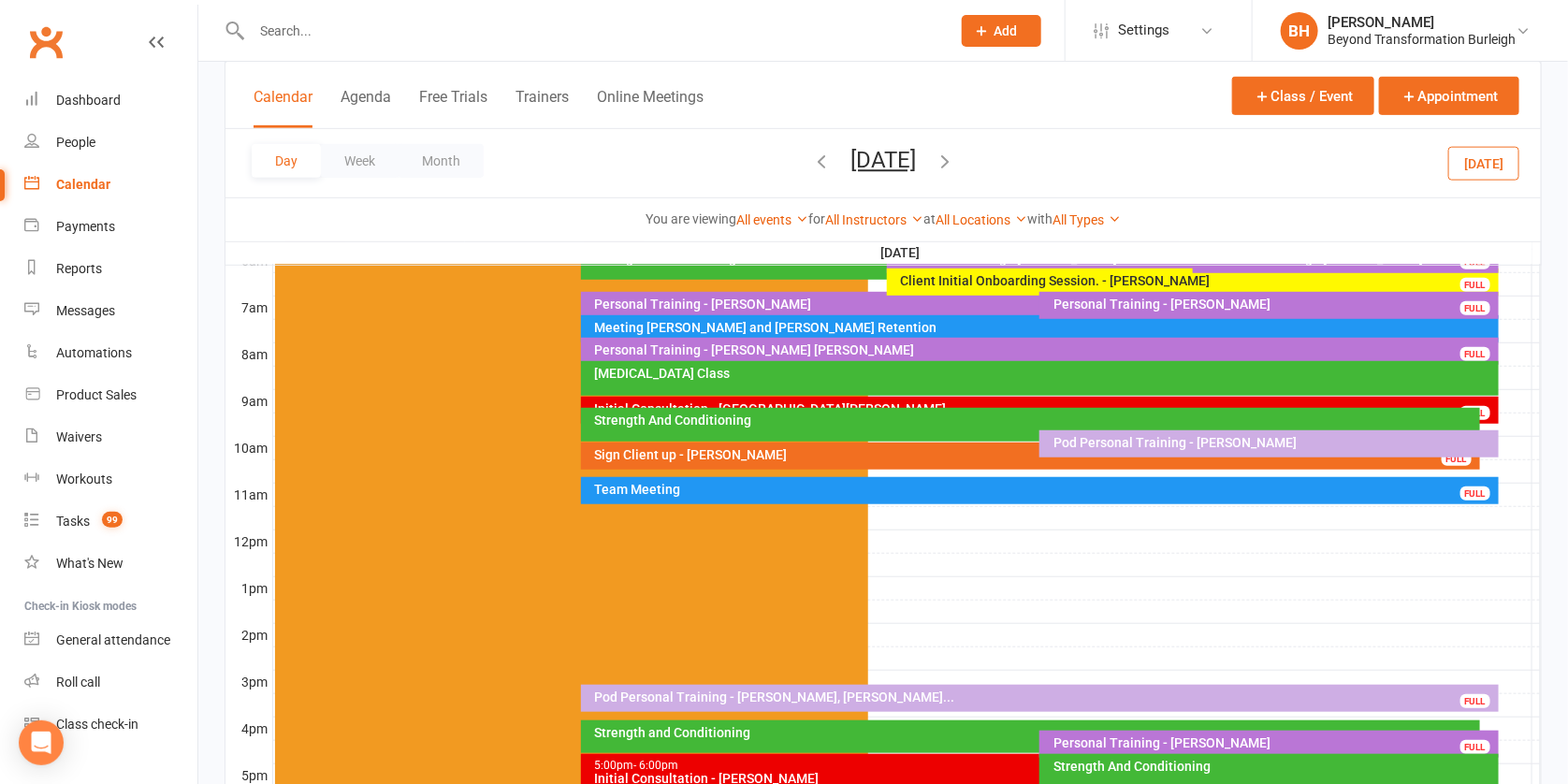
click at [869, 160] on button "[DATE]" at bounding box center [883, 159] width 65 height 26
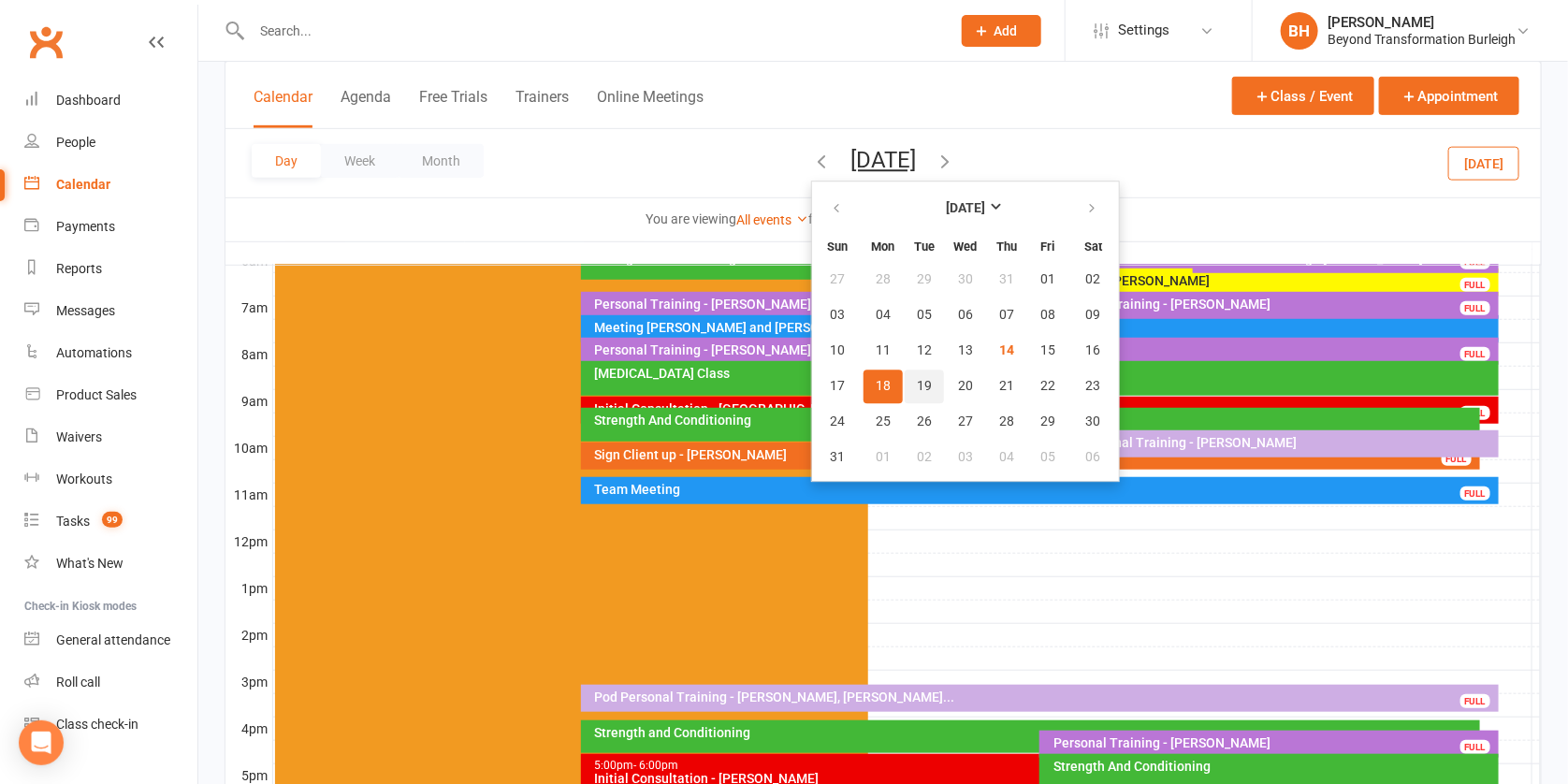
click at [918, 385] on span "19" at bounding box center [925, 386] width 15 height 15
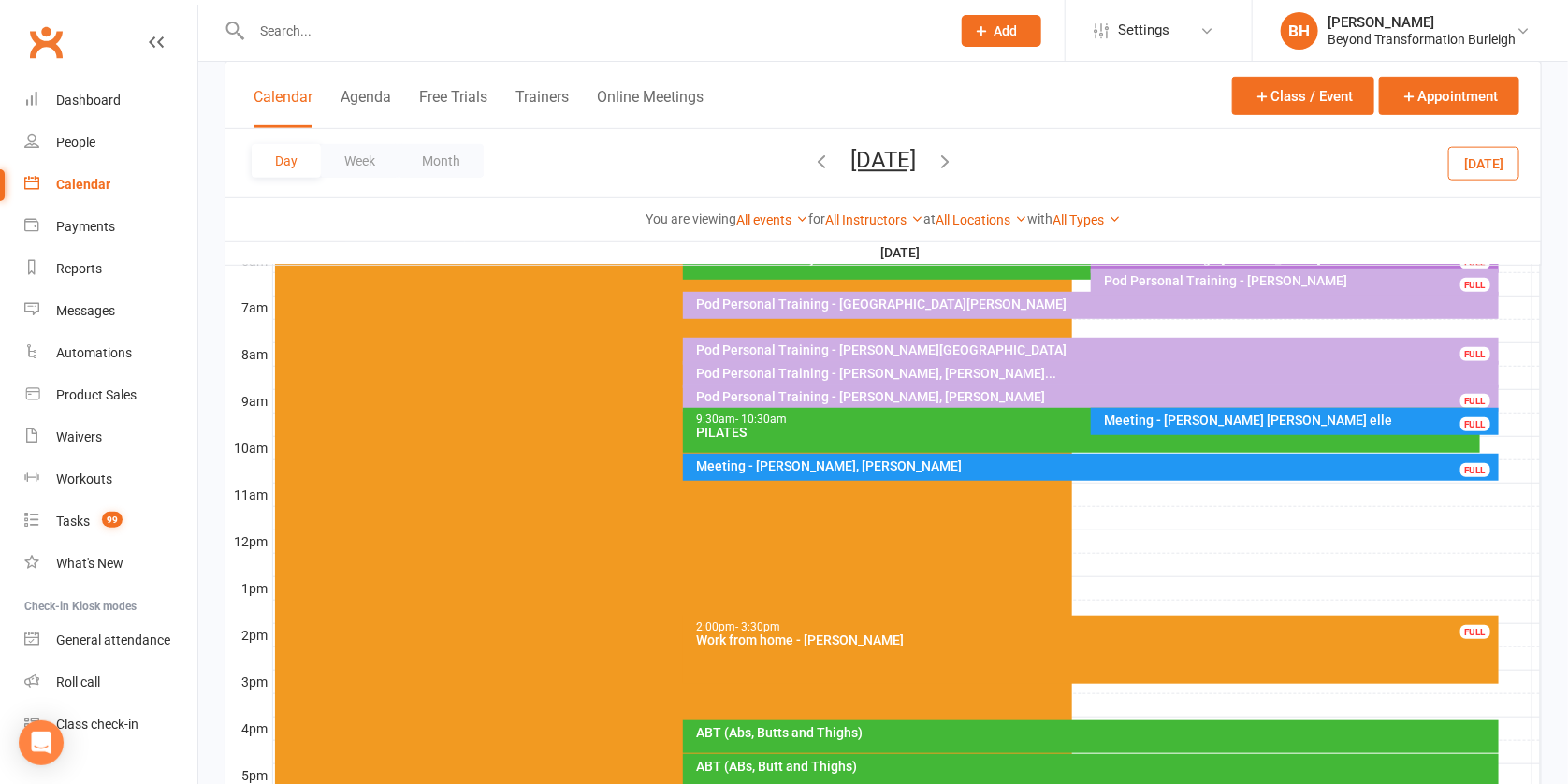
click at [946, 369] on div "Pod Personal Training - [PERSON_NAME], [PERSON_NAME]..." at bounding box center [1096, 374] width 799 height 13
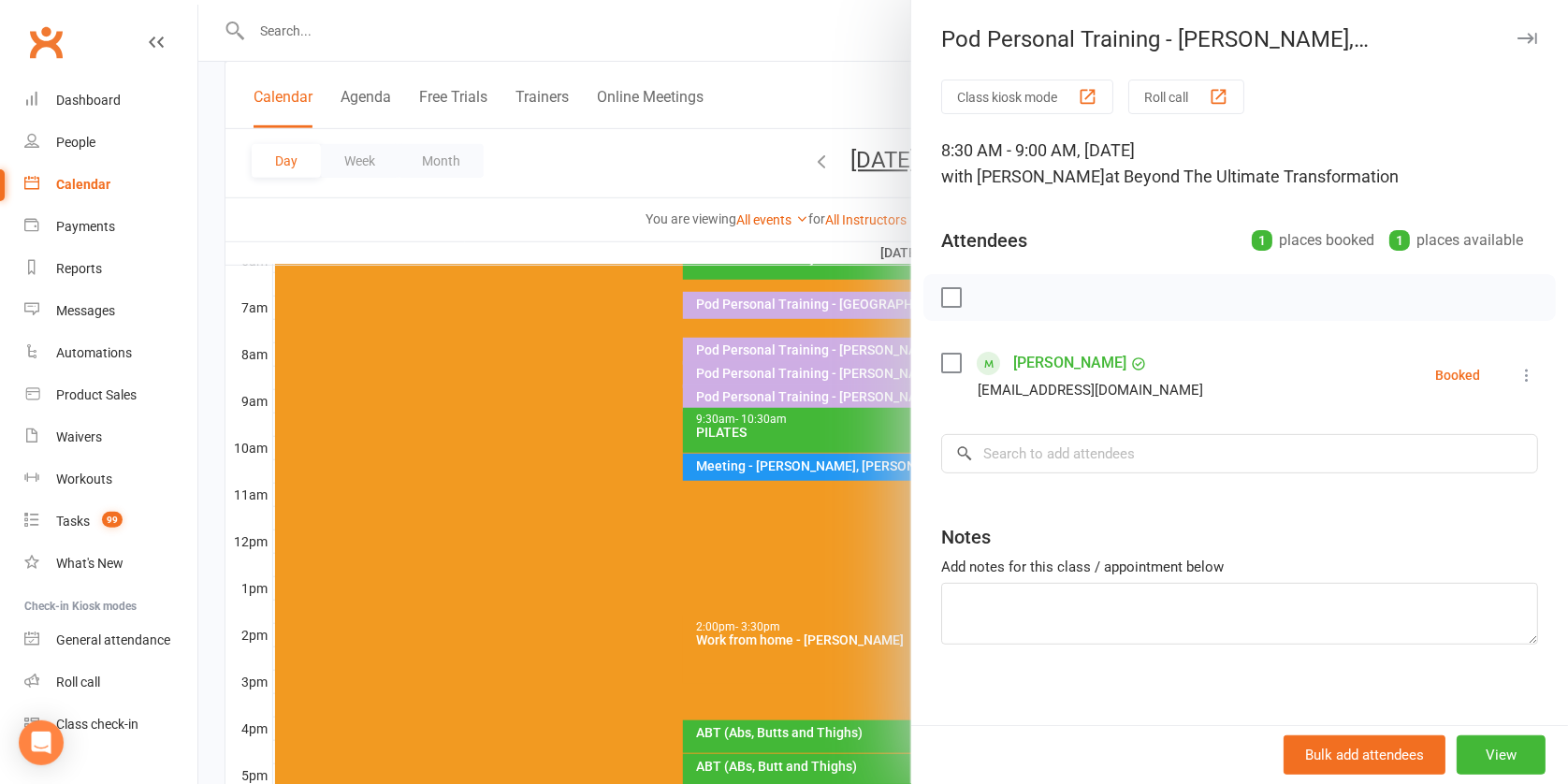
click at [824, 373] on div at bounding box center [883, 392] width 1370 height 784
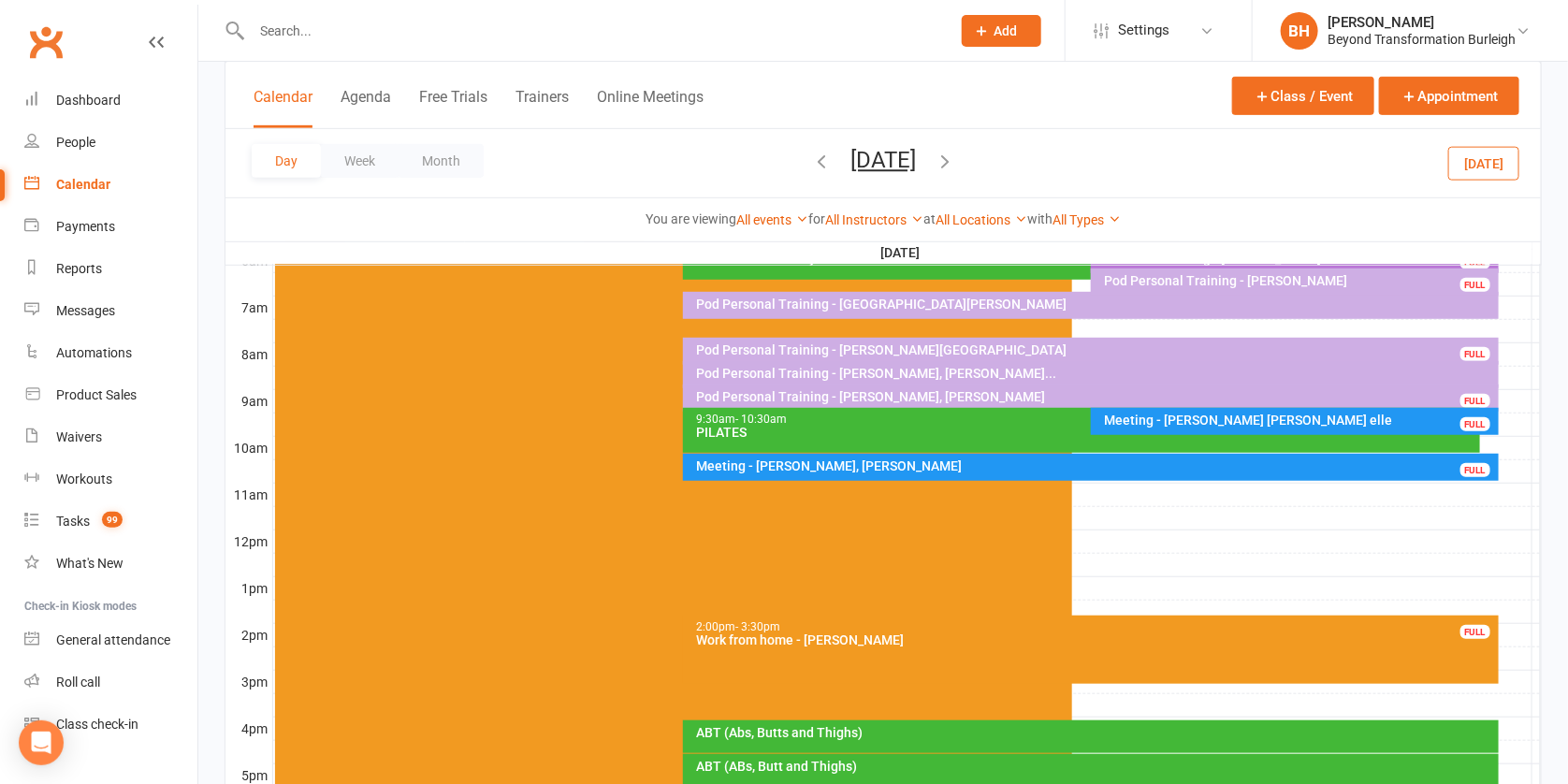
click at [924, 372] on div "Pod Personal Training - [PERSON_NAME], [PERSON_NAME]..." at bounding box center [1096, 374] width 799 height 13
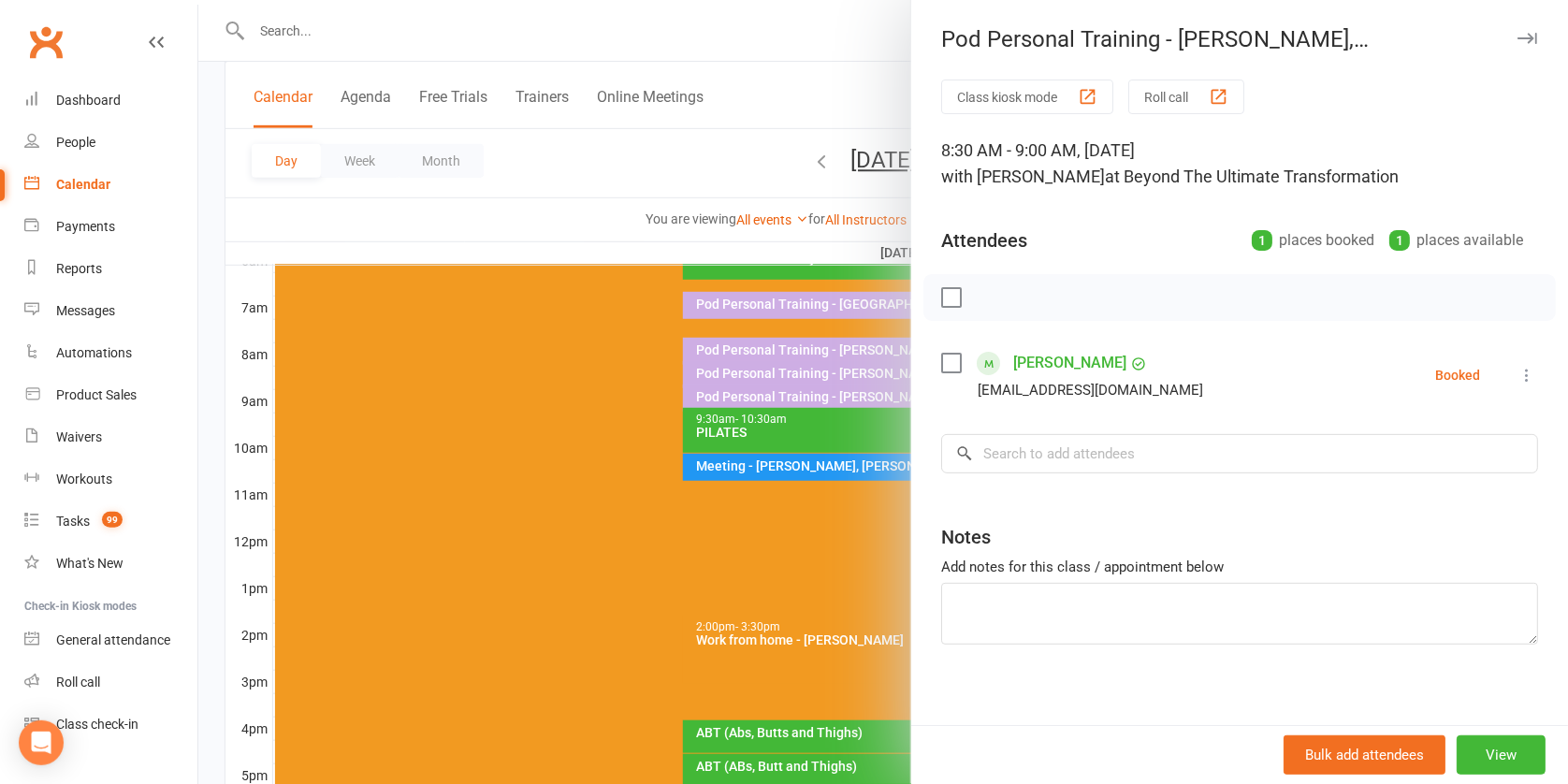
click at [821, 447] on div at bounding box center [883, 392] width 1370 height 784
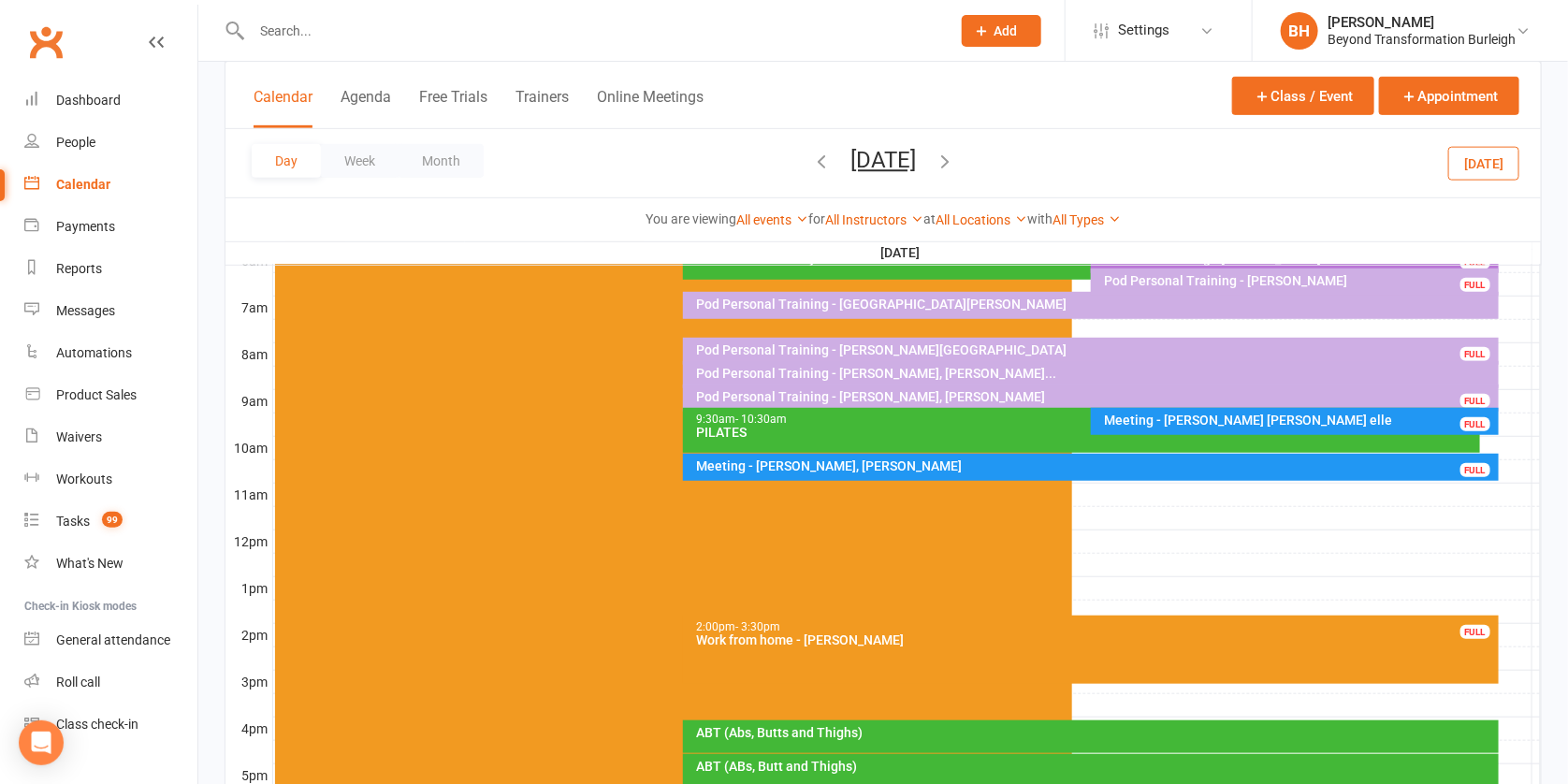
click at [853, 427] on div "PILATES" at bounding box center [1087, 432] width 780 height 13
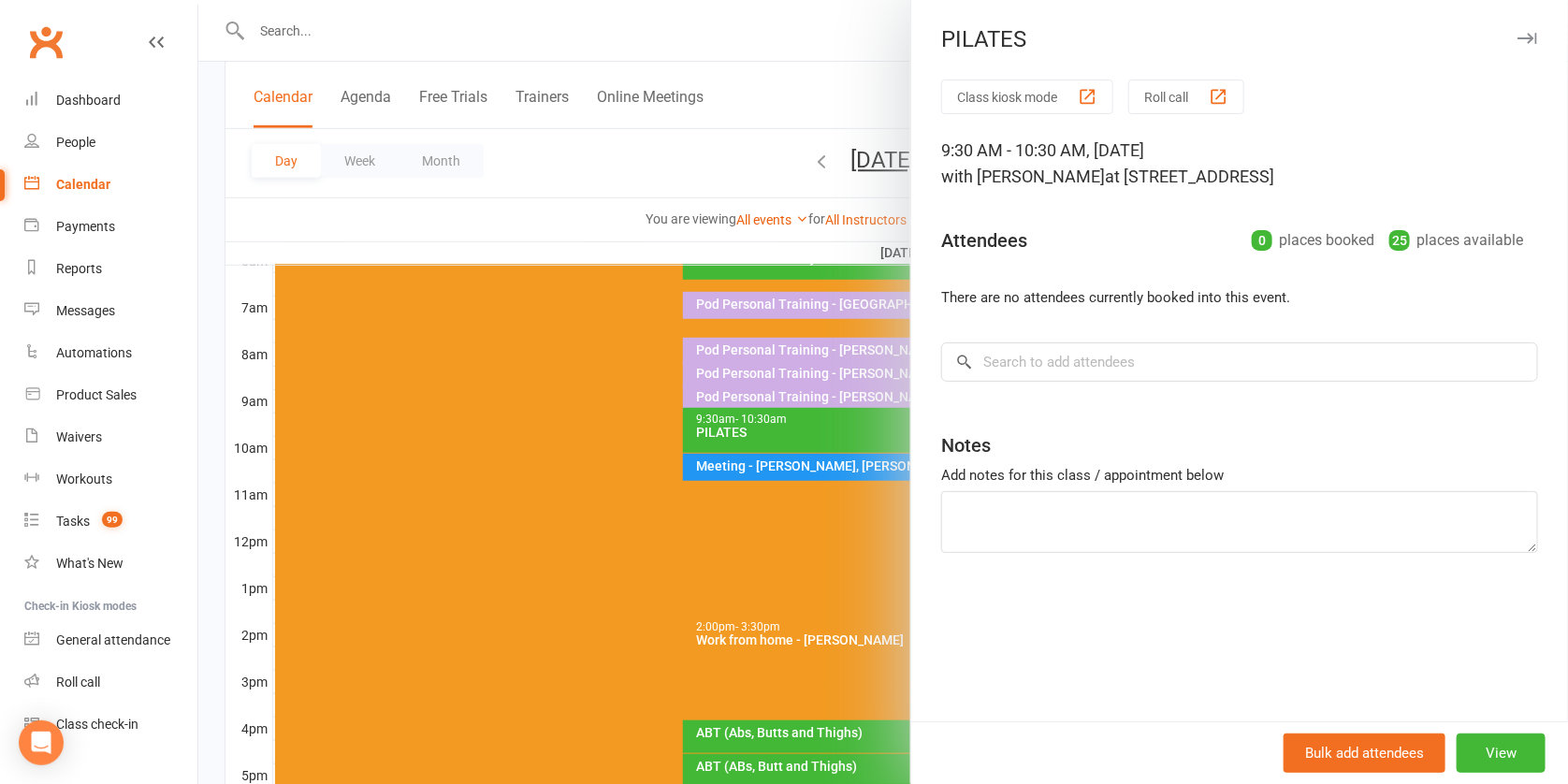
click at [845, 422] on div at bounding box center [883, 392] width 1370 height 784
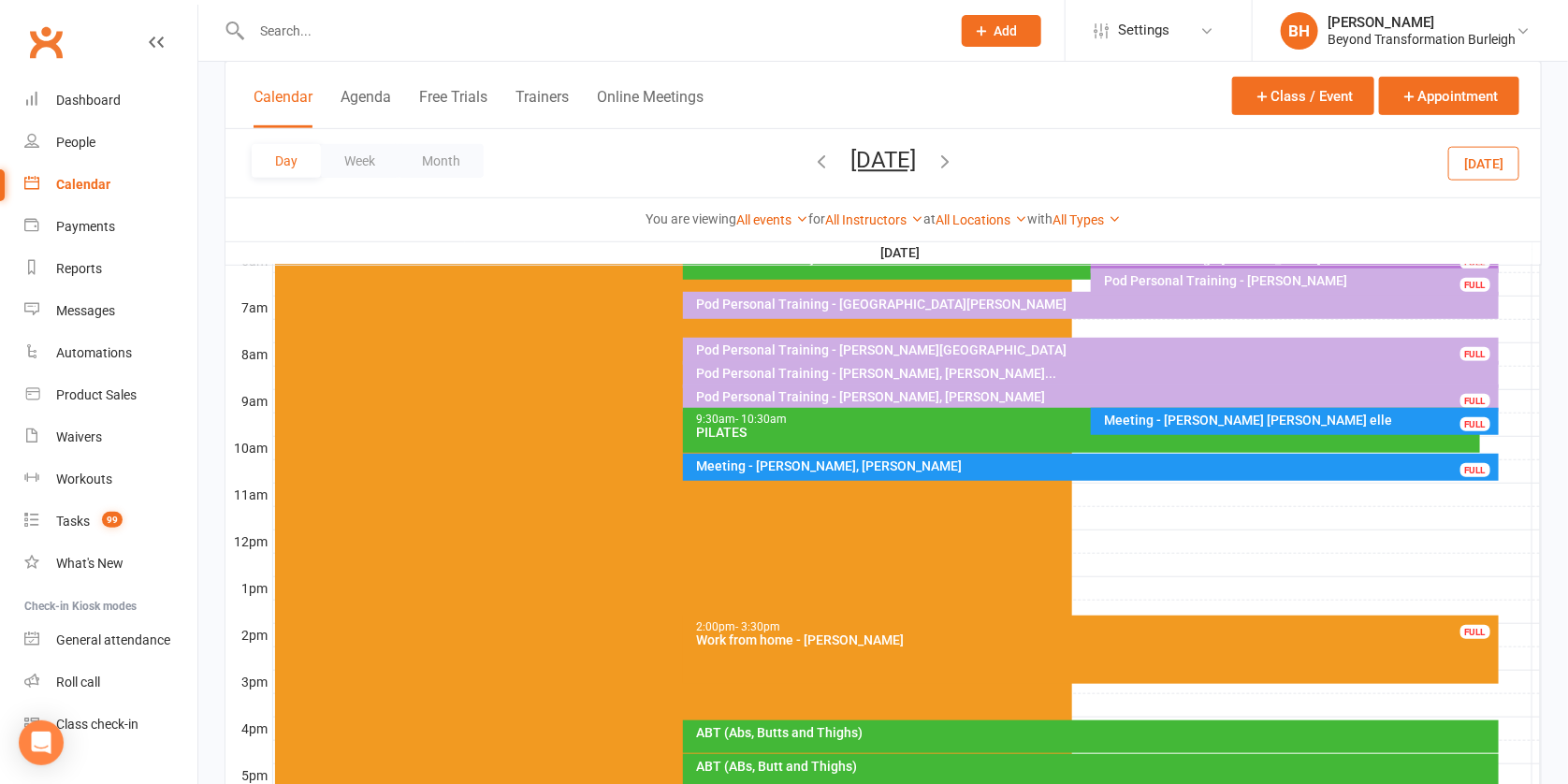
click at [891, 154] on button "[DATE]" at bounding box center [883, 159] width 65 height 26
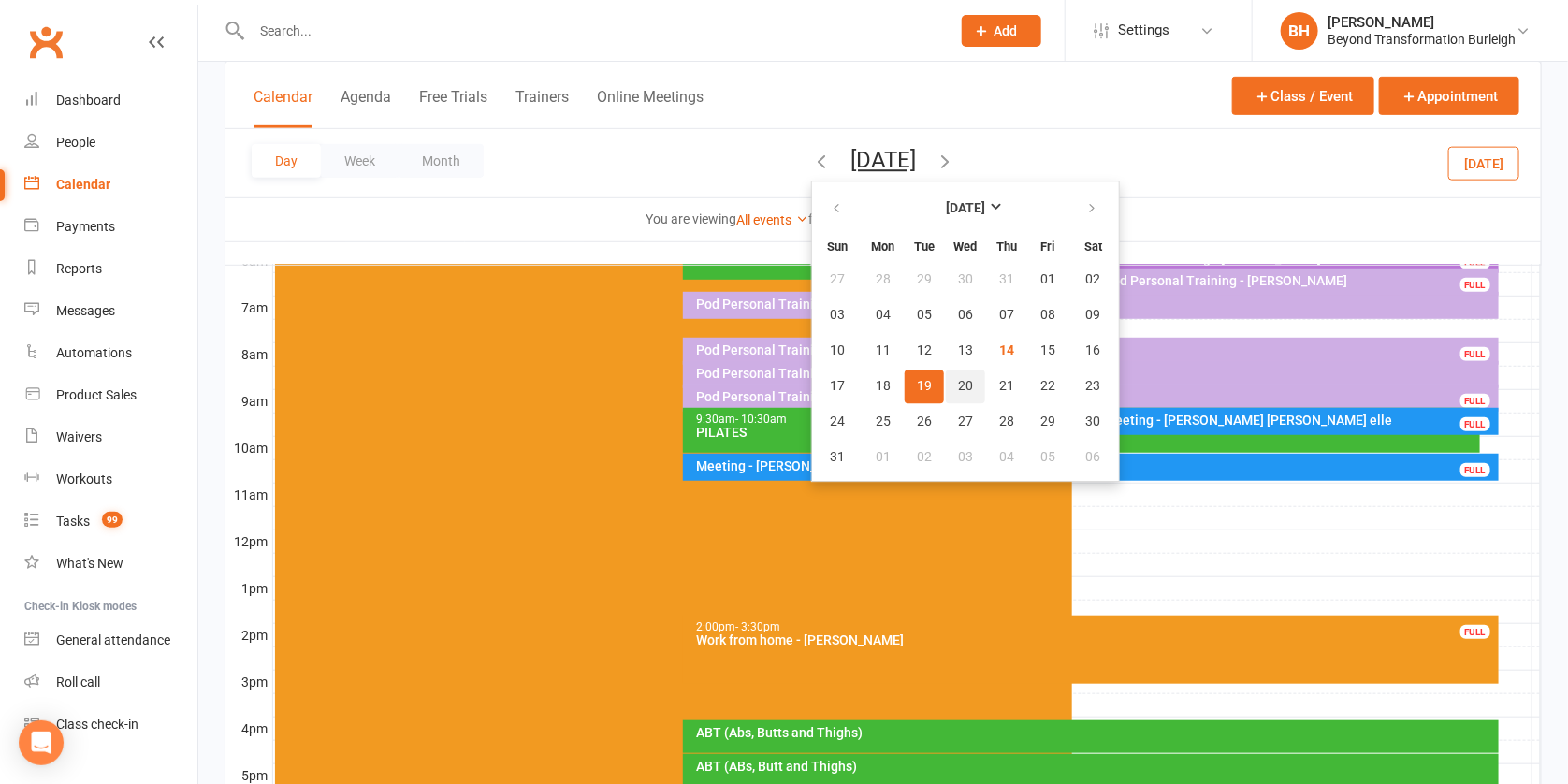
click at [958, 380] on span "20" at bounding box center [966, 386] width 15 height 15
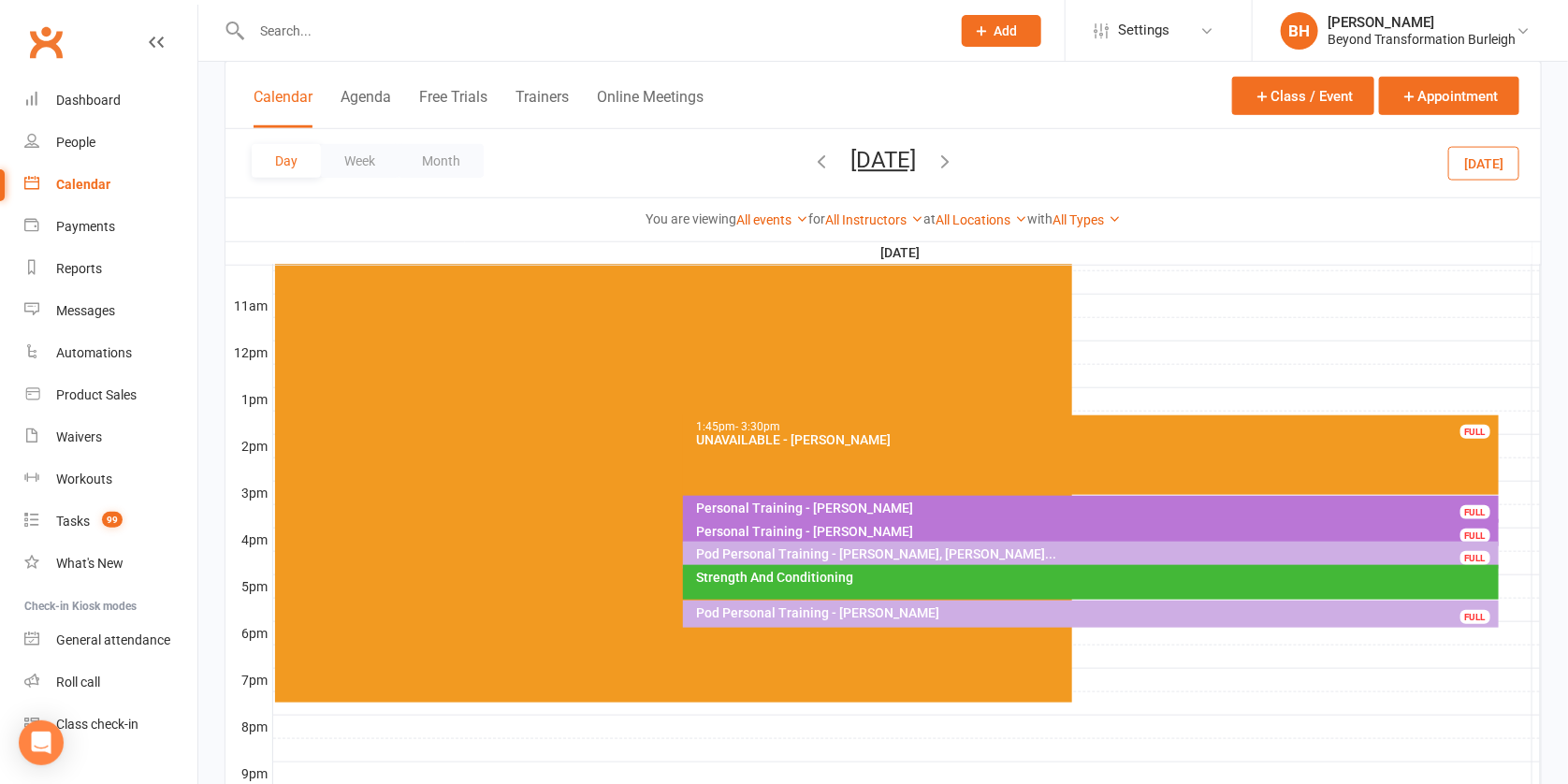
scroll to position [774, 0]
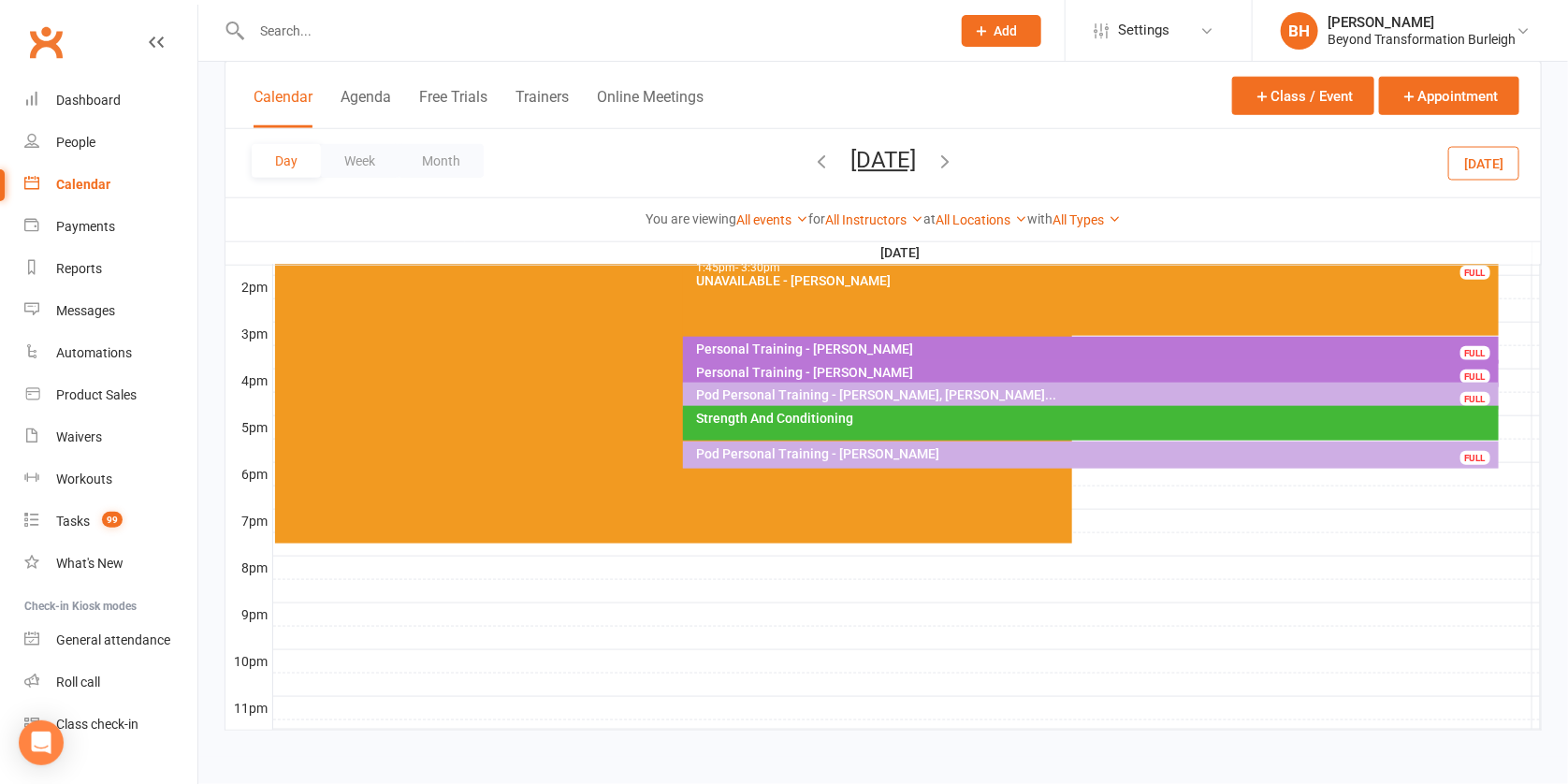
click at [909, 161] on button "[DATE]" at bounding box center [883, 159] width 65 height 26
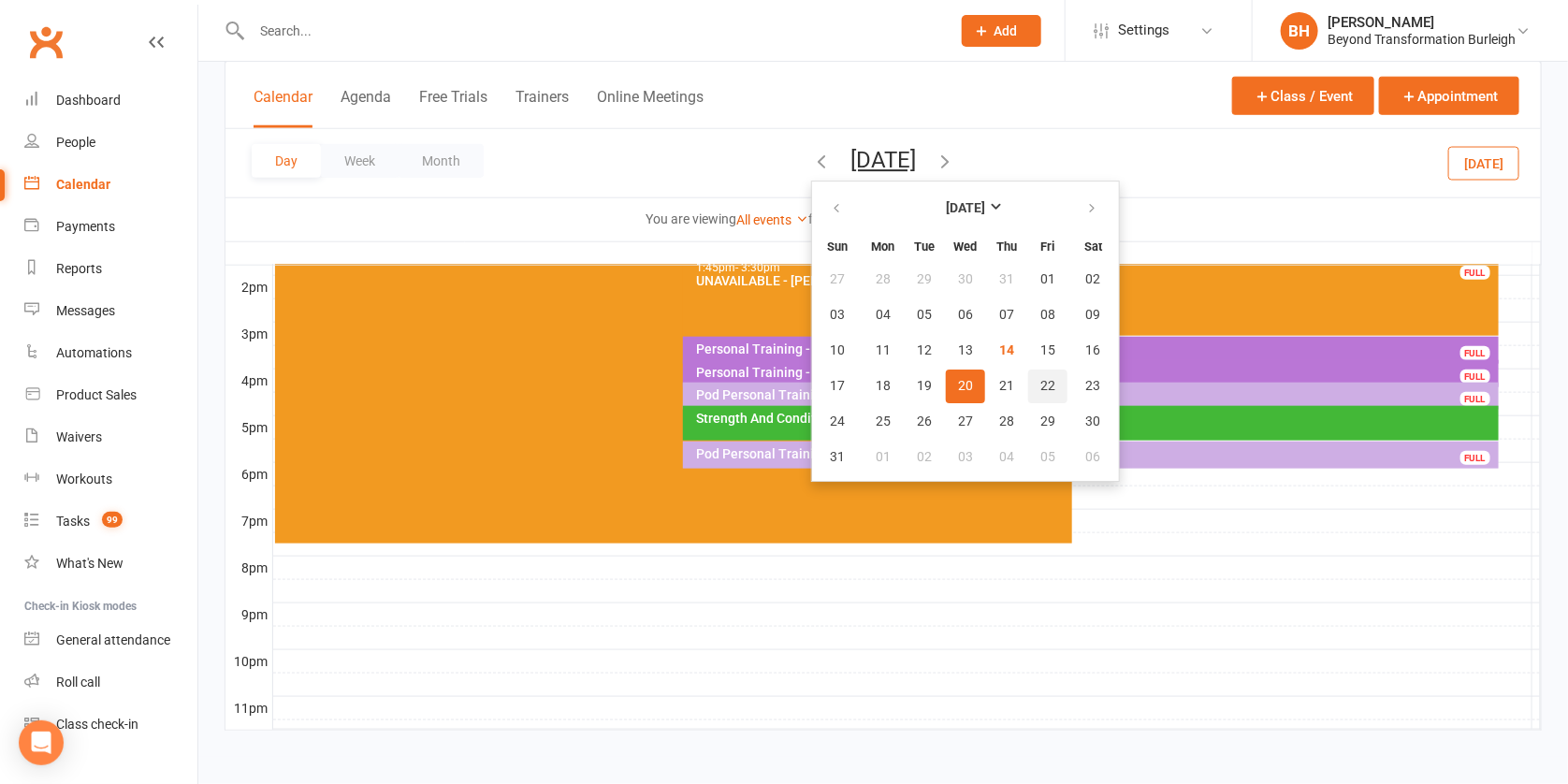
click at [1028, 394] on button "22" at bounding box center [1047, 386] width 39 height 34
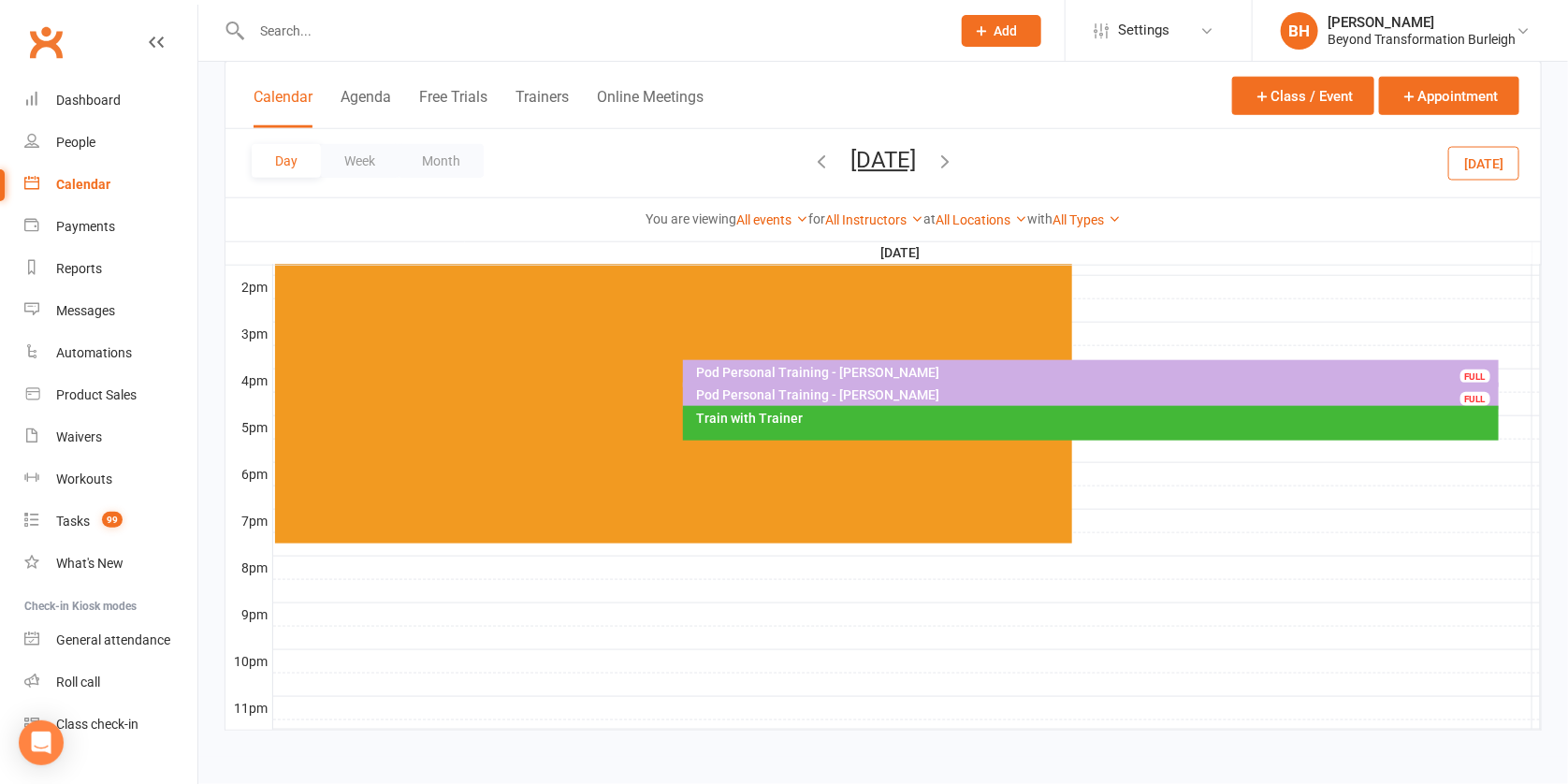
click at [877, 161] on button "[DATE]" at bounding box center [883, 159] width 65 height 26
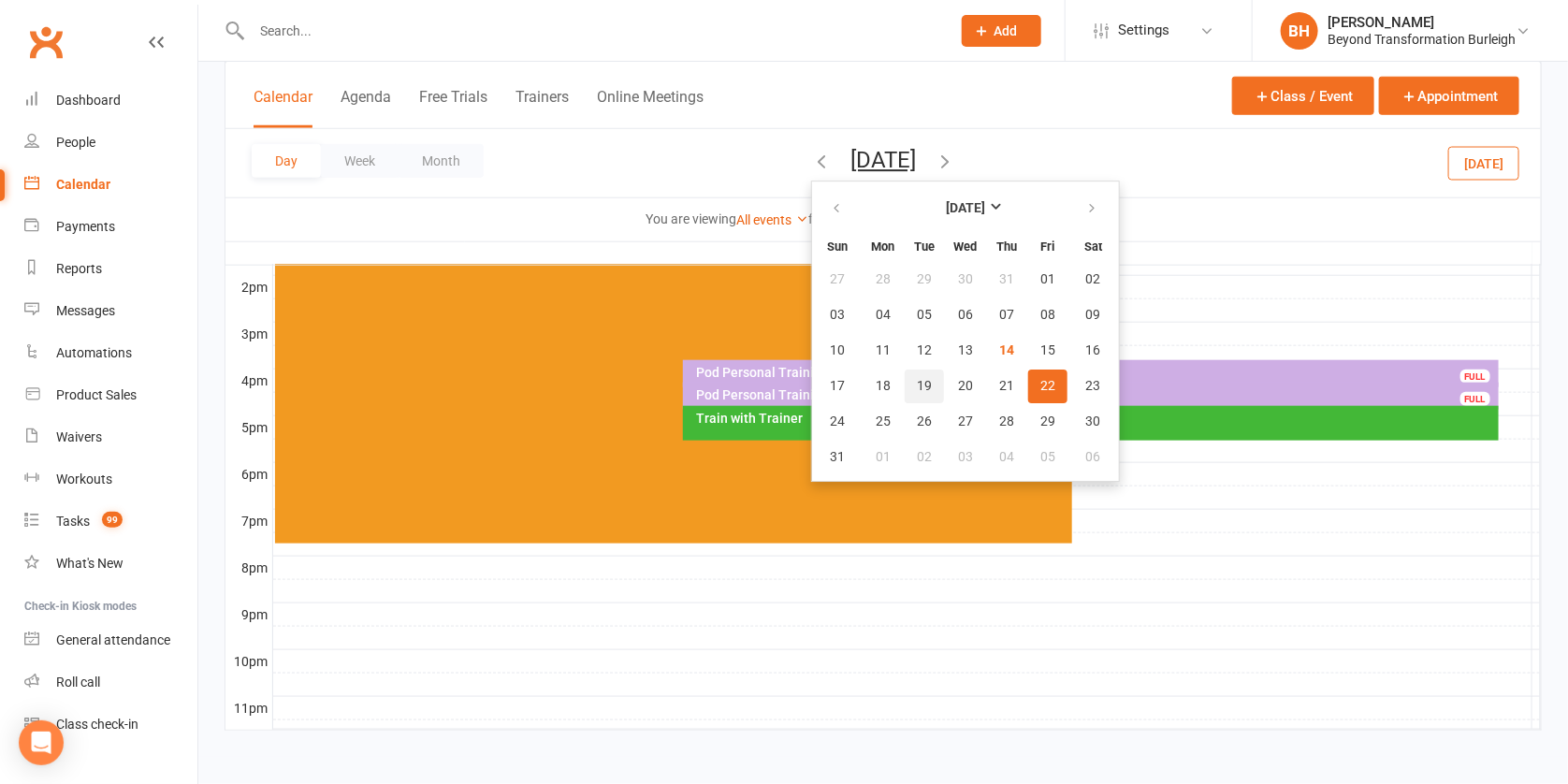
click at [918, 382] on span "19" at bounding box center [925, 386] width 15 height 15
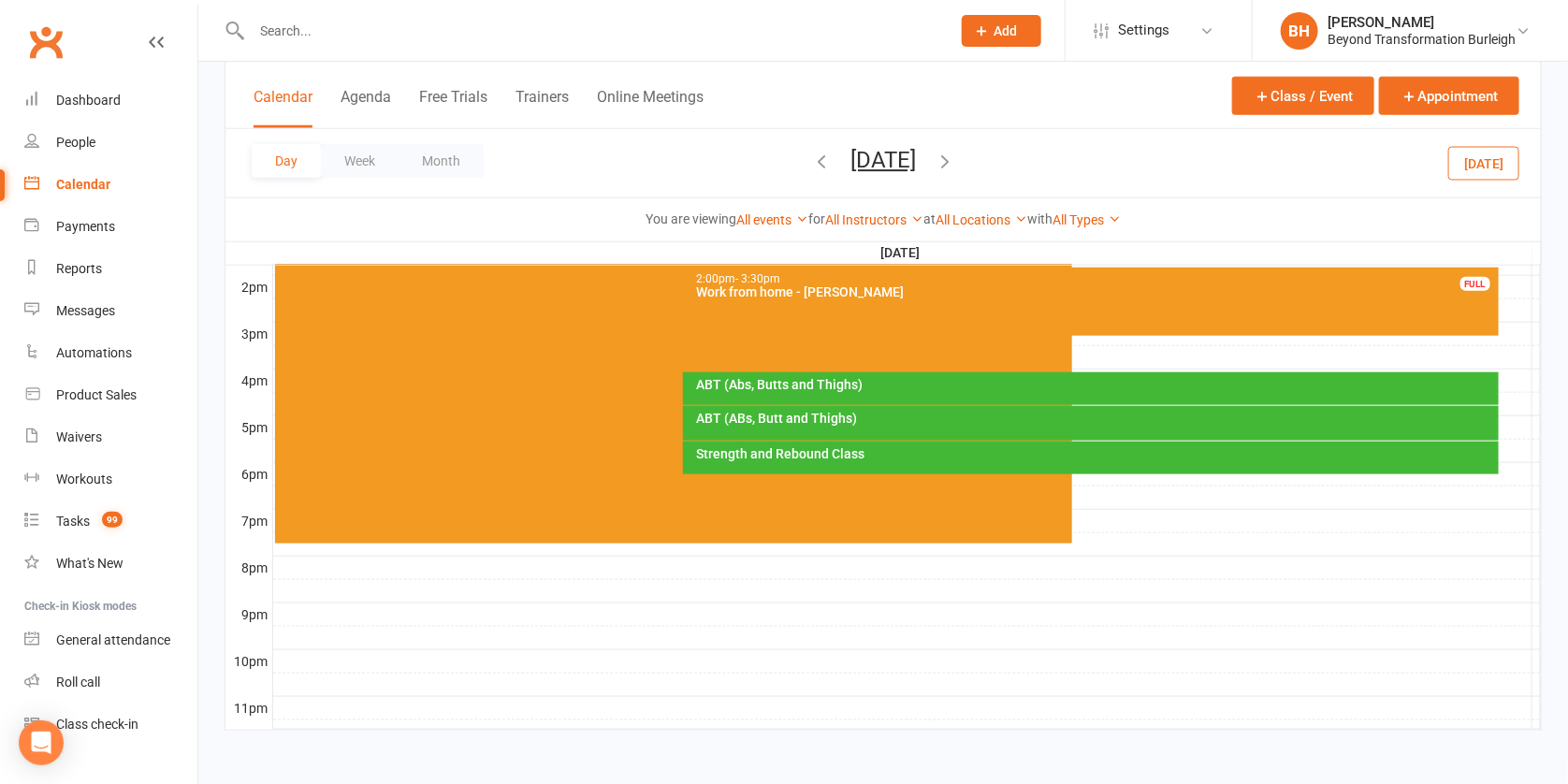
scroll to position [86, 0]
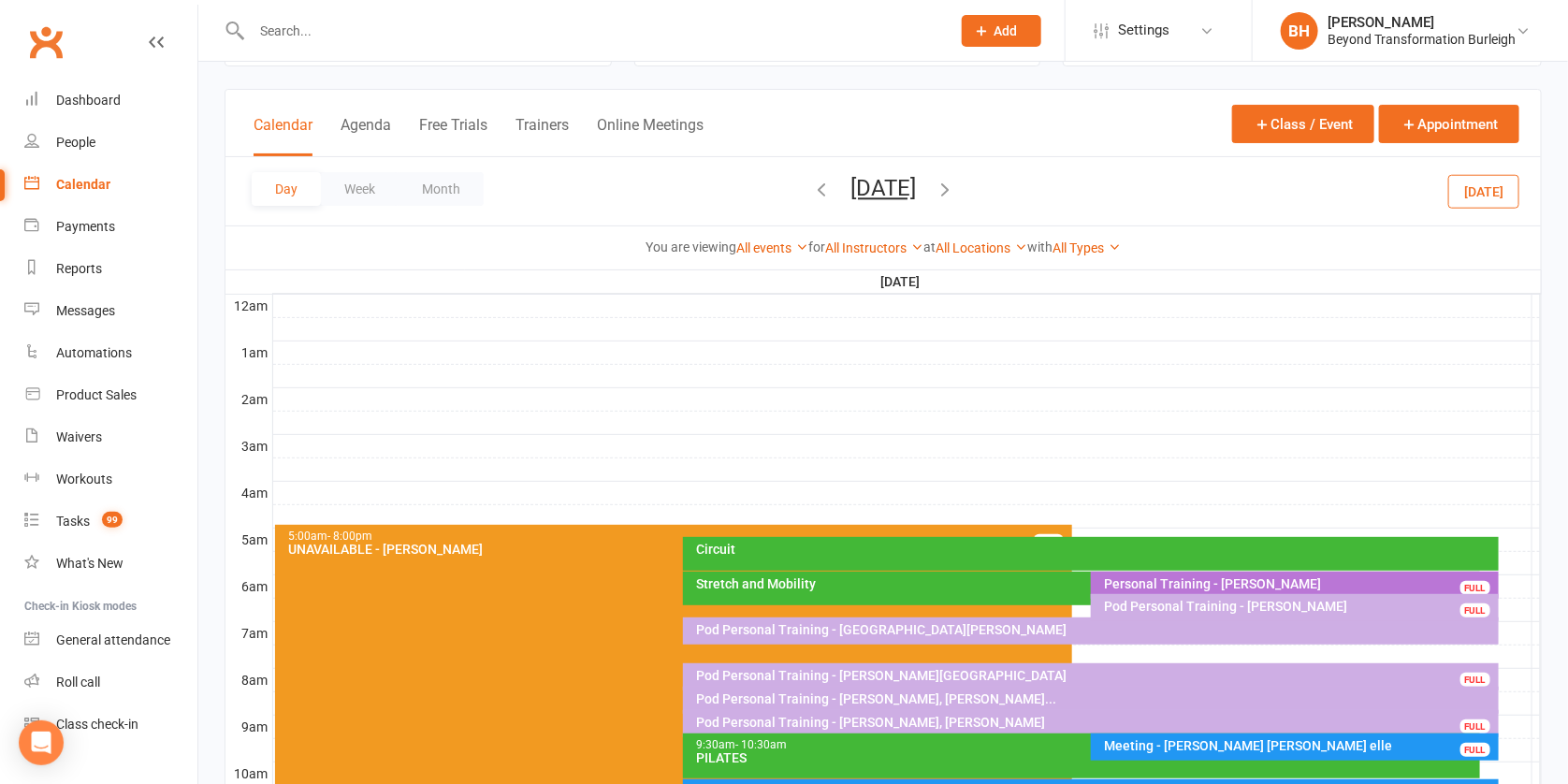
click at [919, 170] on div "Day Week Month [DATE] [DATE] Sun Mon Tue Wed Thu Fri Sat 27 28 29 30 31 01 02 0…" at bounding box center [884, 191] width 1316 height 68
click at [917, 182] on button "[DATE]" at bounding box center [883, 187] width 65 height 26
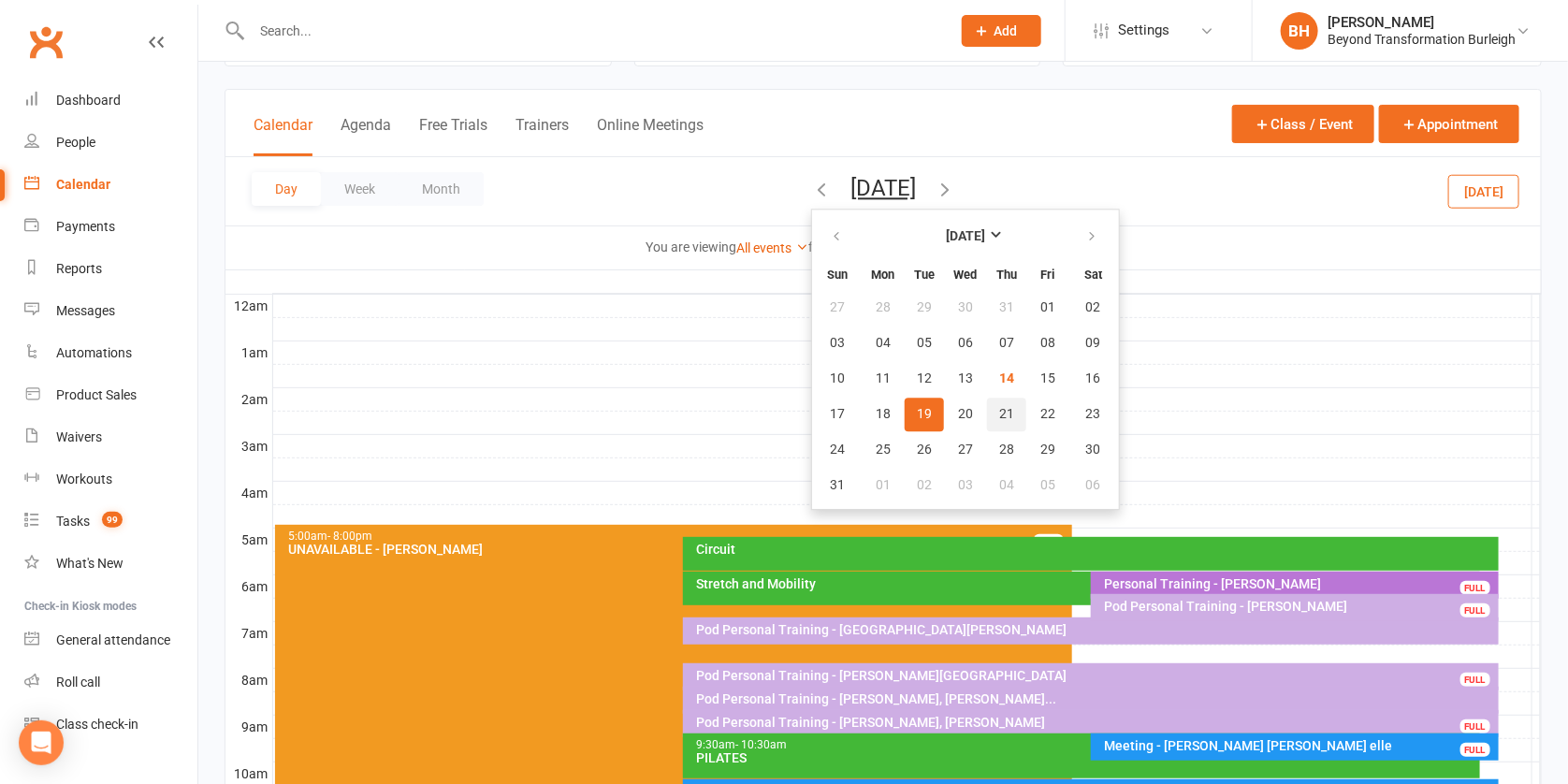
click at [999, 413] on span "21" at bounding box center [1007, 415] width 15 height 15
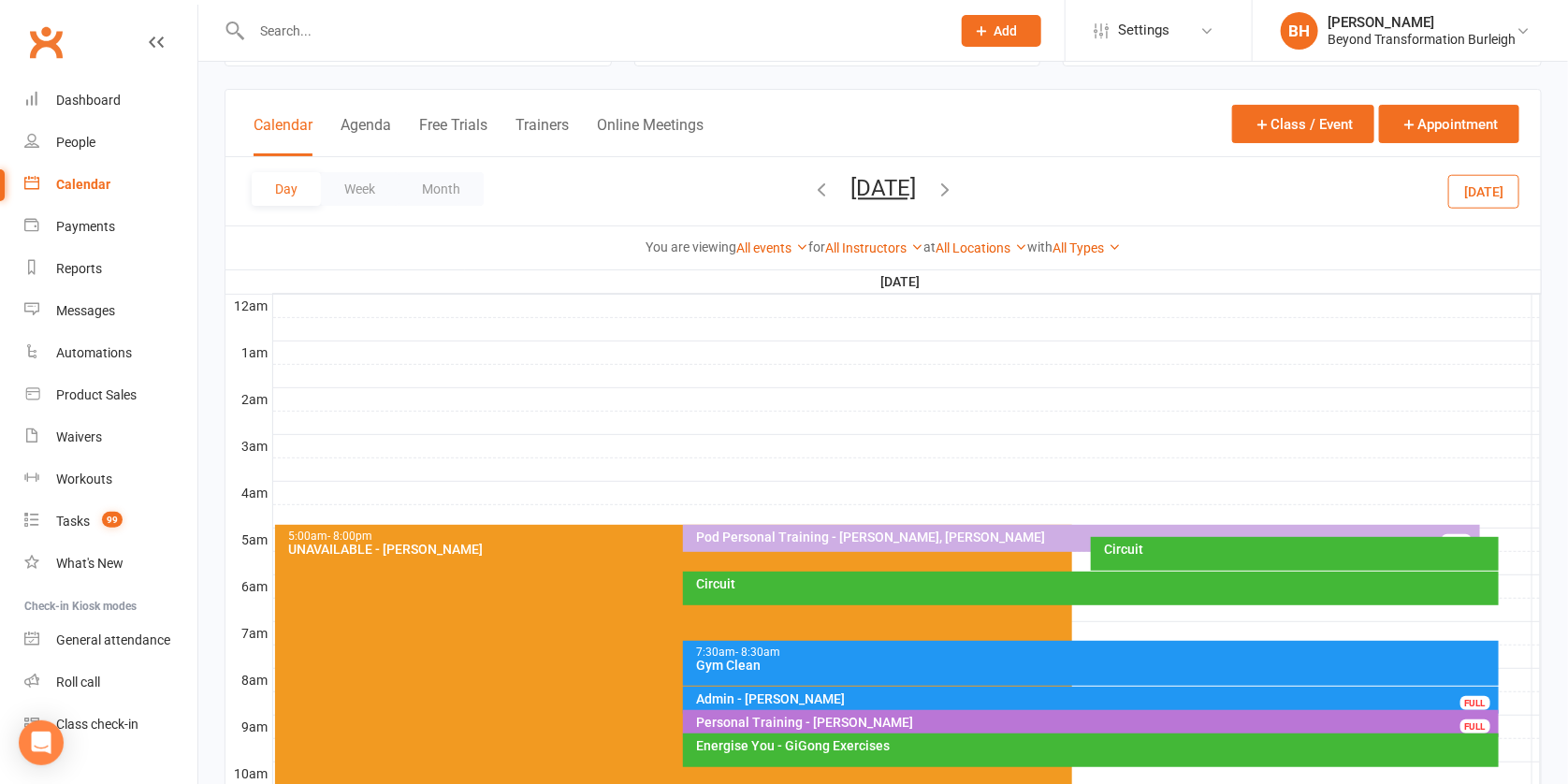
click at [1523, 581] on div at bounding box center [907, 586] width 1268 height 22
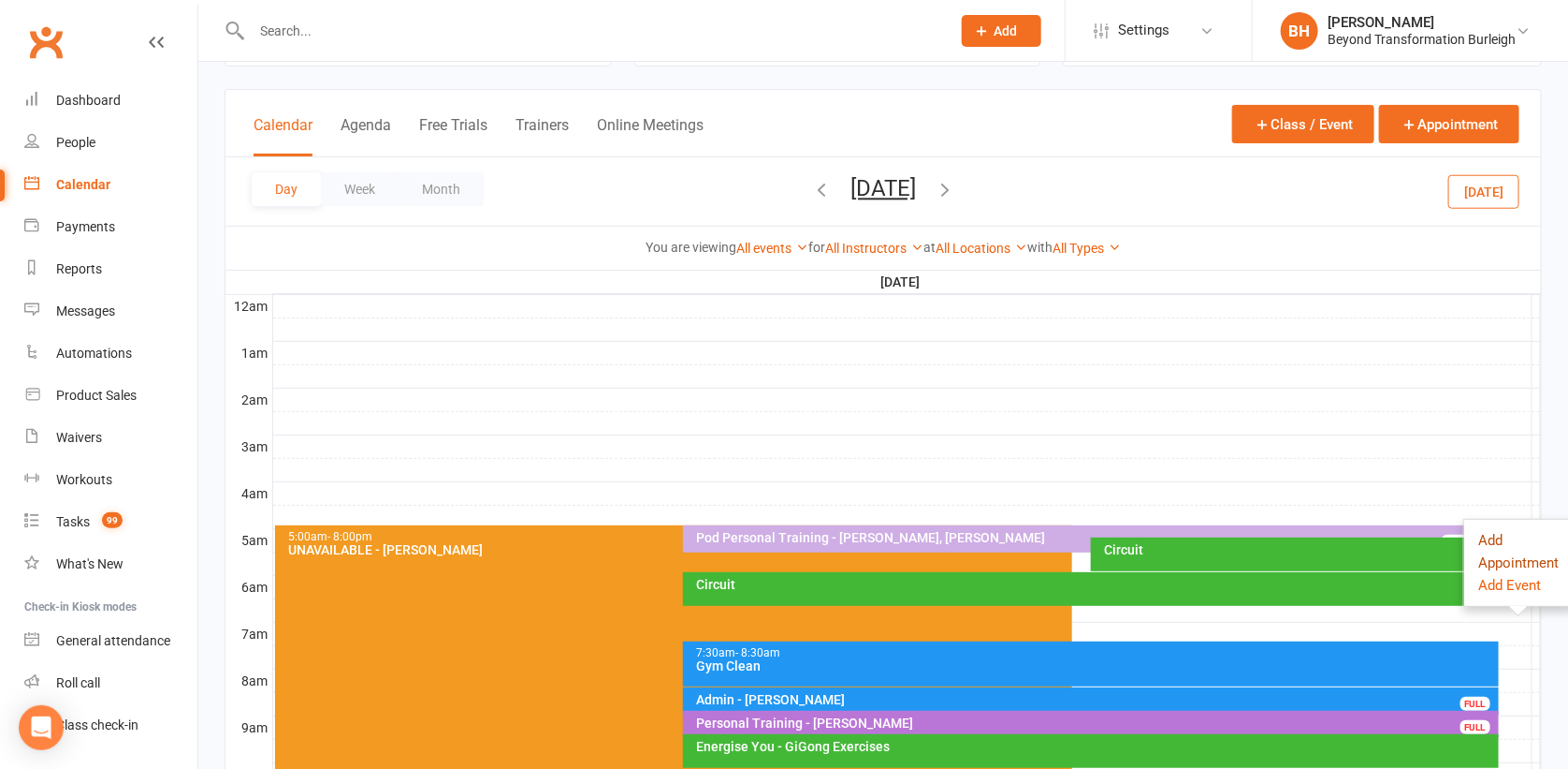
click at [1483, 533] on button "Add Appointment" at bounding box center [1519, 551] width 81 height 45
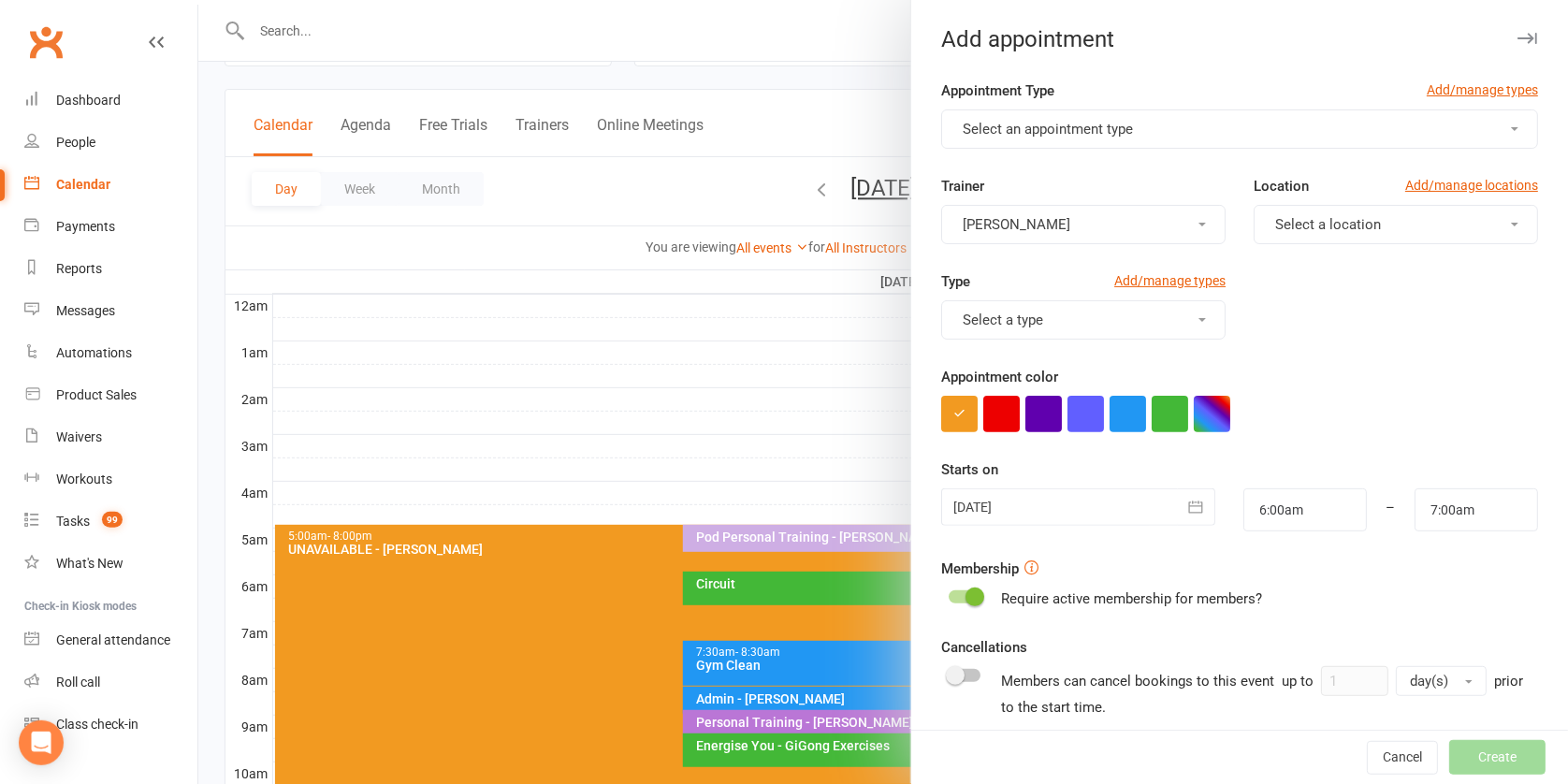
click at [1103, 121] on span "Select an appointment type" at bounding box center [1047, 130] width 170 height 17
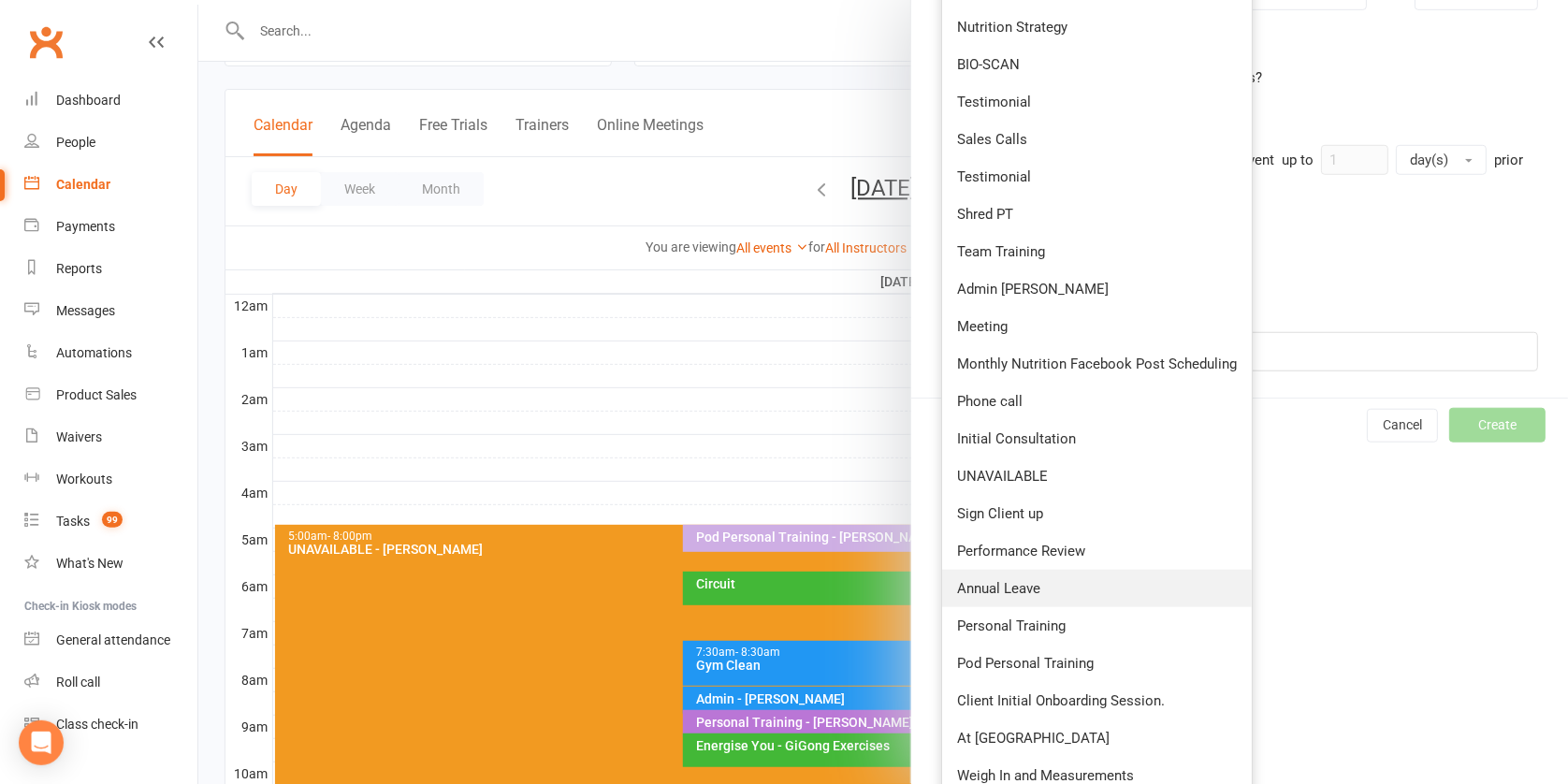
scroll to position [724, 0]
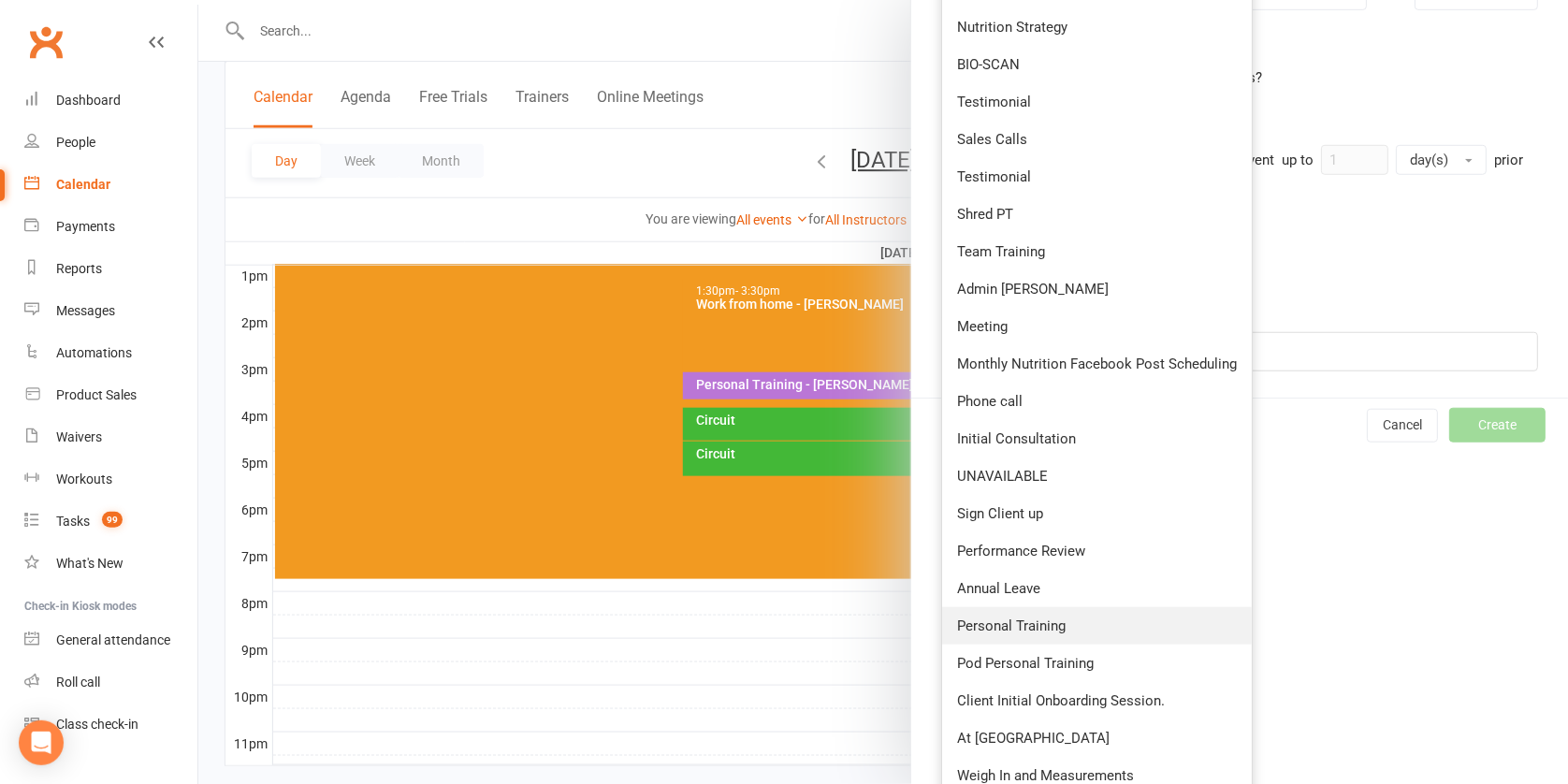
click at [1033, 618] on span "Personal Training" at bounding box center [1011, 626] width 109 height 17
type input "6:30am"
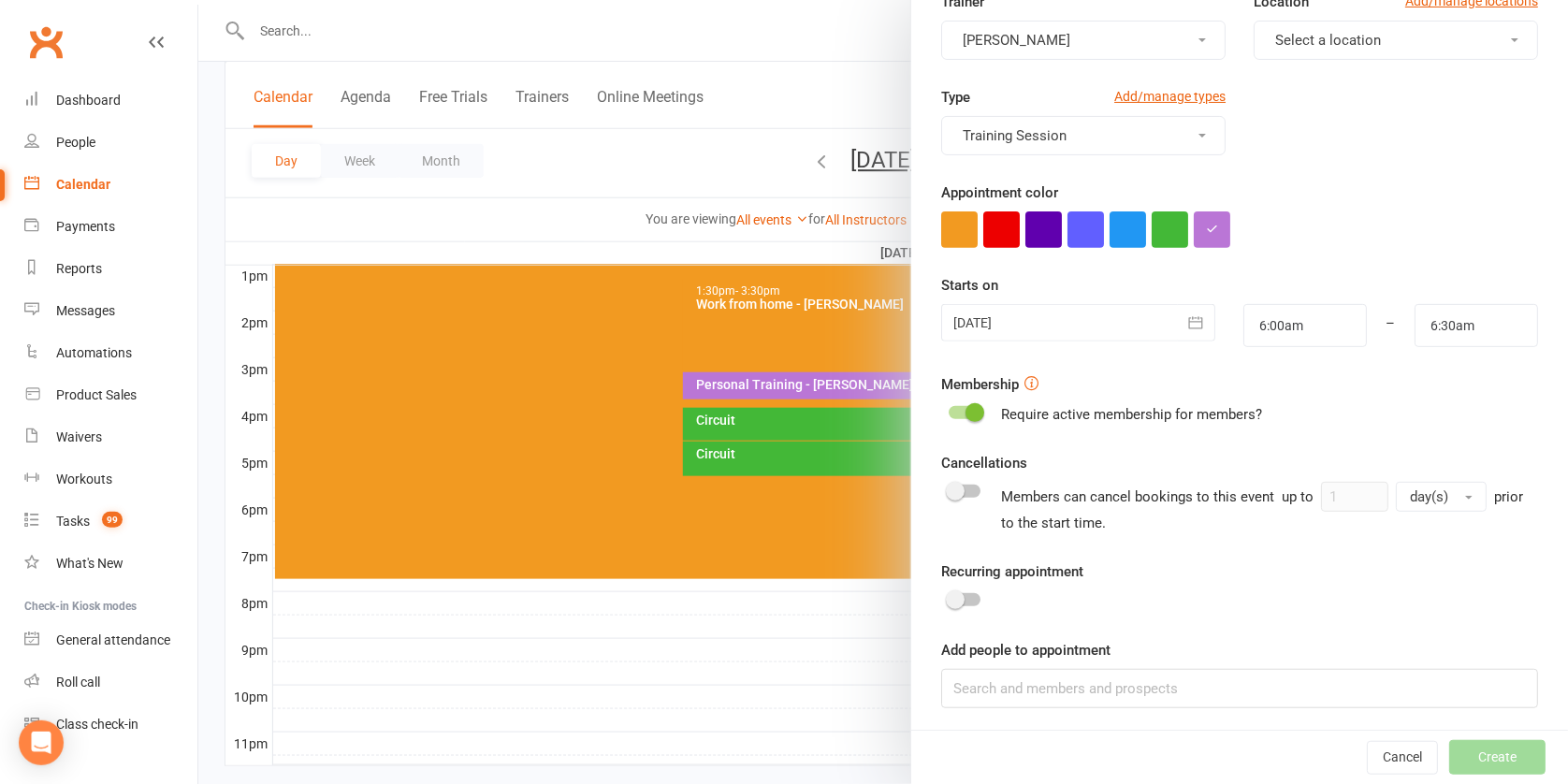
scroll to position [774, 0]
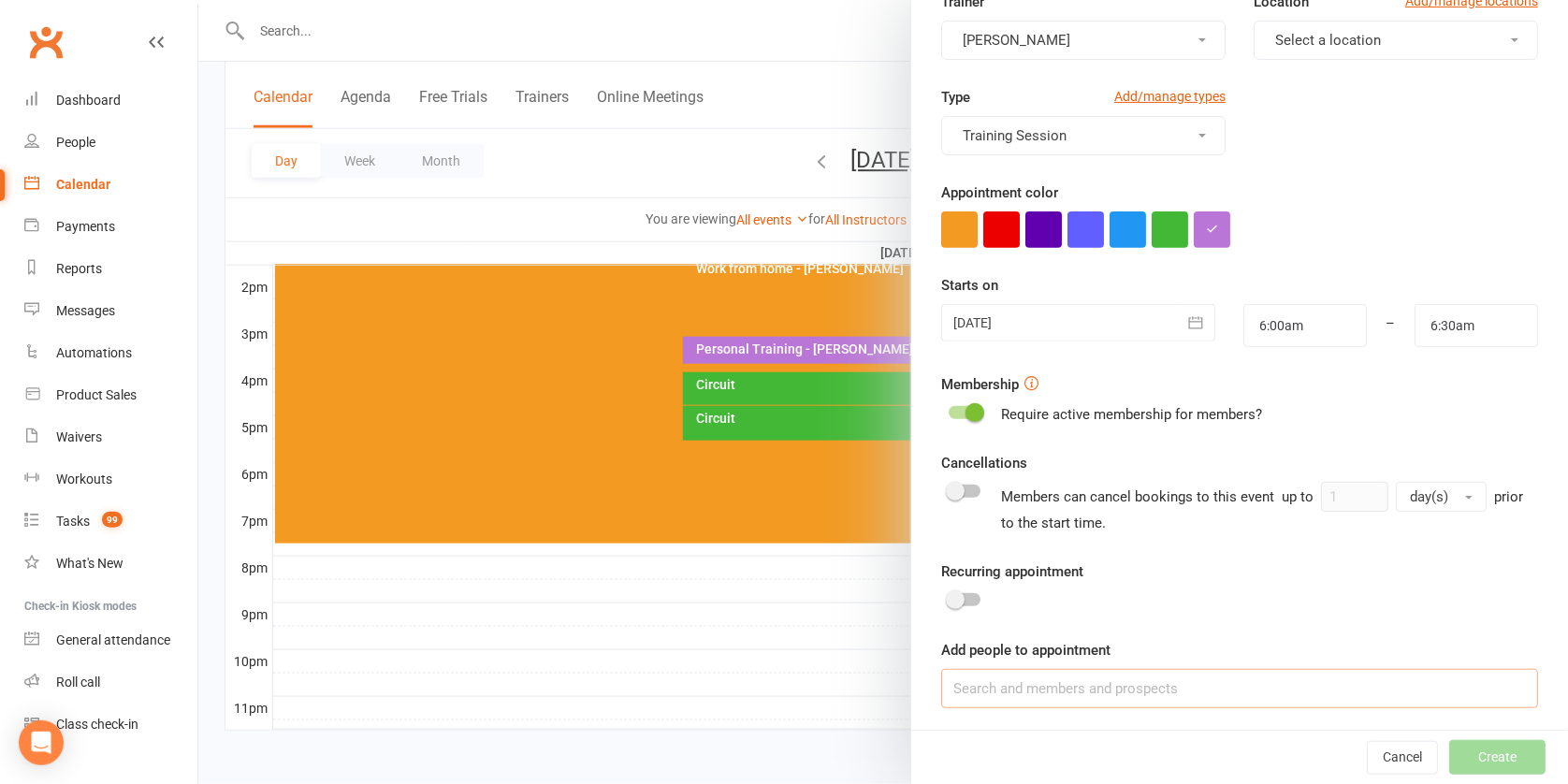
click at [1111, 678] on input at bounding box center [1239, 688] width 597 height 39
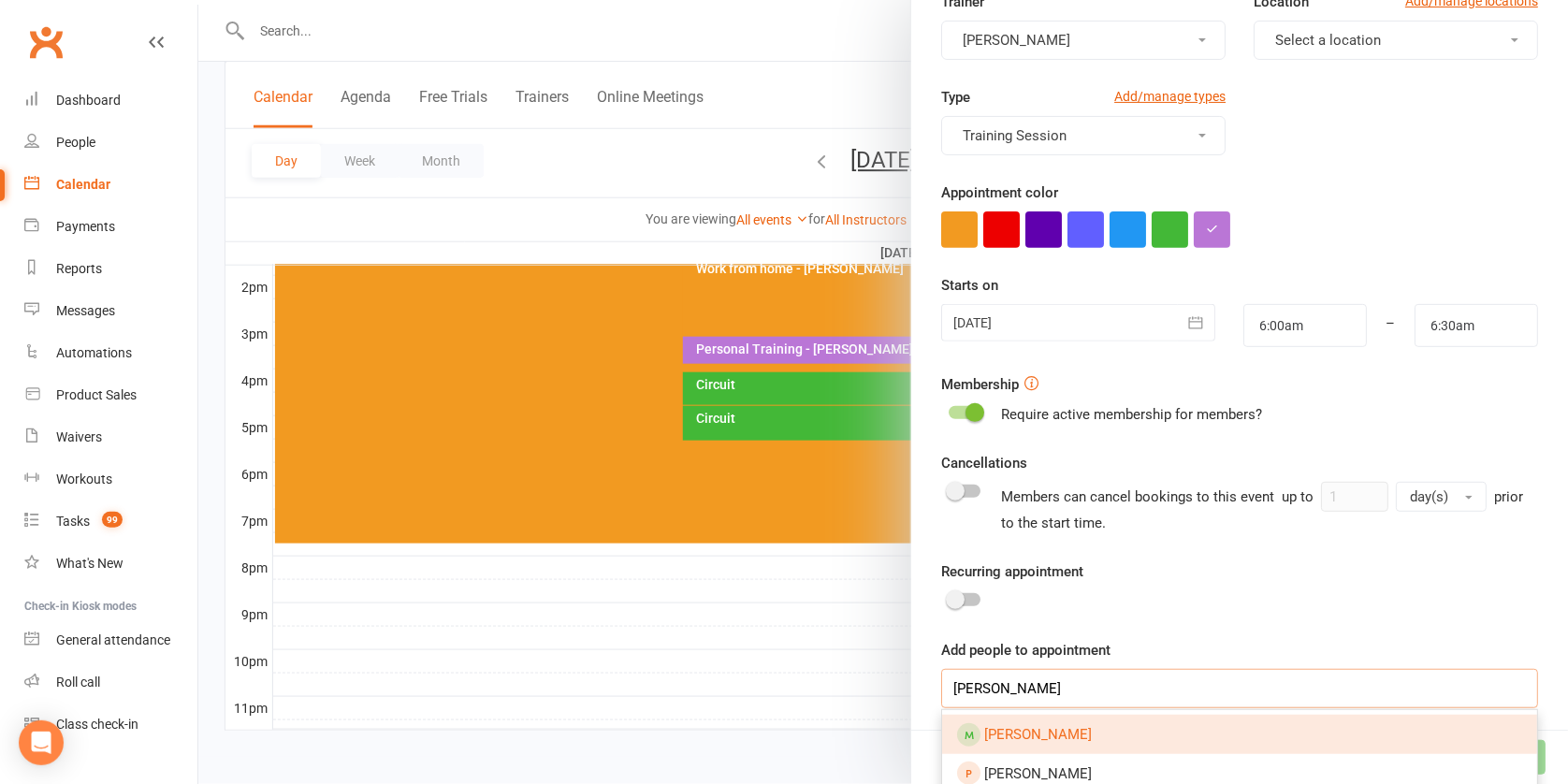
type input "[PERSON_NAME]"
click at [1112, 723] on link "[PERSON_NAME]" at bounding box center [1239, 734] width 595 height 39
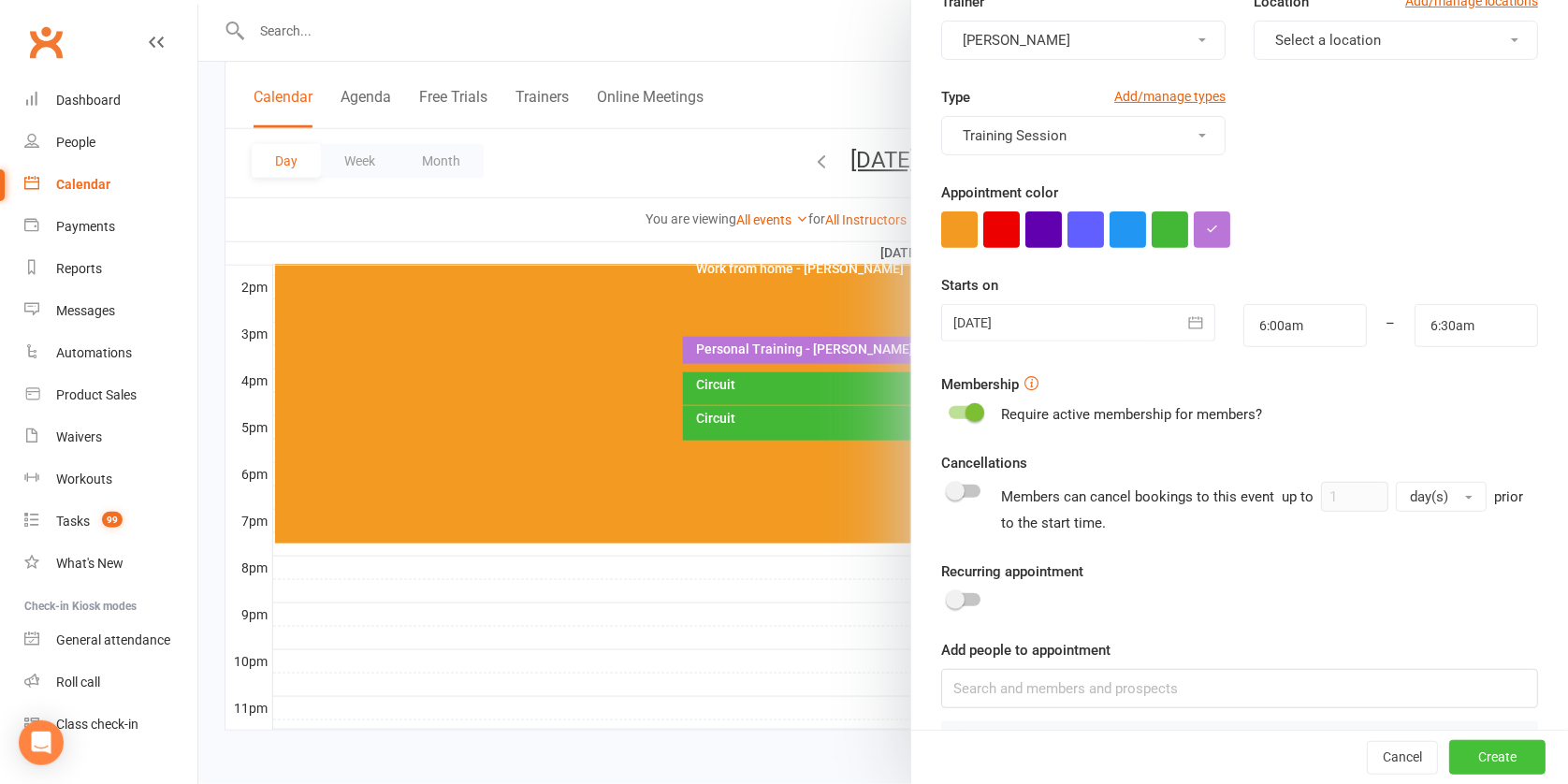
click at [1450, 752] on button "Create" at bounding box center [1498, 757] width 96 height 34
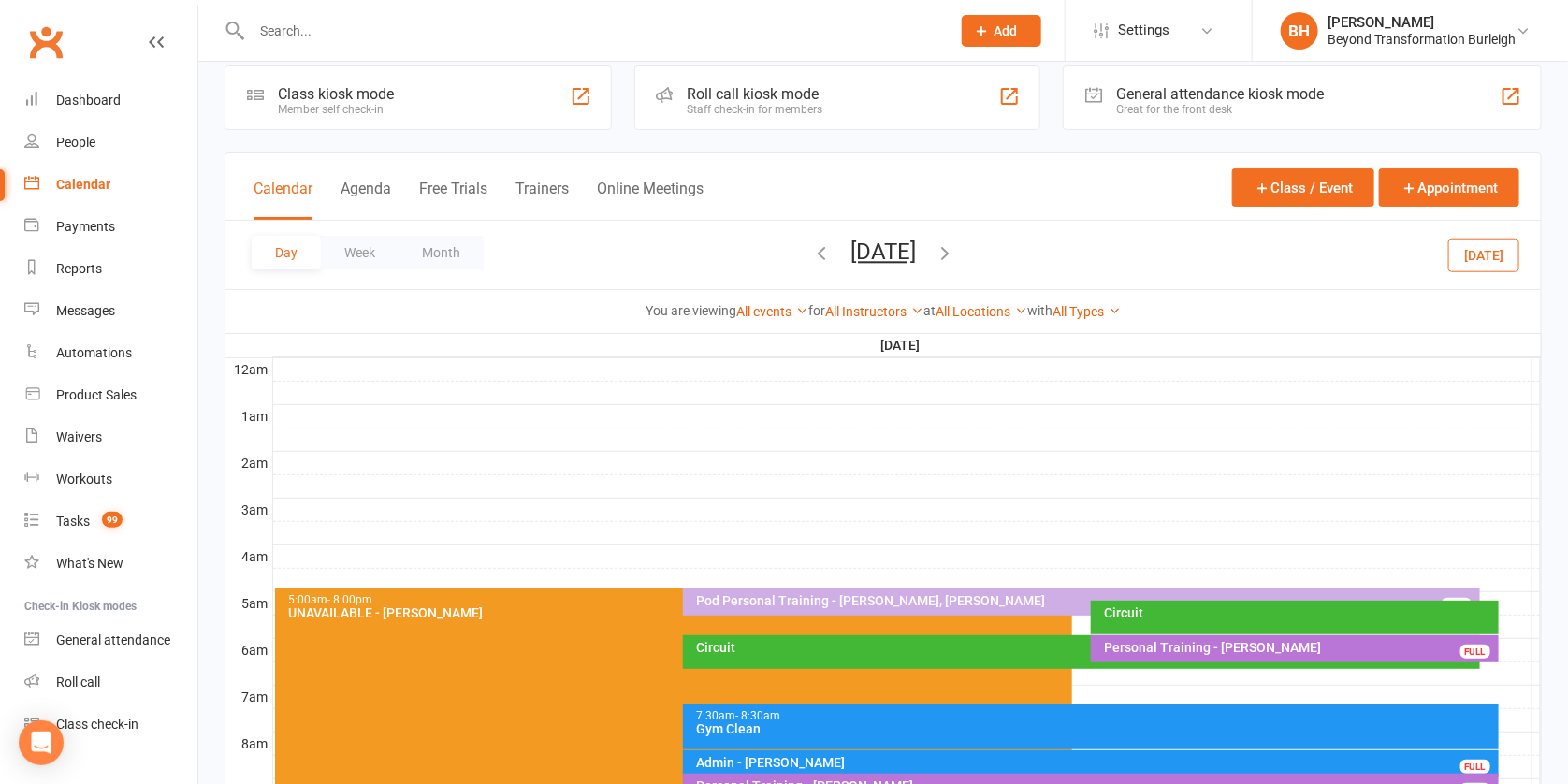
scroll to position [0, 0]
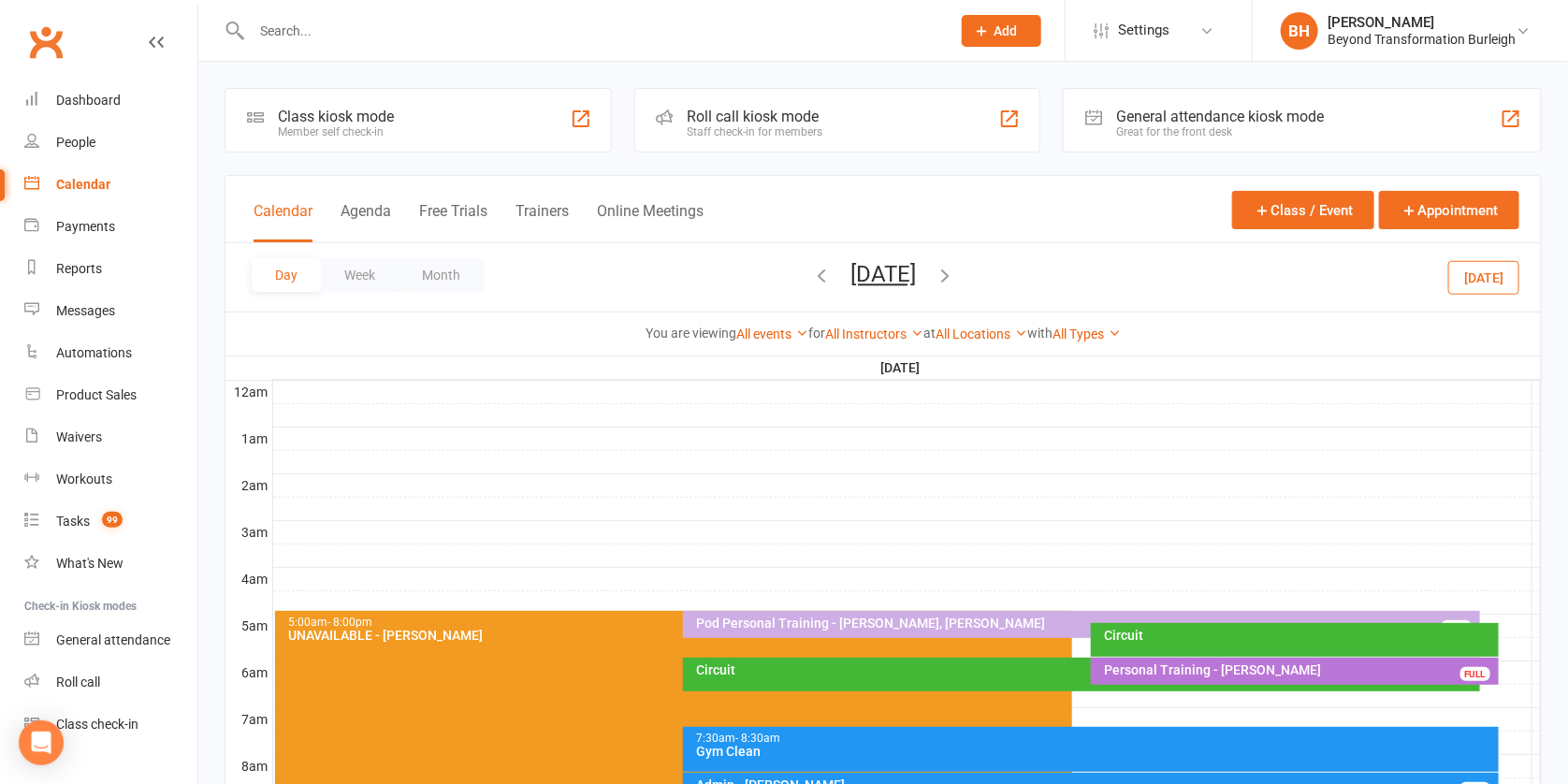
click at [1178, 666] on div "Personal Training - [PERSON_NAME]" at bounding box center [1299, 671] width 391 height 13
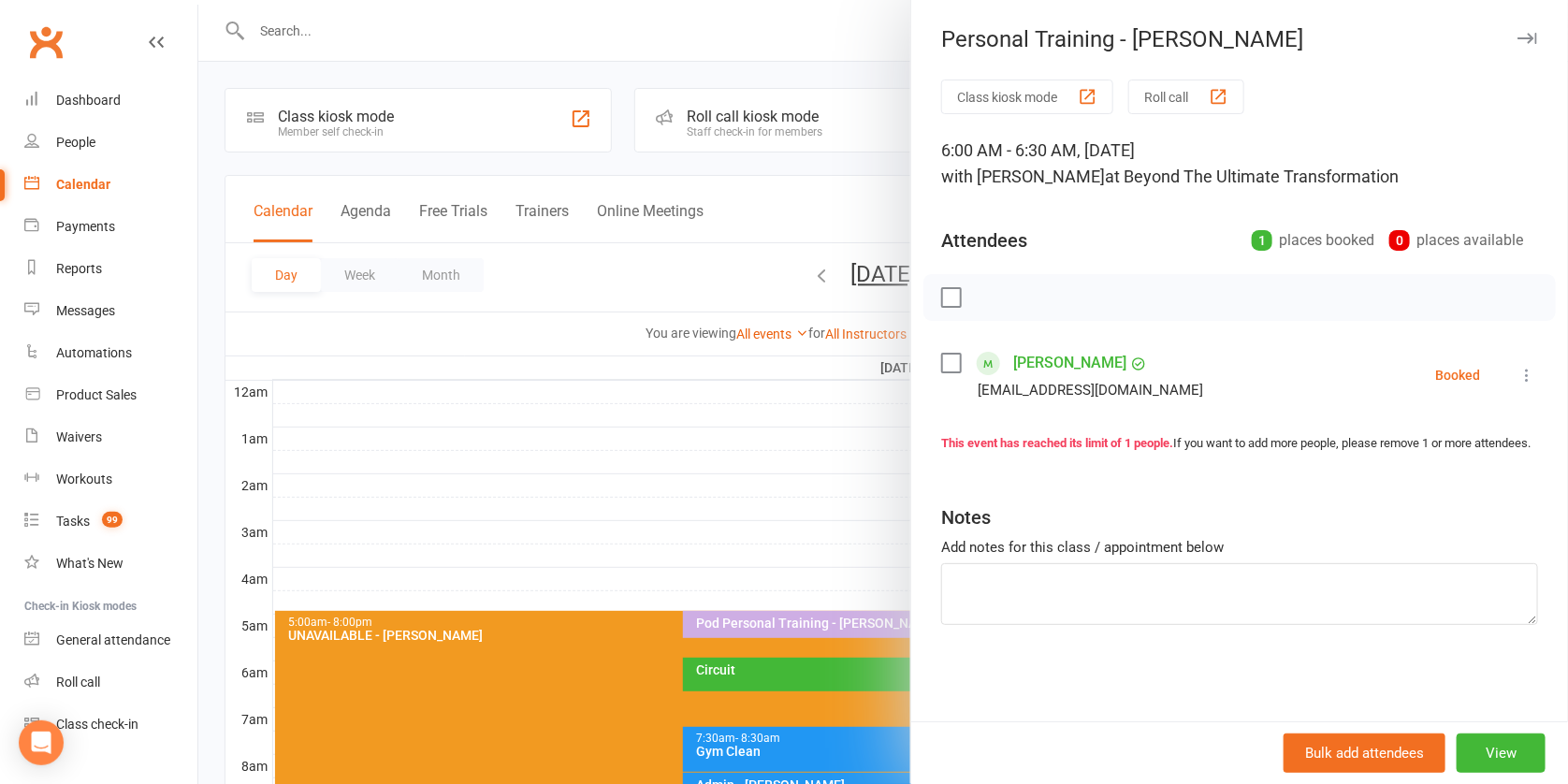
click at [1067, 359] on link "[PERSON_NAME]" at bounding box center [1070, 362] width 113 height 30
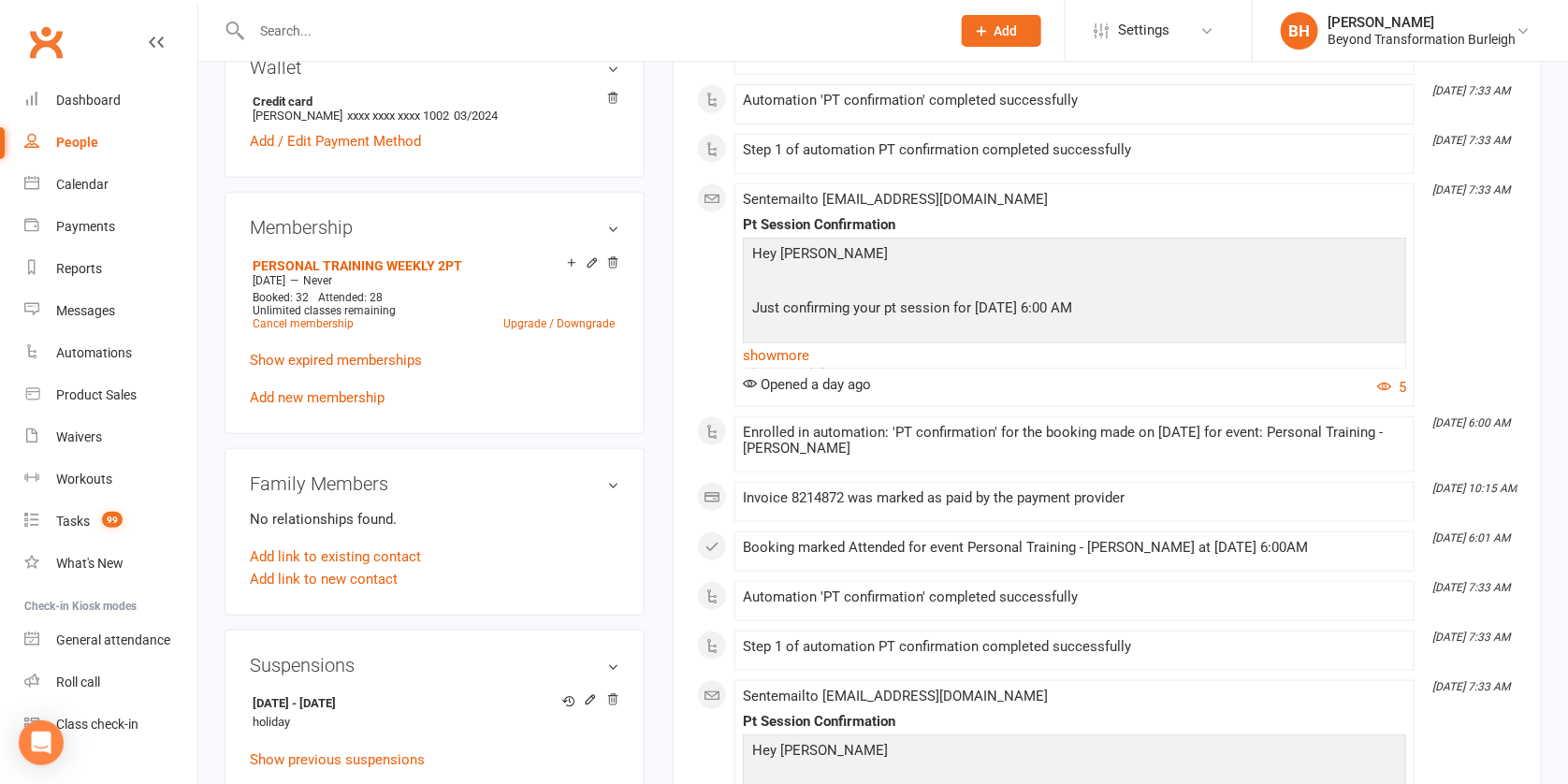
scroll to position [977, 0]
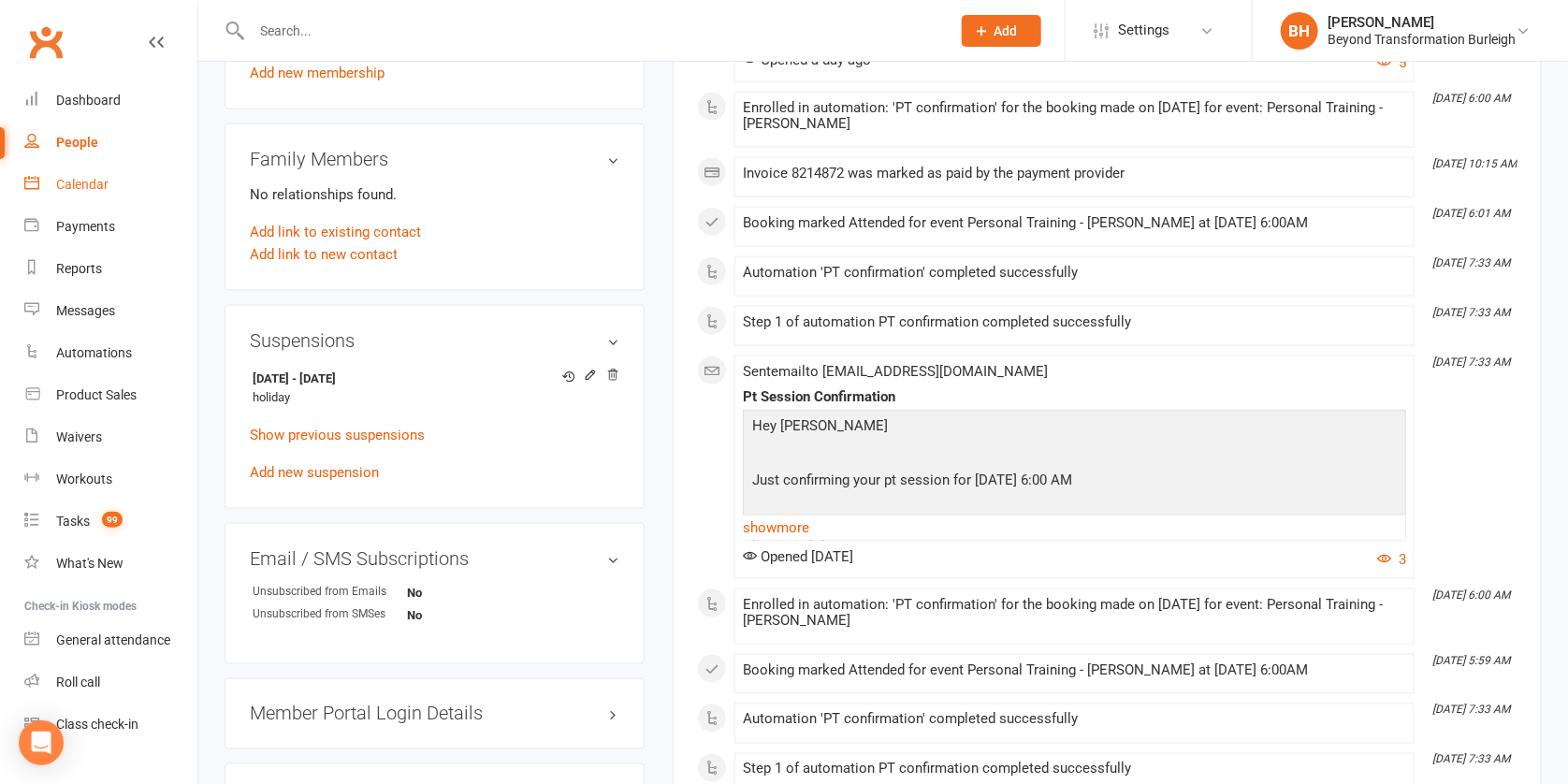
click at [59, 178] on div "Calendar" at bounding box center [82, 184] width 53 height 15
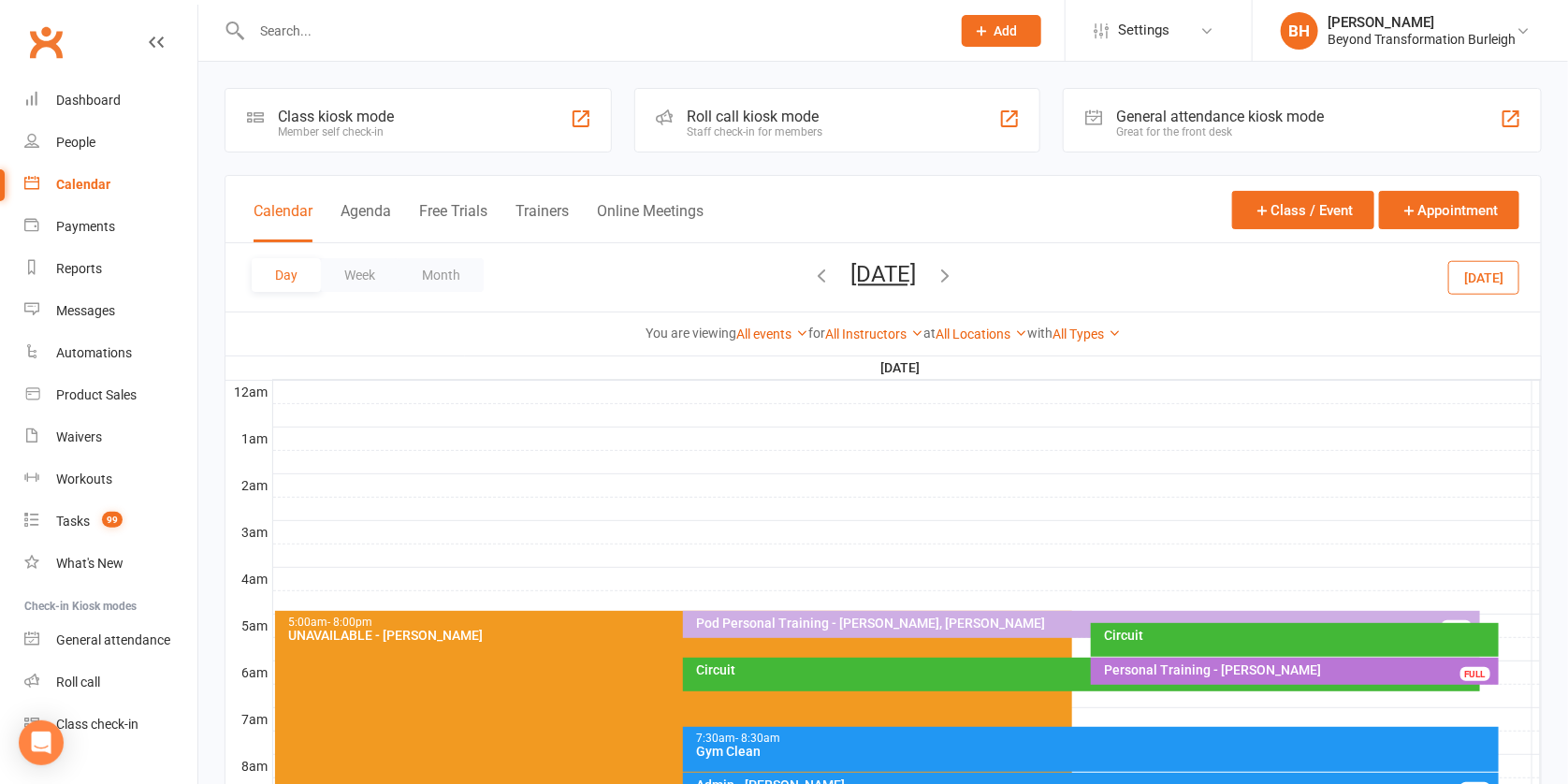
click at [902, 267] on button "[DATE]" at bounding box center [883, 274] width 65 height 26
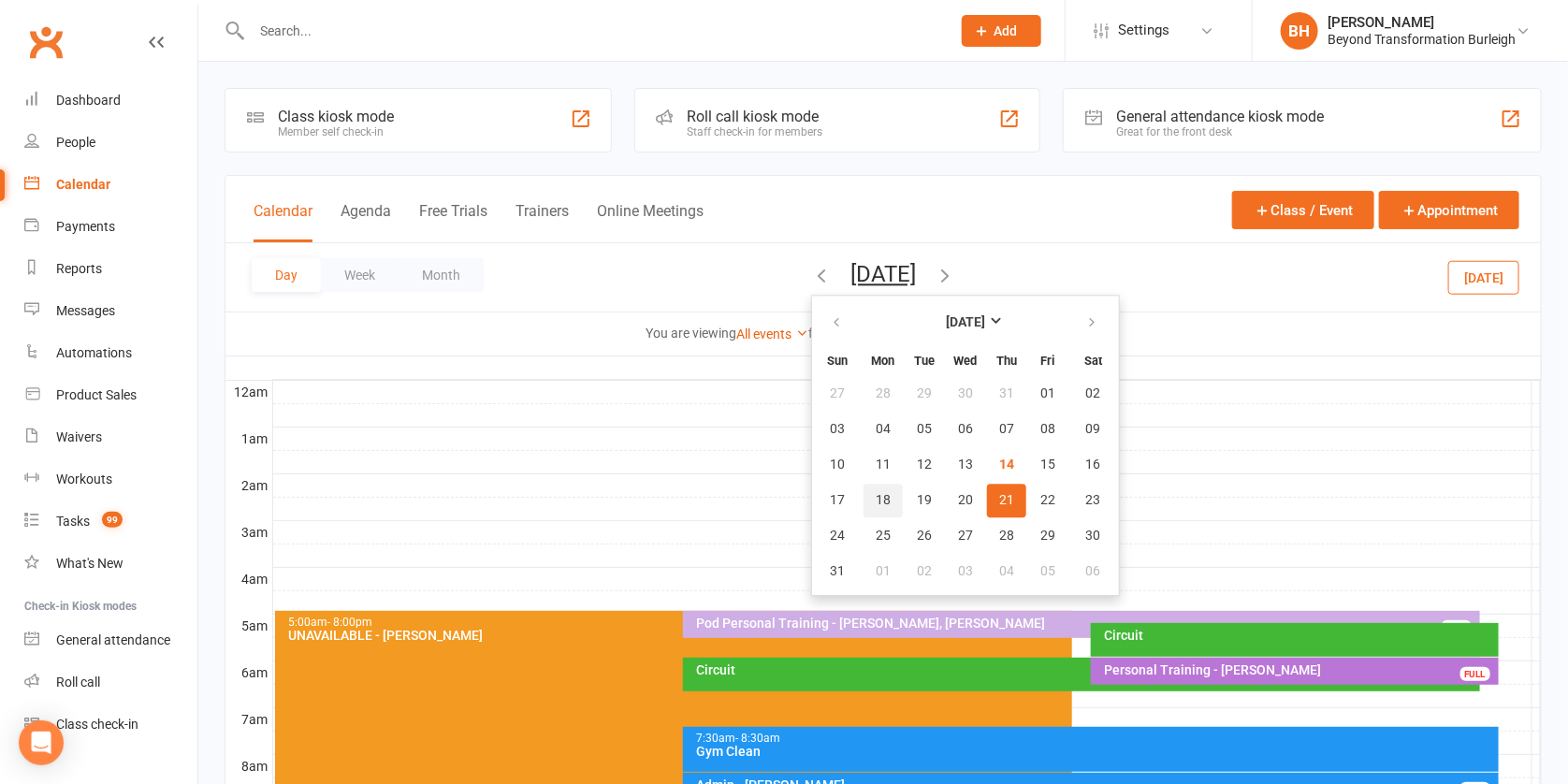
click at [876, 502] on span "18" at bounding box center [884, 501] width 15 height 15
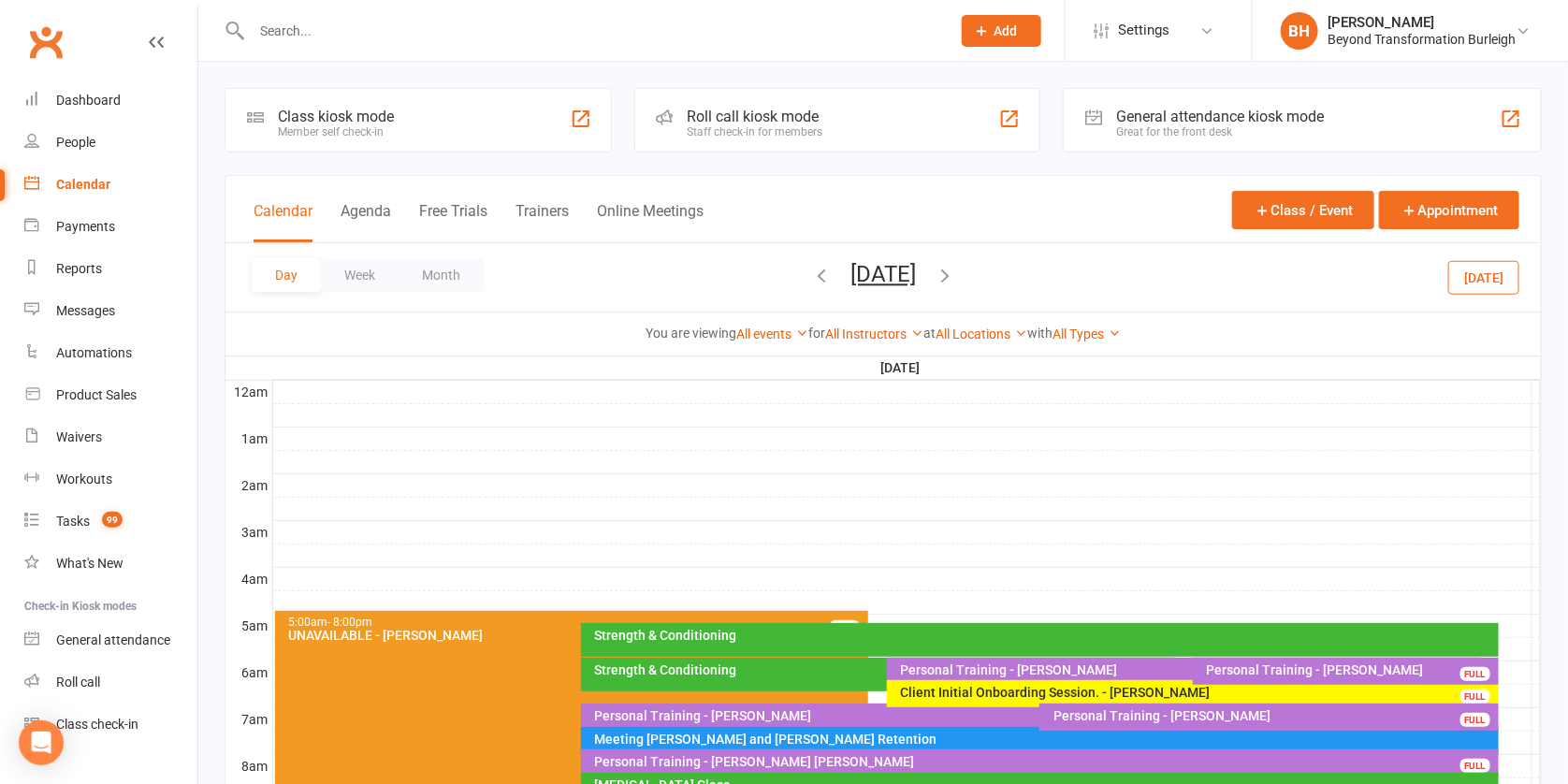
scroll to position [383, 0]
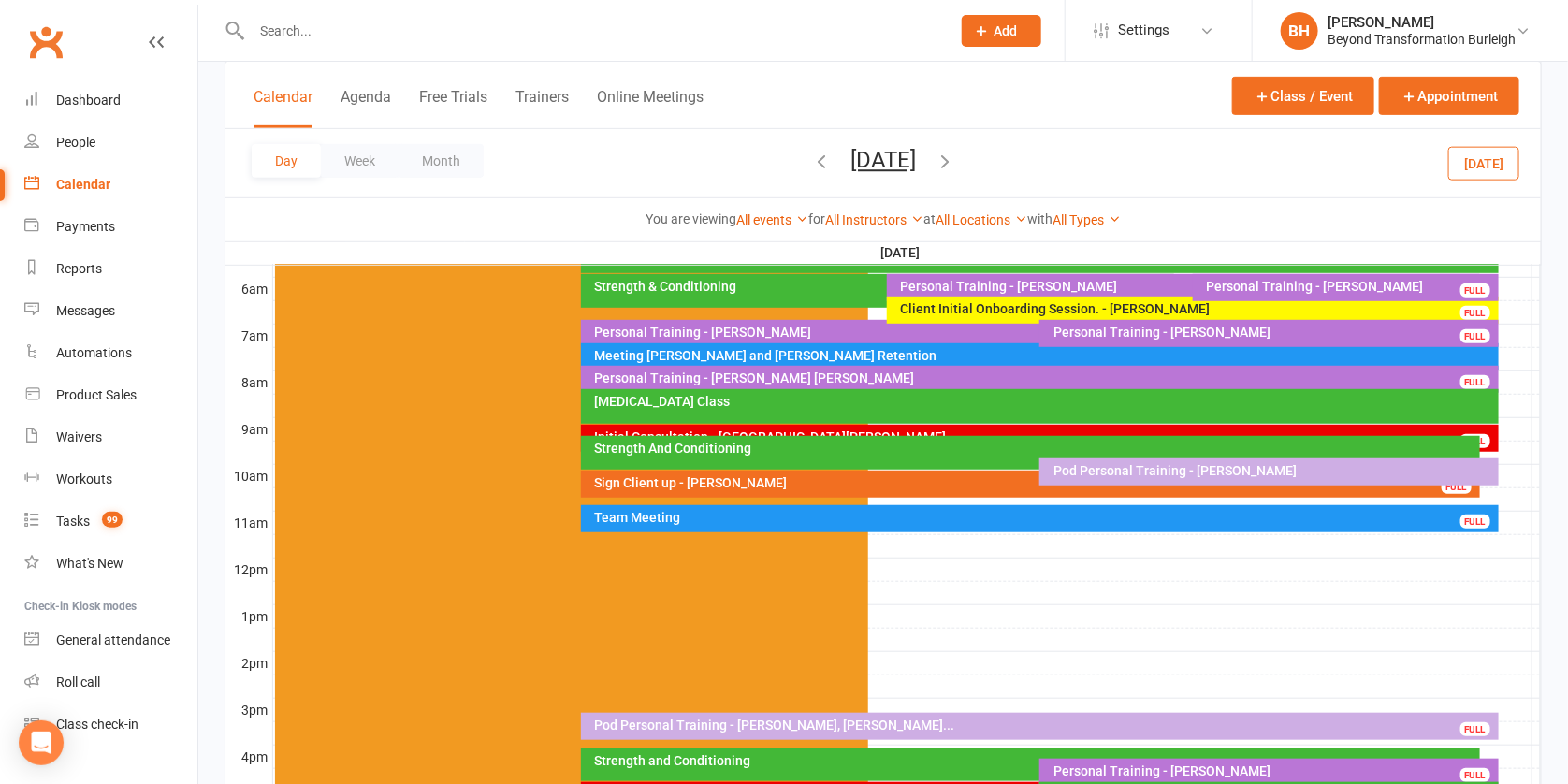
click at [1176, 470] on div "Pod Personal Training - [PERSON_NAME]" at bounding box center [1274, 471] width 442 height 13
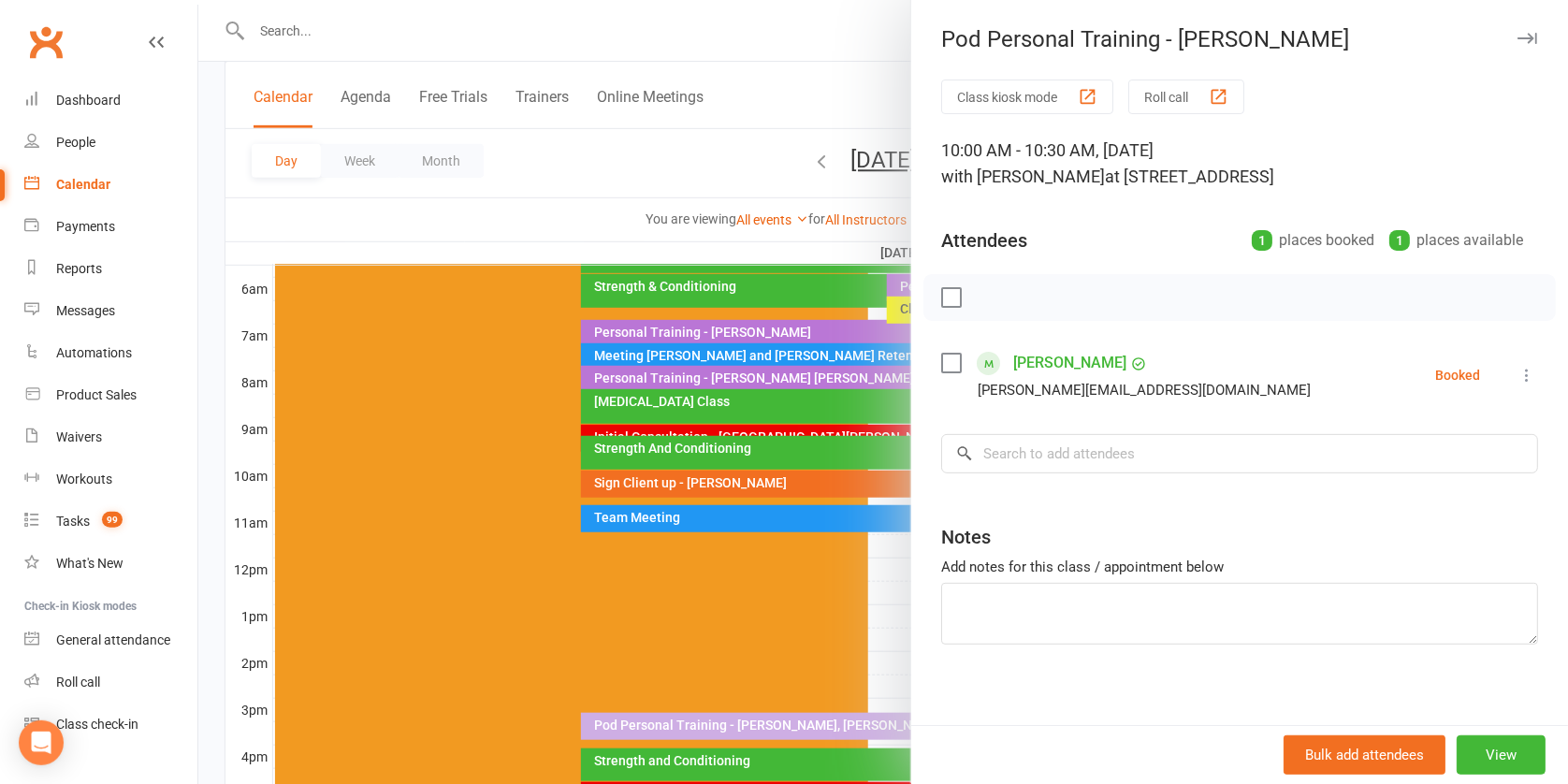
click at [814, 425] on div at bounding box center [883, 392] width 1370 height 784
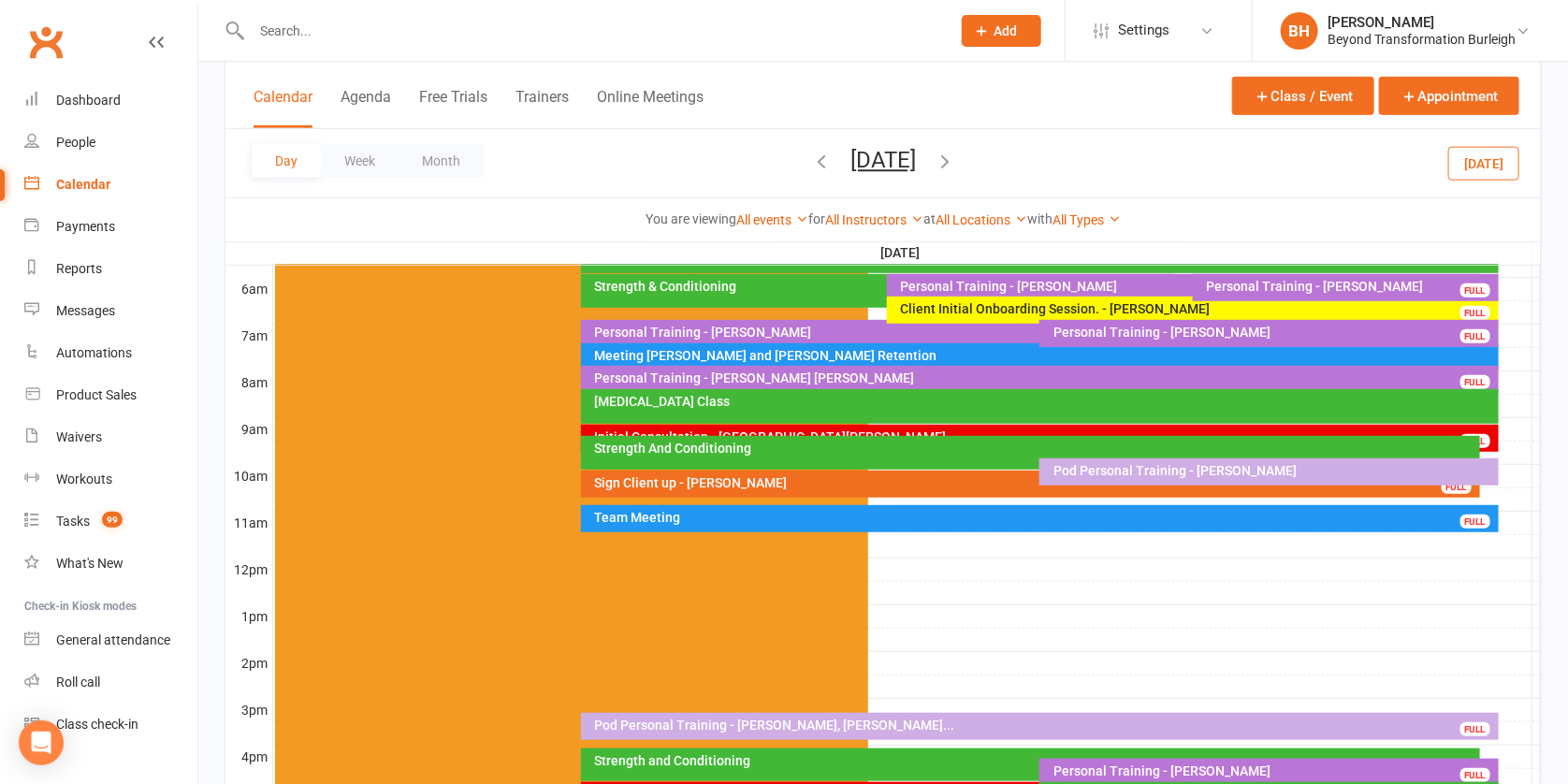
click at [863, 161] on button "[DATE]" at bounding box center [883, 159] width 65 height 26
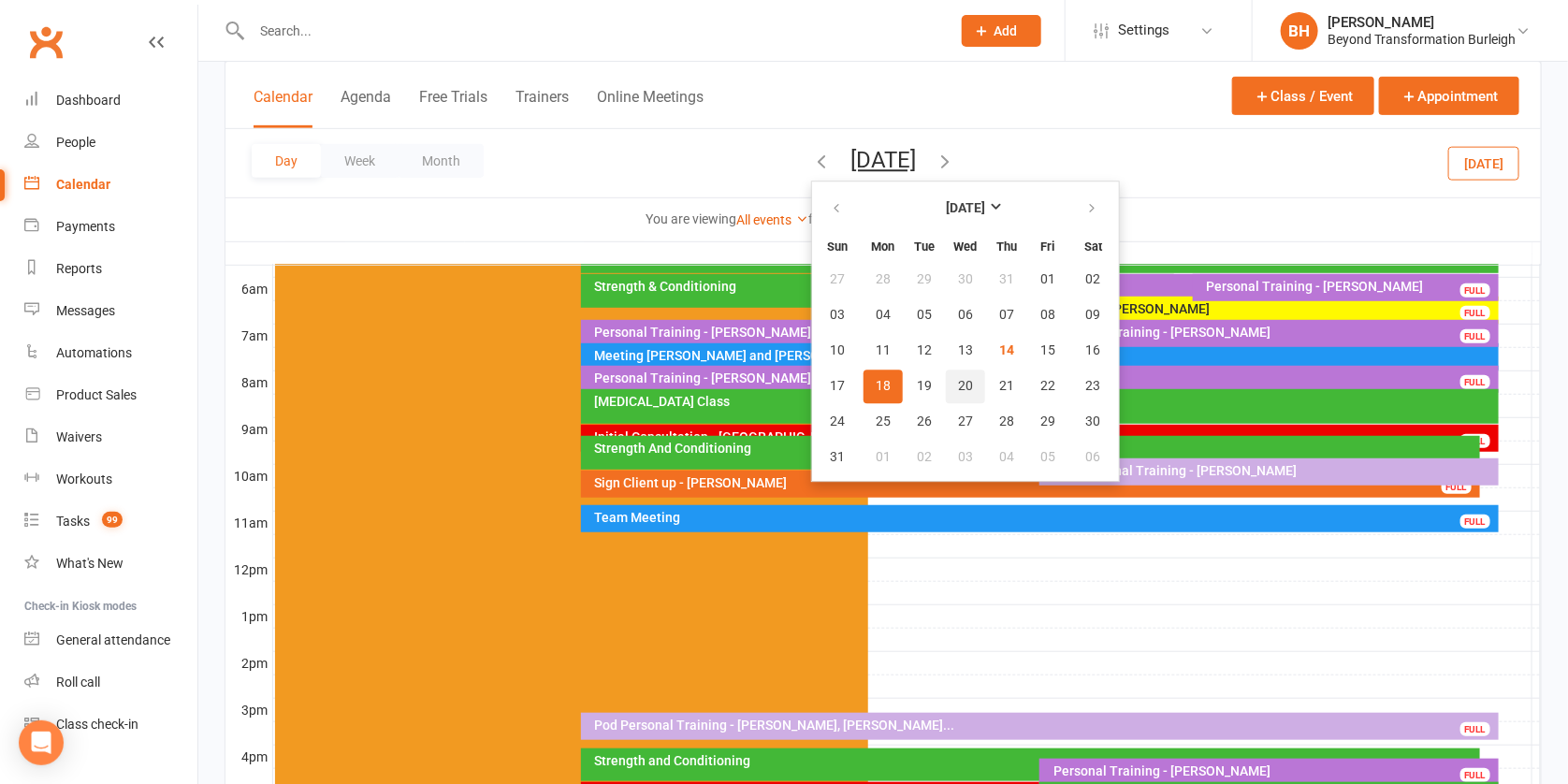
click at [958, 379] on span "20" at bounding box center [966, 386] width 15 height 15
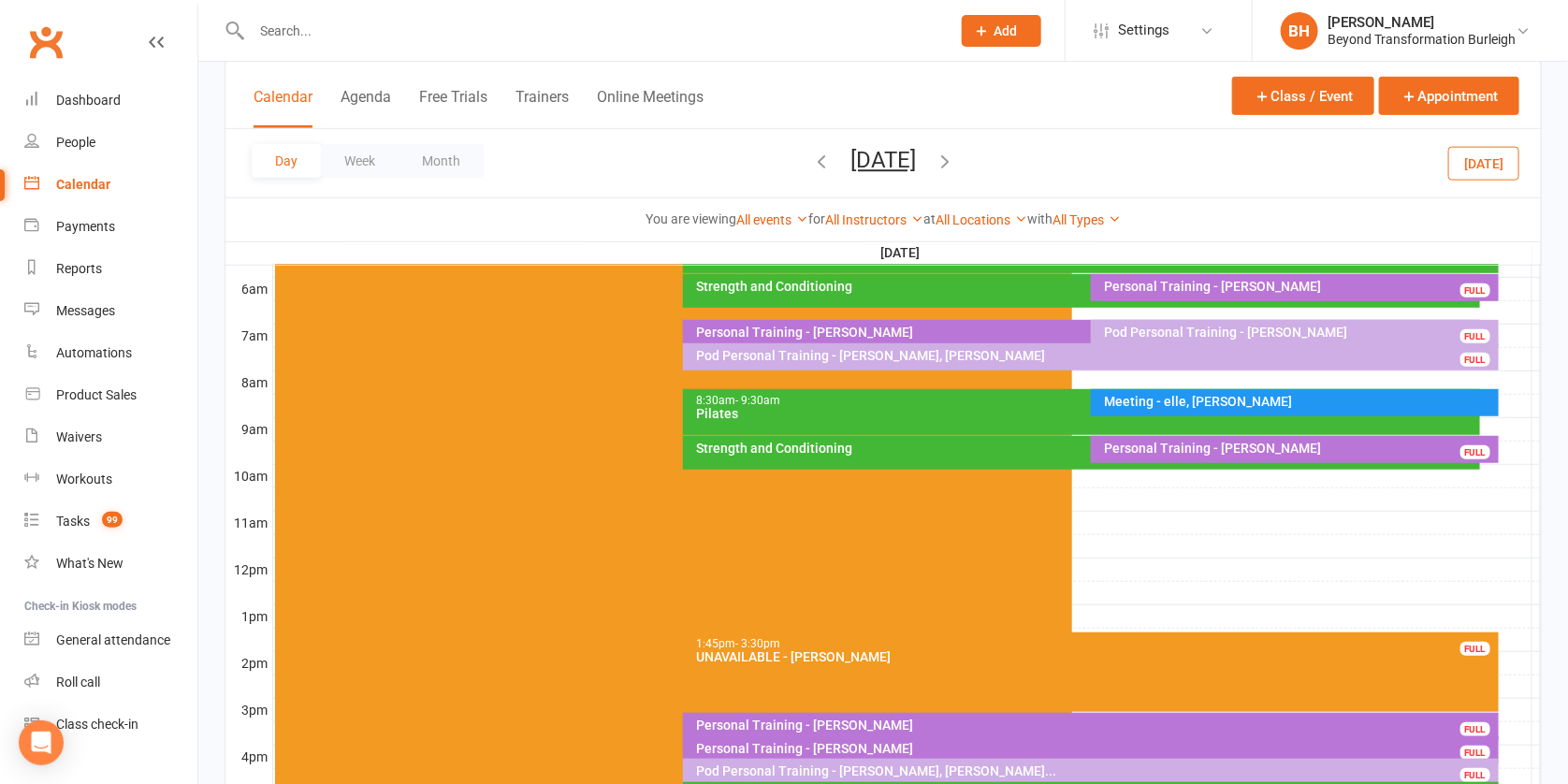
click at [908, 157] on button "[DATE]" at bounding box center [883, 159] width 65 height 26
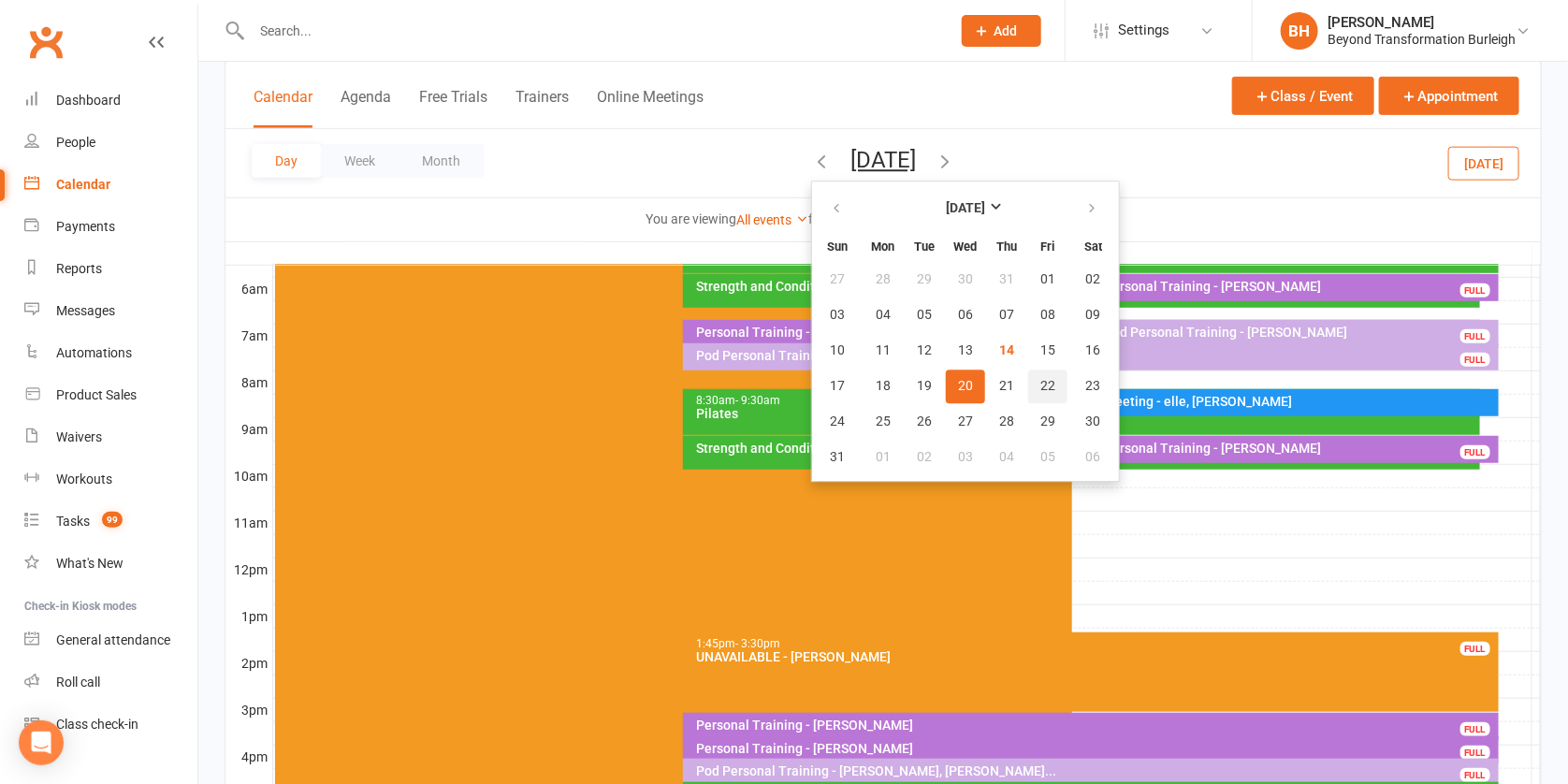
click at [1041, 385] on span "22" at bounding box center [1048, 386] width 15 height 15
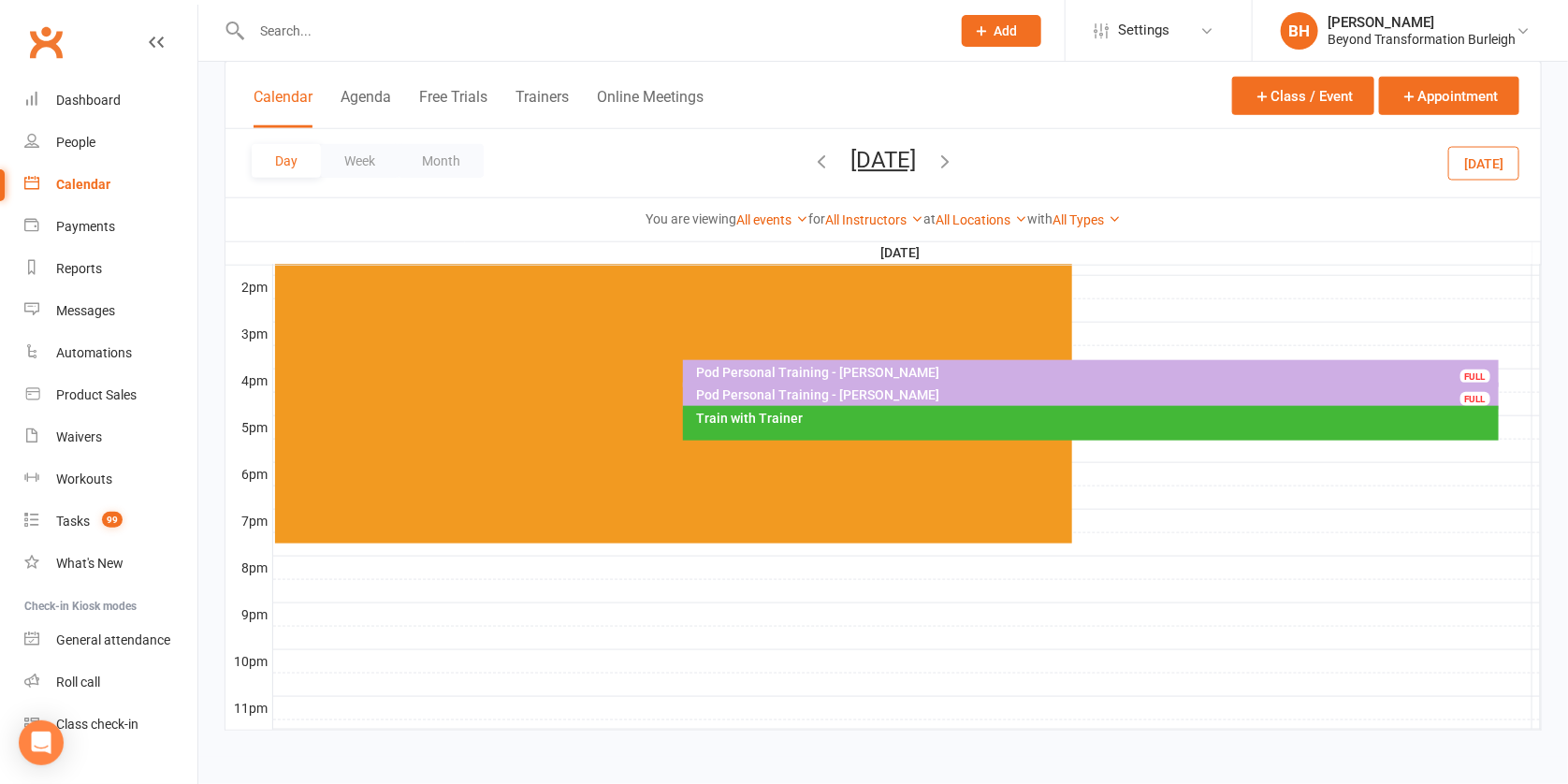
scroll to position [328, 0]
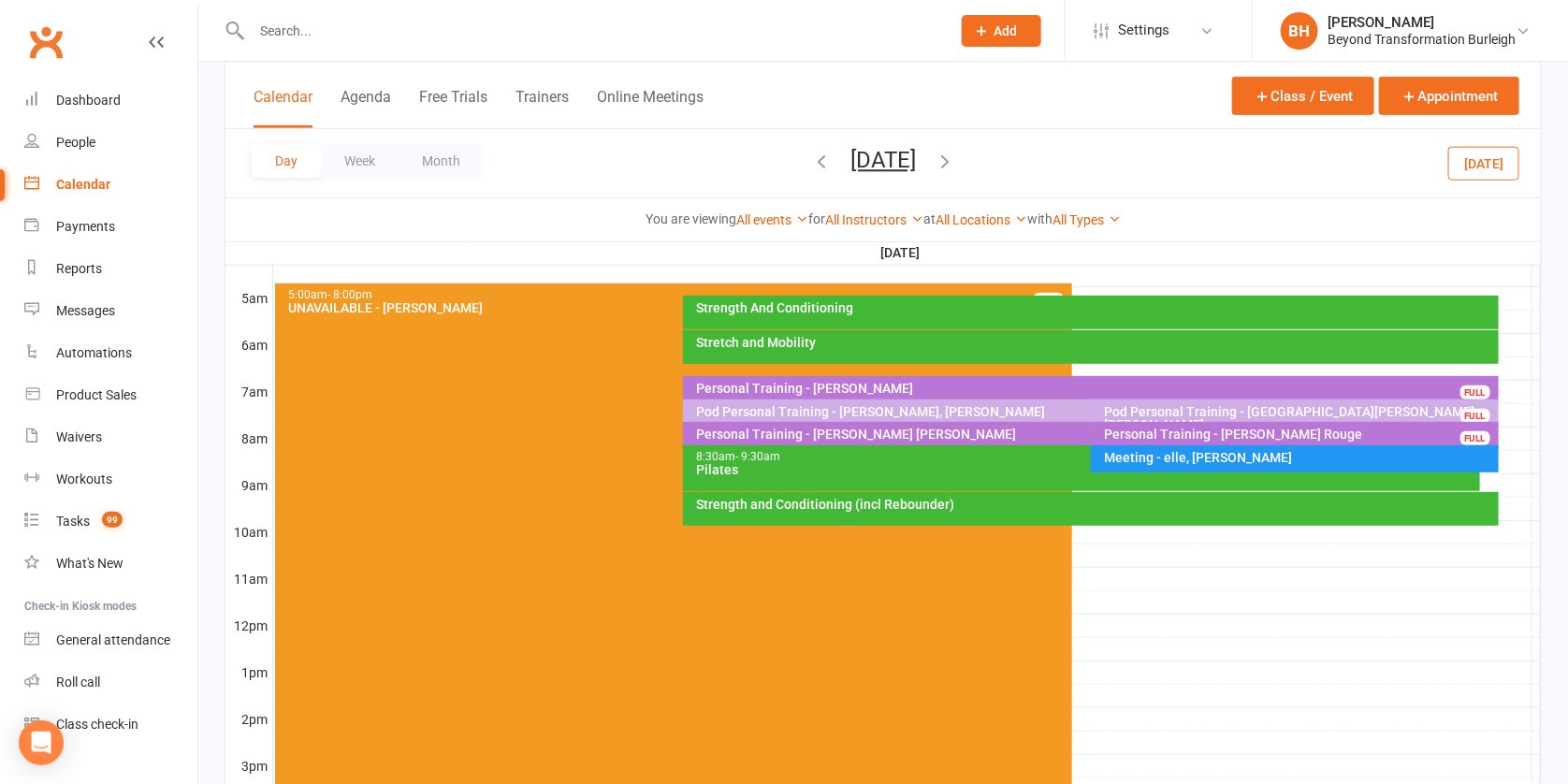
click at [917, 162] on button "[DATE]" at bounding box center [883, 159] width 65 height 26
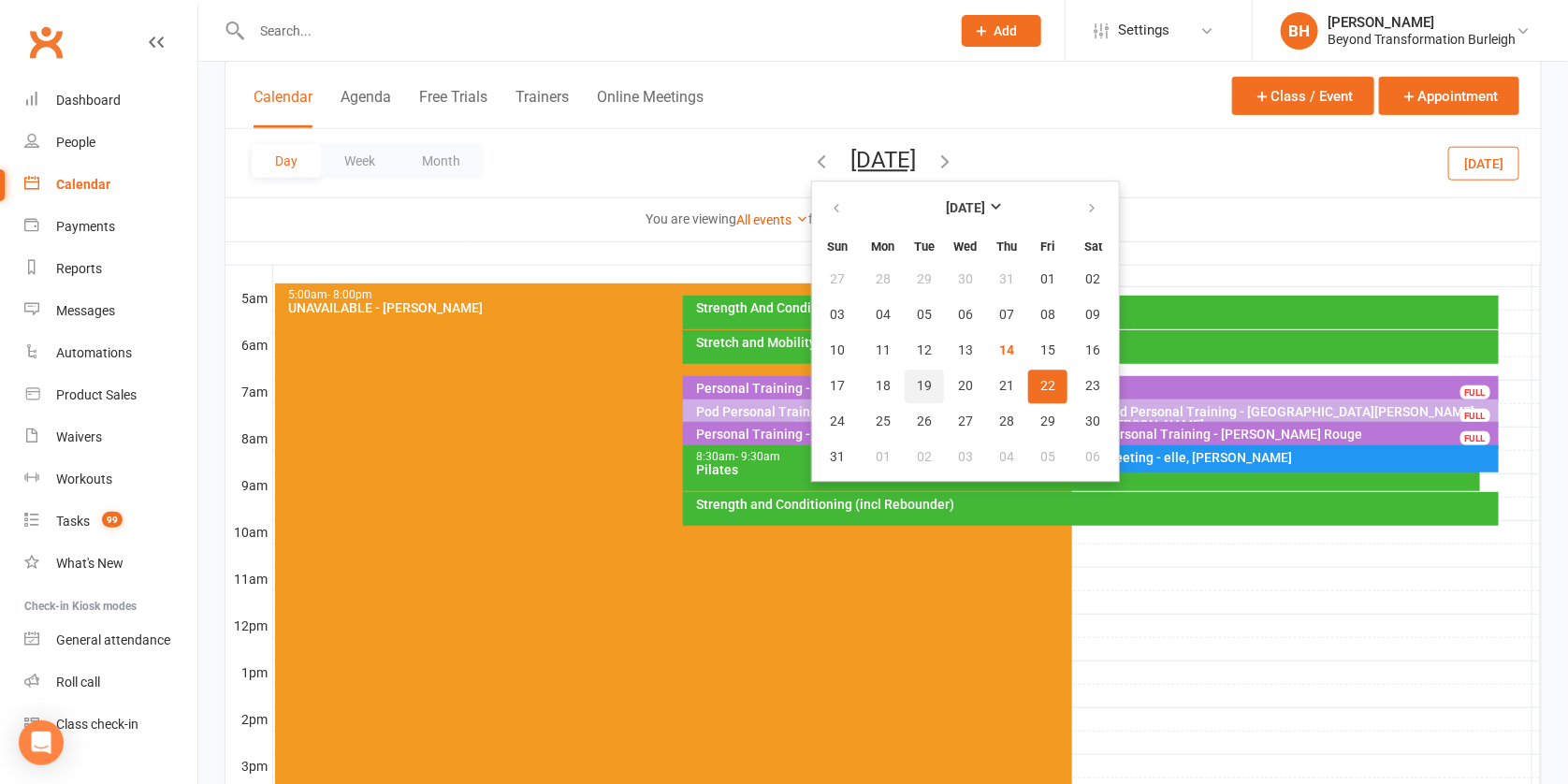
click at [918, 383] on span "19" at bounding box center [925, 386] width 15 height 15
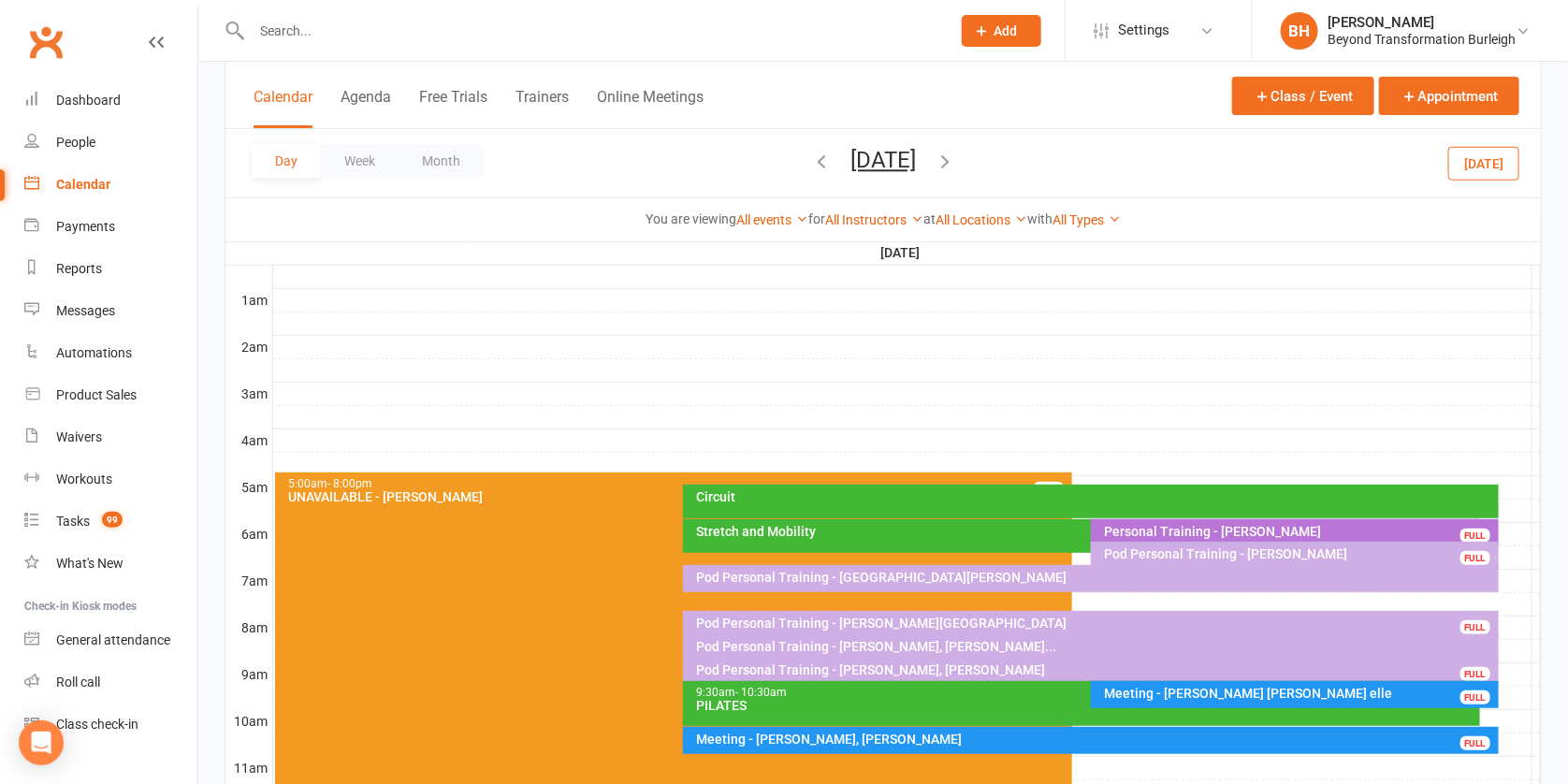
scroll to position [142, 0]
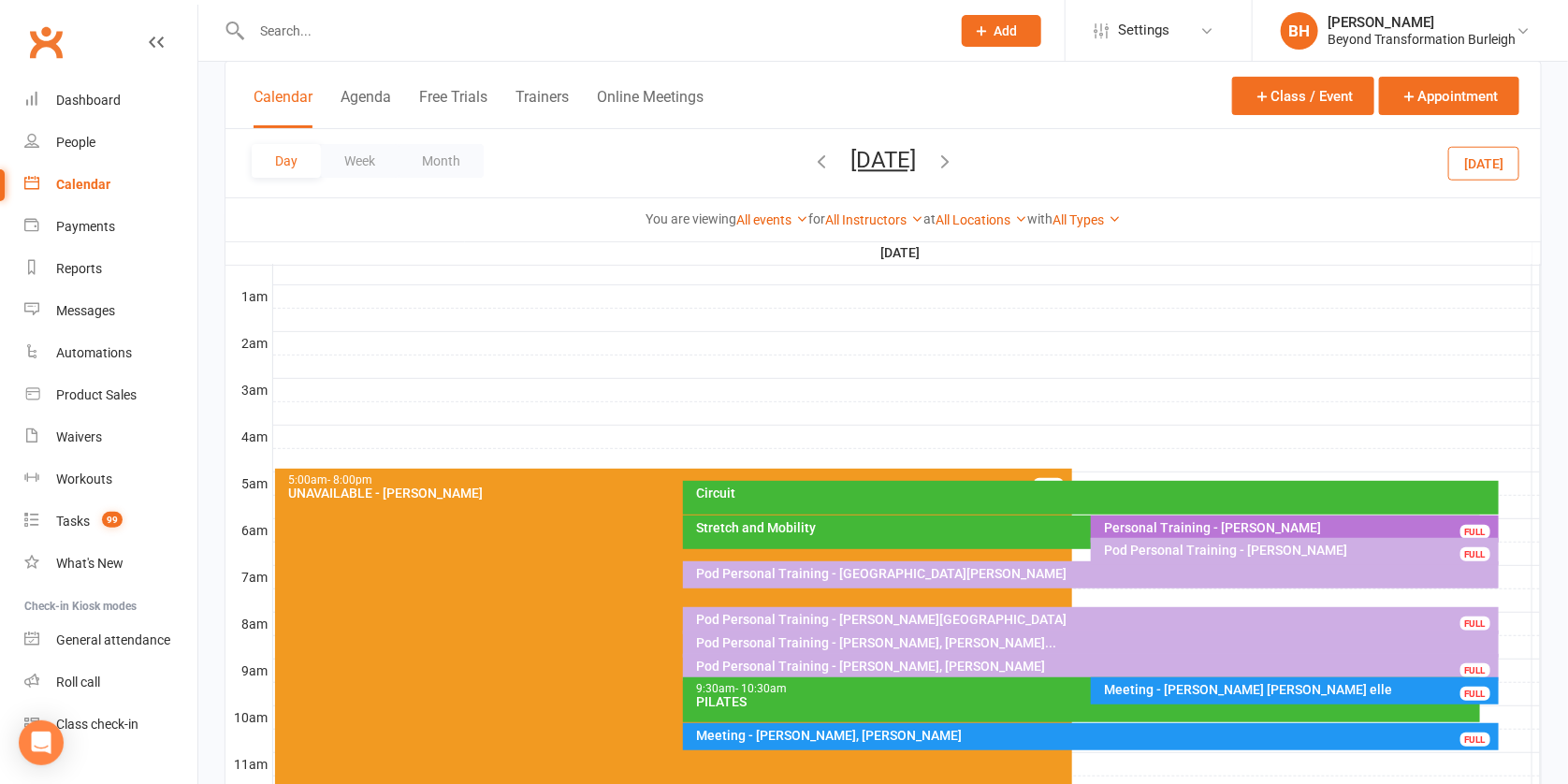
click at [1200, 544] on div "Pod Personal Training - [PERSON_NAME]" at bounding box center [1299, 551] width 391 height 13
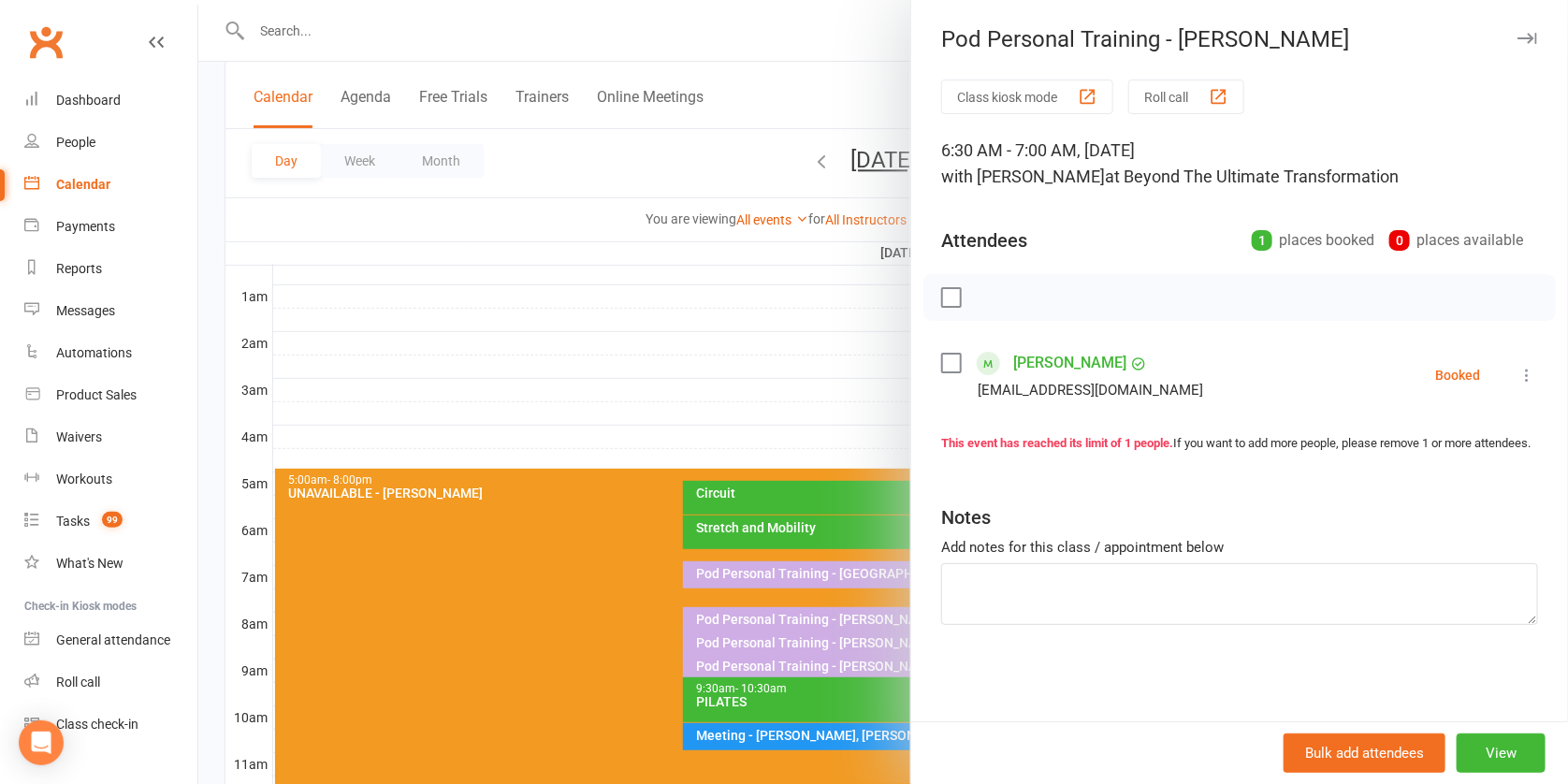
click at [690, 408] on div at bounding box center [883, 392] width 1370 height 784
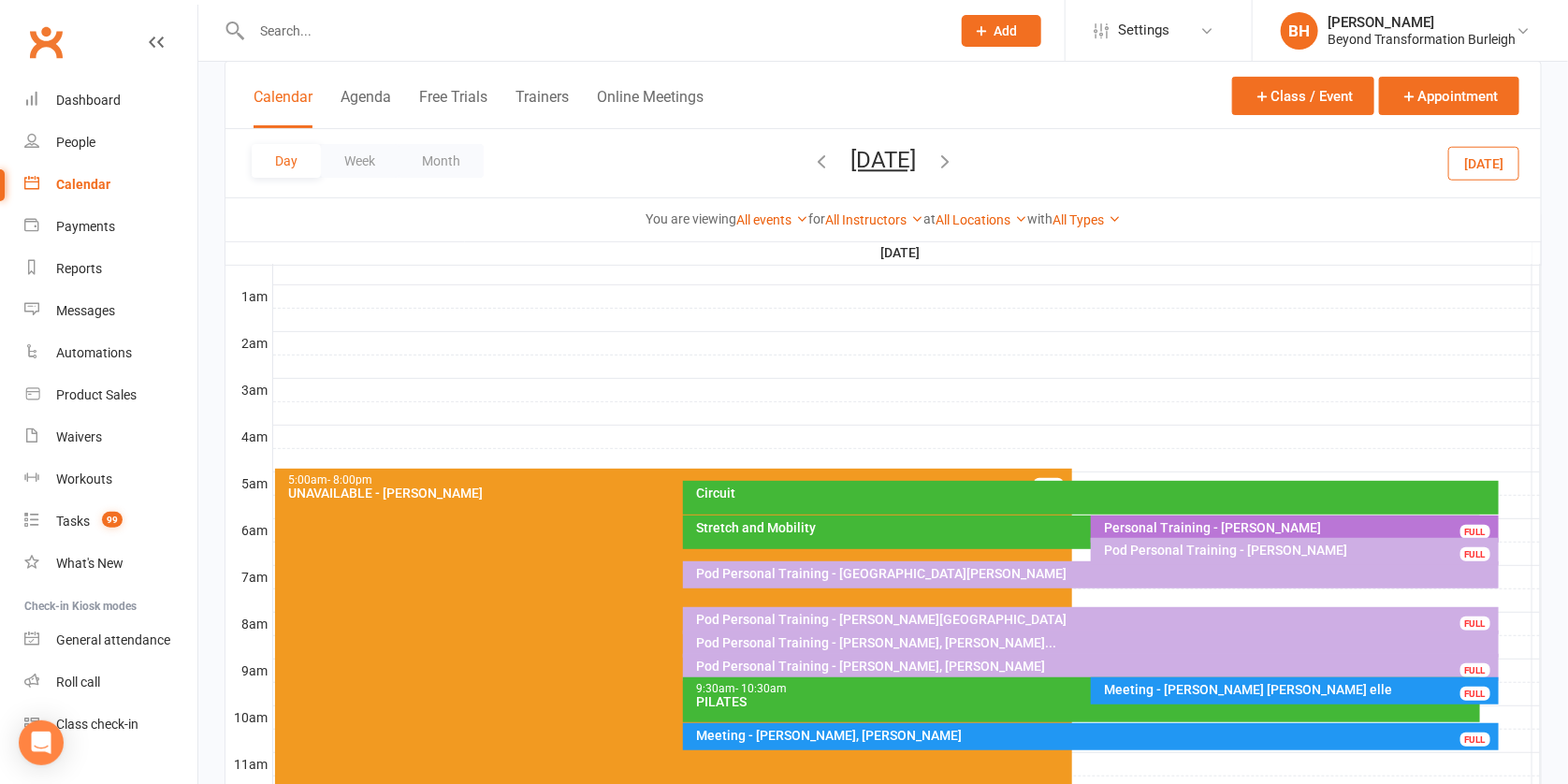
click at [917, 162] on button "[DATE]" at bounding box center [883, 159] width 65 height 26
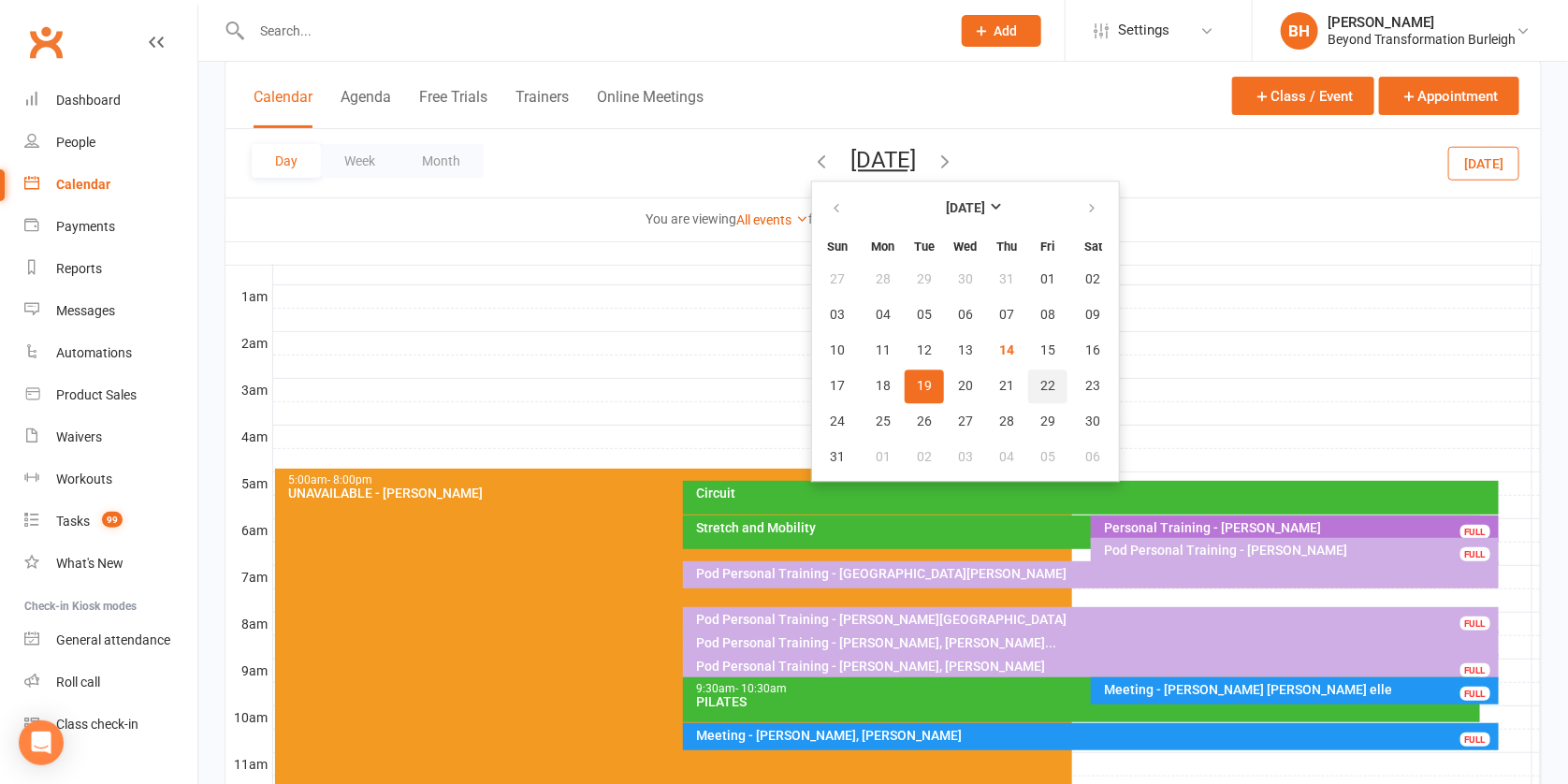
click at [1028, 374] on button "22" at bounding box center [1047, 386] width 39 height 34
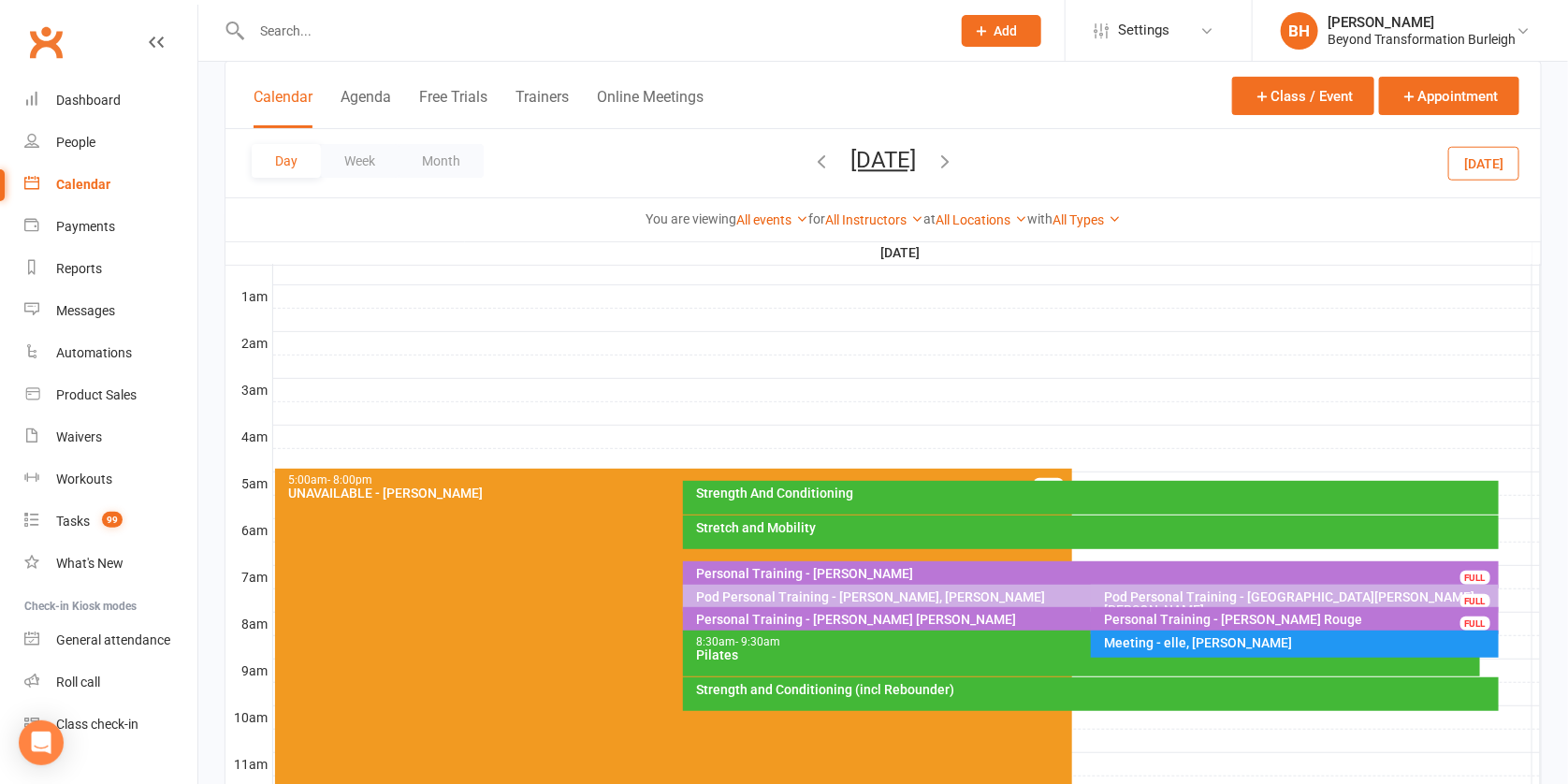
click at [1517, 521] on div at bounding box center [907, 530] width 1268 height 22
click at [1482, 479] on button "Add Appointment" at bounding box center [1513, 490] width 81 height 45
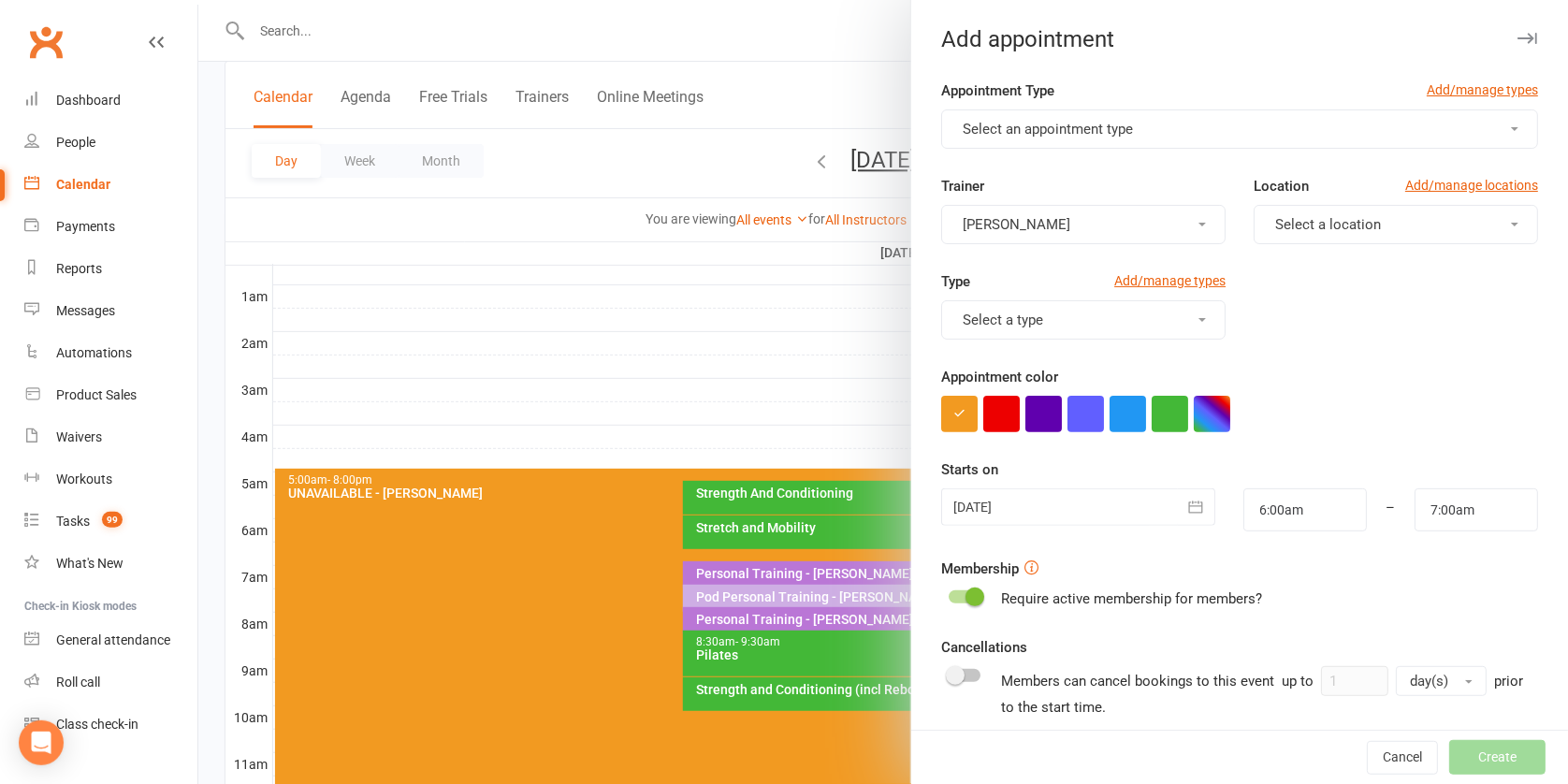
click at [1087, 114] on button "Select an appointment type" at bounding box center [1239, 129] width 597 height 39
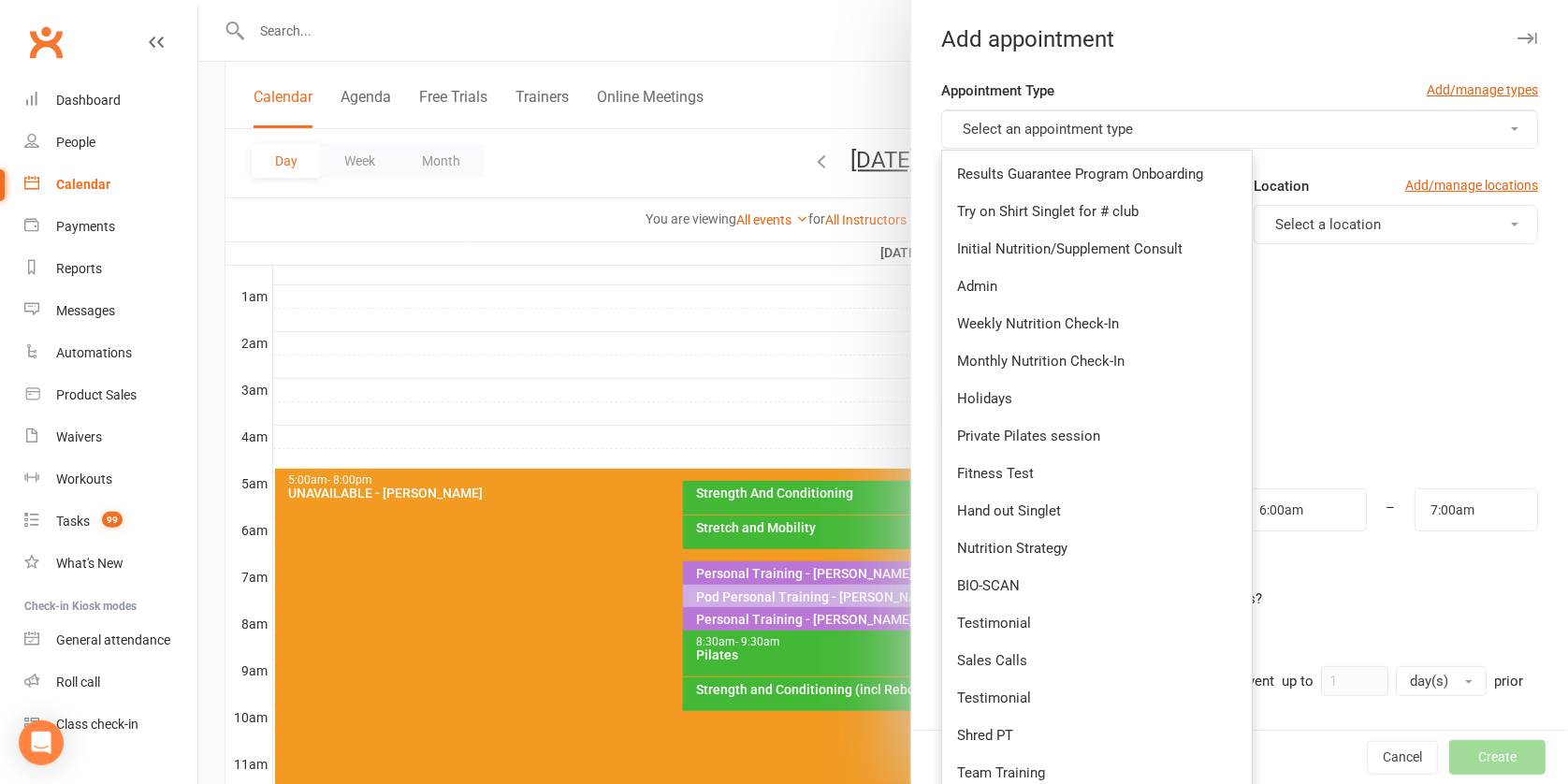
scroll to position [522, 0]
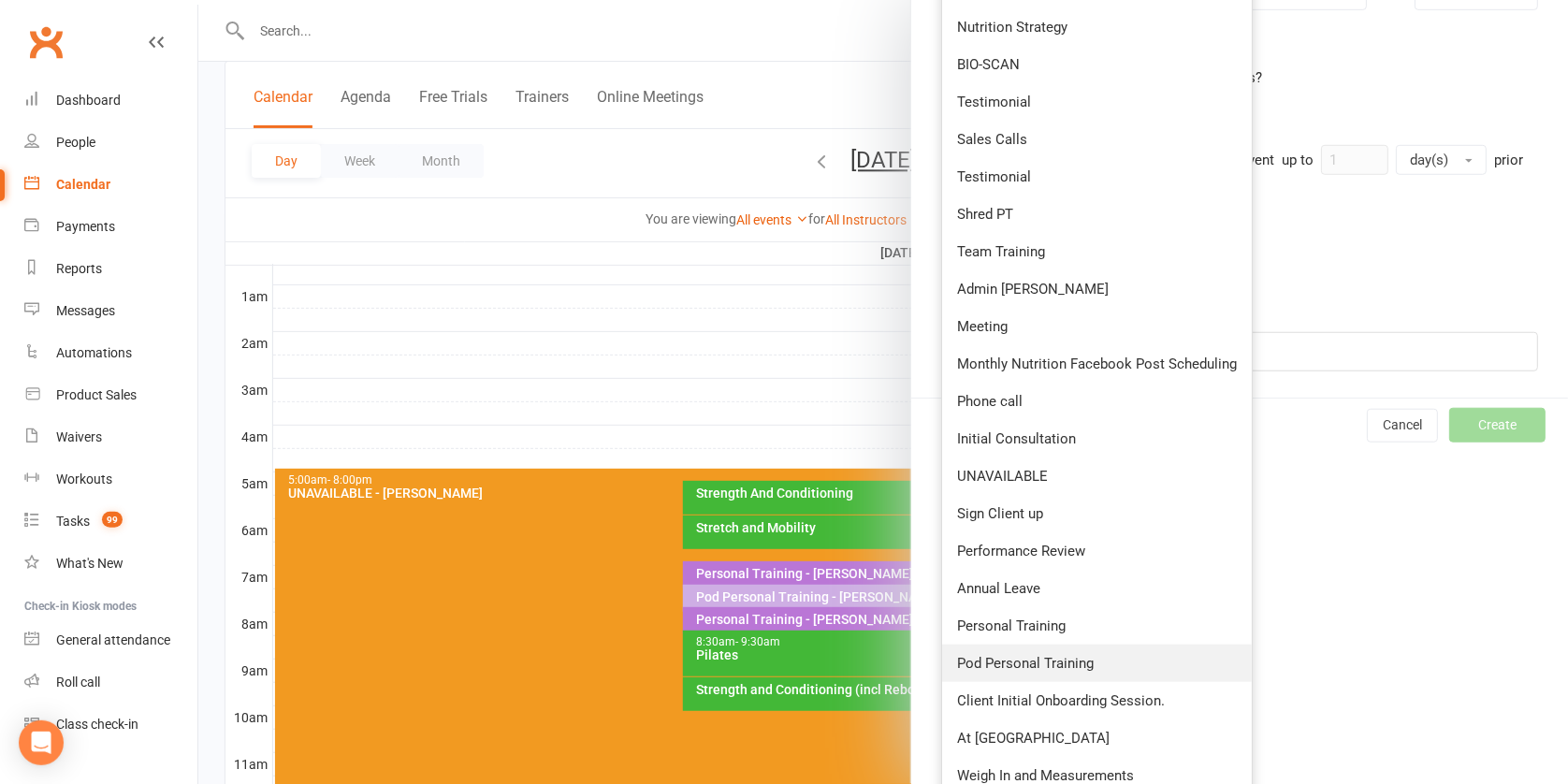
click at [1026, 655] on span "Pod Personal Training" at bounding box center [1025, 664] width 136 height 17
type input "6:30am"
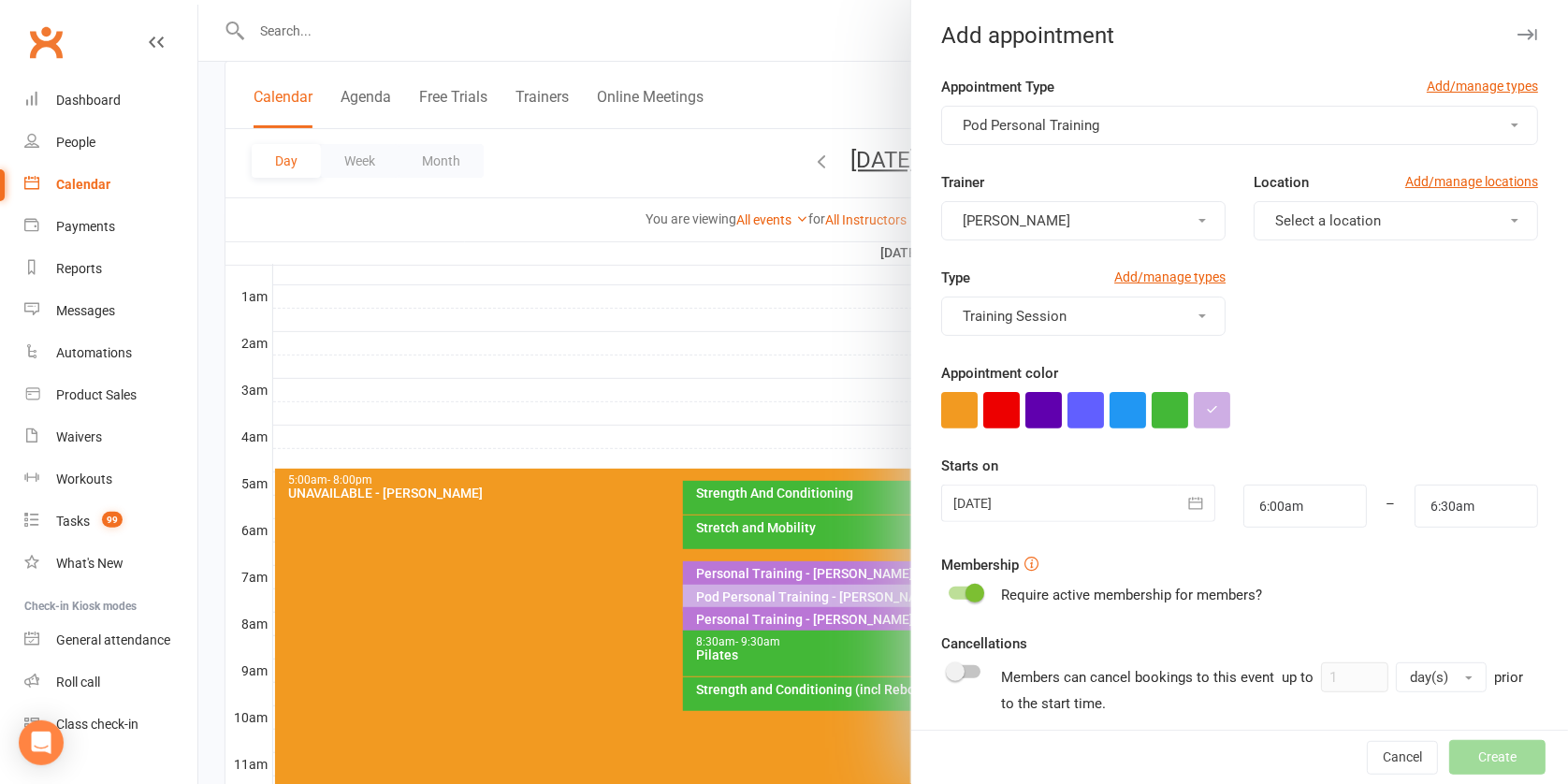
scroll to position [587, 0]
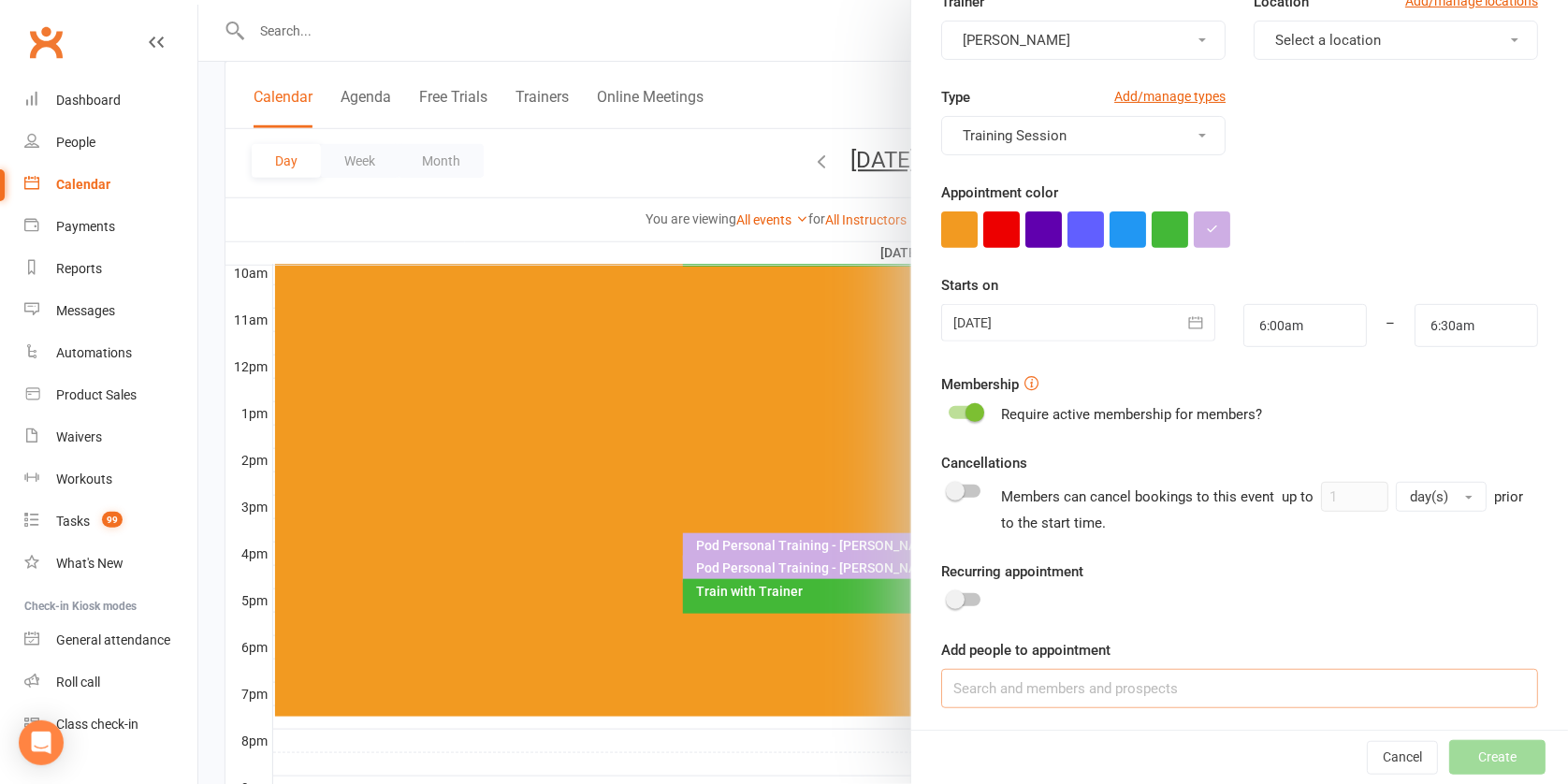
click at [1102, 690] on input at bounding box center [1239, 688] width 597 height 39
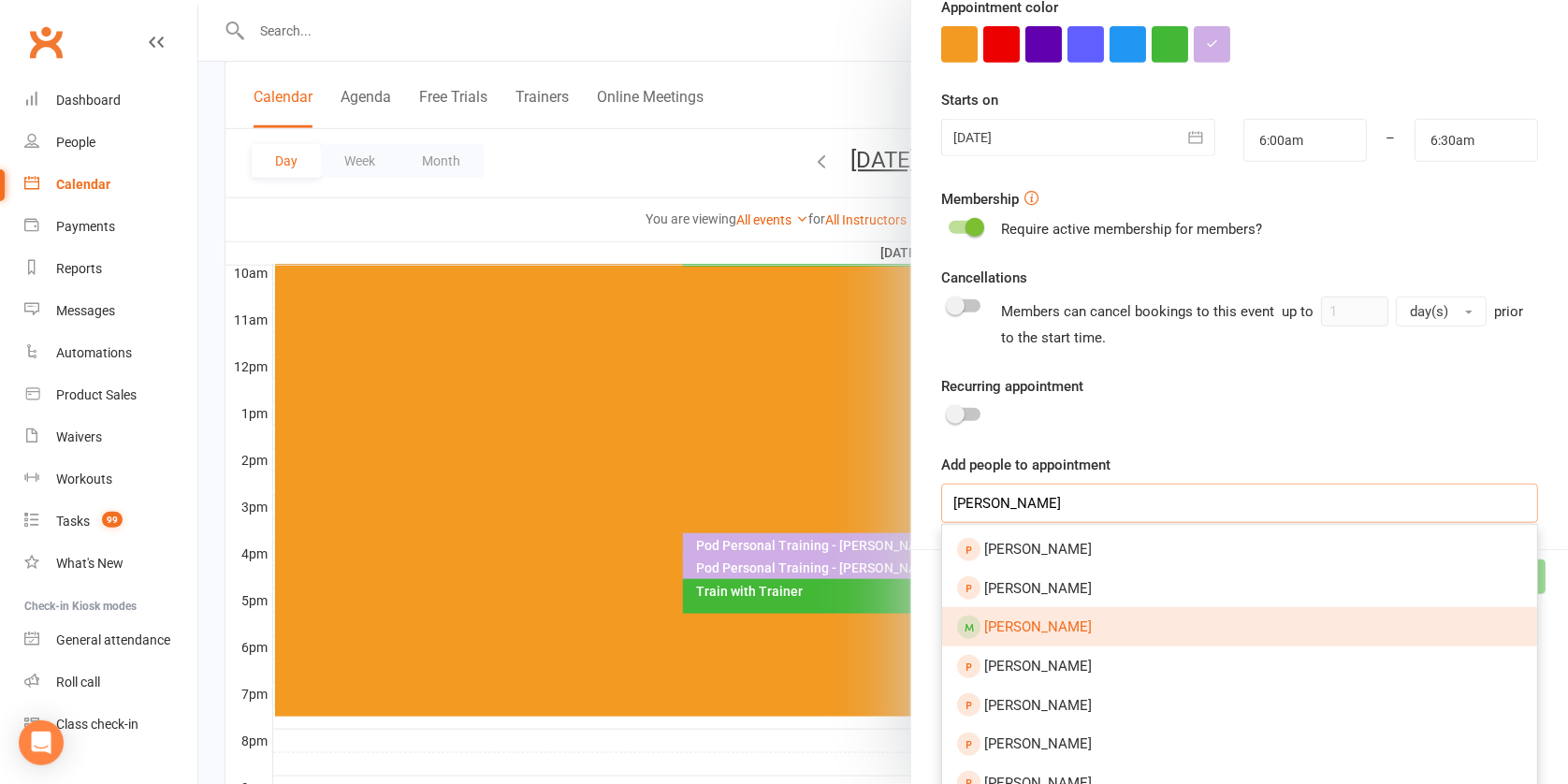
type input "[PERSON_NAME]"
click at [1077, 620] on link "[PERSON_NAME]" at bounding box center [1239, 626] width 595 height 39
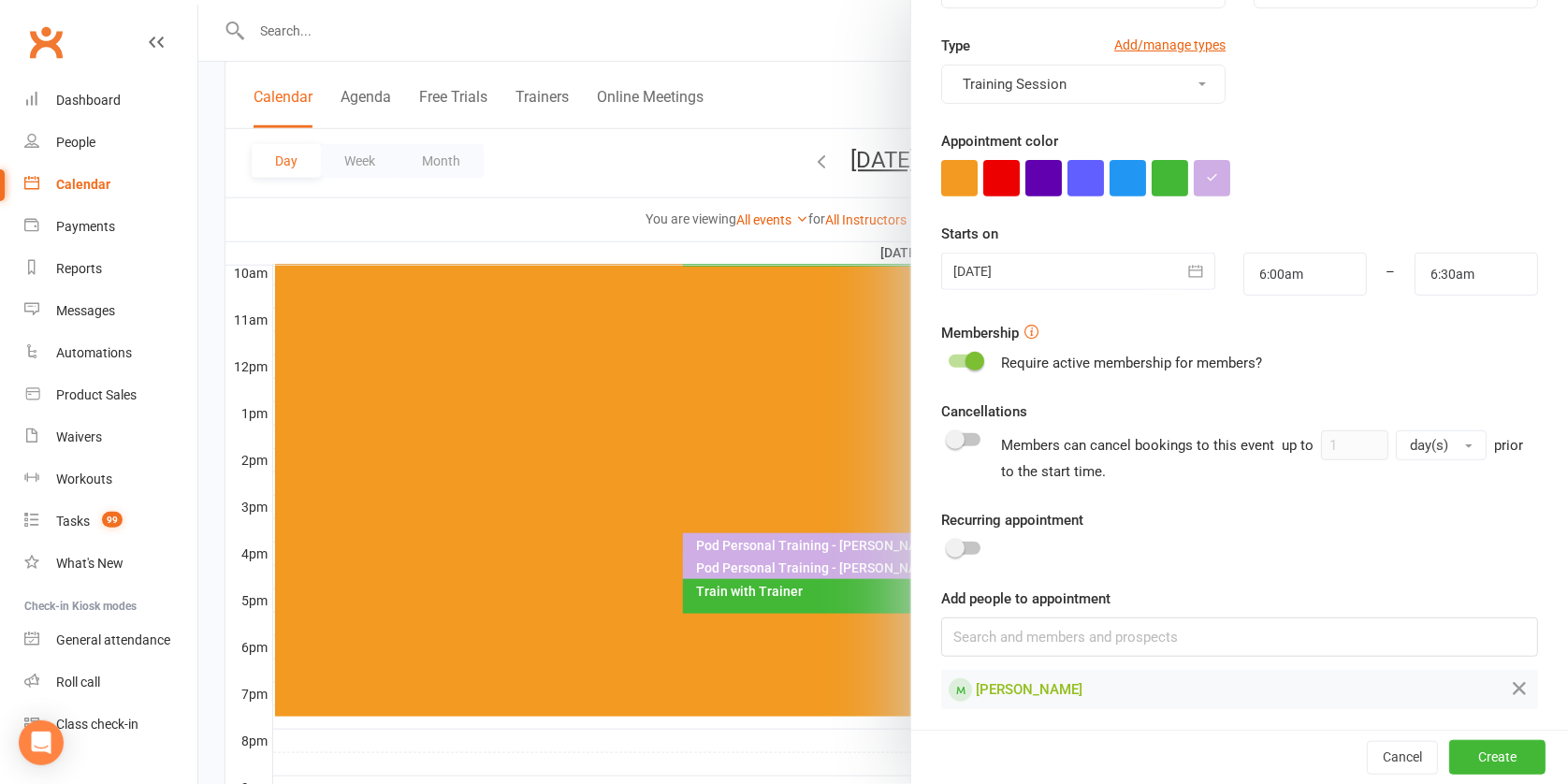
click at [963, 546] on div at bounding box center [965, 549] width 32 height 13
click at [949, 546] on input "checkbox" at bounding box center [949, 546] width 0 height 0
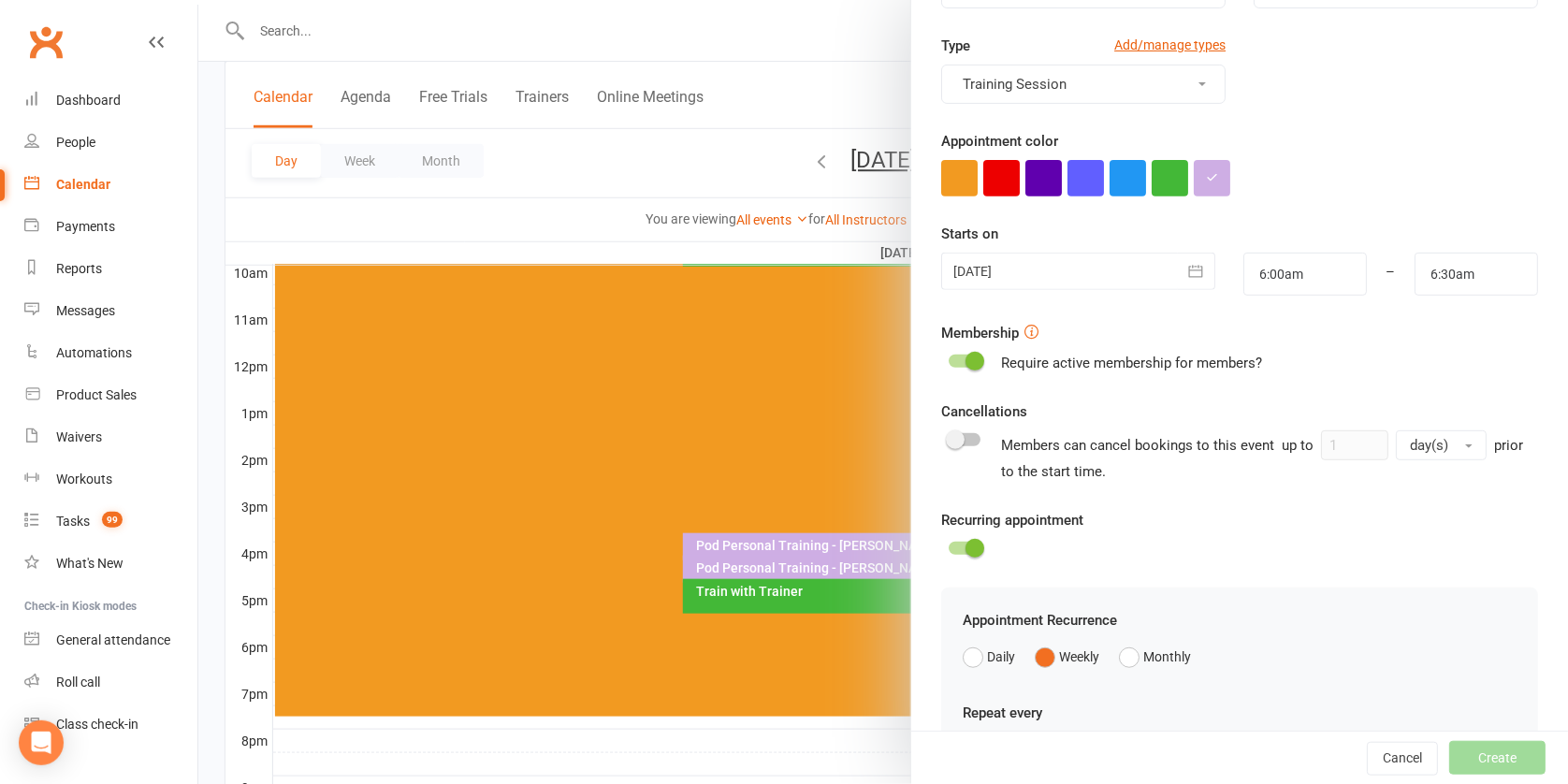
scroll to position [420, 0]
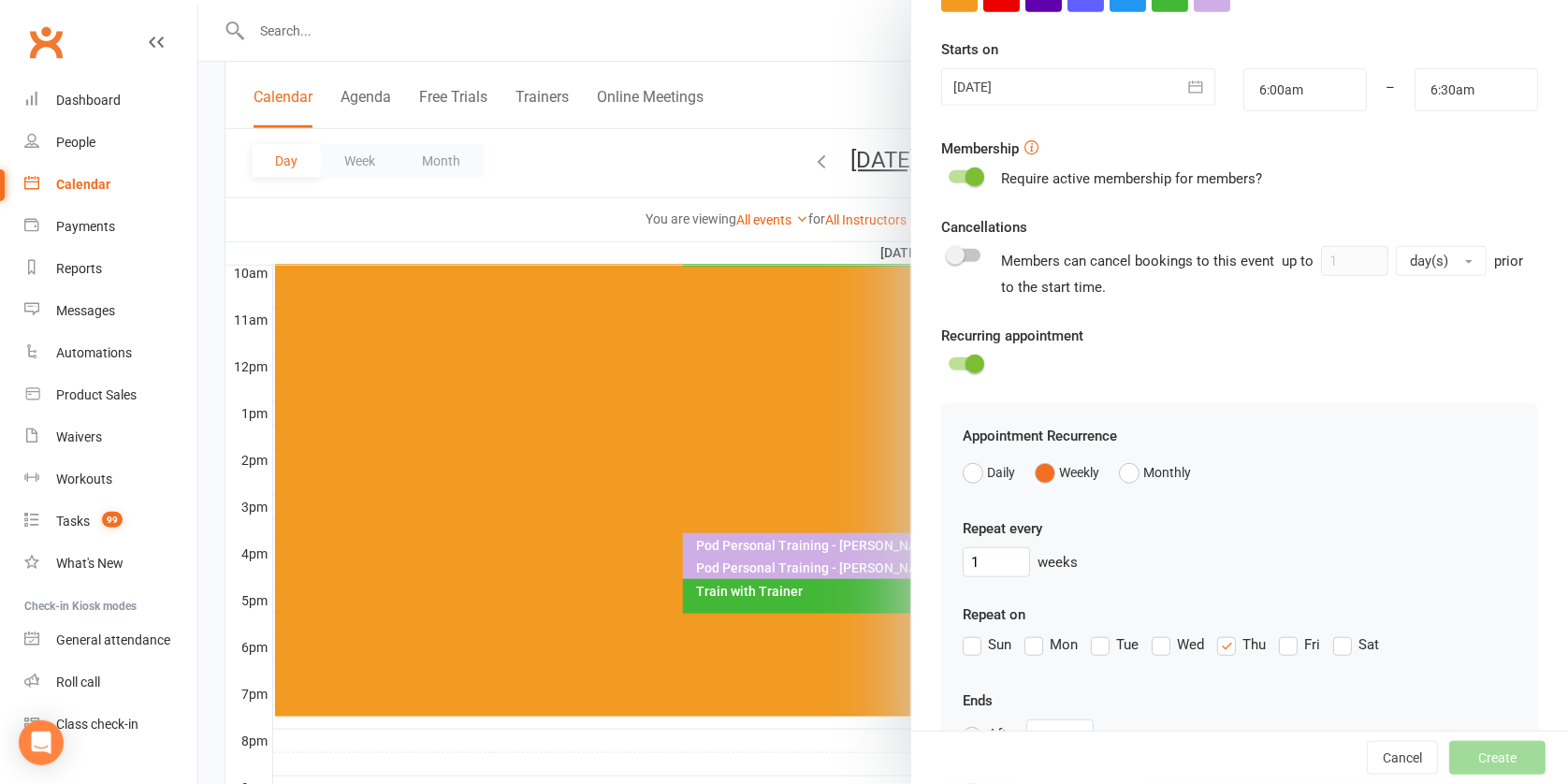
click at [1286, 640] on label "Fri" at bounding box center [1300, 644] width 41 height 22
click at [1286, 633] on input "Fri" at bounding box center [1286, 633] width 12 height 0
click at [1217, 639] on label "Thu" at bounding box center [1241, 644] width 49 height 22
click at [1217, 633] on input "Thu" at bounding box center [1223, 633] width 12 height 0
click at [1050, 727] on input "text" at bounding box center [1061, 734] width 67 height 30
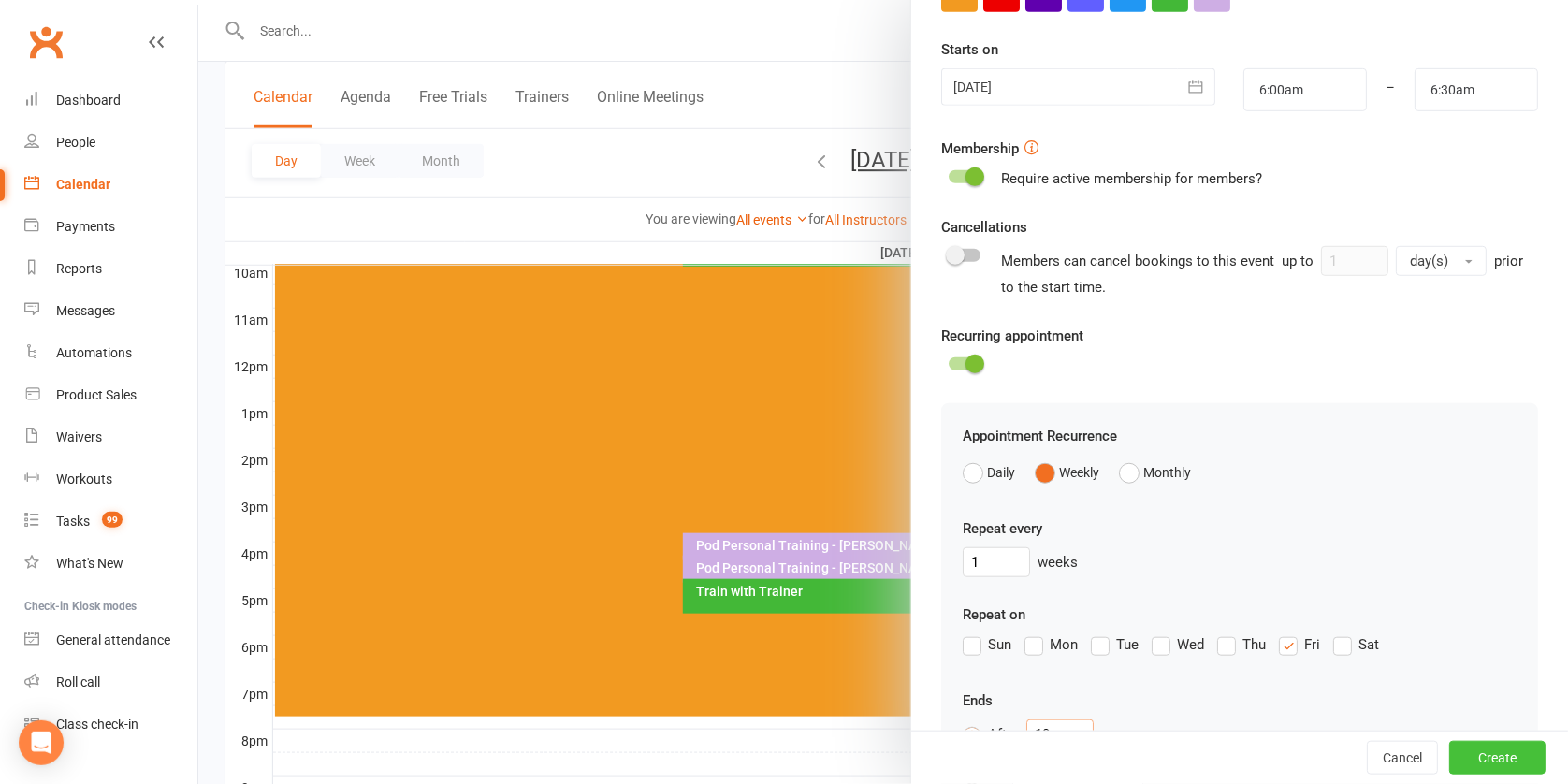
type input "10"
click at [1482, 747] on button "Create" at bounding box center [1498, 757] width 96 height 34
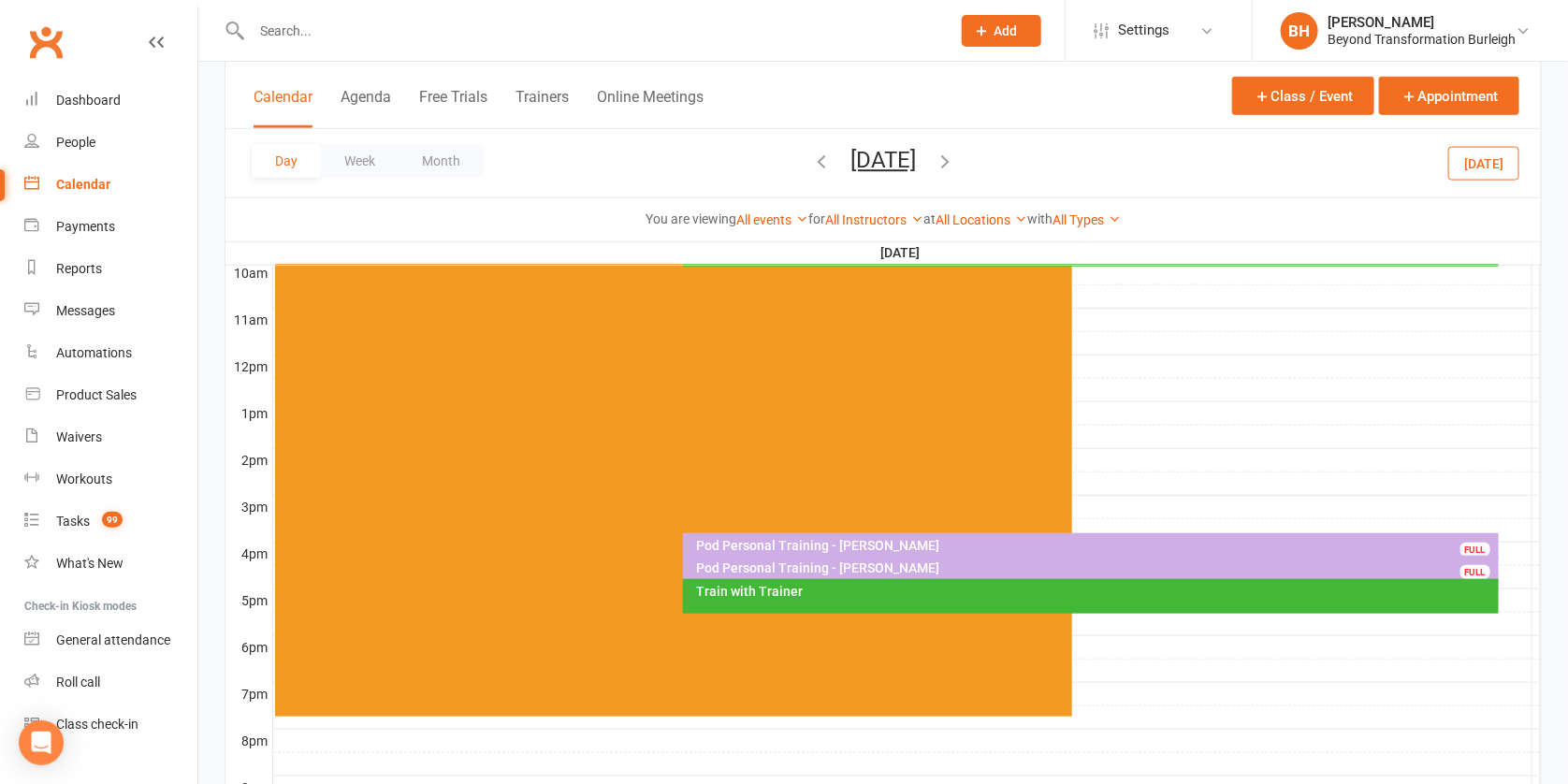
scroll to position [591, 0]
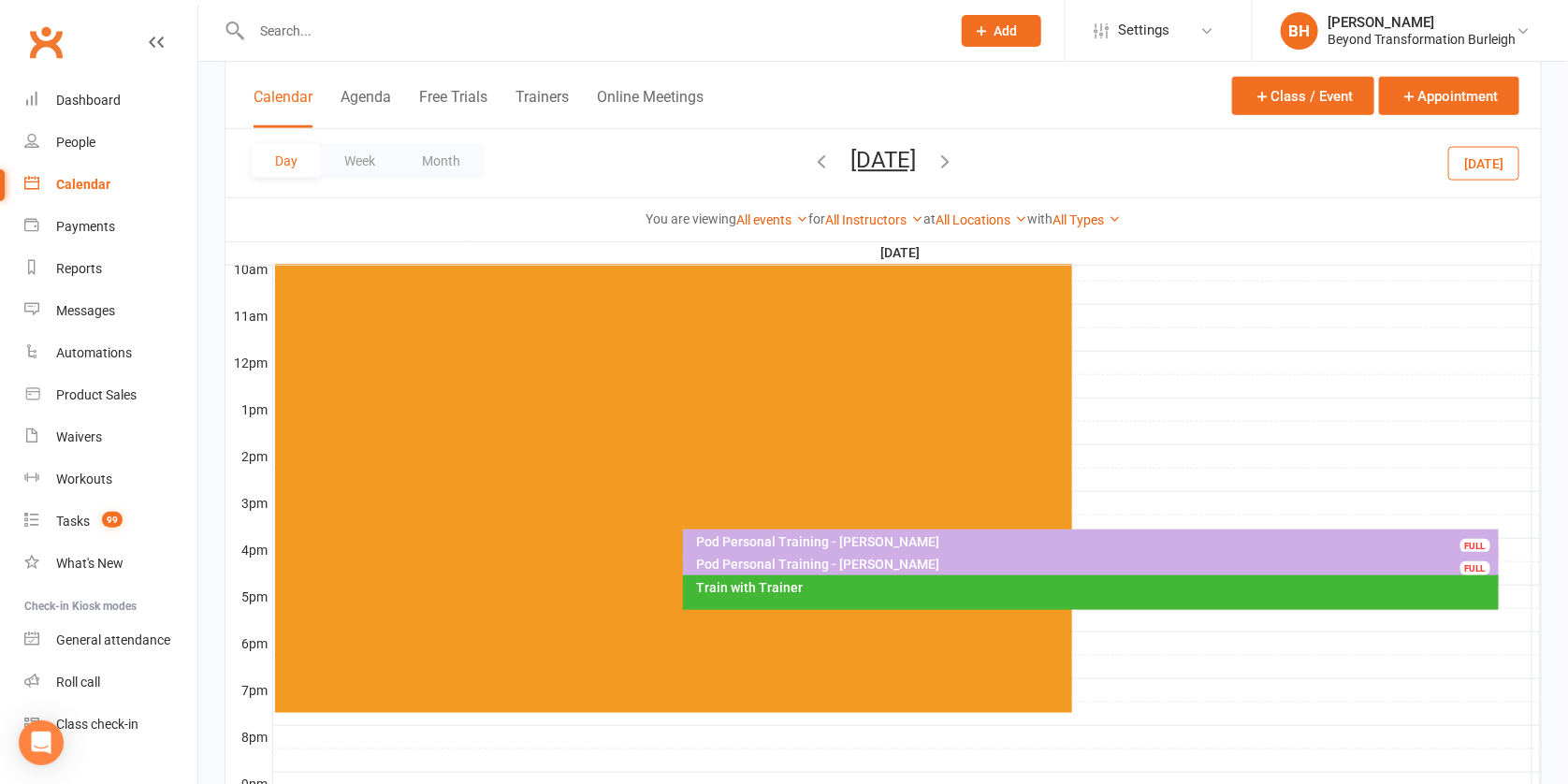
click at [894, 164] on button "[DATE]" at bounding box center [883, 159] width 65 height 26
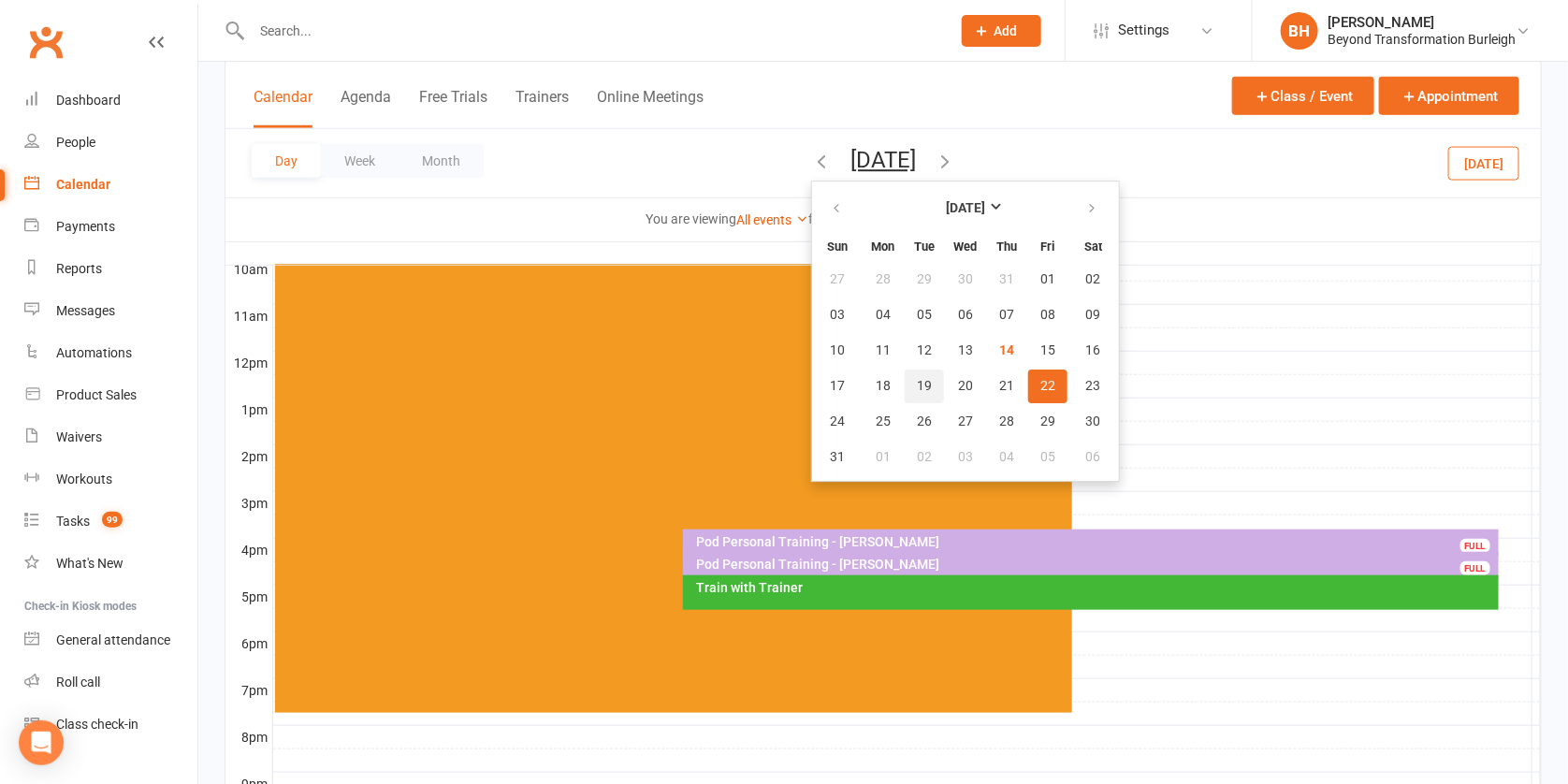
click at [918, 382] on span "19" at bounding box center [925, 386] width 15 height 15
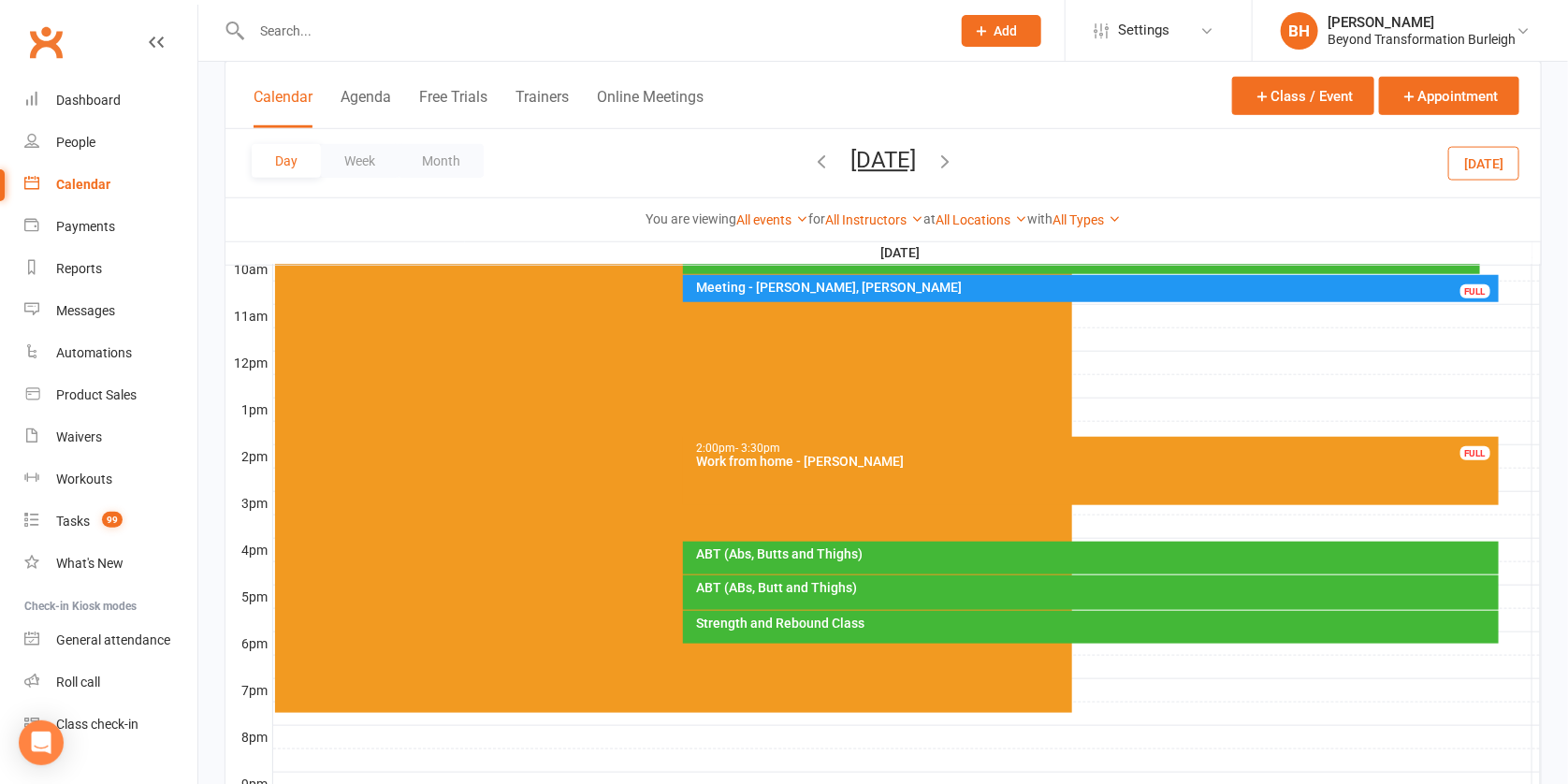
scroll to position [428, 0]
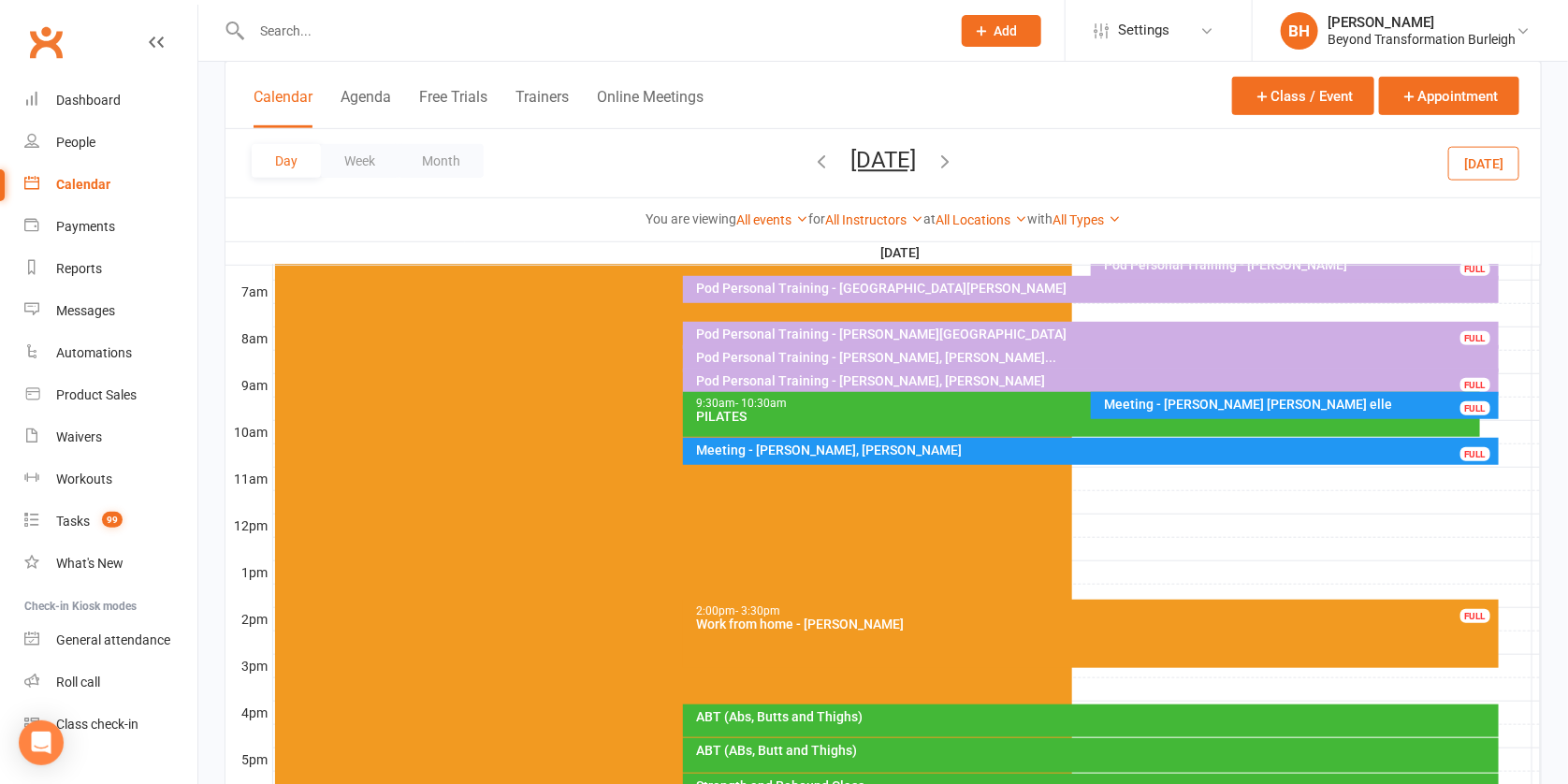
click at [946, 379] on div "Pod Personal Training - [PERSON_NAME], [PERSON_NAME]" at bounding box center [1096, 381] width 799 height 13
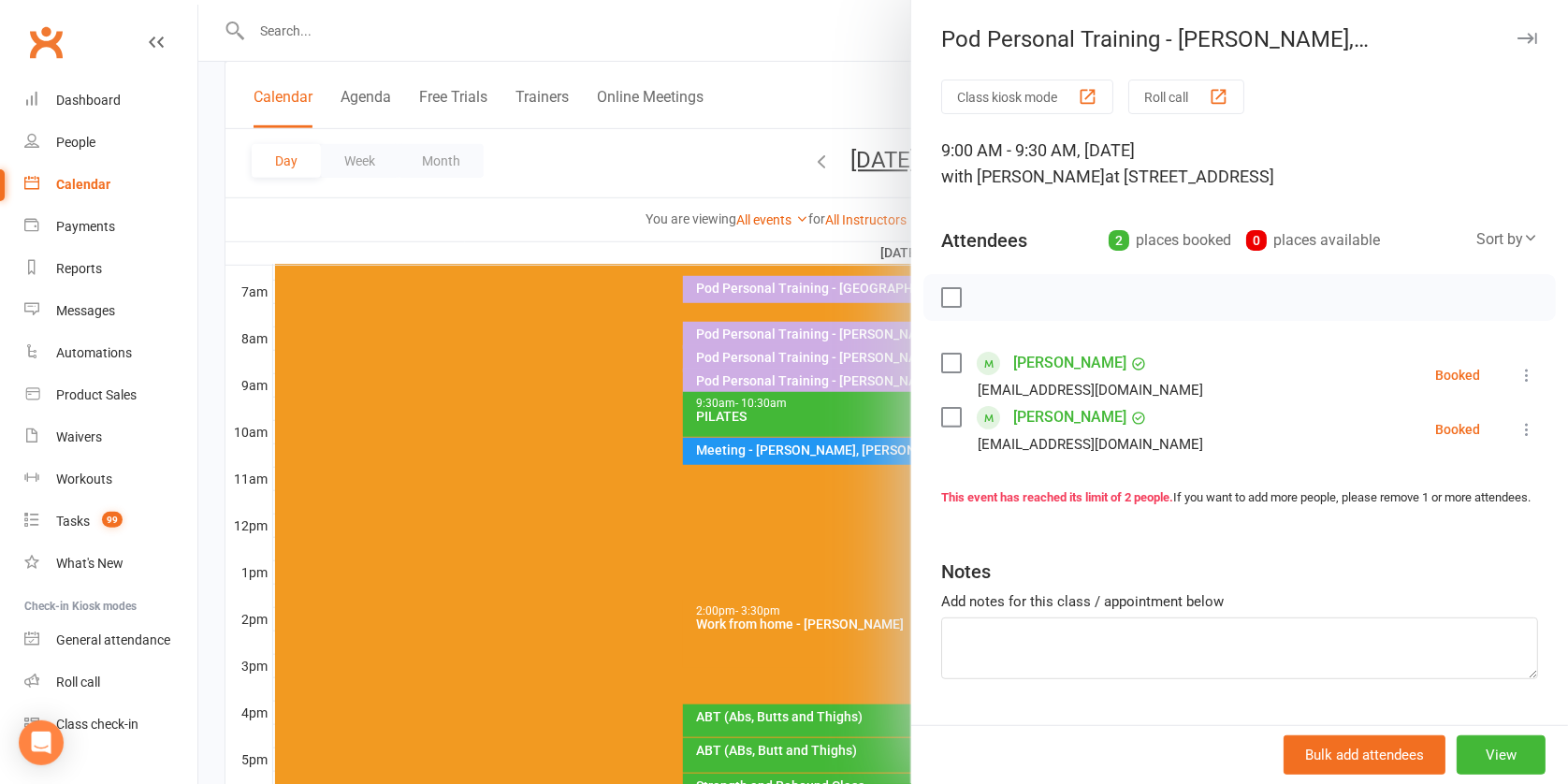
click at [811, 351] on div at bounding box center [883, 392] width 1370 height 784
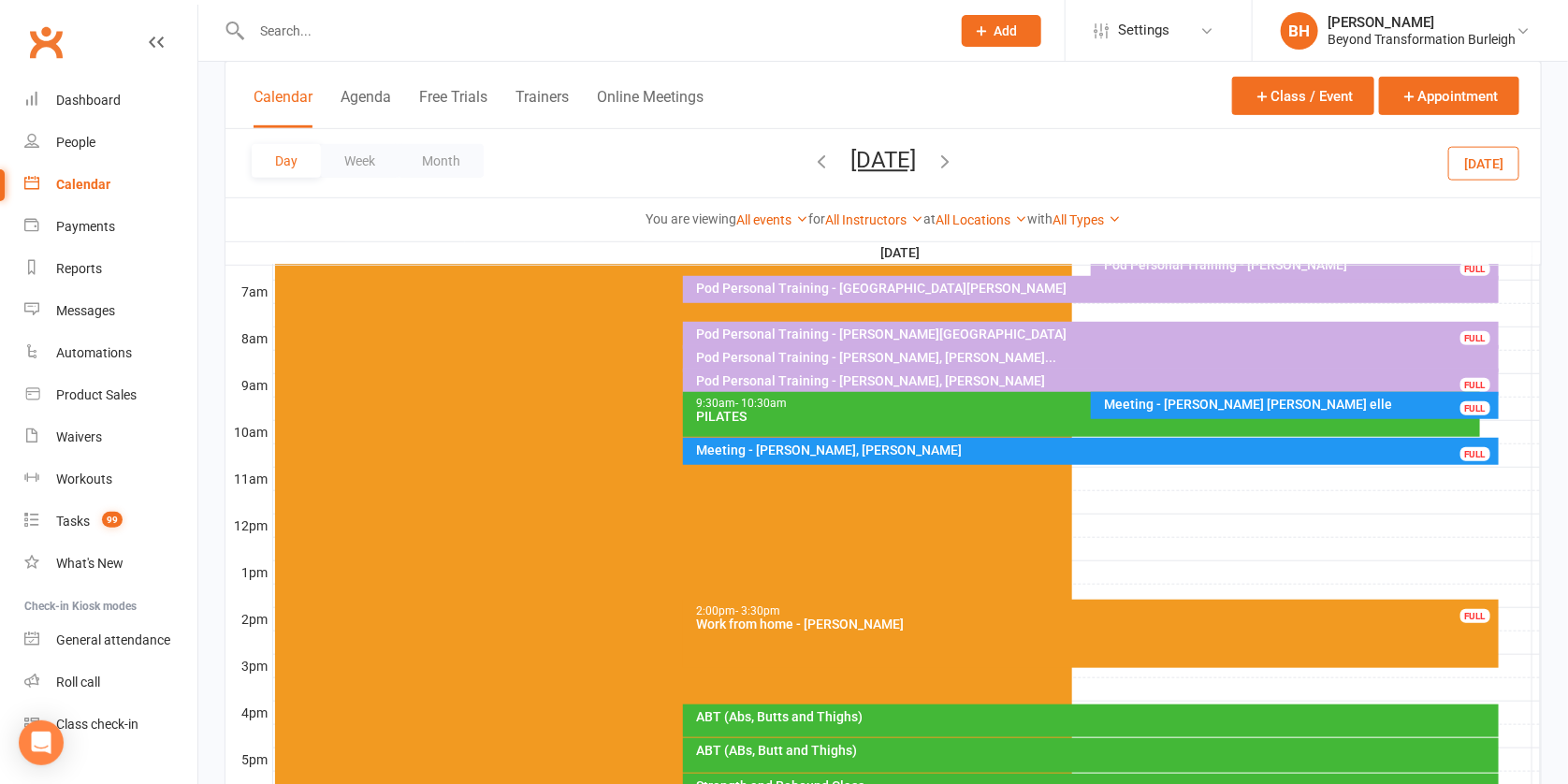
click at [871, 158] on button "[DATE]" at bounding box center [883, 159] width 65 height 26
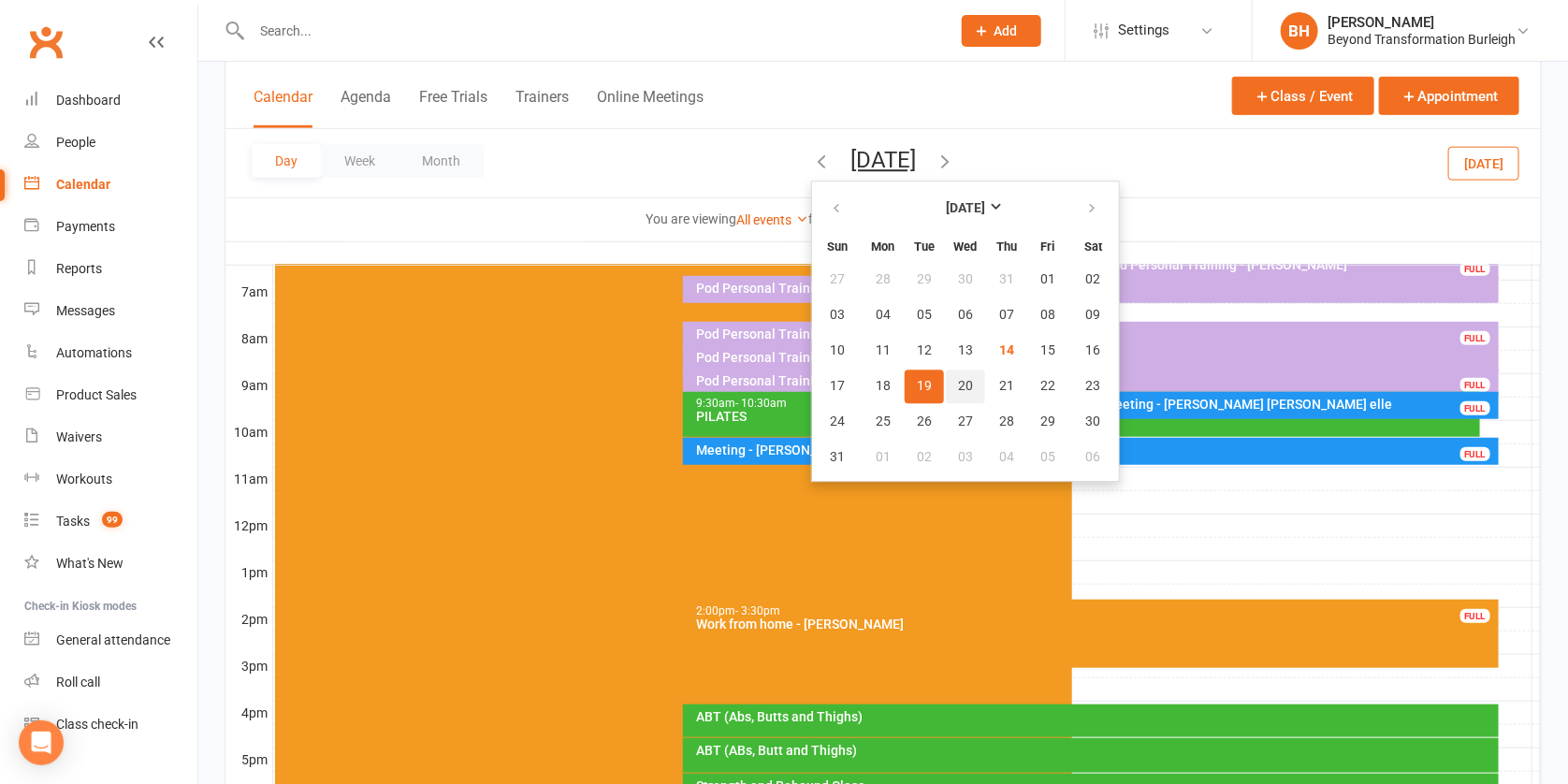
click at [958, 382] on span "20" at bounding box center [966, 386] width 15 height 15
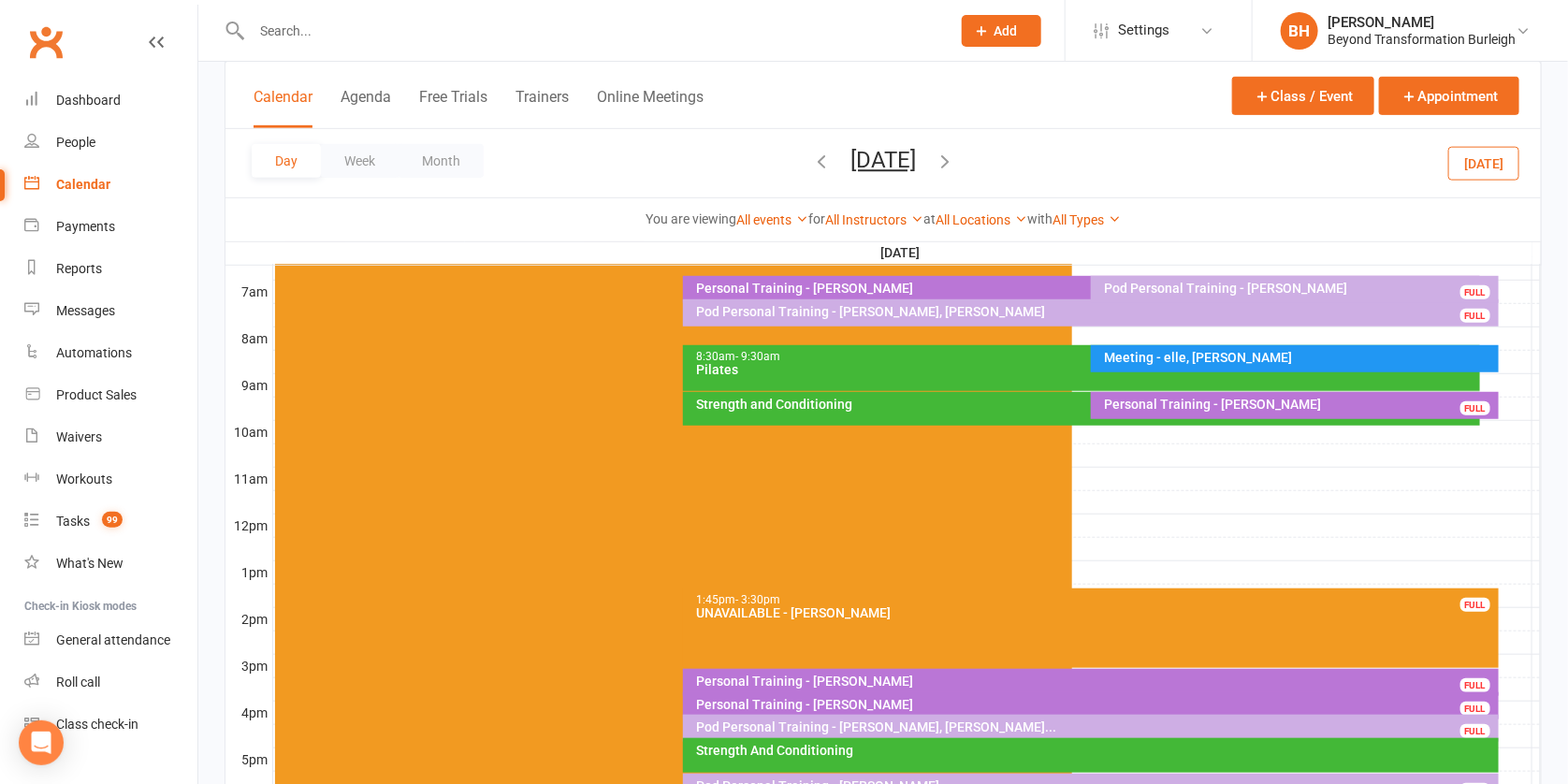
scroll to position [755, 0]
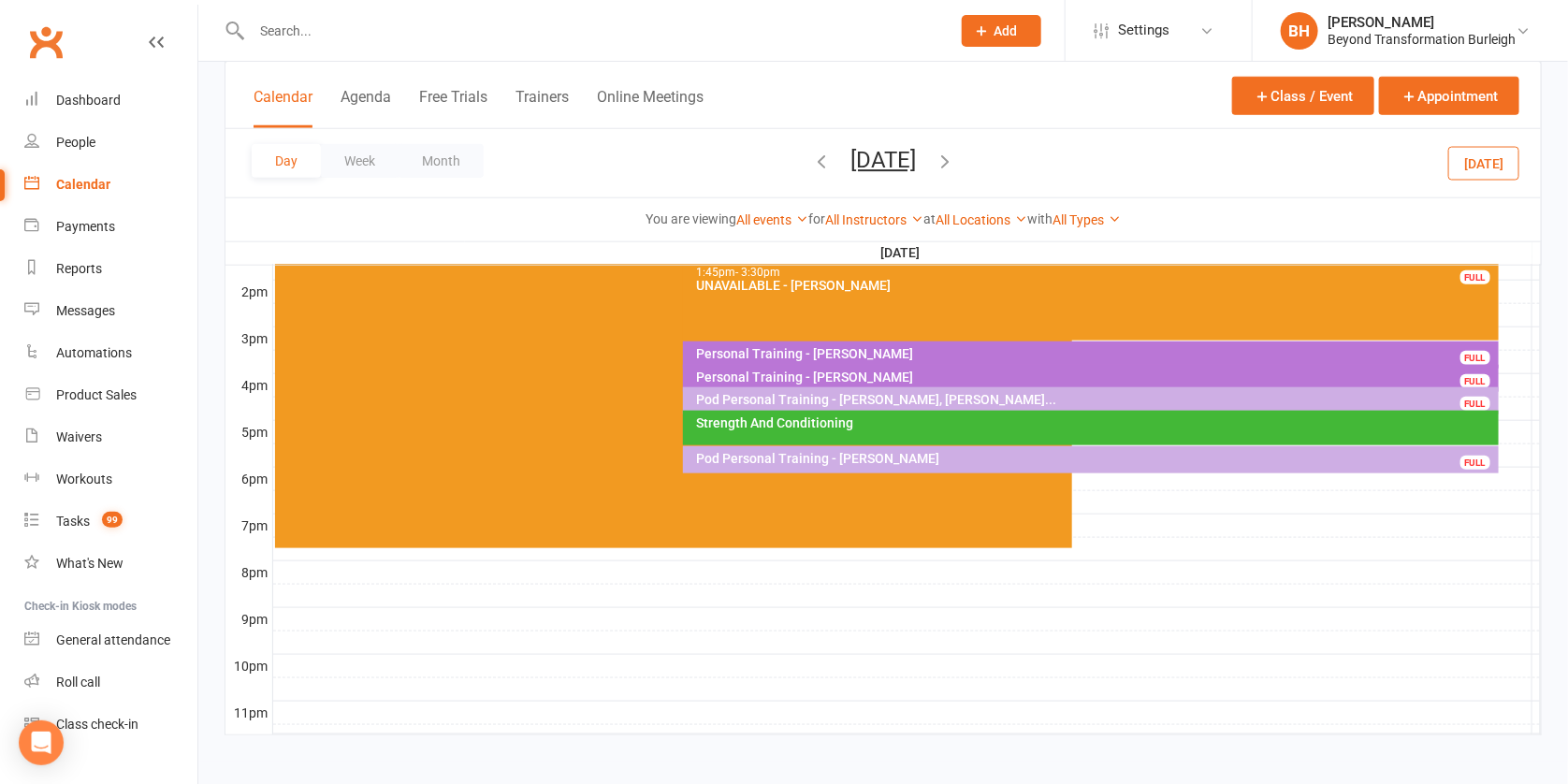
click at [917, 459] on div "Pod Personal Training - [PERSON_NAME]" at bounding box center [1096, 458] width 799 height 13
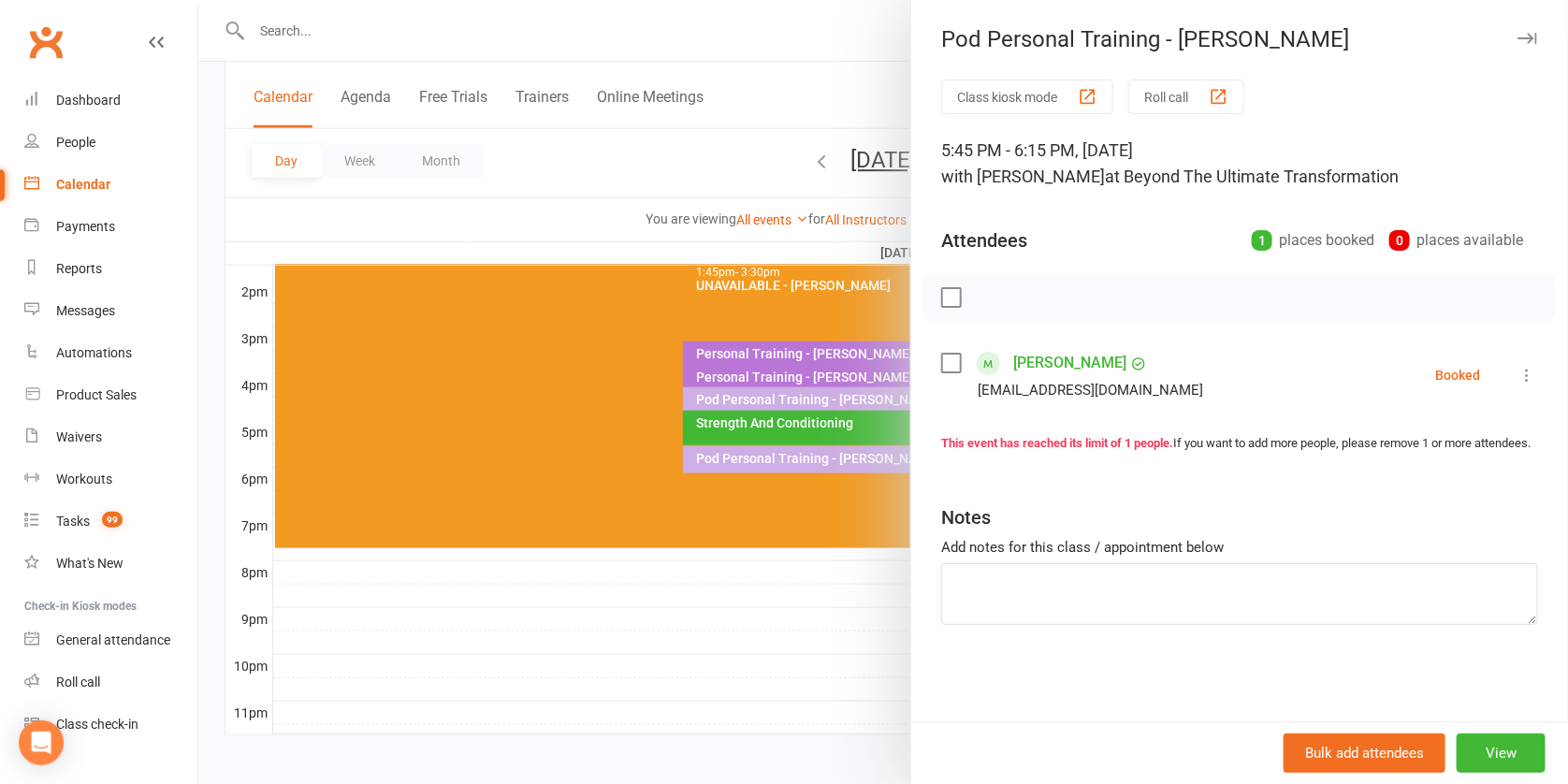
click at [1070, 352] on link "[PERSON_NAME]" at bounding box center [1070, 362] width 113 height 30
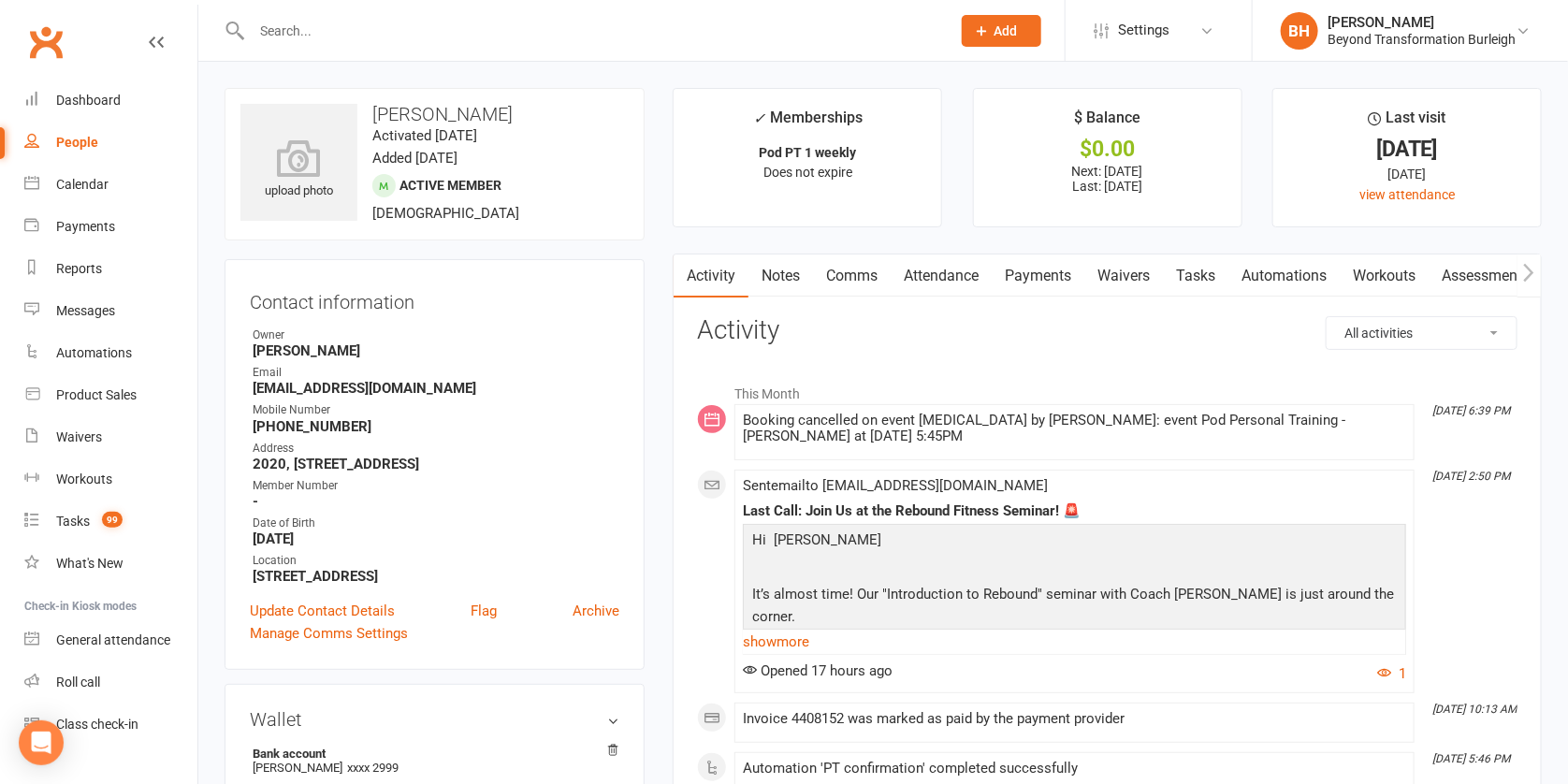
click at [946, 265] on link "Attendance" at bounding box center [941, 276] width 101 height 43
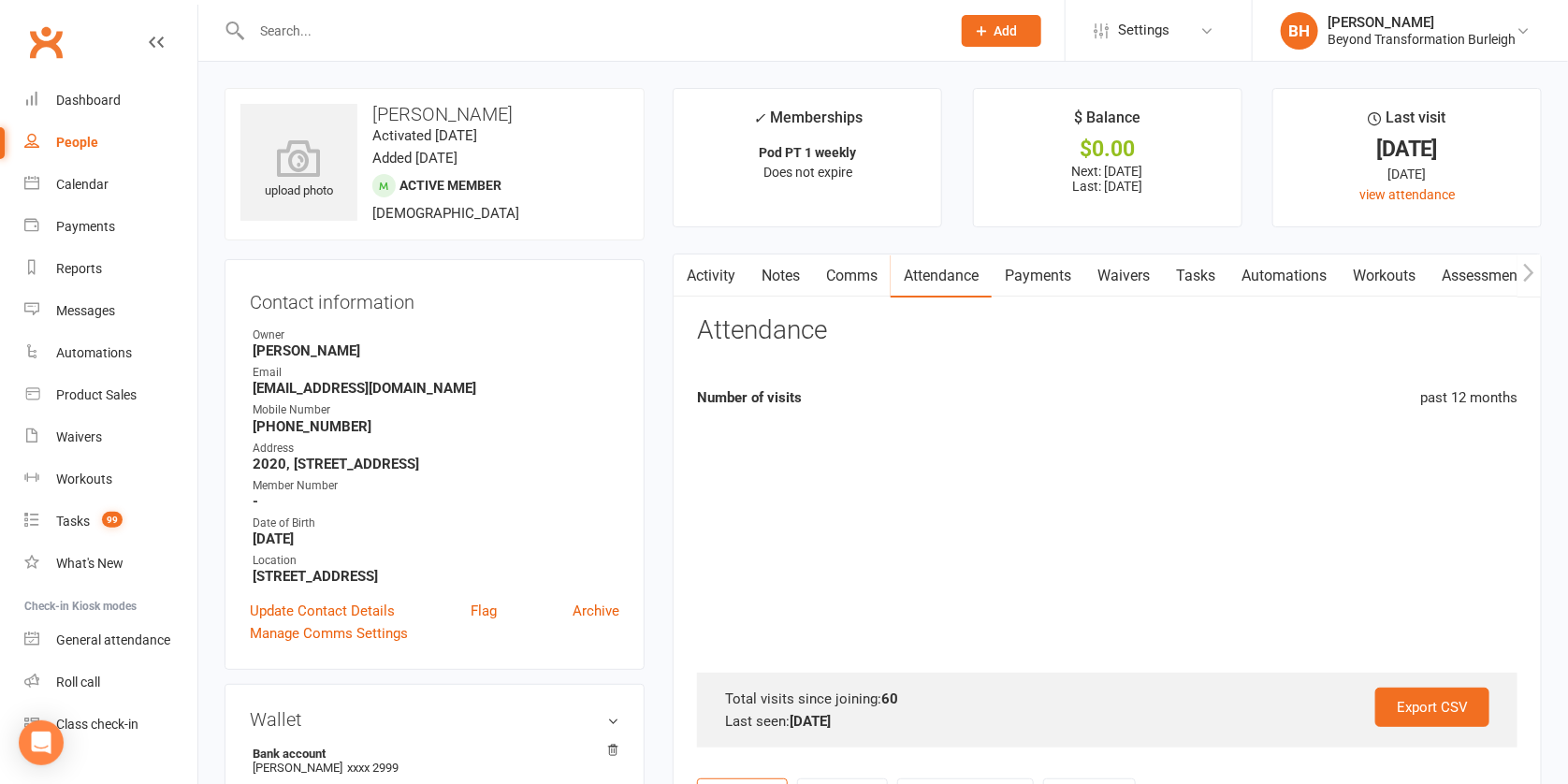
click at [1024, 264] on link "Payments" at bounding box center [1038, 276] width 92 height 43
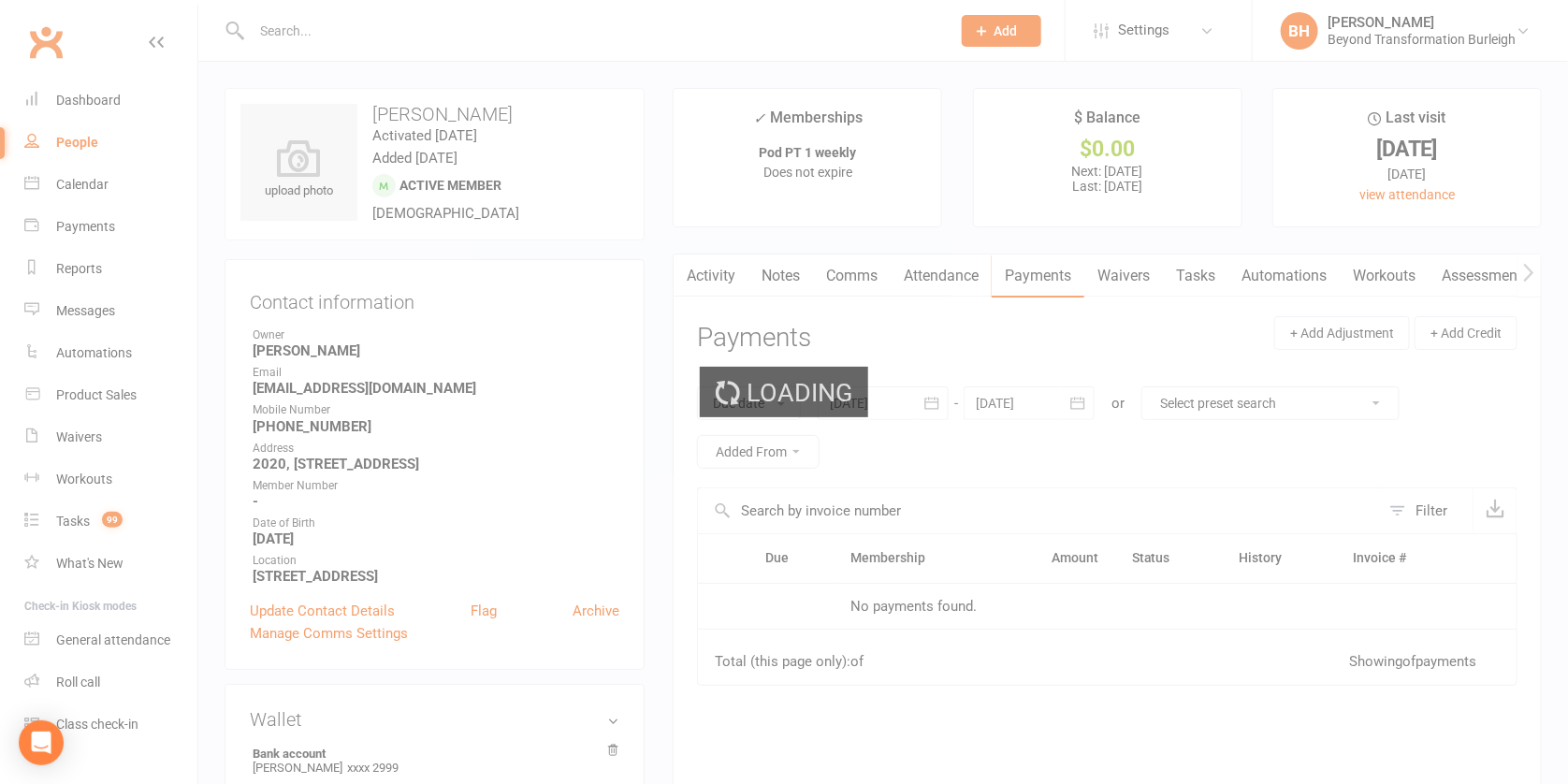
scroll to position [418, 0]
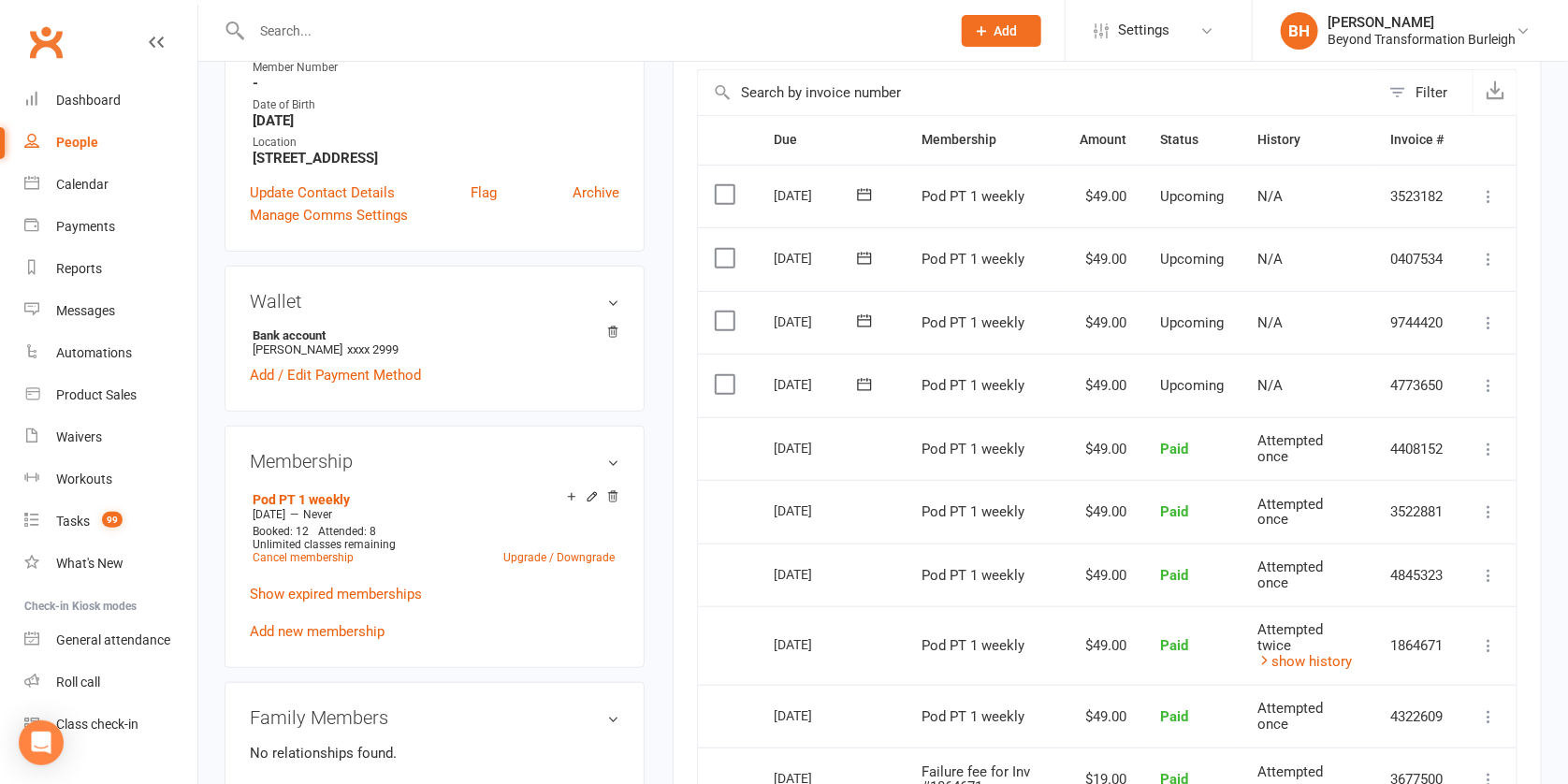
click at [1486, 377] on icon at bounding box center [1488, 385] width 18 height 18
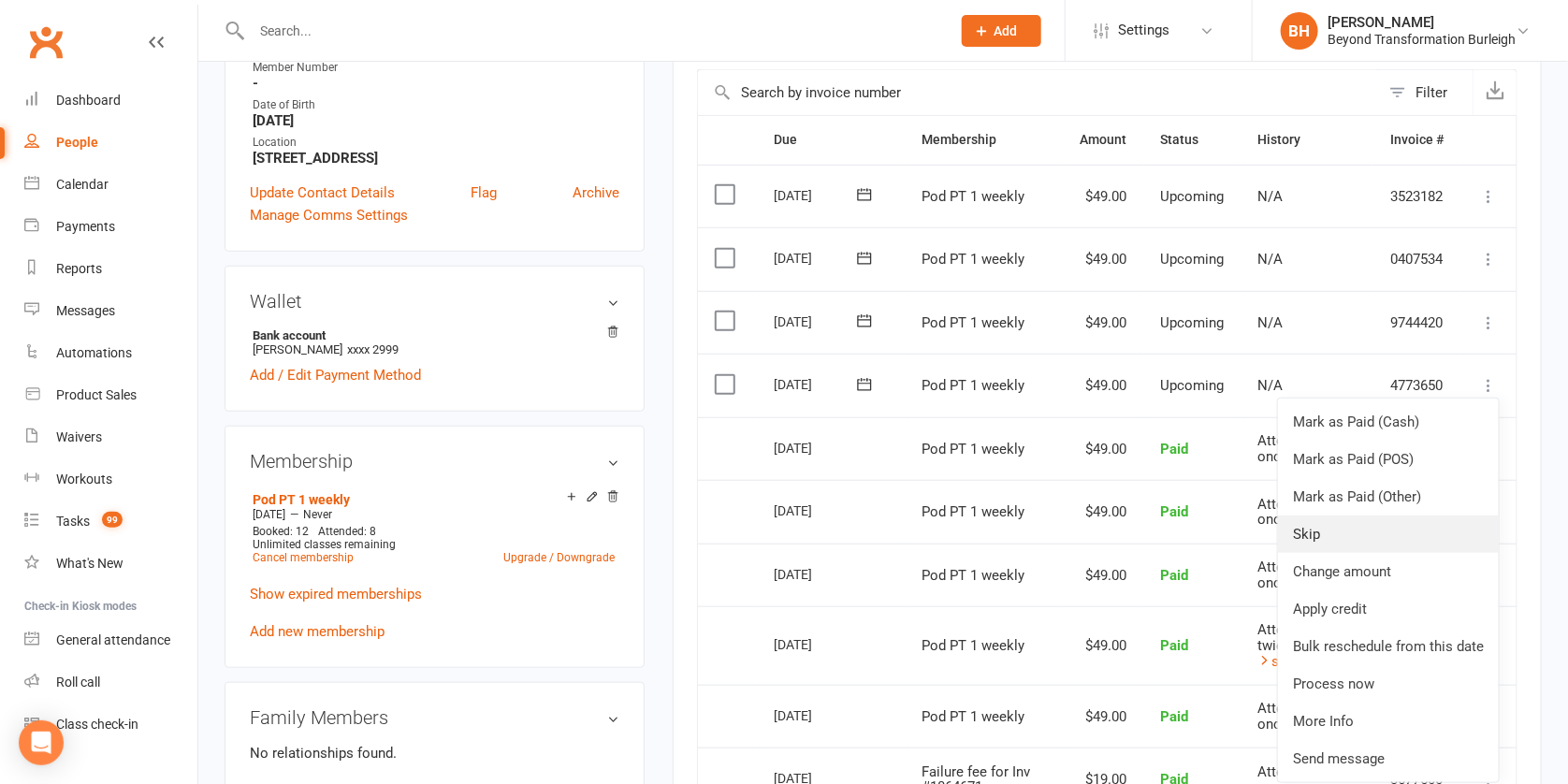
click at [1382, 526] on link "Skip" at bounding box center [1389, 534] width 221 height 37
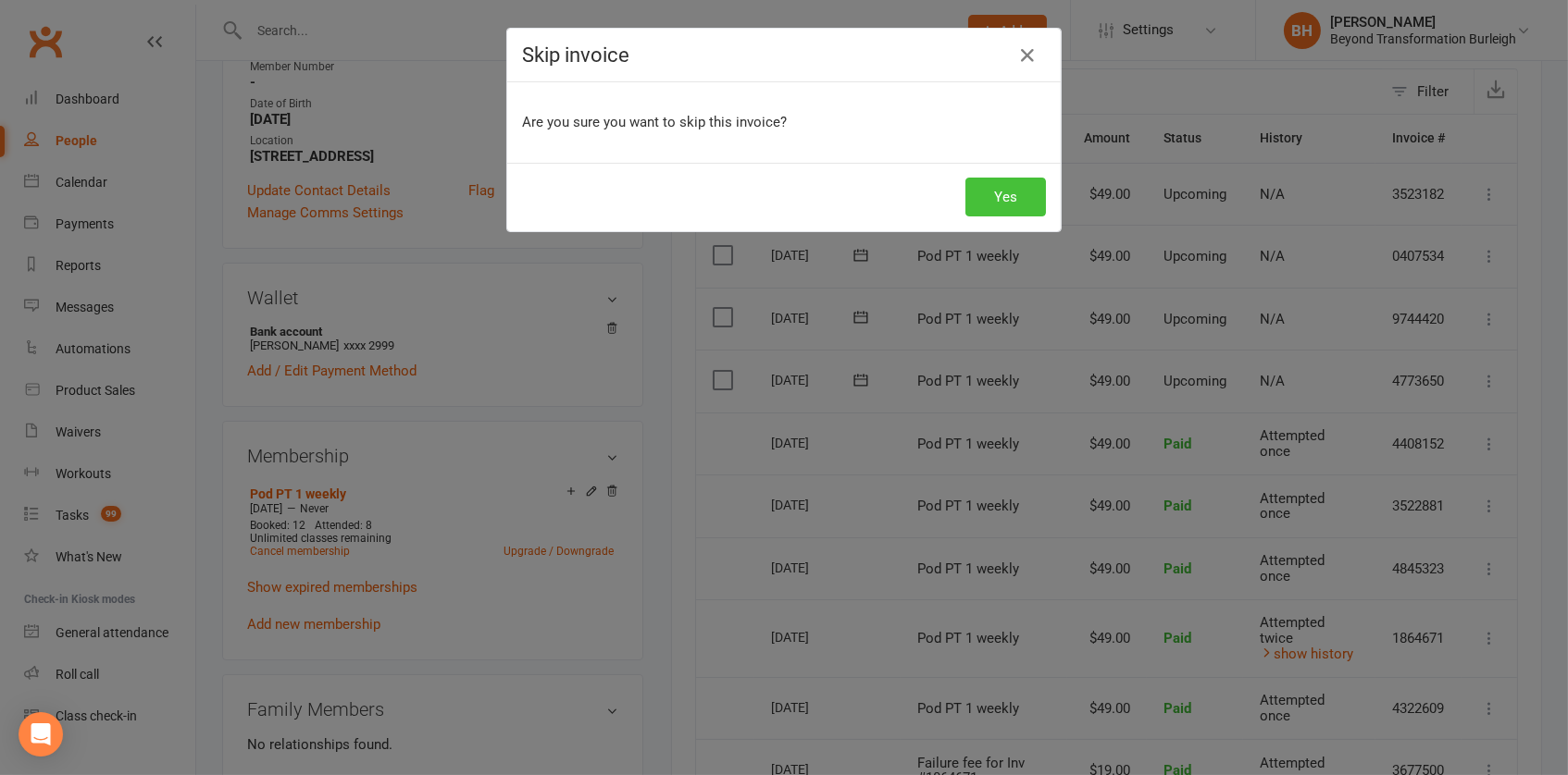
click at [1011, 196] on button "Yes" at bounding box center [1005, 197] width 81 height 39
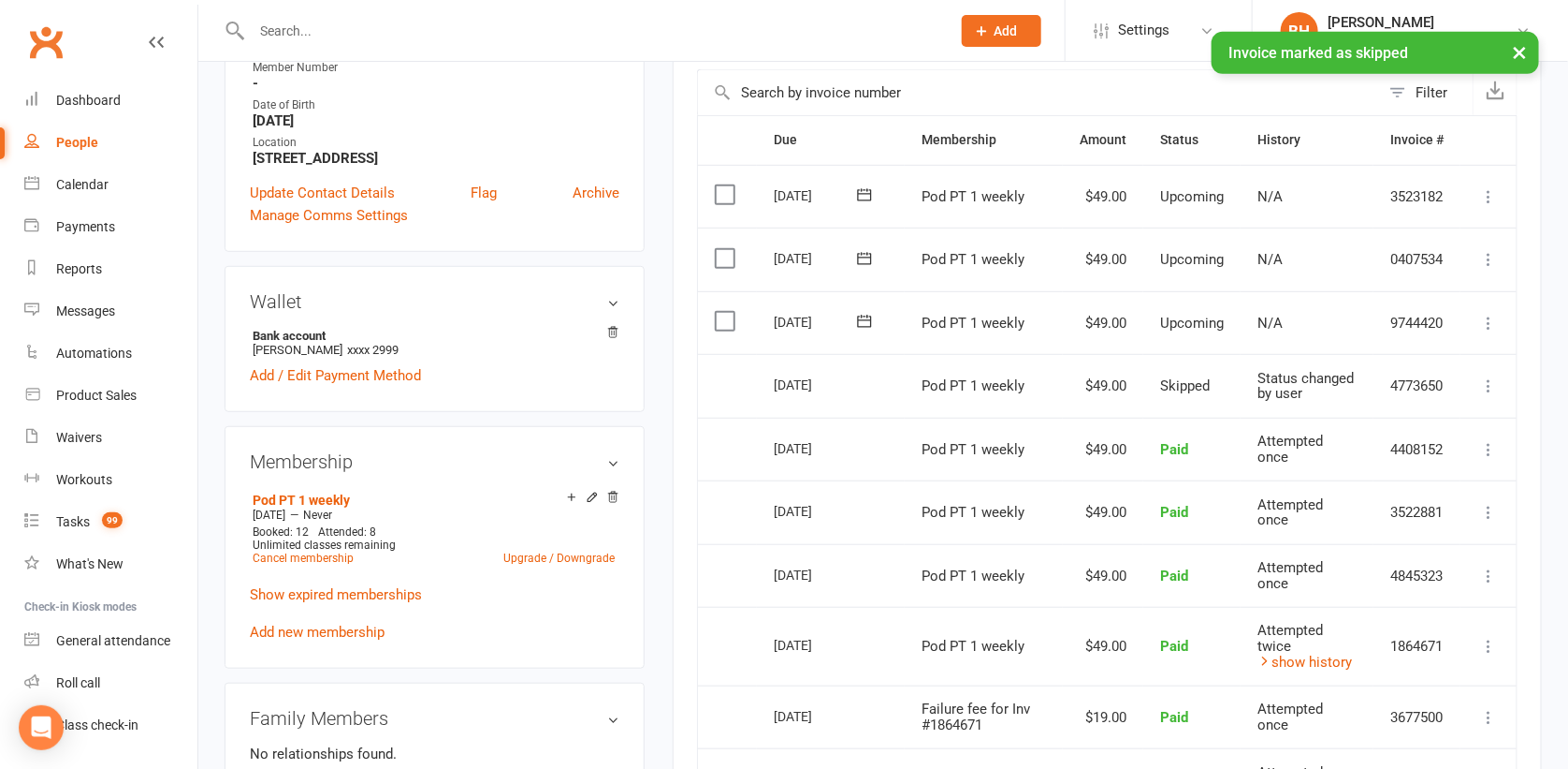
click at [1485, 313] on icon at bounding box center [1488, 322] width 18 height 18
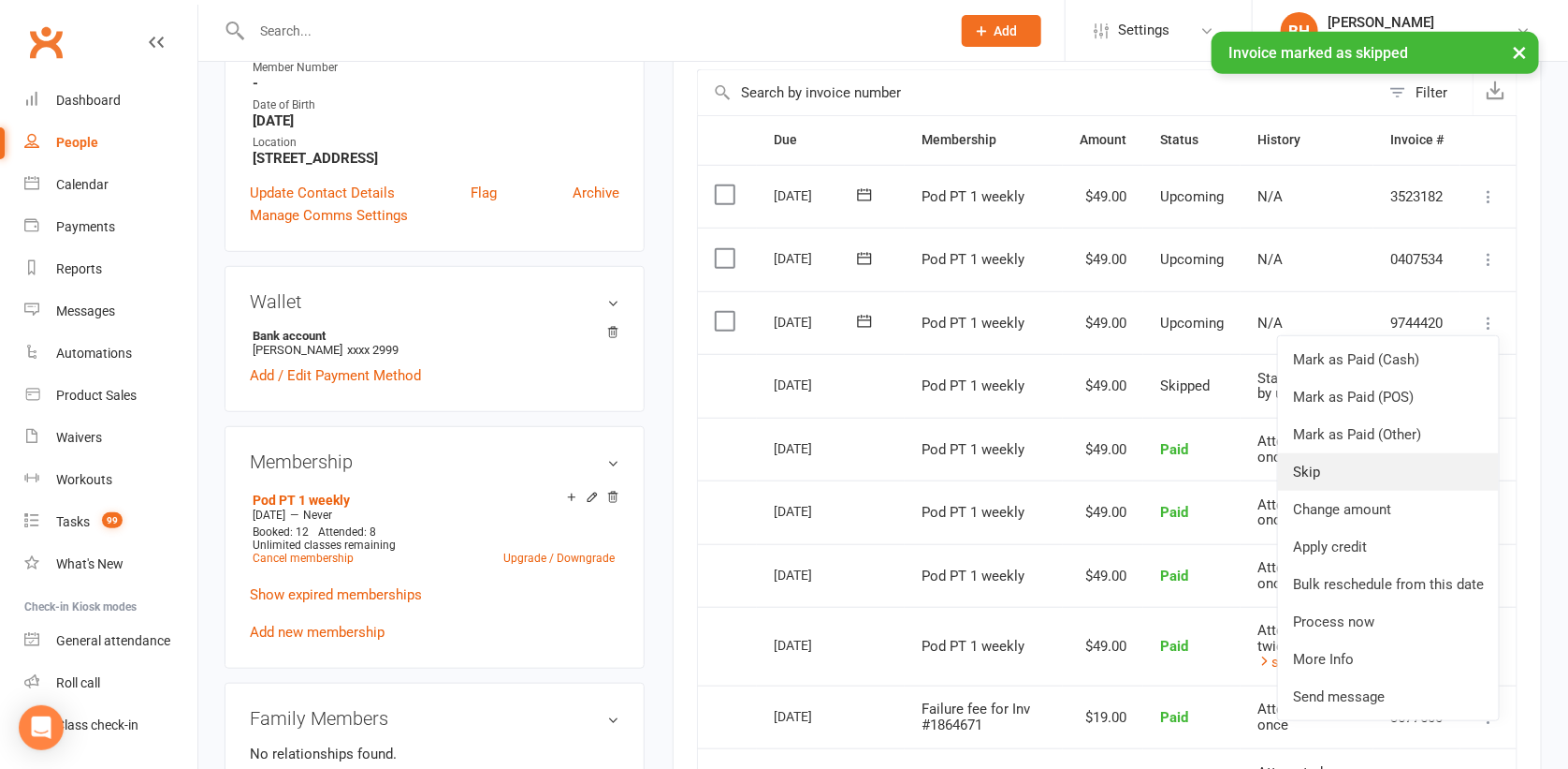
click at [1381, 454] on link "Skip" at bounding box center [1389, 471] width 221 height 37
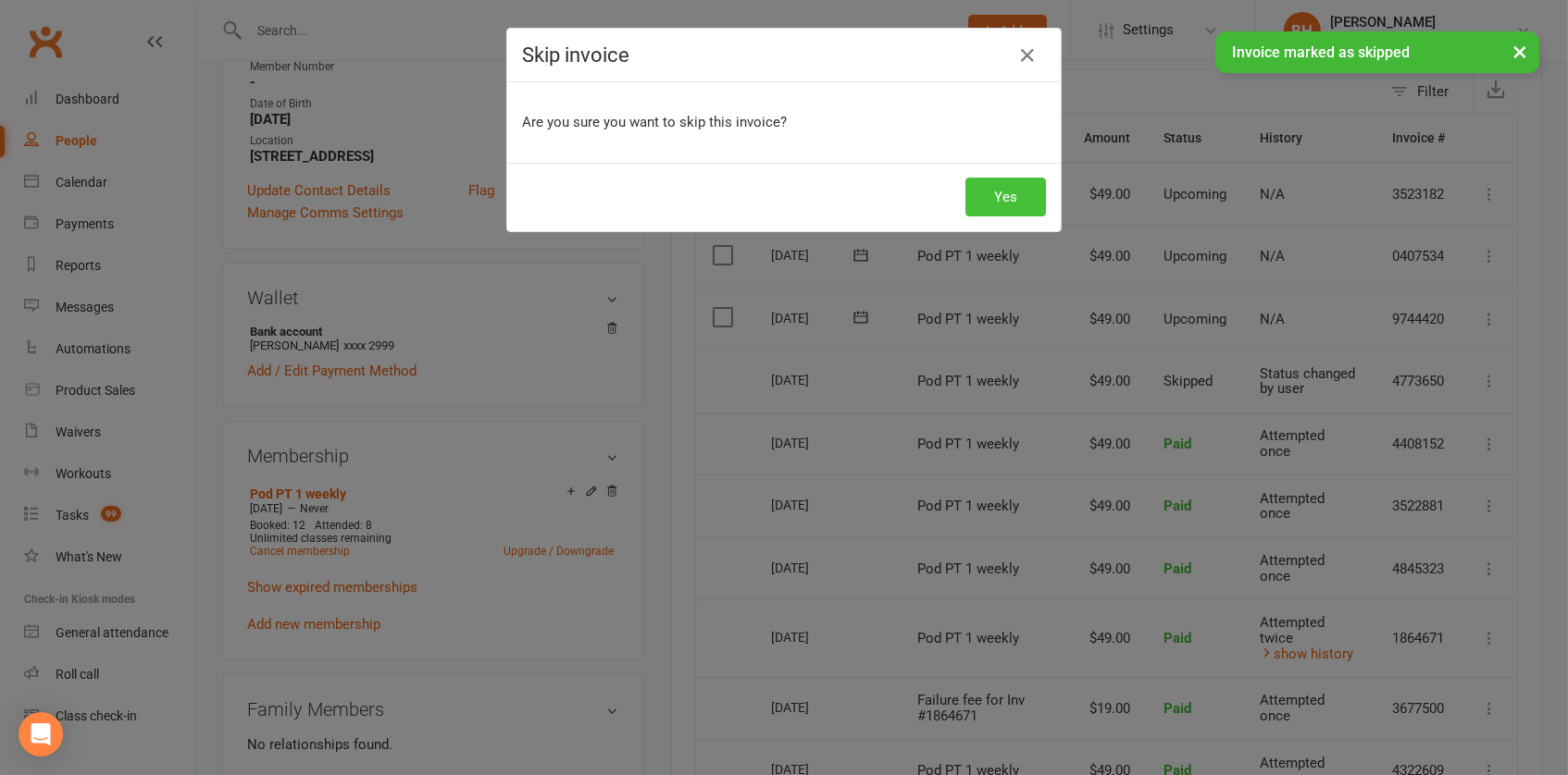
click at [1007, 200] on button "Yes" at bounding box center [1005, 197] width 81 height 39
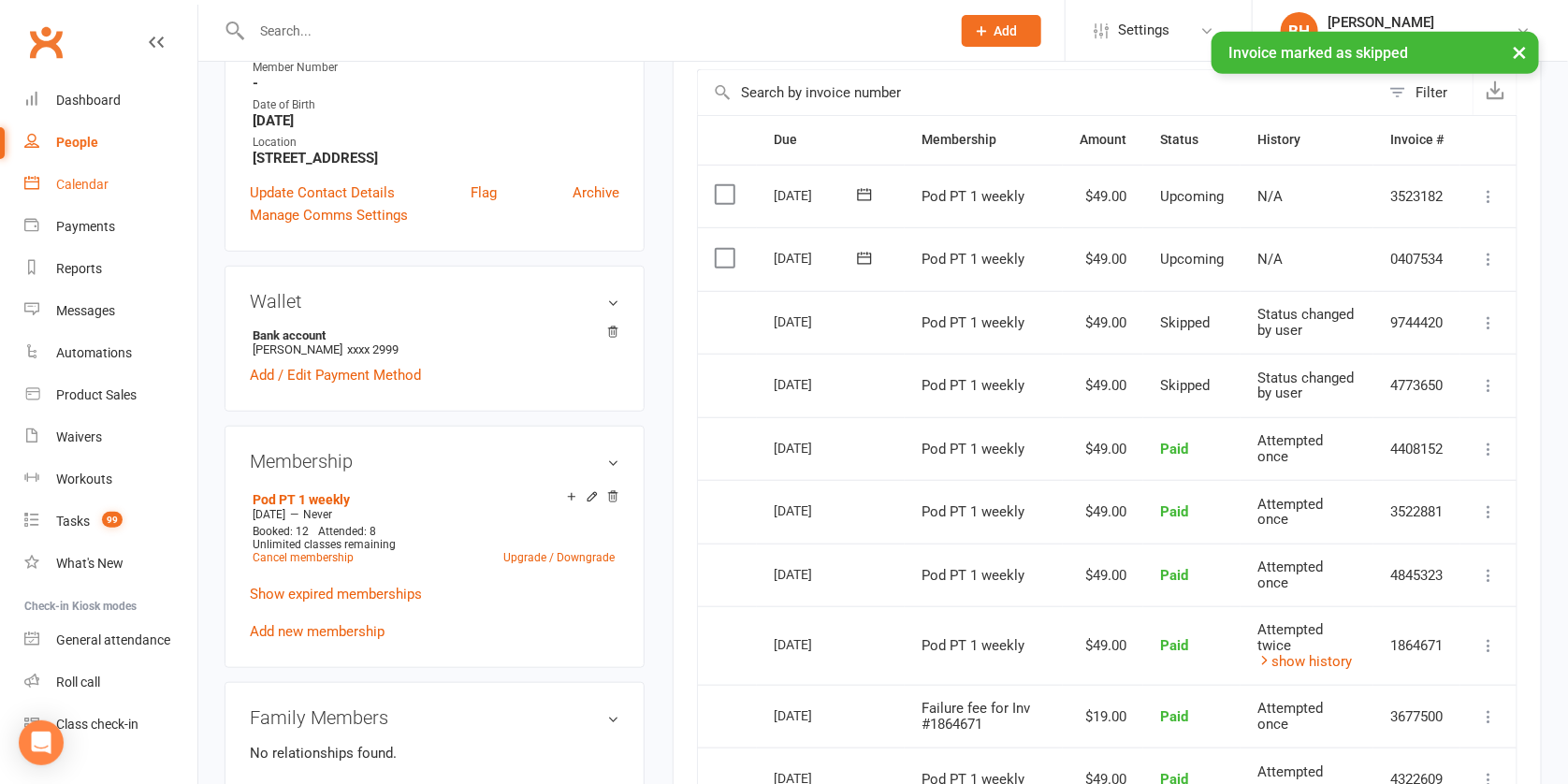
click at [107, 171] on link "Calendar" at bounding box center [110, 184] width 173 height 42
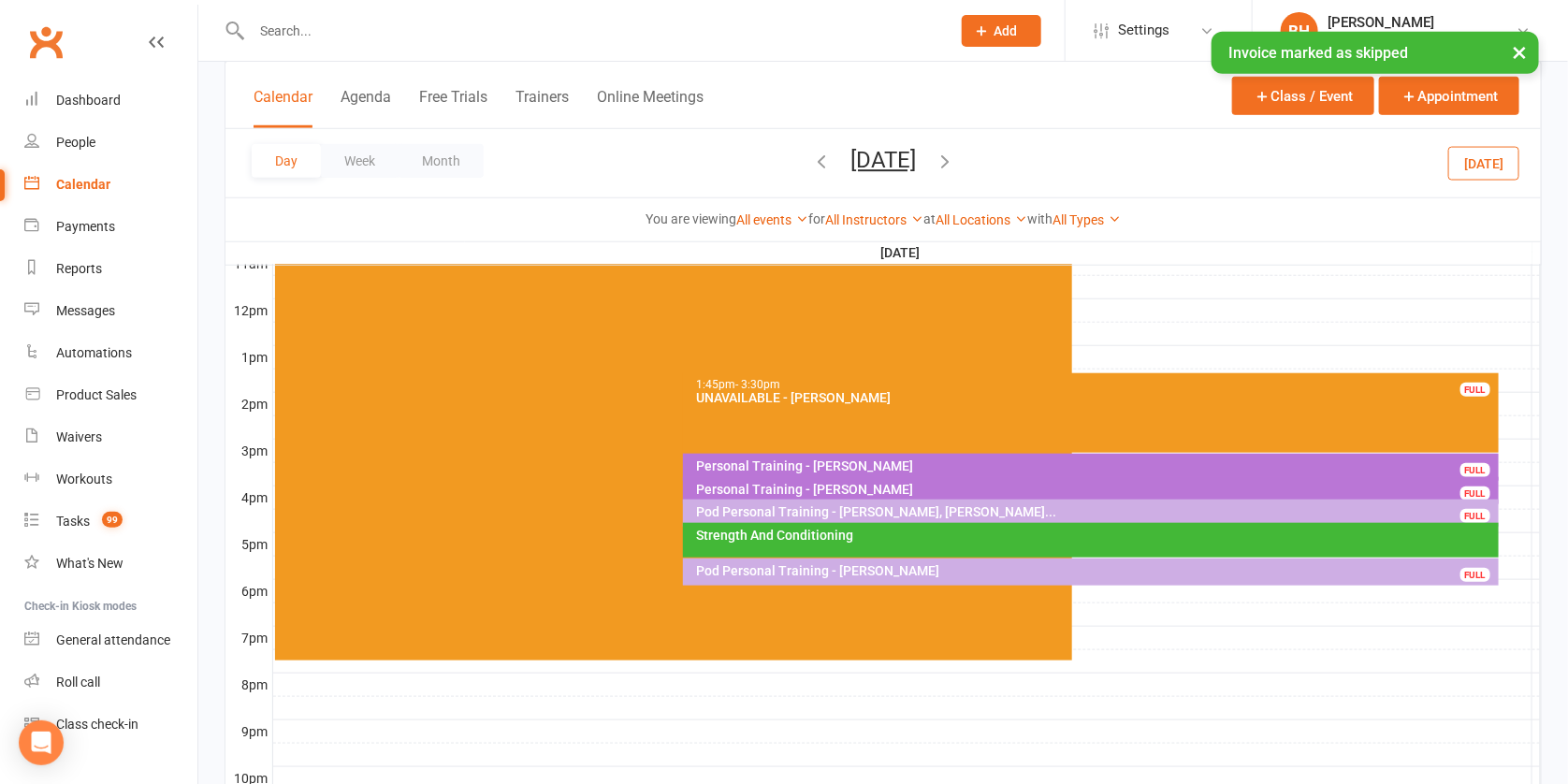
scroll to position [277, 0]
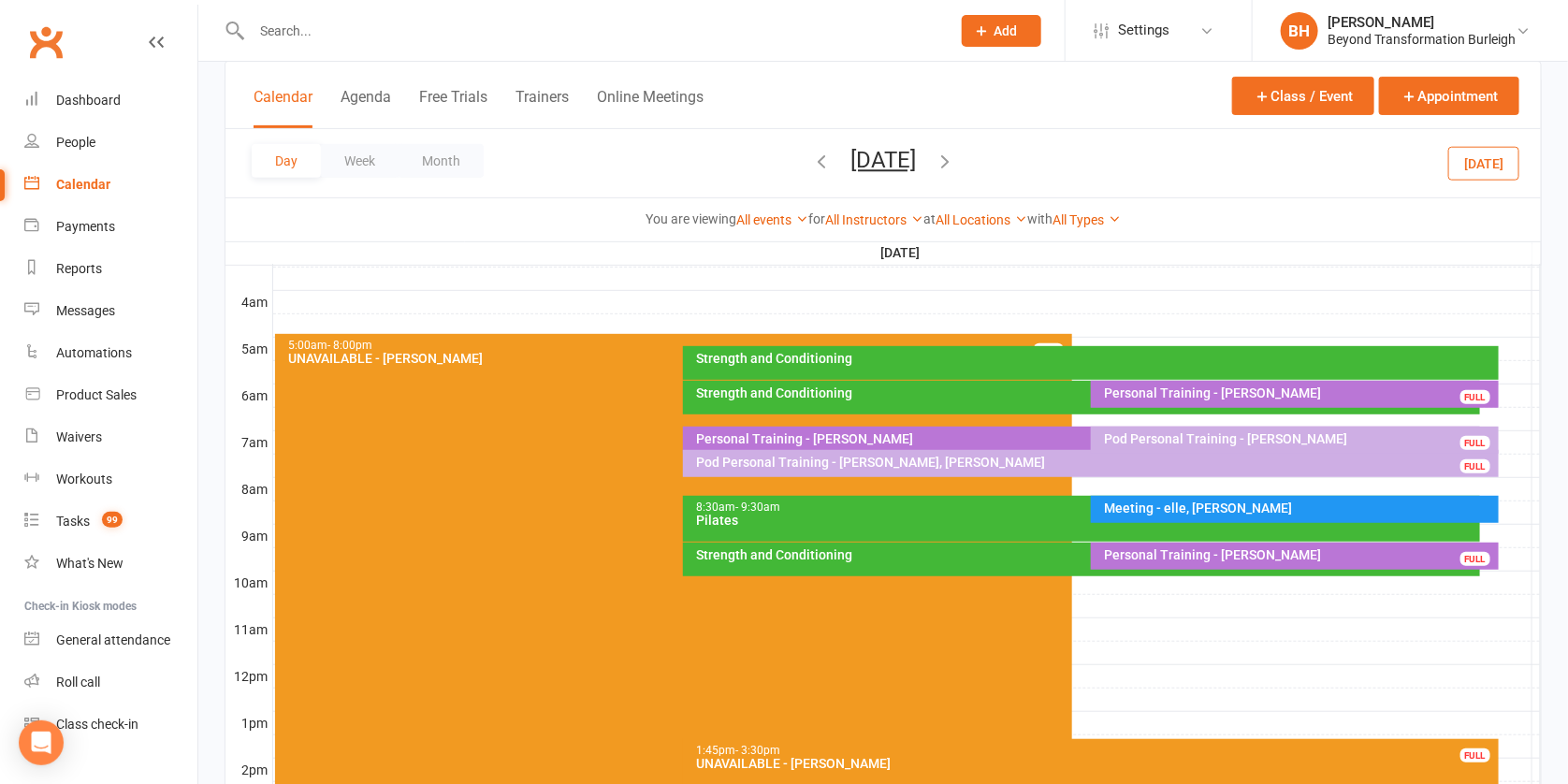
click at [917, 159] on button "[DATE]" at bounding box center [883, 159] width 65 height 26
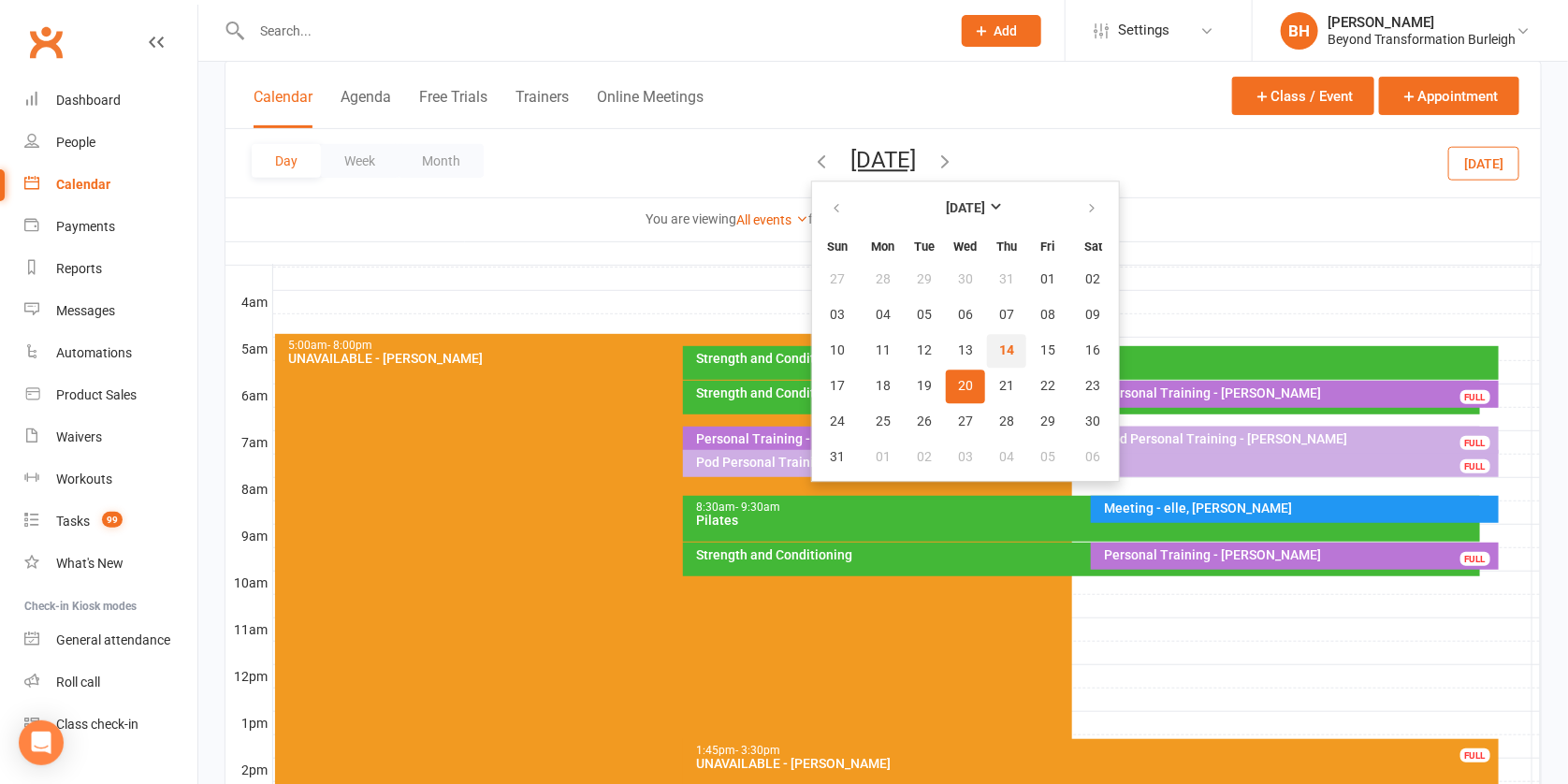
click at [999, 345] on span "14" at bounding box center [1007, 351] width 15 height 15
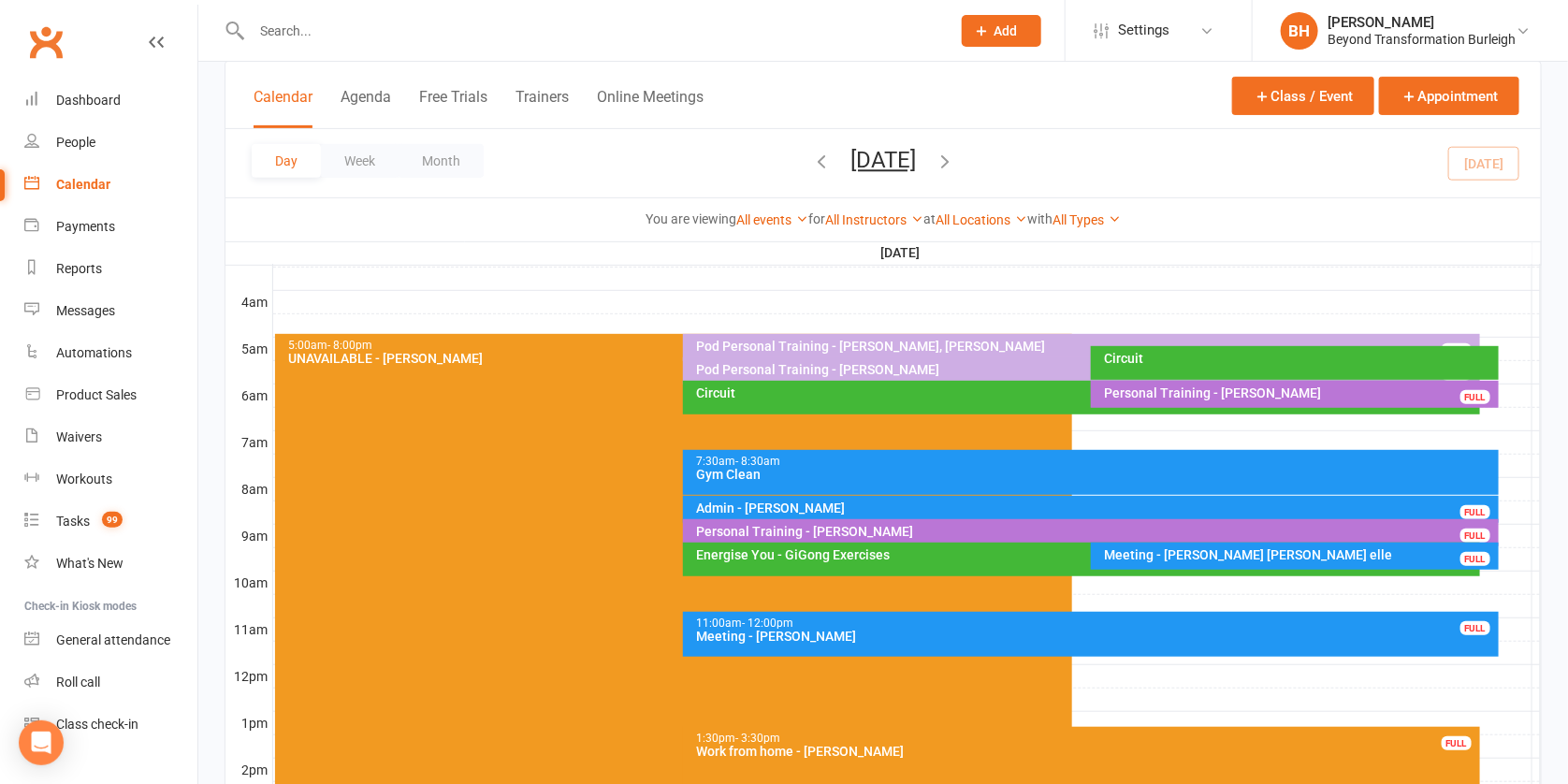
click at [1140, 554] on div "Meeting - [PERSON_NAME] [PERSON_NAME] elle" at bounding box center [1299, 555] width 391 height 13
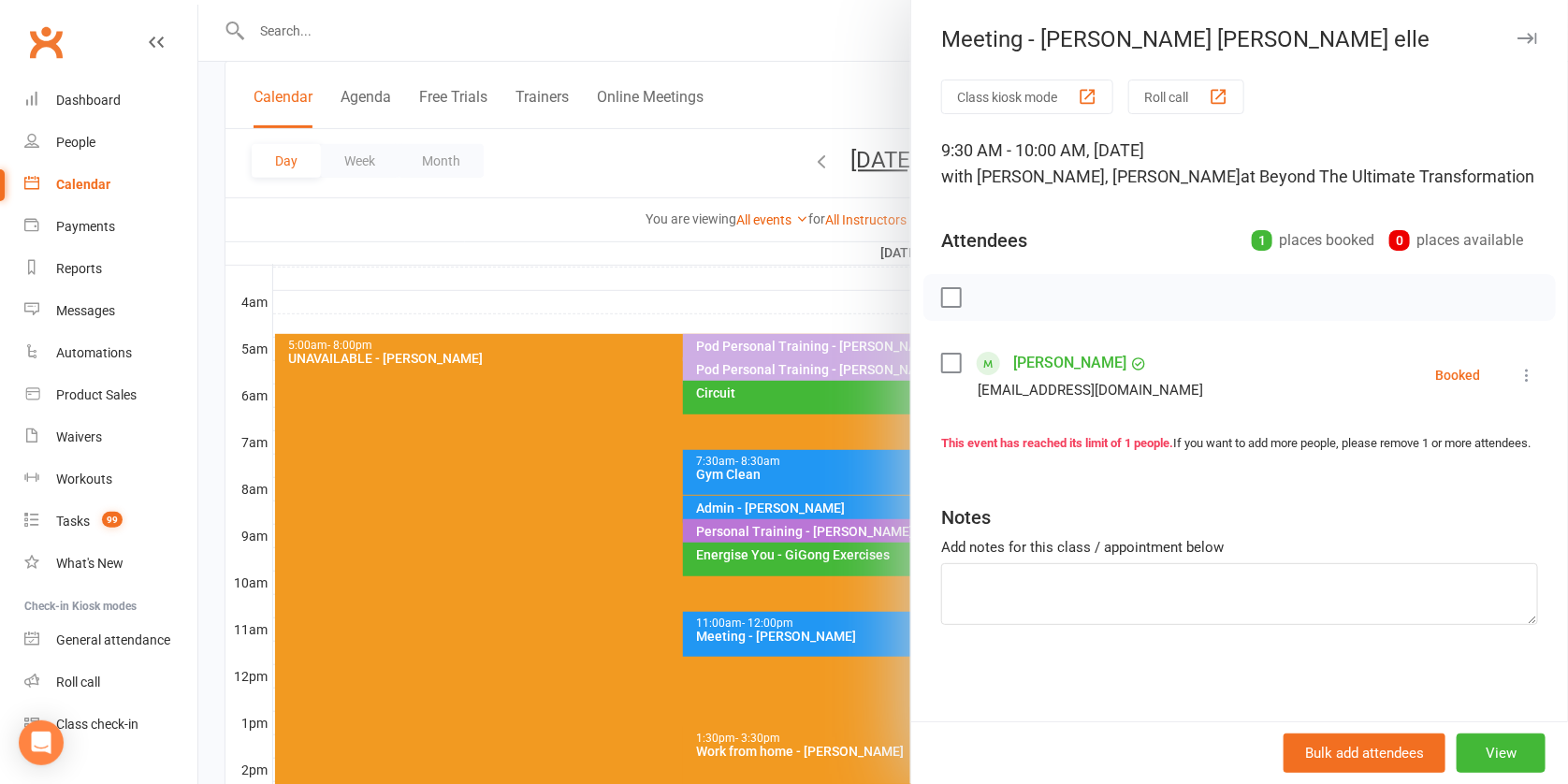
click at [807, 563] on div at bounding box center [883, 392] width 1370 height 784
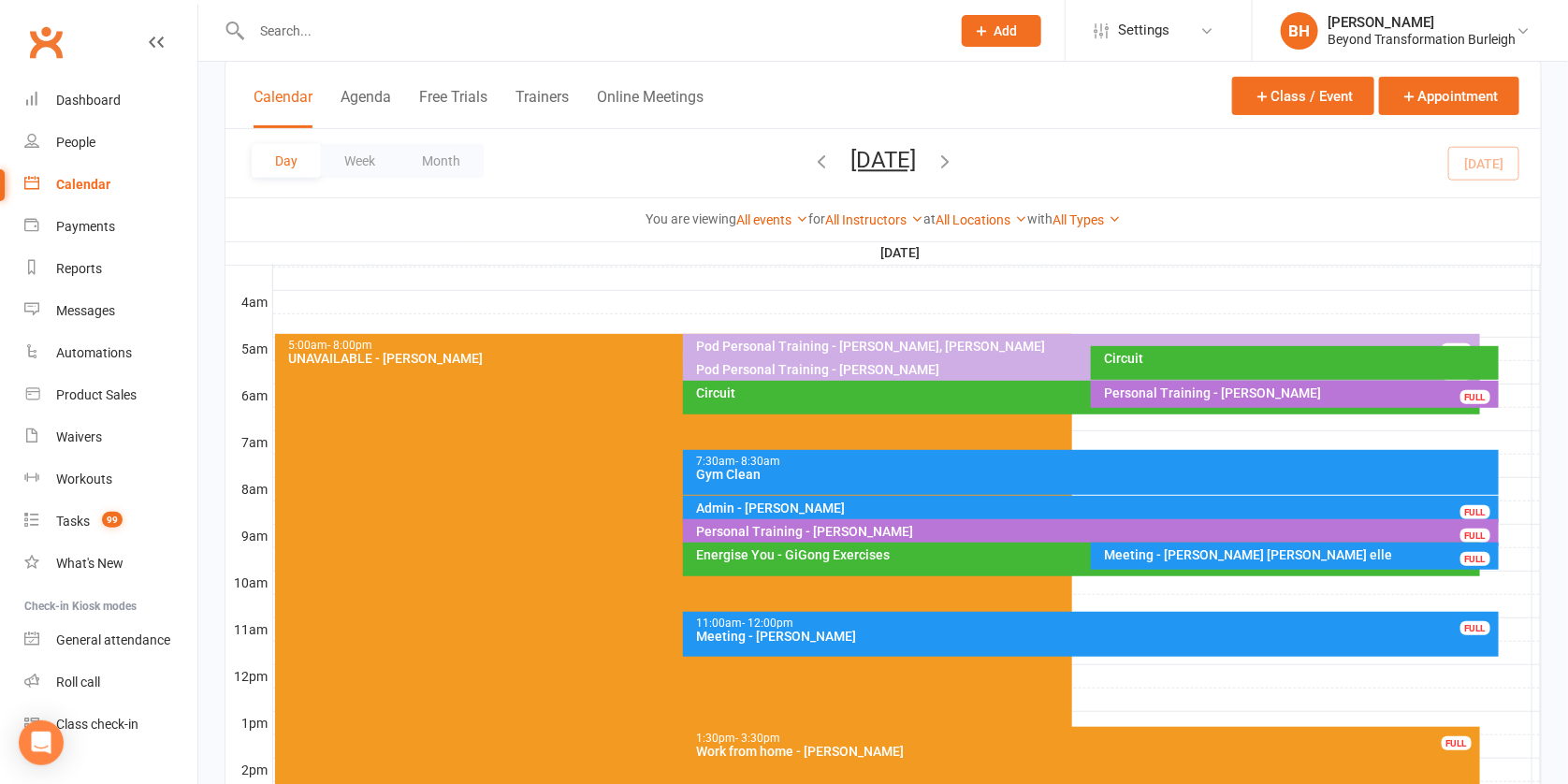
click at [1271, 551] on div "Meeting - [PERSON_NAME] [PERSON_NAME] elle" at bounding box center [1299, 555] width 391 height 13
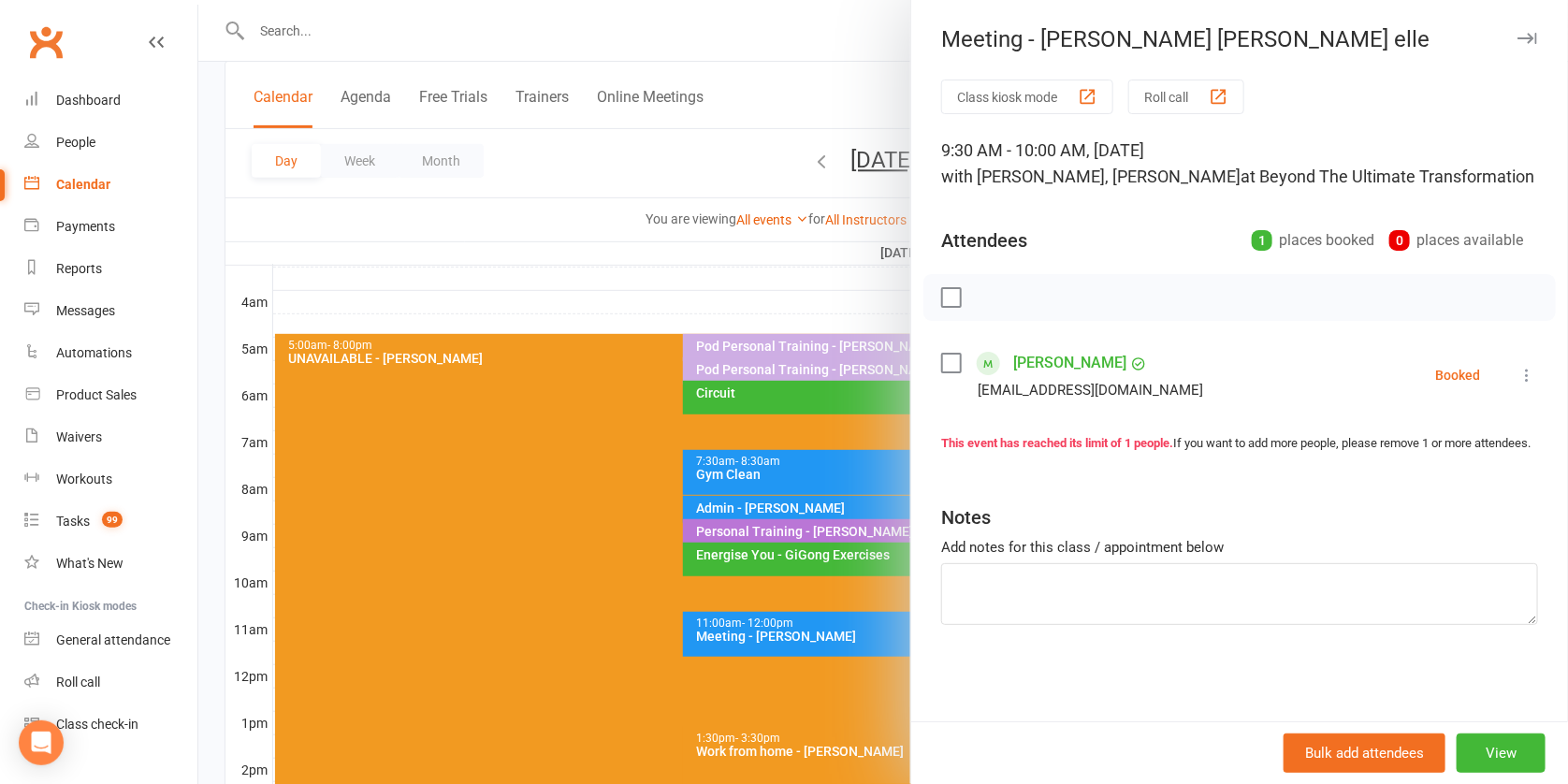
click at [862, 341] on div at bounding box center [883, 392] width 1370 height 784
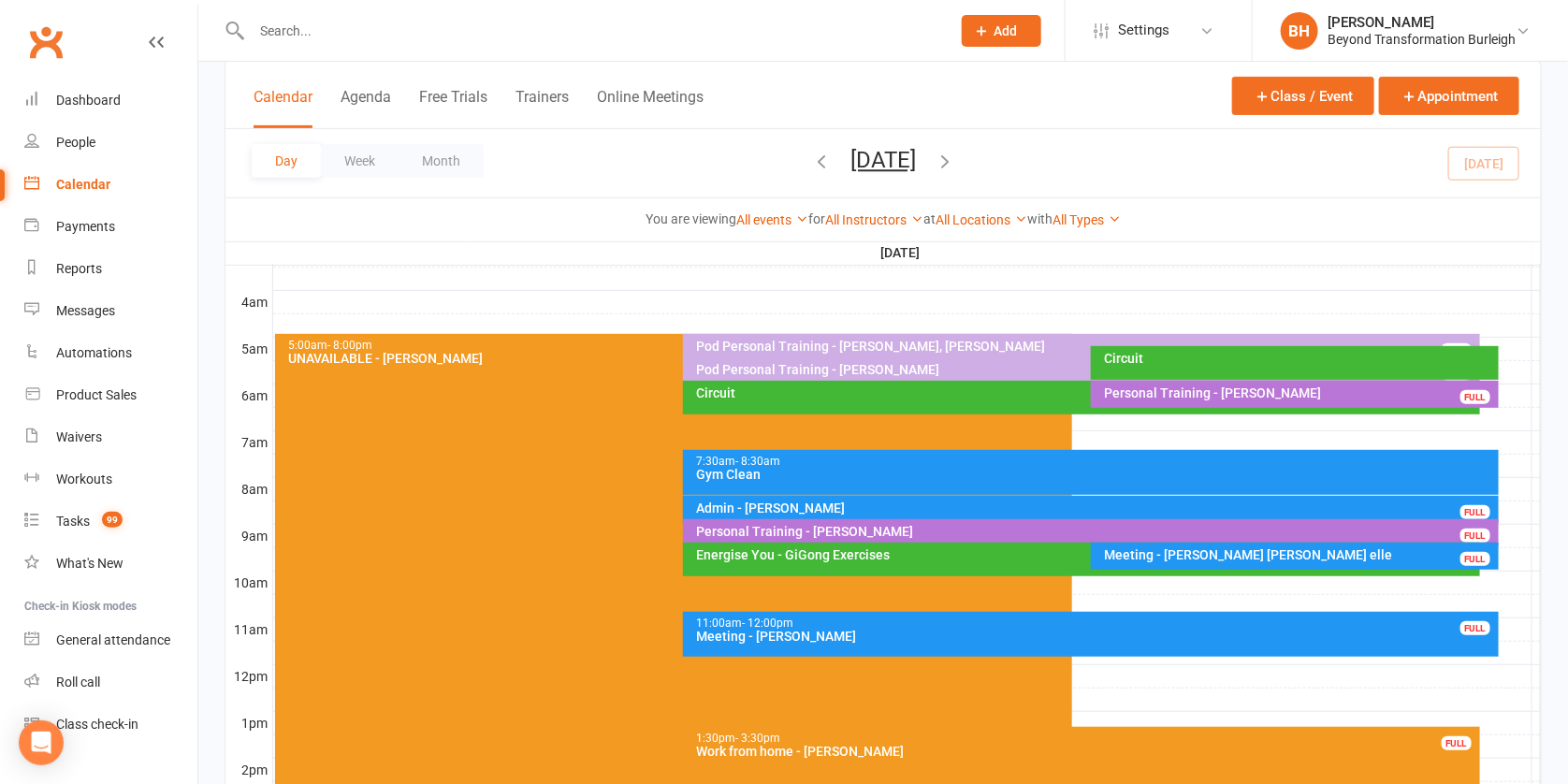
click at [891, 161] on button "[DATE]" at bounding box center [883, 159] width 65 height 26
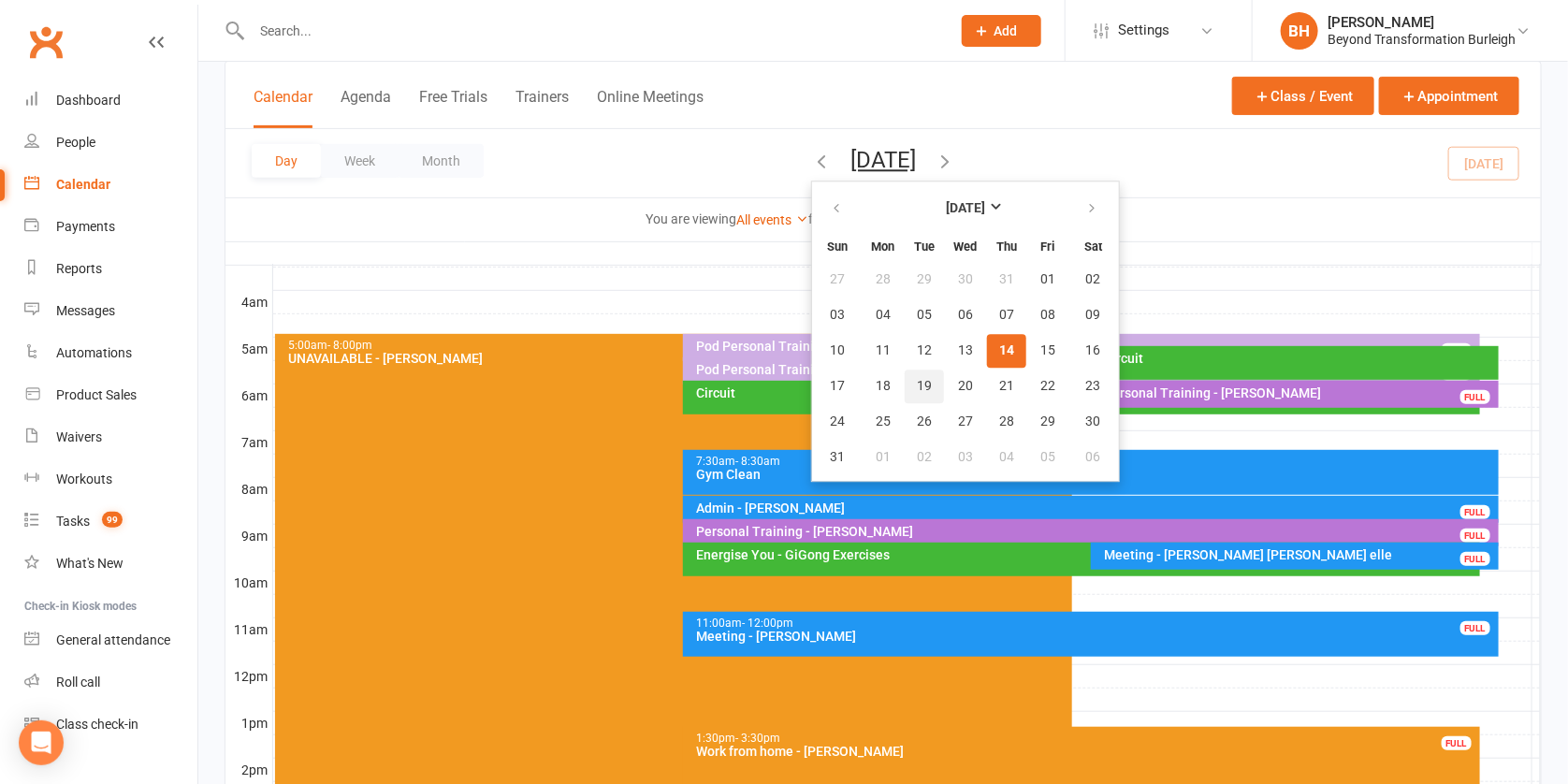
click at [918, 383] on span "19" at bounding box center [925, 386] width 15 height 15
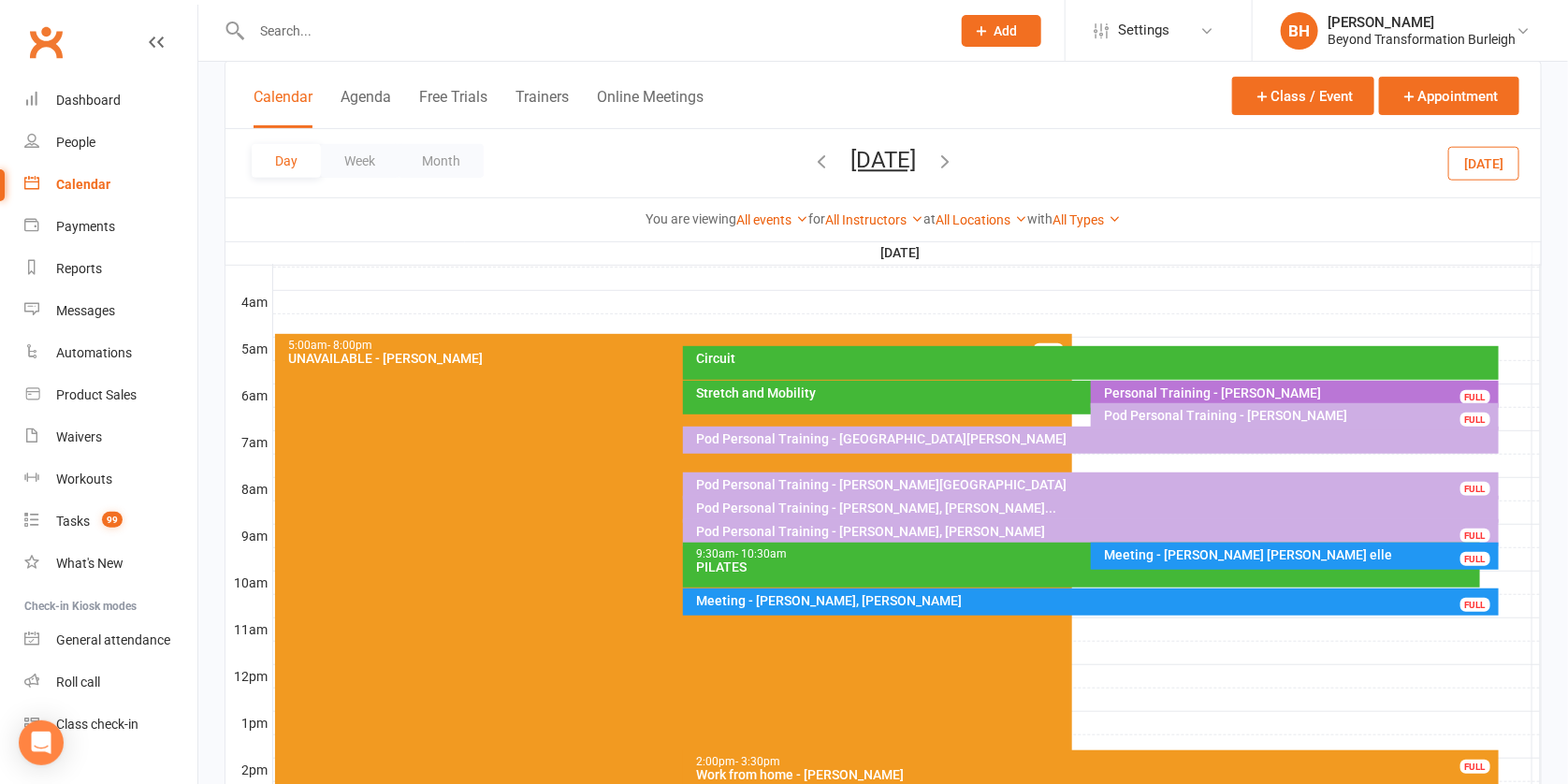
click at [894, 160] on button "[DATE]" at bounding box center [883, 159] width 65 height 26
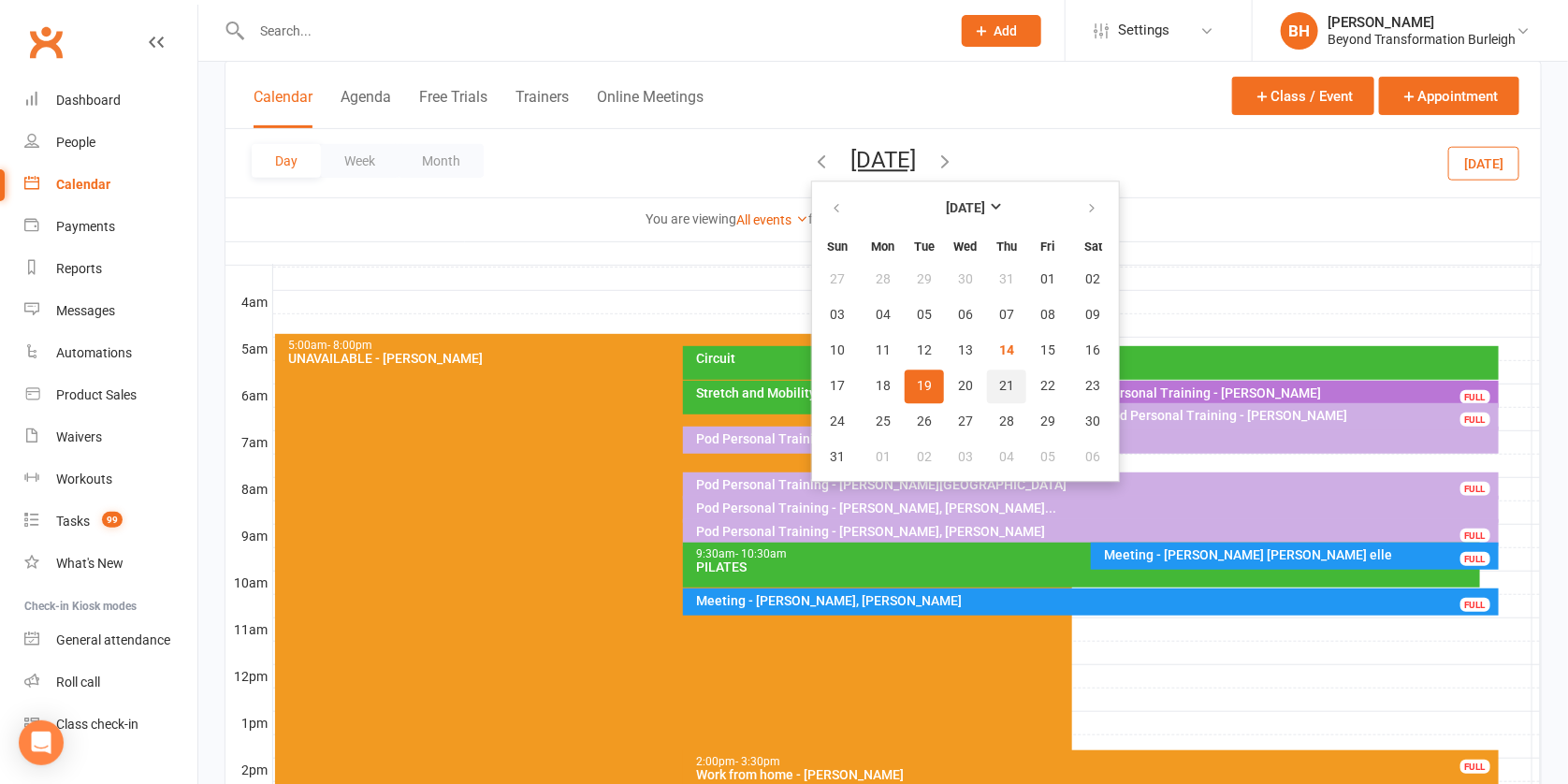
click at [999, 387] on span "21" at bounding box center [1007, 386] width 15 height 15
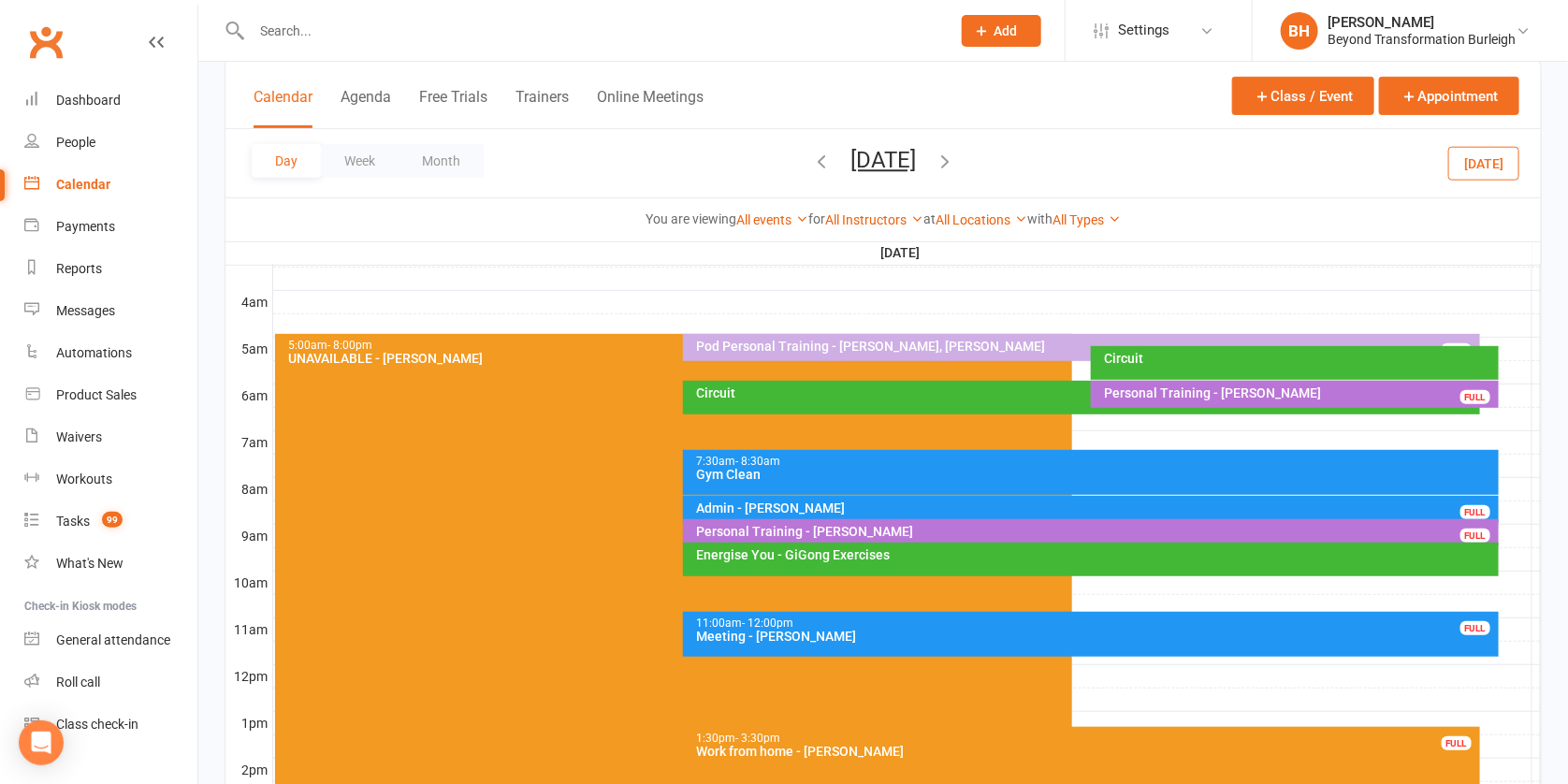
click at [879, 154] on button "[DATE]" at bounding box center [883, 159] width 65 height 26
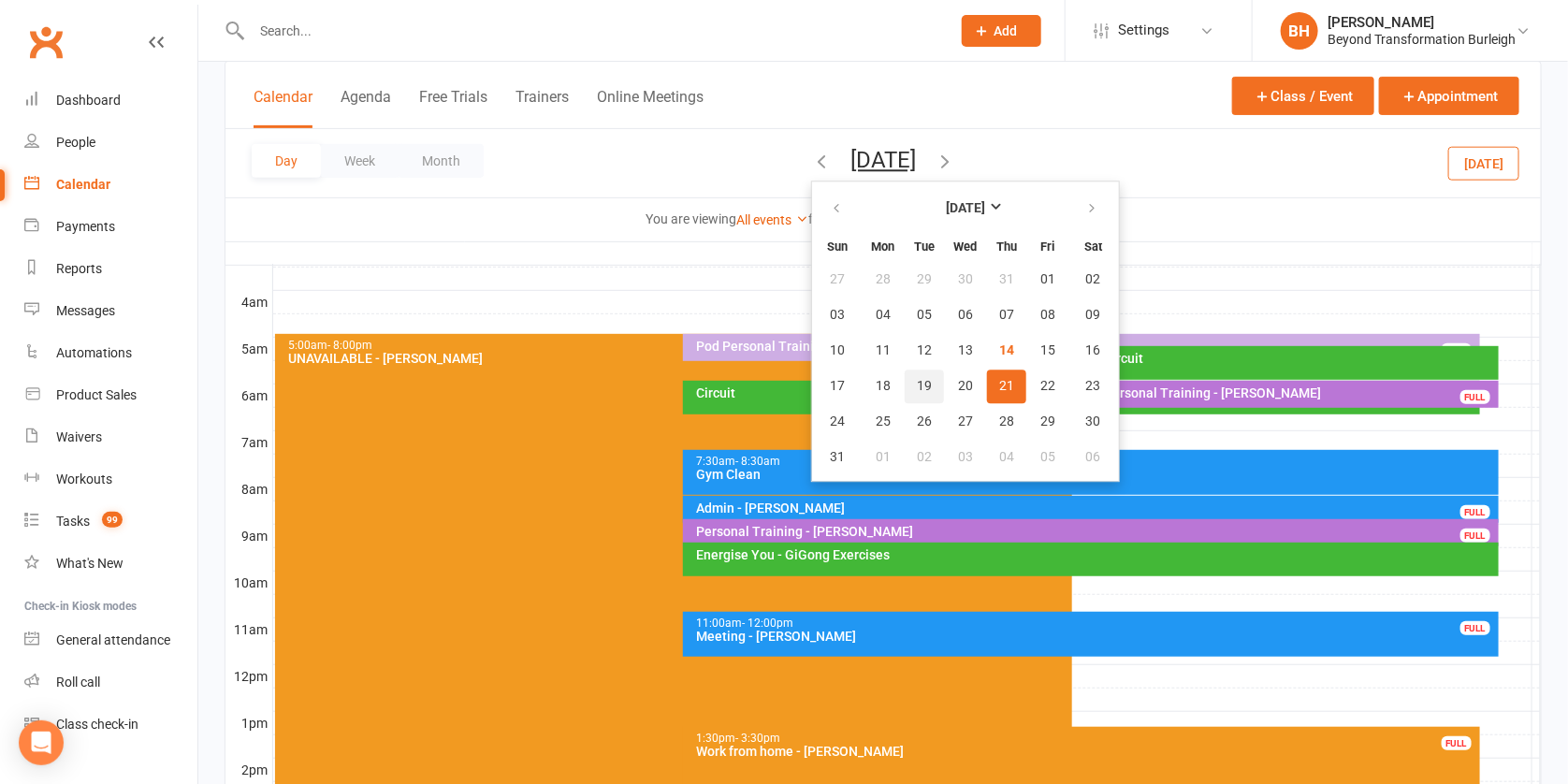
click at [918, 381] on span "19" at bounding box center [925, 386] width 15 height 15
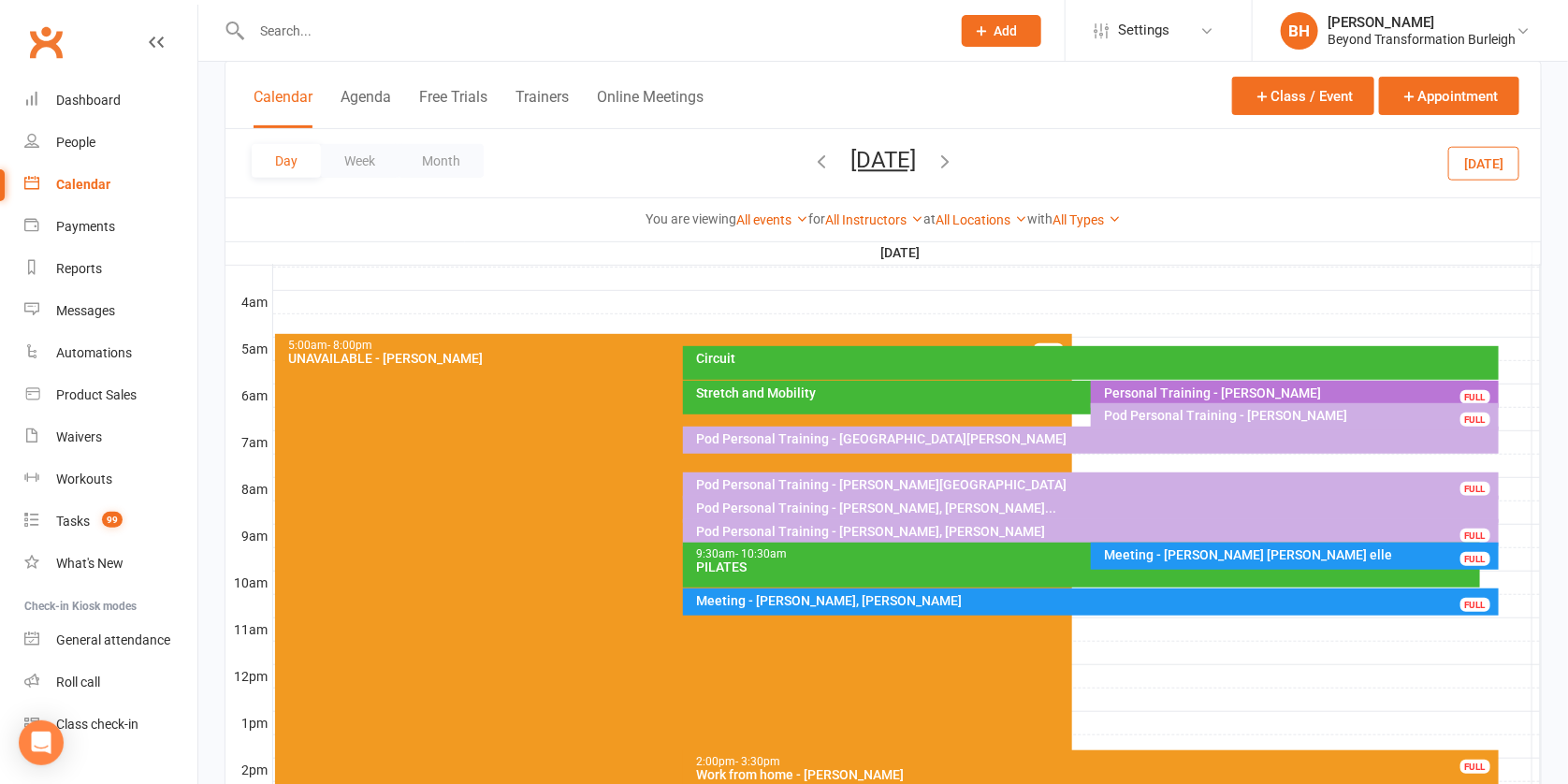
click at [1188, 552] on div "Meeting - [PERSON_NAME] [PERSON_NAME] elle" at bounding box center [1299, 555] width 391 height 13
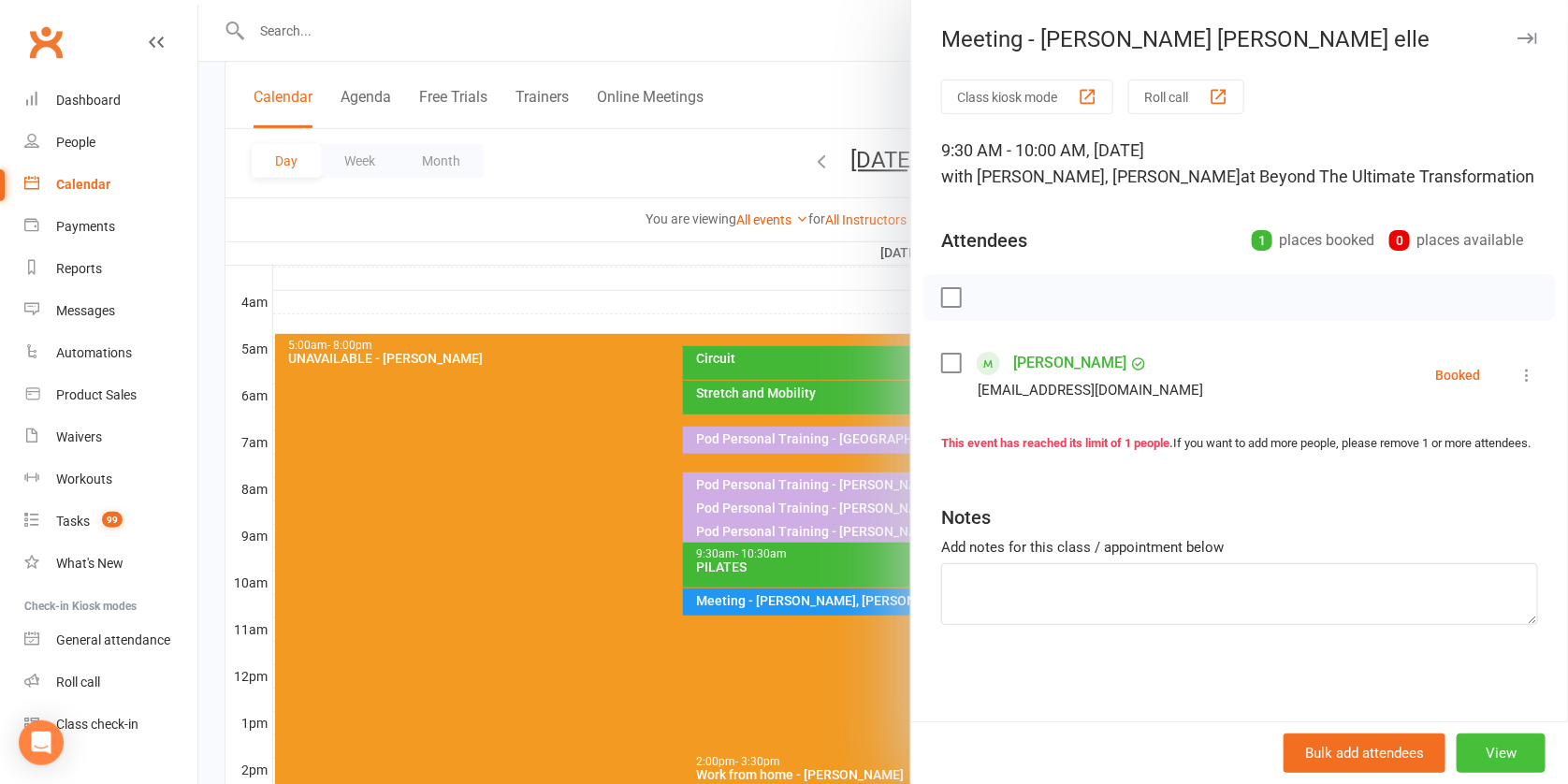
click at [1485, 745] on button "View" at bounding box center [1502, 753] width 89 height 39
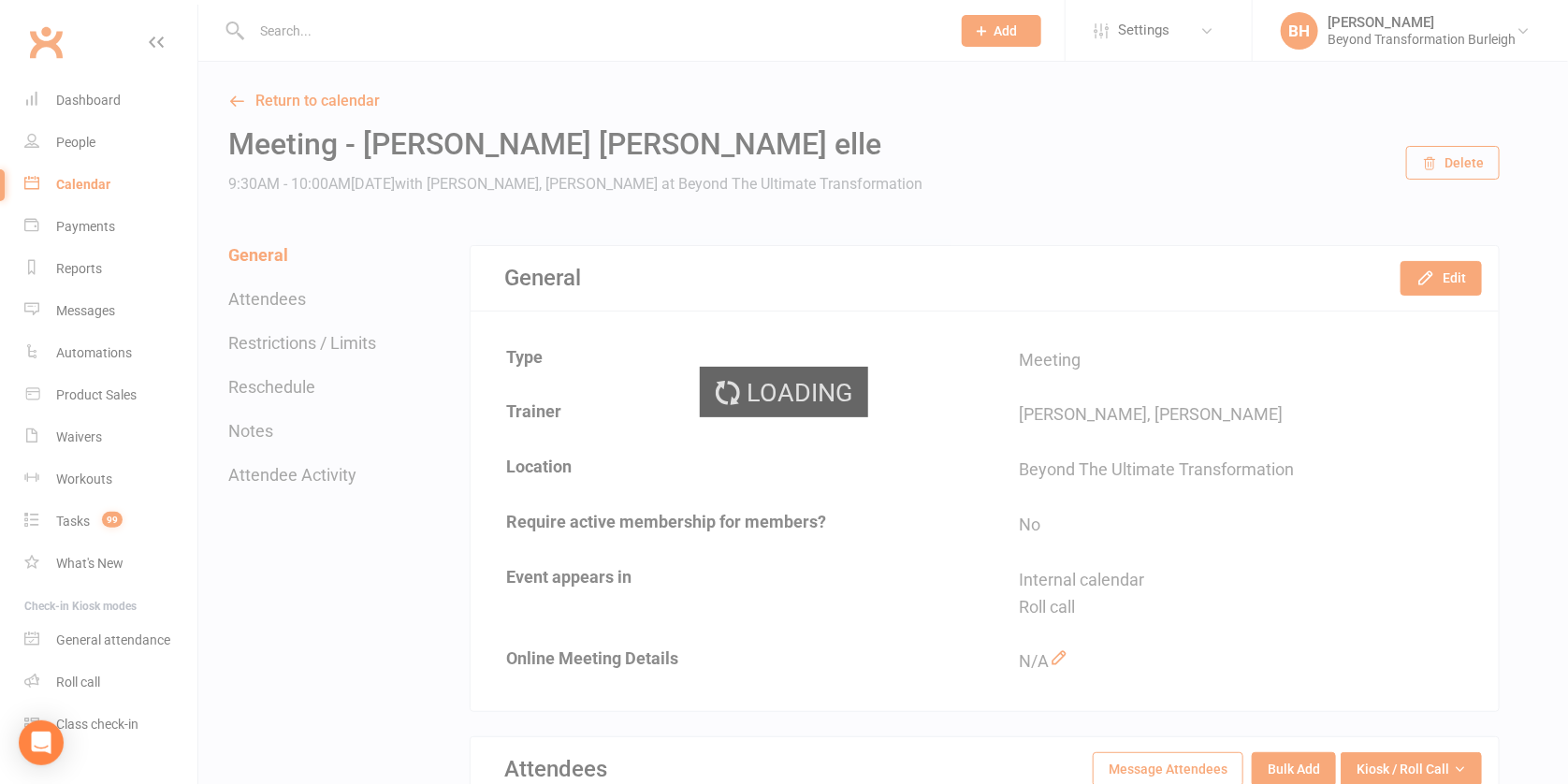
click at [1461, 162] on button "Delete" at bounding box center [1453, 162] width 93 height 34
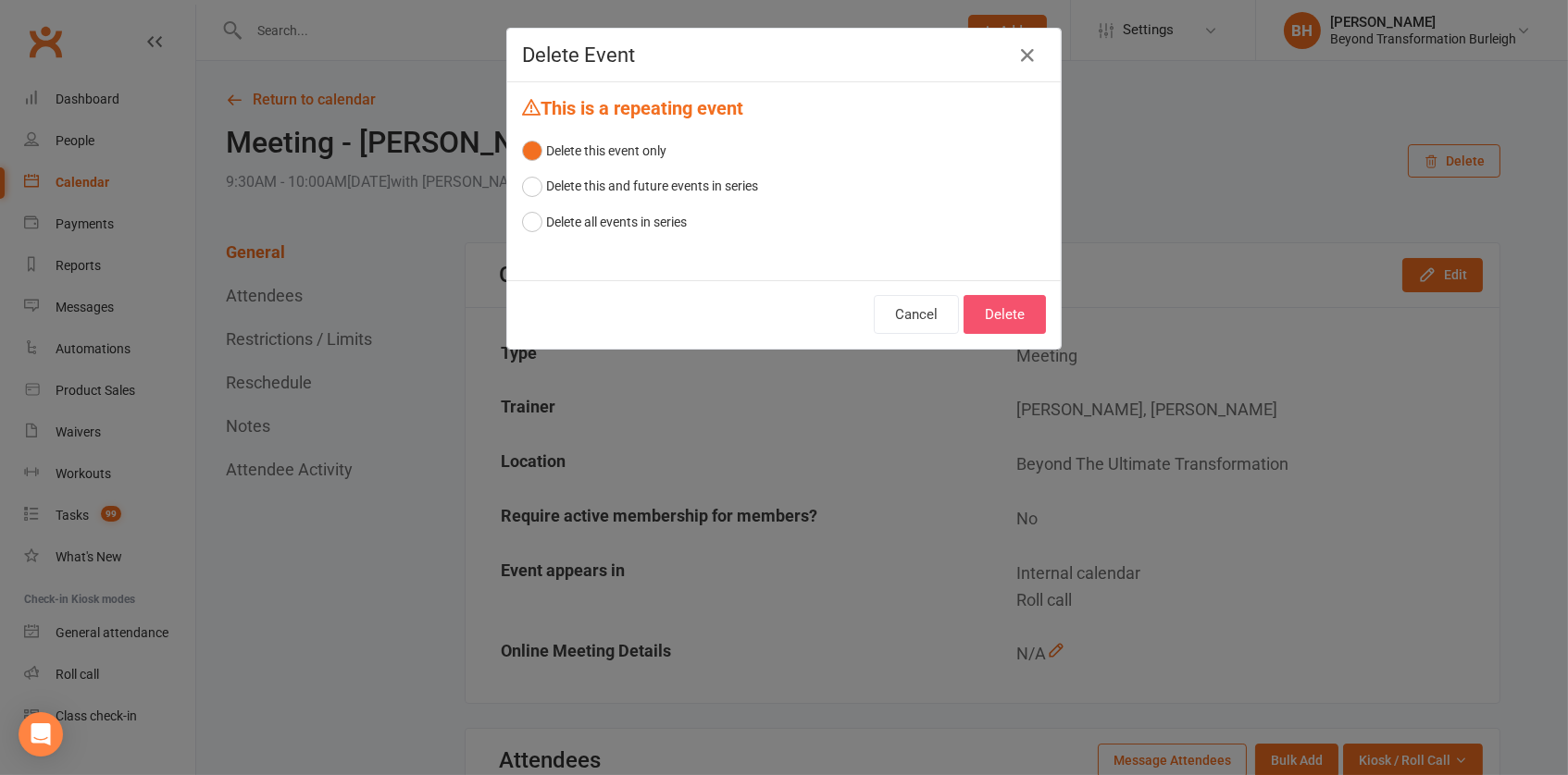
click at [995, 313] on button "Delete" at bounding box center [1004, 314] width 83 height 39
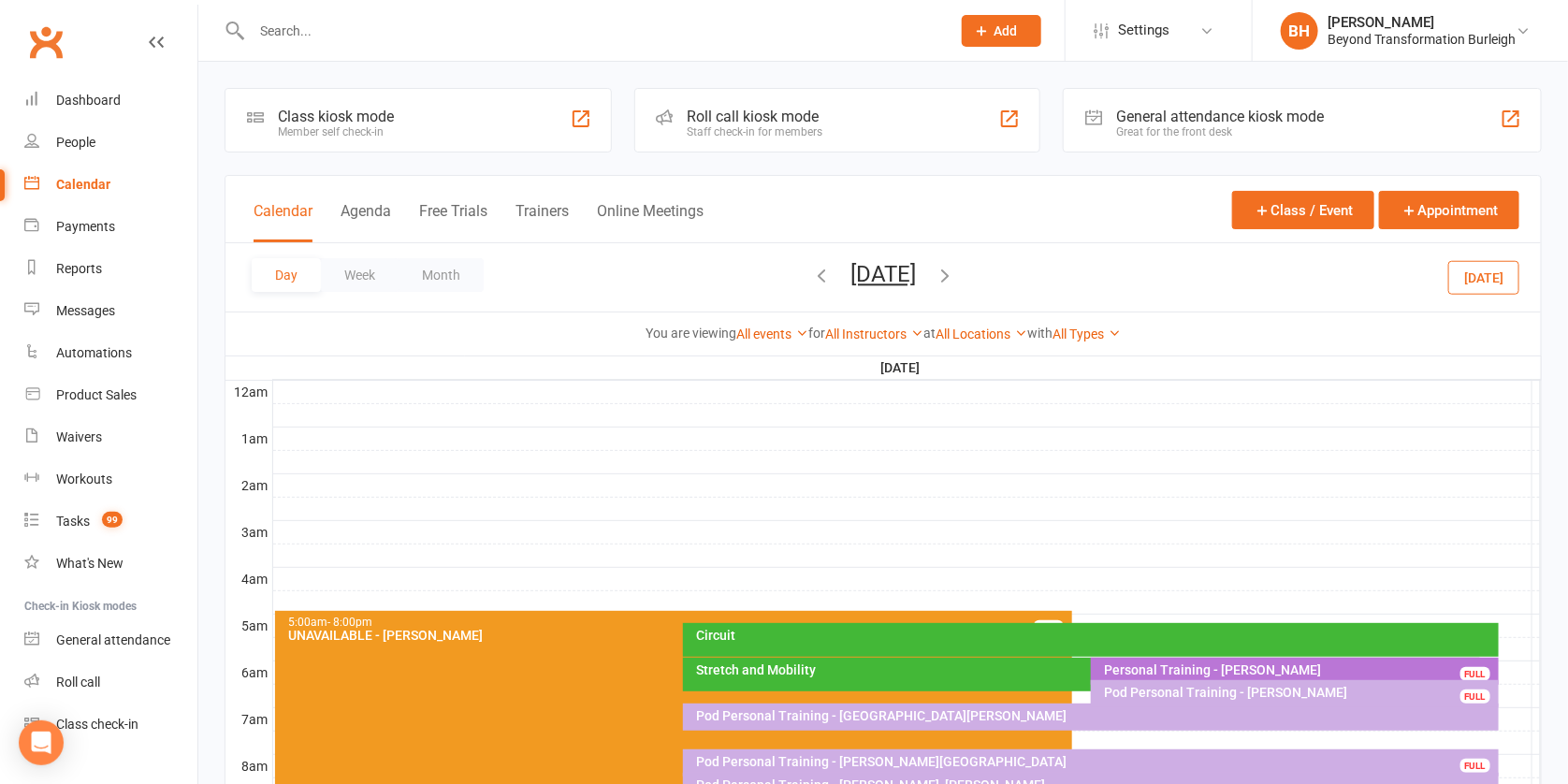
click at [86, 184] on div "Calendar" at bounding box center [83, 184] width 54 height 15
click at [850, 265] on button "[DATE]" at bounding box center [883, 274] width 65 height 26
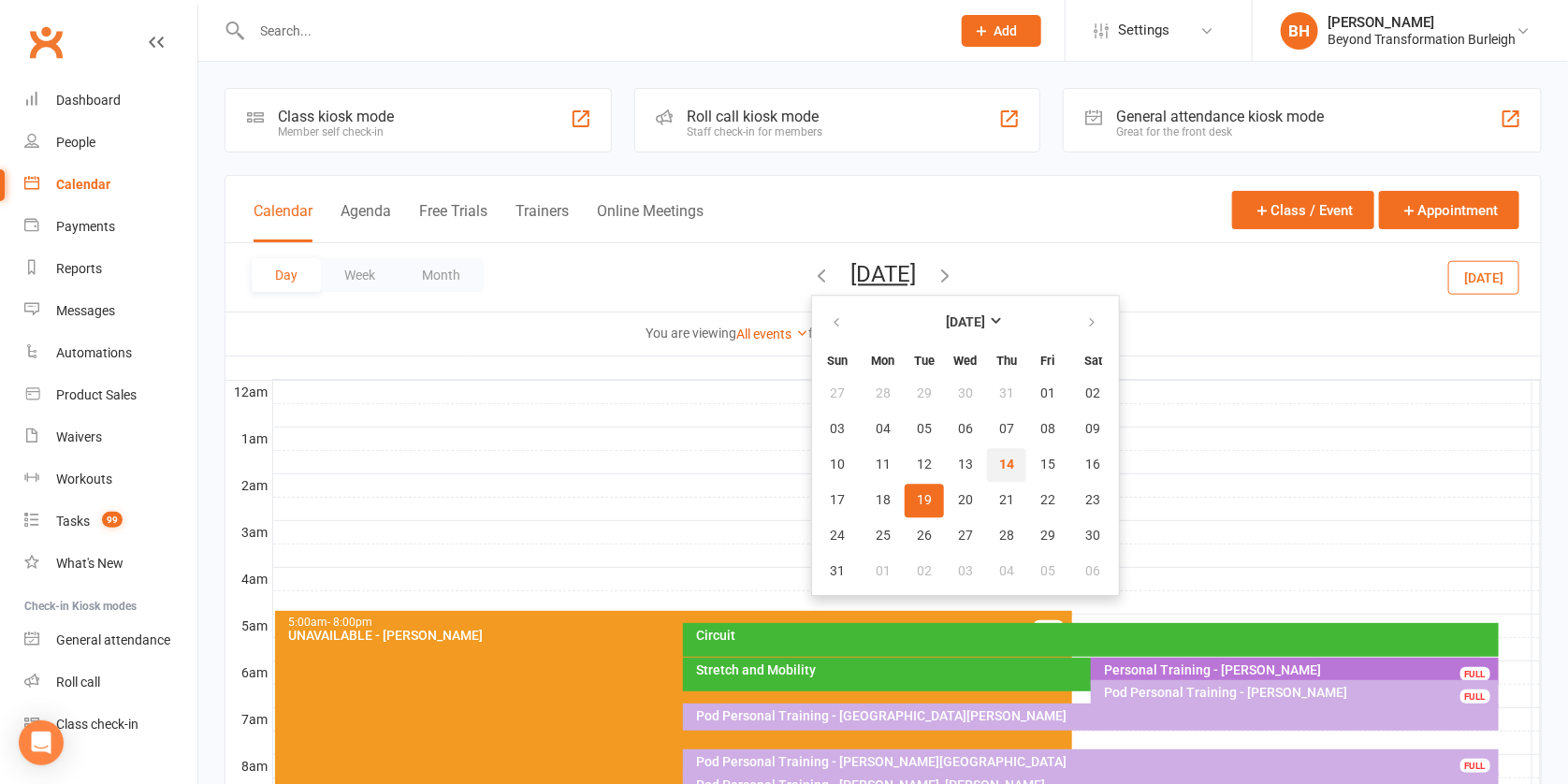
click at [999, 458] on span "14" at bounding box center [1007, 465] width 15 height 15
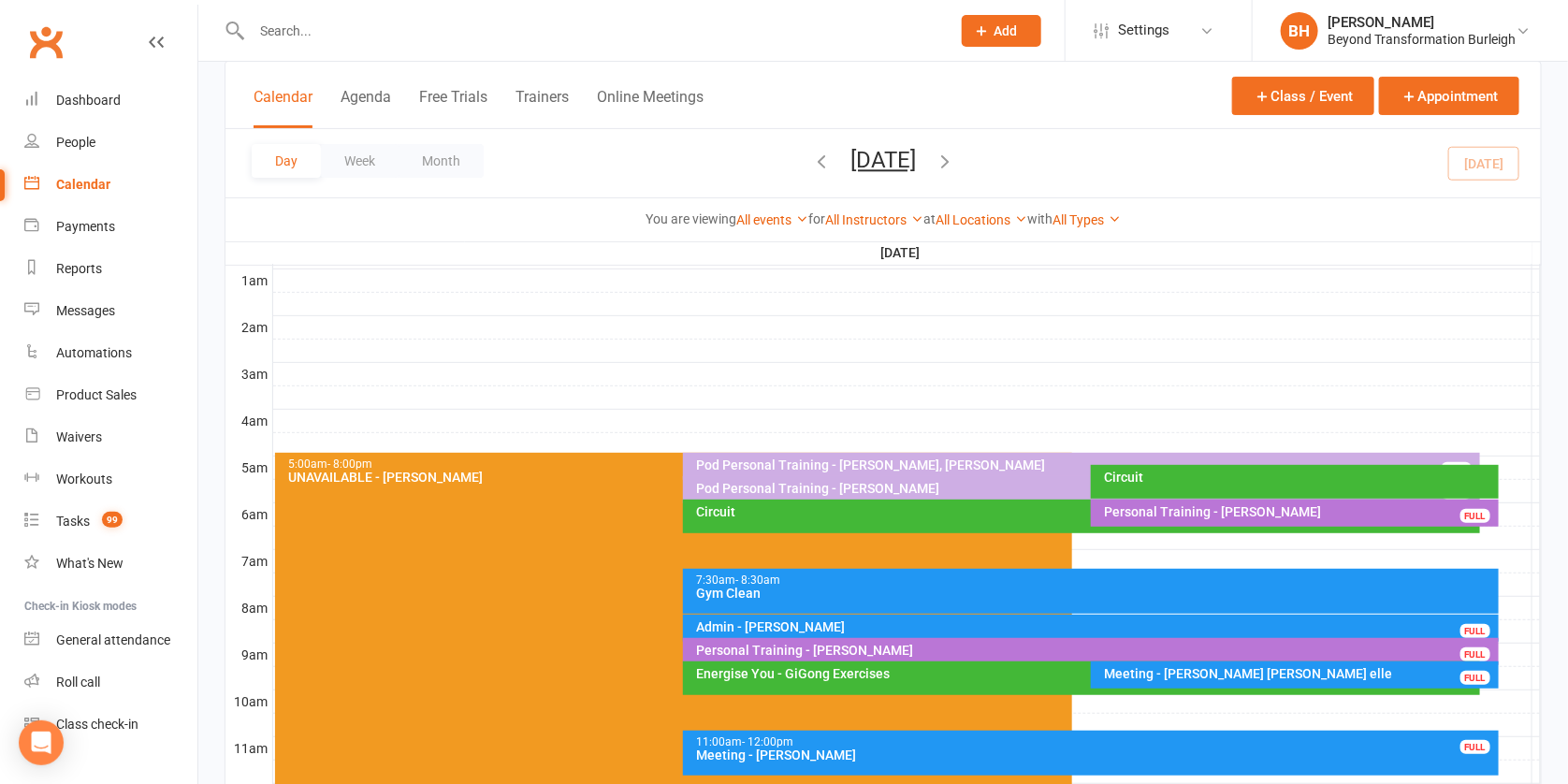
scroll to position [196, 0]
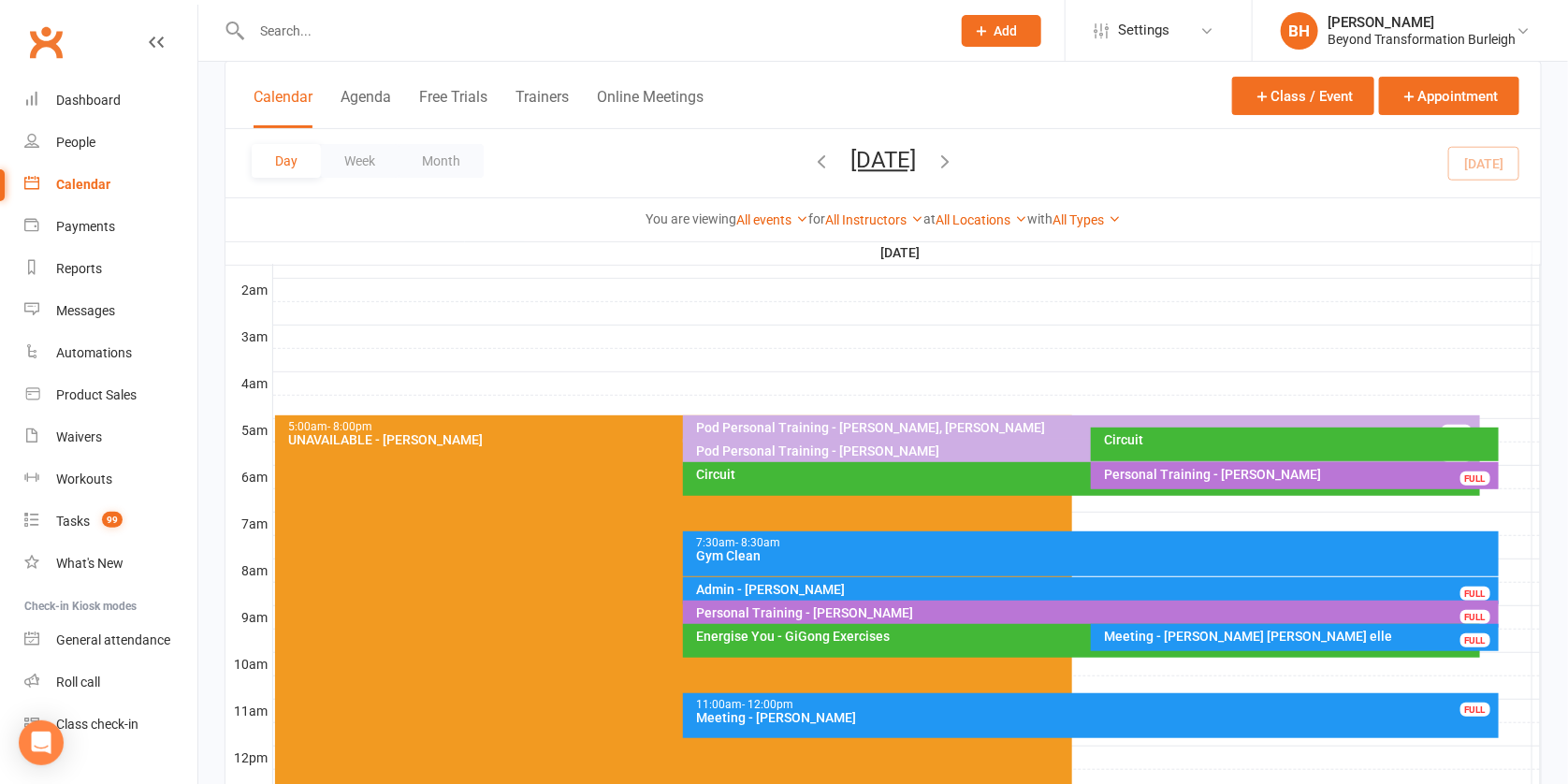
click at [1233, 635] on div "Meeting - [PERSON_NAME] [PERSON_NAME] elle" at bounding box center [1299, 637] width 391 height 13
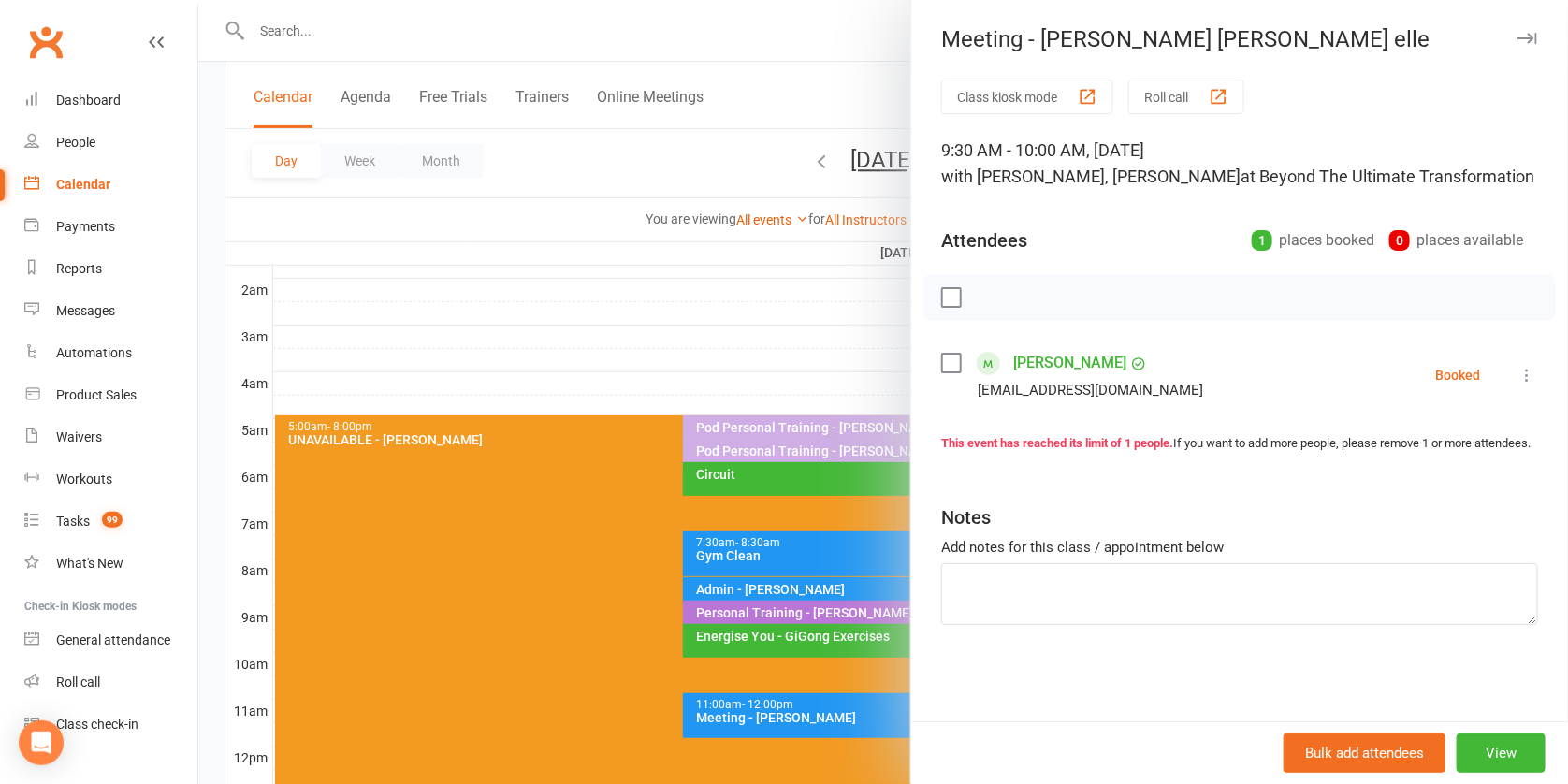
click at [764, 273] on div at bounding box center [883, 392] width 1370 height 784
